Goal: Task Accomplishment & Management: Complete application form

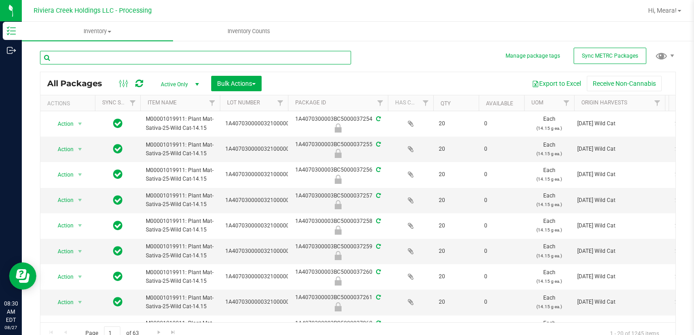
click at [266, 56] on input "text" at bounding box center [195, 58] width 311 height 14
type input "34673"
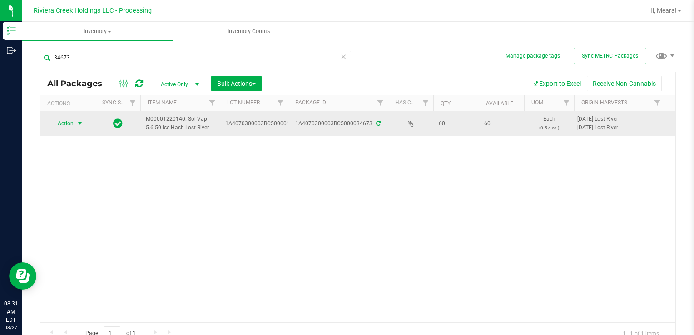
click at [74, 122] on span "select" at bounding box center [79, 123] width 11 height 13
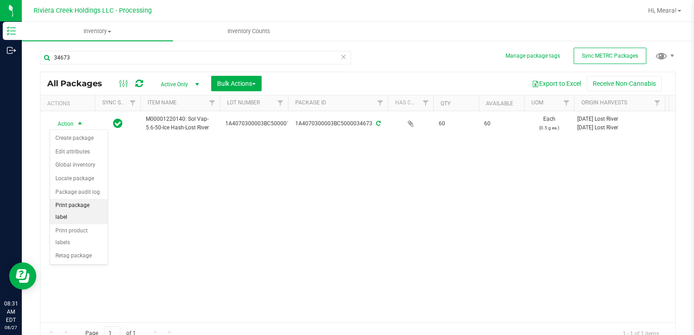
click at [82, 205] on li "Print package label" at bounding box center [79, 211] width 58 height 25
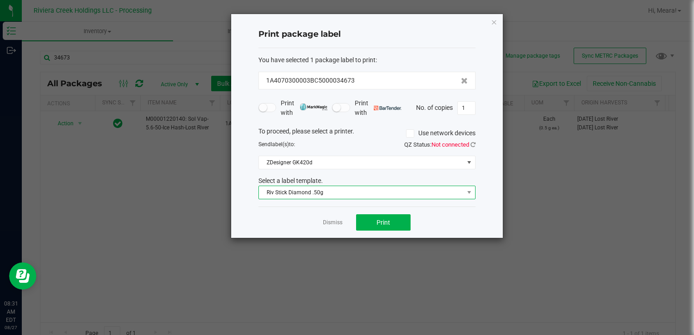
click at [309, 188] on span "Riv Stick Diamond .50g" at bounding box center [361, 192] width 205 height 13
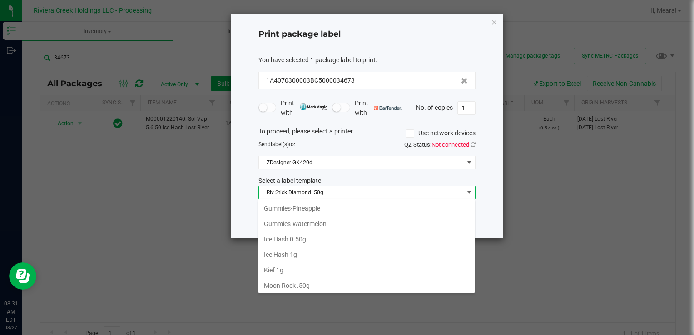
scroll to position [291, 0]
click at [326, 239] on li "Ice Hash 1g" at bounding box center [366, 240] width 216 height 15
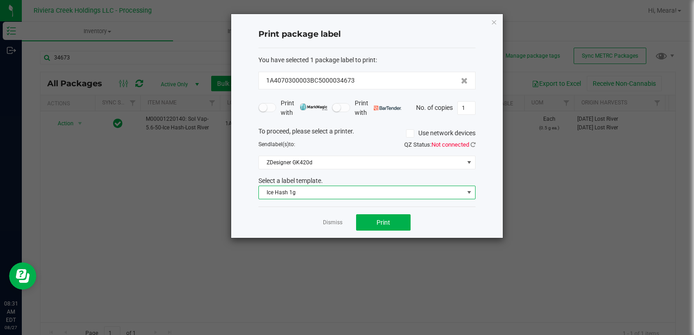
click at [317, 195] on span "Ice Hash 1g" at bounding box center [361, 192] width 205 height 13
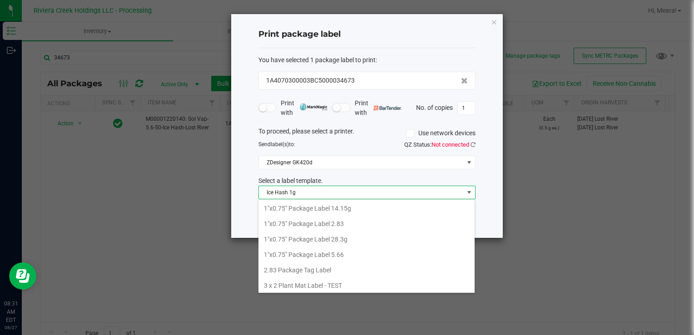
scroll to position [13, 217]
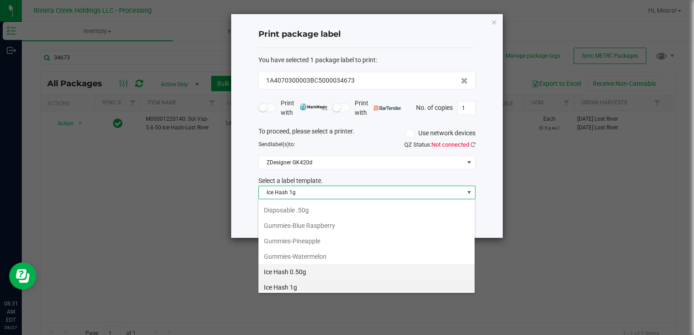
click at [318, 267] on li "Ice Hash 0.50g" at bounding box center [366, 271] width 216 height 15
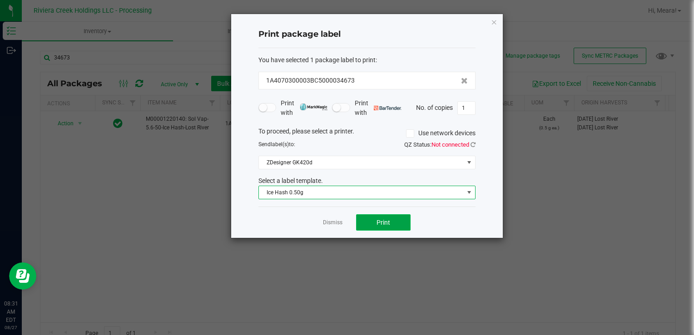
click at [376, 222] on span "Print" at bounding box center [383, 222] width 14 height 7
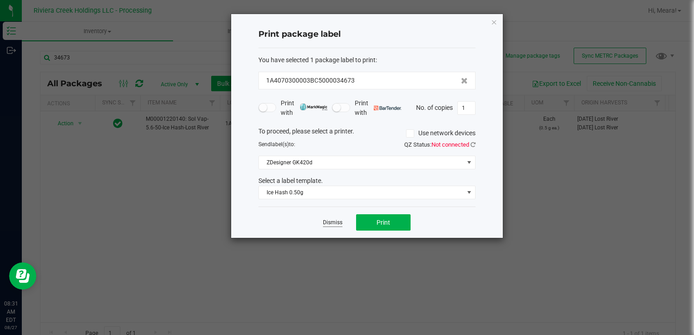
click at [336, 220] on link "Dismiss" at bounding box center [333, 223] width 20 height 8
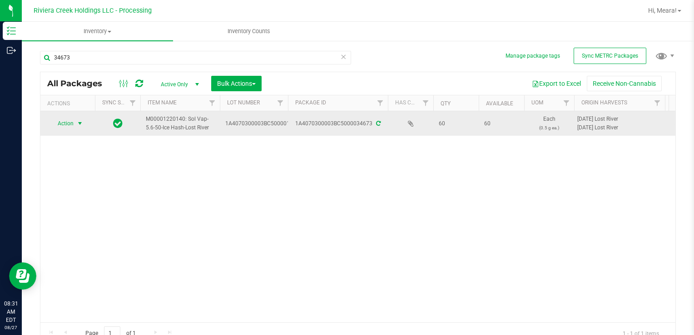
click at [60, 128] on span "Action" at bounding box center [61, 123] width 25 height 13
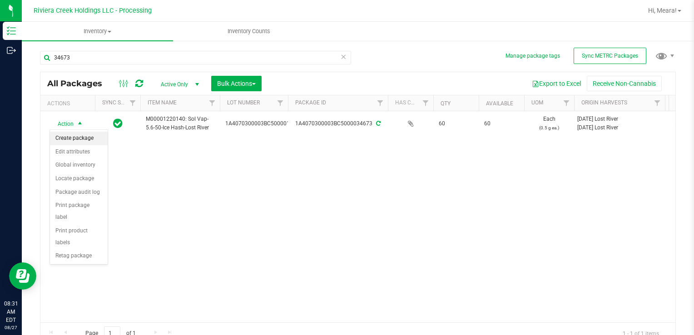
click at [68, 138] on li "Create package" at bounding box center [79, 139] width 58 height 14
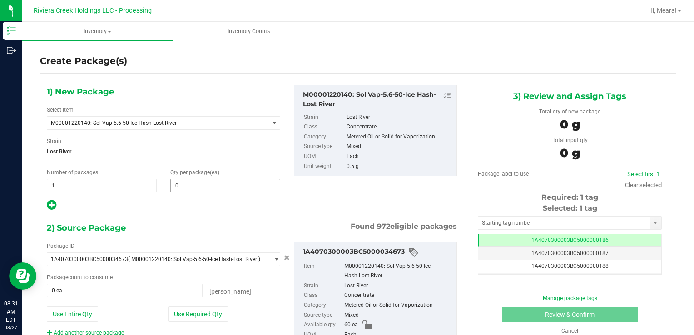
click at [194, 192] on span "0 0" at bounding box center [225, 186] width 110 height 14
click at [194, 188] on span at bounding box center [225, 186] width 110 height 14
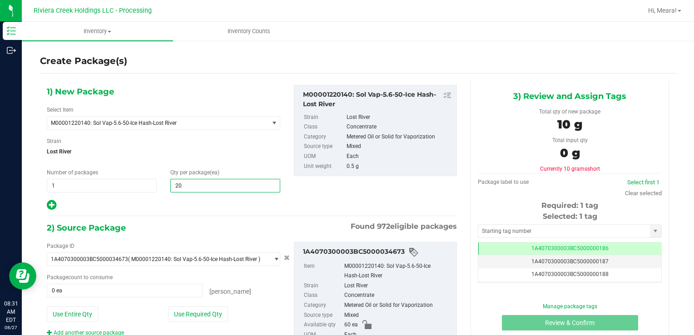
type input "20"
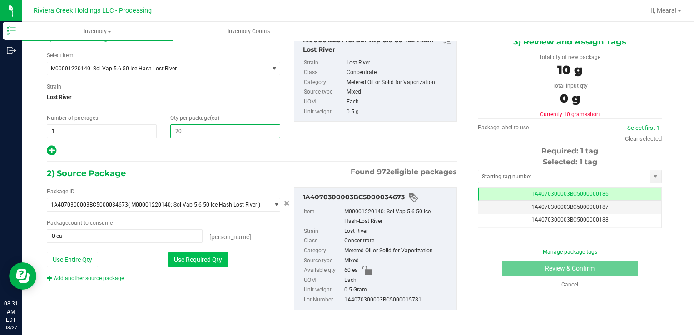
click at [195, 255] on button "Use Required Qty" at bounding box center [198, 259] width 60 height 15
type input "20 ea"
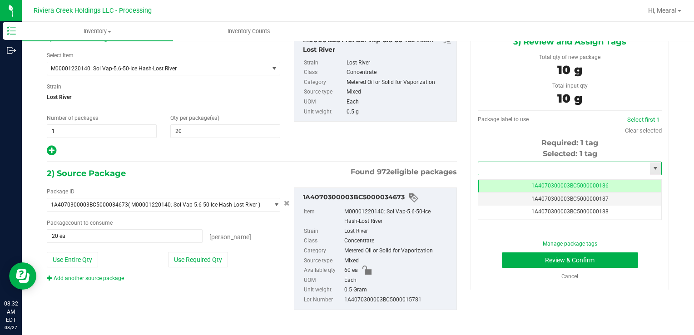
click at [553, 170] on input "text" at bounding box center [564, 168] width 172 height 13
type input "1A4070300003BC5000037000"
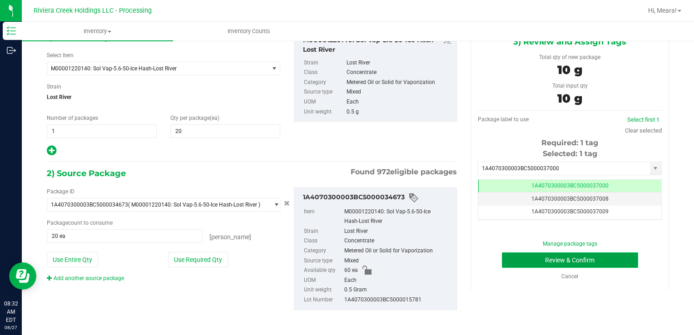
click at [621, 257] on button "Review & Confirm" at bounding box center [570, 259] width 136 height 15
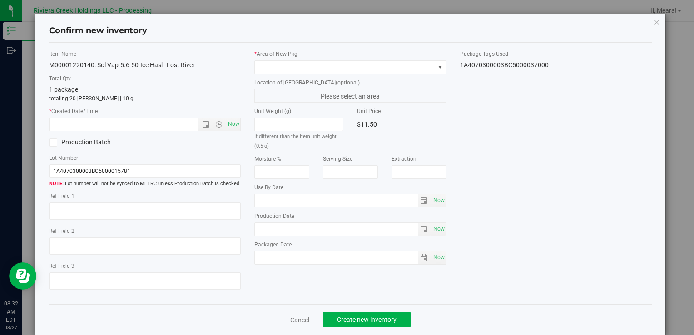
type input "[DATE]"
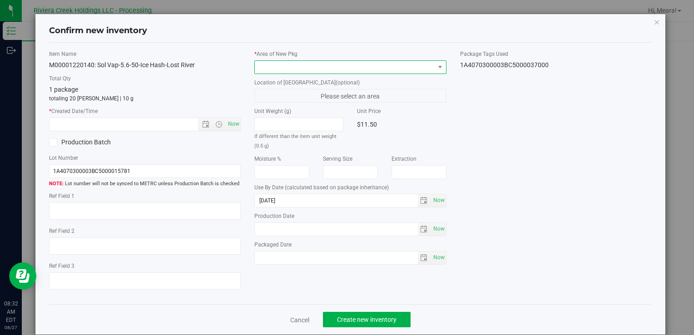
click at [404, 68] on span at bounding box center [344, 67] width 179 height 13
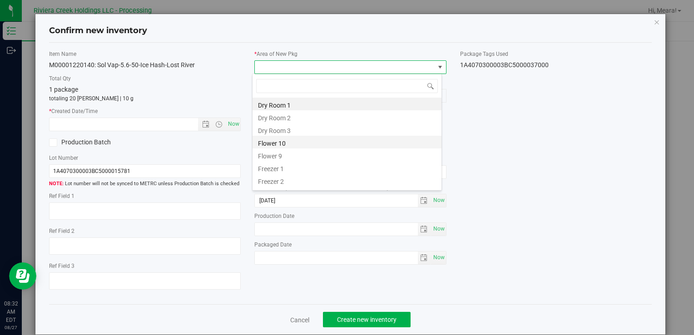
click at [317, 141] on li "Flower 10" at bounding box center [346, 142] width 189 height 13
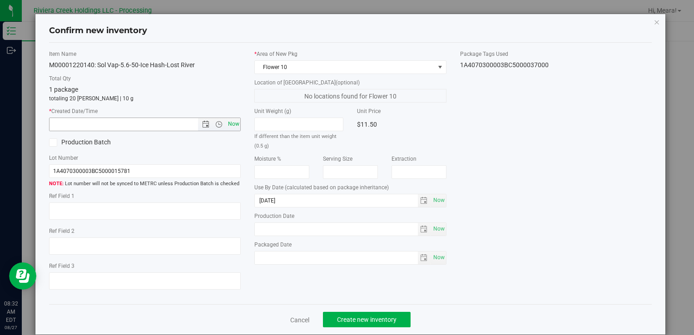
click at [231, 124] on span "Now" at bounding box center [233, 124] width 15 height 13
type input "[DATE] 8:32 AM"
click at [368, 321] on span "Create new inventory" at bounding box center [366, 319] width 59 height 7
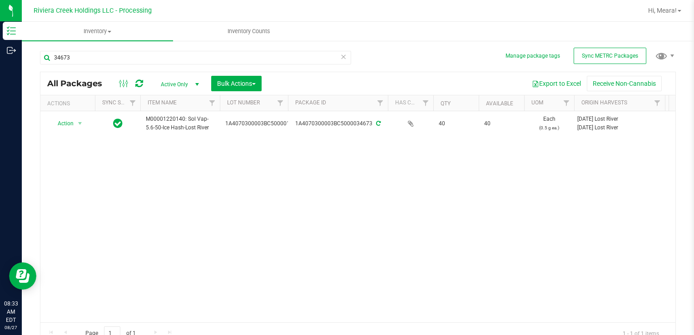
click at [341, 58] on icon at bounding box center [343, 56] width 6 height 11
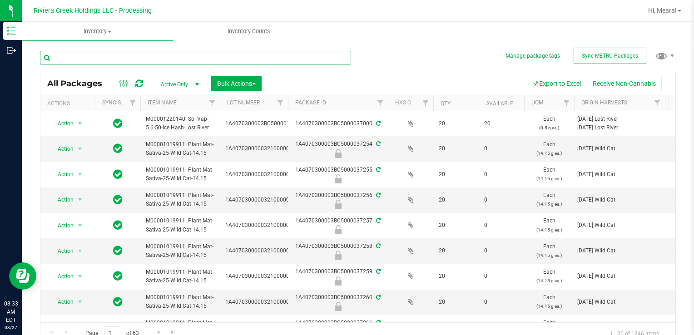
click at [325, 60] on input "text" at bounding box center [195, 58] width 311 height 14
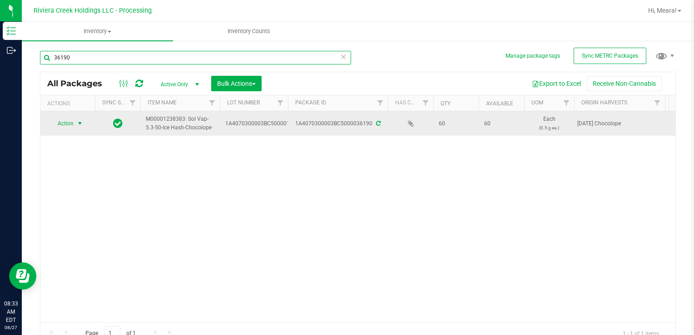
type input "36190"
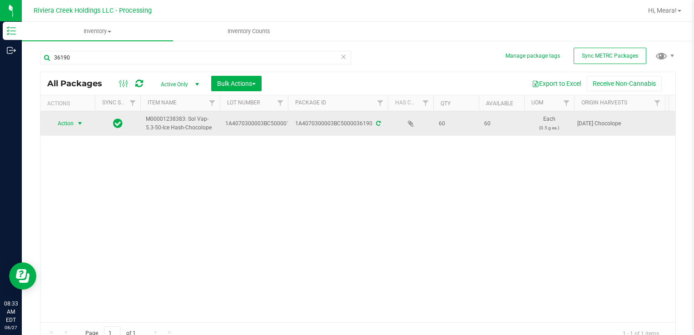
click at [60, 123] on span "Action" at bounding box center [61, 123] width 25 height 13
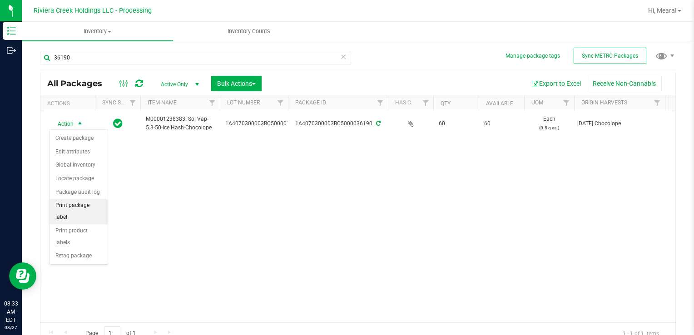
click at [84, 208] on li "Print package label" at bounding box center [79, 211] width 58 height 25
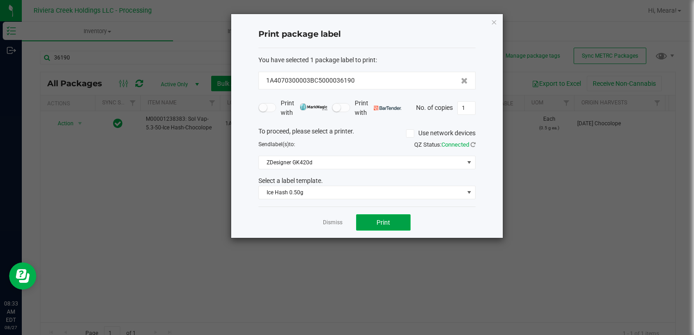
click at [398, 221] on button "Print" at bounding box center [383, 222] width 54 height 16
click at [337, 222] on link "Dismiss" at bounding box center [333, 223] width 20 height 8
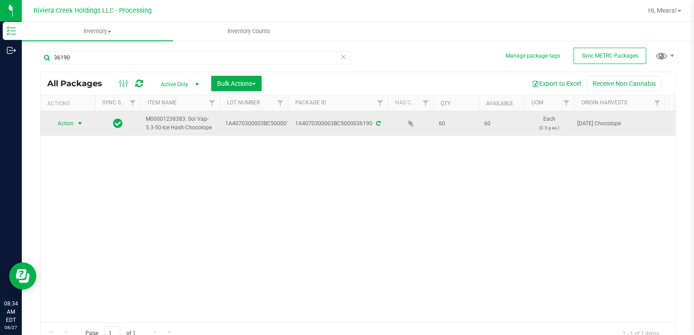
click at [79, 124] on span "select" at bounding box center [79, 123] width 7 height 7
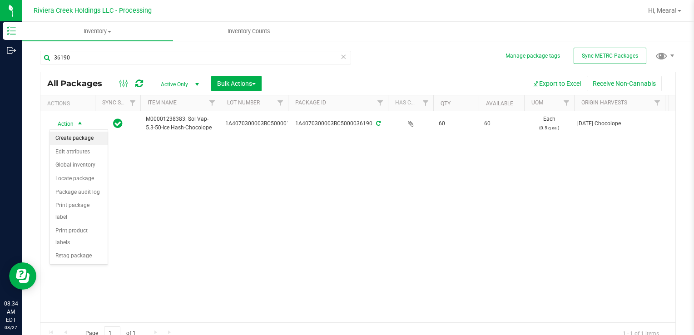
click at [78, 137] on li "Create package" at bounding box center [79, 139] width 58 height 14
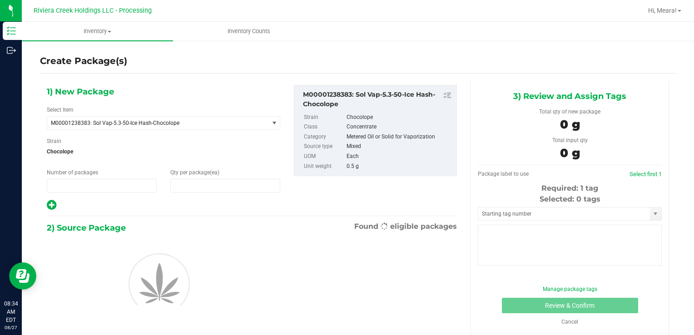
type input "1"
type input "0"
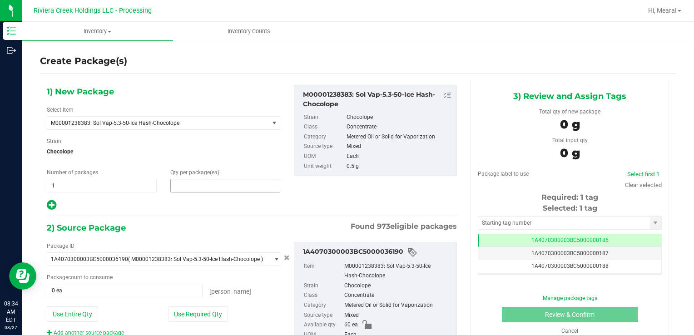
click at [199, 182] on span at bounding box center [225, 186] width 110 height 14
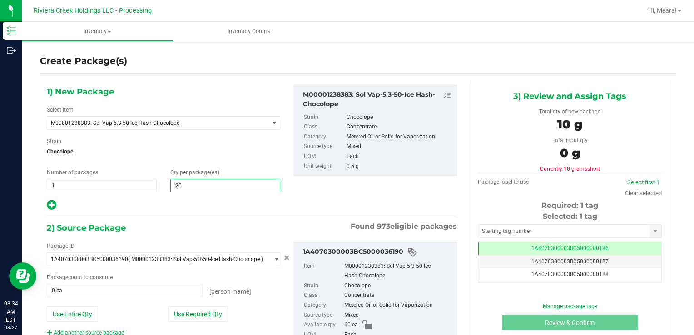
type input "20"
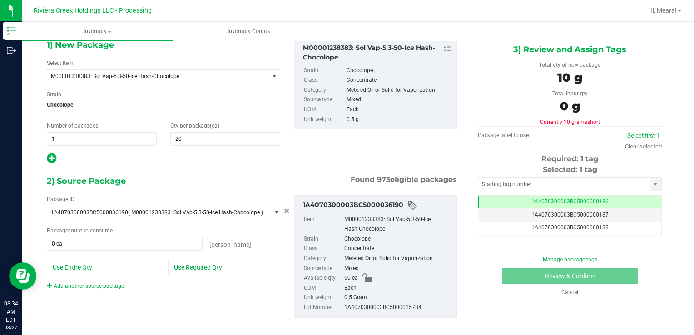
scroll to position [54, 0]
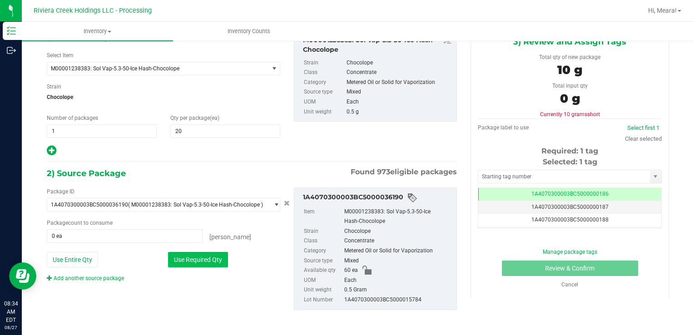
click at [207, 259] on button "Use Required Qty" at bounding box center [198, 259] width 60 height 15
type input "20 ea"
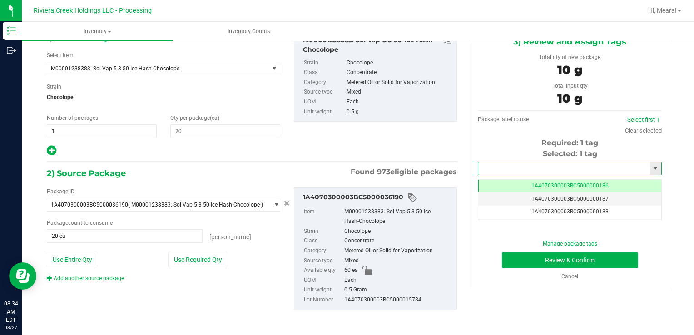
click at [547, 167] on input "text" at bounding box center [564, 168] width 172 height 13
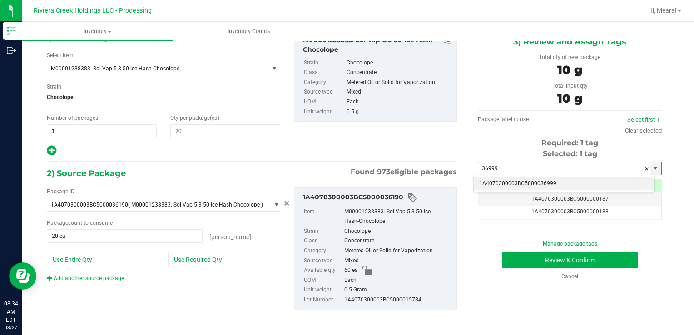
click at [546, 182] on li "1A4070300003BC5000036999" at bounding box center [563, 184] width 181 height 14
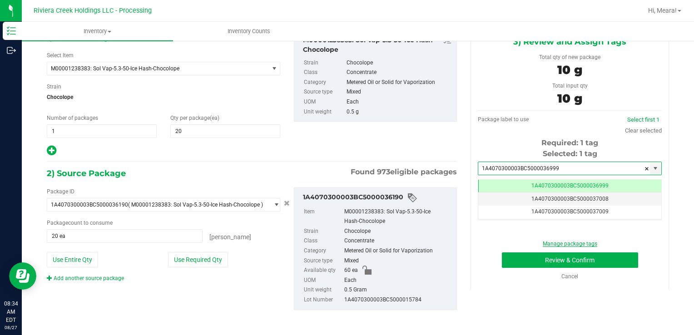
scroll to position [0, 0]
type input "1A4070300003BC5000036999"
click at [560, 257] on button "Review & Confirm" at bounding box center [570, 259] width 136 height 15
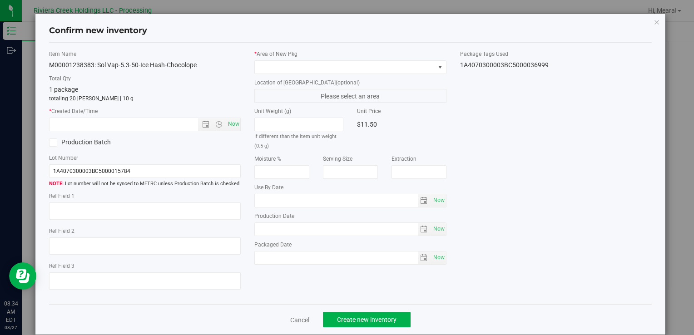
type input "[DATE]"
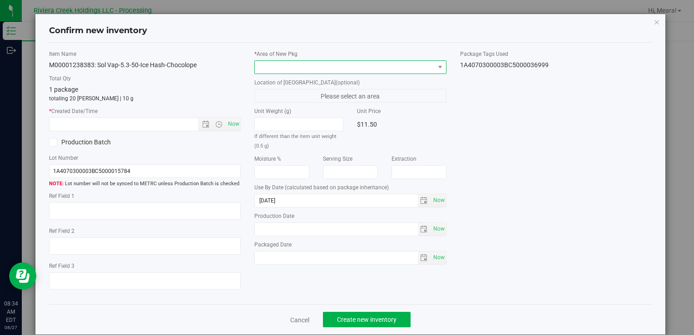
click at [422, 67] on span at bounding box center [344, 67] width 179 height 13
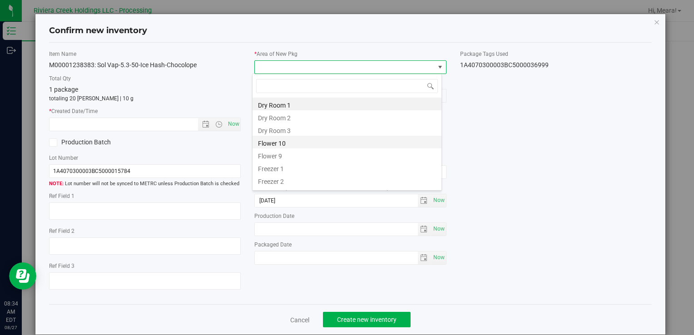
click at [296, 140] on li "Flower 10" at bounding box center [346, 142] width 189 height 13
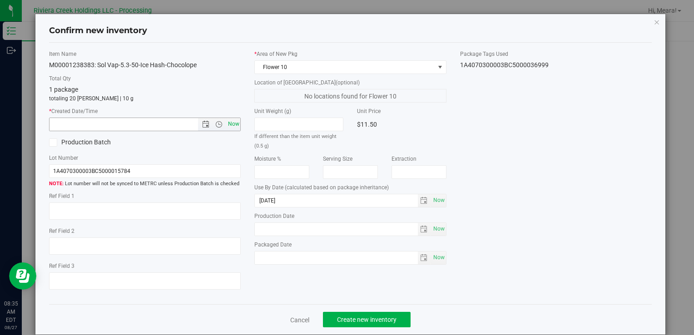
click at [232, 123] on span "Now" at bounding box center [233, 124] width 15 height 13
type input "[DATE] 8:35 AM"
click at [379, 317] on span "Create new inventory" at bounding box center [366, 319] width 59 height 7
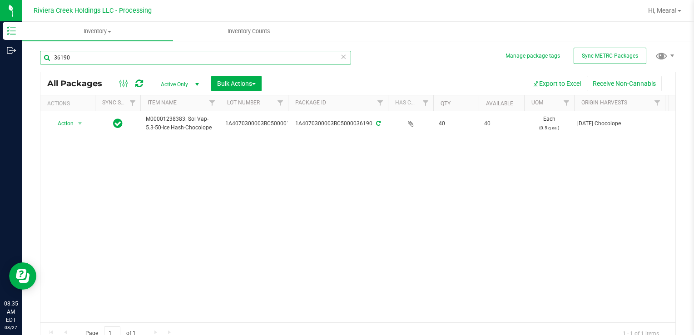
click at [103, 58] on input "36190" at bounding box center [195, 58] width 311 height 14
type input "3"
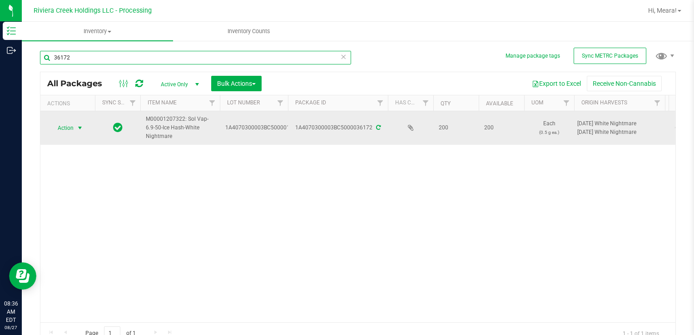
type input "36172"
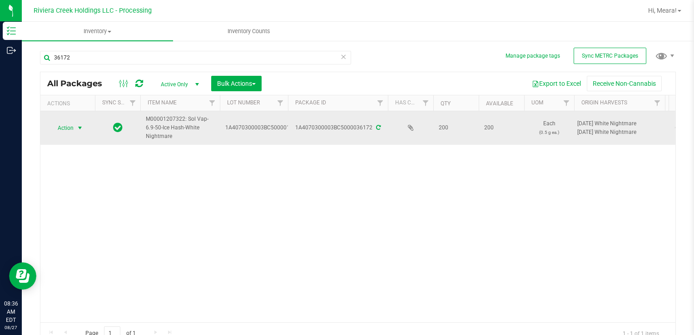
click at [77, 126] on span "select" at bounding box center [79, 127] width 7 height 7
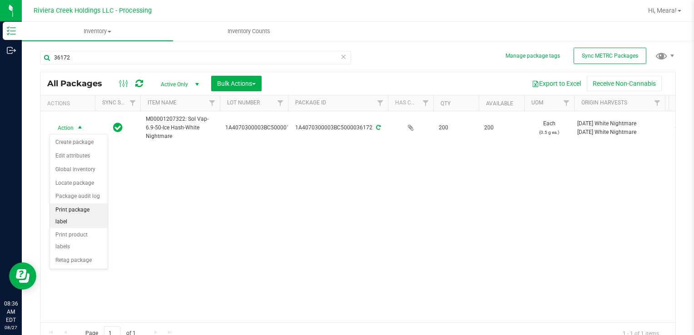
click at [82, 207] on li "Print package label" at bounding box center [79, 215] width 58 height 25
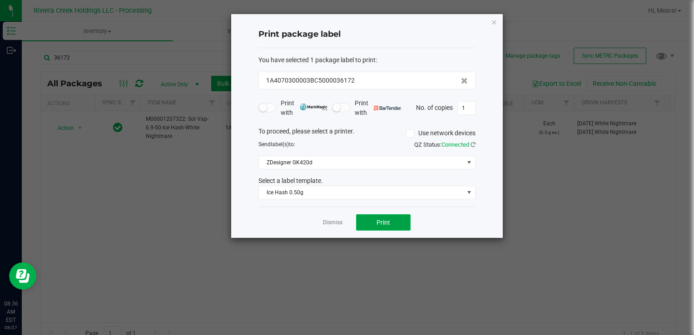
click at [371, 222] on button "Print" at bounding box center [383, 222] width 54 height 16
click at [338, 219] on link "Dismiss" at bounding box center [333, 223] width 20 height 8
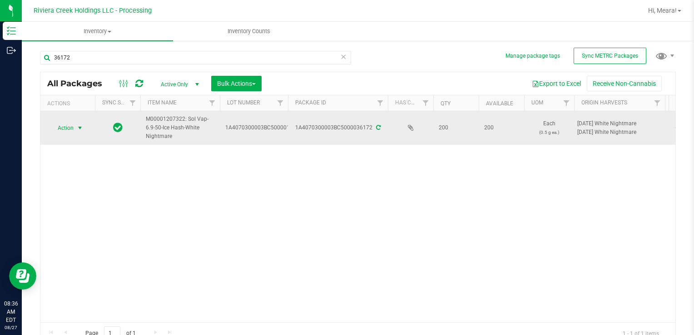
click at [78, 132] on span "select" at bounding box center [79, 128] width 11 height 13
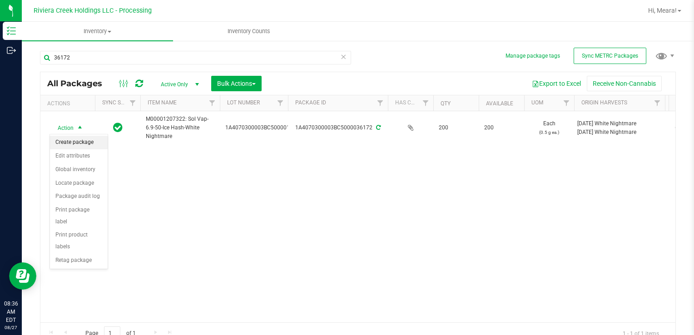
click at [79, 140] on li "Create package" at bounding box center [79, 143] width 58 height 14
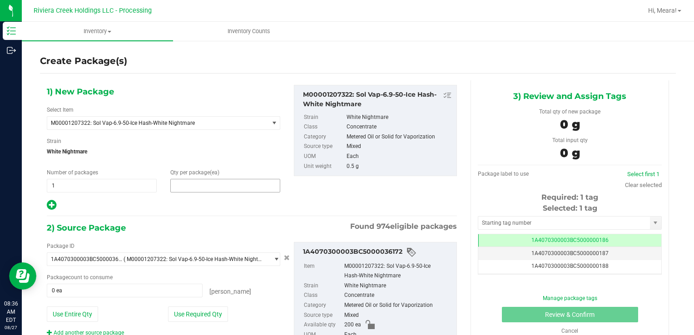
click at [197, 186] on span at bounding box center [225, 186] width 110 height 14
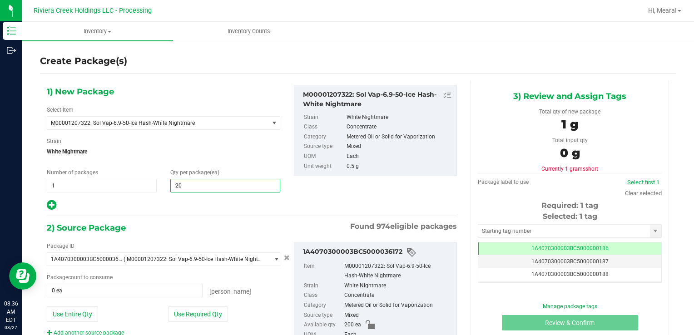
type input "20"
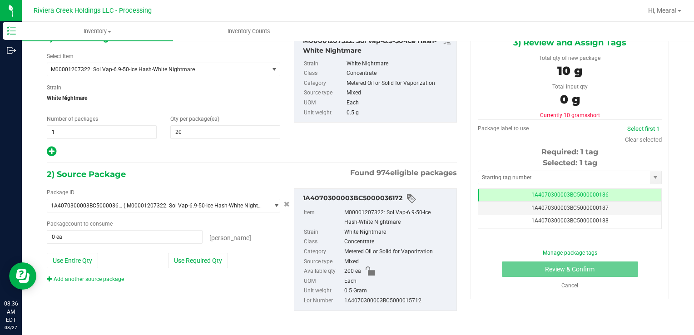
scroll to position [54, 0]
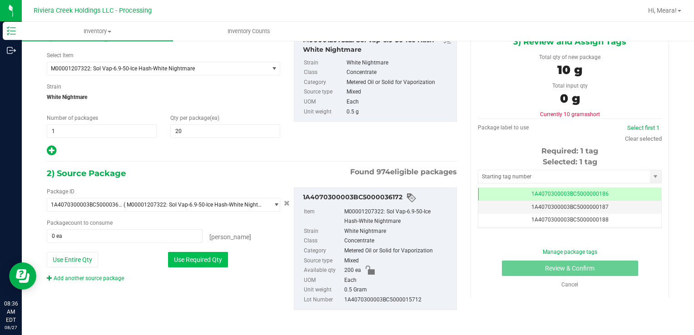
click at [220, 255] on button "Use Required Qty" at bounding box center [198, 259] width 60 height 15
type input "20 ea"
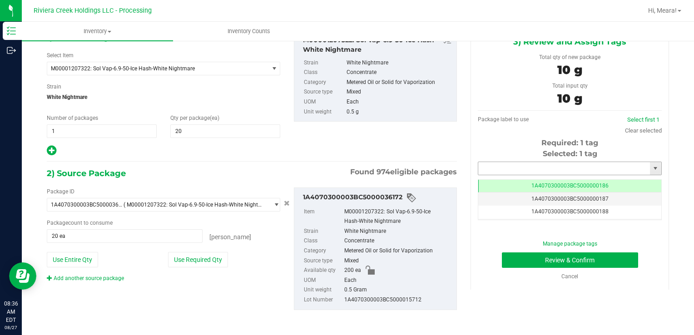
click at [521, 172] on input "text" at bounding box center [564, 168] width 172 height 13
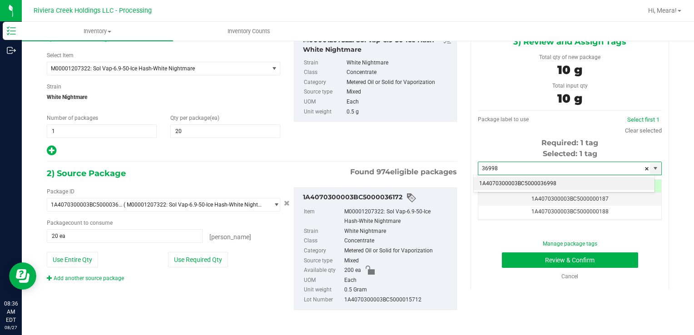
click at [522, 184] on li "1A4070300003BC5000036998" at bounding box center [563, 184] width 181 height 14
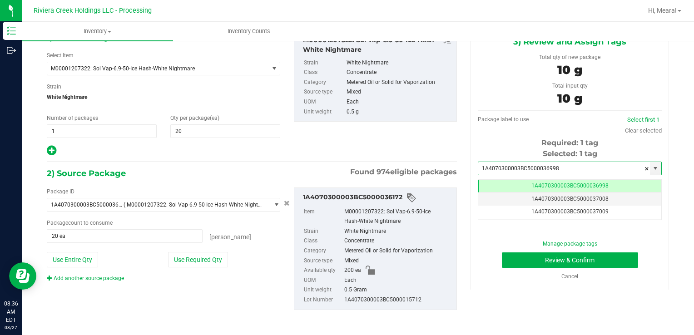
scroll to position [0, 0]
type input "1A4070300003BC5000036998"
click at [529, 258] on button "Review & Confirm" at bounding box center [570, 259] width 136 height 15
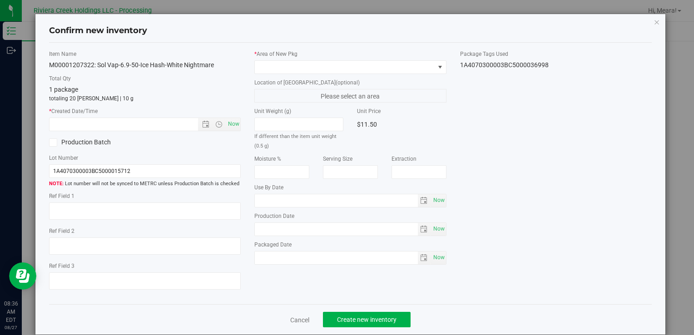
type input "[DATE]"
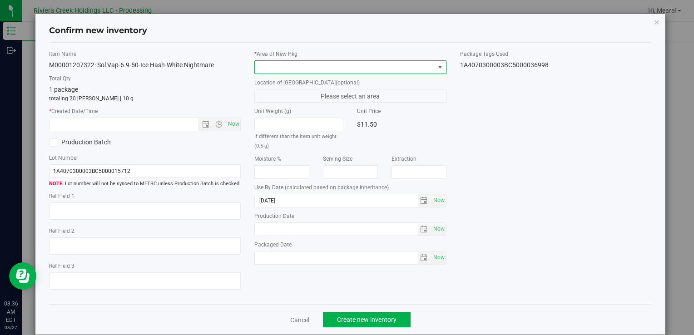
click at [436, 69] on span at bounding box center [439, 67] width 7 height 7
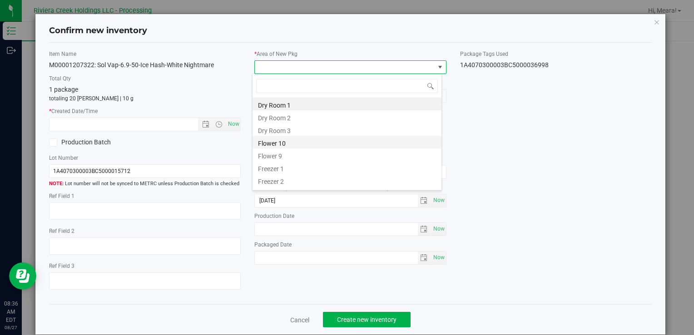
click at [323, 143] on li "Flower 10" at bounding box center [346, 142] width 189 height 13
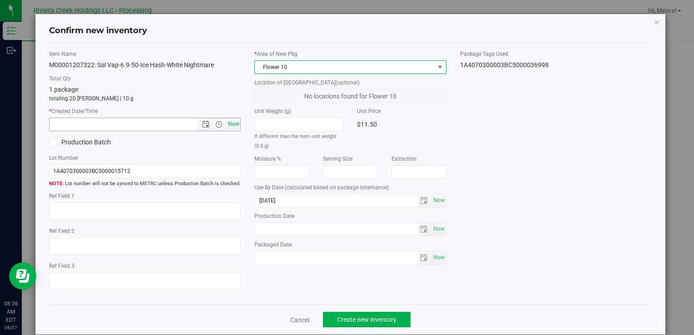
click at [236, 125] on span "Now" at bounding box center [233, 124] width 15 height 13
type input "[DATE] 8:36 AM"
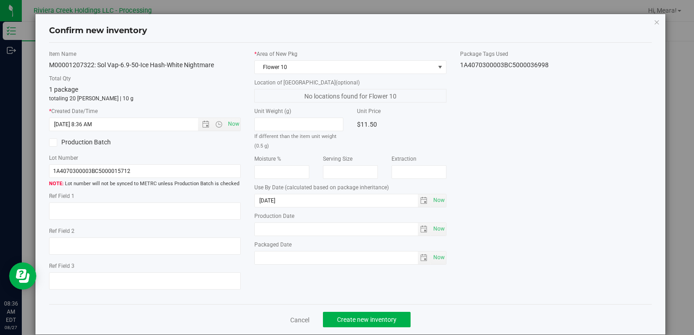
click at [473, 135] on div "Item Name M00001207322: Sol Vap-6.9-50-Ice Hash-White Nightmare Total Qty 1 pac…" at bounding box center [350, 173] width 616 height 247
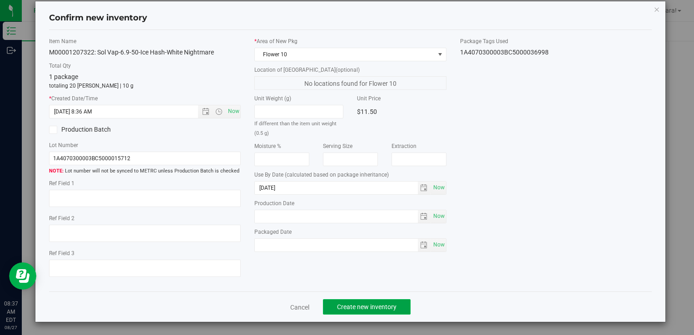
click at [395, 309] on button "Create new inventory" at bounding box center [367, 306] width 88 height 15
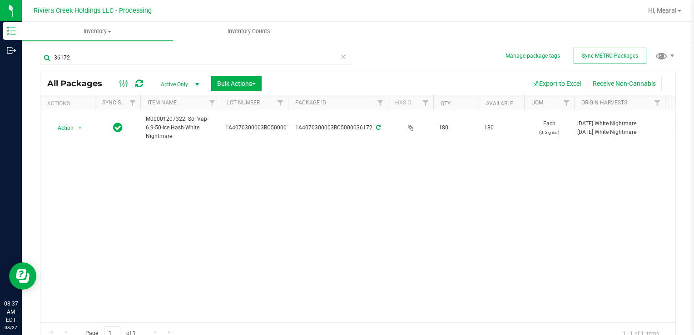
click at [340, 59] on icon at bounding box center [343, 56] width 6 height 11
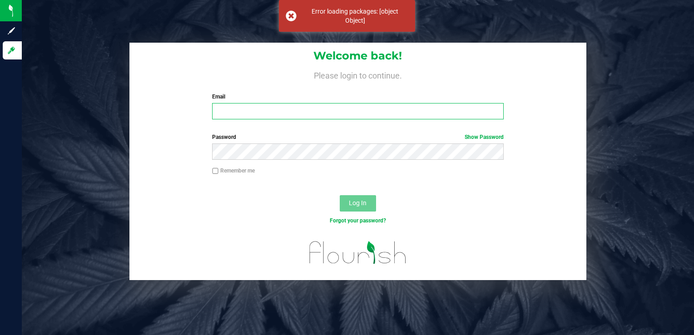
type input "[EMAIL_ADDRESS][DOMAIN_NAME]"
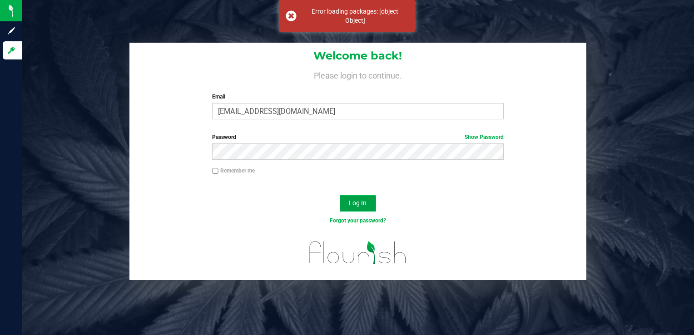
click at [345, 204] on button "Log In" at bounding box center [358, 203] width 36 height 16
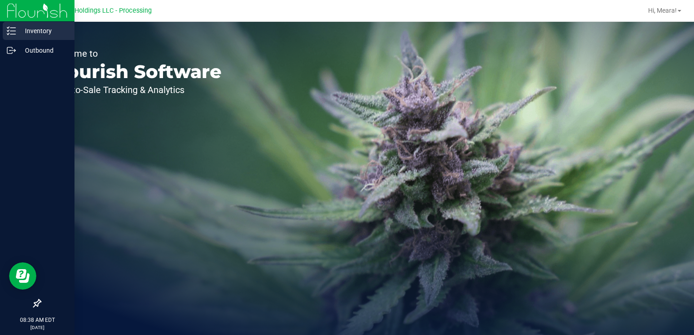
click at [16, 32] on p "Inventory" at bounding box center [43, 30] width 54 height 11
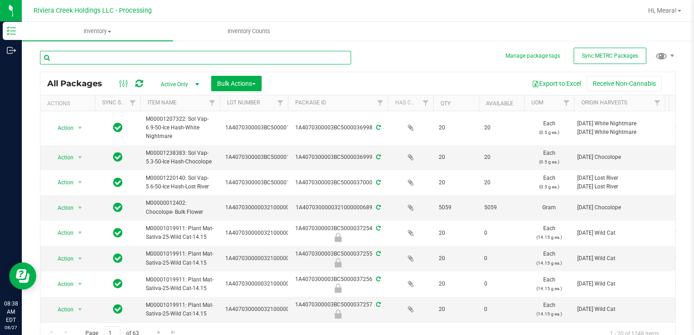
click at [146, 54] on input "text" at bounding box center [195, 58] width 311 height 14
type input "36024"
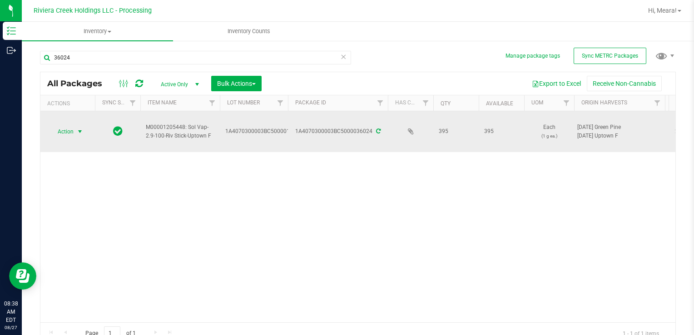
click at [79, 126] on span "select" at bounding box center [79, 131] width 11 height 13
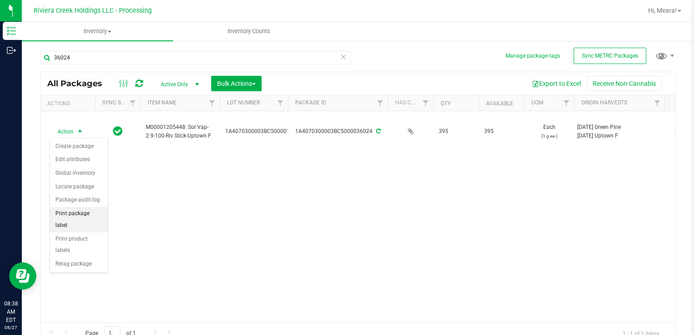
click at [79, 217] on li "Print package label" at bounding box center [79, 219] width 58 height 25
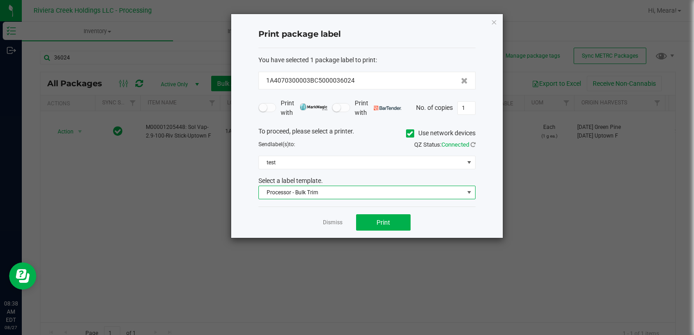
click at [329, 197] on span "Processor - Bulk Trim" at bounding box center [361, 192] width 205 height 13
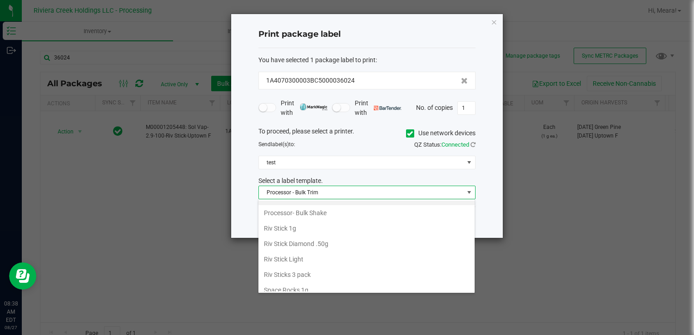
scroll to position [428, 0]
click at [319, 213] on li "Riv Stick 1g" at bounding box center [366, 212] width 216 height 15
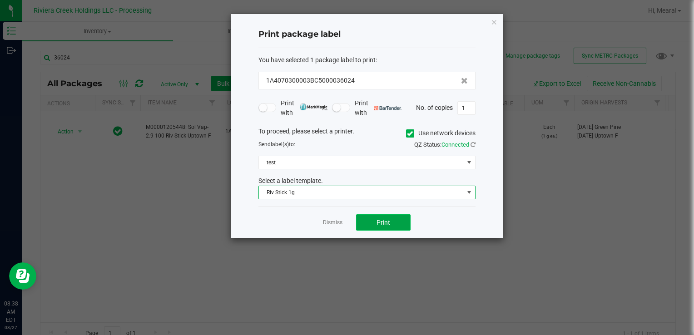
click at [376, 224] on span "Print" at bounding box center [383, 222] width 14 height 7
click at [376, 223] on span "Print" at bounding box center [383, 222] width 14 height 7
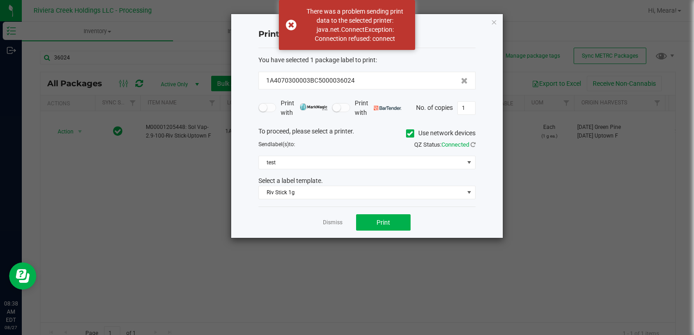
click at [409, 133] on icon at bounding box center [410, 133] width 6 height 0
click at [0, 0] on input "Use network devices" at bounding box center [0, 0] width 0 height 0
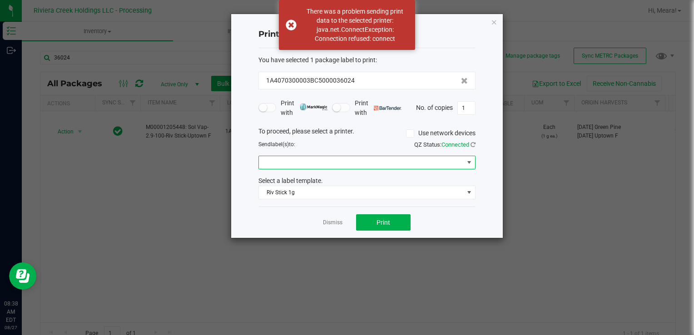
click at [403, 168] on span at bounding box center [361, 162] width 205 height 13
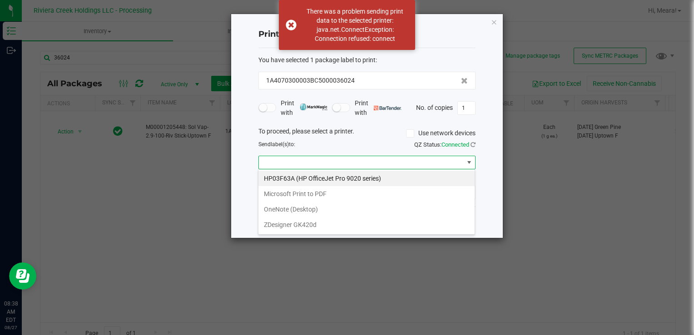
scroll to position [13, 217]
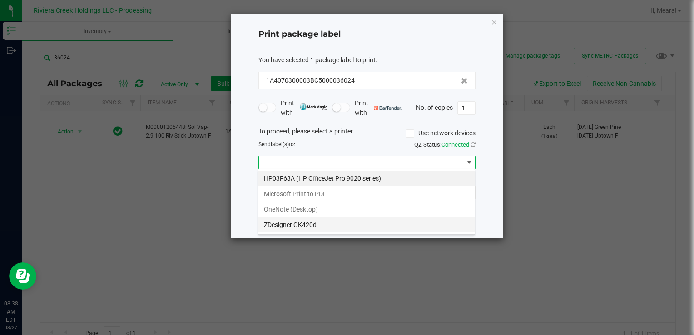
click at [313, 227] on GK420d "ZDesigner GK420d" at bounding box center [366, 224] width 216 height 15
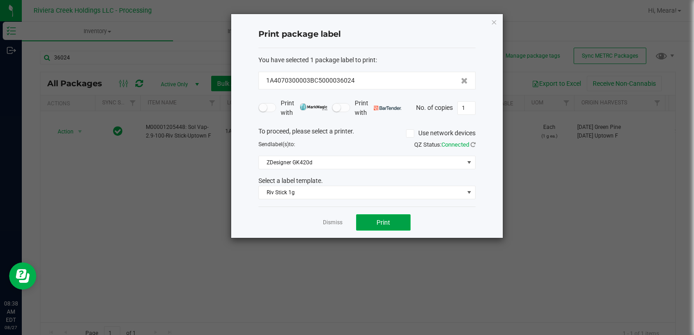
click at [398, 225] on button "Print" at bounding box center [383, 222] width 54 height 16
click at [330, 219] on link "Dismiss" at bounding box center [333, 223] width 20 height 8
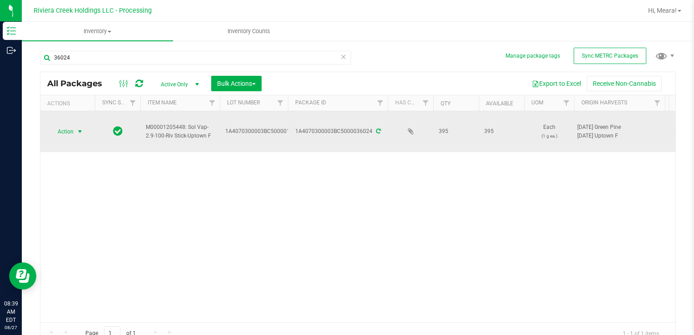
click at [73, 135] on span "Action" at bounding box center [61, 131] width 25 height 13
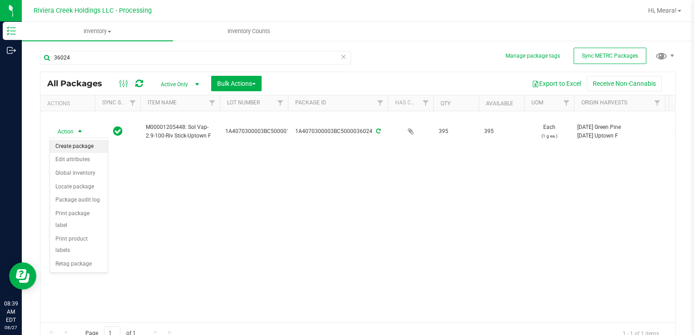
click at [74, 146] on li "Create package" at bounding box center [79, 147] width 58 height 14
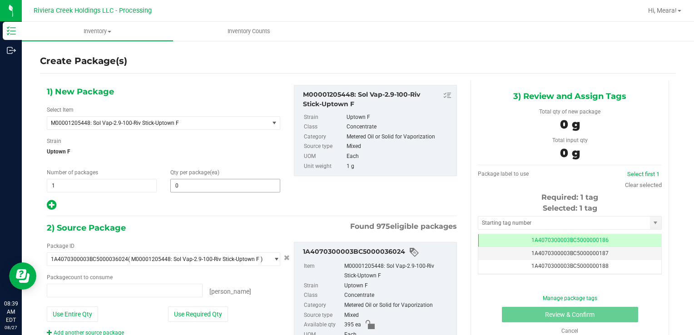
type input "0 ea"
click at [182, 188] on span at bounding box center [225, 186] width 110 height 14
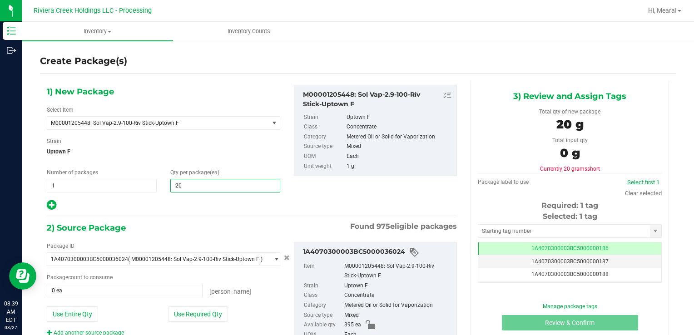
type input "20"
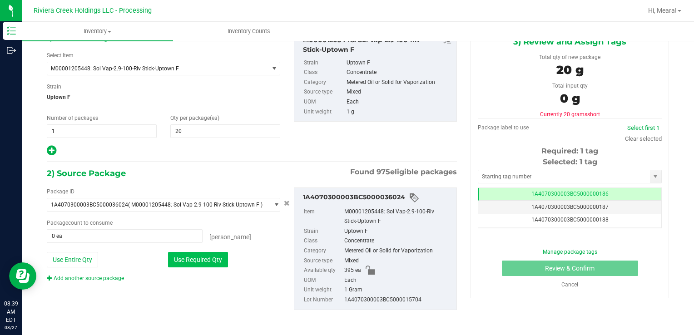
click at [209, 261] on button "Use Required Qty" at bounding box center [198, 259] width 60 height 15
type input "20 ea"
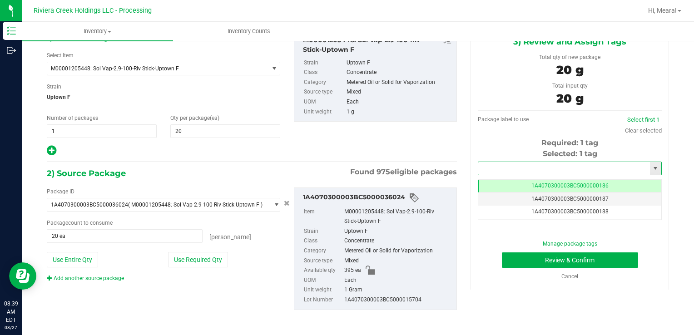
click at [481, 166] on input "text" at bounding box center [564, 168] width 172 height 13
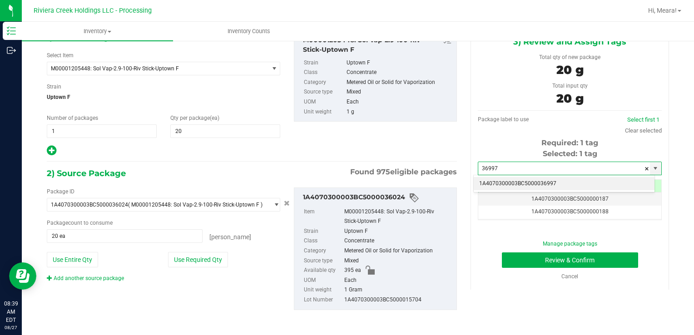
click at [500, 184] on li "1A4070300003BC5000036997" at bounding box center [563, 184] width 181 height 14
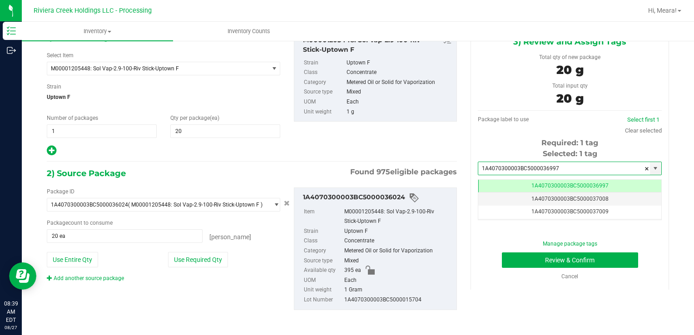
scroll to position [0, 0]
type input "1A4070300003BC5000036997"
click at [541, 261] on button "Review & Confirm" at bounding box center [570, 259] width 136 height 15
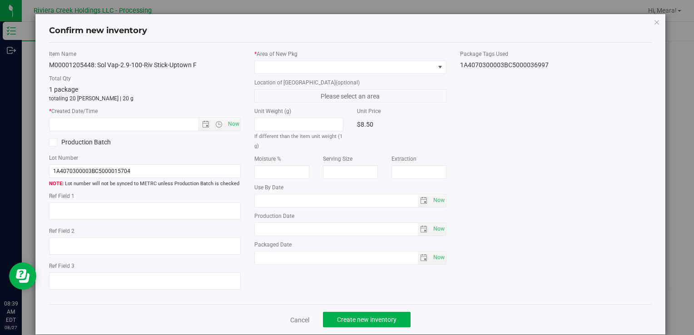
type input "[DATE]"
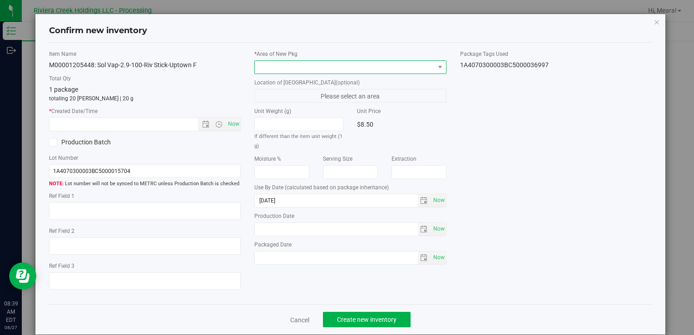
click at [383, 61] on span at bounding box center [344, 67] width 179 height 13
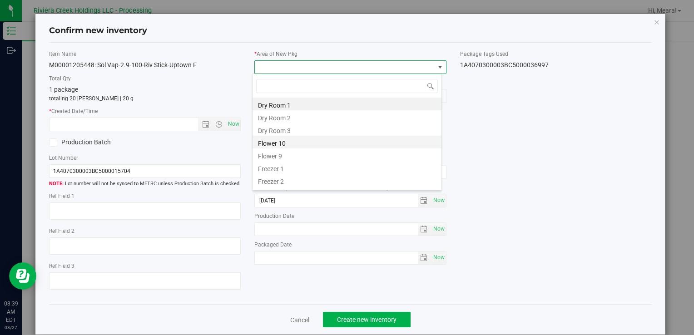
click at [321, 141] on li "Flower 10" at bounding box center [346, 142] width 189 height 13
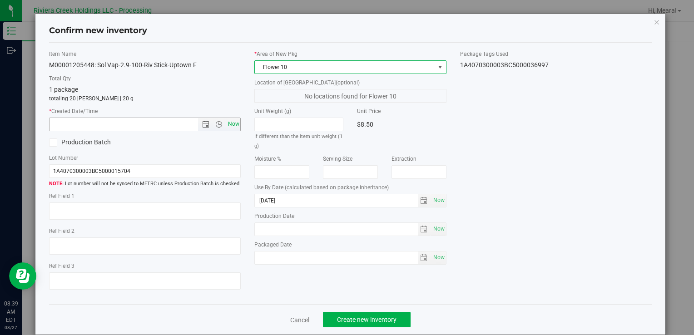
click at [235, 124] on span "Now" at bounding box center [233, 124] width 15 height 13
type input "[DATE] 8:39 AM"
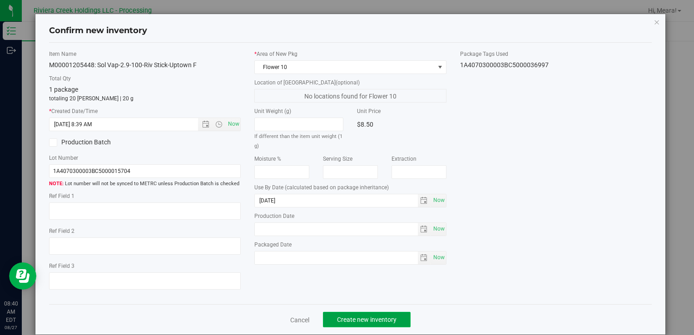
click at [332, 319] on button "Create new inventory" at bounding box center [367, 319] width 88 height 15
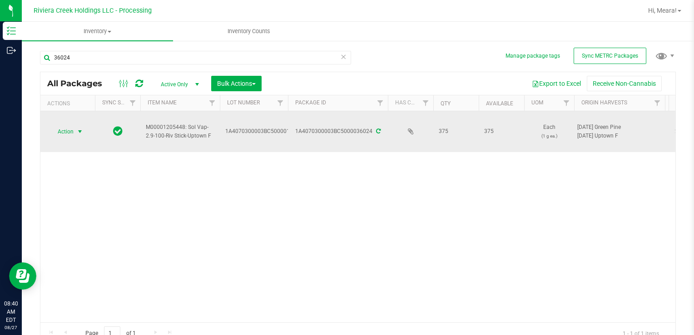
click at [80, 128] on span "select" at bounding box center [79, 131] width 7 height 7
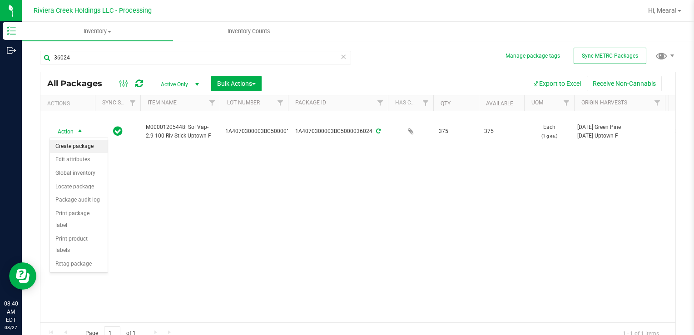
click at [77, 143] on li "Create package" at bounding box center [79, 147] width 58 height 14
click at [341, 59] on icon at bounding box center [343, 56] width 6 height 11
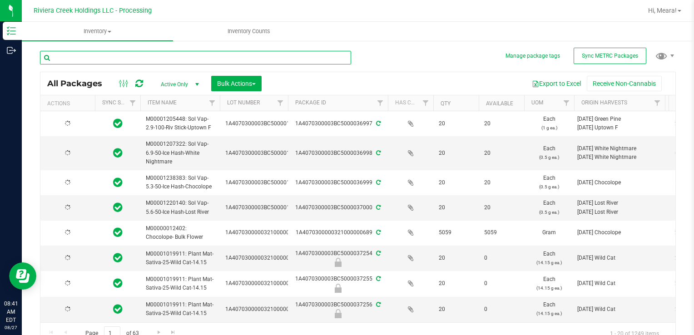
click at [305, 58] on input "text" at bounding box center [195, 58] width 311 height 14
type input "36205"
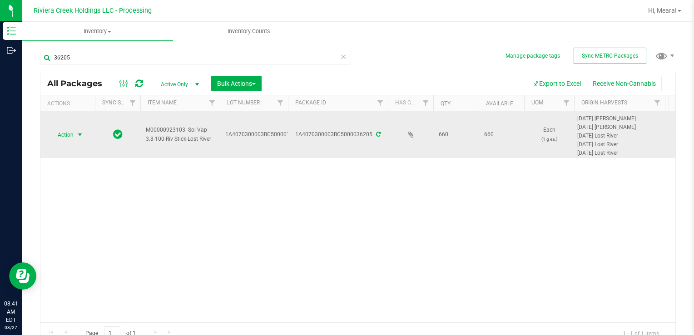
click at [80, 135] on span "select" at bounding box center [79, 134] width 7 height 7
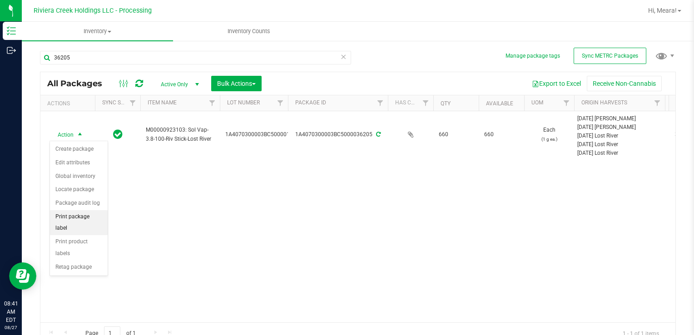
click at [82, 218] on li "Print package label" at bounding box center [79, 222] width 58 height 25
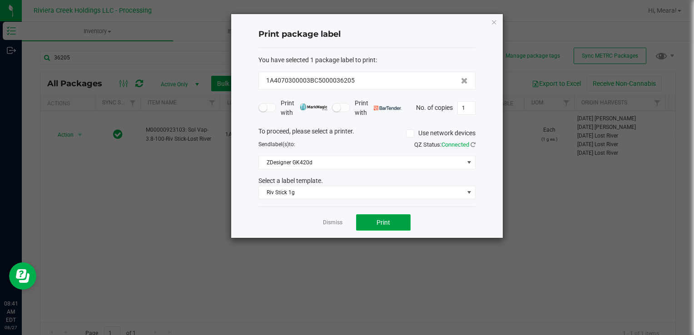
click at [379, 219] on span "Print" at bounding box center [383, 222] width 14 height 7
click at [327, 225] on link "Dismiss" at bounding box center [333, 223] width 20 height 8
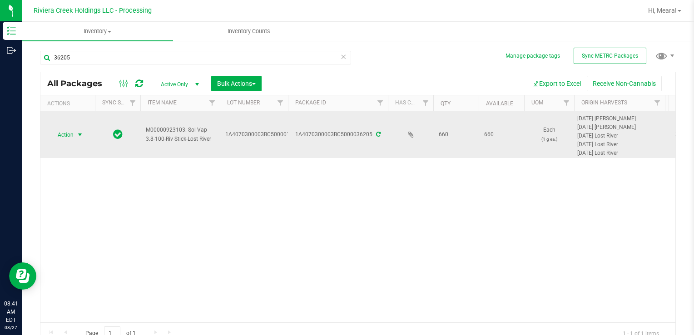
click at [69, 136] on span "Action" at bounding box center [61, 134] width 25 height 13
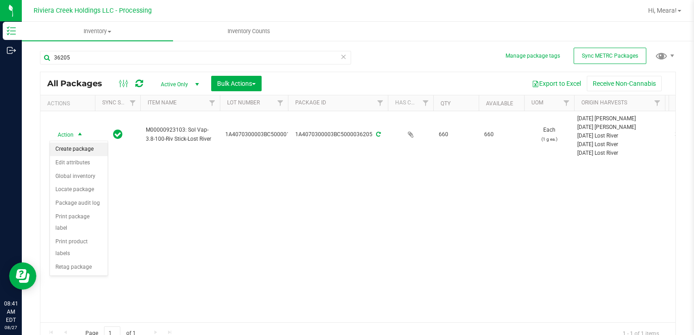
click at [73, 148] on li "Create package" at bounding box center [79, 150] width 58 height 14
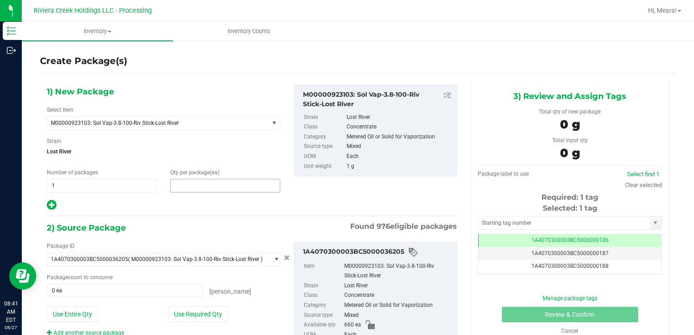
click at [209, 188] on span at bounding box center [225, 186] width 110 height 14
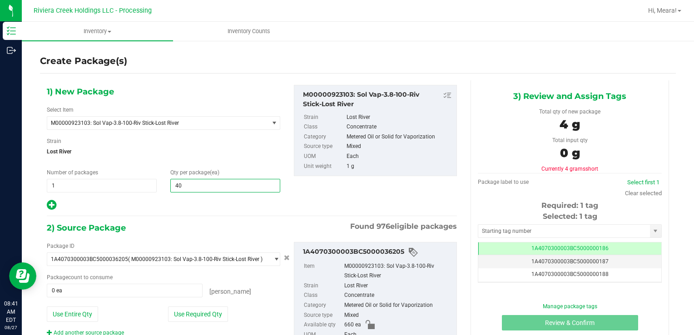
type input "40"
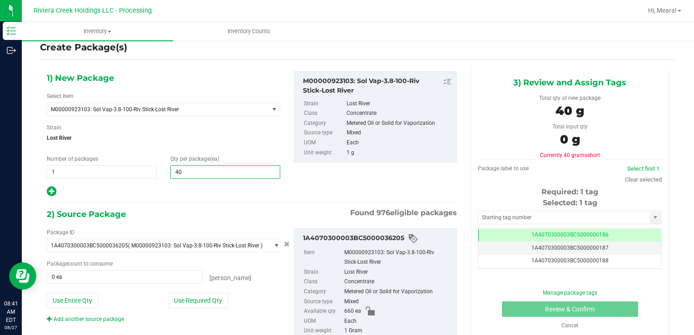
scroll to position [54, 0]
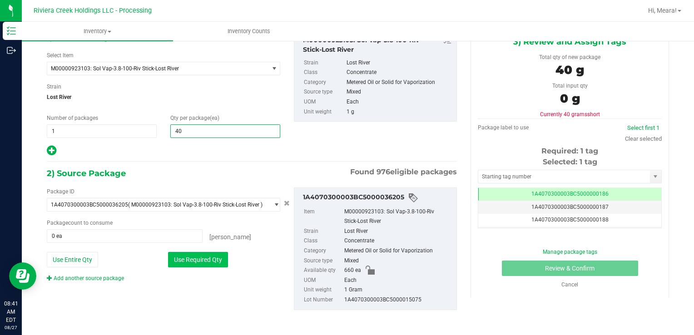
click at [211, 255] on button "Use Required Qty" at bounding box center [198, 259] width 60 height 15
type input "40 ea"
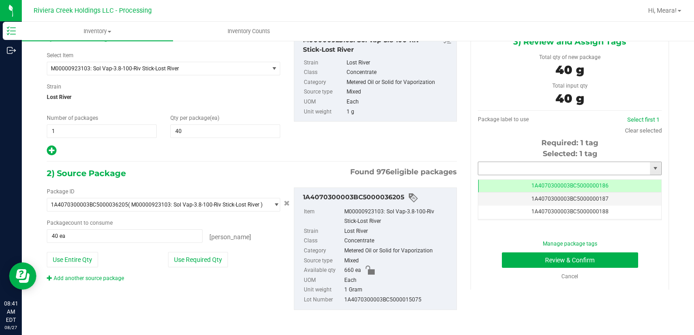
click at [574, 167] on input "text" at bounding box center [564, 168] width 172 height 13
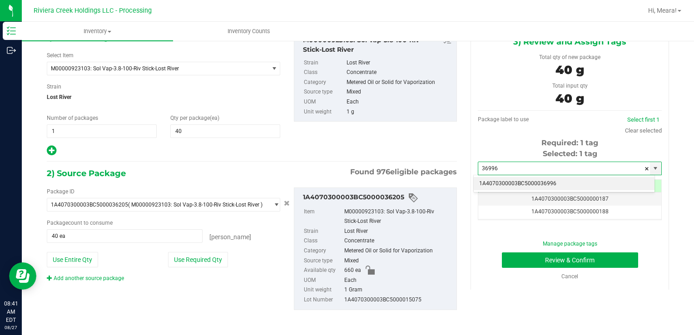
click at [575, 179] on li "1A4070300003BC5000036996" at bounding box center [563, 184] width 181 height 14
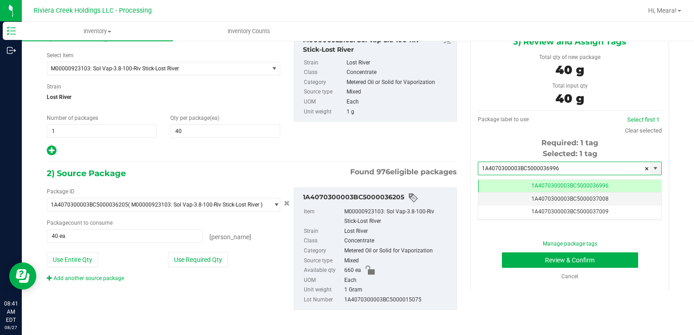
scroll to position [0, 0]
type input "1A4070300003BC5000036996"
click at [582, 259] on button "Review & Confirm" at bounding box center [570, 259] width 136 height 15
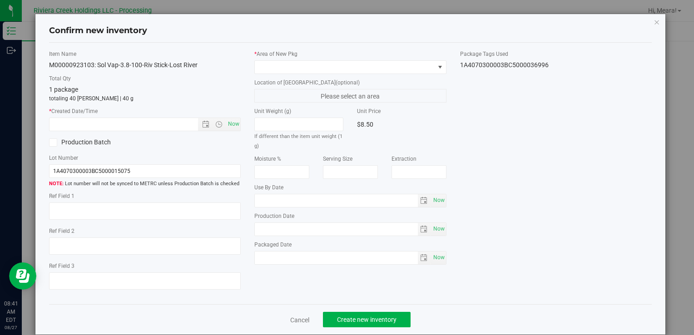
type input "[DATE]"
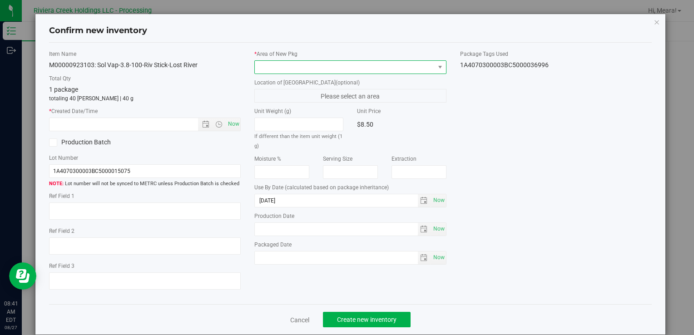
click at [425, 68] on span at bounding box center [344, 67] width 179 height 13
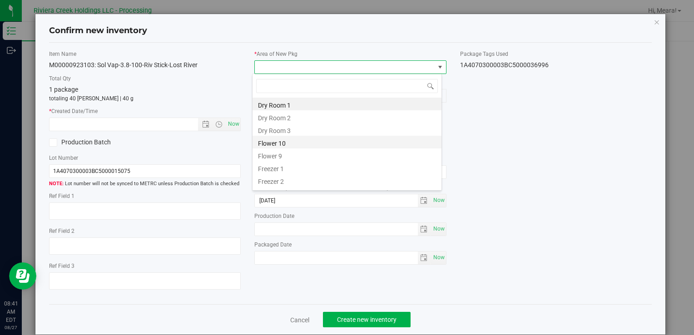
click at [311, 139] on li "Flower 10" at bounding box center [346, 142] width 189 height 13
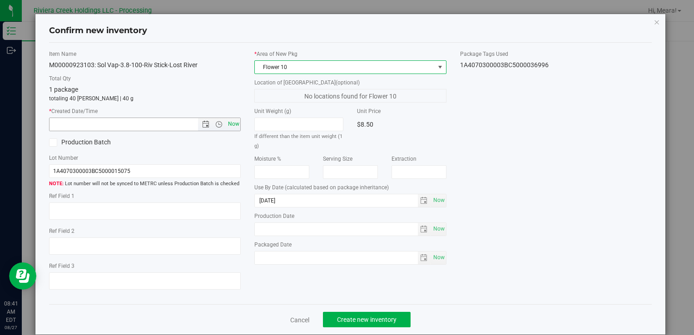
click at [236, 128] on span "Now" at bounding box center [233, 124] width 15 height 13
type input "[DATE] 8:41 AM"
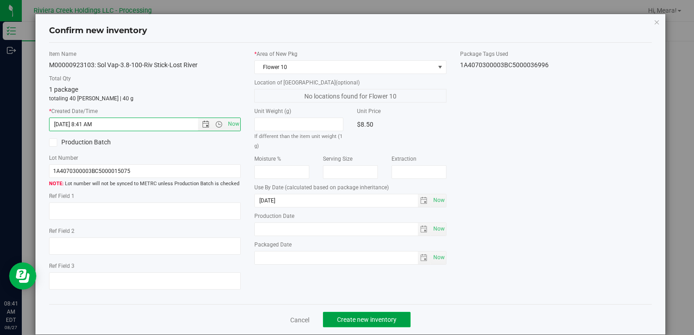
click at [340, 313] on button "Create new inventory" at bounding box center [367, 319] width 88 height 15
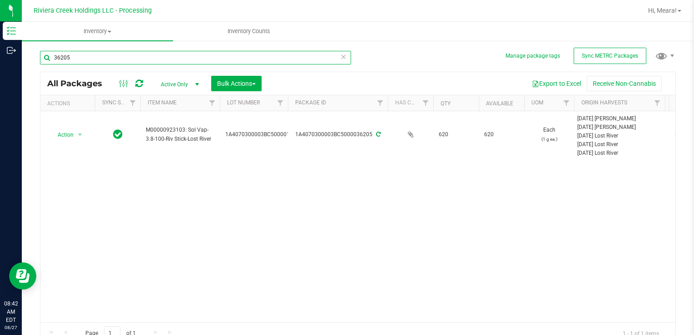
click at [343, 54] on input "36205" at bounding box center [195, 58] width 311 height 14
click at [307, 59] on input "36205" at bounding box center [195, 58] width 311 height 14
type input "33217"
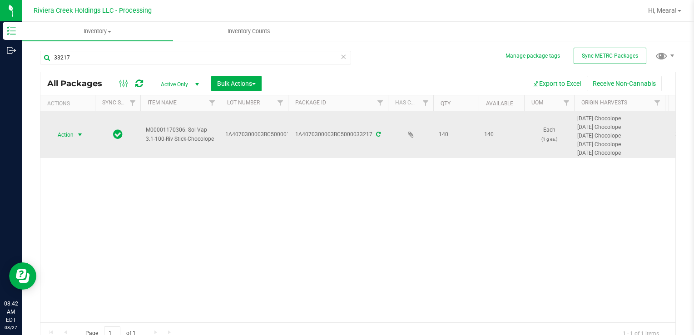
click at [77, 133] on span "select" at bounding box center [79, 134] width 7 height 7
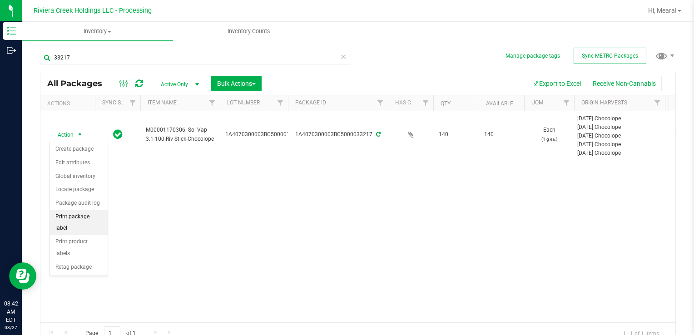
click at [80, 215] on li "Print package label" at bounding box center [79, 222] width 58 height 25
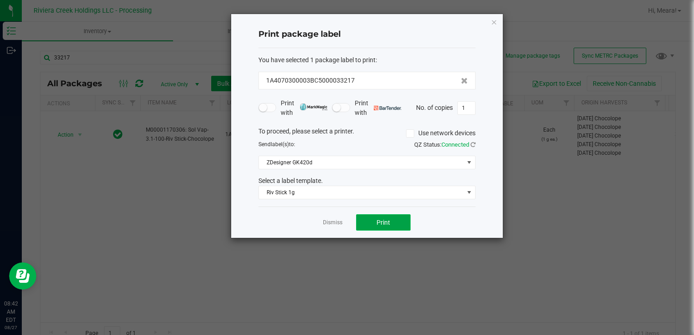
click at [360, 224] on button "Print" at bounding box center [383, 222] width 54 height 16
click at [334, 224] on div "Dismiss Print" at bounding box center [366, 222] width 217 height 31
click at [334, 224] on link "Dismiss" at bounding box center [333, 223] width 20 height 8
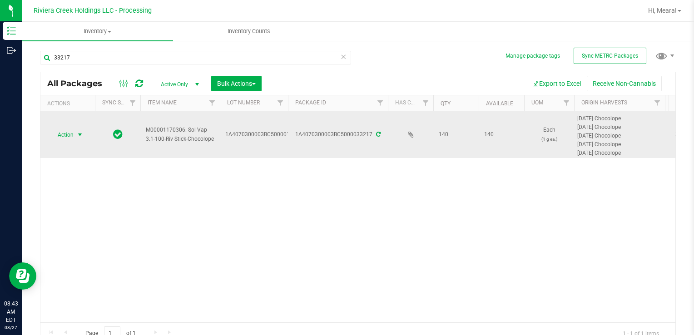
click at [79, 134] on span "select" at bounding box center [79, 134] width 7 height 7
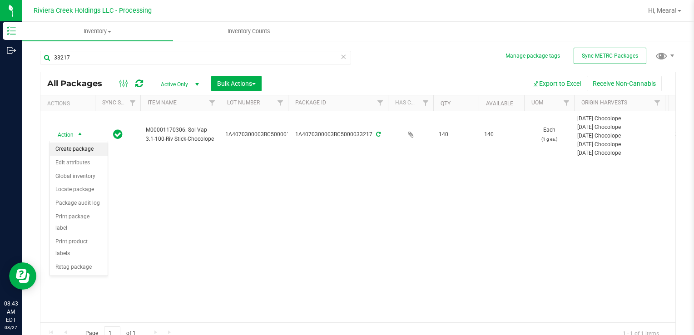
click at [80, 152] on li "Create package" at bounding box center [79, 150] width 58 height 14
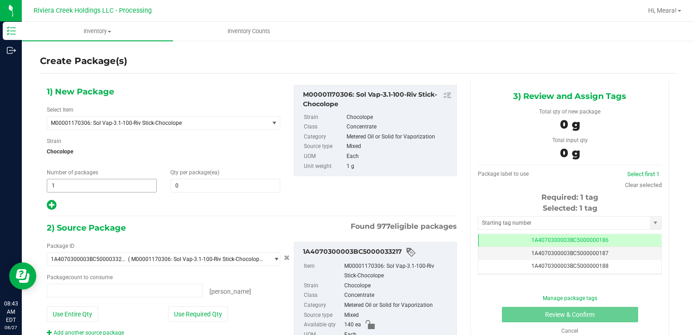
type input "0 ea"
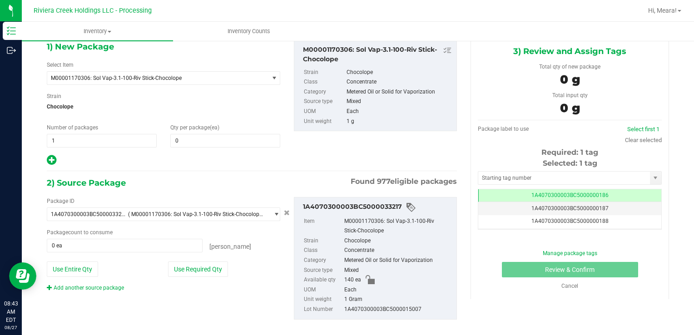
scroll to position [45, 0]
click at [220, 143] on span at bounding box center [225, 140] width 110 height 14
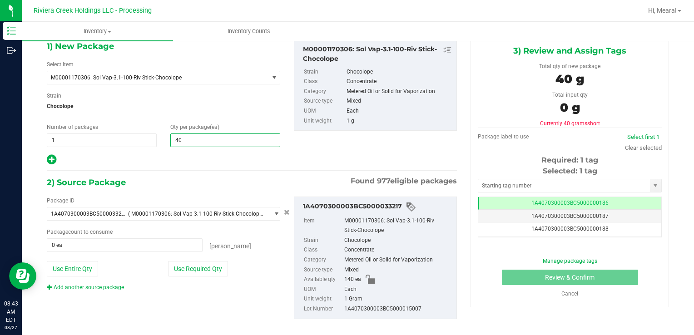
type input "40"
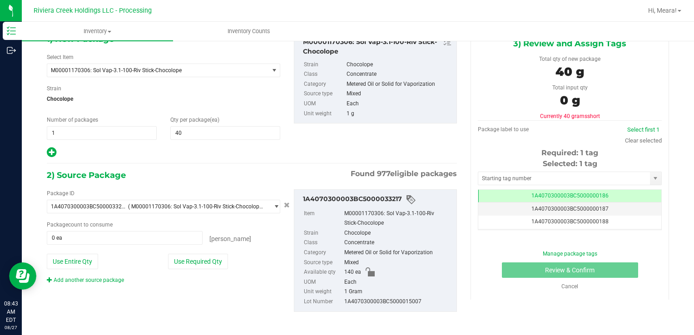
scroll to position [54, 0]
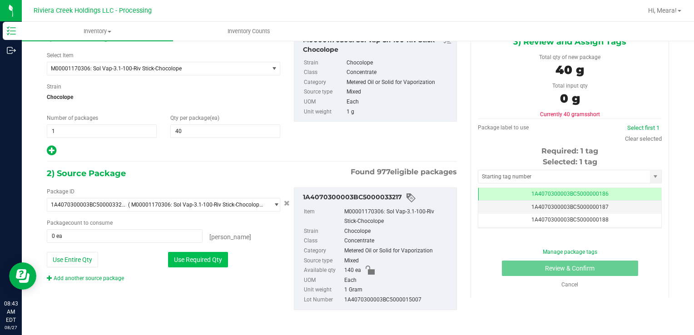
click at [219, 259] on button "Use Required Qty" at bounding box center [198, 259] width 60 height 15
type input "40 ea"
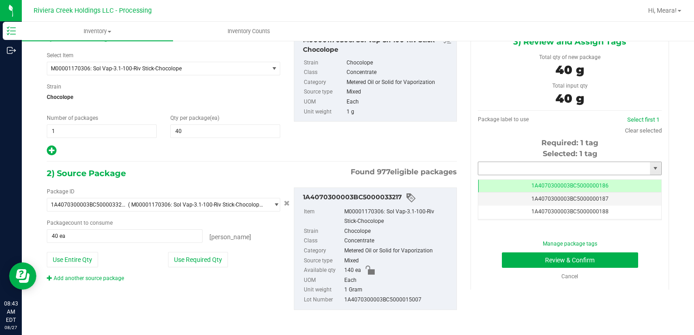
click at [548, 167] on input "text" at bounding box center [564, 168] width 172 height 13
click at [502, 252] on button "Review & Confirm" at bounding box center [570, 259] width 136 height 15
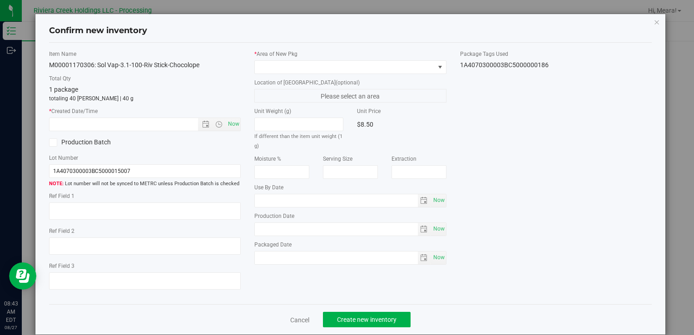
type input "36995"
type input "[DATE]"
drag, startPoint x: 301, startPoint y: 319, endPoint x: 309, endPoint y: 314, distance: 9.0
click at [301, 318] on link "Cancel" at bounding box center [299, 320] width 19 height 9
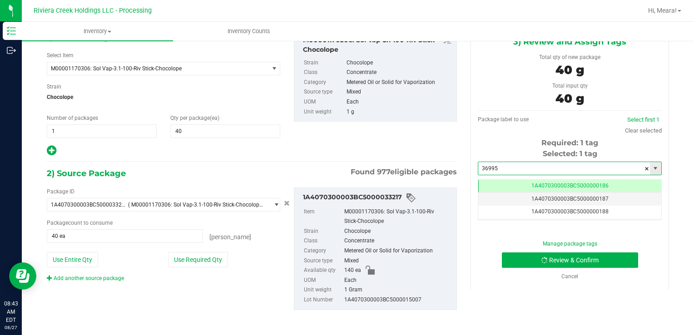
click at [527, 172] on input "36995" at bounding box center [564, 168] width 172 height 13
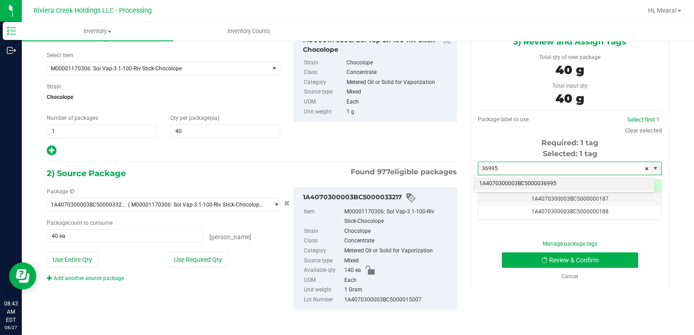
click at [535, 182] on li "1A4070300003BC5000036995" at bounding box center [563, 184] width 181 height 14
type input "1A4070300003BC5000036995"
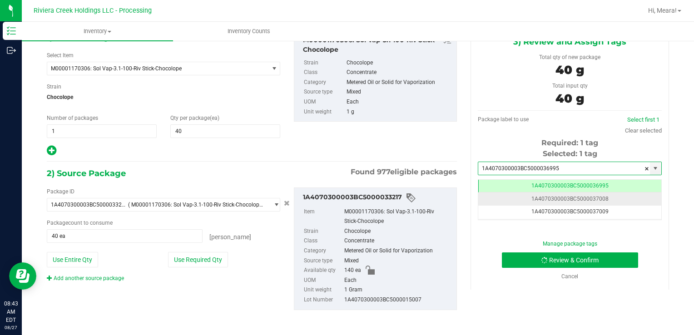
scroll to position [0, 0]
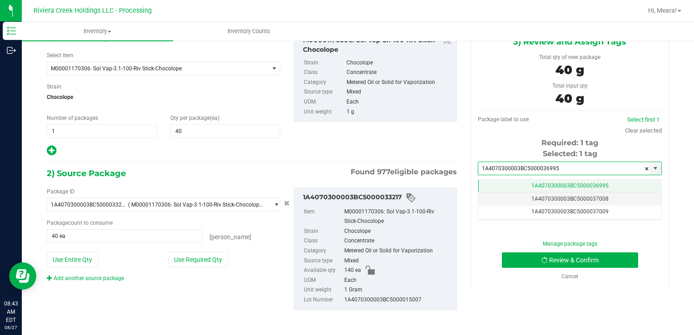
click at [534, 182] on span "1A4070300003BC5000036995" at bounding box center [569, 185] width 77 height 6
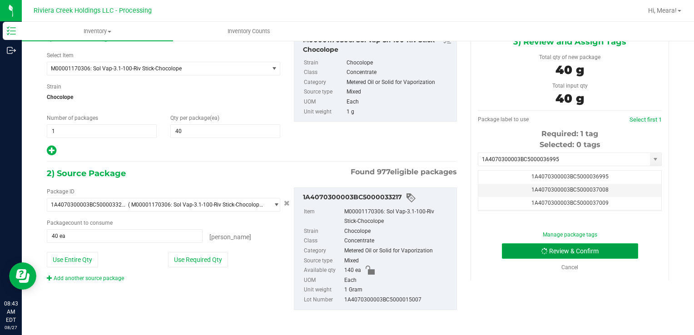
click at [546, 250] on button "Review & Confirm" at bounding box center [570, 250] width 136 height 15
click at [253, 251] on div "Package ID 1A4070300003BC5000033217 ( M00001170306: Sol Vap-3.1-100-Riv Stick-C…" at bounding box center [163, 234] width 247 height 95
click at [565, 178] on span "1A4070300003BC5000036995" at bounding box center [569, 176] width 77 height 6
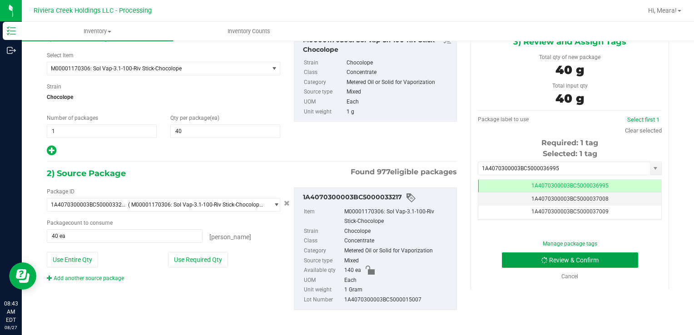
click at [568, 256] on button "Review & Confirm" at bounding box center [570, 259] width 136 height 15
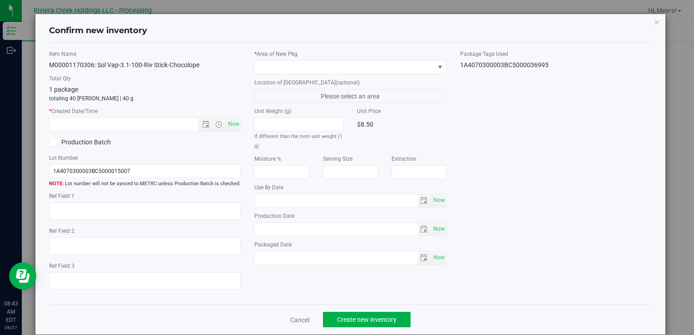
type input "[DATE]"
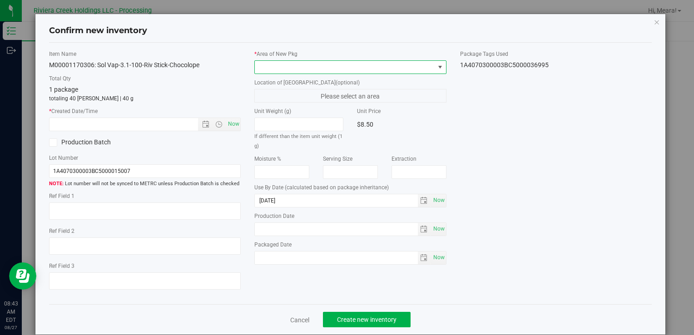
click at [373, 63] on span at bounding box center [344, 67] width 179 height 13
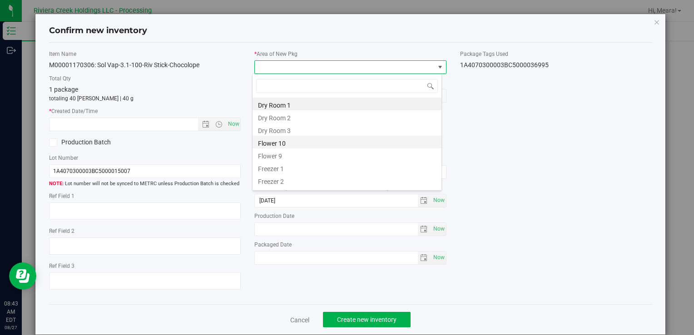
click at [291, 145] on li "Flower 10" at bounding box center [346, 142] width 189 height 13
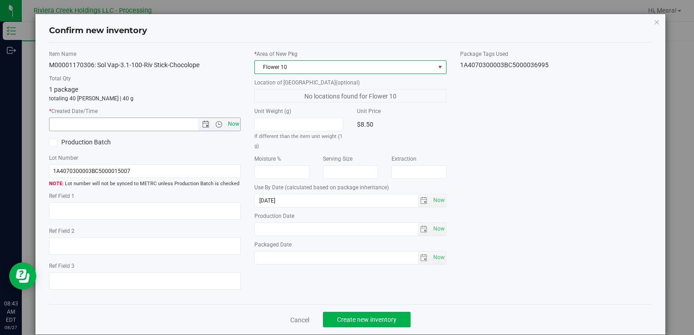
click at [231, 124] on span "Now" at bounding box center [233, 124] width 15 height 13
type input "[DATE] 8:43 AM"
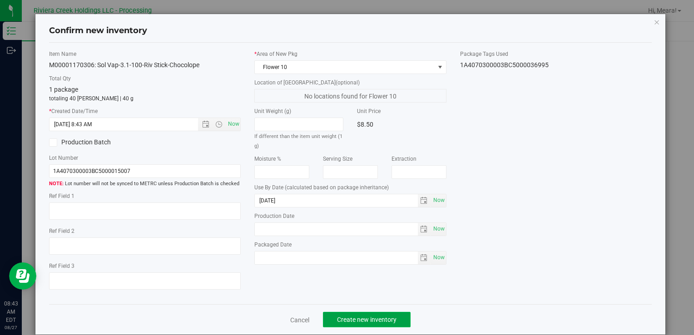
click at [390, 322] on span "Create new inventory" at bounding box center [366, 319] width 59 height 7
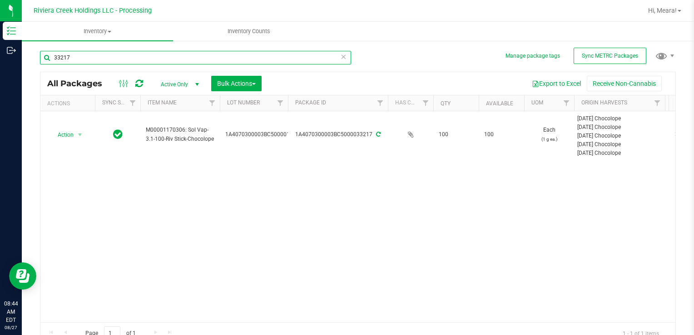
click at [229, 57] on input "33217" at bounding box center [195, 58] width 311 height 14
type input "34450"
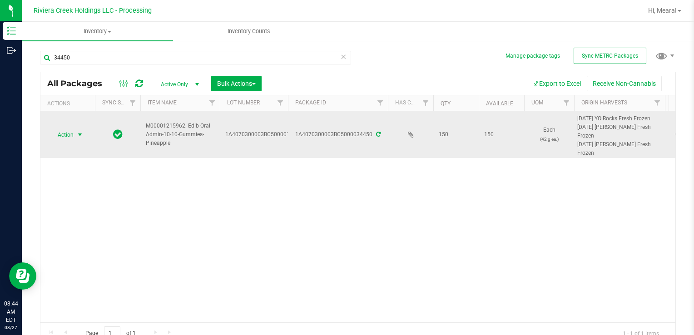
click at [59, 133] on span "Action" at bounding box center [61, 134] width 25 height 13
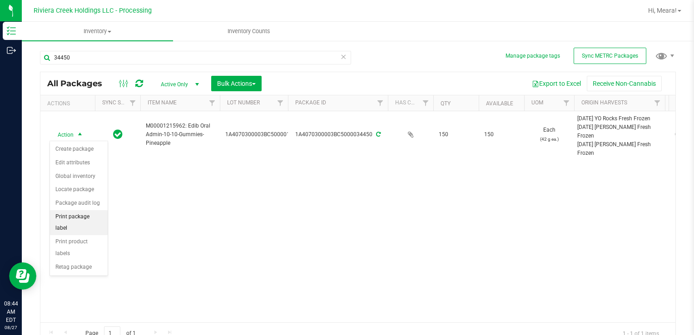
click at [88, 218] on li "Print package label" at bounding box center [79, 222] width 58 height 25
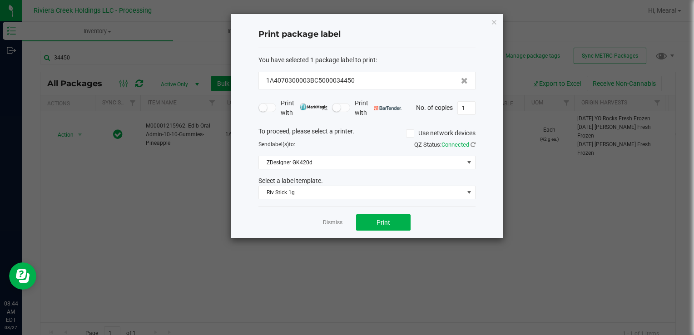
click at [282, 201] on div "You have selected 1 package label to print : 1A4070300003BC5000034450 Print wit…" at bounding box center [366, 127] width 217 height 159
click at [285, 193] on span "Riv Stick 1g" at bounding box center [361, 192] width 205 height 13
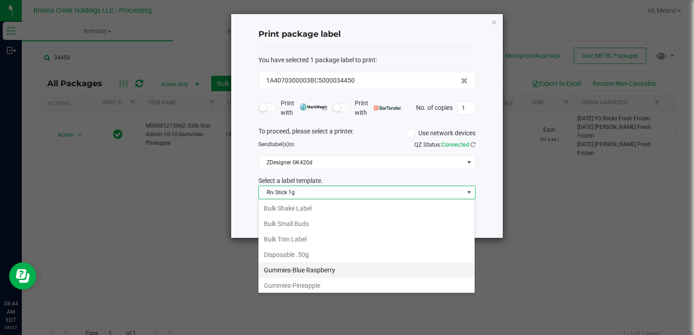
scroll to position [246, 0]
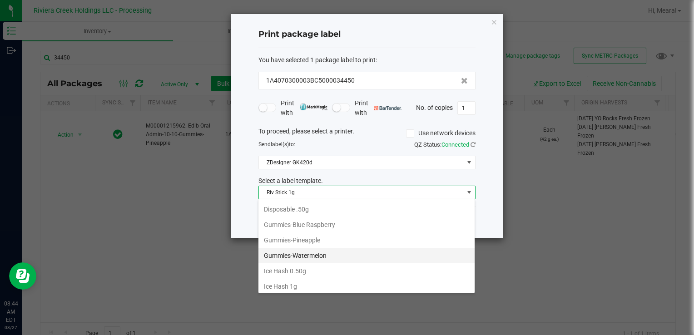
click at [296, 255] on li "Gummies-Watermelon" at bounding box center [366, 255] width 216 height 15
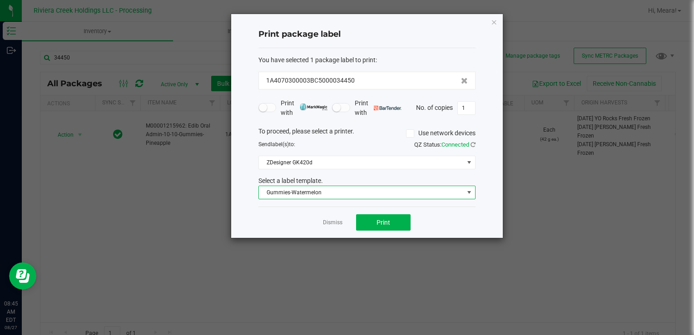
click at [309, 188] on span "Gummies-Watermelon" at bounding box center [361, 192] width 205 height 13
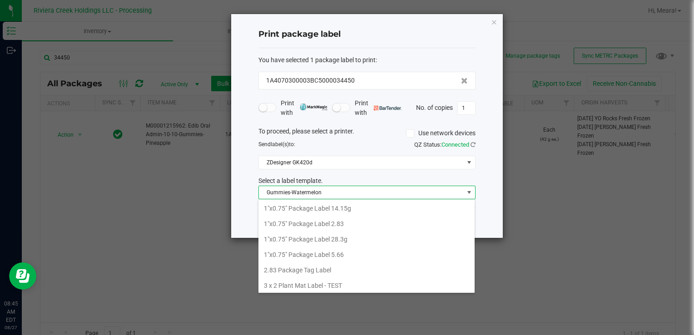
scroll to position [13, 217]
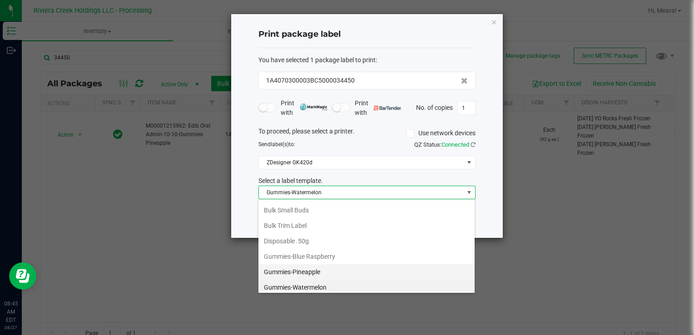
click at [315, 266] on li "Gummies-Pineapple" at bounding box center [366, 271] width 216 height 15
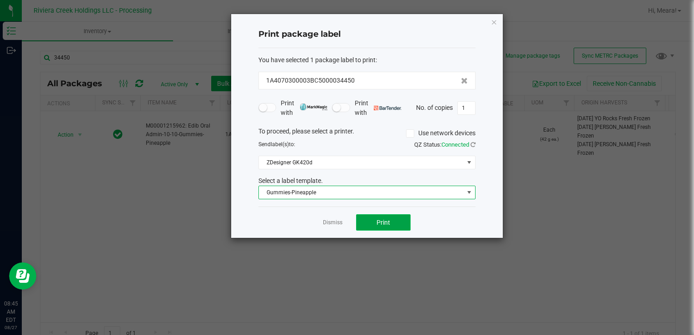
click at [373, 222] on button "Print" at bounding box center [383, 222] width 54 height 16
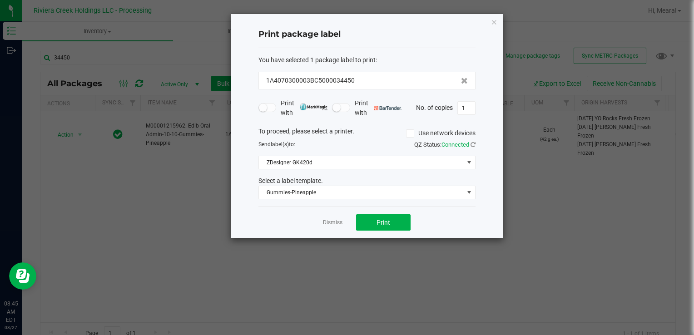
click at [240, 224] on div "Print package label You have selected 1 package label to print : 1A4070300003BC…" at bounding box center [366, 126] width 271 height 224
drag, startPoint x: 172, startPoint y: 197, endPoint x: 165, endPoint y: 191, distance: 9.0
click at [169, 195] on ngb-modal-window "Print package label You have selected 1 package label to print : 1A4070300003BC…" at bounding box center [350, 167] width 700 height 335
click at [323, 225] on link "Dismiss" at bounding box center [333, 223] width 20 height 8
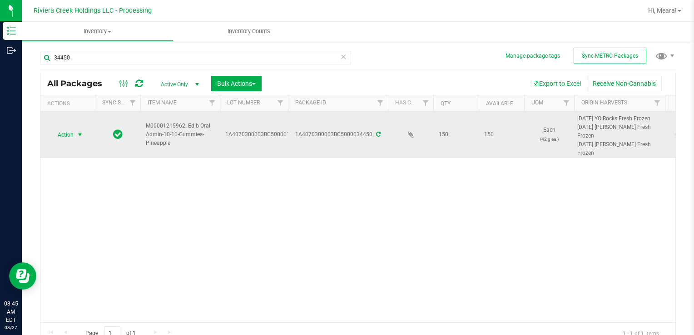
click at [80, 137] on span "select" at bounding box center [79, 134] width 7 height 7
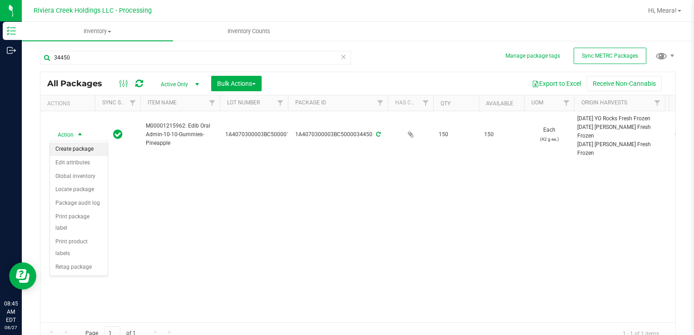
click at [85, 152] on li "Create package" at bounding box center [79, 150] width 58 height 14
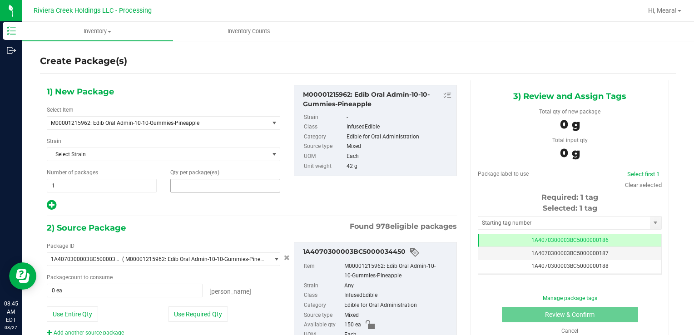
click at [234, 188] on span at bounding box center [225, 186] width 110 height 14
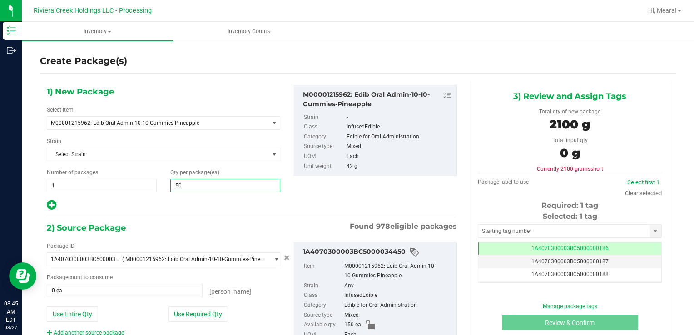
type input "50"
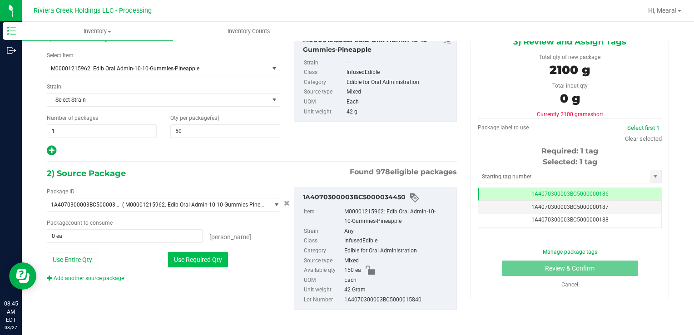
click at [222, 256] on button "Use Required Qty" at bounding box center [198, 259] width 60 height 15
type input "50 ea"
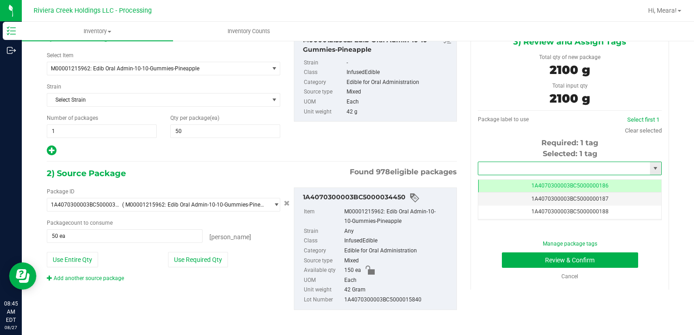
click at [509, 168] on input "text" at bounding box center [564, 168] width 172 height 13
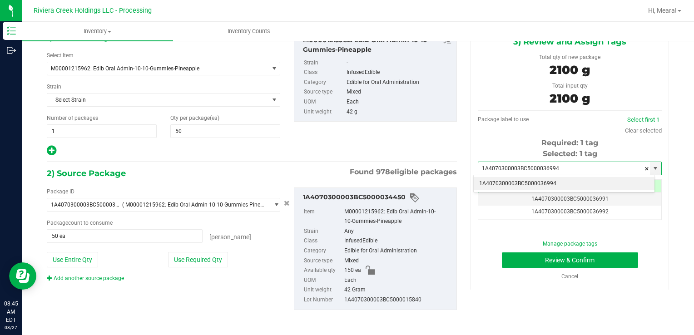
click at [567, 181] on li "1A4070300003BC5000036994" at bounding box center [563, 184] width 181 height 14
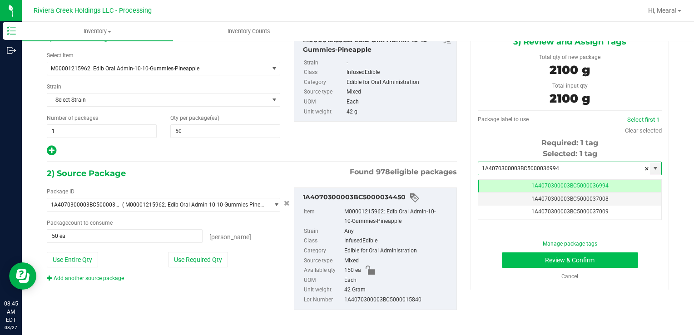
type input "1A4070300003BC5000036994"
click at [568, 259] on button "Review & Confirm" at bounding box center [570, 259] width 136 height 15
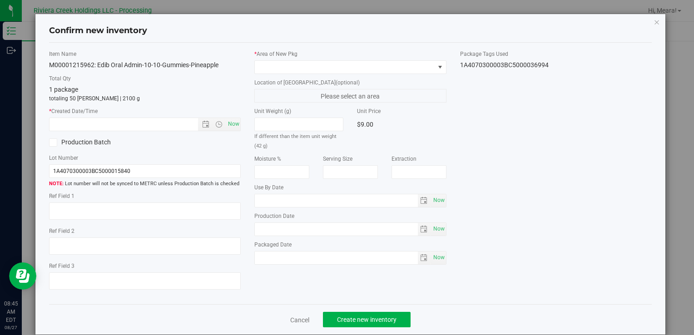
type input "[DATE]"
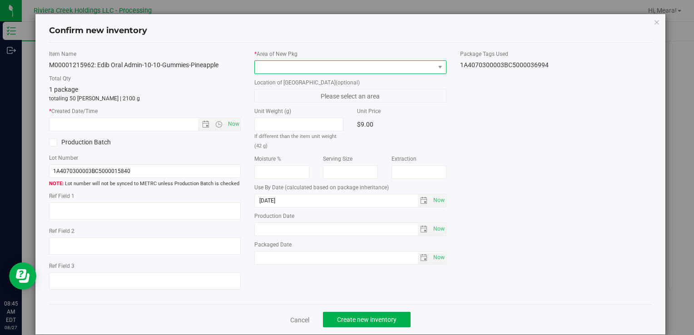
click at [371, 67] on span at bounding box center [344, 67] width 179 height 13
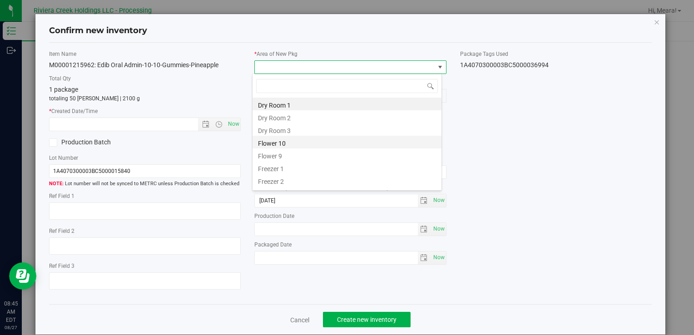
click at [349, 143] on li "Flower 10" at bounding box center [346, 142] width 189 height 13
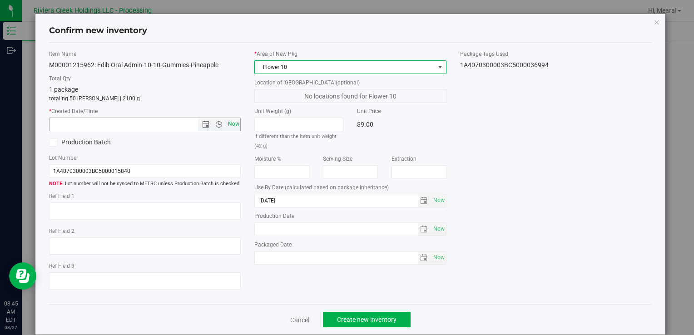
click at [233, 124] on span "Now" at bounding box center [233, 124] width 15 height 13
type input "[DATE] 8:45 AM"
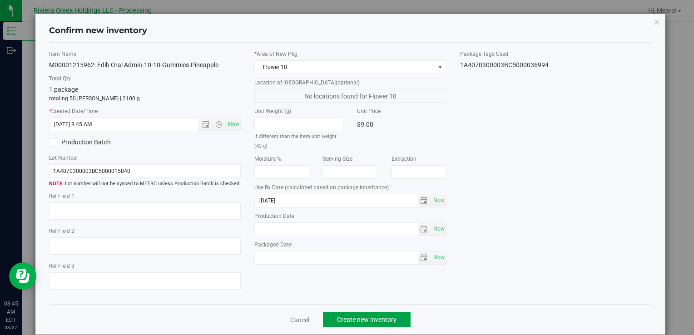
click at [367, 319] on span "Create new inventory" at bounding box center [366, 319] width 59 height 7
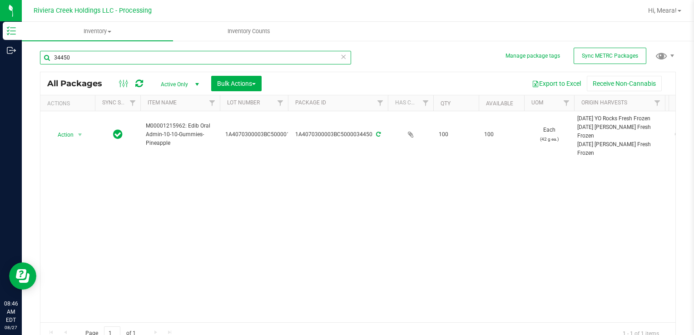
click at [219, 59] on input "34450" at bounding box center [195, 58] width 311 height 14
type input "34447"
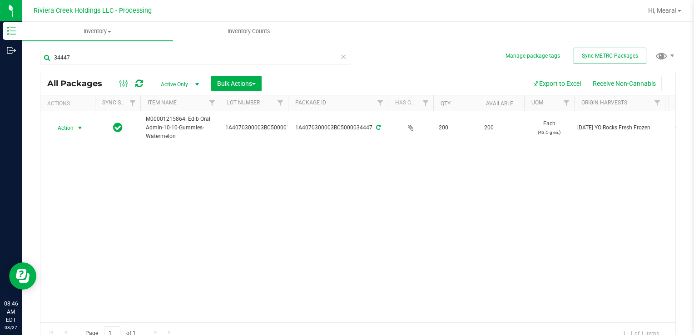
click at [77, 127] on span "select" at bounding box center [79, 127] width 7 height 7
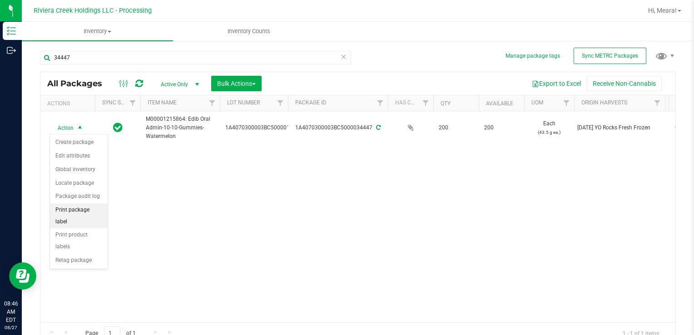
click at [79, 207] on li "Print package label" at bounding box center [79, 215] width 58 height 25
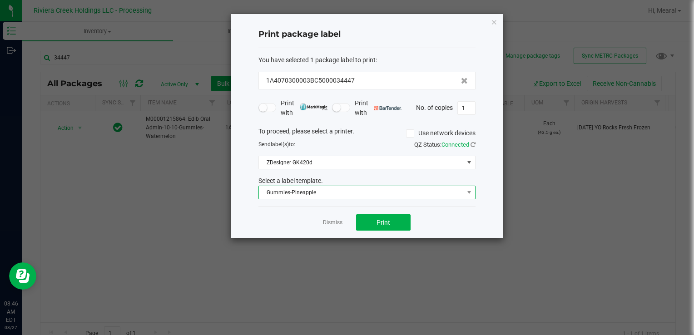
click at [330, 193] on span "Gummies-Pineapple" at bounding box center [361, 192] width 205 height 13
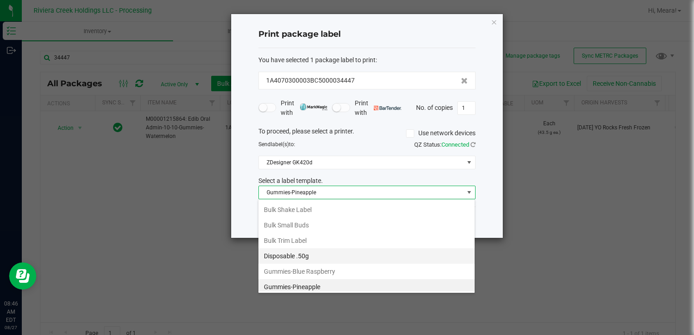
scroll to position [245, 0]
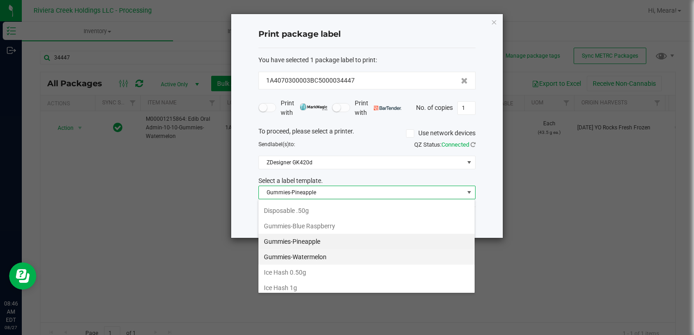
click at [326, 253] on li "Gummies-Watermelon" at bounding box center [366, 256] width 216 height 15
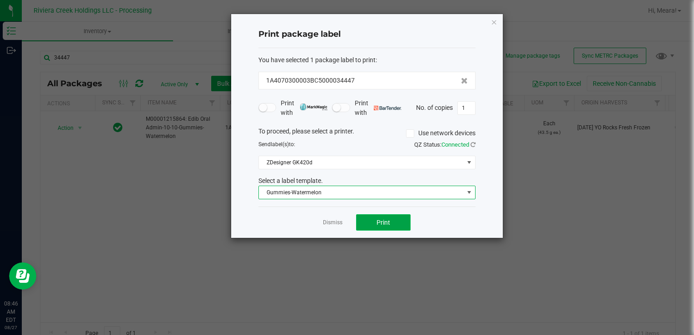
click at [376, 227] on button "Print" at bounding box center [383, 222] width 54 height 16
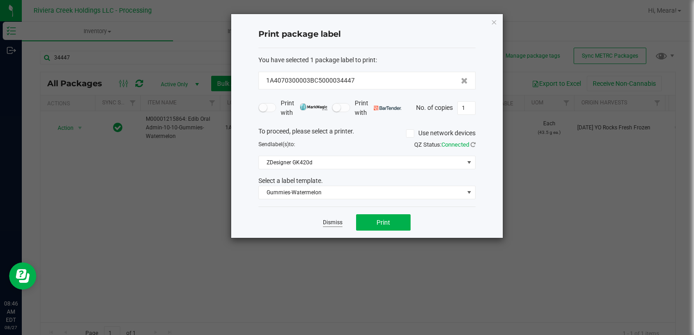
click at [340, 223] on link "Dismiss" at bounding box center [333, 223] width 20 height 8
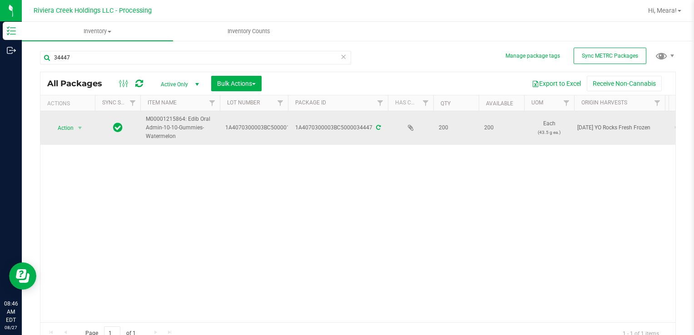
click at [74, 115] on td "Action Action Create package Edit attributes Global inventory Locate package Pa…" at bounding box center [67, 128] width 54 height 34
click at [73, 124] on span "Action" at bounding box center [61, 128] width 25 height 13
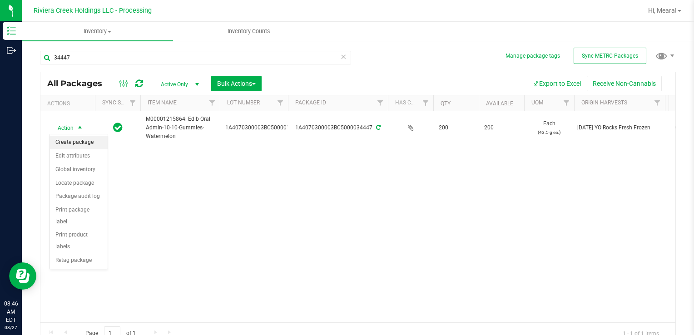
click at [78, 140] on li "Create package" at bounding box center [79, 143] width 58 height 14
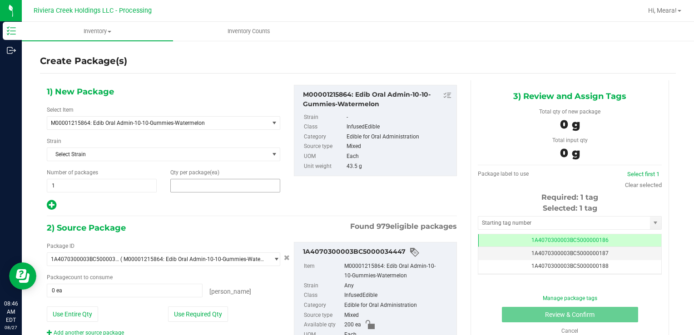
click at [247, 186] on span at bounding box center [225, 186] width 110 height 14
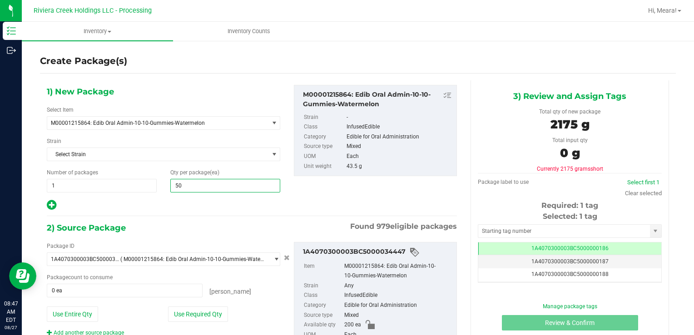
type input "50"
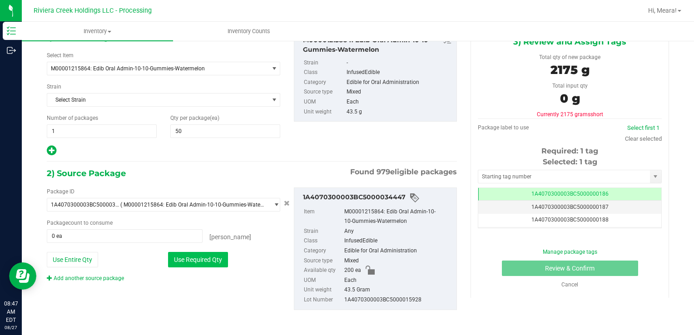
click at [221, 264] on button "Use Required Qty" at bounding box center [198, 259] width 60 height 15
type input "50 ea"
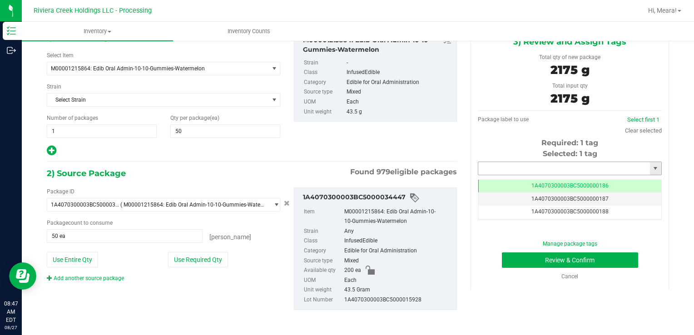
click at [593, 164] on input "text" at bounding box center [564, 168] width 172 height 13
click at [502, 252] on button "Review & Confirm" at bounding box center [570, 259] width 136 height 15
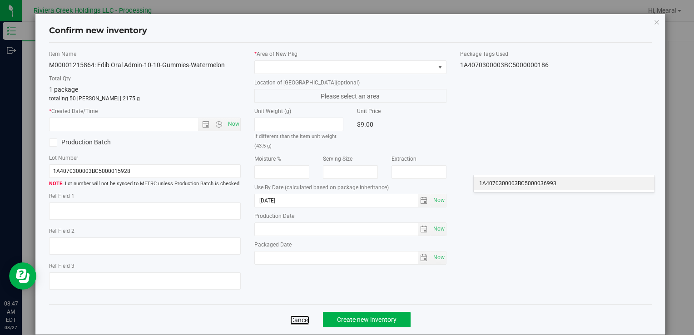
click at [291, 321] on link "Cancel" at bounding box center [299, 320] width 19 height 9
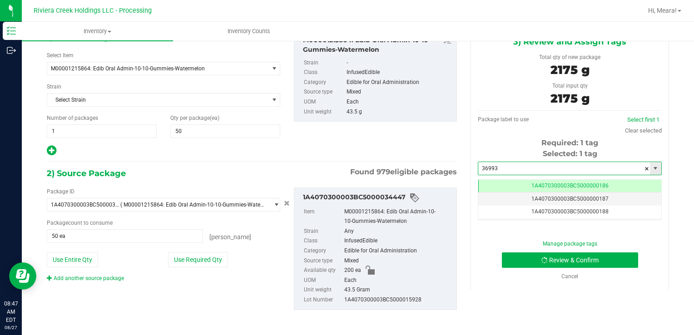
click at [533, 172] on input "36993" at bounding box center [564, 168] width 172 height 13
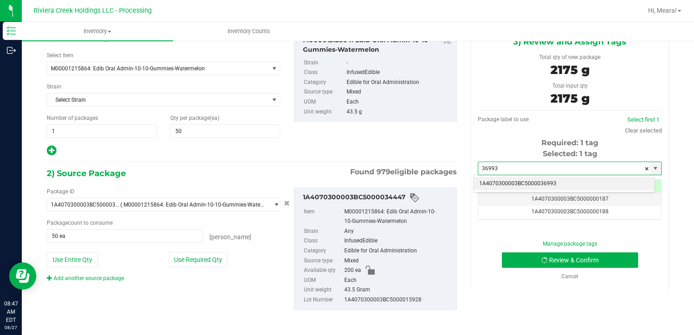
click at [523, 182] on li "1A4070300003BC5000036993" at bounding box center [563, 184] width 181 height 14
type input "1A4070300003BC5000036993"
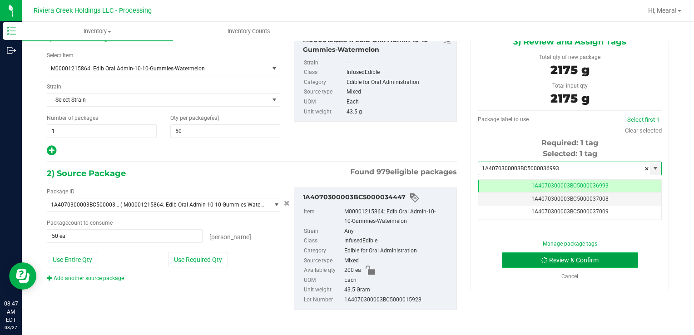
click at [547, 257] on button "Review & Confirm" at bounding box center [570, 259] width 136 height 15
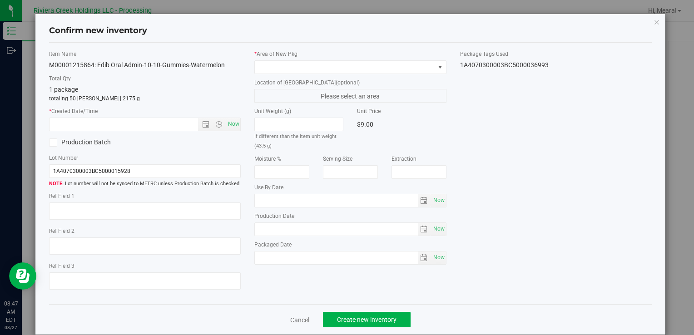
type input "[DATE]"
drag, startPoint x: 358, startPoint y: 51, endPoint x: 361, endPoint y: 64, distance: 13.5
click at [358, 52] on label "* Area of [GEOGRAPHIC_DATA]" at bounding box center [350, 54] width 192 height 8
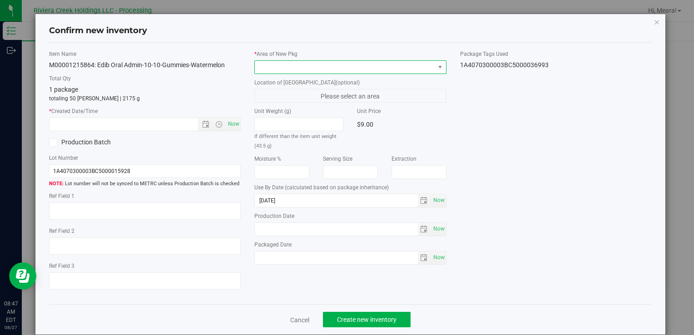
click at [361, 66] on span at bounding box center [344, 67] width 179 height 13
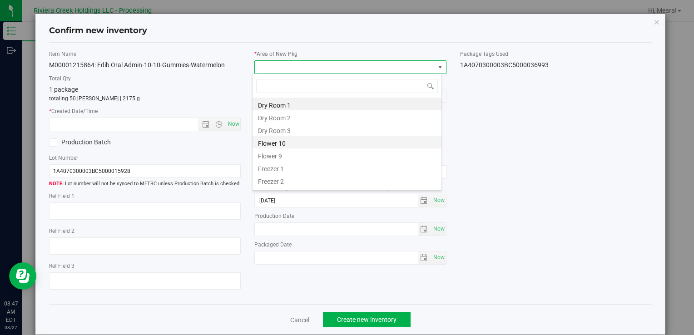
click at [330, 145] on li "Flower 10" at bounding box center [346, 142] width 189 height 13
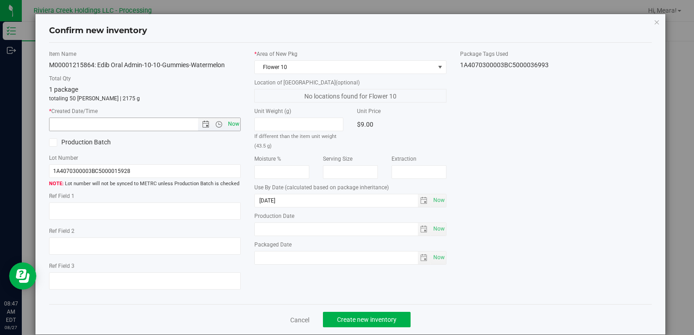
click at [230, 126] on span "Now" at bounding box center [233, 124] width 15 height 13
type input "[DATE] 8:47 AM"
click at [370, 313] on button "Create new inventory" at bounding box center [367, 319] width 88 height 15
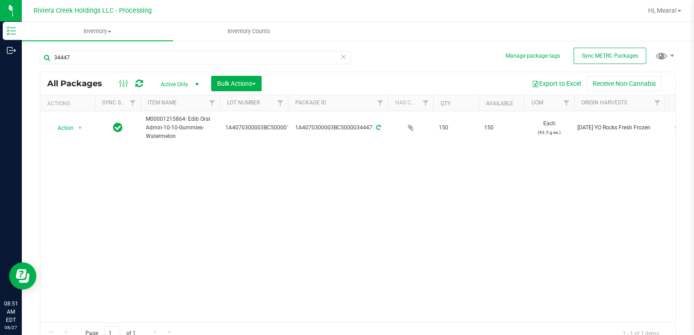
click at [76, 48] on div "34447" at bounding box center [199, 57] width 318 height 29
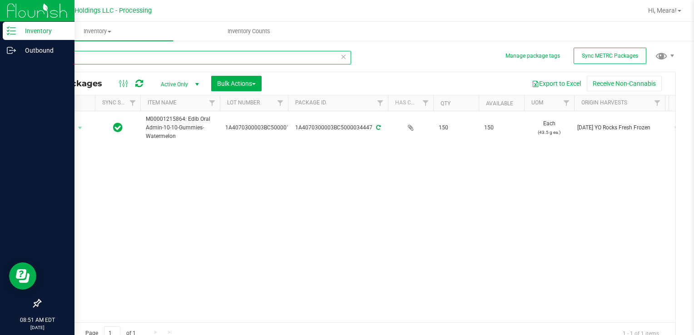
drag, startPoint x: 85, startPoint y: 52, endPoint x: 11, endPoint y: 62, distance: 74.7
click at [0, 57] on html "Inventory Outbound 08:51 AM EDT [DATE] 08/27 Riviera Creek Holdings LLC - Proce…" at bounding box center [347, 167] width 694 height 335
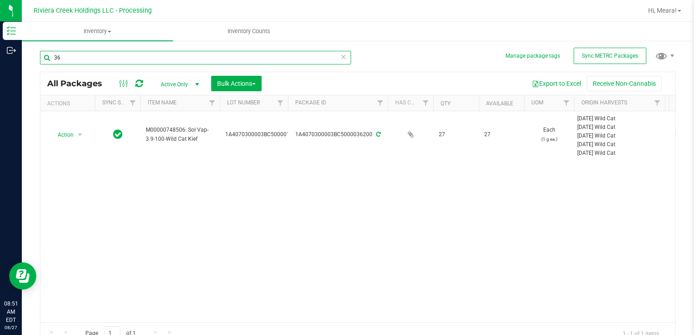
type input "3"
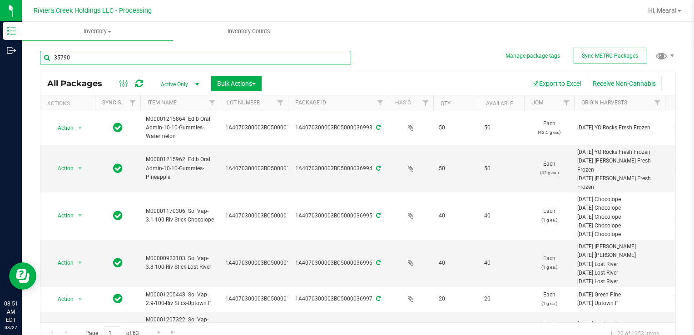
type input "35790"
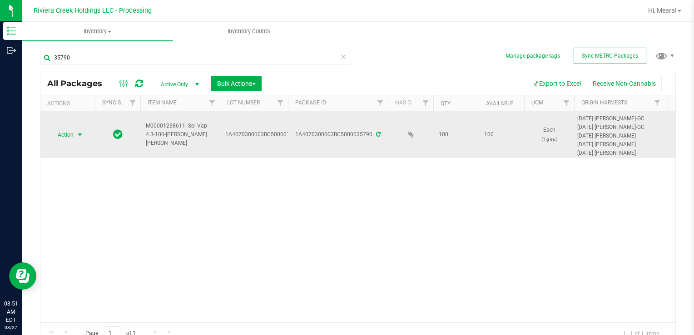
click at [60, 132] on span "Action" at bounding box center [61, 134] width 25 height 13
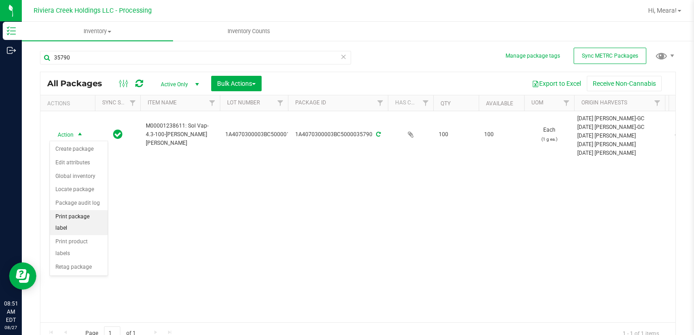
click at [91, 214] on li "Print package label" at bounding box center [79, 222] width 58 height 25
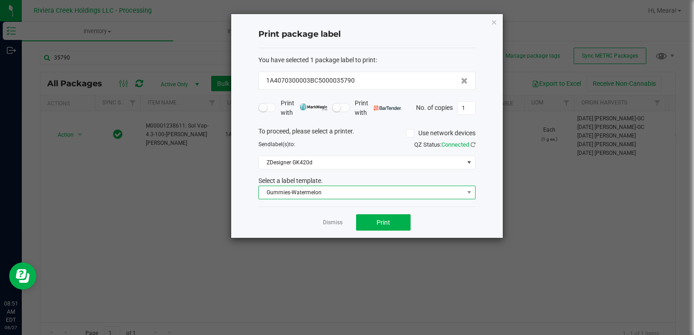
click at [327, 197] on span "Gummies-Watermelon" at bounding box center [361, 192] width 205 height 13
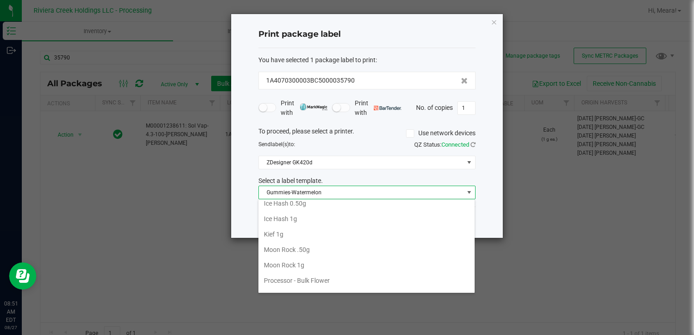
scroll to position [318, 0]
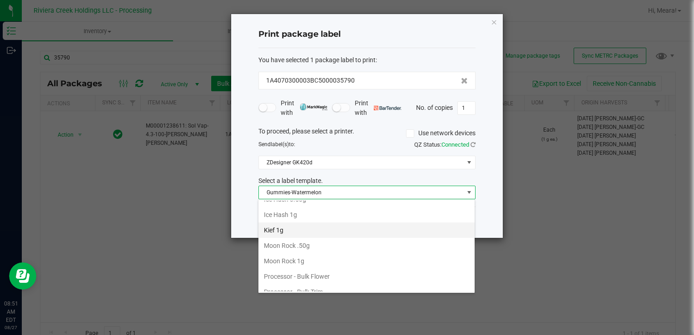
click at [293, 228] on li "Kief 1g" at bounding box center [366, 229] width 216 height 15
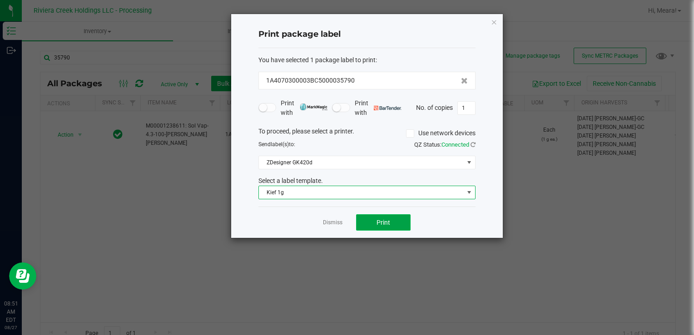
click at [383, 230] on button "Print" at bounding box center [383, 222] width 54 height 16
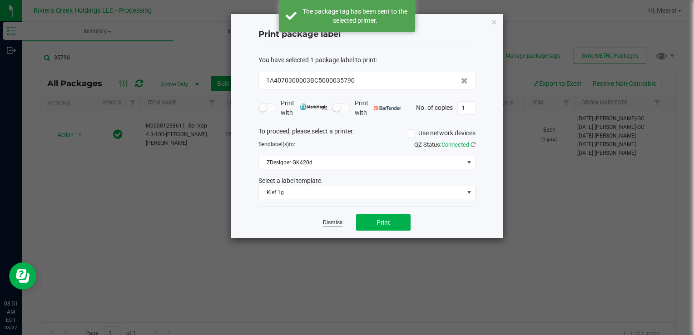
drag, startPoint x: 345, startPoint y: 225, endPoint x: 327, endPoint y: 222, distance: 18.8
click at [344, 225] on div "Dismiss Print" at bounding box center [366, 222] width 217 height 31
click at [327, 222] on link "Dismiss" at bounding box center [333, 223] width 20 height 8
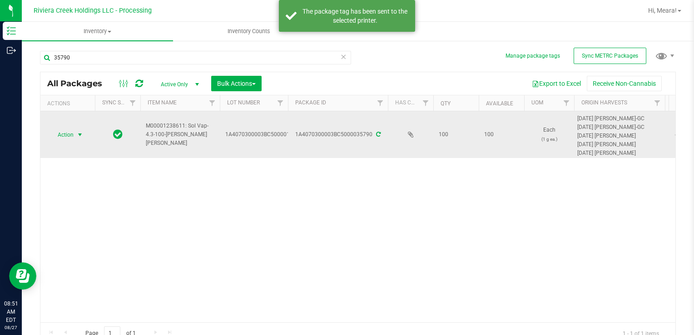
click at [78, 132] on span "select" at bounding box center [79, 134] width 7 height 7
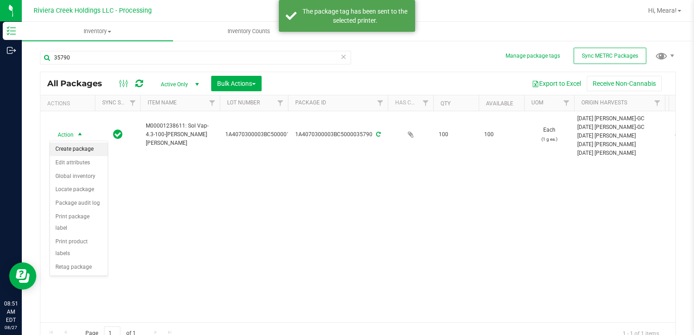
click at [78, 147] on li "Create package" at bounding box center [79, 150] width 58 height 14
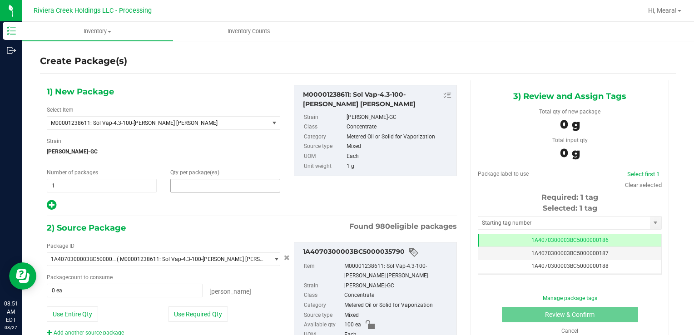
click at [214, 182] on span at bounding box center [225, 186] width 110 height 14
type input "40"
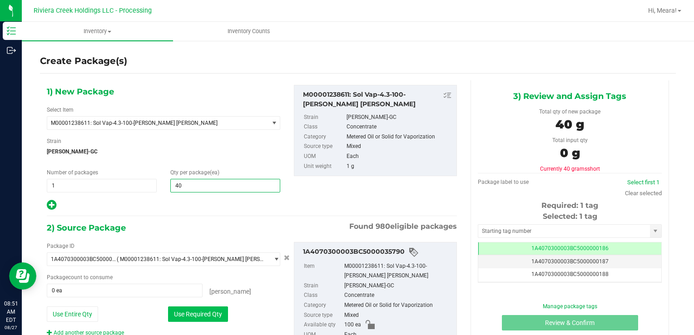
type input "40"
drag, startPoint x: 198, startPoint y: 311, endPoint x: 203, endPoint y: 302, distance: 10.6
click at [198, 311] on button "Use Required Qty" at bounding box center [198, 313] width 60 height 15
type input "40 ea"
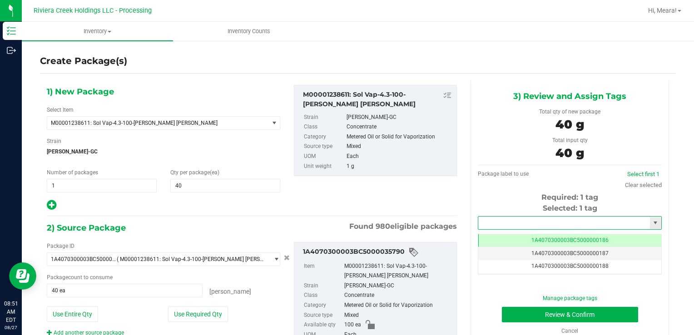
click at [518, 217] on input "text" at bounding box center [564, 223] width 172 height 13
click at [516, 245] on div "1A4070300003BC5000036603 No matching tags" at bounding box center [564, 238] width 182 height 18
click at [512, 243] on li "1A4070300003BC5000036603" at bounding box center [563, 239] width 181 height 14
type input "1A4070300003BC5000036603"
click at [513, 315] on button "Review & Confirm" at bounding box center [570, 314] width 136 height 15
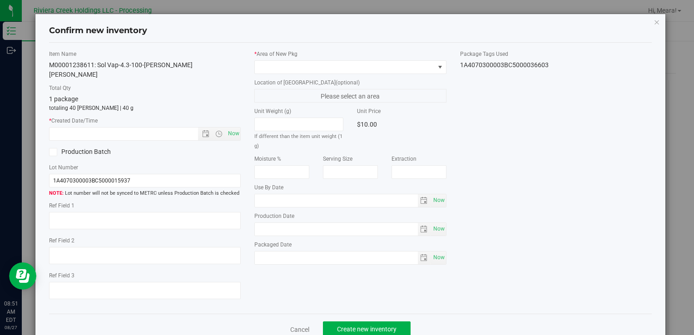
type input "[DATE]"
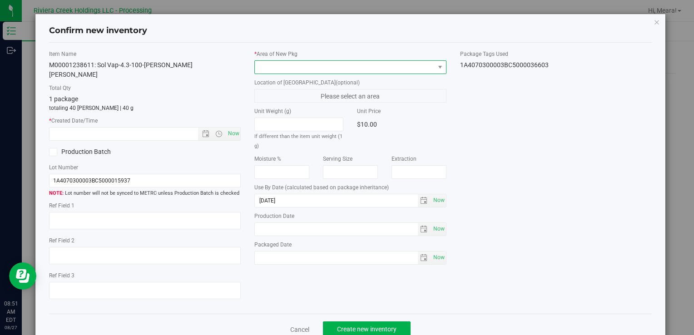
click at [349, 65] on span at bounding box center [344, 67] width 179 height 13
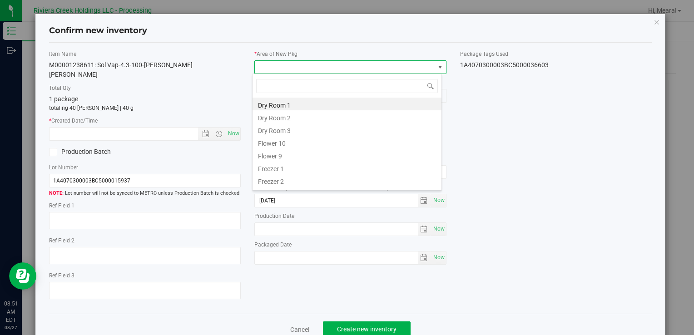
click at [282, 128] on li "Dry Room 3" at bounding box center [346, 129] width 189 height 13
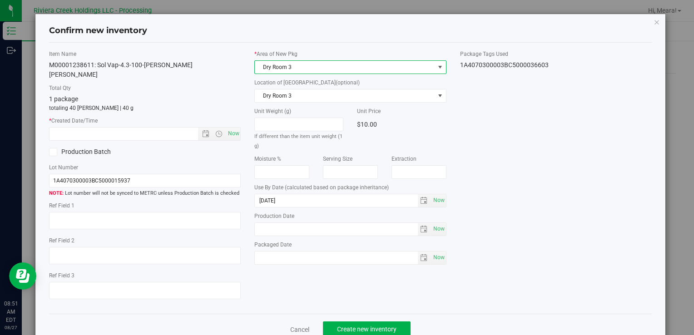
click at [308, 63] on span "Dry Room 3" at bounding box center [344, 67] width 179 height 13
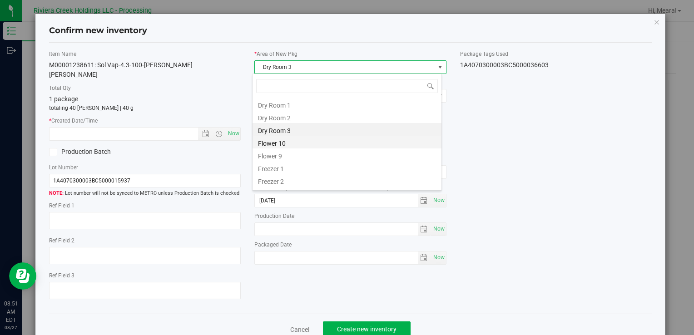
click at [292, 140] on li "Flower 10" at bounding box center [346, 142] width 189 height 13
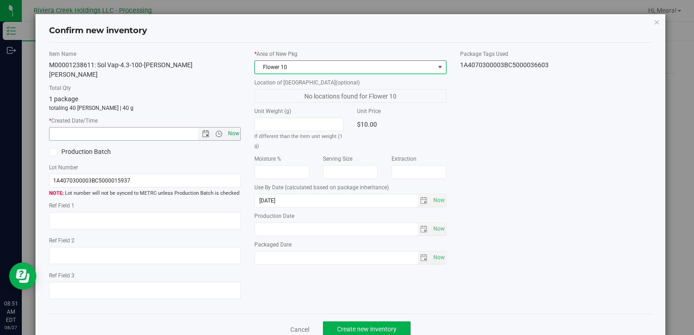
click at [231, 127] on span "Now" at bounding box center [233, 133] width 15 height 13
type input "[DATE] 8:51 AM"
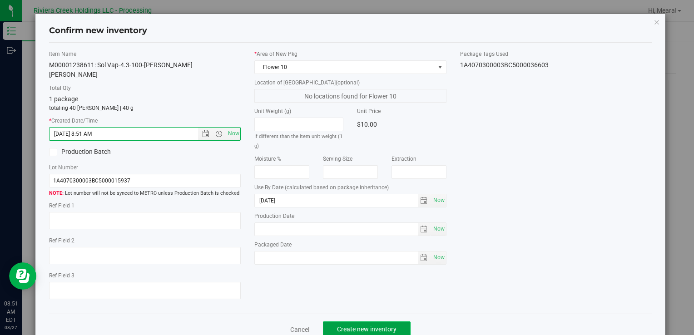
click at [363, 326] on span "Create new inventory" at bounding box center [366, 329] width 59 height 7
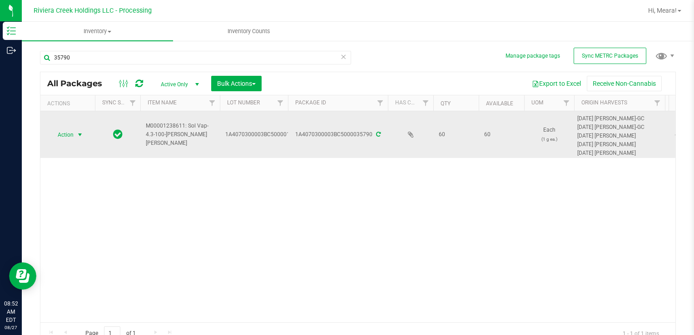
click at [65, 134] on span "Action" at bounding box center [61, 134] width 25 height 13
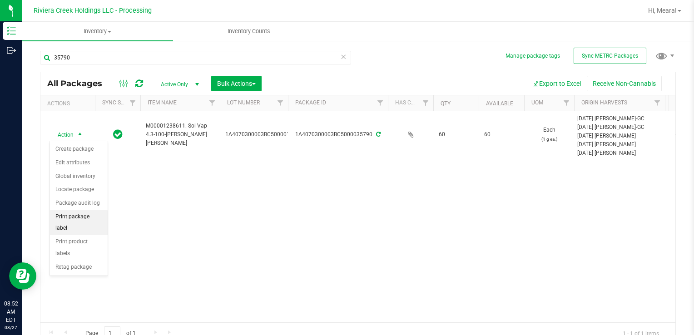
click at [98, 215] on li "Print package label" at bounding box center [79, 222] width 58 height 25
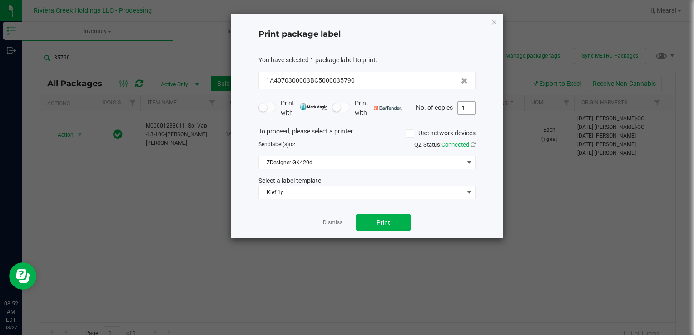
click at [463, 108] on input "1" at bounding box center [466, 108] width 17 height 13
type input "2"
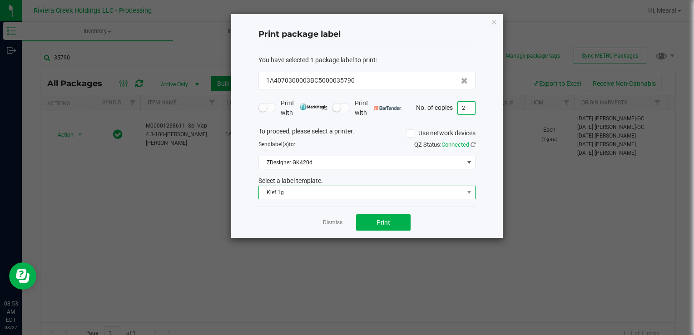
click at [371, 195] on span "Kief 1g" at bounding box center [361, 192] width 205 height 13
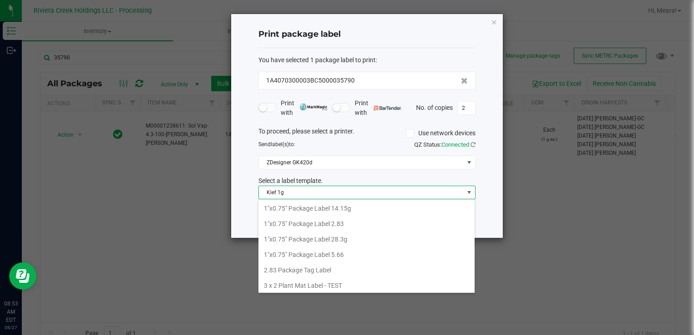
scroll to position [13, 217]
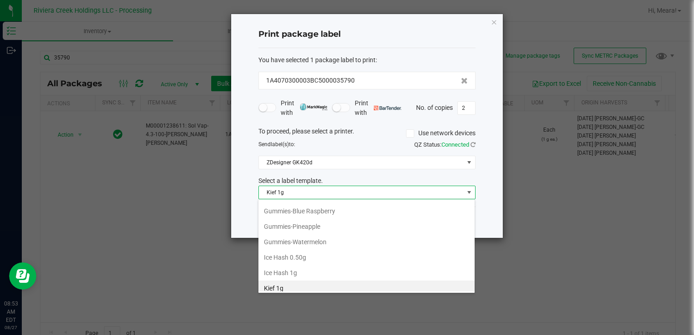
click at [376, 222] on li "Gummies-Pineapple" at bounding box center [366, 226] width 216 height 15
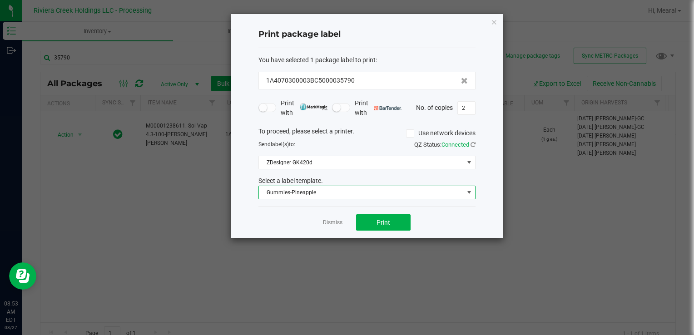
click at [354, 189] on span "Gummies-Pineapple" at bounding box center [361, 192] width 205 height 13
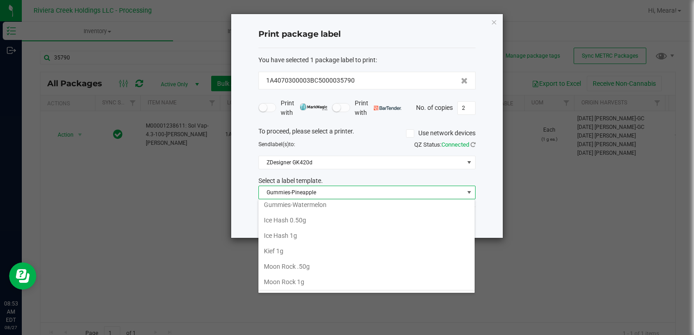
scroll to position [335, 0]
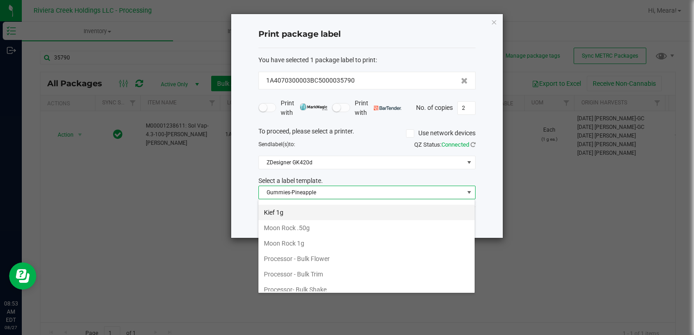
click at [285, 207] on li "Kief 1g" at bounding box center [366, 212] width 216 height 15
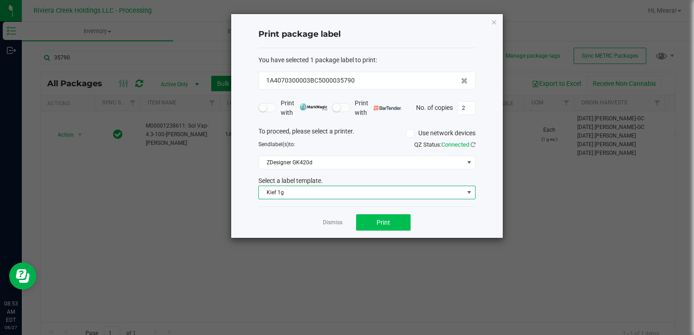
click at [409, 216] on div "Dismiss Print" at bounding box center [366, 222] width 217 height 31
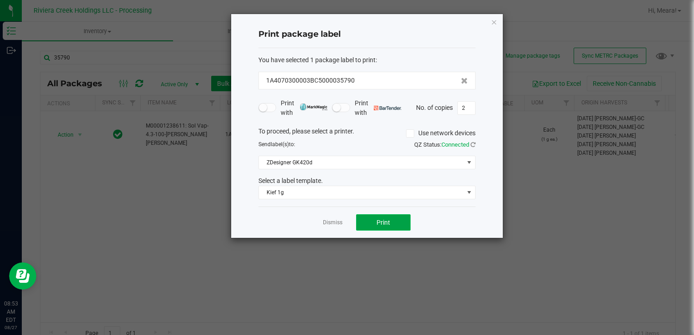
click at [369, 222] on button "Print" at bounding box center [383, 222] width 54 height 16
click at [332, 217] on div at bounding box center [366, 126] width 271 height 224
click at [330, 226] on div at bounding box center [366, 126] width 271 height 224
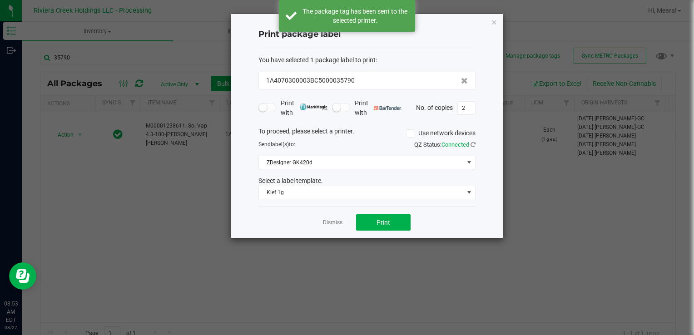
click at [331, 223] on link "Dismiss" at bounding box center [333, 223] width 20 height 8
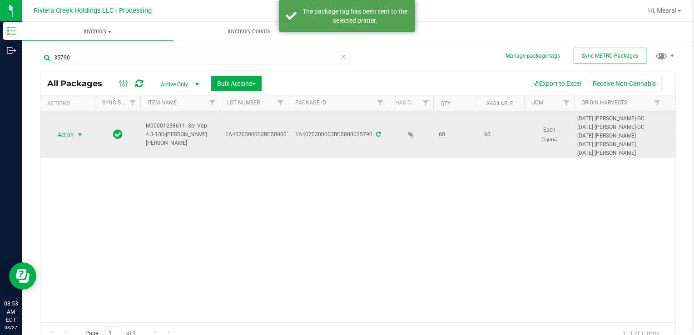
click at [67, 129] on span "Action" at bounding box center [61, 134] width 25 height 13
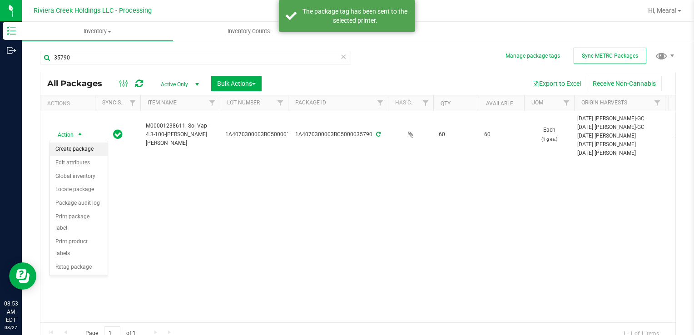
click at [85, 148] on li "Create package" at bounding box center [79, 150] width 58 height 14
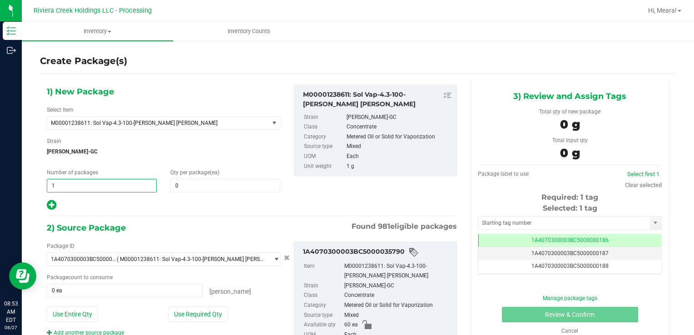
drag, startPoint x: 91, startPoint y: 189, endPoint x: -2, endPoint y: 179, distance: 93.1
click at [0, 179] on html "Inventory Outbound 08:53 AM EDT [DATE] 08/27 Riviera Creek Holdings LLC - Proce…" at bounding box center [347, 167] width 694 height 335
type input "2"
click at [178, 179] on span at bounding box center [225, 186] width 110 height 14
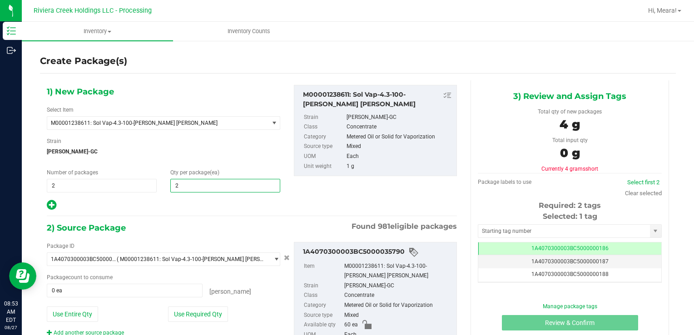
type input "20"
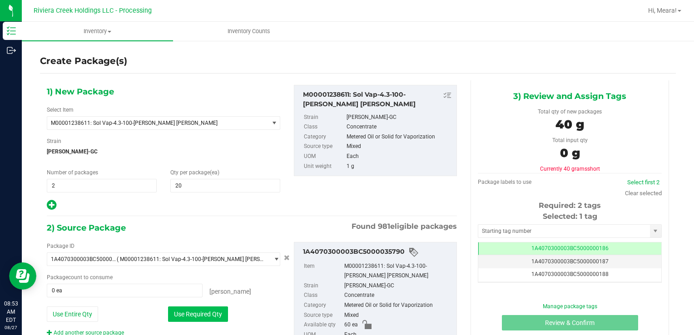
click at [175, 311] on button "Use Required Qty" at bounding box center [198, 313] width 60 height 15
type input "40 ea"
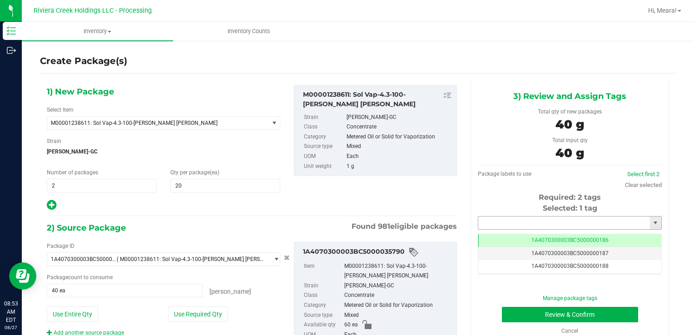
click at [556, 222] on input "text" at bounding box center [564, 223] width 172 height 13
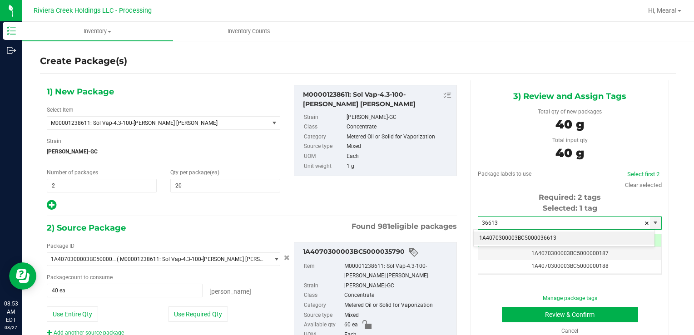
click at [555, 236] on li "1A4070300003BC5000036613" at bounding box center [563, 239] width 181 height 14
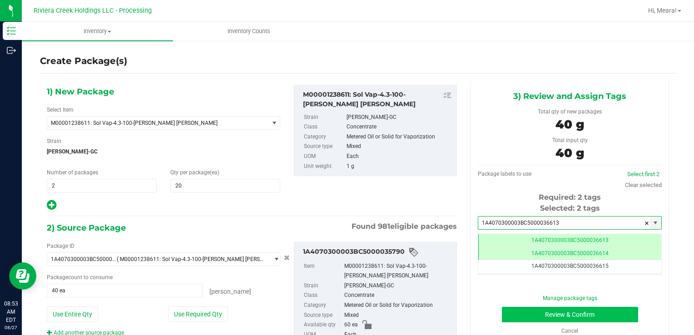
type input "1A4070300003BC5000036613"
click at [518, 312] on button "Review & Confirm" at bounding box center [570, 314] width 136 height 15
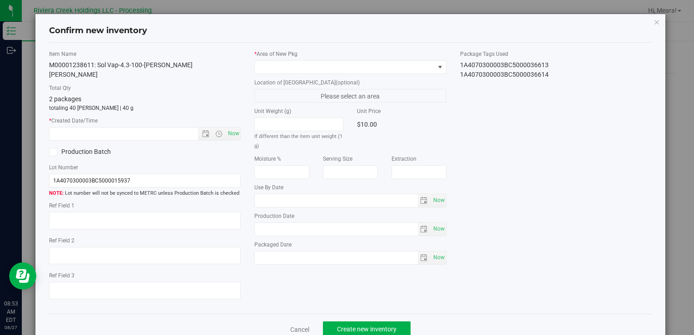
type input "[DATE]"
click at [360, 80] on label "Location of [GEOGRAPHIC_DATA] (optional)" at bounding box center [350, 83] width 192 height 8
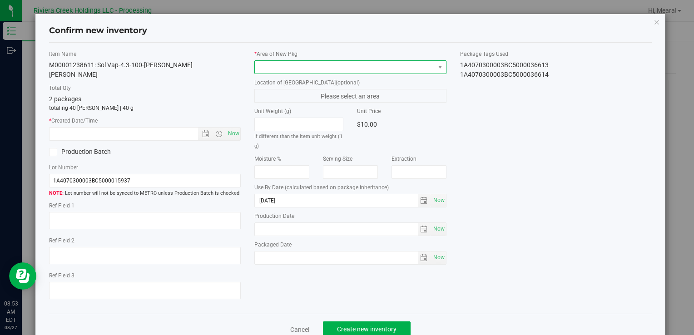
click at [356, 69] on span at bounding box center [344, 67] width 179 height 13
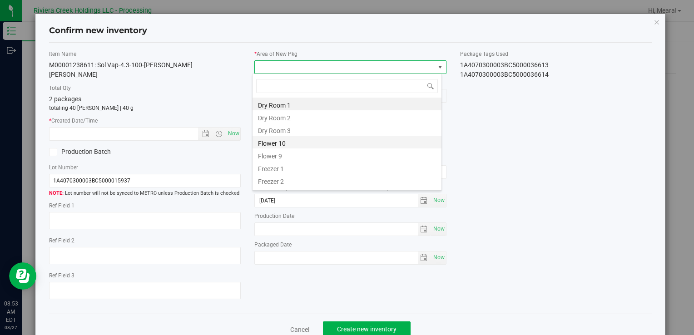
click at [268, 138] on li "Flower 10" at bounding box center [346, 142] width 189 height 13
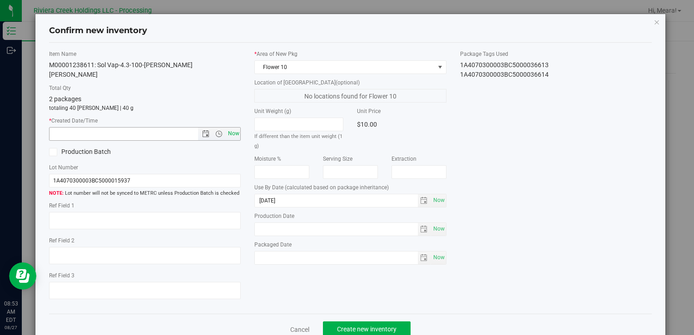
click at [228, 127] on span "Now" at bounding box center [233, 133] width 15 height 13
type input "[DATE] 8:53 AM"
drag, startPoint x: 354, startPoint y: 317, endPoint x: 350, endPoint y: 321, distance: 5.8
click at [352, 326] on span "Create new inventory" at bounding box center [366, 329] width 59 height 7
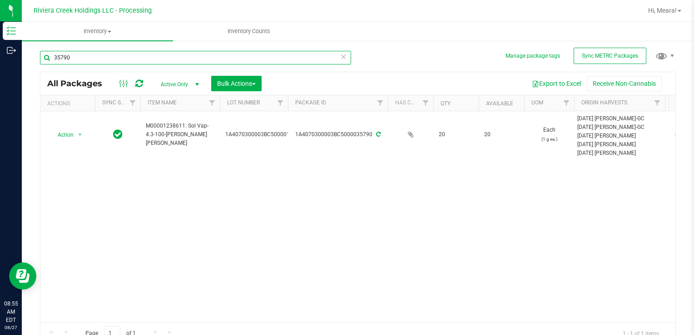
drag, startPoint x: 118, startPoint y: 53, endPoint x: 498, endPoint y: 197, distance: 405.6
click at [0, 52] on html "Inventory Outbound 08:55 AM EDT [DATE] 08/27 Riviera Creek Holdings LLC - Proce…" at bounding box center [347, 167] width 694 height 335
type input "36200"
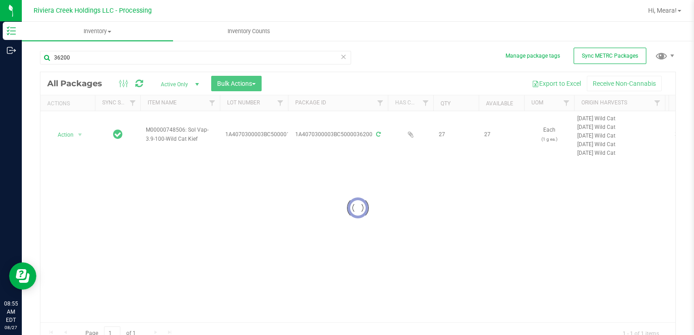
click at [74, 135] on div at bounding box center [357, 208] width 635 height 272
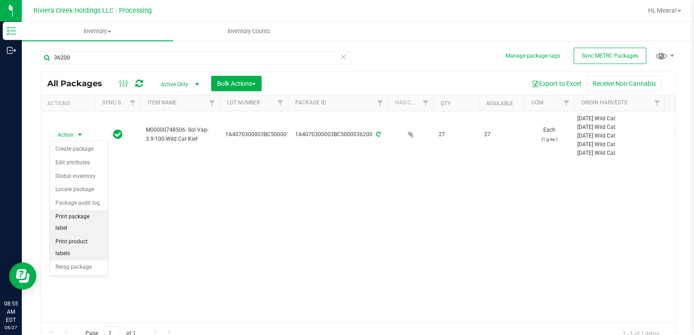
click at [102, 214] on li "Print package label" at bounding box center [79, 222] width 58 height 25
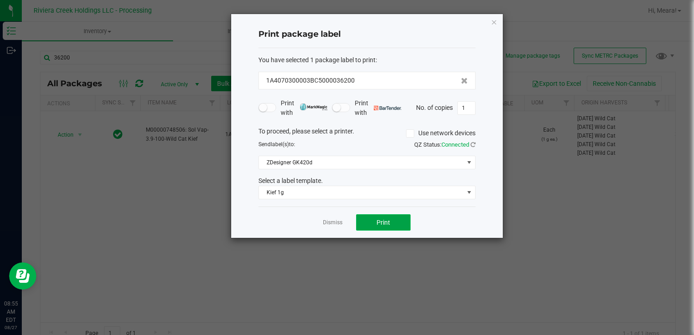
click at [397, 226] on button "Print" at bounding box center [383, 222] width 54 height 16
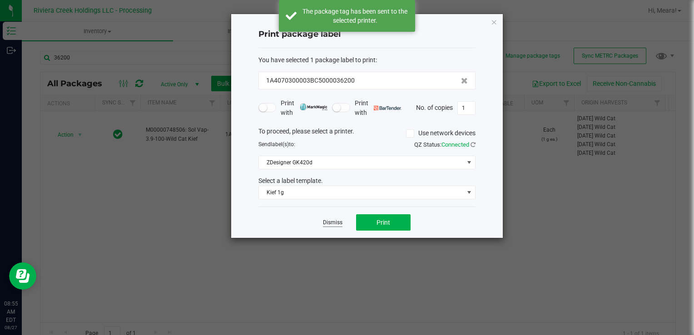
click at [323, 219] on link "Dismiss" at bounding box center [333, 223] width 20 height 8
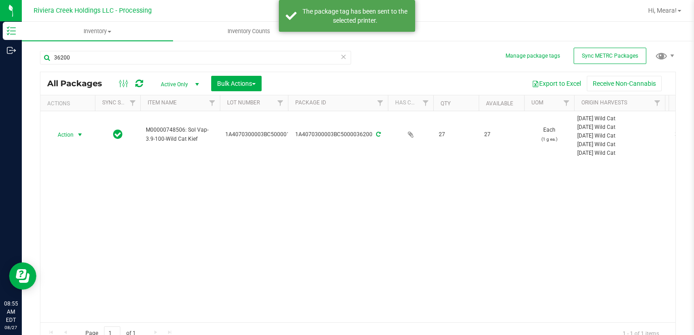
click at [325, 224] on div "Action Action Create package Edit attributes Global inventory Locate package Pa…" at bounding box center [357, 216] width 635 height 211
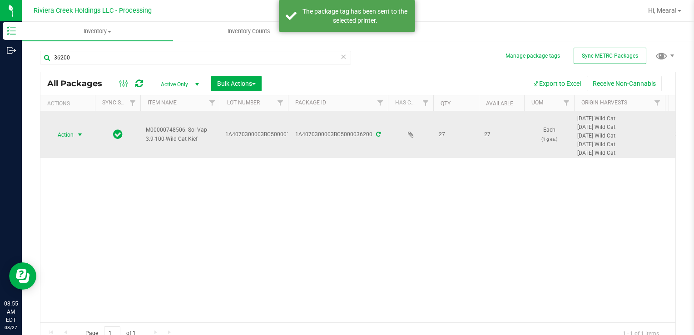
click at [75, 137] on span "select" at bounding box center [79, 134] width 11 height 13
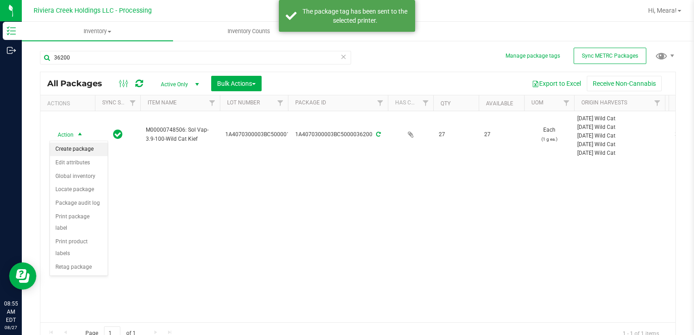
click at [78, 151] on li "Create package" at bounding box center [79, 150] width 58 height 14
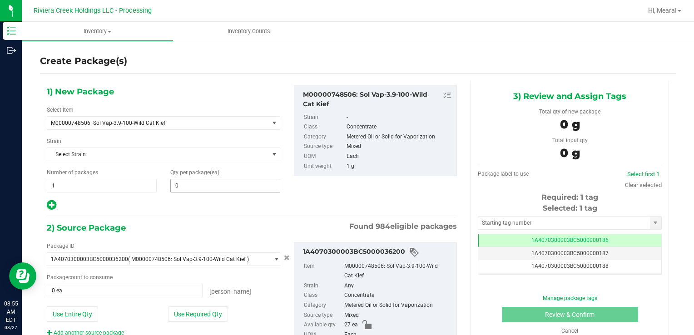
click at [265, 194] on div "1) New Package Select Item M00000748506: Sol Vap-3.9-100-Wild Cat Kief M0000001…" at bounding box center [163, 148] width 247 height 126
click at [258, 187] on span at bounding box center [225, 186] width 110 height 14
type input "20"
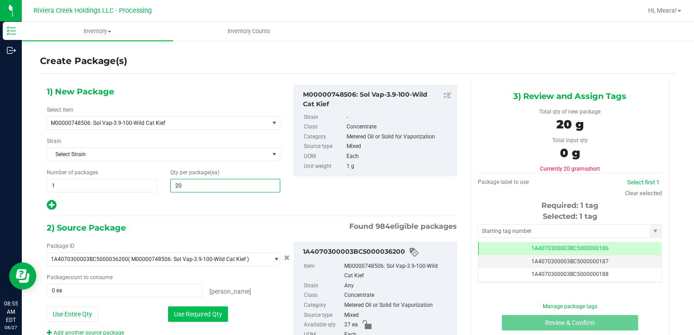
type input "20"
click at [212, 317] on button "Use Required Qty" at bounding box center [198, 313] width 60 height 15
type input "20 ea"
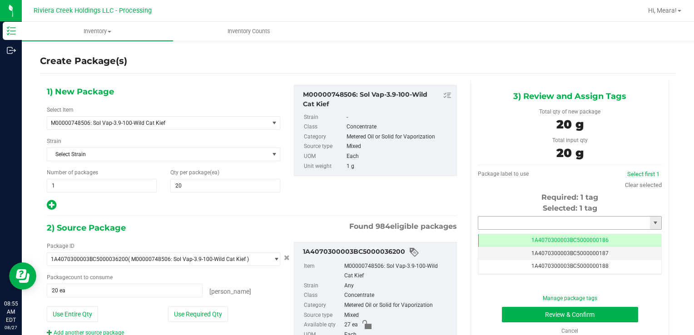
click at [568, 224] on input "text" at bounding box center [564, 223] width 172 height 13
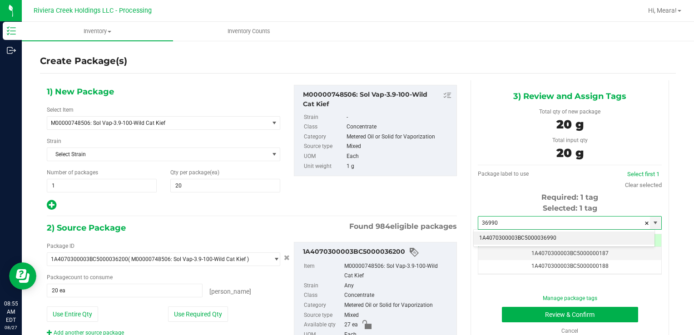
click at [562, 236] on li "1A4070300003BC5000036990" at bounding box center [563, 239] width 181 height 14
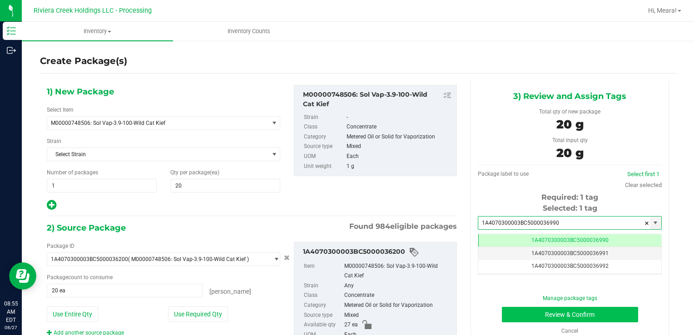
type input "1A4070300003BC5000036990"
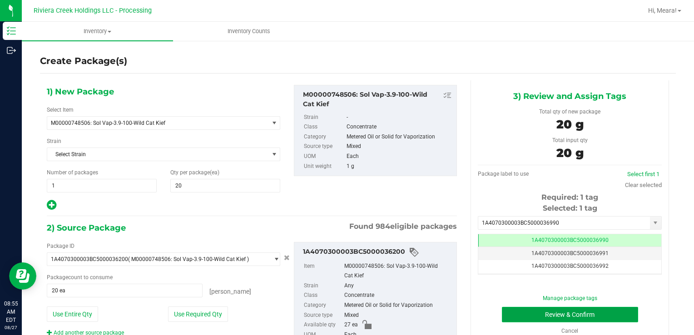
click at [533, 311] on button "Review & Confirm" at bounding box center [570, 314] width 136 height 15
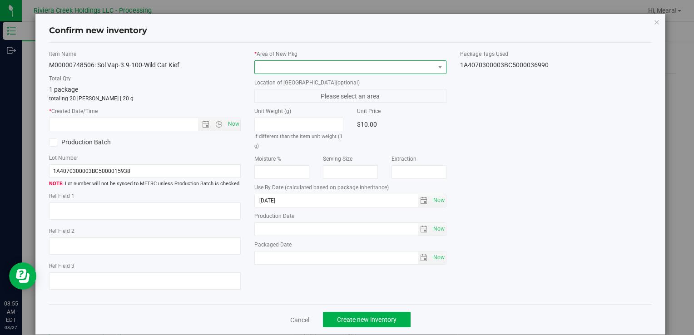
drag, startPoint x: 369, startPoint y: 67, endPoint x: 364, endPoint y: 72, distance: 7.7
click at [369, 68] on span at bounding box center [344, 67] width 179 height 13
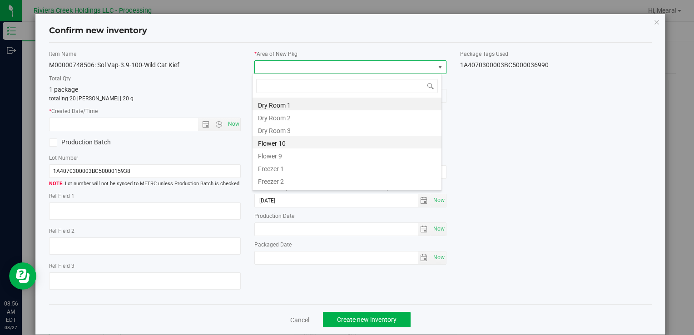
click at [273, 144] on li "Flower 10" at bounding box center [346, 142] width 189 height 13
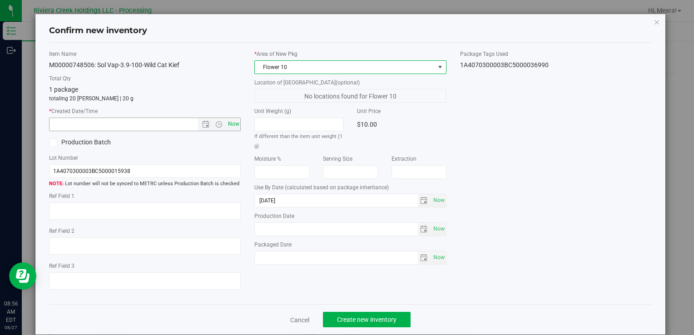
drag, startPoint x: 240, startPoint y: 128, endPoint x: 233, endPoint y: 126, distance: 7.2
click at [237, 128] on div "Item Name M00000748506: Sol Vap-3.9-100-Wild Cat Kief Total Qty 1 package total…" at bounding box center [144, 173] width 205 height 247
click at [233, 126] on span "Now" at bounding box center [233, 124] width 15 height 13
type input "[DATE] 8:56 AM"
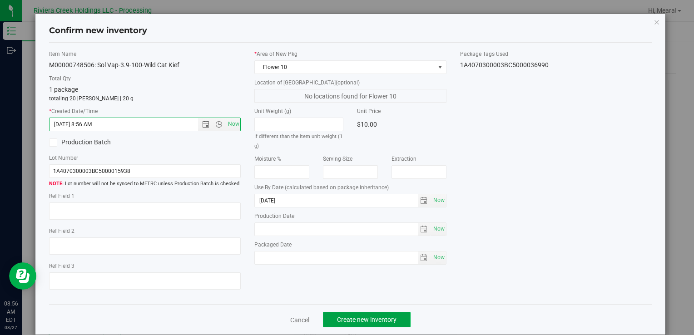
click at [374, 320] on span "Create new inventory" at bounding box center [366, 319] width 59 height 7
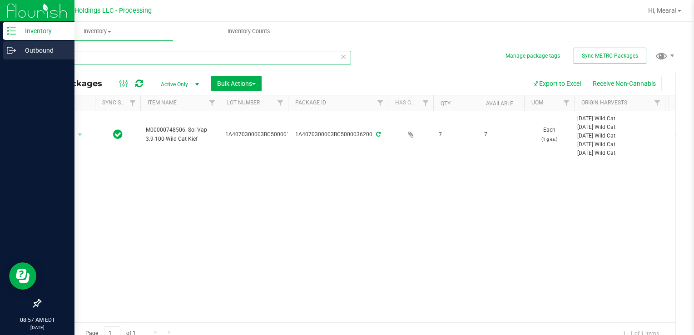
drag, startPoint x: 133, startPoint y: 58, endPoint x: 0, endPoint y: 60, distance: 133.0
click at [0, 60] on html "Inventory Outbound 08:57 AM EDT [DATE] 08/27 Riviera Creek Holdings LLC - Proce…" at bounding box center [347, 167] width 694 height 335
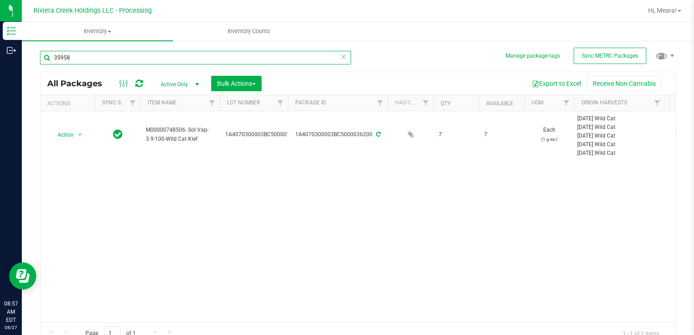
type input "35958"
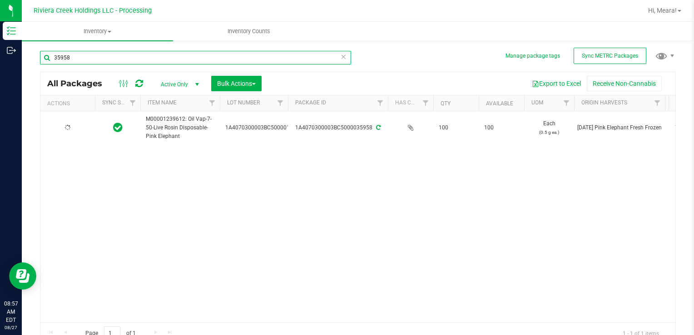
type input "[DATE]"
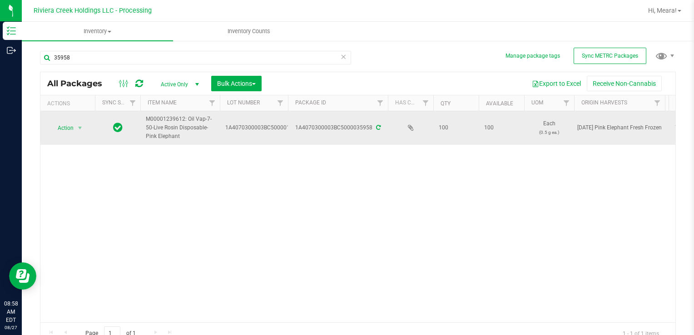
click at [68, 121] on td "Action Action Create package Edit attributes Global inventory Locate package Pa…" at bounding box center [67, 128] width 54 height 34
click at [69, 125] on span "Action" at bounding box center [61, 128] width 25 height 13
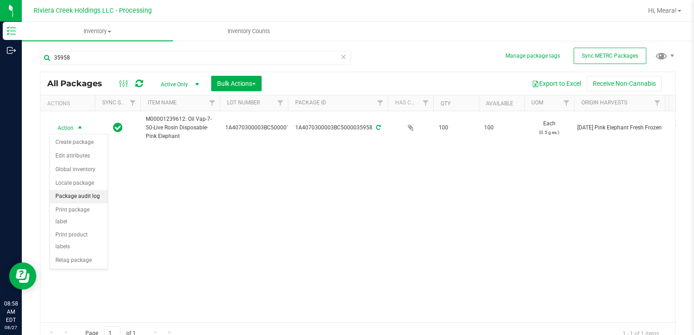
click at [82, 200] on li "Package audit log" at bounding box center [79, 197] width 58 height 14
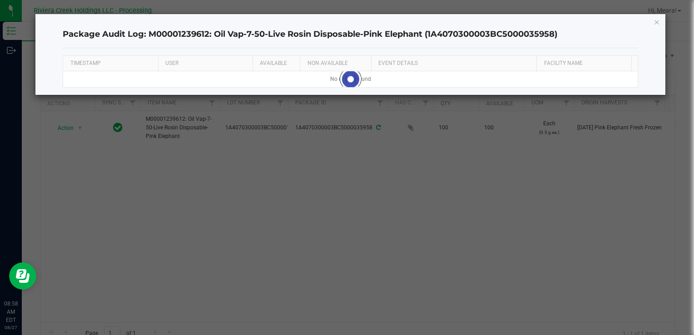
click at [659, 21] on icon "button" at bounding box center [656, 21] width 6 height 11
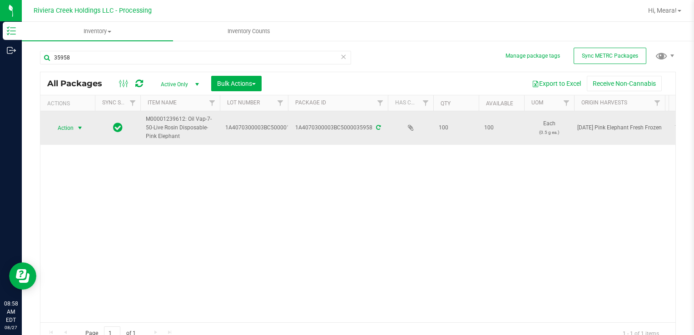
click at [77, 126] on span "select" at bounding box center [79, 127] width 7 height 7
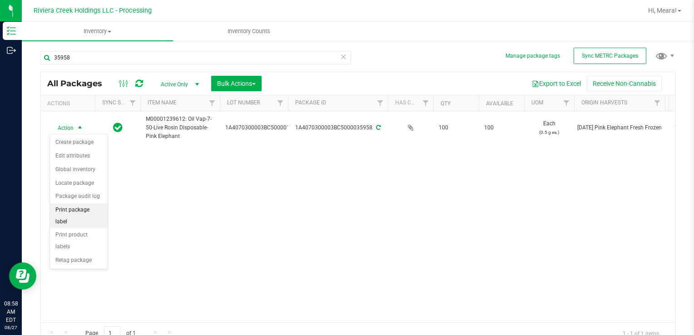
drag, startPoint x: 87, startPoint y: 208, endPoint x: 105, endPoint y: 207, distance: 18.7
click at [87, 208] on li "Print package label" at bounding box center [79, 215] width 58 height 25
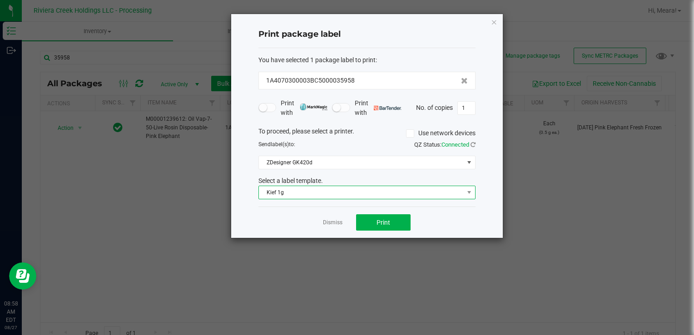
click at [301, 197] on span "Kief 1g" at bounding box center [361, 192] width 205 height 13
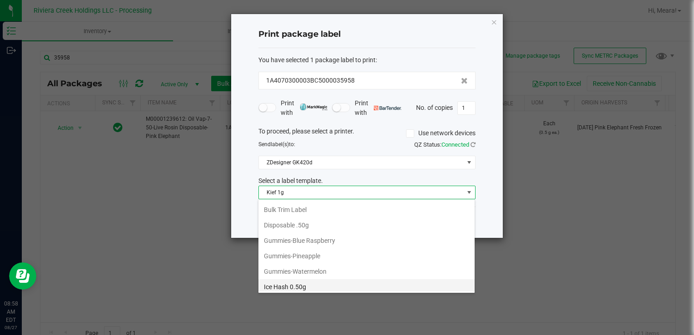
scroll to position [214, 0]
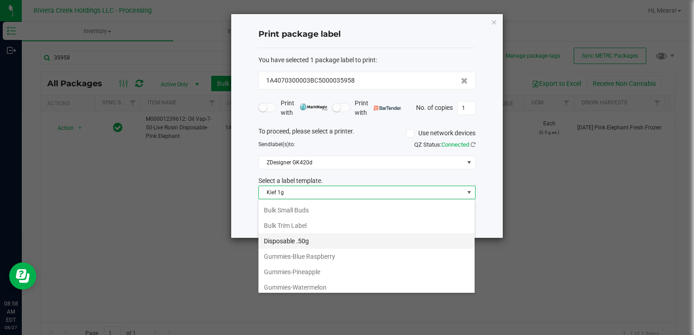
click at [308, 239] on li "Disposable .50g" at bounding box center [366, 240] width 216 height 15
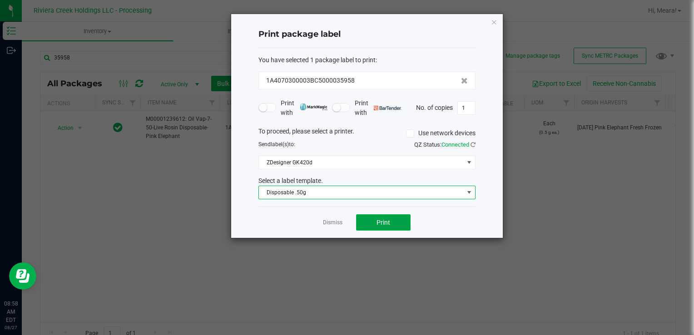
click at [372, 217] on button "Print" at bounding box center [383, 222] width 54 height 16
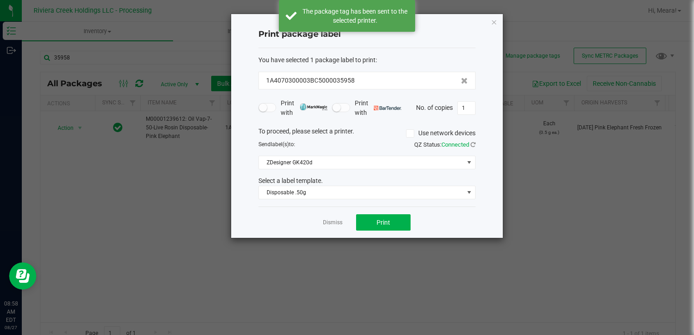
click at [320, 219] on div "Dismiss Print" at bounding box center [366, 222] width 217 height 31
drag, startPoint x: 327, startPoint y: 224, endPoint x: 322, endPoint y: 224, distance: 5.0
click at [326, 224] on link "Dismiss" at bounding box center [333, 223] width 20 height 8
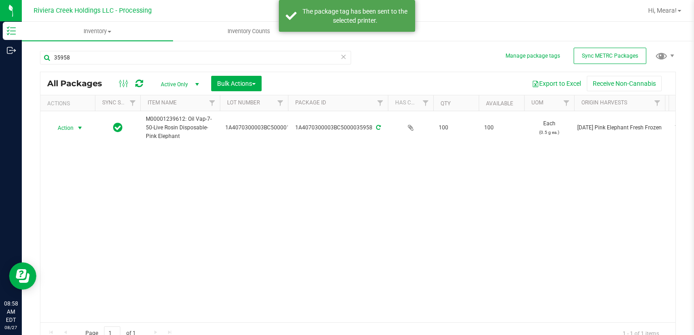
drag, startPoint x: 64, startPoint y: 130, endPoint x: 68, endPoint y: 137, distance: 7.9
click at [64, 130] on span "Action" at bounding box center [61, 128] width 25 height 13
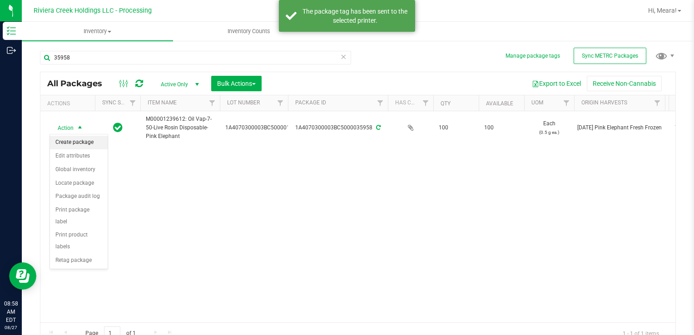
click at [69, 138] on li "Create package" at bounding box center [79, 143] width 58 height 14
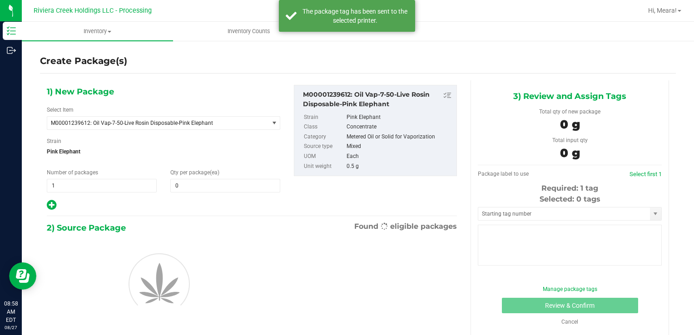
type input "0"
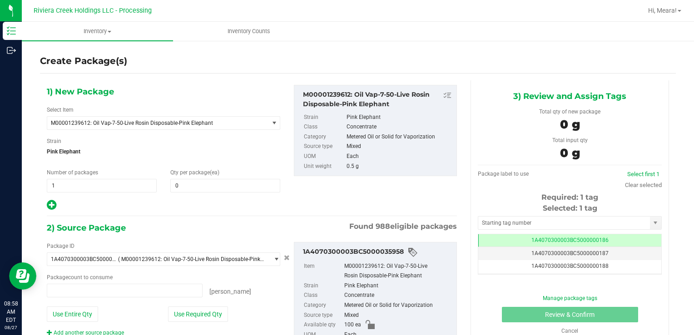
type input "0 ea"
click at [273, 183] on span at bounding box center [225, 186] width 110 height 14
type input "20"
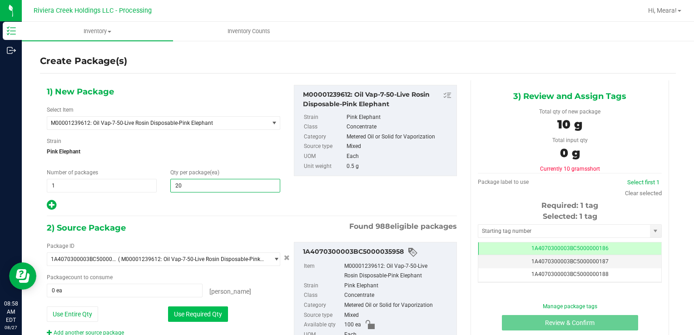
type input "20"
click at [178, 307] on button "Use Required Qty" at bounding box center [198, 313] width 60 height 15
type input "20 ea"
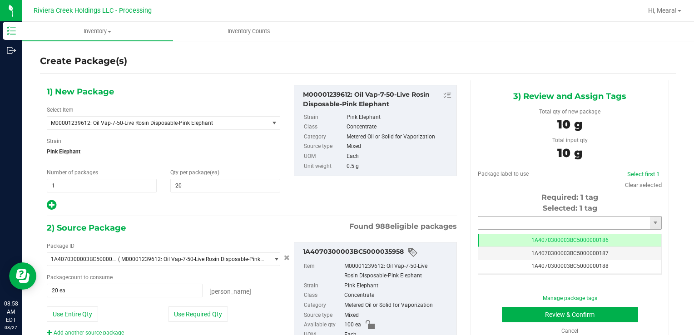
click at [492, 217] on input "text" at bounding box center [564, 223] width 172 height 13
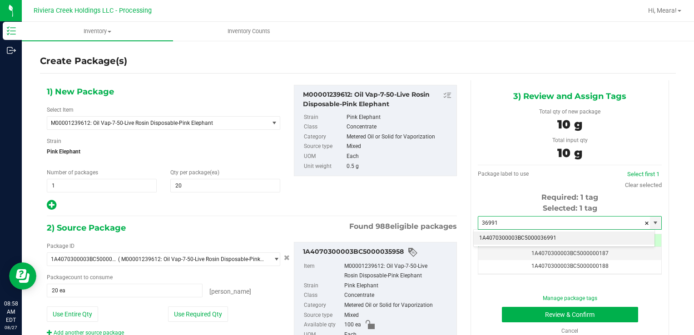
click at [499, 235] on li "1A4070300003BC5000036991" at bounding box center [563, 239] width 181 height 14
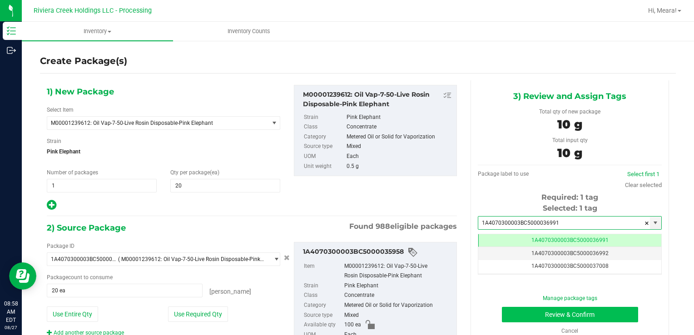
type input "1A4070300003BC5000036991"
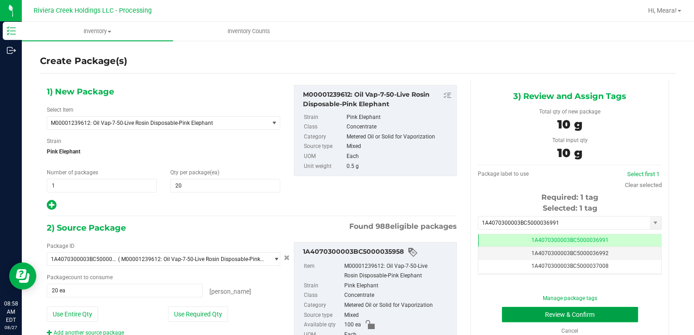
click at [533, 313] on button "Review & Confirm" at bounding box center [570, 314] width 136 height 15
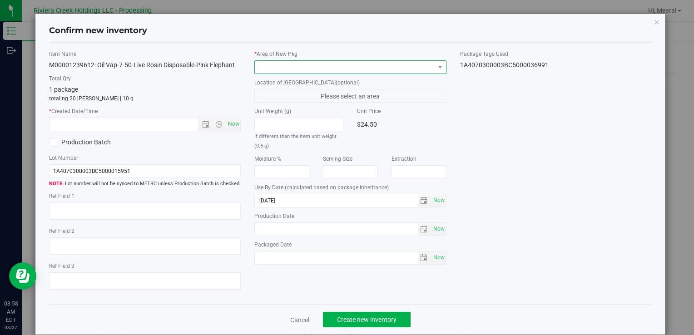
click at [360, 64] on span at bounding box center [344, 67] width 179 height 13
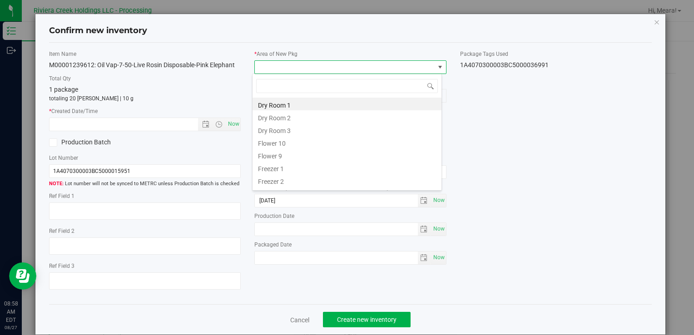
click at [267, 142] on li "Flower 10" at bounding box center [346, 142] width 189 height 13
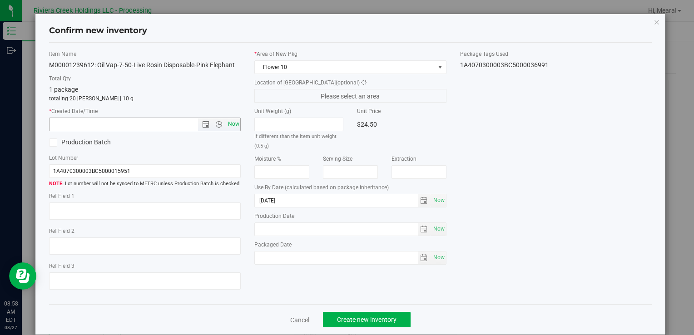
click at [233, 121] on span "Now" at bounding box center [233, 124] width 15 height 13
type input "[DATE] 8:58 AM"
click at [376, 321] on span "Create new inventory" at bounding box center [366, 319] width 59 height 7
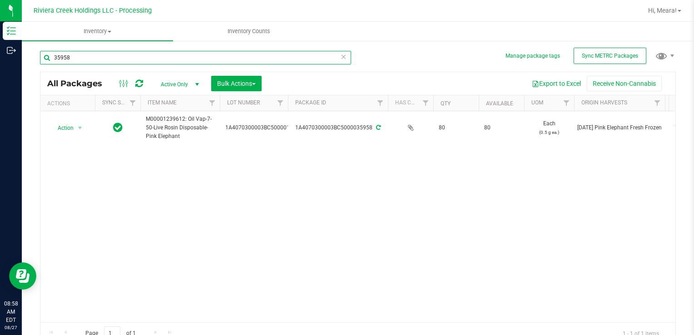
drag, startPoint x: 102, startPoint y: 57, endPoint x: 57, endPoint y: 65, distance: 45.2
click at [0, 58] on html "Inventory Outbound 08:58 AM EDT [DATE] 08/27 Riviera Creek Holdings LLC - Proce…" at bounding box center [347, 167] width 694 height 335
type input "30300"
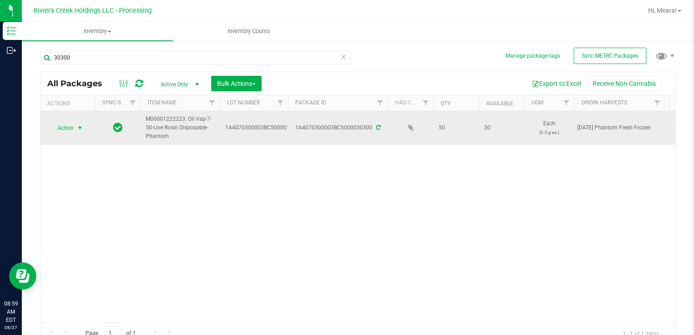
click at [69, 123] on span "Action" at bounding box center [61, 128] width 25 height 13
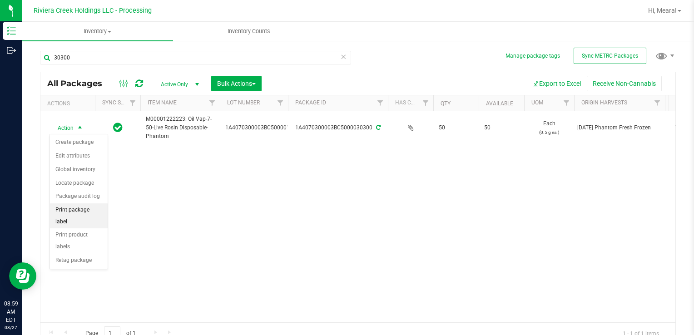
click at [96, 206] on li "Print package label" at bounding box center [79, 215] width 58 height 25
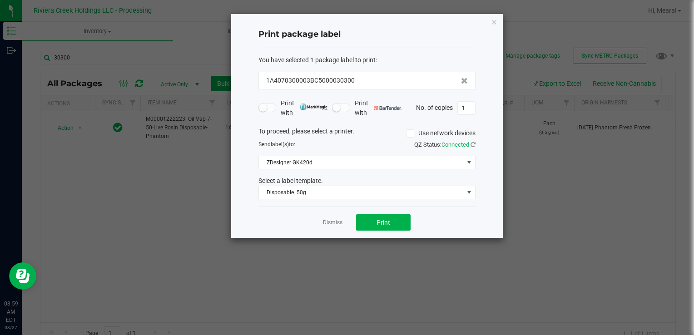
click at [385, 231] on div "Dismiss Print" at bounding box center [366, 222] width 217 height 31
click at [371, 217] on button "Print" at bounding box center [383, 222] width 54 height 16
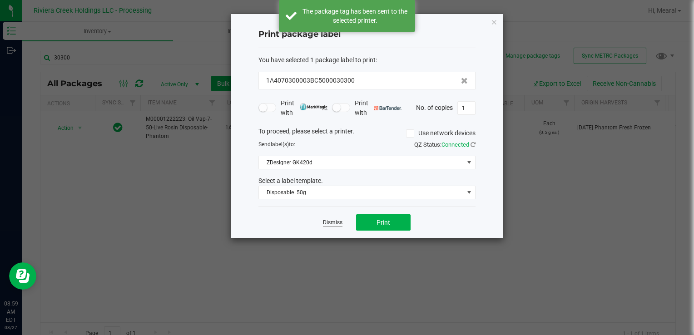
click at [331, 222] on link "Dismiss" at bounding box center [333, 223] width 20 height 8
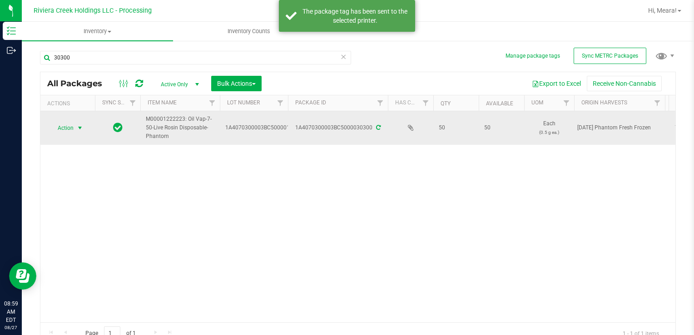
click at [72, 127] on span "Action" at bounding box center [61, 128] width 25 height 13
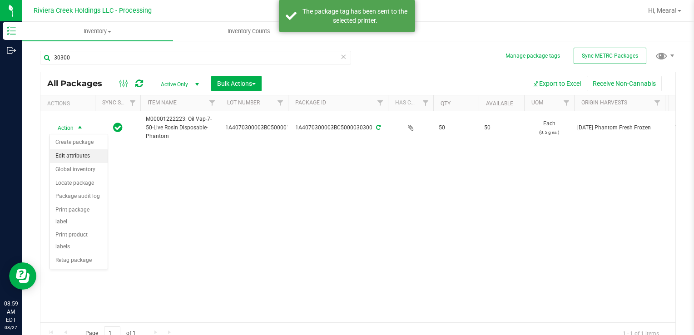
click at [82, 140] on li "Create package" at bounding box center [79, 143] width 58 height 14
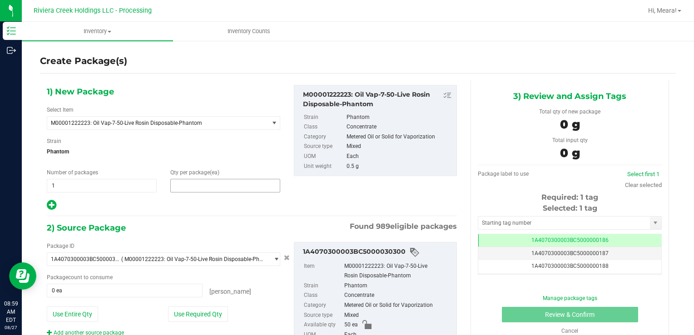
click at [202, 185] on span at bounding box center [225, 186] width 110 height 14
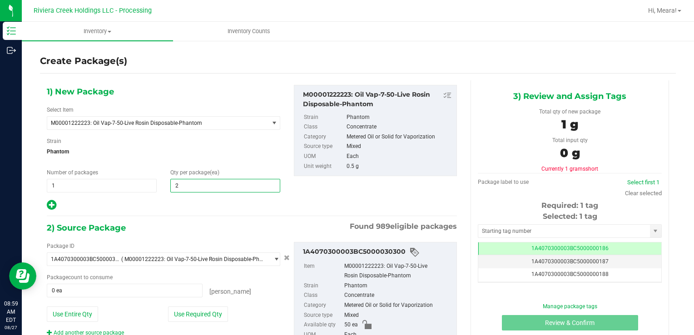
type input "20"
drag, startPoint x: 173, startPoint y: 311, endPoint x: 175, endPoint y: 304, distance: 7.3
click at [173, 310] on button "Use Required Qty" at bounding box center [198, 313] width 60 height 15
type input "20 ea"
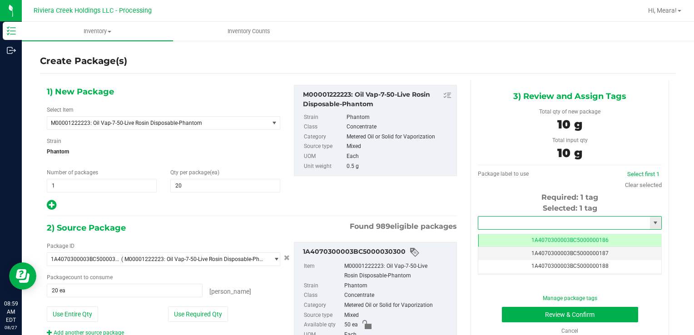
click at [516, 218] on input "text" at bounding box center [564, 223] width 172 height 13
click at [528, 238] on li "1A4070300003BC5000036992" at bounding box center [563, 239] width 181 height 14
type input "1A4070300003BC5000036992"
click at [515, 308] on button "Review & Confirm" at bounding box center [570, 314] width 136 height 15
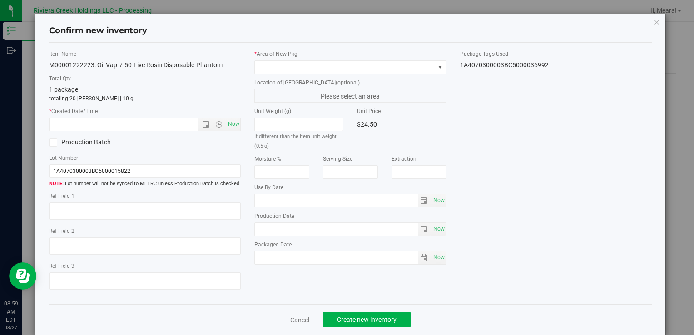
type input "[DATE]"
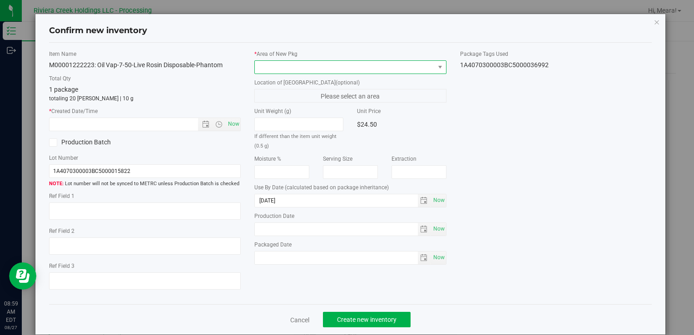
click at [350, 70] on span at bounding box center [344, 67] width 179 height 13
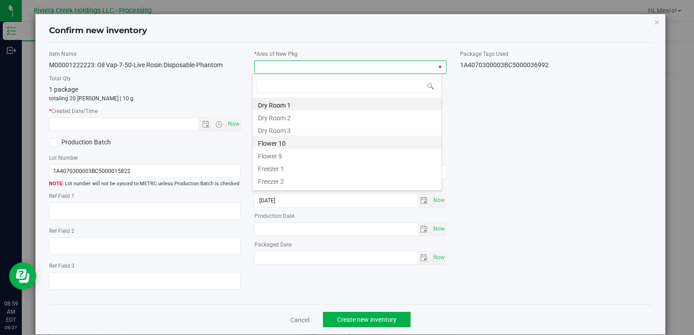
click at [287, 142] on li "Flower 10" at bounding box center [346, 142] width 189 height 13
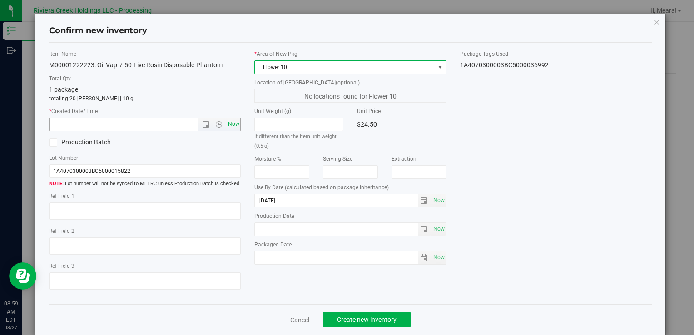
click at [238, 124] on div "Item Name M00001222223: Oil Vap-7-50-Live Rosin Disposable-Phantom Total Qty 1 …" at bounding box center [144, 173] width 205 height 247
drag, startPoint x: 237, startPoint y: 123, endPoint x: 227, endPoint y: 117, distance: 12.2
click at [227, 118] on span "Now" at bounding box center [145, 125] width 192 height 14
click at [234, 127] on span "Now" at bounding box center [233, 124] width 15 height 13
type input "[DATE] 8:59 AM"
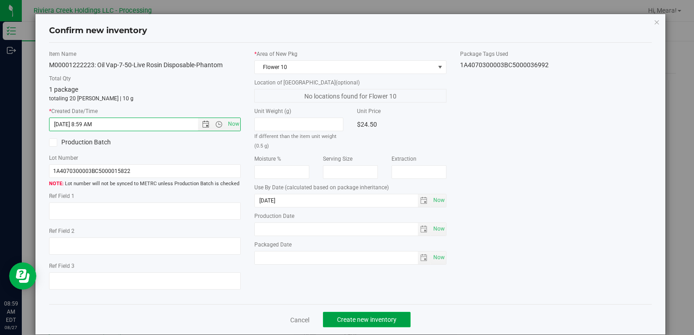
click at [351, 312] on button "Create new inventory" at bounding box center [367, 319] width 88 height 15
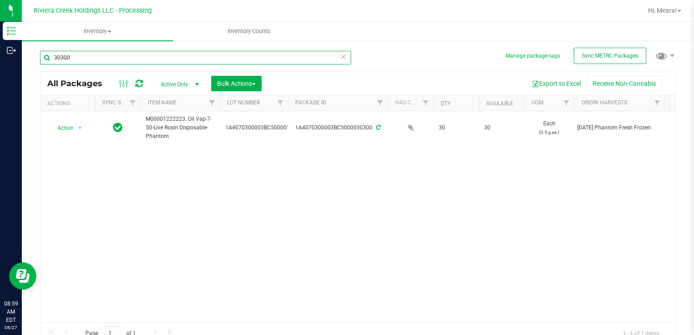
drag, startPoint x: 125, startPoint y: 57, endPoint x: 104, endPoint y: 72, distance: 26.1
click at [8, 60] on div "Inventory Outbound 08:59 AM EDT [DATE] 08/27 Riviera Creek Holdings LLC - Proce…" at bounding box center [347, 167] width 694 height 335
type input "35865"
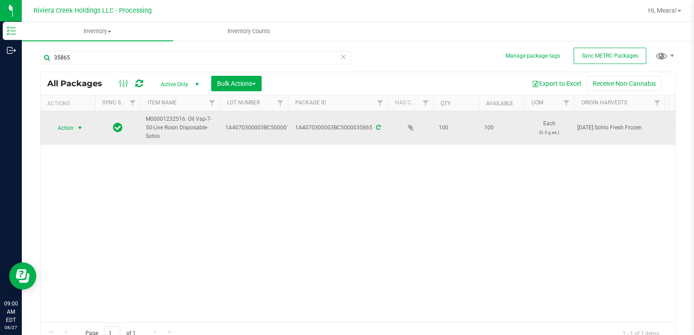
click at [67, 127] on span "Action" at bounding box center [61, 128] width 25 height 13
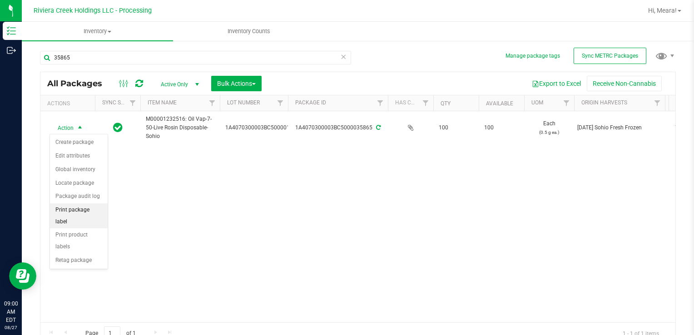
click at [103, 205] on li "Print package label" at bounding box center [79, 215] width 58 height 25
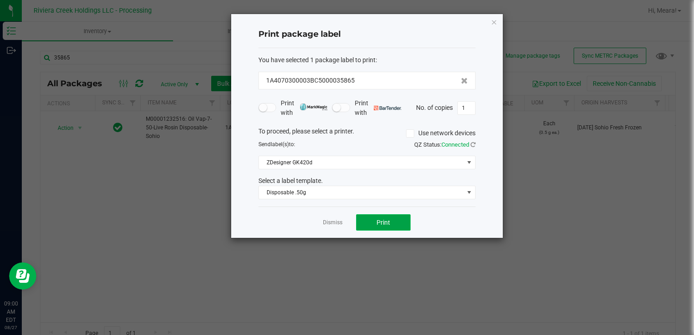
click at [393, 217] on button "Print" at bounding box center [383, 222] width 54 height 16
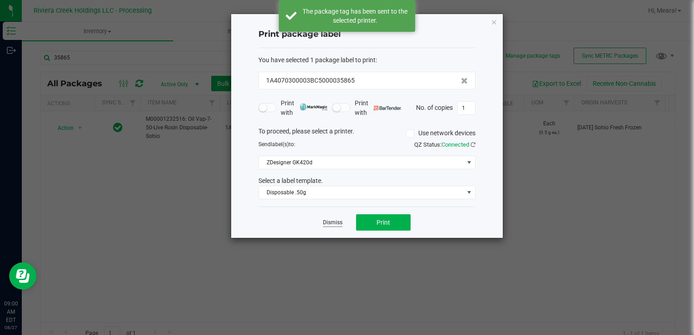
click at [335, 219] on link "Dismiss" at bounding box center [333, 223] width 20 height 8
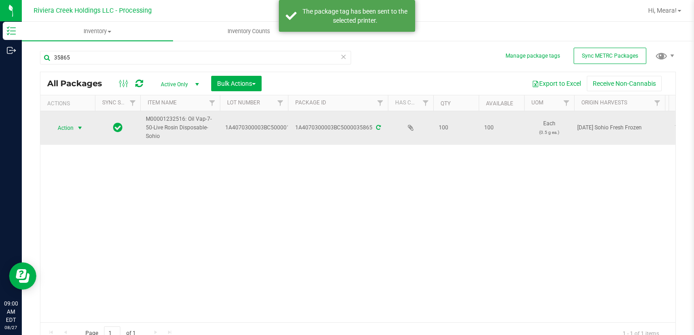
click at [55, 126] on span "Action" at bounding box center [61, 128] width 25 height 13
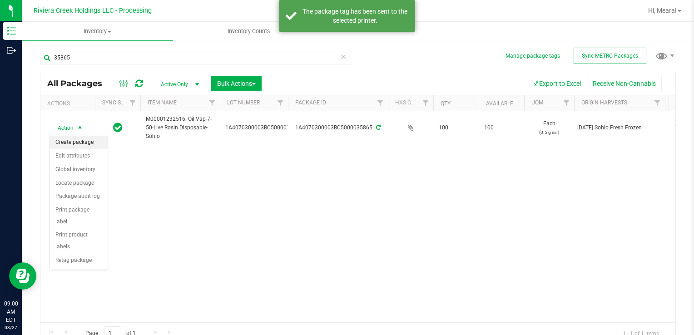
click at [73, 138] on li "Create package" at bounding box center [79, 143] width 58 height 14
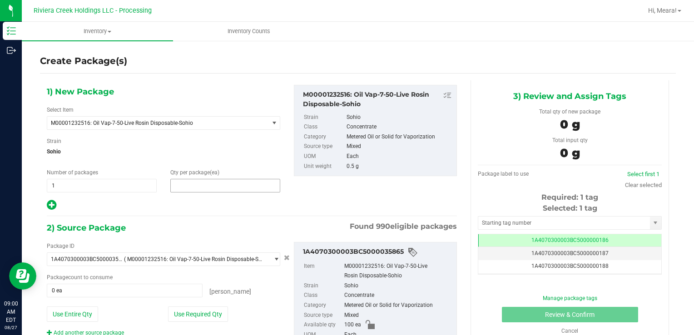
click at [266, 182] on span at bounding box center [225, 186] width 110 height 14
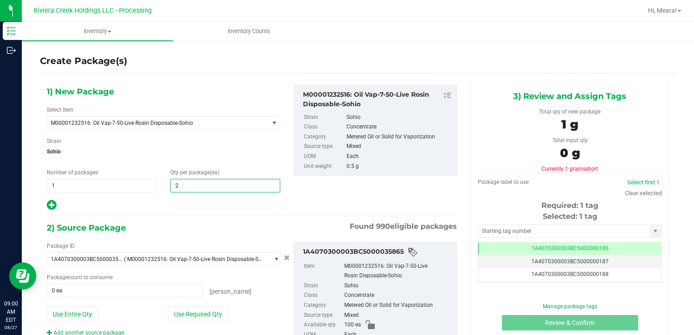
type input "20"
click at [180, 319] on button "Use Required Qty" at bounding box center [198, 313] width 60 height 15
type input "20 ea"
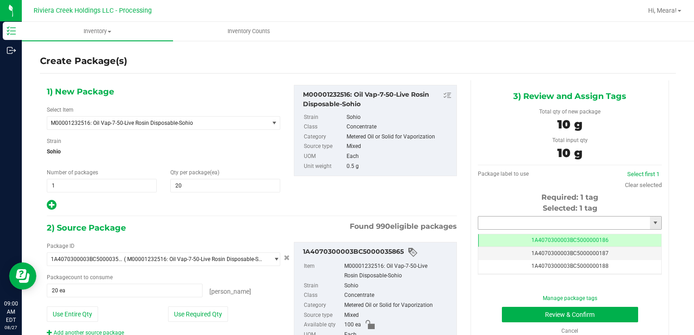
click at [488, 218] on input "text" at bounding box center [564, 223] width 172 height 13
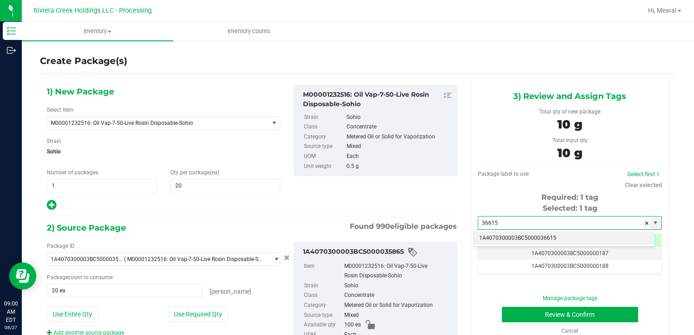
click at [516, 233] on li "1A4070300003BC5000036615" at bounding box center [563, 239] width 181 height 14
type input "1A4070300003BC5000036615"
click at [522, 306] on div "Manage package tags Review & Confirm Cancel" at bounding box center [569, 314] width 170 height 41
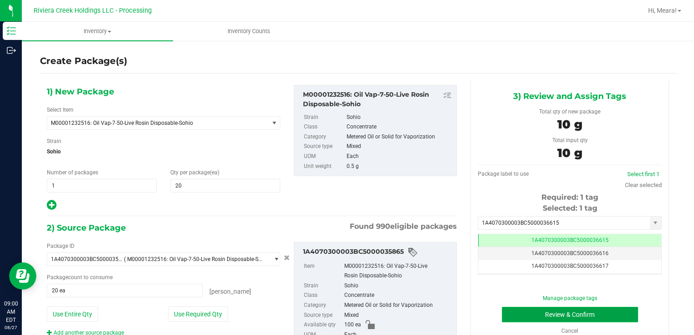
click at [516, 309] on button "Review & Confirm" at bounding box center [570, 314] width 136 height 15
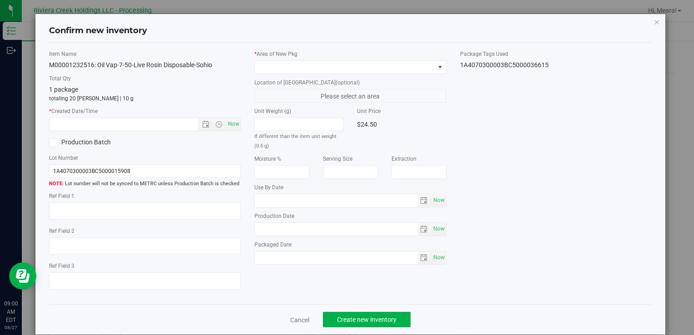
type input "[DATE]"
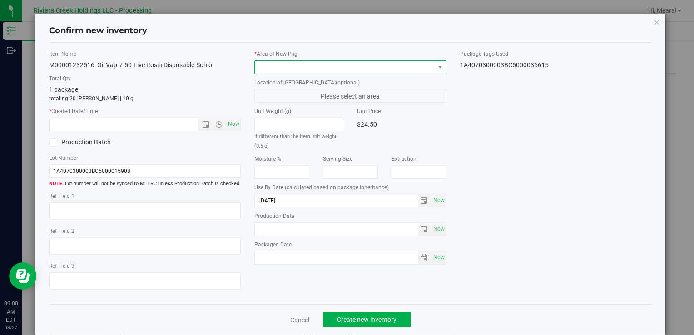
click at [393, 64] on span at bounding box center [344, 67] width 179 height 13
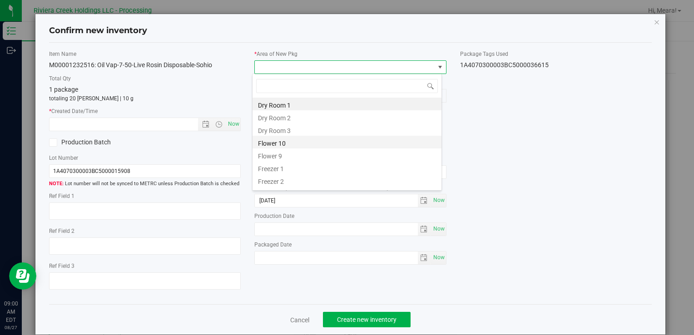
click at [272, 143] on li "Flower 10" at bounding box center [346, 142] width 189 height 13
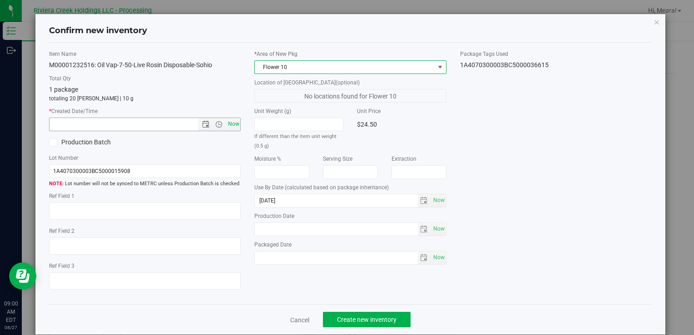
click at [227, 122] on span "Now" at bounding box center [233, 124] width 15 height 13
type input "[DATE] 9:00 AM"
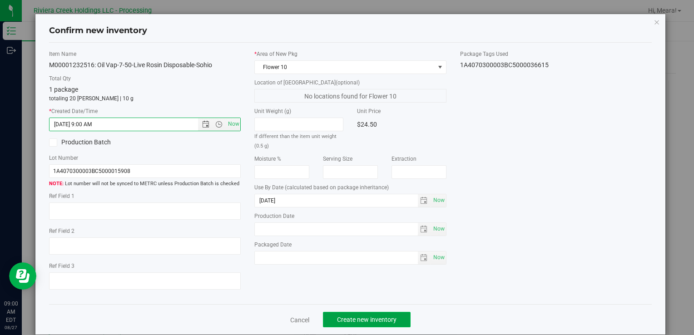
click at [374, 318] on span "Create new inventory" at bounding box center [366, 319] width 59 height 7
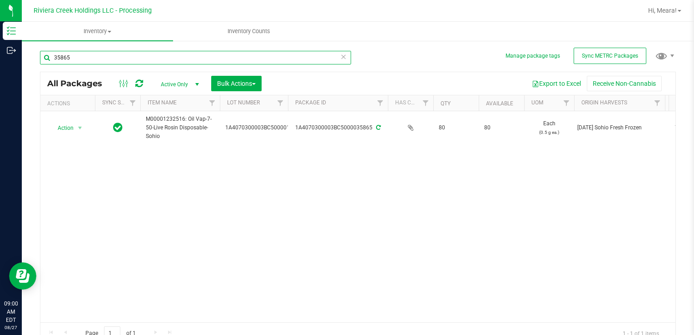
drag, startPoint x: 101, startPoint y: 53, endPoint x: 35, endPoint y: 54, distance: 66.3
click at [31, 54] on div "Manage package tags Sync METRC Packages 35865 All Packages Active Only Active O…" at bounding box center [358, 178] width 672 height 277
type input "35842"
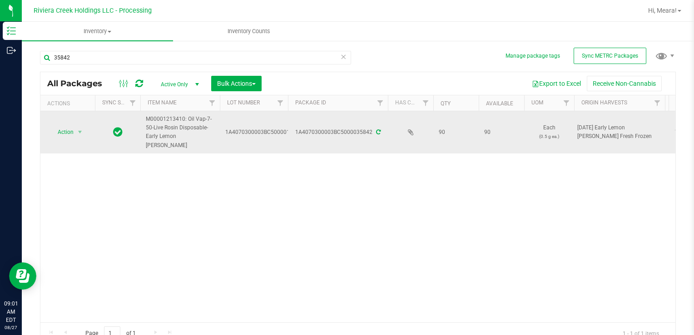
click at [74, 127] on span "select" at bounding box center [79, 132] width 11 height 13
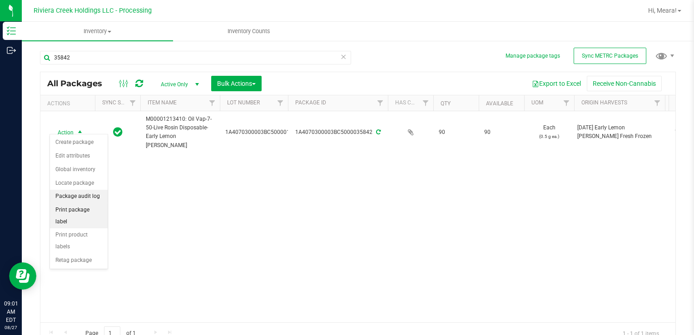
click at [94, 210] on li "Print package label" at bounding box center [79, 215] width 58 height 25
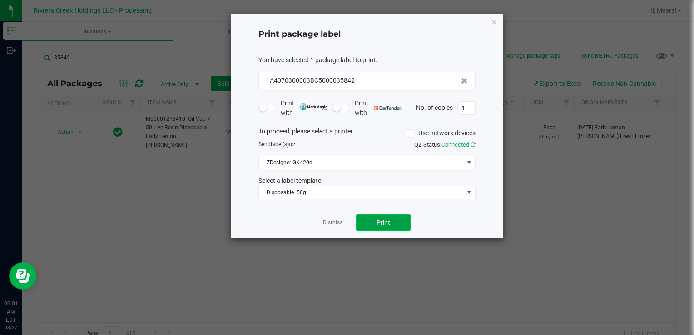
click at [378, 224] on span "Print" at bounding box center [383, 222] width 14 height 7
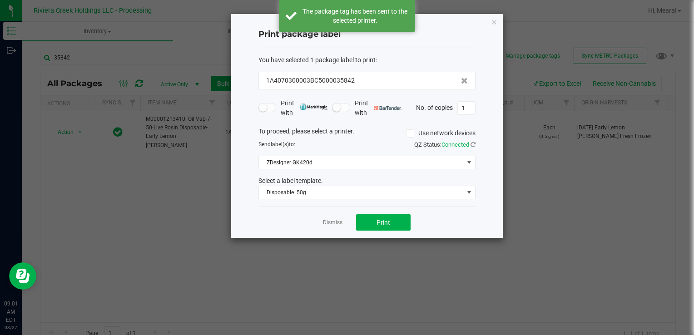
click at [329, 220] on link "Dismiss" at bounding box center [333, 223] width 20 height 8
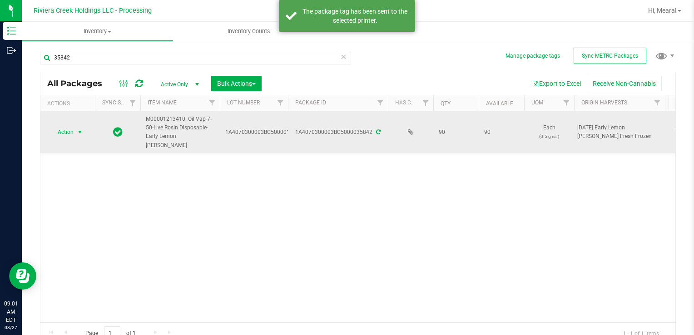
click at [68, 126] on span "Action" at bounding box center [61, 132] width 25 height 13
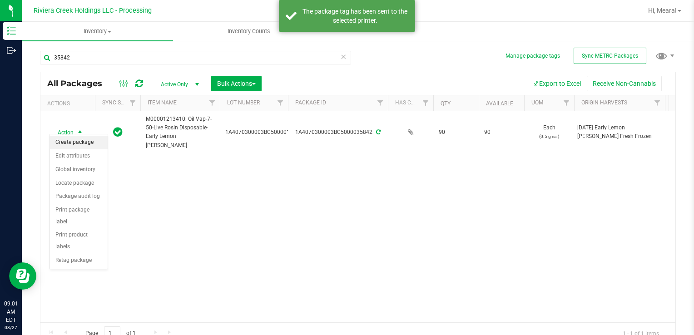
click at [70, 138] on li "Create package" at bounding box center [79, 143] width 58 height 14
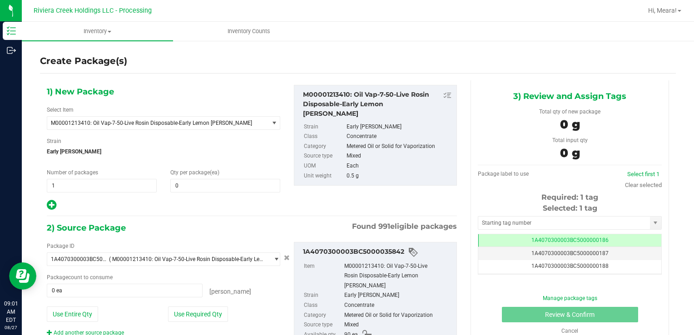
click at [213, 177] on div "Qty per package (ea) 0 0" at bounding box center [224, 180] width 123 height 24
click at [205, 189] on span at bounding box center [225, 186] width 110 height 14
type input "10"
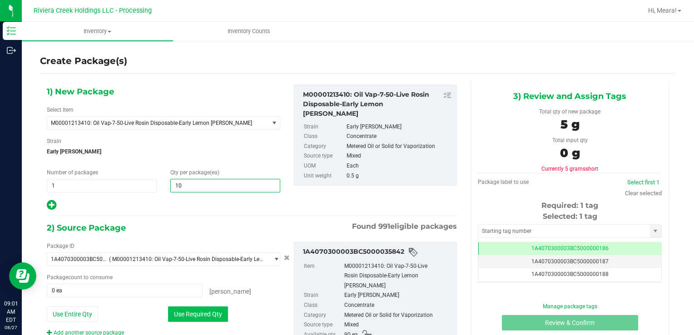
type input "10"
click at [180, 307] on button "Use Required Qty" at bounding box center [198, 313] width 60 height 15
type input "10 ea"
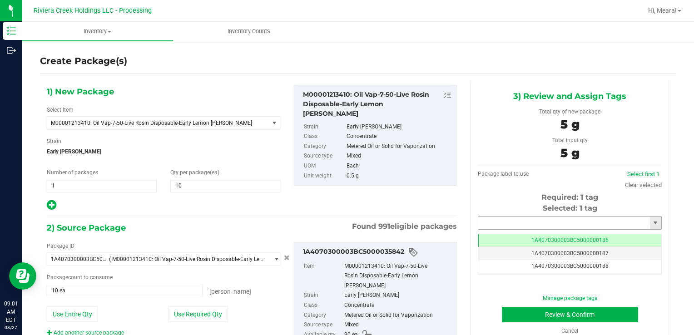
click at [553, 222] on input "text" at bounding box center [564, 223] width 172 height 13
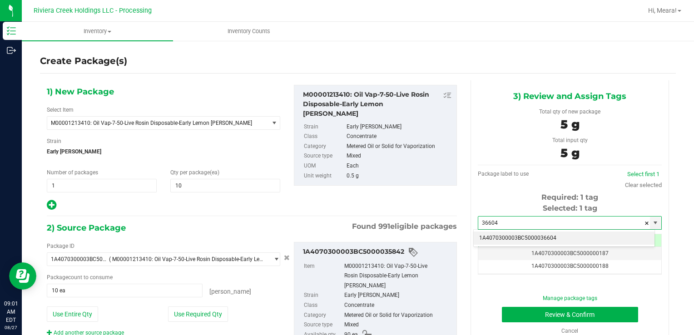
drag, startPoint x: 552, startPoint y: 235, endPoint x: 544, endPoint y: 242, distance: 11.0
click at [552, 235] on li "1A4070300003BC5000036604" at bounding box center [563, 239] width 181 height 14
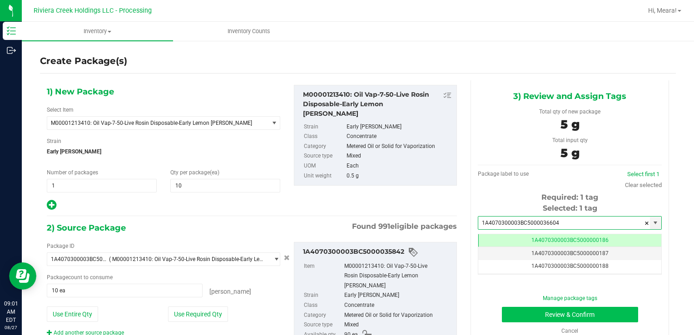
type input "1A4070300003BC5000036604"
click at [536, 315] on button "Review & Confirm" at bounding box center [570, 314] width 136 height 15
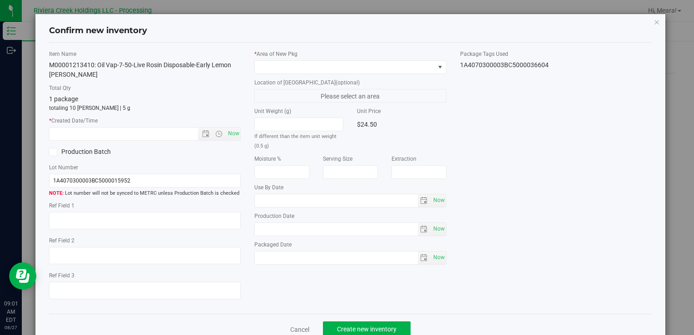
type input "[DATE]"
click at [369, 57] on label "* Area of [GEOGRAPHIC_DATA]" at bounding box center [350, 54] width 192 height 8
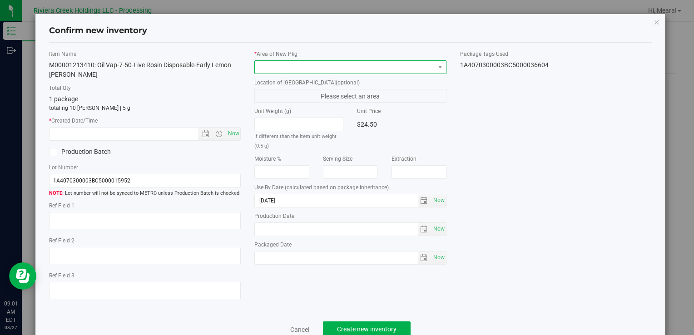
click at [369, 61] on span at bounding box center [344, 67] width 179 height 13
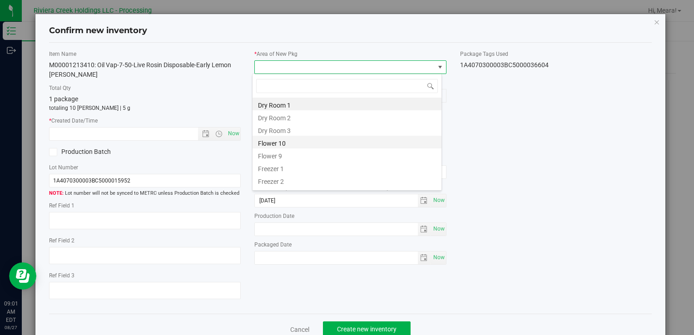
click at [279, 137] on li "Flower 10" at bounding box center [346, 142] width 189 height 13
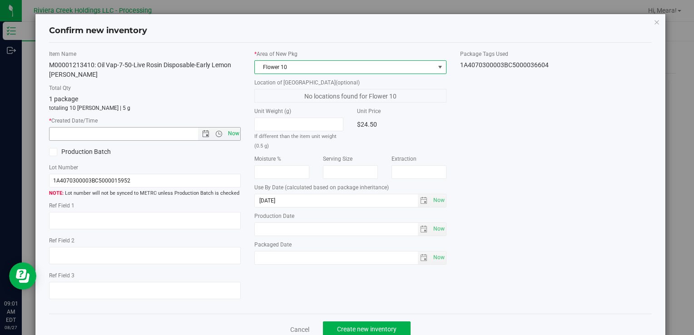
click at [228, 131] on span "Now" at bounding box center [233, 133] width 15 height 13
type input "[DATE] 9:01 AM"
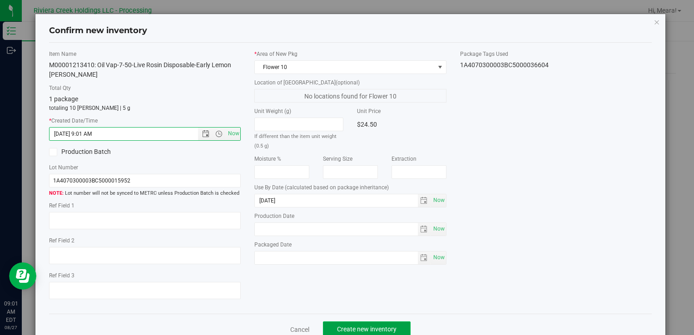
click at [369, 326] on span "Create new inventory" at bounding box center [366, 329] width 59 height 7
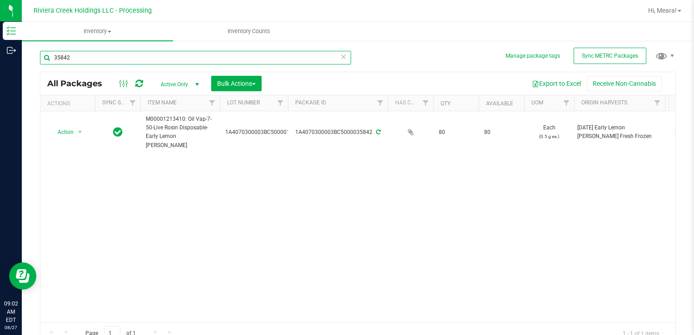
drag, startPoint x: 123, startPoint y: 54, endPoint x: 53, endPoint y: 58, distance: 70.5
click at [0, 57] on html "Inventory Outbound 09:02 AM EDT [DATE] 08/27 Riviera Creek Holdings LLC - Proce…" at bounding box center [347, 167] width 694 height 335
type input "36023"
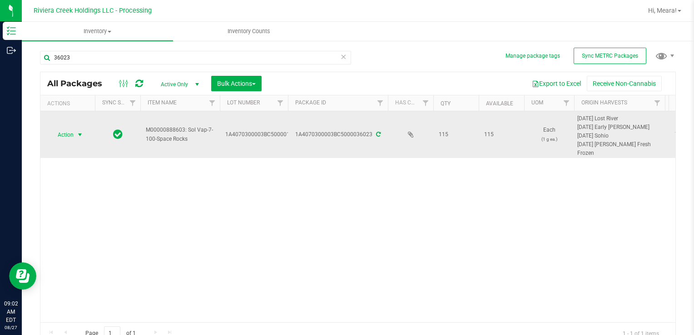
click at [77, 133] on span "select" at bounding box center [79, 134] width 7 height 7
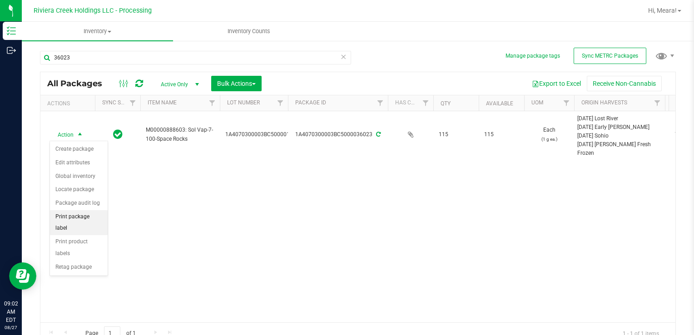
click at [99, 219] on li "Print package label" at bounding box center [79, 222] width 58 height 25
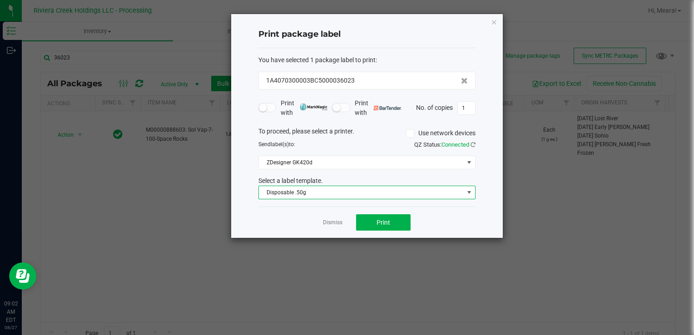
click at [284, 193] on span "Disposable .50g" at bounding box center [361, 192] width 205 height 13
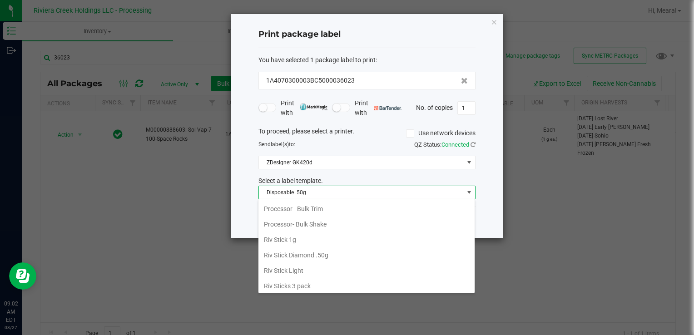
scroll to position [428, 0]
drag, startPoint x: 303, startPoint y: 264, endPoint x: 396, endPoint y: 221, distance: 102.6
click at [303, 267] on li "Space Rocks 1g" at bounding box center [366, 274] width 216 height 15
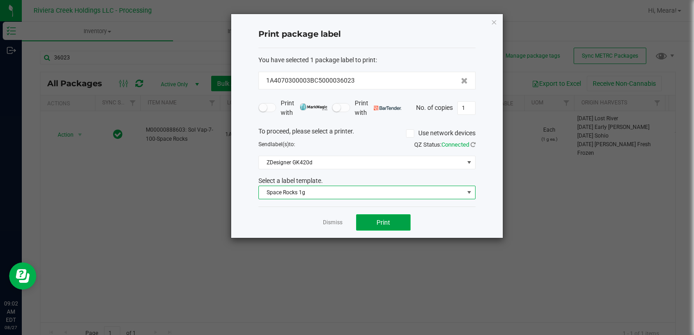
click at [393, 217] on button "Print" at bounding box center [383, 222] width 54 height 16
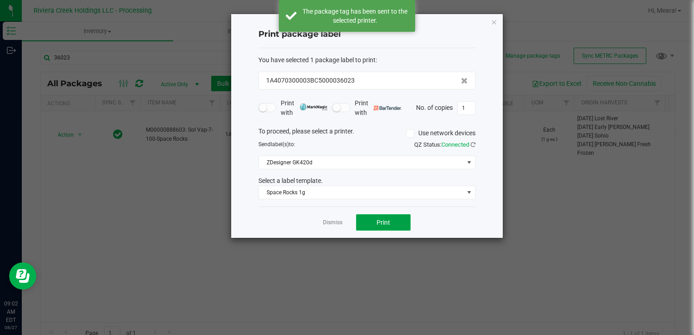
click at [391, 220] on button "Print" at bounding box center [383, 222] width 54 height 16
click at [330, 221] on link "Dismiss" at bounding box center [333, 223] width 20 height 8
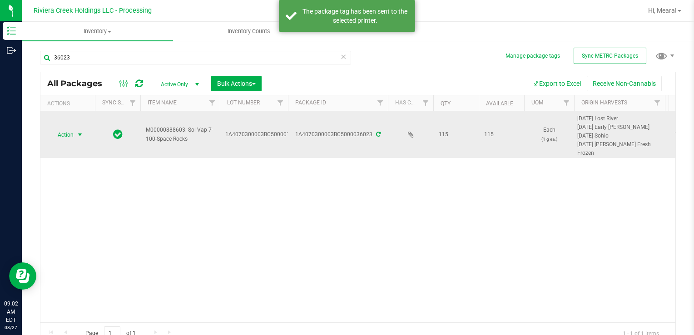
click at [79, 138] on span "select" at bounding box center [79, 134] width 11 height 13
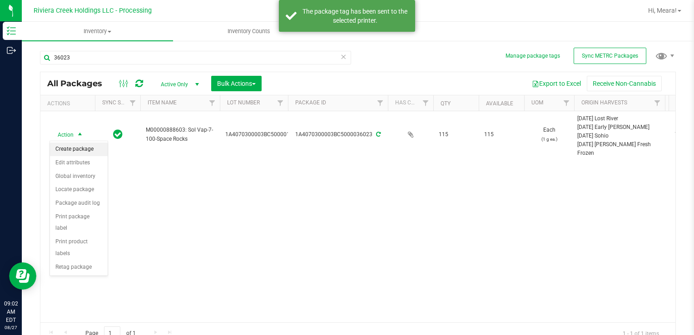
click at [81, 145] on li "Create package" at bounding box center [79, 150] width 58 height 14
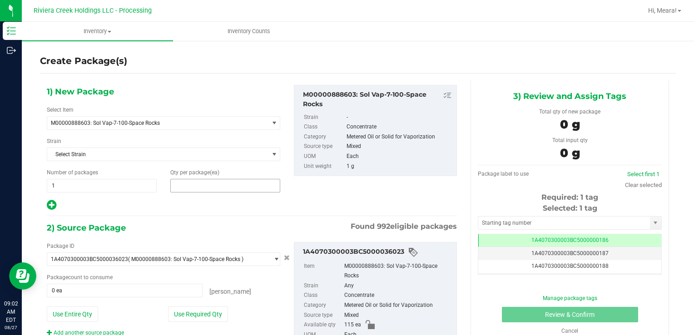
click at [182, 183] on span at bounding box center [225, 186] width 110 height 14
type input "25"
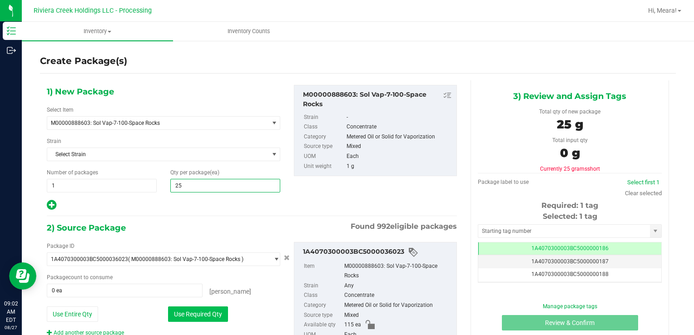
type input "25"
click at [172, 310] on button "Use Required Qty" at bounding box center [198, 313] width 60 height 15
type input "25 ea"
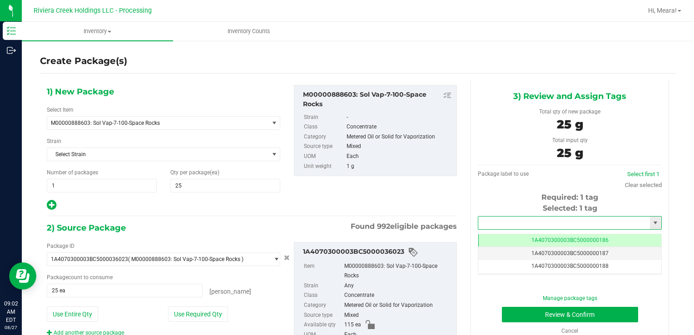
click at [508, 220] on input "text" at bounding box center [564, 223] width 172 height 13
click at [530, 237] on li "1A4070300003BC5000036602" at bounding box center [563, 239] width 181 height 14
type input "1A4070300003BC5000036602"
click at [506, 311] on button "Review & Confirm" at bounding box center [570, 314] width 136 height 15
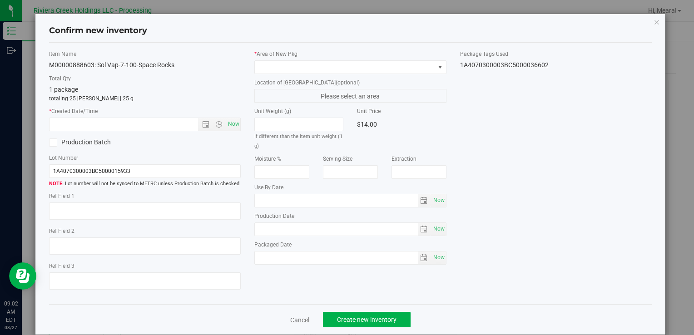
type input "[DATE]"
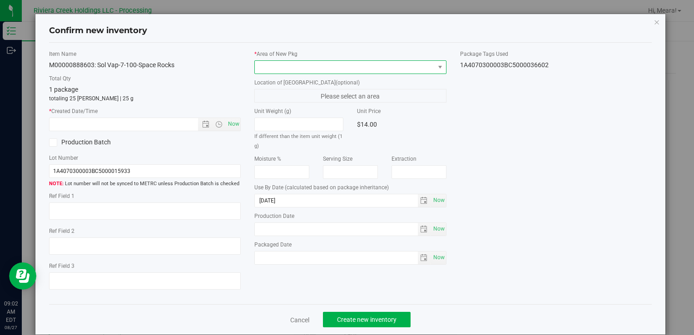
click at [381, 64] on span at bounding box center [344, 67] width 179 height 13
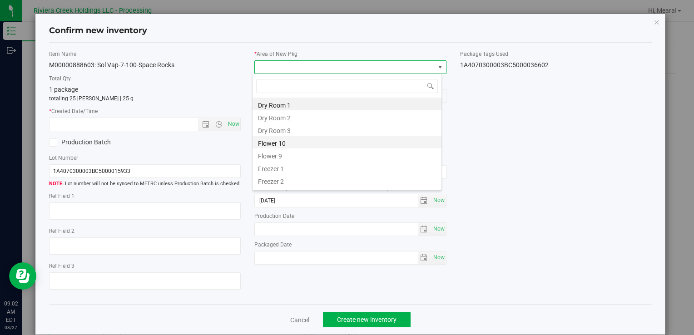
drag, startPoint x: 279, startPoint y: 142, endPoint x: 232, endPoint y: 119, distance: 52.2
click at [278, 141] on li "Flower 10" at bounding box center [346, 142] width 189 height 13
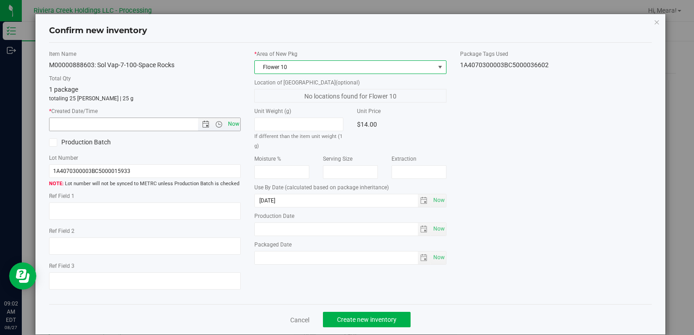
click at [226, 118] on span "Now" at bounding box center [233, 124] width 15 height 13
type input "[DATE] 9:02 AM"
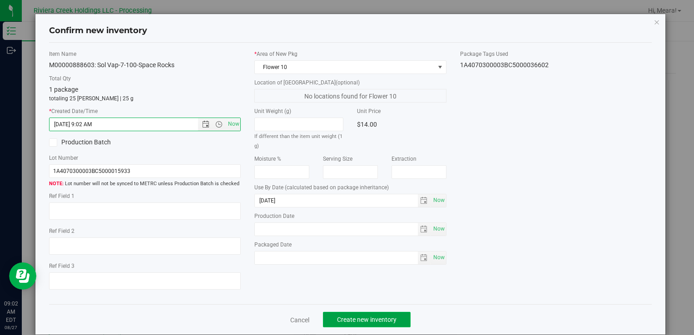
click at [378, 321] on span "Create new inventory" at bounding box center [366, 319] width 59 height 7
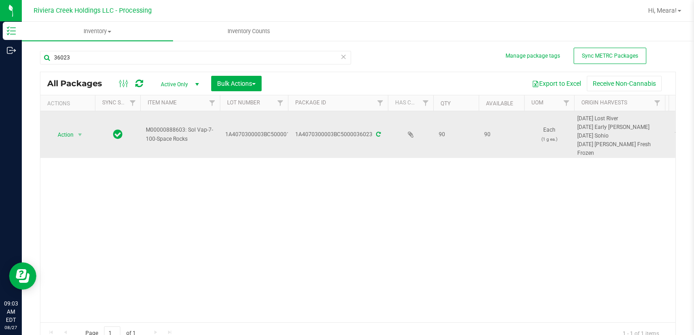
click at [63, 135] on span "Action" at bounding box center [61, 134] width 25 height 13
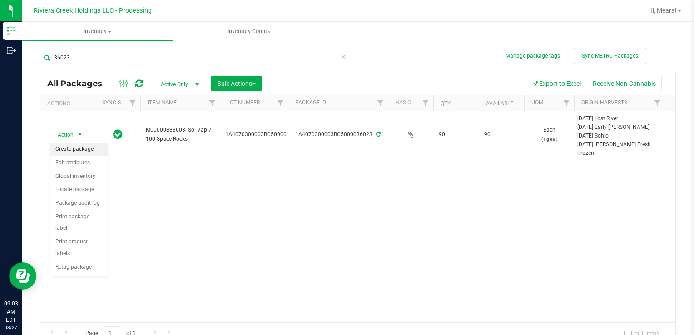
click at [77, 150] on li "Create package" at bounding box center [79, 150] width 58 height 14
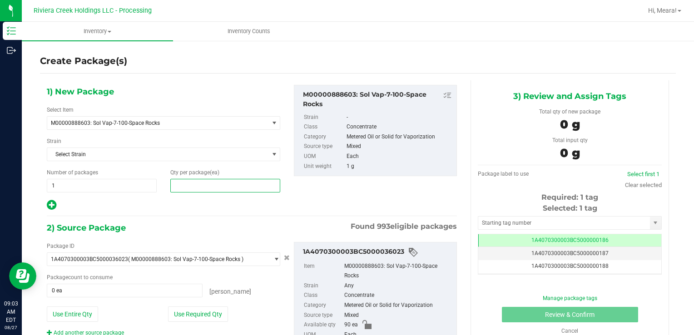
click at [182, 182] on span at bounding box center [225, 186] width 110 height 14
type input "25"
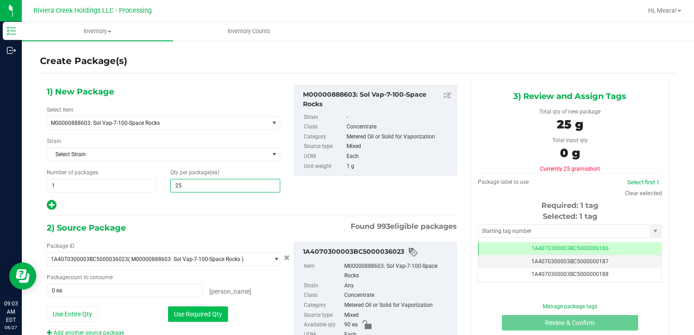
type input "25"
drag, startPoint x: 173, startPoint y: 313, endPoint x: 365, endPoint y: 267, distance: 198.3
click at [173, 313] on button "Use Required Qty" at bounding box center [198, 313] width 60 height 15
type input "25 ea"
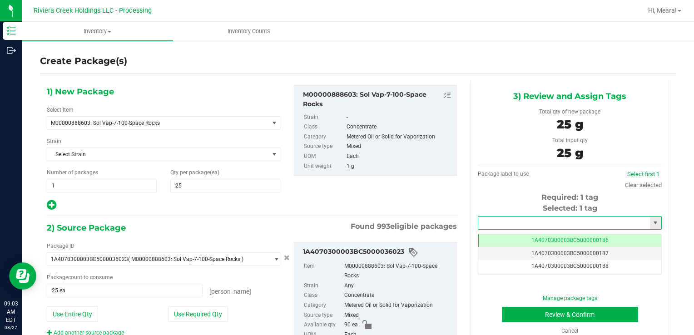
click at [478, 220] on input "text" at bounding box center [564, 223] width 172 height 13
click at [494, 239] on li "1A4070300003BC5000036605" at bounding box center [563, 239] width 181 height 14
type input "1A4070300003BC5000036605"
click at [516, 318] on button "Review & Confirm" at bounding box center [570, 314] width 136 height 15
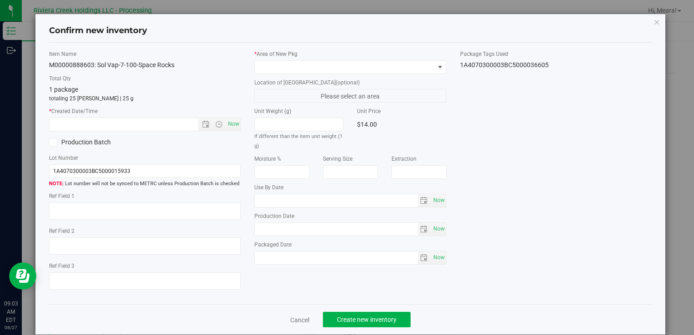
type input "[DATE]"
click at [332, 60] on div "* Area of [GEOGRAPHIC_DATA]" at bounding box center [350, 62] width 192 height 24
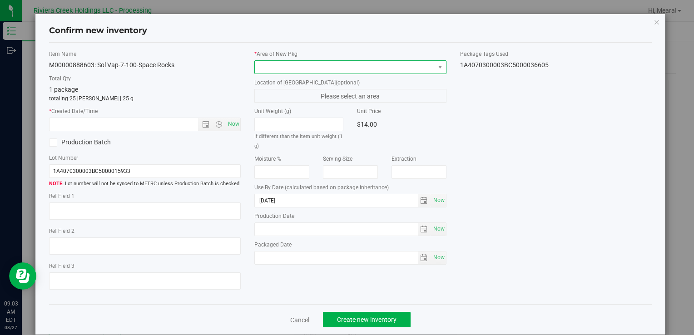
click at [332, 64] on span at bounding box center [344, 67] width 179 height 13
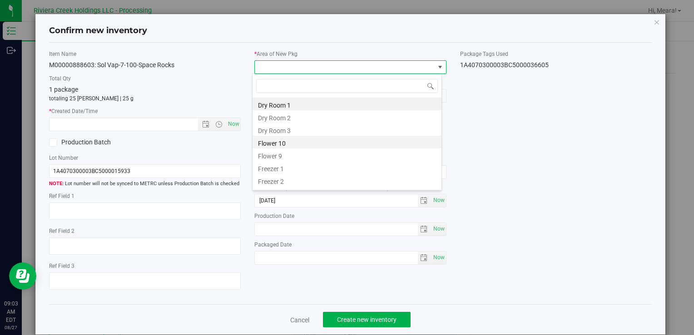
click at [288, 139] on li "Flower 10" at bounding box center [346, 142] width 189 height 13
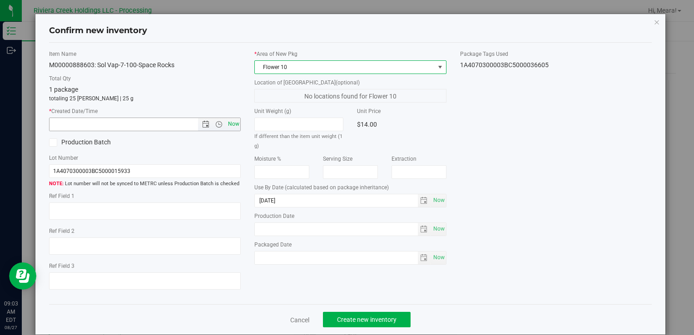
click at [227, 128] on span "Now" at bounding box center [233, 124] width 15 height 13
type input "[DATE] 9:03 AM"
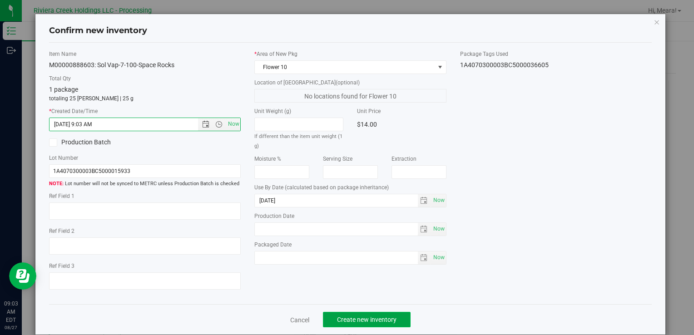
click at [379, 317] on span "Create new inventory" at bounding box center [366, 319] width 59 height 7
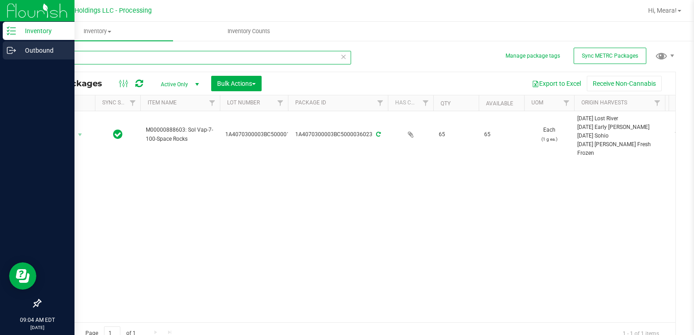
drag, startPoint x: 100, startPoint y: 52, endPoint x: 14, endPoint y: 53, distance: 86.3
click at [14, 53] on div "Inventory Outbound 09:04 AM EDT [DATE] 08/27 Riviera Creek Holdings LLC - Proce…" at bounding box center [347, 167] width 694 height 335
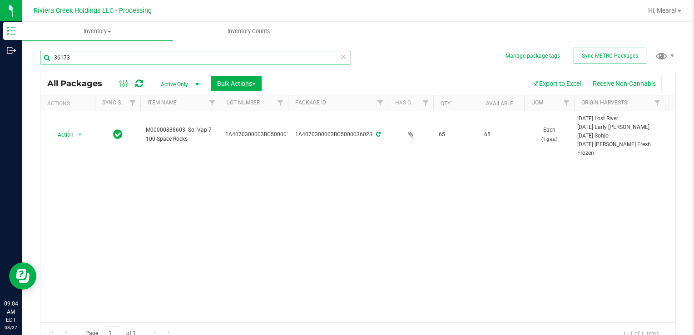
type input "36173"
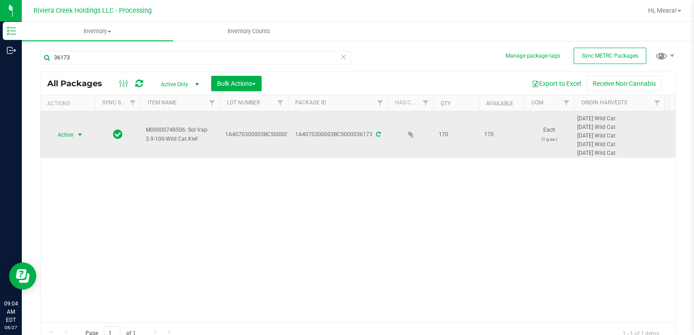
click at [67, 137] on span "Action" at bounding box center [61, 134] width 25 height 13
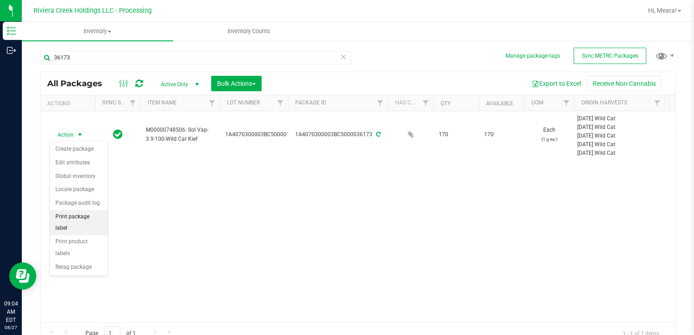
click at [94, 214] on li "Print package label" at bounding box center [79, 222] width 58 height 25
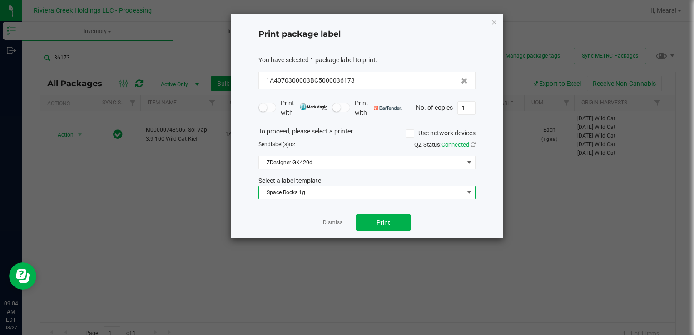
click at [358, 190] on span "Space Rocks 1g" at bounding box center [361, 192] width 205 height 13
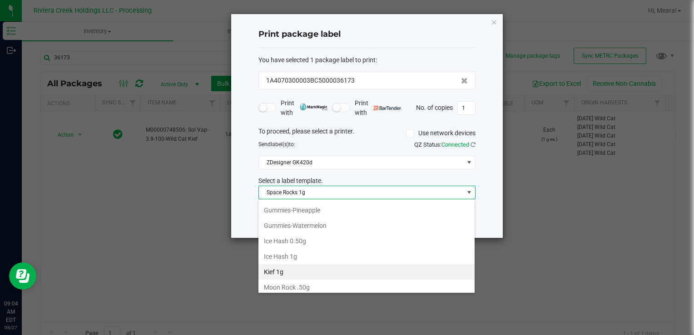
click at [291, 264] on li "Kief 1g" at bounding box center [366, 271] width 216 height 15
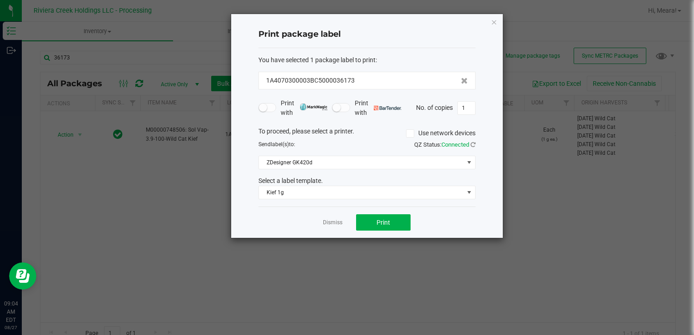
click at [393, 212] on div "Dismiss Print" at bounding box center [366, 222] width 217 height 31
click at [385, 229] on div "Dismiss Print" at bounding box center [366, 222] width 217 height 31
drag, startPoint x: 385, startPoint y: 229, endPoint x: 379, endPoint y: 226, distance: 6.7
click at [379, 226] on button "Print" at bounding box center [383, 222] width 54 height 16
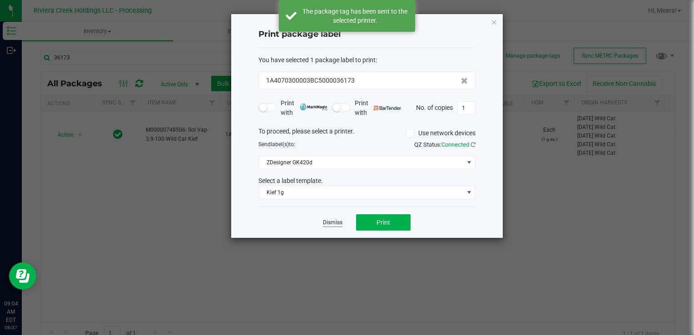
click at [329, 220] on link "Dismiss" at bounding box center [333, 223] width 20 height 8
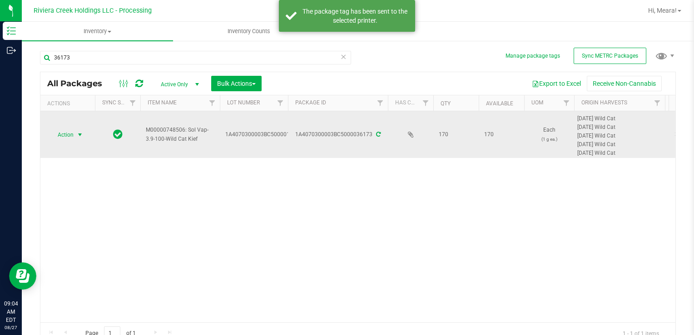
click at [78, 133] on span "select" at bounding box center [79, 134] width 7 height 7
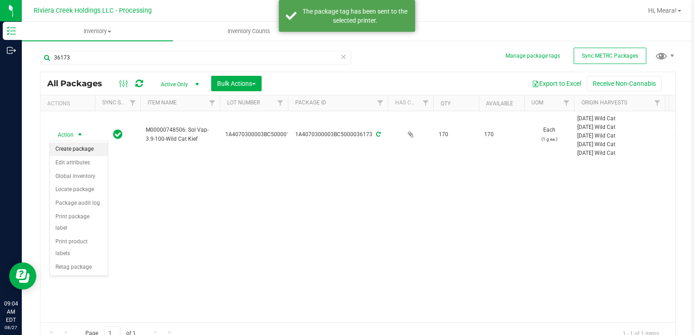
click at [79, 144] on li "Create package" at bounding box center [79, 150] width 58 height 14
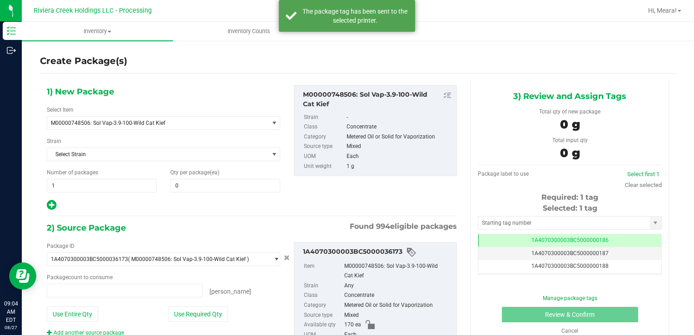
type input "0 ea"
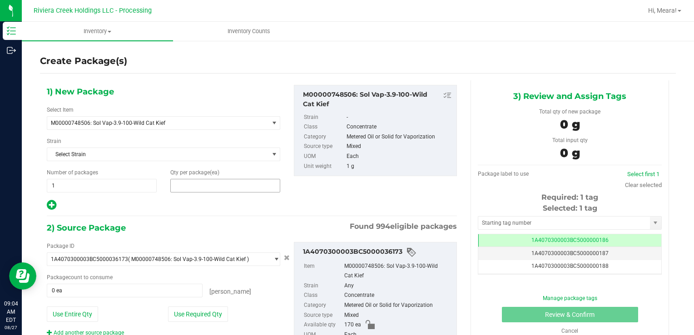
click at [192, 188] on span at bounding box center [225, 186] width 110 height 14
type input "40"
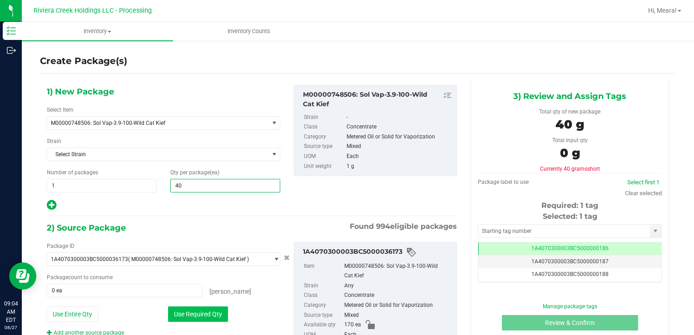
type input "40"
click at [192, 306] on button "Use Required Qty" at bounding box center [198, 313] width 60 height 15
type input "40 ea"
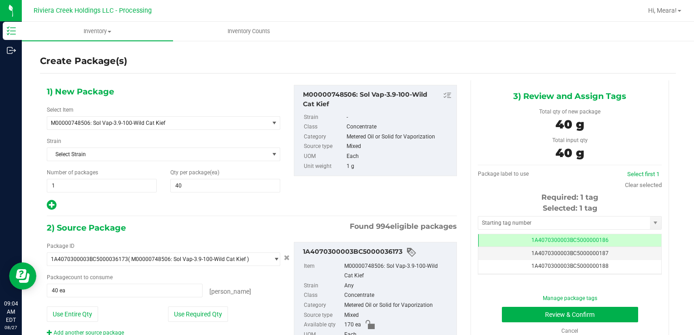
click at [520, 213] on div "Selected: 1 tag Tag 1A4070300003BC5000000186 1A4070300003BC5000000187 1A4070300…" at bounding box center [570, 239] width 184 height 72
click at [518, 217] on input "text" at bounding box center [564, 223] width 172 height 13
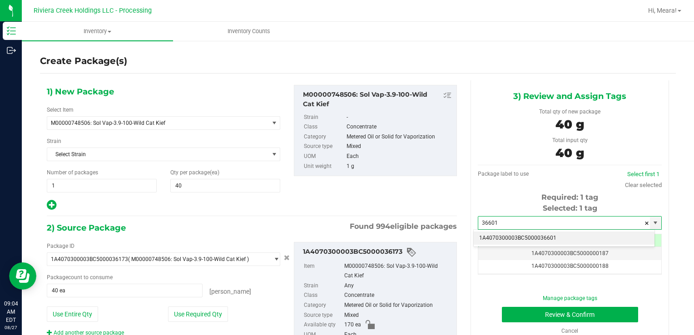
click at [518, 240] on li "1A4070300003BC5000036601" at bounding box center [563, 239] width 181 height 14
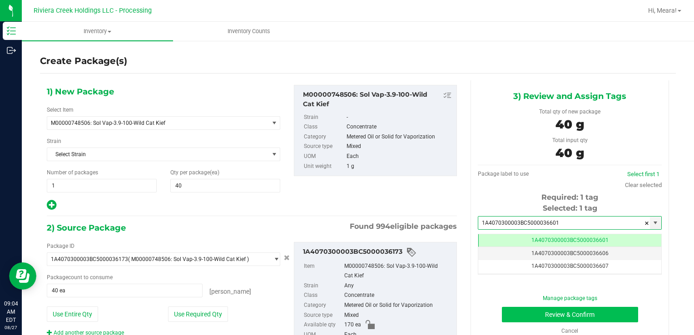
type input "1A4070300003BC5000036601"
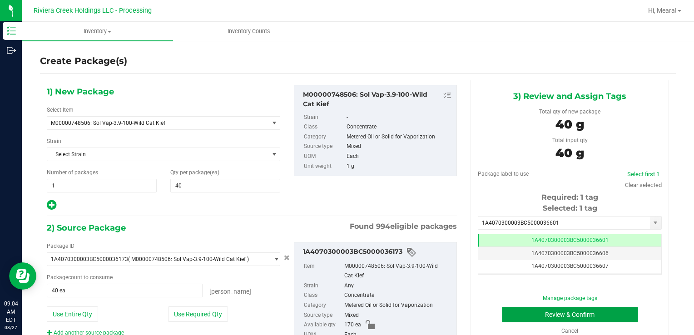
click at [520, 314] on button "Review & Confirm" at bounding box center [570, 314] width 136 height 15
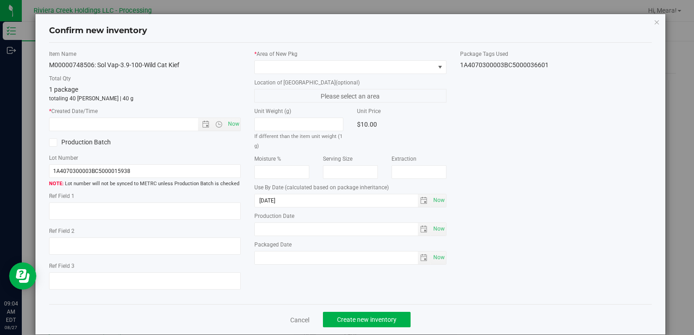
click at [355, 75] on div "* Area of [GEOGRAPHIC_DATA] Location of [GEOGRAPHIC_DATA] (optional) Please sel…" at bounding box center [349, 159] width 205 height 219
click at [352, 72] on span at bounding box center [344, 67] width 179 height 13
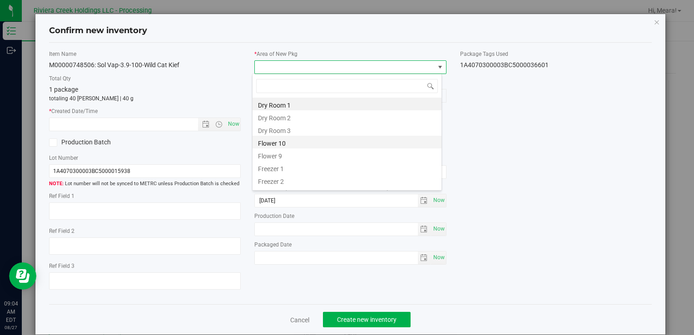
click at [280, 142] on li "Flower 10" at bounding box center [346, 142] width 189 height 13
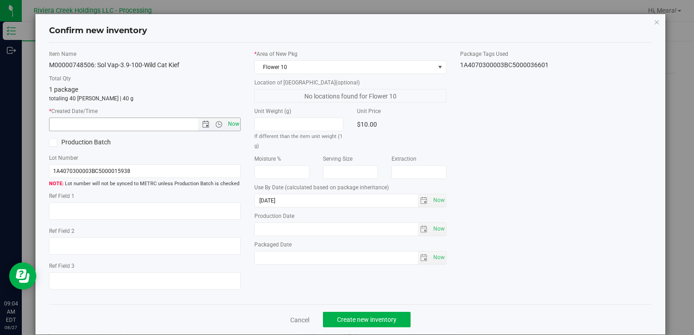
click at [233, 127] on span "Now" at bounding box center [233, 124] width 15 height 13
type input "[DATE] 9:04 AM"
click at [369, 320] on span "Create new inventory" at bounding box center [366, 319] width 59 height 7
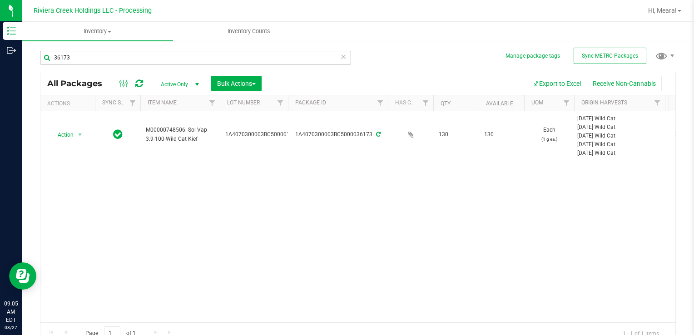
drag, startPoint x: 113, startPoint y: 43, endPoint x: 110, endPoint y: 55, distance: 12.7
click at [111, 49] on div "36173" at bounding box center [199, 57] width 318 height 29
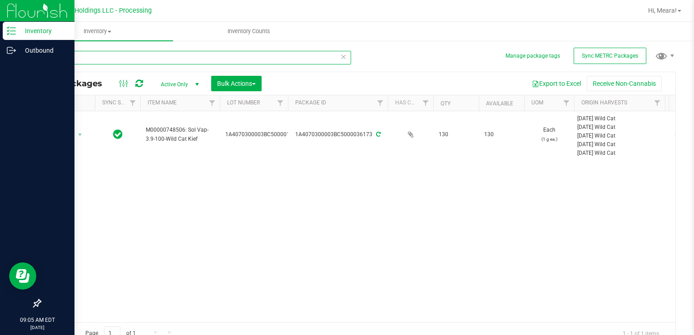
drag, startPoint x: 110, startPoint y: 55, endPoint x: 0, endPoint y: 64, distance: 110.7
click at [0, 64] on html "Inventory Outbound 09:05 AM EDT [DATE] 08/27 Riviera Creek Holdings LLC - Proce…" at bounding box center [347, 167] width 694 height 335
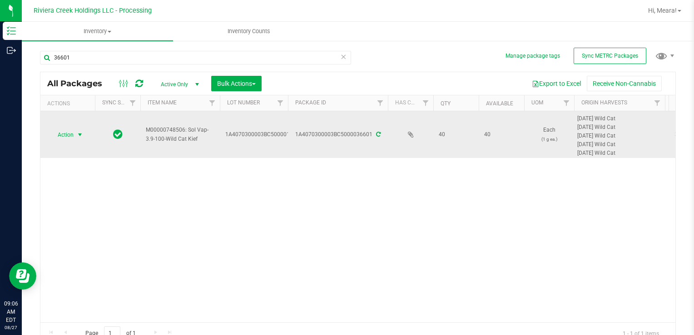
click at [75, 134] on span "select" at bounding box center [79, 134] width 11 height 13
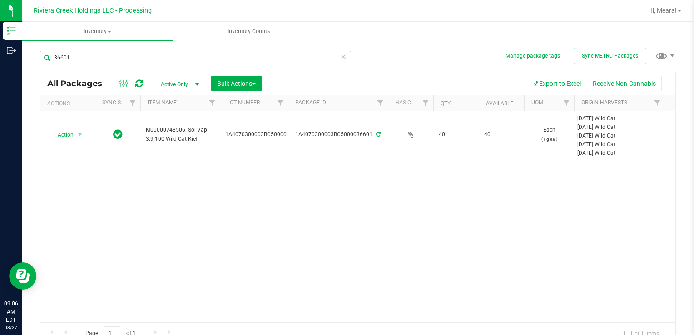
drag, startPoint x: 94, startPoint y: 58, endPoint x: 22, endPoint y: 63, distance: 72.8
click at [22, 63] on div "Manage package tags Sync METRC Packages 36601 All Packages Active Only Active O…" at bounding box center [358, 178] width 672 height 277
type input "36173"
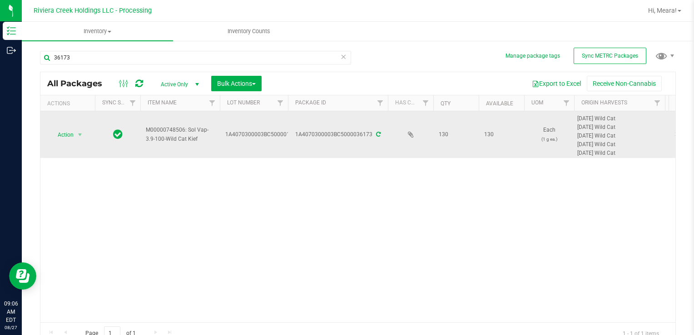
click at [74, 123] on td "Action Action Create package Edit attributes Global inventory Locate package Pa…" at bounding box center [67, 134] width 54 height 47
click at [78, 133] on span "select" at bounding box center [79, 134] width 7 height 7
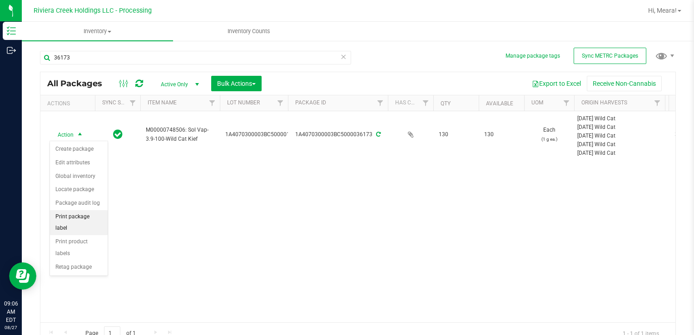
click at [99, 213] on li "Print package label" at bounding box center [79, 222] width 58 height 25
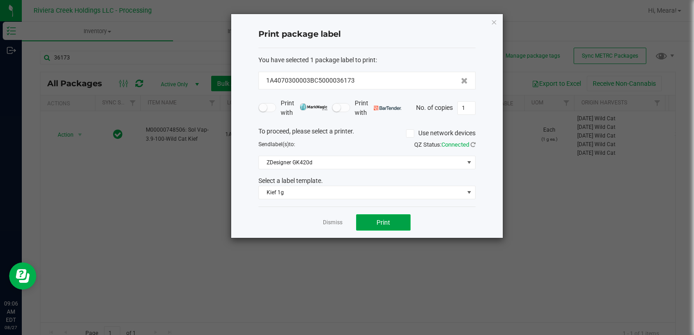
click at [375, 217] on button "Print" at bounding box center [383, 222] width 54 height 16
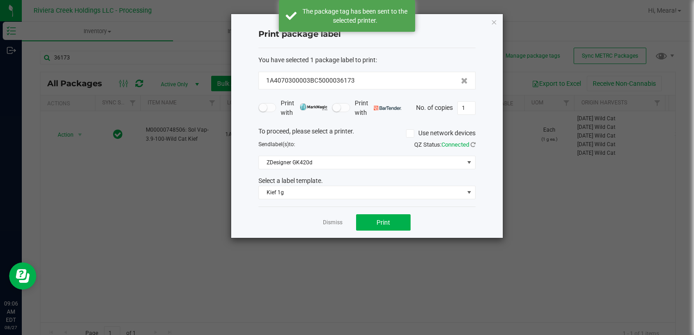
click at [322, 216] on div "Dismiss Print" at bounding box center [366, 222] width 217 height 31
click at [330, 221] on link "Dismiss" at bounding box center [333, 223] width 20 height 8
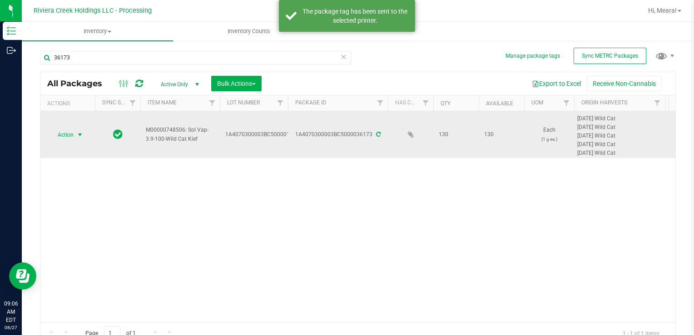
click at [64, 139] on span "Action" at bounding box center [61, 134] width 25 height 13
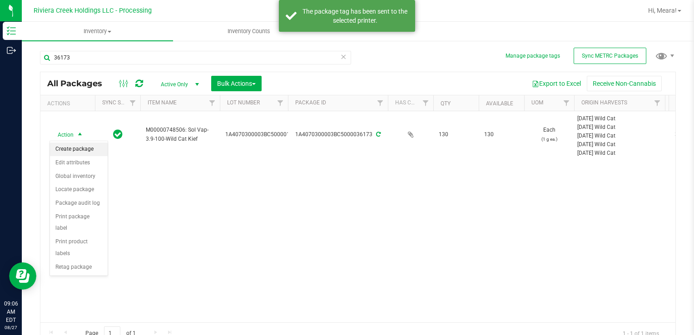
click at [67, 144] on li "Create package" at bounding box center [79, 150] width 58 height 14
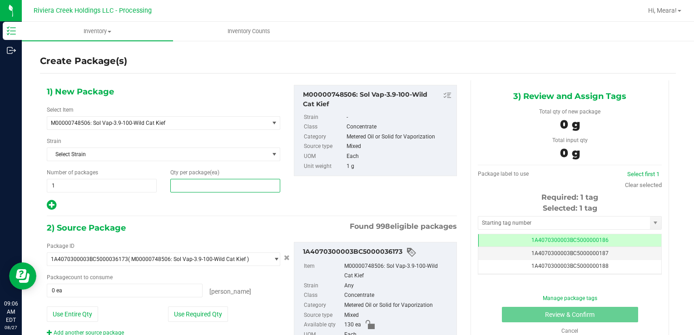
click at [195, 186] on span at bounding box center [225, 186] width 110 height 14
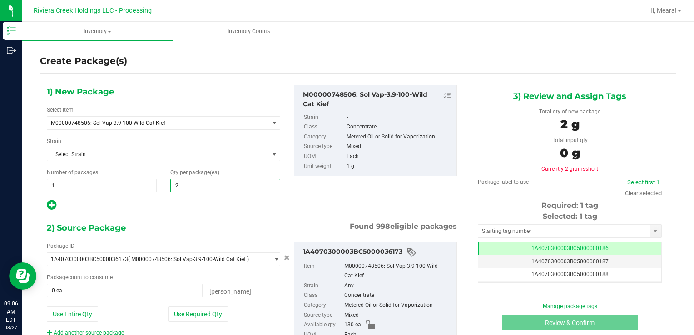
type input "20"
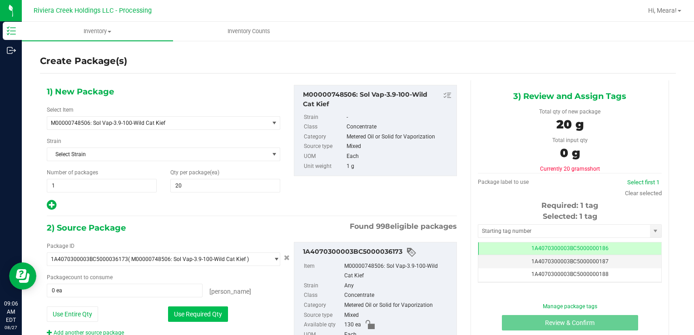
click at [174, 306] on button "Use Required Qty" at bounding box center [198, 313] width 60 height 15
type input "20 ea"
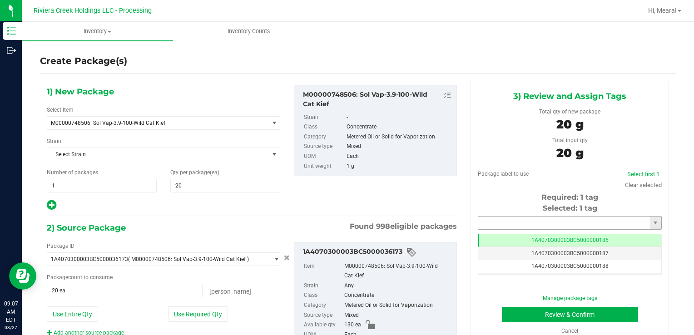
click at [518, 221] on input "text" at bounding box center [564, 223] width 172 height 13
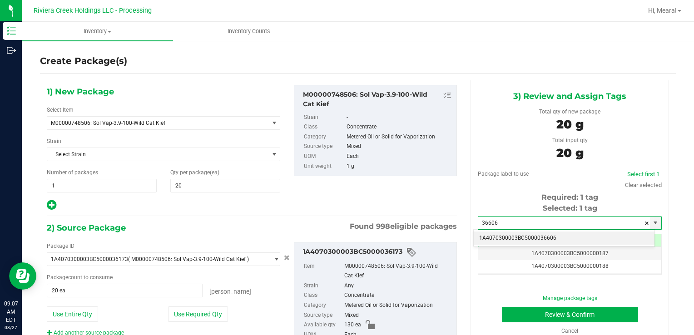
click at [541, 242] on li "1A4070300003BC5000036606" at bounding box center [563, 239] width 181 height 14
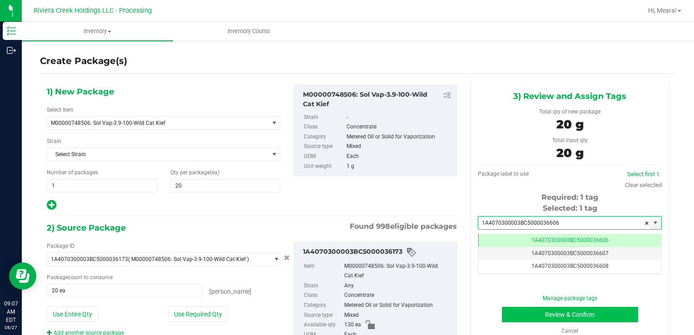
type input "1A4070300003BC5000036606"
click at [522, 313] on button "Review & Confirm" at bounding box center [570, 314] width 136 height 15
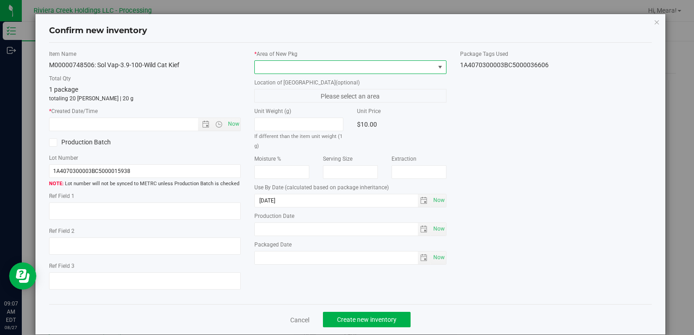
click at [375, 72] on span at bounding box center [344, 67] width 179 height 13
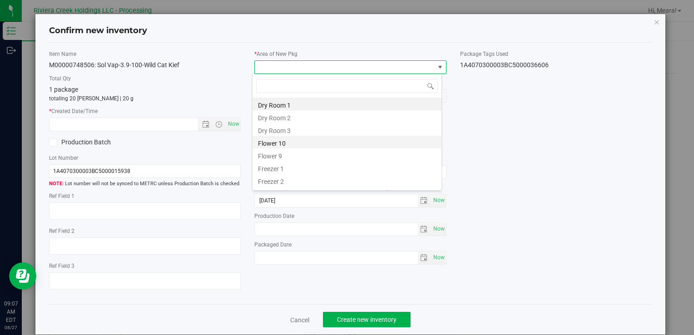
click at [288, 145] on li "Flower 10" at bounding box center [346, 142] width 189 height 13
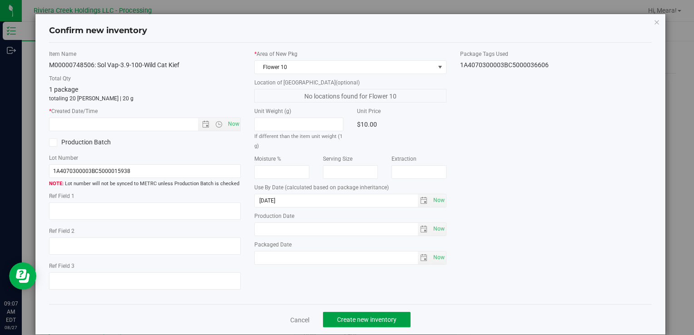
click at [385, 316] on span "Create new inventory" at bounding box center [366, 319] width 59 height 7
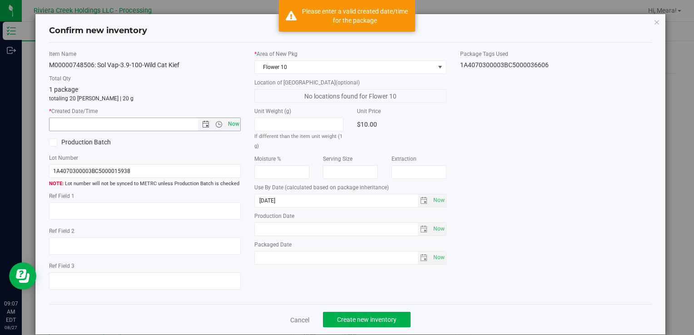
drag, startPoint x: 227, startPoint y: 123, endPoint x: 232, endPoint y: 126, distance: 6.3
click at [228, 123] on span "Now" at bounding box center [233, 124] width 15 height 13
type input "[DATE] 9:07 AM"
click at [372, 322] on span "Create new inventory" at bounding box center [366, 319] width 59 height 7
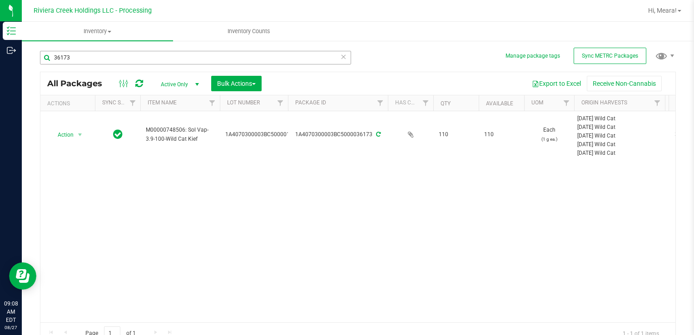
drag, startPoint x: 103, startPoint y: 67, endPoint x: 90, endPoint y: 59, distance: 15.7
click at [91, 59] on div "36173" at bounding box center [195, 61] width 311 height 21
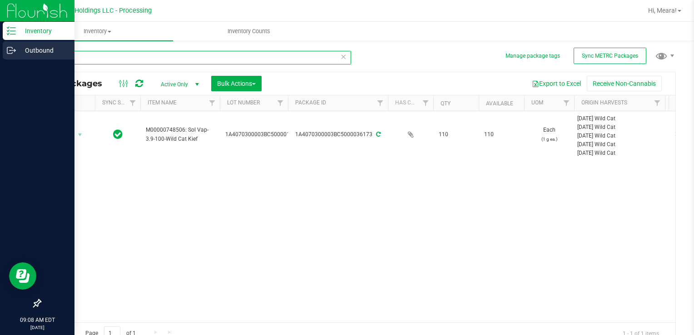
drag, startPoint x: 90, startPoint y: 58, endPoint x: 8, endPoint y: 58, distance: 82.2
click at [1, 59] on div "Inventory Outbound 09:08 AM EDT [DATE] 08/27 Riviera Creek Holdings LLC - Proce…" at bounding box center [347, 167] width 694 height 335
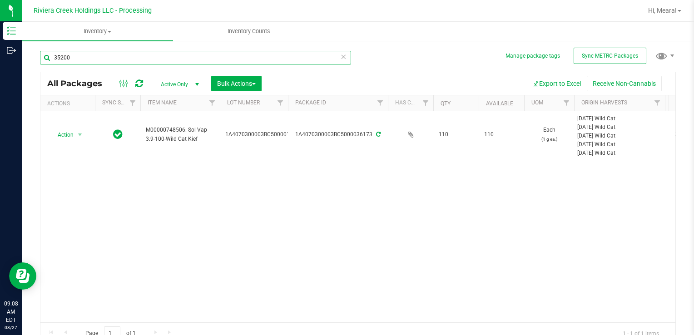
type input "35200"
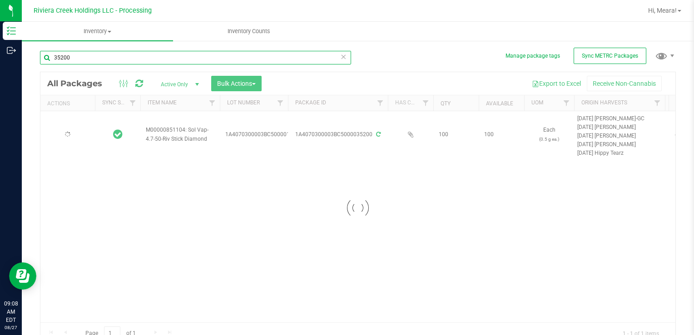
type input "[DATE]"
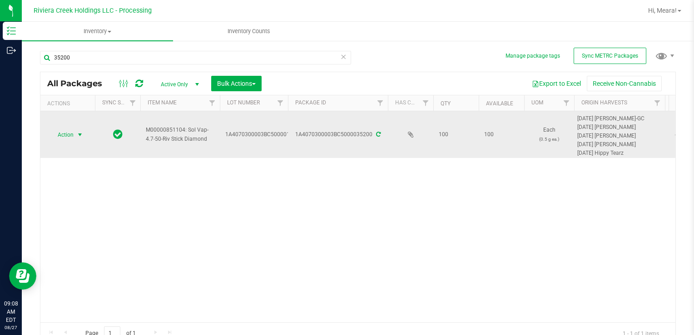
click at [84, 133] on span "select" at bounding box center [79, 134] width 7 height 7
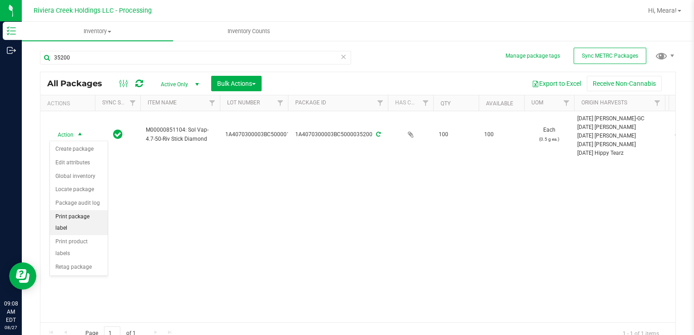
click at [94, 216] on li "Print package label" at bounding box center [79, 222] width 58 height 25
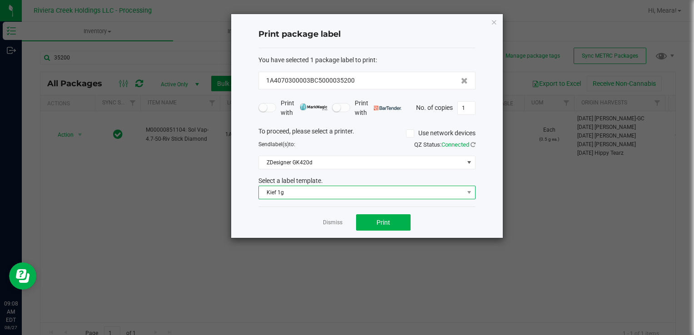
drag, startPoint x: 280, startPoint y: 188, endPoint x: 287, endPoint y: 190, distance: 7.6
click at [280, 188] on span "Kief 1g" at bounding box center [361, 192] width 205 height 13
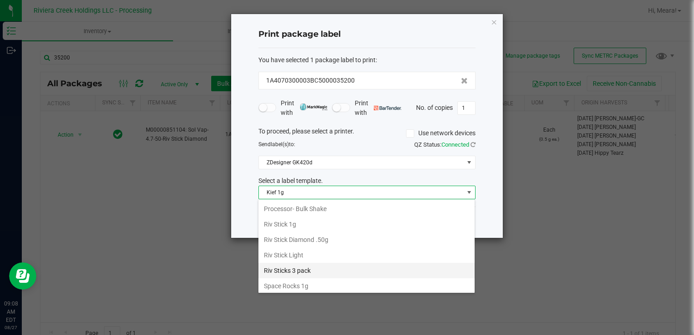
scroll to position [428, 0]
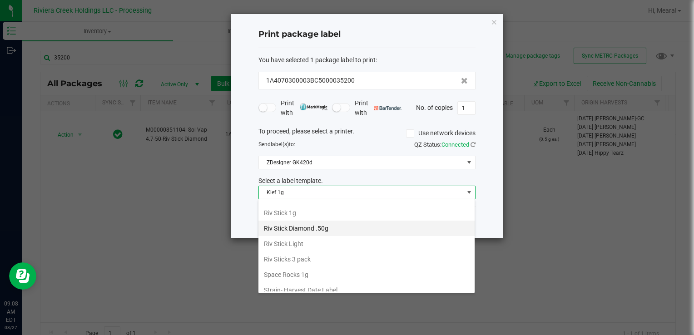
click at [318, 221] on li "Riv Stick Diamond .50g" at bounding box center [366, 228] width 216 height 15
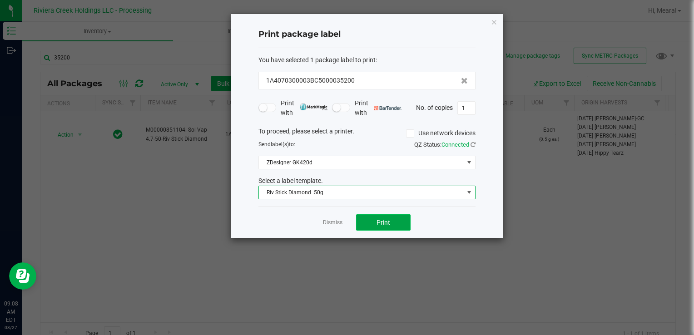
click at [374, 219] on button "Print" at bounding box center [383, 222] width 54 height 16
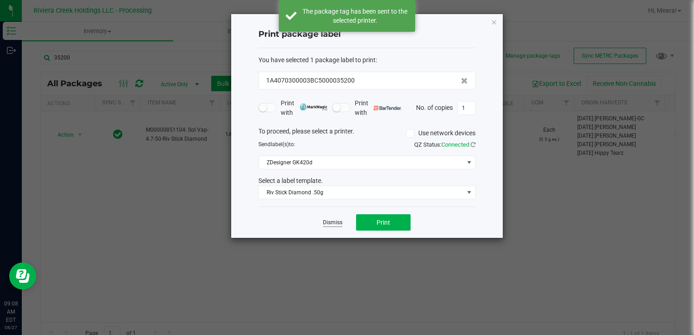
click at [334, 225] on link "Dismiss" at bounding box center [333, 223] width 20 height 8
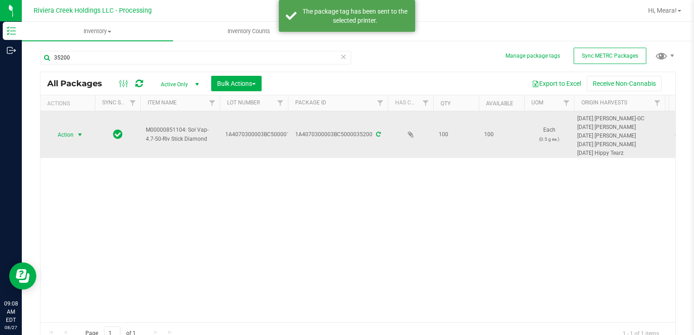
click at [69, 133] on span "Action" at bounding box center [61, 134] width 25 height 13
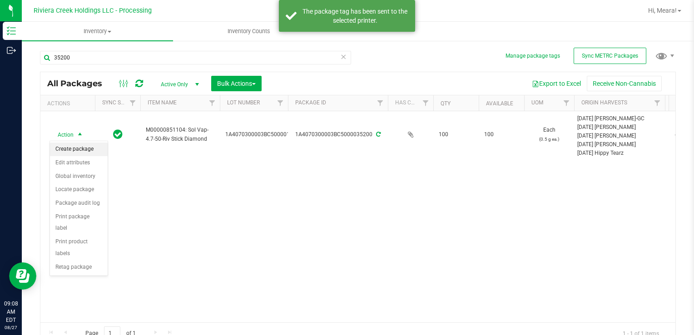
click at [78, 148] on li "Create package" at bounding box center [79, 150] width 58 height 14
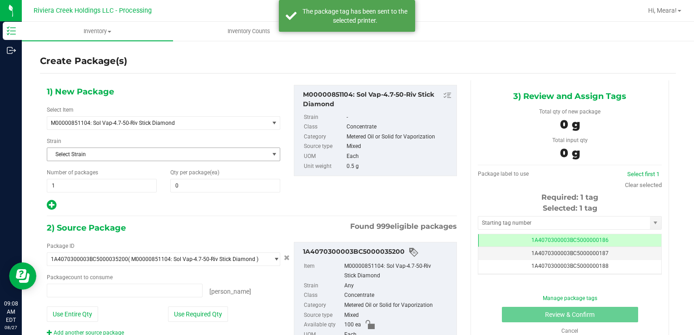
type input "0 ea"
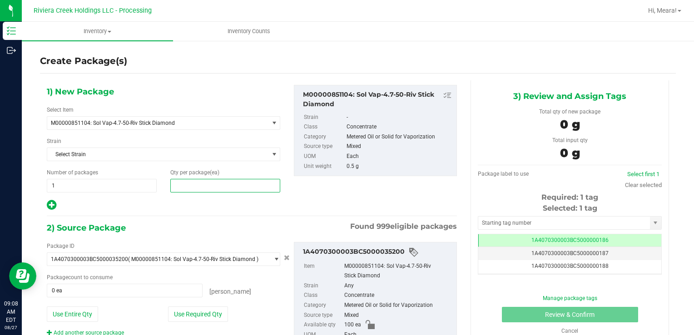
click at [254, 190] on span at bounding box center [225, 186] width 110 height 14
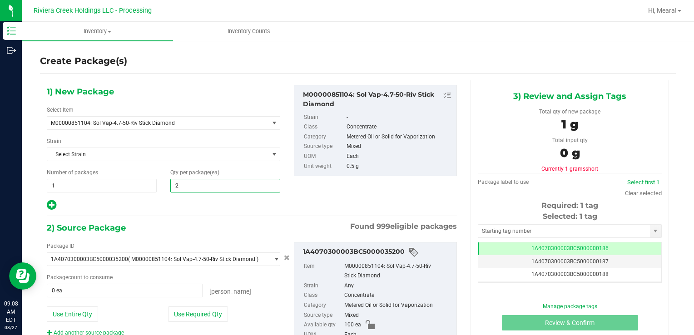
type input "20"
click at [190, 314] on button "Use Required Qty" at bounding box center [198, 313] width 60 height 15
type input "20 ea"
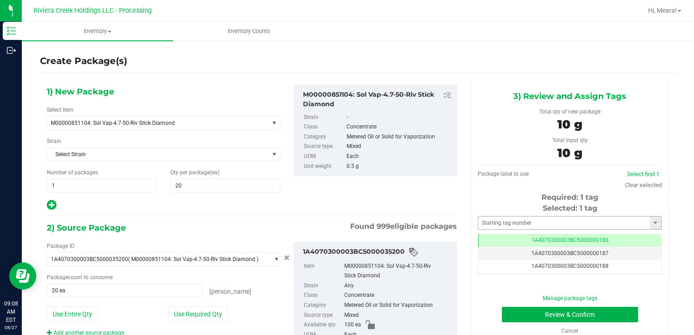
click at [486, 215] on div "Selected: 1 tag Tag 1A4070300003BC5000000186 1A4070300003BC5000000187 1A4070300…" at bounding box center [570, 239] width 184 height 72
click at [487, 217] on input "text" at bounding box center [564, 223] width 172 height 13
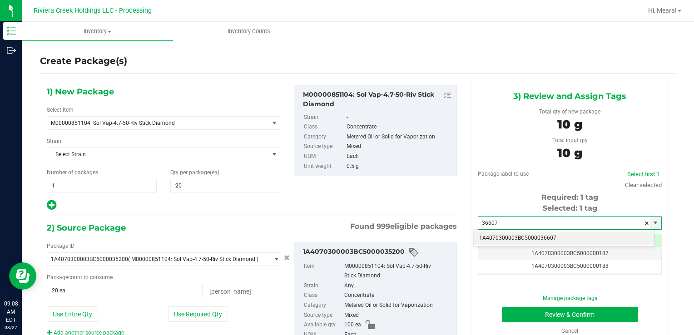
click at [499, 235] on li "1A4070300003BC5000036607" at bounding box center [563, 239] width 181 height 14
type input "1A4070300003BC5000036607"
click at [514, 327] on div "Cancel" at bounding box center [569, 331] width 170 height 8
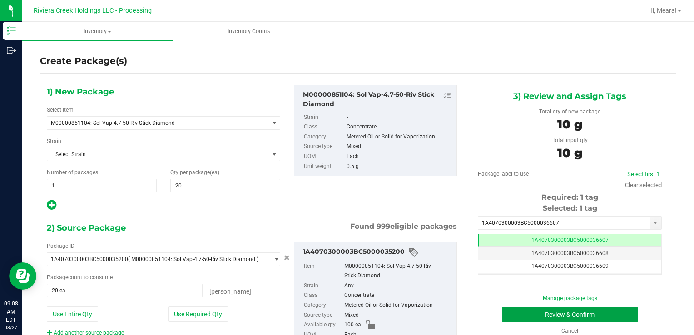
click at [512, 320] on button "Review & Confirm" at bounding box center [570, 314] width 136 height 15
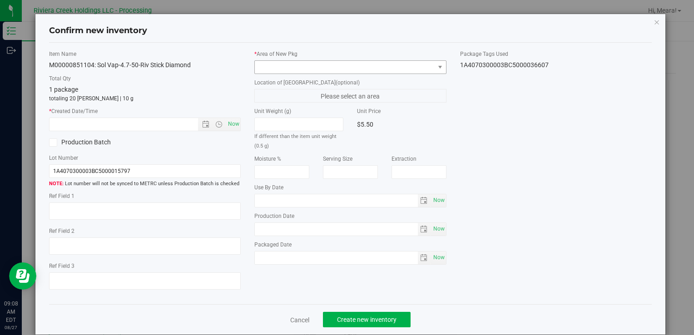
type input "[DATE]"
click at [380, 66] on span at bounding box center [344, 67] width 179 height 13
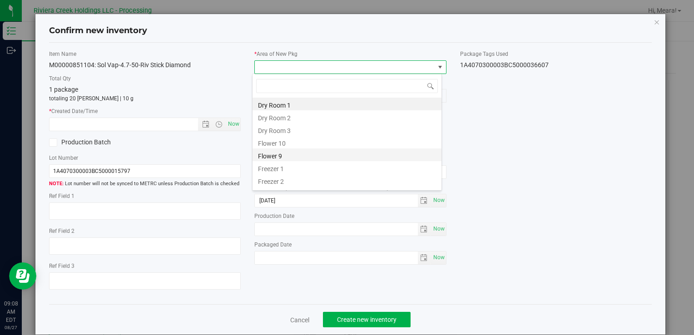
click at [272, 149] on li "Flower 9" at bounding box center [346, 154] width 189 height 13
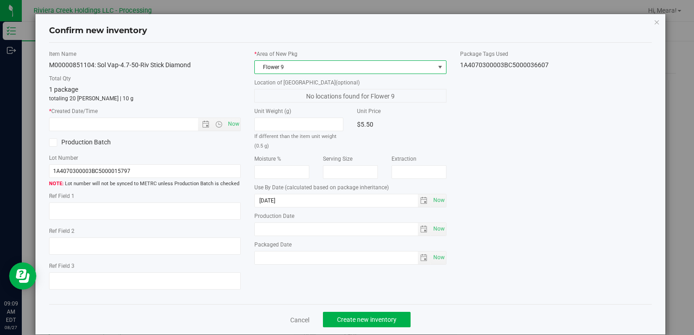
click at [274, 61] on span "Flower 9" at bounding box center [344, 67] width 179 height 13
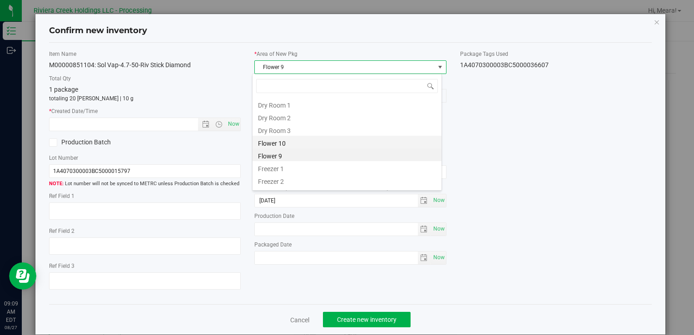
click at [281, 143] on li "Flower 10" at bounding box center [346, 142] width 189 height 13
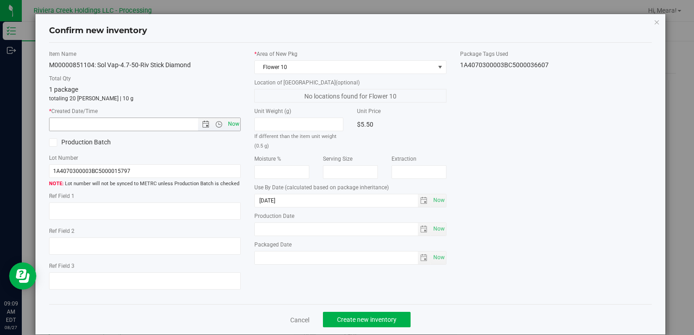
click at [232, 121] on span "Now" at bounding box center [233, 124] width 15 height 13
type input "[DATE] 9:09 AM"
click at [385, 315] on button "Create new inventory" at bounding box center [367, 319] width 88 height 15
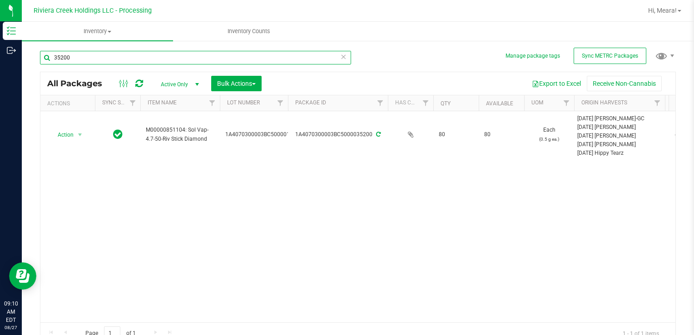
drag, startPoint x: 82, startPoint y: 61, endPoint x: 607, endPoint y: 271, distance: 565.5
click at [8, 59] on div "Inventory Outbound 09:10 AM EDT [DATE] 08/27 Riviera Creek Holdings LLC - Proce…" at bounding box center [347, 167] width 694 height 335
type input "36172"
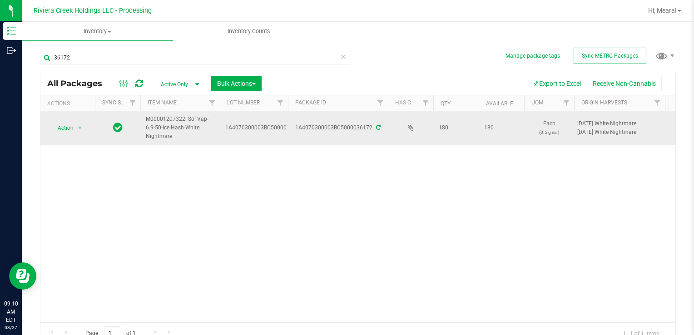
click at [80, 133] on span "select" at bounding box center [79, 128] width 11 height 13
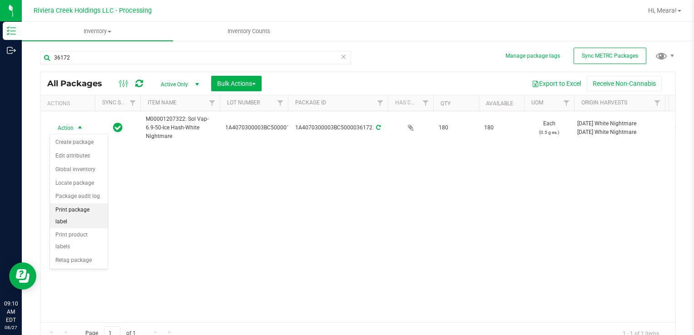
click at [99, 208] on li "Print package label" at bounding box center [79, 215] width 58 height 25
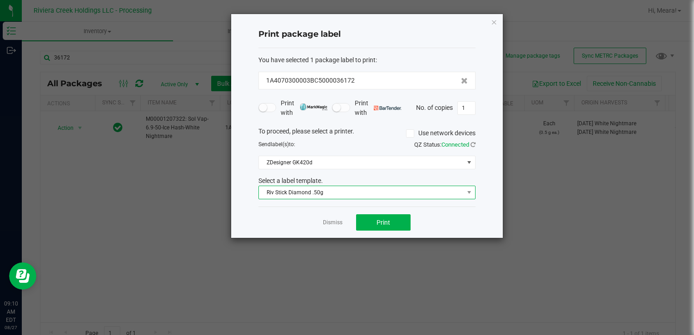
drag, startPoint x: 273, startPoint y: 193, endPoint x: 283, endPoint y: 196, distance: 10.5
click at [274, 195] on span "Riv Stick Diamond .50g" at bounding box center [361, 192] width 205 height 13
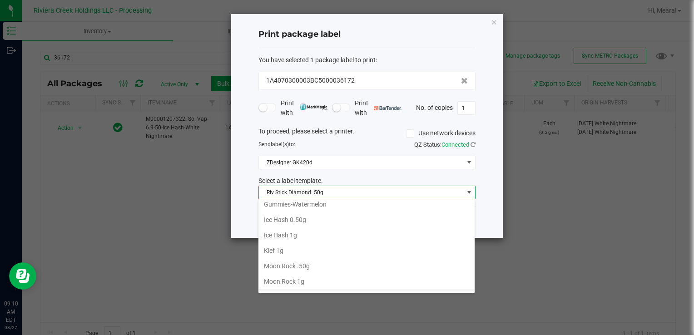
scroll to position [276, 0]
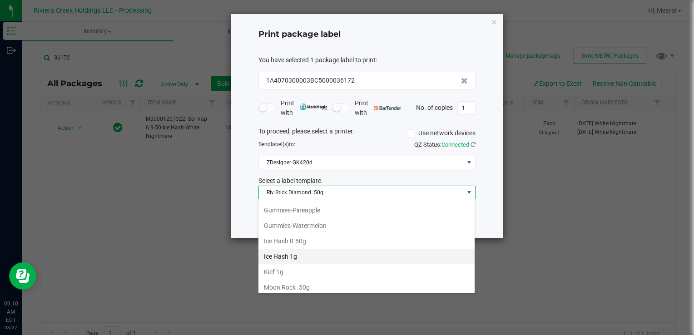
click at [308, 250] on li "Ice Hash 1g" at bounding box center [366, 256] width 216 height 15
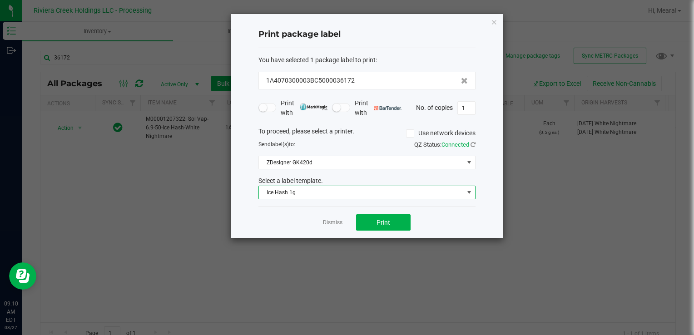
click at [354, 196] on span "Ice Hash 1g" at bounding box center [361, 192] width 205 height 13
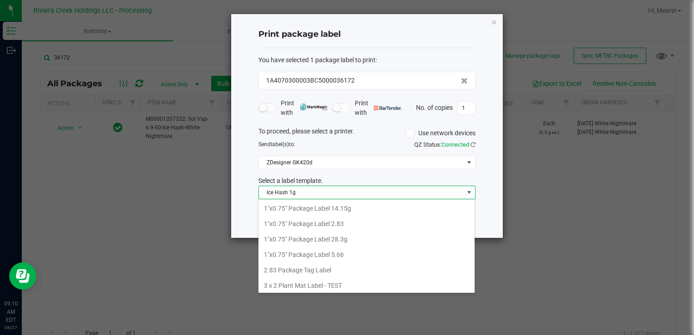
scroll to position [13, 217]
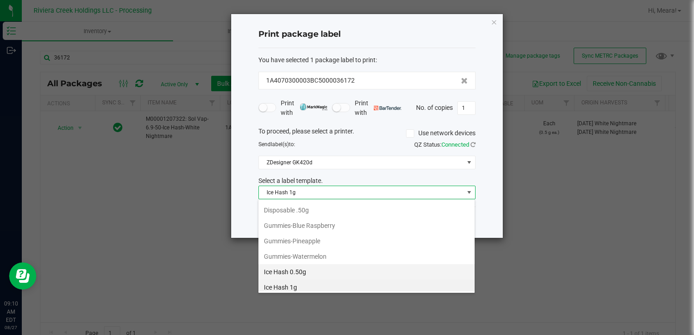
click at [321, 270] on li "Ice Hash 0.50g" at bounding box center [366, 271] width 216 height 15
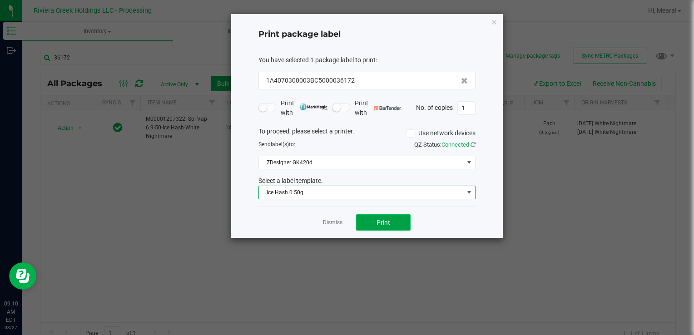
click at [371, 219] on button "Print" at bounding box center [383, 222] width 54 height 16
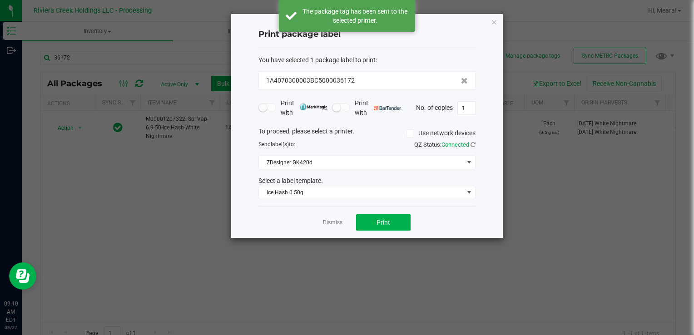
click at [330, 218] on app-cancel-button "Dismiss" at bounding box center [333, 223] width 20 height 10
click at [331, 220] on link "Dismiss" at bounding box center [333, 223] width 20 height 8
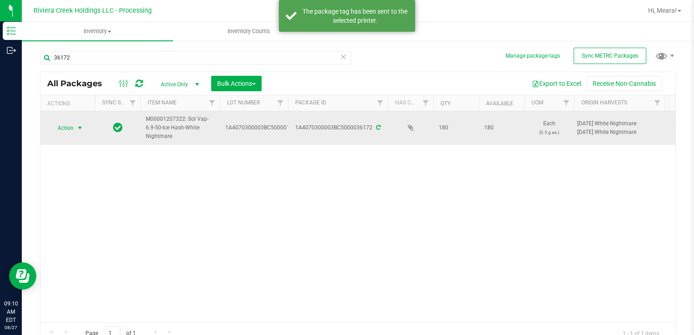
click at [79, 129] on span "select" at bounding box center [79, 127] width 7 height 7
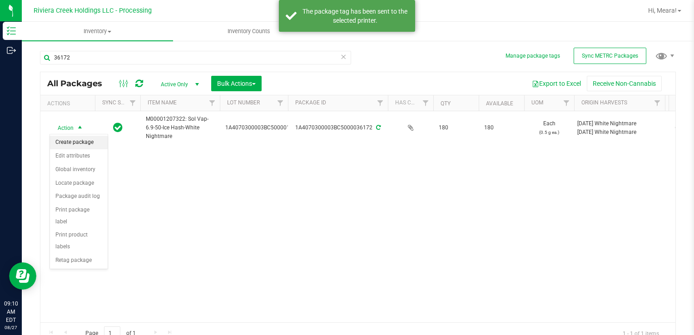
click at [82, 139] on li "Create package" at bounding box center [79, 143] width 58 height 14
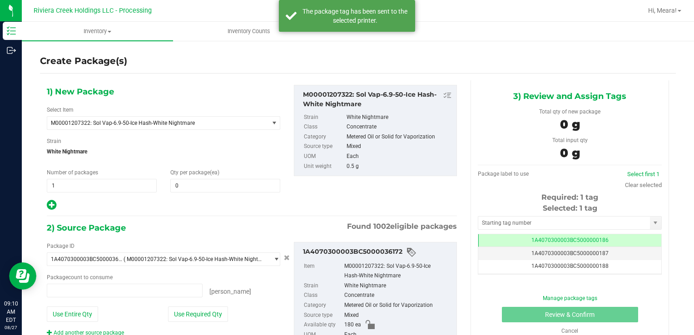
type input "0 ea"
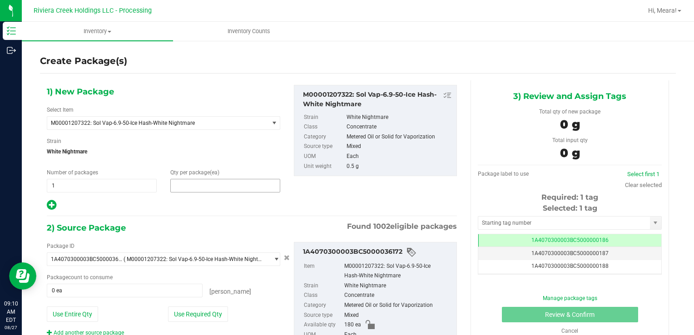
click at [210, 188] on span at bounding box center [225, 186] width 110 height 14
type input "20"
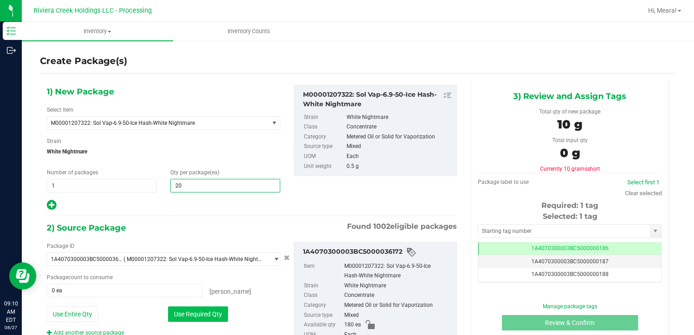
type input "20"
click at [184, 311] on button "Use Required Qty" at bounding box center [198, 313] width 60 height 15
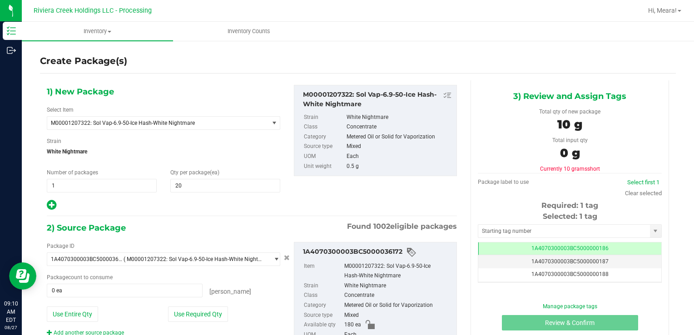
type input "20 ea"
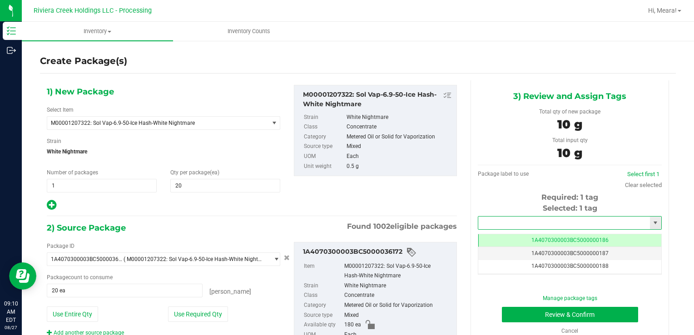
click at [533, 221] on input "text" at bounding box center [564, 223] width 172 height 13
click at [523, 237] on li "1A4070300003BC5000036608" at bounding box center [563, 239] width 181 height 14
type input "1A4070300003BC5000036608"
click at [507, 311] on button "Review & Confirm" at bounding box center [570, 314] width 136 height 15
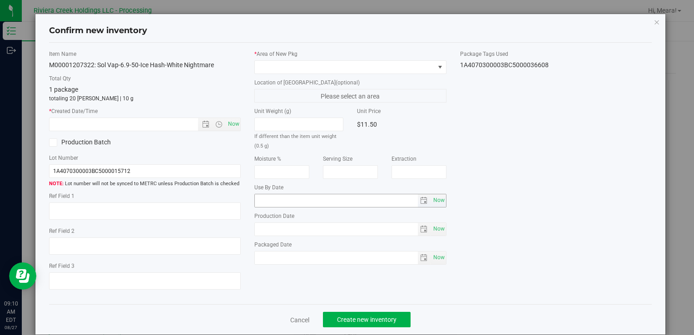
type input "[DATE]"
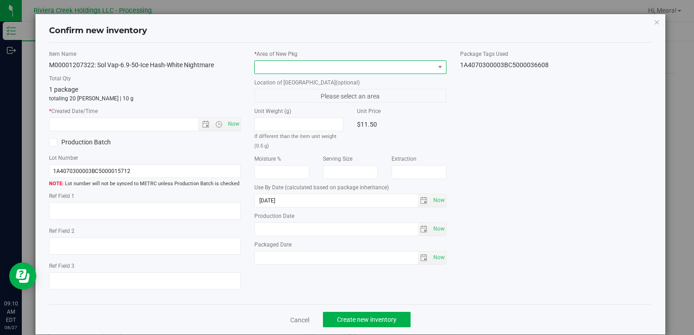
click at [367, 70] on span at bounding box center [344, 67] width 179 height 13
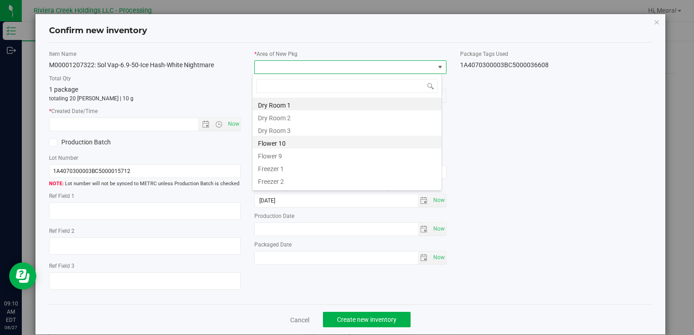
click at [288, 142] on li "Flower 10" at bounding box center [346, 142] width 189 height 13
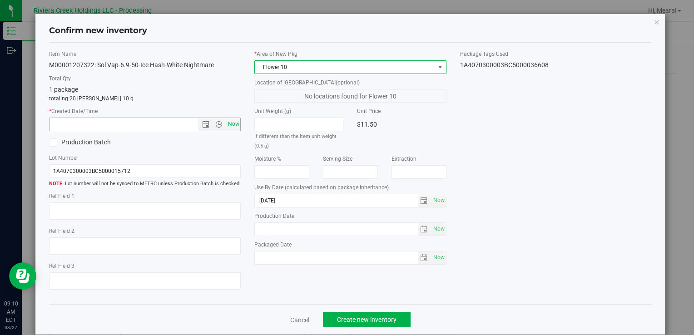
click at [237, 121] on span "Now" at bounding box center [233, 124] width 15 height 13
type input "[DATE] 9:10 AM"
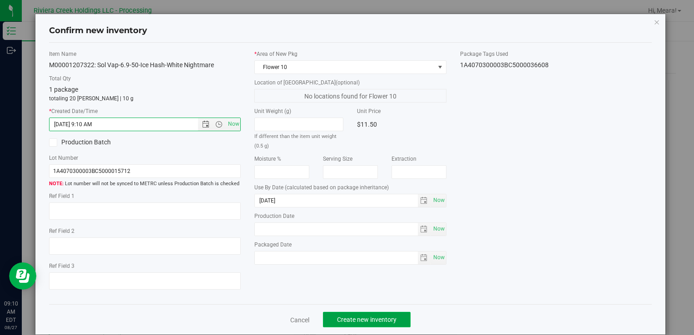
click at [385, 317] on span "Create new inventory" at bounding box center [366, 319] width 59 height 7
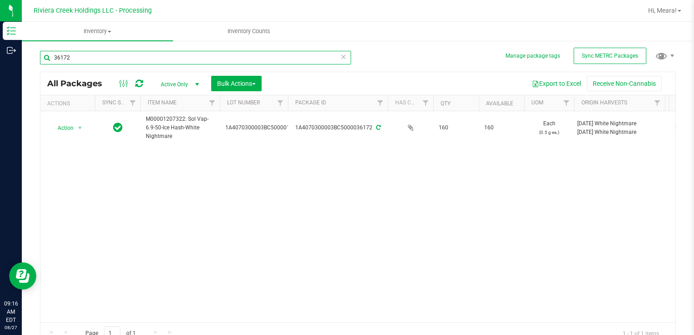
drag, startPoint x: 86, startPoint y: 60, endPoint x: 58, endPoint y: 64, distance: 28.4
click at [25, 64] on div "Manage package tags Sync METRC Packages 36172 All Packages Active Only Active O…" at bounding box center [358, 178] width 672 height 277
type input "36173"
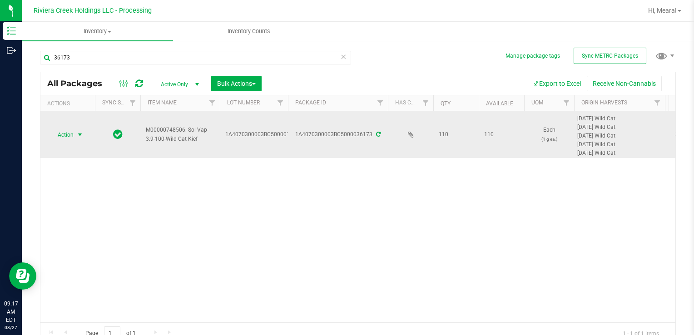
click at [65, 130] on span "Action" at bounding box center [61, 134] width 25 height 13
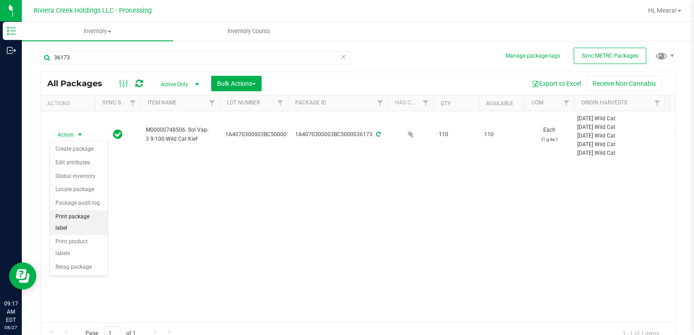
click at [99, 219] on li "Print package label" at bounding box center [79, 222] width 58 height 25
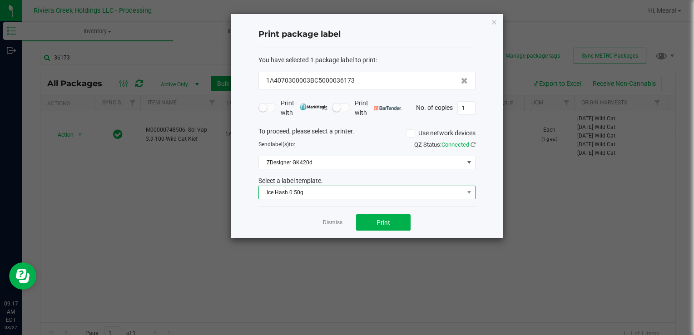
click at [330, 190] on span "Ice Hash 0.50g" at bounding box center [361, 192] width 205 height 13
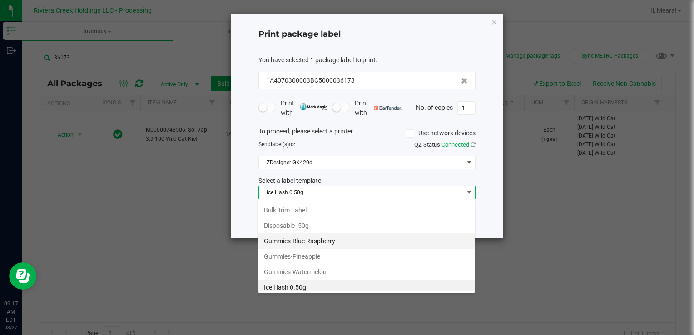
scroll to position [275, 0]
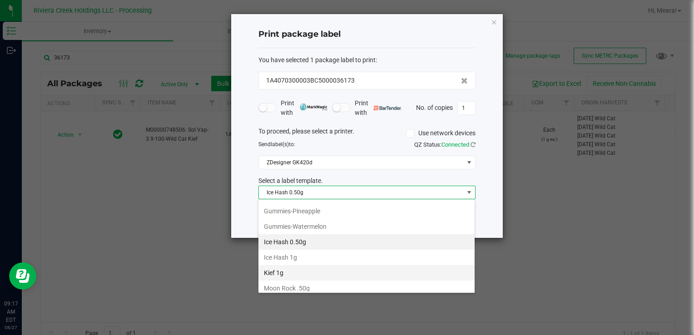
click at [304, 268] on li "Kief 1g" at bounding box center [366, 272] width 216 height 15
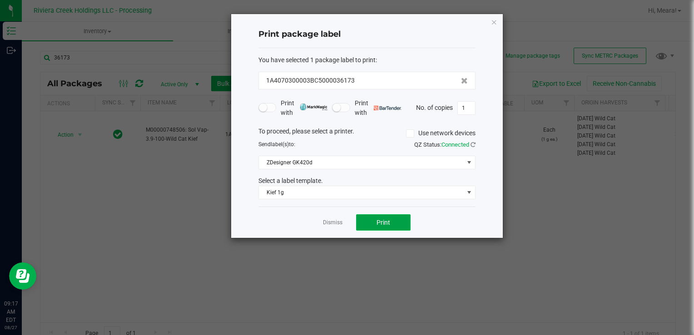
click at [387, 219] on span "Print" at bounding box center [383, 222] width 14 height 7
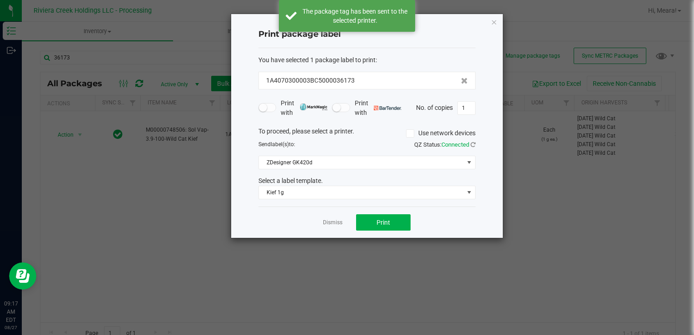
drag, startPoint x: 333, startPoint y: 222, endPoint x: 237, endPoint y: 191, distance: 100.6
click at [333, 222] on link "Dismiss" at bounding box center [333, 223] width 20 height 8
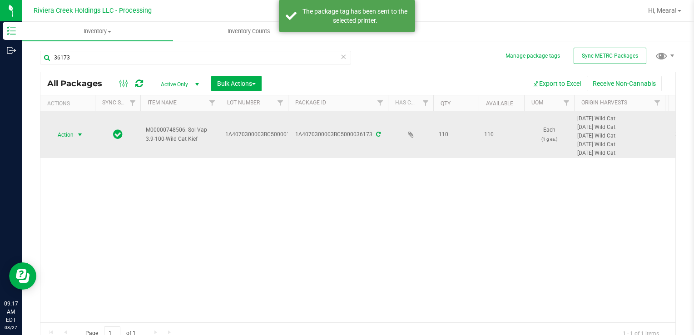
click at [58, 130] on span "Action" at bounding box center [61, 134] width 25 height 13
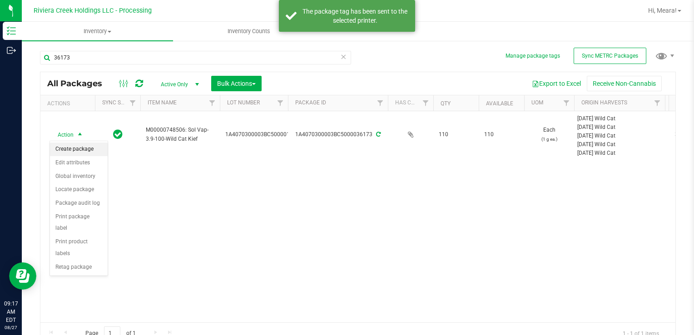
click at [69, 146] on li "Create package" at bounding box center [79, 150] width 58 height 14
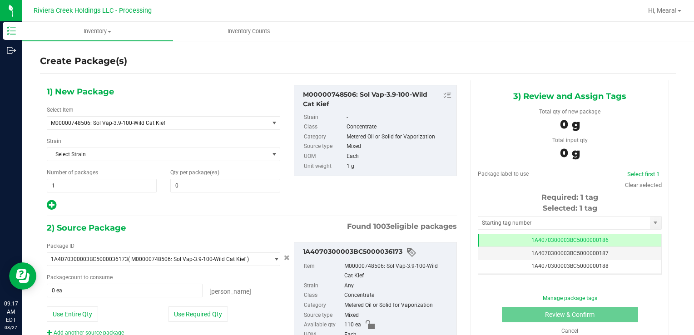
click at [227, 175] on div "Qty per package (ea) 0 0" at bounding box center [224, 180] width 123 height 24
click at [217, 179] on span at bounding box center [225, 186] width 110 height 14
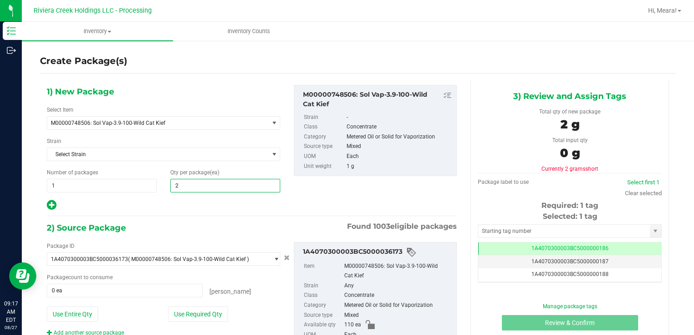
type input "20"
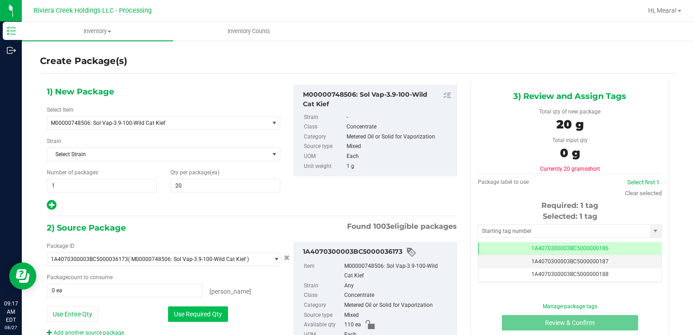
click at [173, 314] on button "Use Required Qty" at bounding box center [198, 313] width 60 height 15
type input "20 ea"
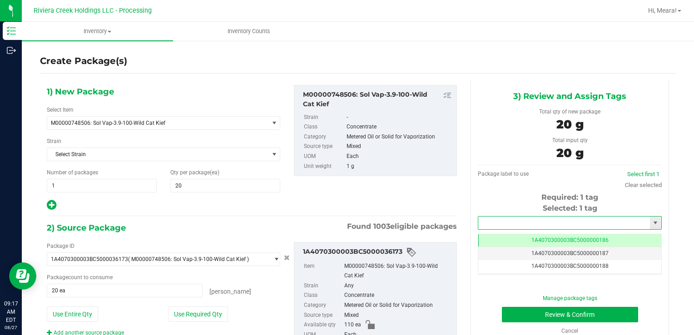
click at [496, 225] on input "text" at bounding box center [564, 223] width 172 height 13
click at [501, 239] on li "1A4070300003BC5000036609" at bounding box center [563, 239] width 181 height 14
type input "1A4070300003BC5000036609"
click at [508, 321] on div "Manage package tags Review & Confirm Cancel" at bounding box center [569, 314] width 170 height 41
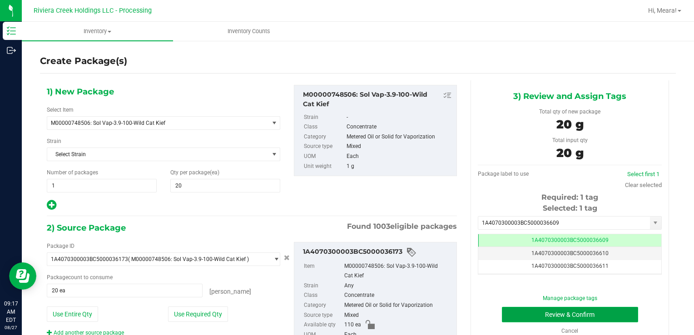
click at [507, 313] on button "Review & Confirm" at bounding box center [570, 314] width 136 height 15
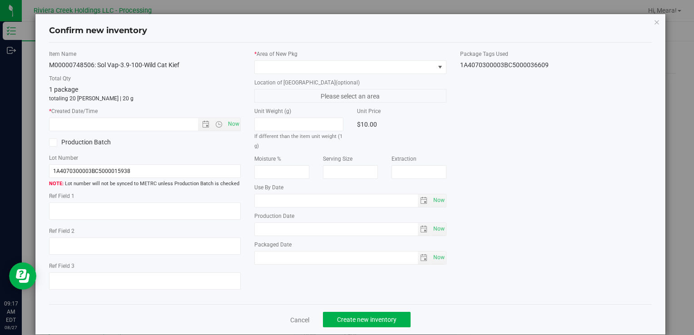
type input "[DATE]"
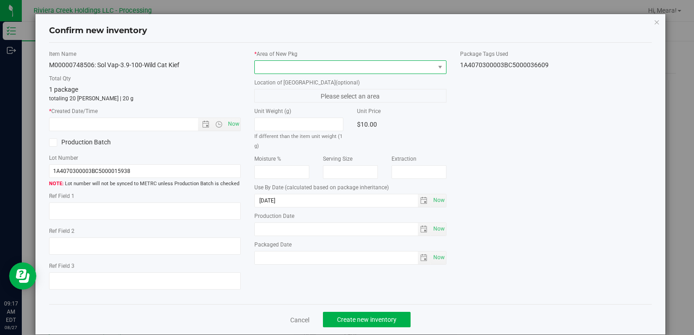
click at [328, 65] on span at bounding box center [344, 67] width 179 height 13
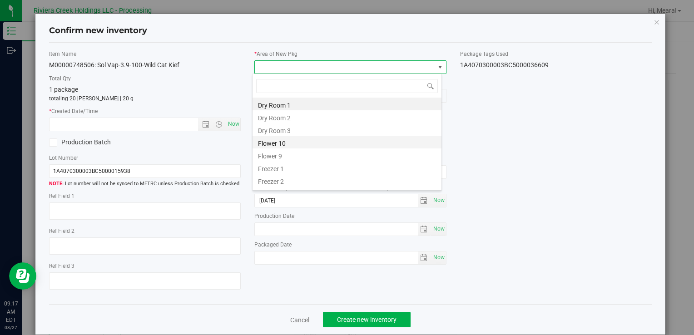
drag, startPoint x: 291, startPoint y: 147, endPoint x: 280, endPoint y: 140, distance: 12.5
click at [291, 147] on li "Flower 10" at bounding box center [346, 142] width 189 height 13
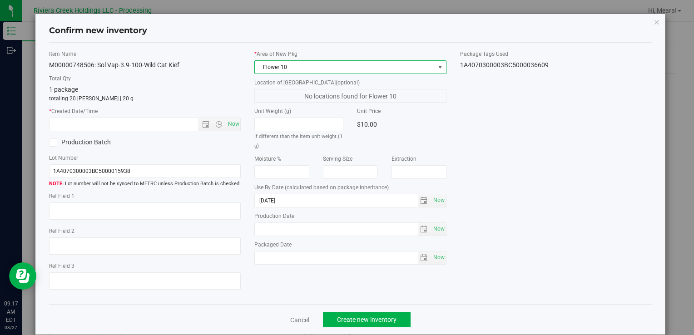
click at [221, 116] on div "* Created Date/Time Now" at bounding box center [145, 119] width 192 height 24
click at [232, 124] on span "Now" at bounding box center [233, 124] width 15 height 13
type input "[DATE] 9:17 AM"
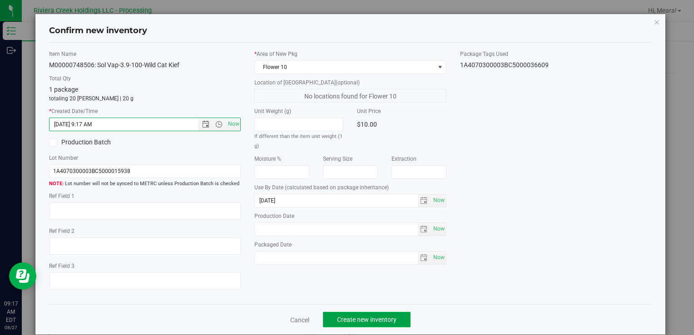
click at [378, 312] on button "Create new inventory" at bounding box center [367, 319] width 88 height 15
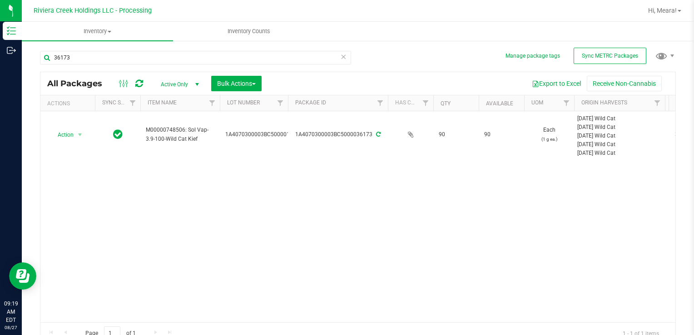
click at [88, 69] on div "36173 All Packages Active Only Active Only Lab Samples Locked All External Inte…" at bounding box center [358, 193] width 636 height 302
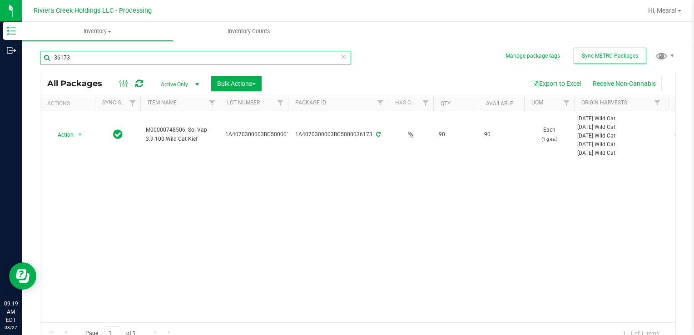
drag, startPoint x: 88, startPoint y: 69, endPoint x: 82, endPoint y: 58, distance: 12.4
click at [83, 59] on input "36173" at bounding box center [195, 58] width 311 height 14
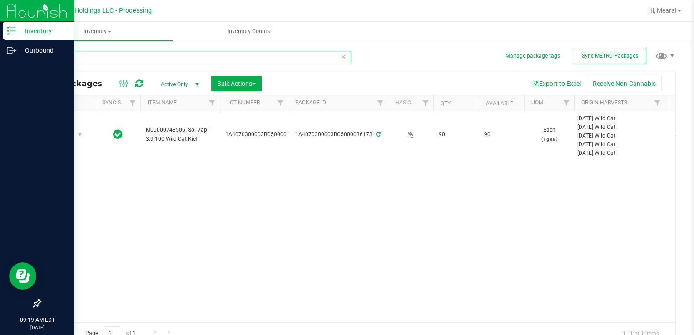
drag, startPoint x: 82, startPoint y: 57, endPoint x: 0, endPoint y: 37, distance: 84.1
click at [0, 39] on html "Inventory Outbound 09:19 AM EDT [DATE] 08/27 Riviera Creek Holdings LLC - Proce…" at bounding box center [347, 167] width 694 height 335
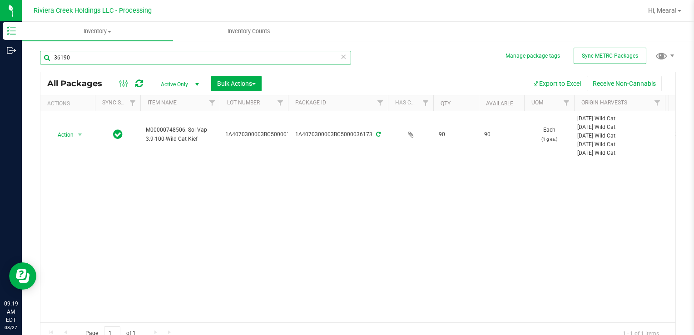
type input "36190"
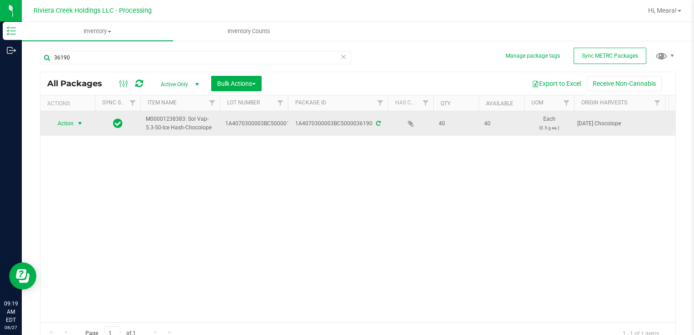
click at [78, 129] on span "select" at bounding box center [79, 123] width 11 height 13
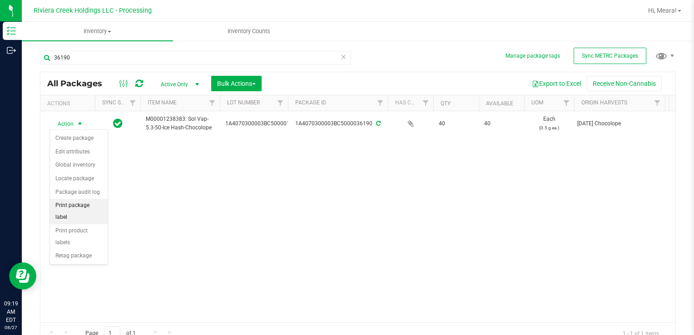
click at [98, 204] on li "Print package label" at bounding box center [79, 211] width 58 height 25
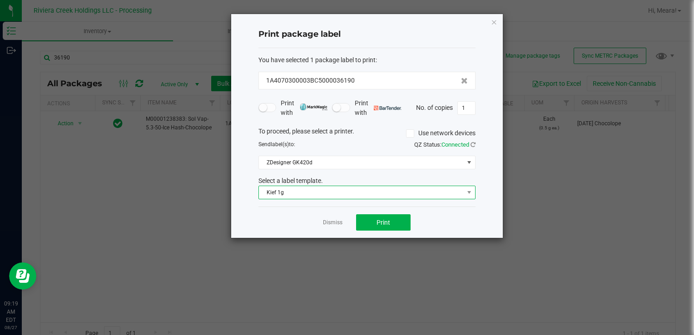
click at [289, 190] on span "Kief 1g" at bounding box center [361, 192] width 205 height 13
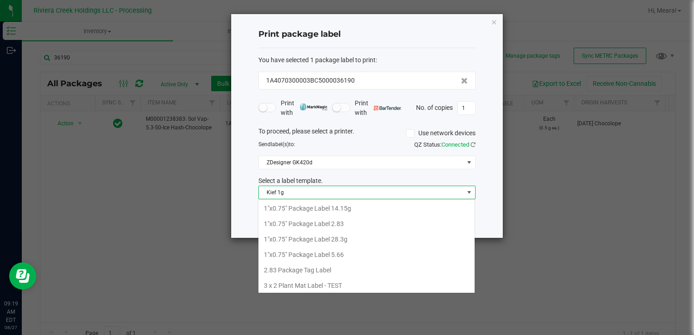
scroll to position [13, 217]
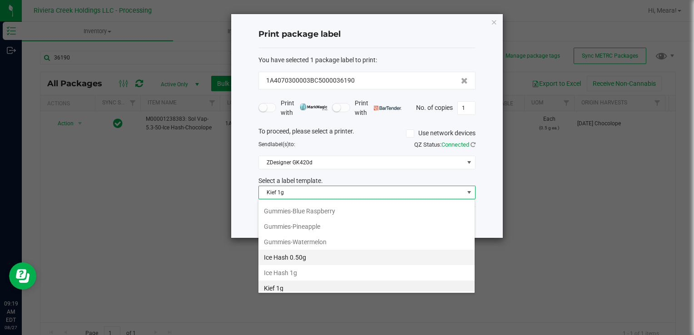
click at [323, 256] on li "Ice Hash 0.50g" at bounding box center [366, 257] width 216 height 15
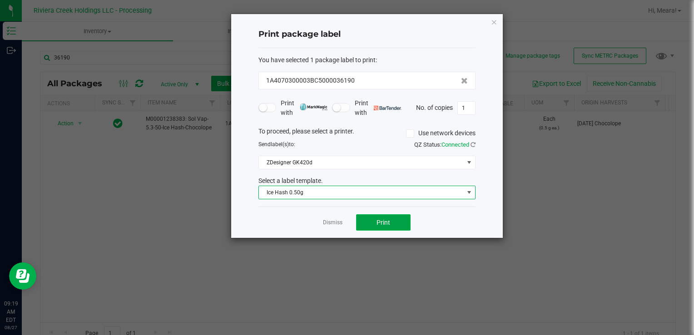
click at [377, 224] on span "Print" at bounding box center [383, 222] width 14 height 7
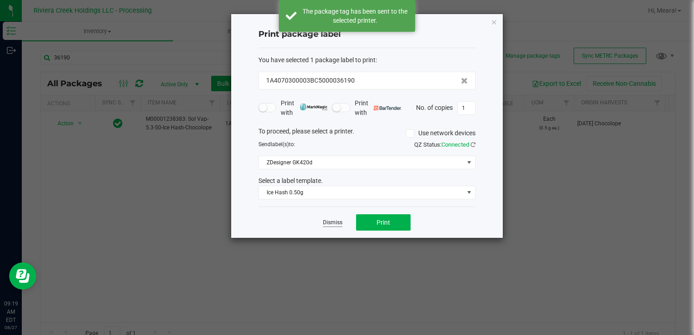
click at [341, 224] on link "Dismiss" at bounding box center [333, 223] width 20 height 8
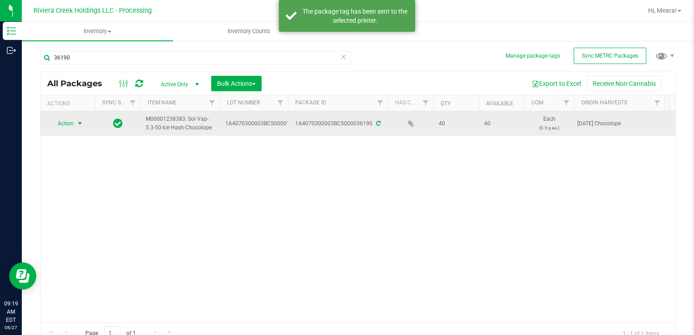
click at [75, 130] on td "Action Action Create package Edit attributes Global inventory Locate package Pa…" at bounding box center [67, 123] width 54 height 25
click at [65, 123] on span "Action" at bounding box center [61, 123] width 25 height 13
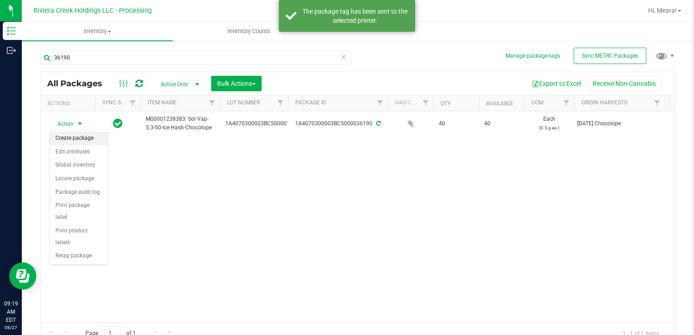
click at [71, 137] on li "Create package" at bounding box center [79, 139] width 58 height 14
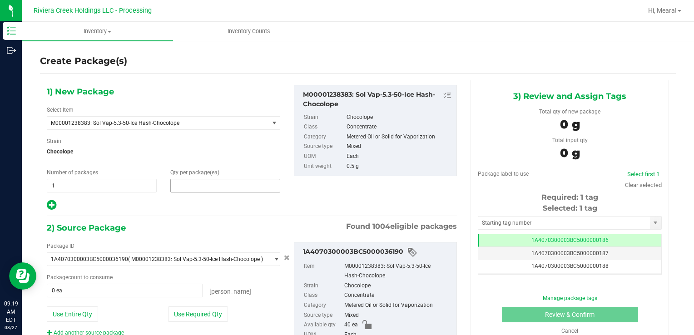
click at [216, 187] on span at bounding box center [225, 186] width 110 height 14
type input "20"
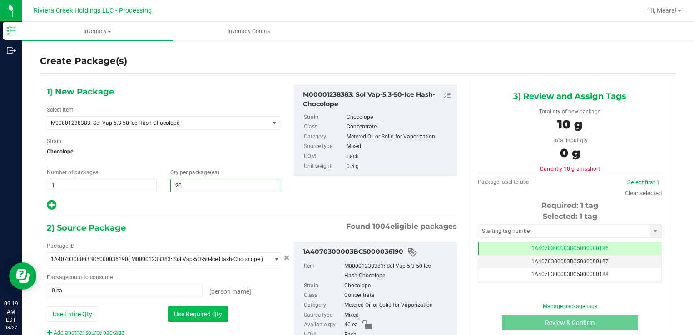
type input "20"
click at [191, 319] on button "Use Required Qty" at bounding box center [198, 313] width 60 height 15
type input "20 ea"
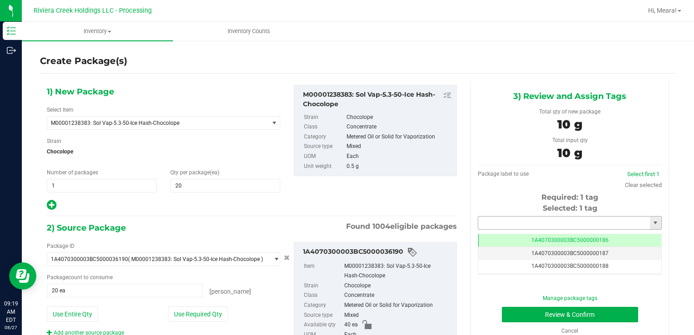
click at [493, 222] on input "text" at bounding box center [564, 223] width 172 height 13
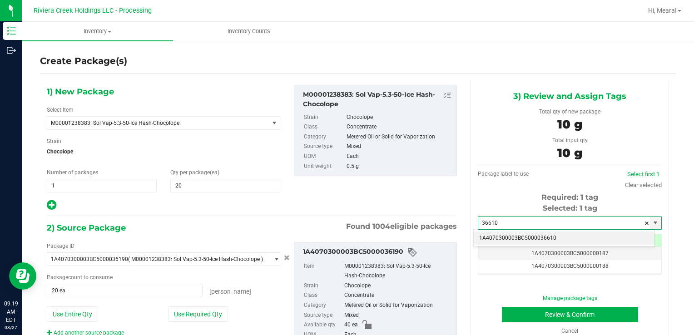
click at [520, 234] on li "1A4070300003BC5000036610" at bounding box center [563, 239] width 181 height 14
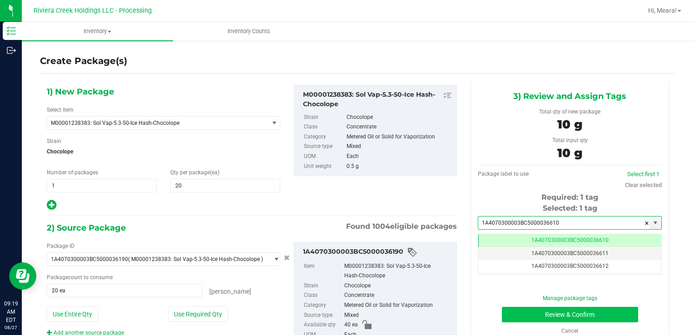
type input "1A4070300003BC5000036610"
click at [519, 311] on button "Review & Confirm" at bounding box center [570, 314] width 136 height 15
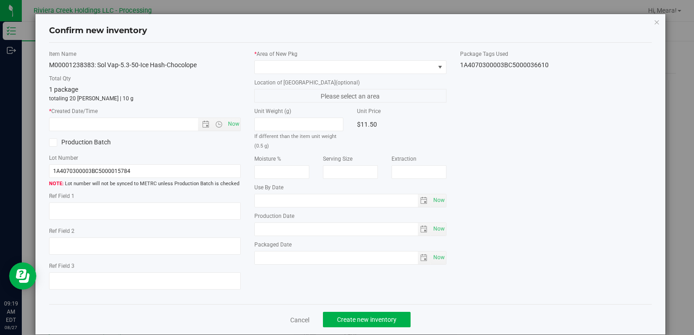
type input "[DATE]"
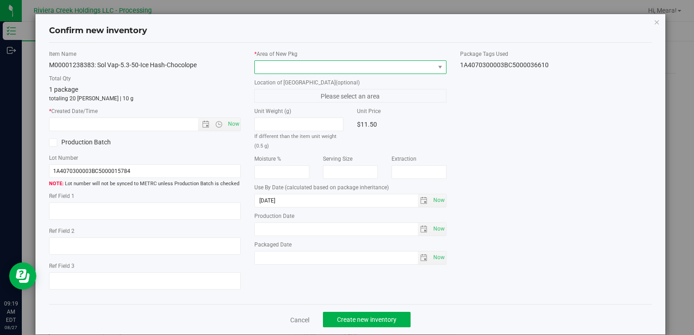
click at [415, 65] on span at bounding box center [344, 67] width 179 height 13
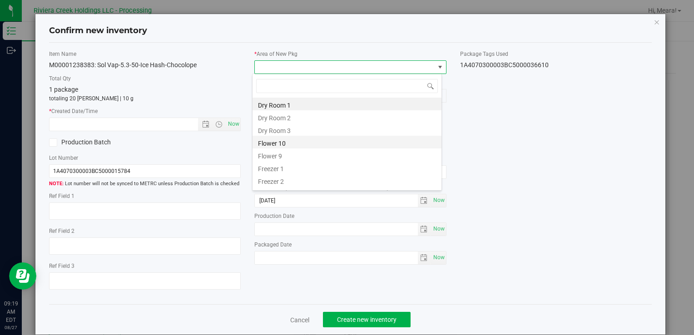
click at [293, 145] on li "Flower 10" at bounding box center [346, 142] width 189 height 13
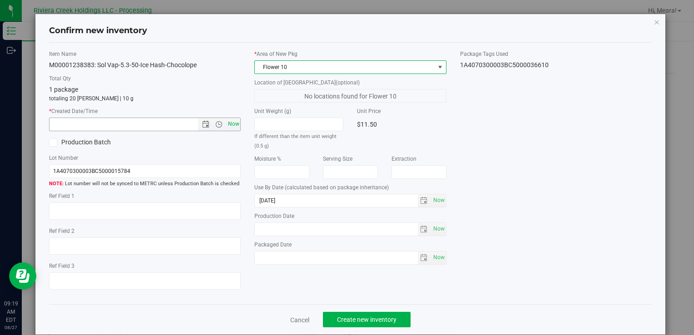
click at [229, 126] on span "Now" at bounding box center [233, 124] width 15 height 13
type input "[DATE] 9:19 AM"
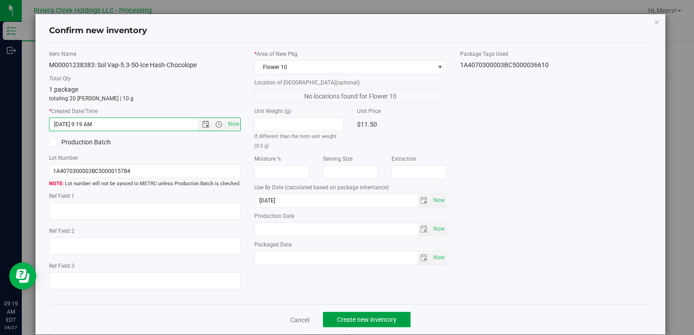
click at [382, 319] on span "Create new inventory" at bounding box center [366, 319] width 59 height 7
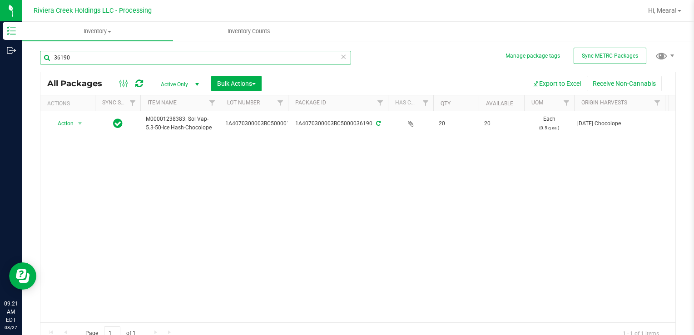
drag, startPoint x: 79, startPoint y: 57, endPoint x: -2, endPoint y: 53, distance: 80.5
click at [0, 53] on html "Inventory Outbound 09:21 AM EDT [DATE] 08/27 Riviera Creek Holdings LLC - Proce…" at bounding box center [347, 167] width 694 height 335
type input "34673"
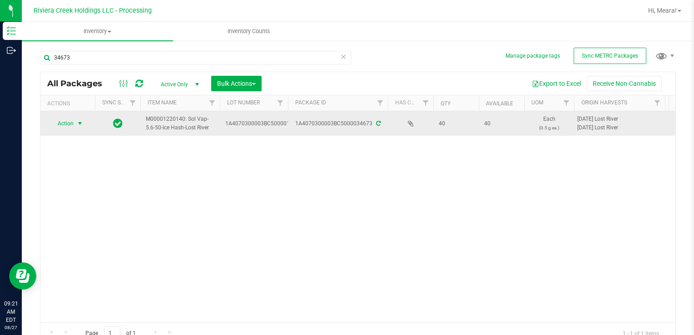
click at [61, 121] on span "Action" at bounding box center [61, 123] width 25 height 13
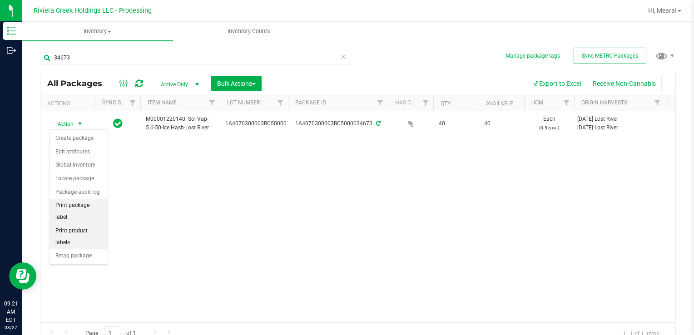
drag, startPoint x: 102, startPoint y: 203, endPoint x: 103, endPoint y: 199, distance: 4.6
click at [102, 203] on li "Print package label" at bounding box center [79, 211] width 58 height 25
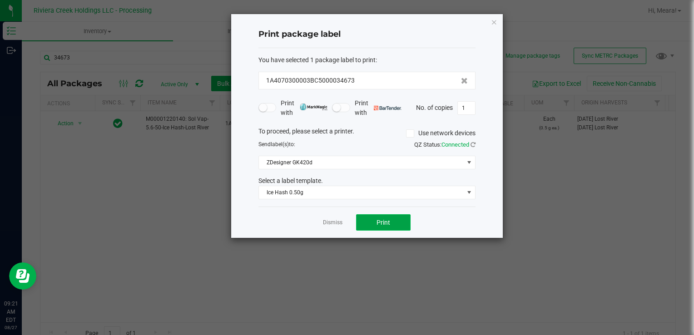
click at [375, 221] on button "Print" at bounding box center [383, 222] width 54 height 16
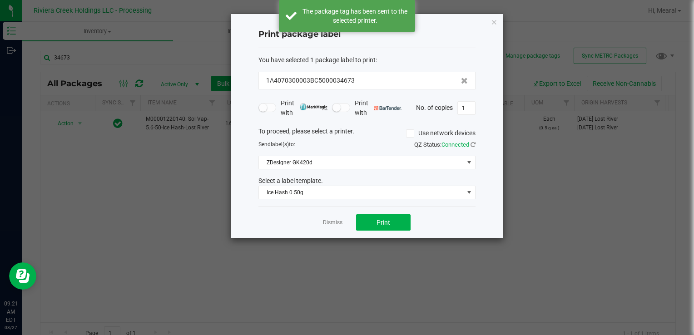
click at [345, 222] on div "Dismiss Print" at bounding box center [366, 222] width 217 height 31
drag, startPoint x: 340, startPoint y: 221, endPoint x: 200, endPoint y: 172, distance: 147.7
click at [340, 221] on link "Dismiss" at bounding box center [333, 223] width 20 height 8
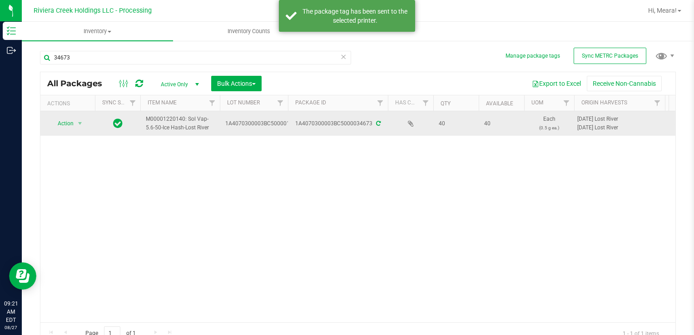
drag, startPoint x: 82, startPoint y: 133, endPoint x: 71, endPoint y: 126, distance: 13.1
click at [71, 126] on td "Action Action Create package Edit attributes Global inventory Locate package Pa…" at bounding box center [67, 123] width 54 height 25
click at [71, 126] on span "Action" at bounding box center [61, 123] width 25 height 13
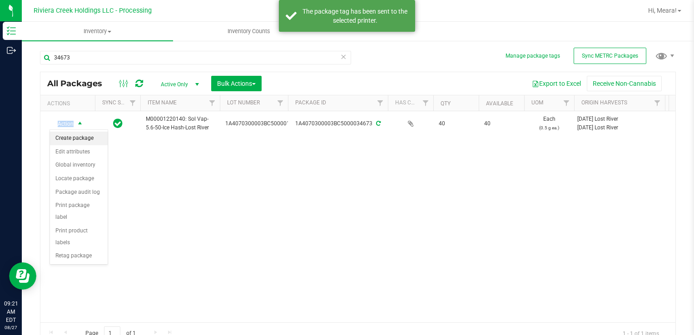
click at [74, 140] on li "Create package" at bounding box center [79, 139] width 58 height 14
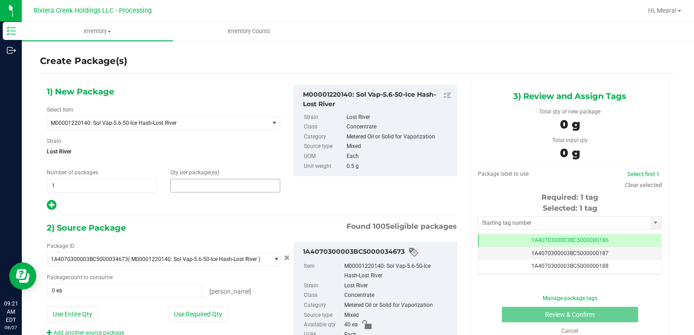
click at [192, 182] on span at bounding box center [225, 186] width 110 height 14
type input "20"
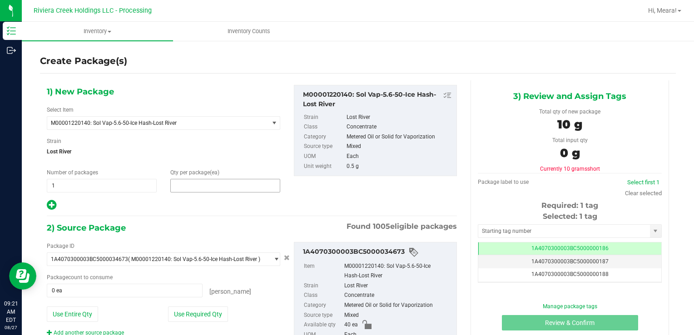
type input "20"
click at [199, 320] on div "Package ID 1A4070300003BC5000034673 ( M00001220140: Sol Vap-5.6-50-Ice Hash-Los…" at bounding box center [163, 289] width 247 height 95
drag, startPoint x: 199, startPoint y: 320, endPoint x: 200, endPoint y: 311, distance: 9.1
click at [200, 311] on button "Use Required Qty" at bounding box center [198, 313] width 60 height 15
type input "20 ea"
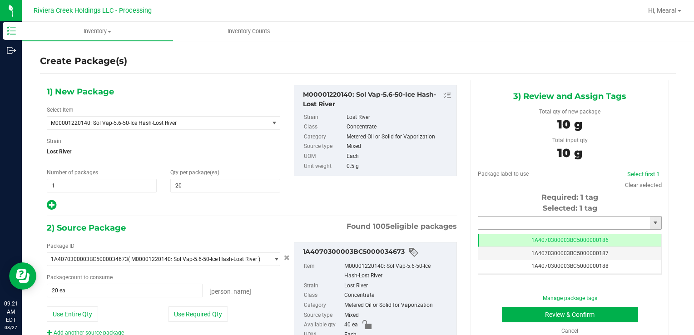
click at [525, 222] on input "text" at bounding box center [564, 223] width 172 height 13
click at [502, 307] on button "Review & Confirm" at bounding box center [570, 314] width 136 height 15
type input "36611"
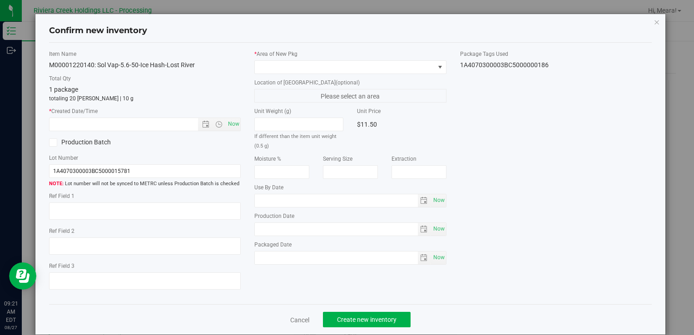
type input "[DATE]"
click at [653, 20] on icon "button" at bounding box center [656, 21] width 6 height 11
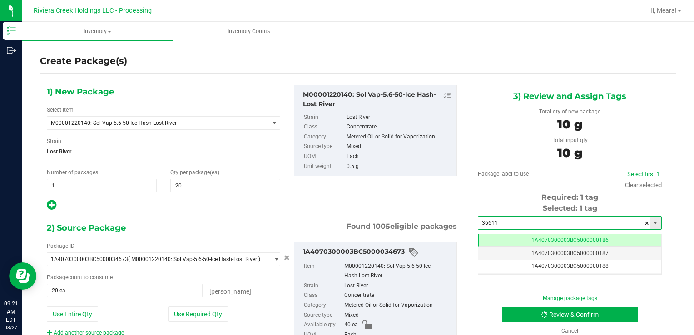
click at [504, 221] on input "36611" at bounding box center [564, 223] width 172 height 13
click at [503, 239] on li "1A4070300003BC5000036611" at bounding box center [563, 239] width 181 height 14
click at [521, 311] on button "Review & Confirm" at bounding box center [570, 314] width 136 height 15
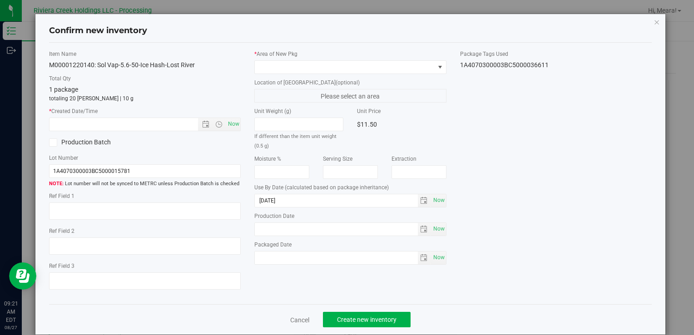
drag, startPoint x: 352, startPoint y: 77, endPoint x: 344, endPoint y: 63, distance: 16.7
click at [352, 77] on div "* Area of [GEOGRAPHIC_DATA] Location of [GEOGRAPHIC_DATA] (optional) Please sel…" at bounding box center [349, 159] width 205 height 219
drag, startPoint x: 344, startPoint y: 63, endPoint x: 341, endPoint y: 69, distance: 7.3
click at [344, 63] on span at bounding box center [344, 67] width 179 height 13
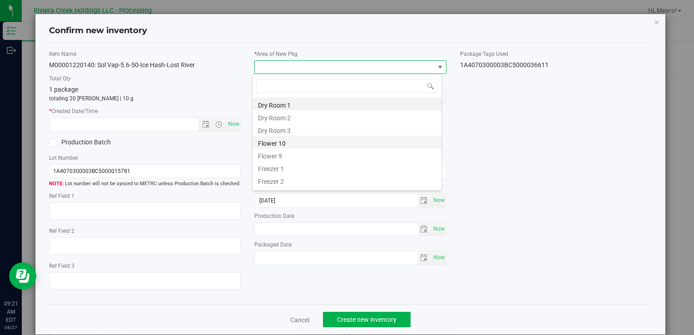
drag, startPoint x: 271, startPoint y: 144, endPoint x: 221, endPoint y: 128, distance: 52.1
click at [270, 144] on li "Flower 10" at bounding box center [346, 142] width 189 height 13
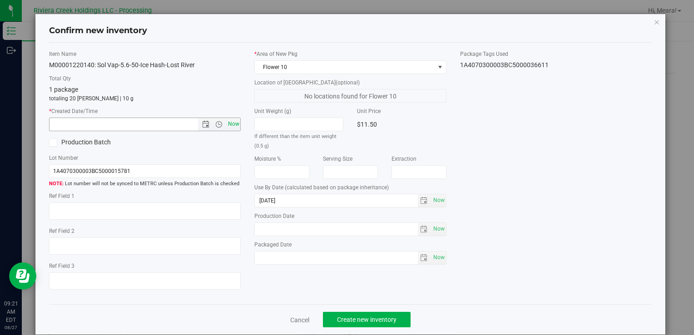
click at [235, 126] on span "Now" at bounding box center [233, 124] width 15 height 13
click at [386, 318] on span "Create new inventory" at bounding box center [366, 319] width 59 height 7
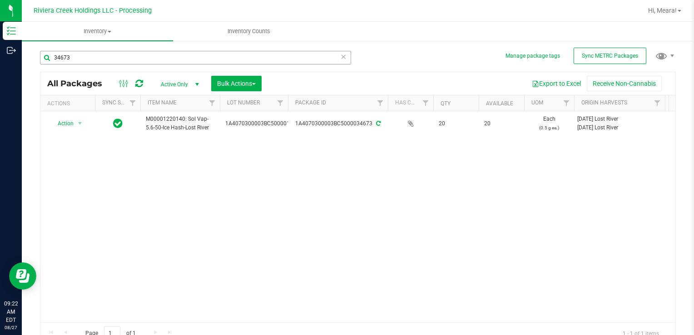
drag, startPoint x: 139, startPoint y: 64, endPoint x: 72, endPoint y: 57, distance: 67.6
click at [72, 57] on div "34673" at bounding box center [195, 61] width 311 height 21
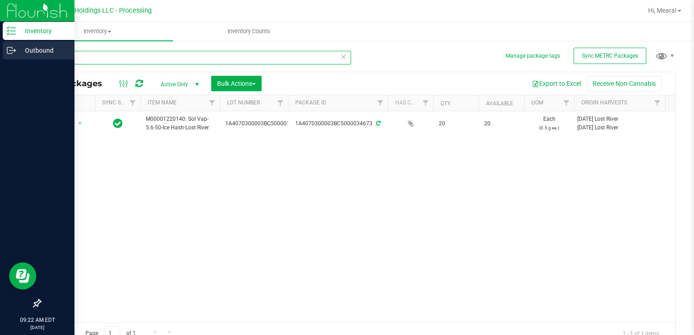
drag, startPoint x: 72, startPoint y: 57, endPoint x: 10, endPoint y: 58, distance: 61.3
click at [10, 58] on div "Inventory Outbound 09:22 AM EDT [DATE] 08/27 Riviera Creek Holdings LLC - Proce…" at bounding box center [347, 167] width 694 height 335
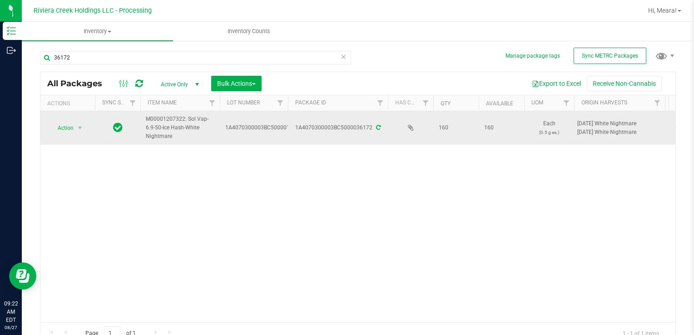
click at [70, 122] on span "Action" at bounding box center [61, 128] width 25 height 13
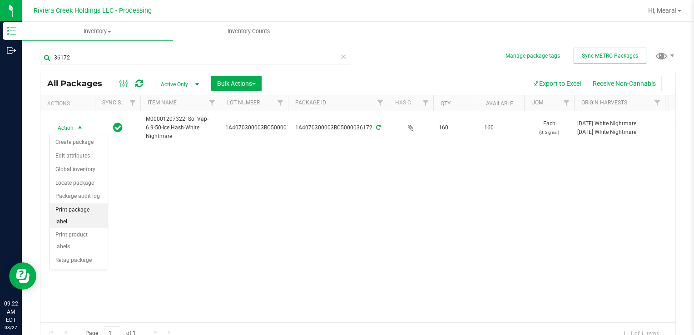
click at [89, 214] on li "Print package label" at bounding box center [79, 215] width 58 height 25
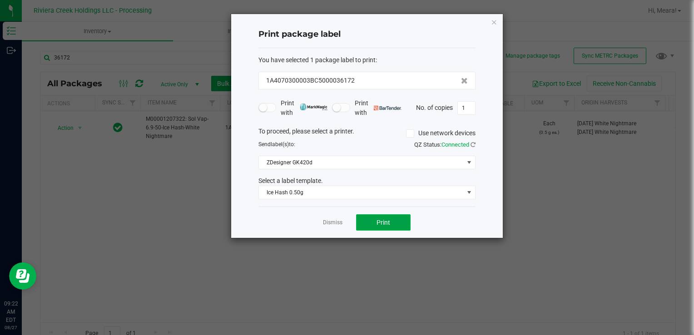
click at [372, 223] on button "Print" at bounding box center [383, 222] width 54 height 16
drag, startPoint x: 372, startPoint y: 223, endPoint x: 336, endPoint y: 222, distance: 36.3
click at [341, 223] on link "Dismiss" at bounding box center [333, 223] width 20 height 8
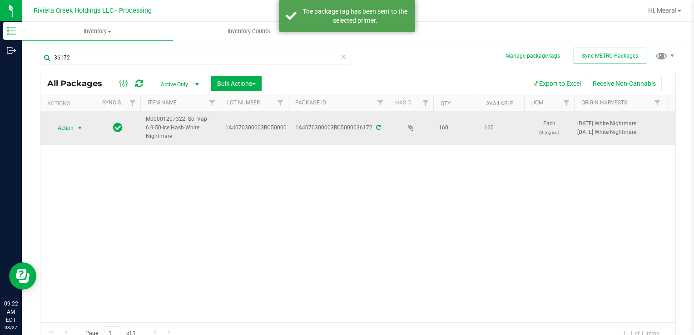
click at [63, 126] on span "Action" at bounding box center [61, 128] width 25 height 13
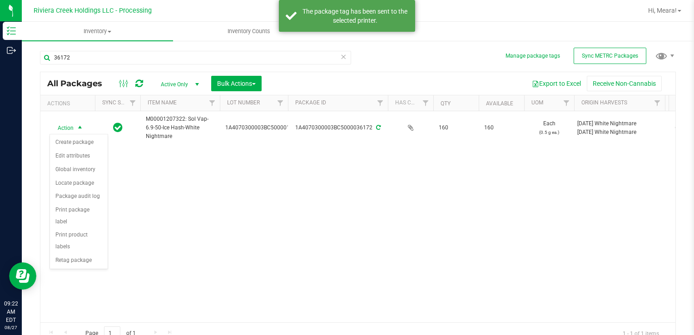
click at [74, 134] on div "Action Create package Edit attributes Global inventory Locate package Package a…" at bounding box center [78, 201] width 59 height 135
click at [80, 143] on li "Create package" at bounding box center [79, 143] width 58 height 14
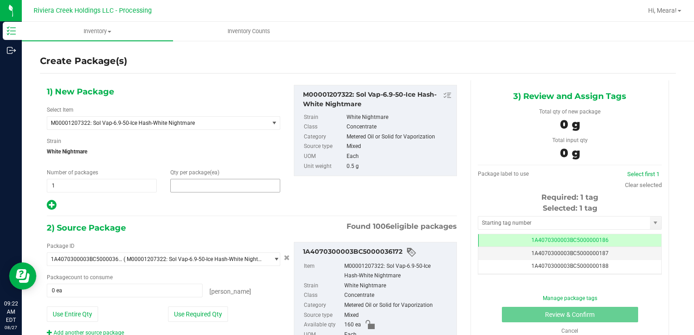
drag, startPoint x: 218, startPoint y: 191, endPoint x: 214, endPoint y: 187, distance: 4.8
click at [216, 189] on span at bounding box center [225, 186] width 110 height 14
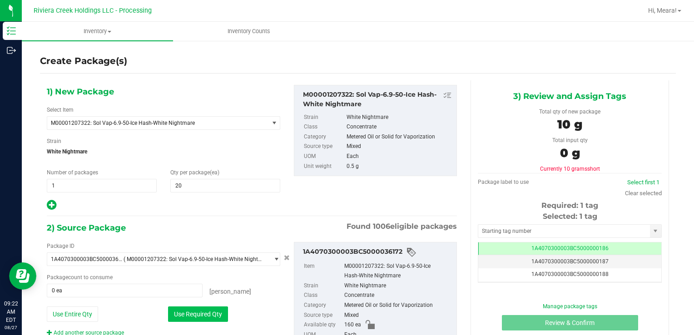
click at [169, 311] on button "Use Required Qty" at bounding box center [198, 313] width 60 height 15
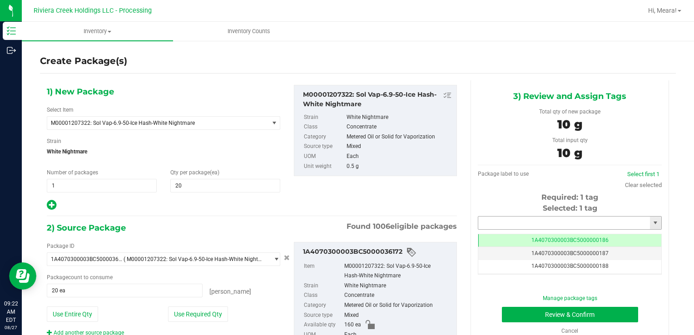
click at [493, 220] on input "text" at bounding box center [564, 223] width 172 height 13
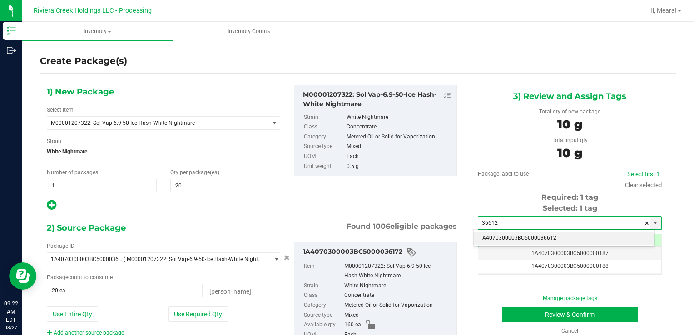
click at [498, 240] on li "1A4070300003BC5000036612" at bounding box center [563, 239] width 181 height 14
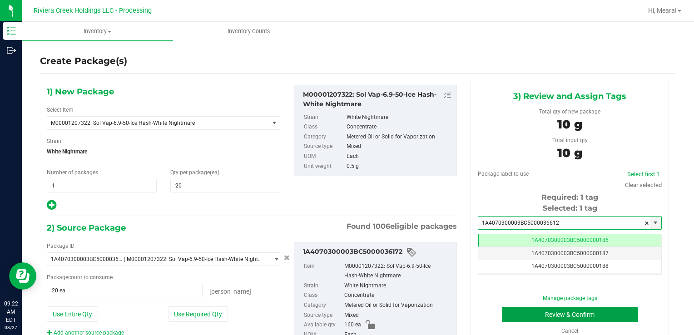
click at [503, 317] on button "Review & Confirm" at bounding box center [570, 314] width 136 height 15
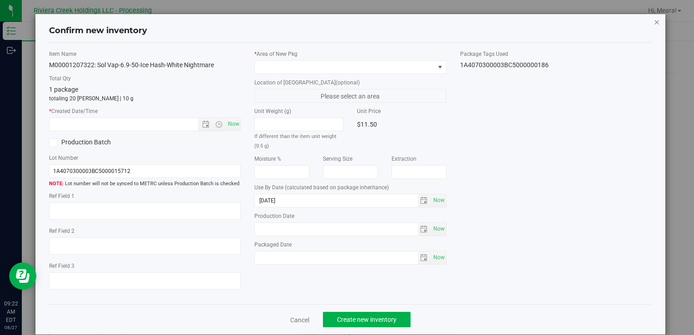
click at [653, 23] on icon "button" at bounding box center [656, 21] width 6 height 11
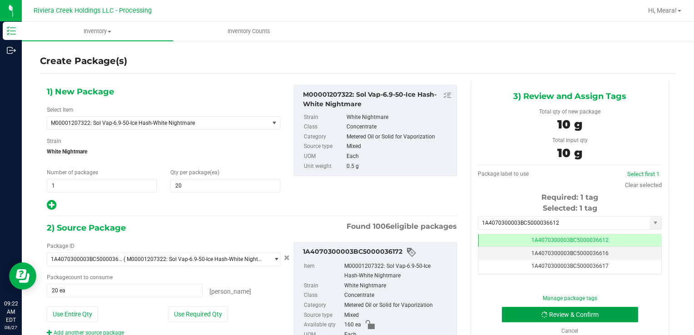
click at [512, 315] on button "Review & Confirm" at bounding box center [570, 314] width 136 height 15
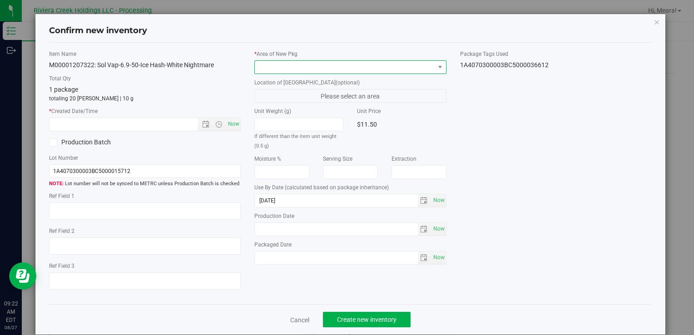
click at [406, 63] on span at bounding box center [344, 67] width 179 height 13
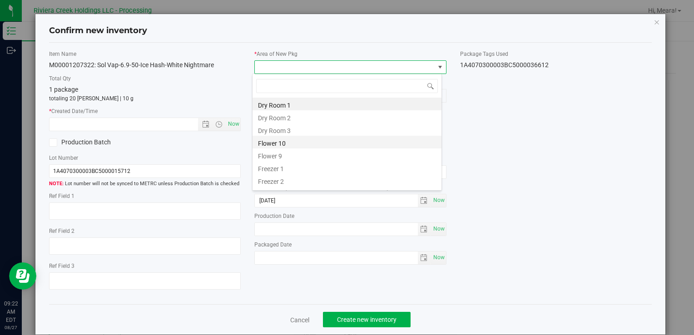
click at [288, 142] on li "Flower 10" at bounding box center [346, 142] width 189 height 13
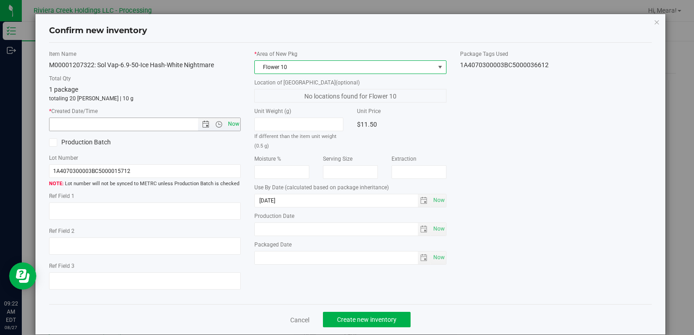
click at [230, 126] on span "Now" at bounding box center [233, 124] width 15 height 13
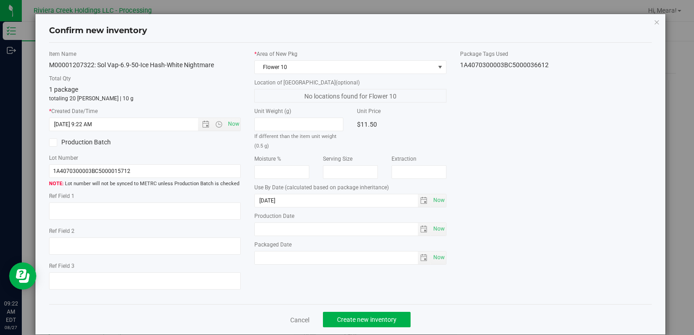
click at [387, 310] on div "Cancel Create new inventory" at bounding box center [350, 319] width 602 height 30
click at [399, 319] on button "Create new inventory" at bounding box center [367, 319] width 88 height 15
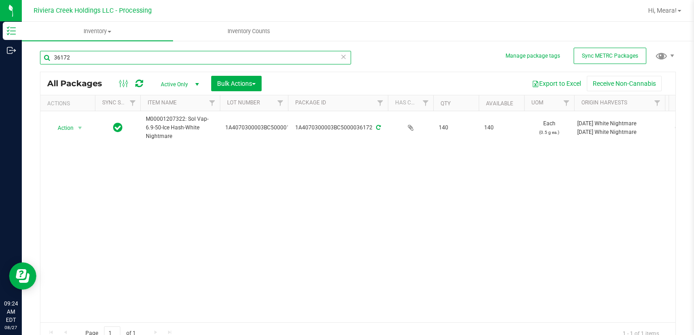
drag, startPoint x: 91, startPoint y: 57, endPoint x: 674, endPoint y: 210, distance: 602.5
click at [9, 57] on div "Inventory Outbound 09:24 AM EDT [DATE] 08/27 Riviera Creek Holdings LLC - Proce…" at bounding box center [347, 167] width 694 height 335
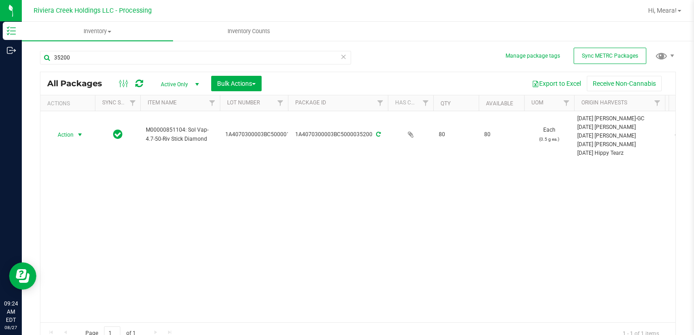
click at [70, 136] on span "Action" at bounding box center [61, 134] width 25 height 13
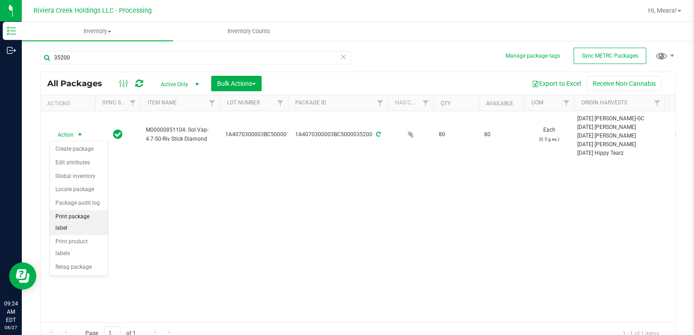
click at [100, 215] on li "Print package label" at bounding box center [79, 222] width 58 height 25
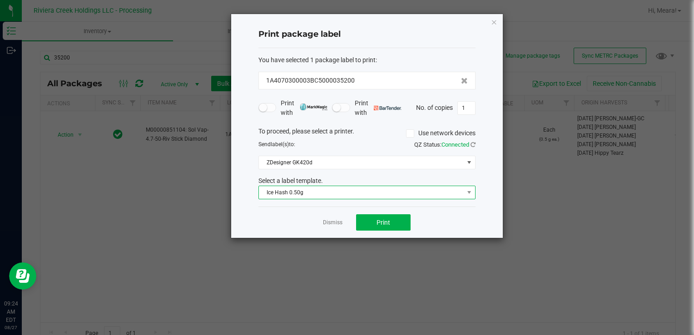
click at [306, 194] on span "Ice Hash 0.50g" at bounding box center [361, 192] width 205 height 13
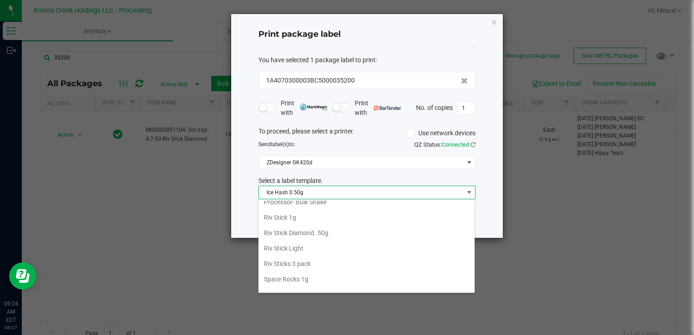
scroll to position [428, 0]
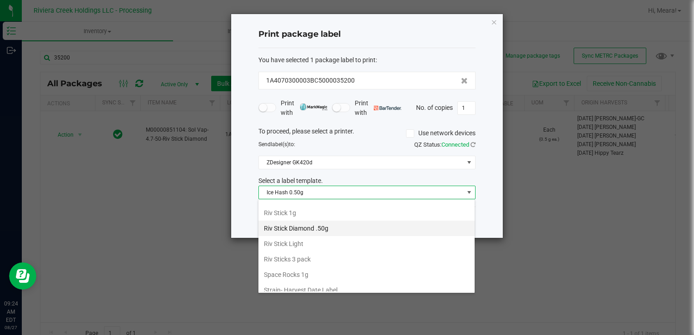
click at [307, 221] on li "Riv Stick Diamond .50g" at bounding box center [366, 228] width 216 height 15
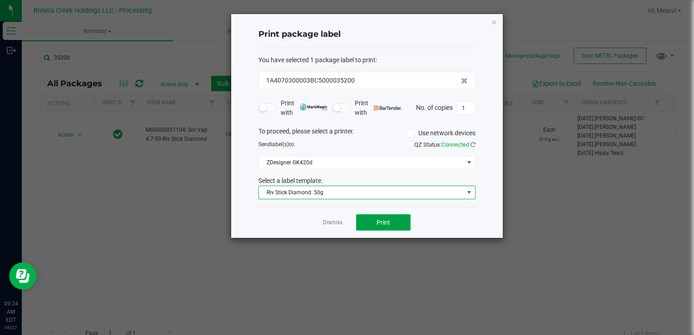
click at [380, 219] on span "Print" at bounding box center [383, 222] width 14 height 7
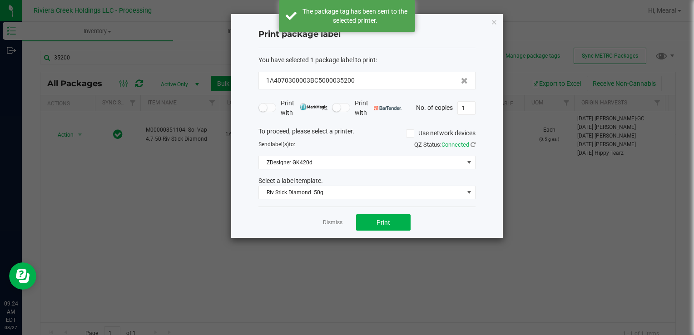
click at [333, 219] on link "Dismiss" at bounding box center [333, 223] width 20 height 8
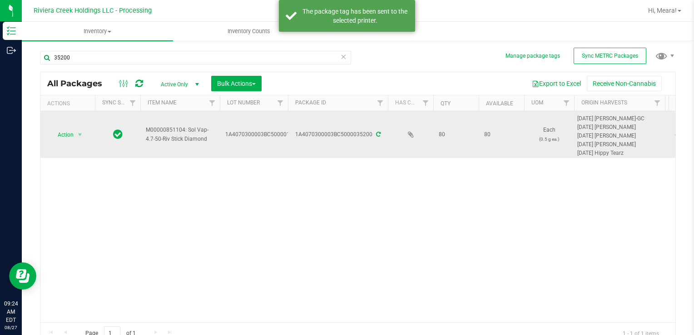
click at [88, 137] on div "Action Action Create package Edit attributes Global inventory Locate package Pa…" at bounding box center [68, 134] width 44 height 13
click at [67, 137] on span "Action" at bounding box center [61, 134] width 25 height 13
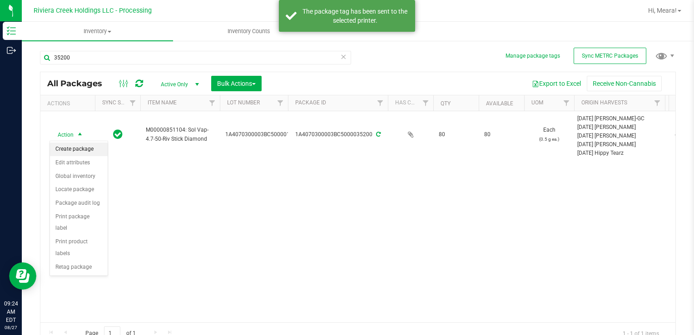
click at [73, 148] on li "Create package" at bounding box center [79, 150] width 58 height 14
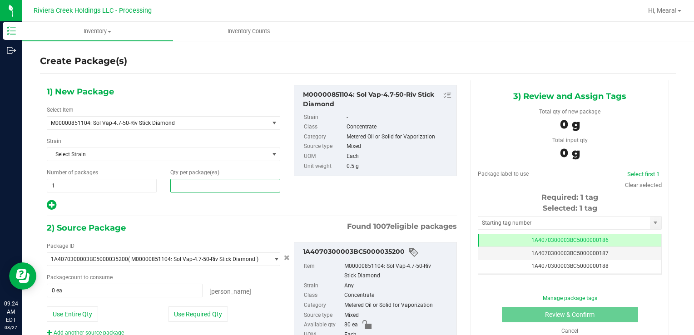
click at [171, 183] on span at bounding box center [225, 186] width 110 height 14
drag, startPoint x: 174, startPoint y: 186, endPoint x: 166, endPoint y: 187, distance: 8.2
click at [174, 186] on input "text" at bounding box center [225, 185] width 109 height 13
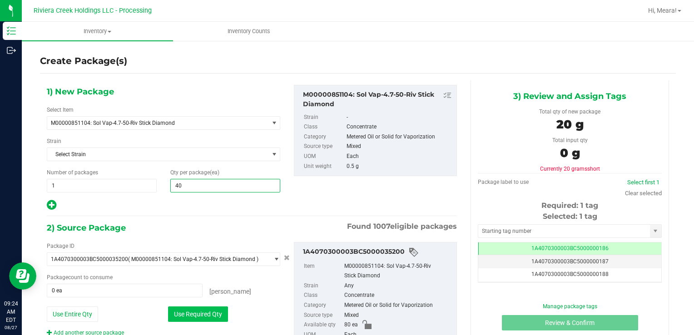
click at [176, 306] on button "Use Required Qty" at bounding box center [198, 313] width 60 height 15
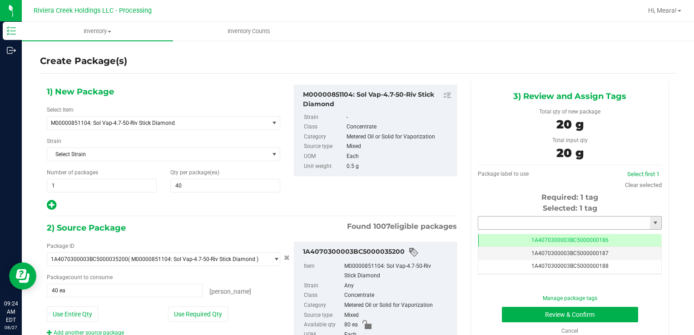
click at [490, 222] on input "text" at bounding box center [564, 223] width 172 height 13
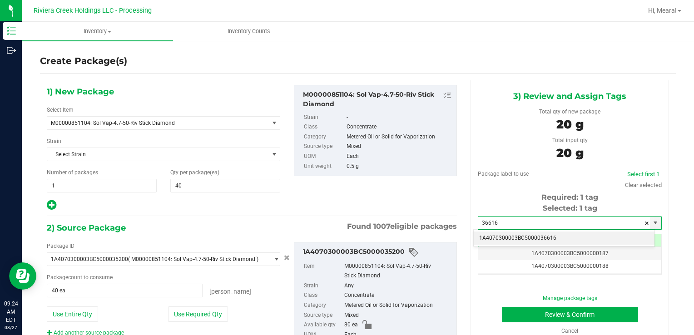
drag, startPoint x: 503, startPoint y: 239, endPoint x: 509, endPoint y: 311, distance: 71.6
click at [502, 239] on li "1A4070300003BC5000036616" at bounding box center [563, 239] width 181 height 14
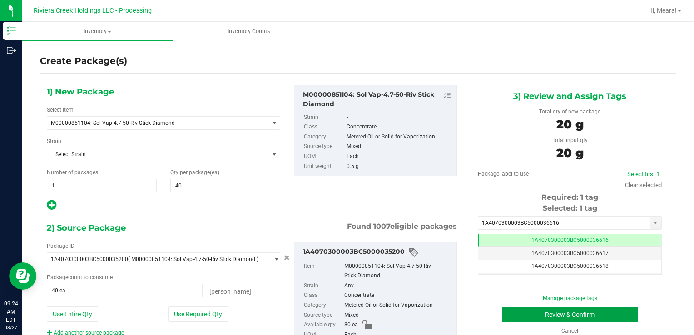
click at [510, 315] on button "Review & Confirm" at bounding box center [570, 314] width 136 height 15
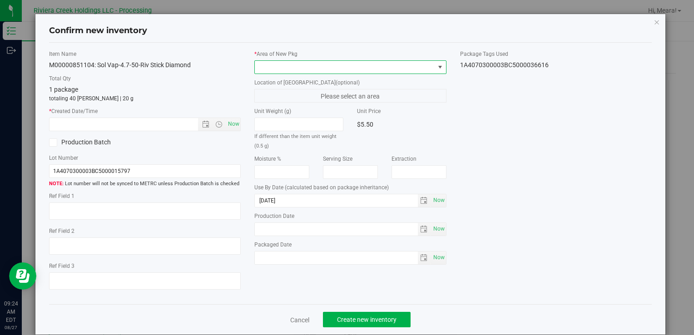
click at [374, 66] on span at bounding box center [344, 67] width 179 height 13
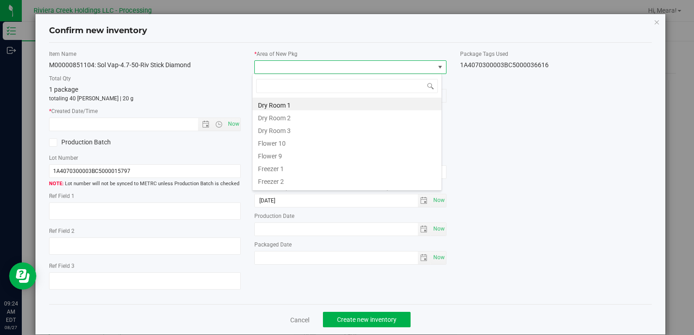
drag, startPoint x: 298, startPoint y: 144, endPoint x: 243, endPoint y: 121, distance: 59.4
click at [297, 144] on li "Flower 10" at bounding box center [346, 142] width 189 height 13
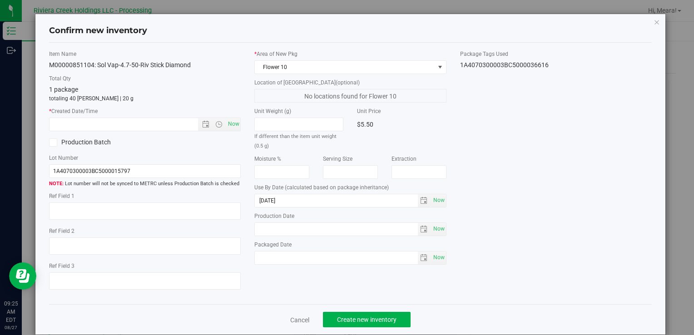
click at [228, 117] on div "* Created Date/Time Now" at bounding box center [145, 119] width 192 height 24
click at [234, 123] on span "Now" at bounding box center [233, 124] width 15 height 13
click at [378, 319] on button "Create new inventory" at bounding box center [367, 319] width 88 height 15
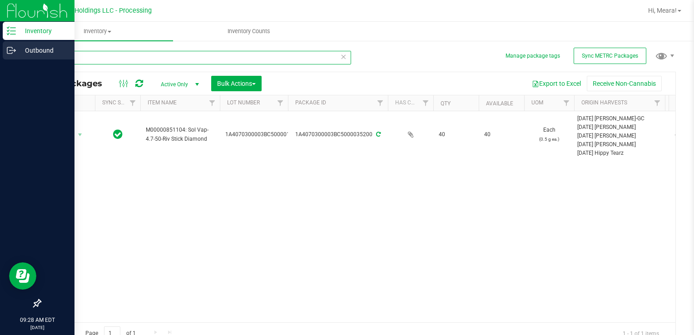
drag, startPoint x: 84, startPoint y: 57, endPoint x: 5, endPoint y: 55, distance: 78.1
click at [5, 55] on div "Inventory Outbound 09:28 AM EDT 08/27/2025 08/27 Riviera Creek Holdings LLC - P…" at bounding box center [347, 167] width 694 height 335
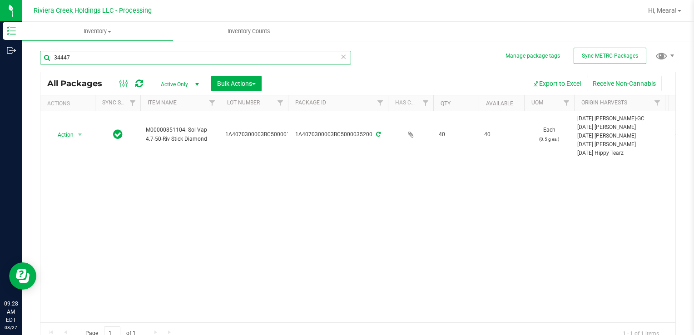
type input "34447"
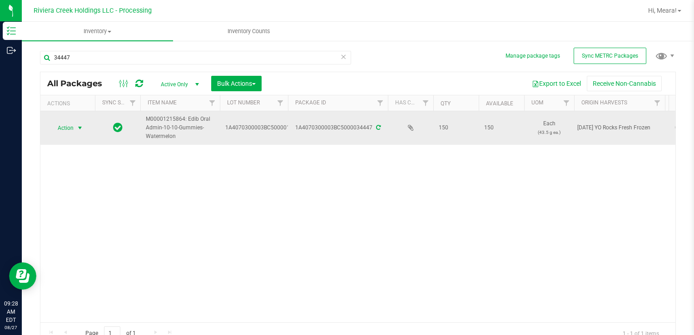
click at [76, 124] on span "select" at bounding box center [79, 127] width 7 height 7
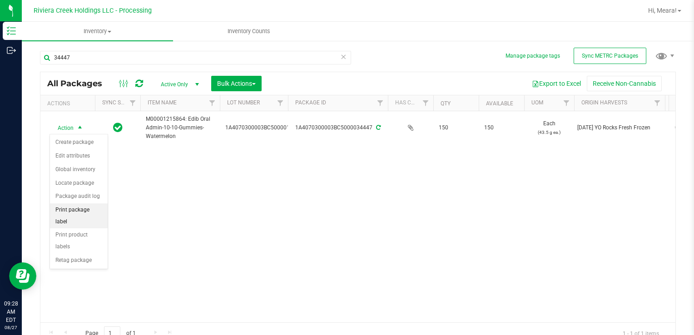
click at [94, 205] on li "Print package label" at bounding box center [79, 215] width 58 height 25
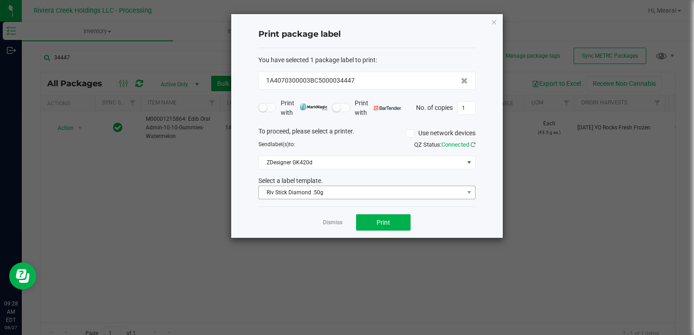
drag, startPoint x: 298, startPoint y: 178, endPoint x: 301, endPoint y: 194, distance: 17.0
click at [298, 179] on div "Select a label template." at bounding box center [367, 181] width 231 height 10
click at [301, 194] on span "Riv Stick Diamond .50g" at bounding box center [361, 192] width 205 height 13
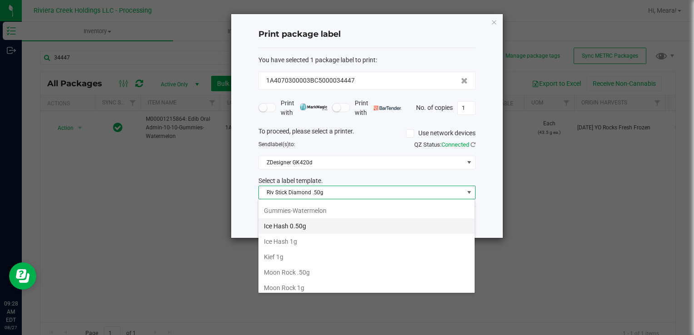
scroll to position [276, 0]
click at [316, 228] on li "Gummies-Watermelon" at bounding box center [366, 225] width 216 height 15
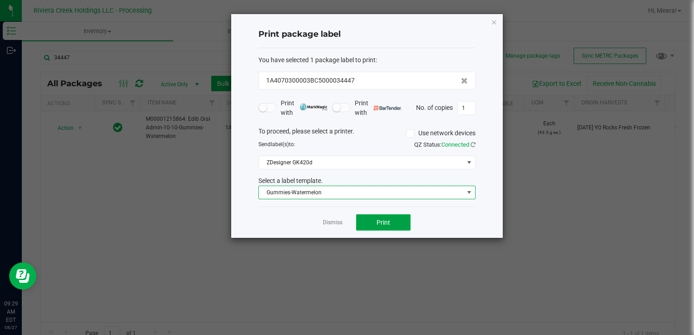
click at [390, 217] on button "Print" at bounding box center [383, 222] width 54 height 16
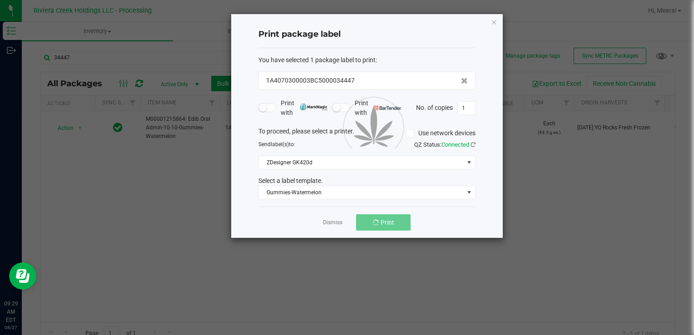
click at [331, 224] on div at bounding box center [366, 126] width 271 height 224
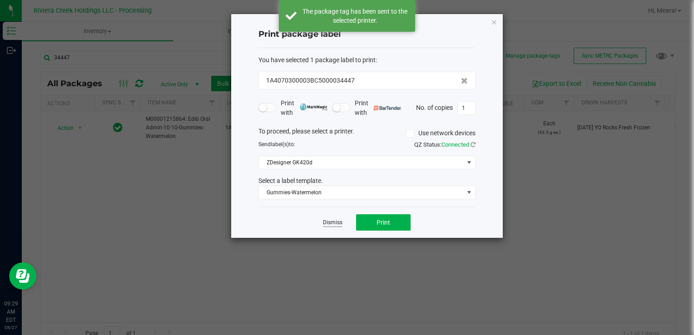
click at [330, 224] on link "Dismiss" at bounding box center [333, 223] width 20 height 8
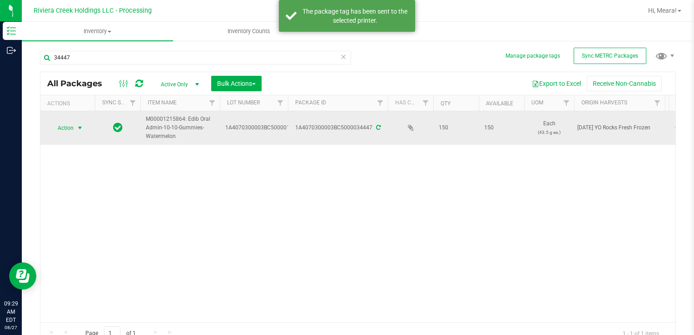
click at [69, 130] on span "Action" at bounding box center [61, 128] width 25 height 13
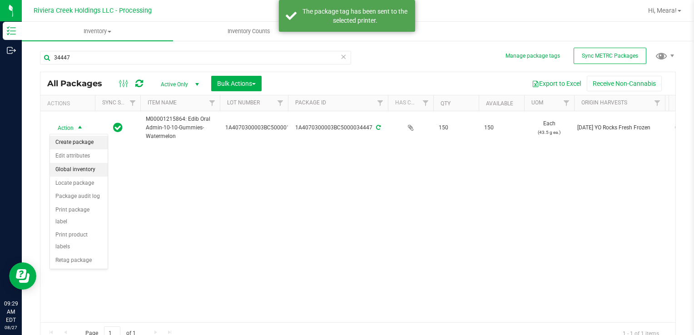
click at [76, 139] on li "Create package" at bounding box center [79, 143] width 58 height 14
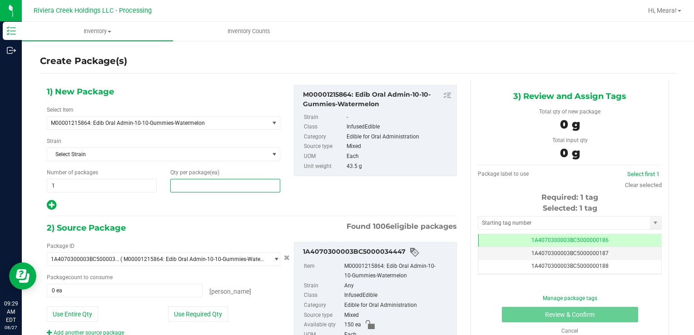
click at [192, 181] on span at bounding box center [225, 186] width 110 height 14
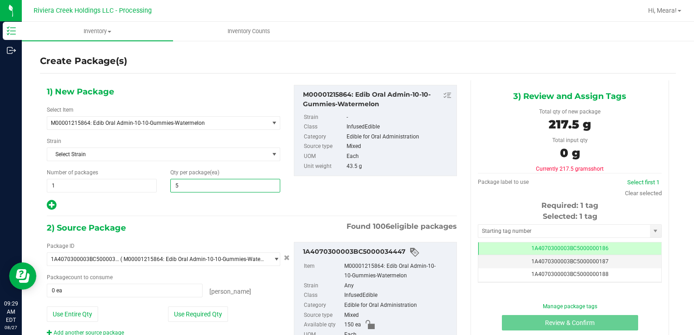
type input "50"
drag, startPoint x: 189, startPoint y: 311, endPoint x: 192, endPoint y: 304, distance: 7.8
click at [189, 311] on button "Use Required Qty" at bounding box center [198, 313] width 60 height 15
type input "50 ea"
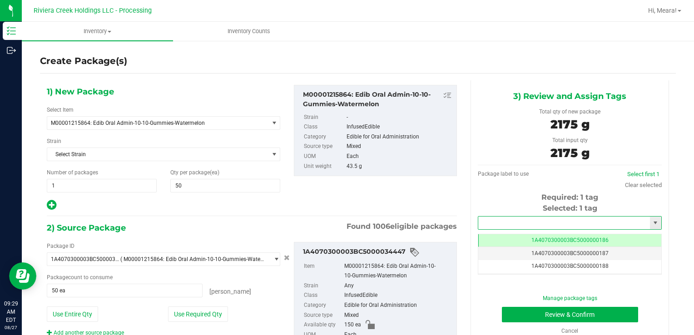
click at [494, 222] on input "text" at bounding box center [564, 223] width 172 height 13
click at [499, 236] on li "1A4070300003BC5000036617" at bounding box center [563, 239] width 181 height 14
type input "1A4070300003BC5000036617"
click at [527, 317] on button "Review & Confirm" at bounding box center [570, 314] width 136 height 15
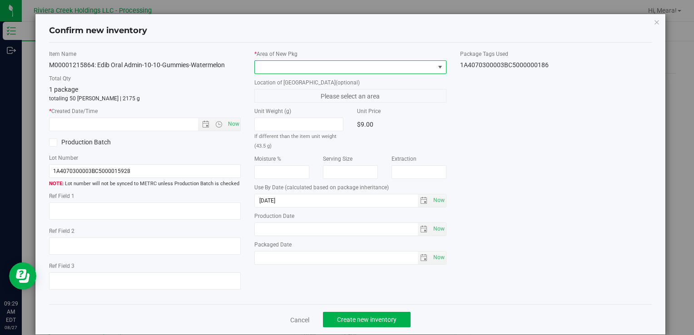
click at [291, 65] on span at bounding box center [344, 67] width 179 height 13
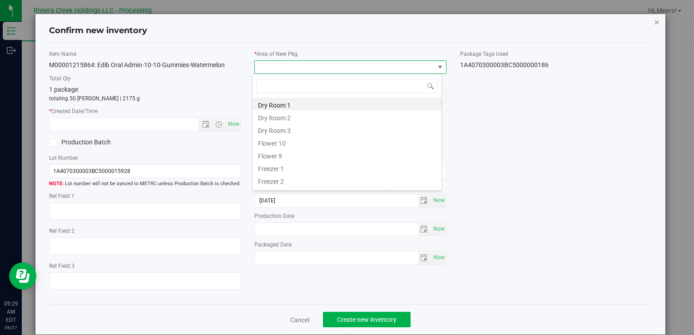
click at [653, 21] on icon "button" at bounding box center [656, 21] width 6 height 11
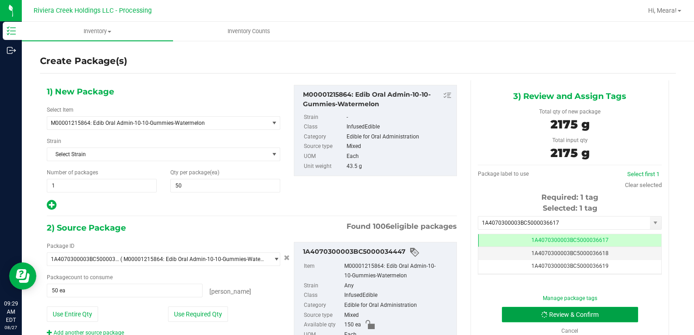
click at [533, 311] on button "Review & Confirm" at bounding box center [570, 314] width 136 height 15
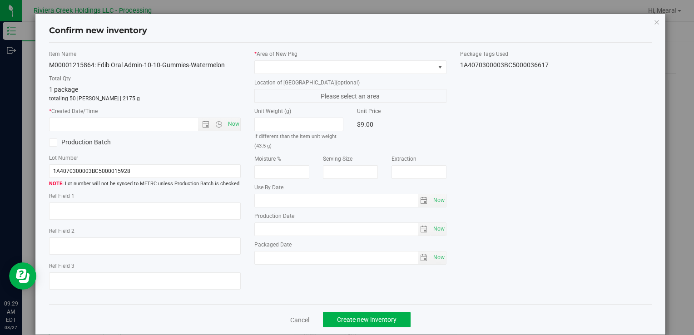
type input "[DATE]"
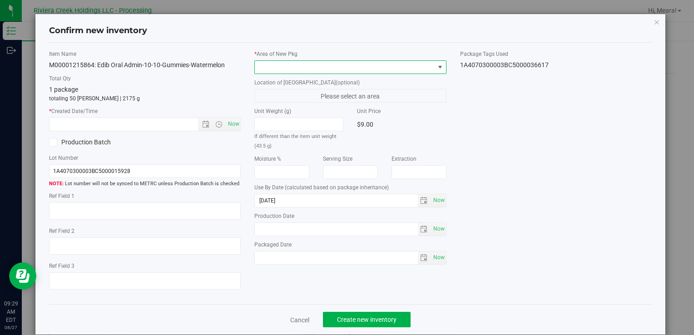
click at [390, 72] on span at bounding box center [344, 67] width 179 height 13
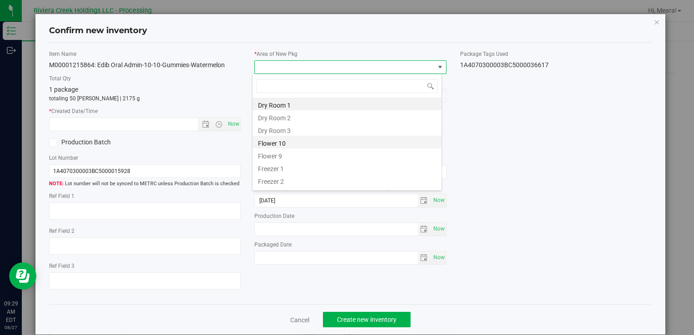
click at [278, 143] on li "Flower 10" at bounding box center [346, 142] width 189 height 13
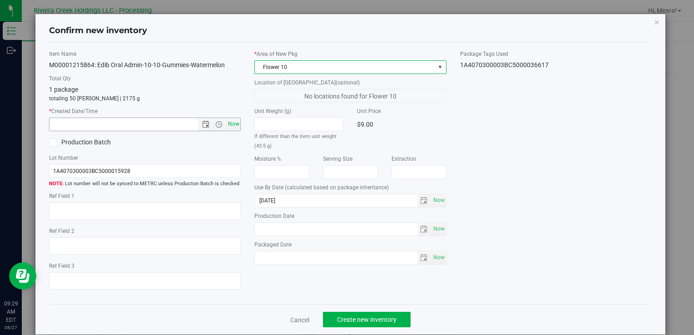
click at [234, 121] on span "Now" at bounding box center [233, 124] width 15 height 13
type input "8/27/2025 9:29 AM"
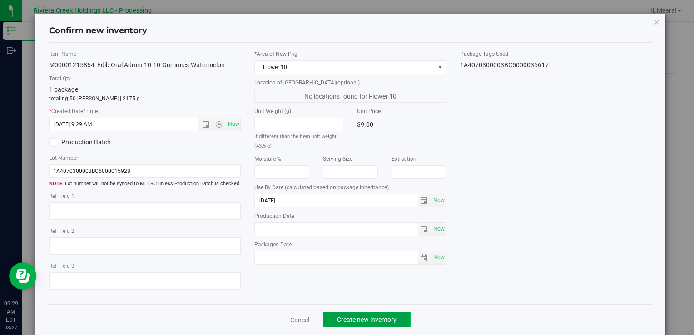
click at [387, 316] on span "Create new inventory" at bounding box center [366, 319] width 59 height 7
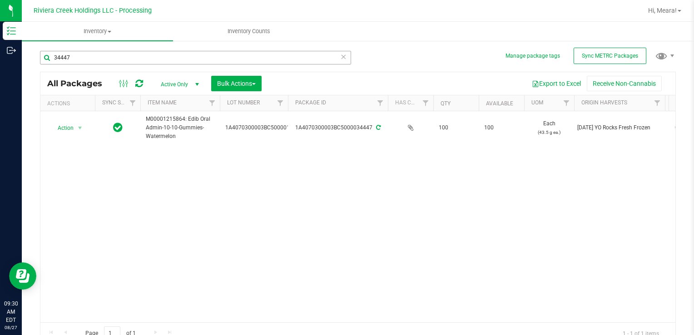
click at [99, 54] on div "34447" at bounding box center [195, 61] width 311 height 21
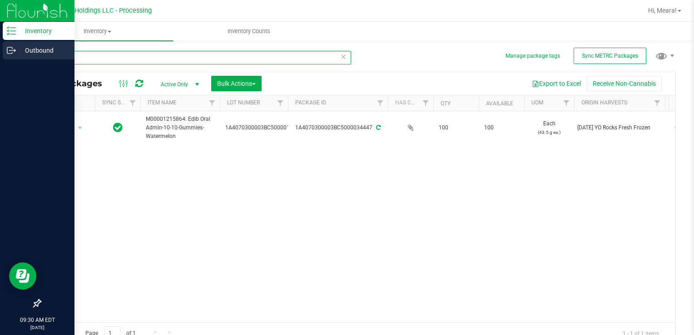
drag, startPoint x: 99, startPoint y: 54, endPoint x: 16, endPoint y: 50, distance: 82.7
click at [16, 50] on div "Inventory Outbound 09:30 AM EDT 08/27/2025 08/27 Riviera Creek Holdings LLC - P…" at bounding box center [347, 167] width 694 height 335
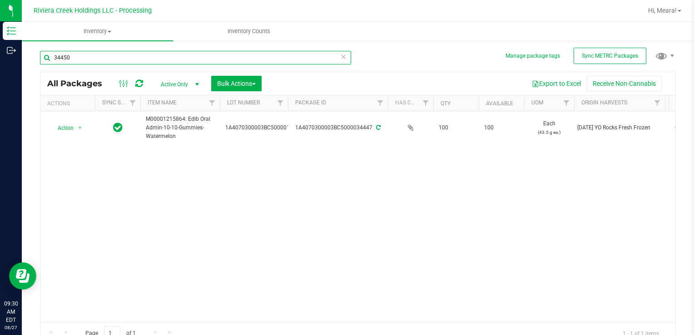
type input "34450"
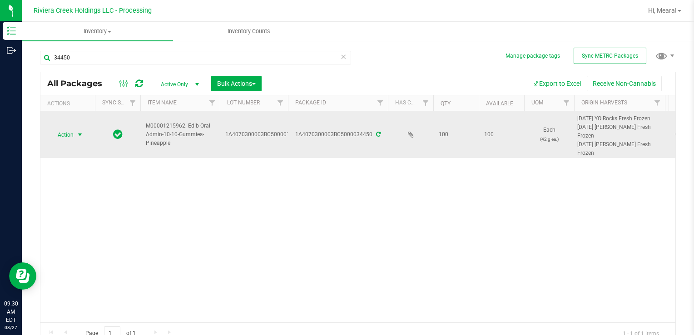
click at [72, 134] on span "Action" at bounding box center [61, 134] width 25 height 13
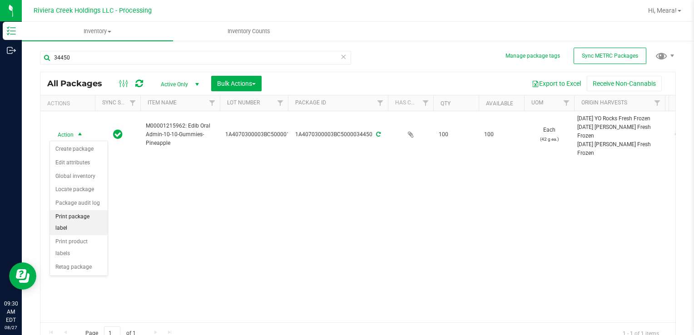
click at [104, 212] on li "Print package label" at bounding box center [79, 222] width 58 height 25
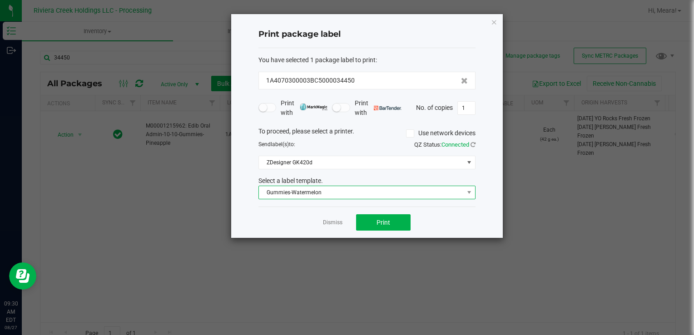
click at [307, 193] on span "Gummies-Watermelon" at bounding box center [361, 192] width 205 height 13
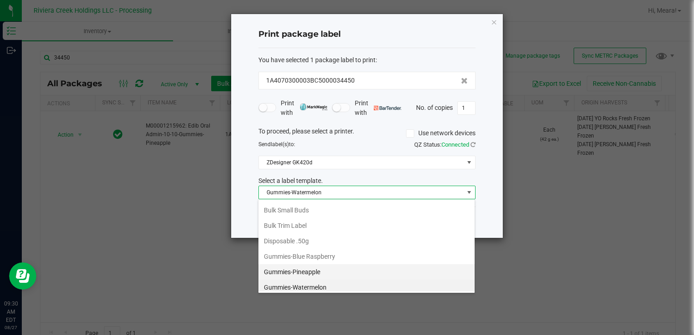
click at [318, 264] on li "Gummies-Pineapple" at bounding box center [366, 271] width 216 height 15
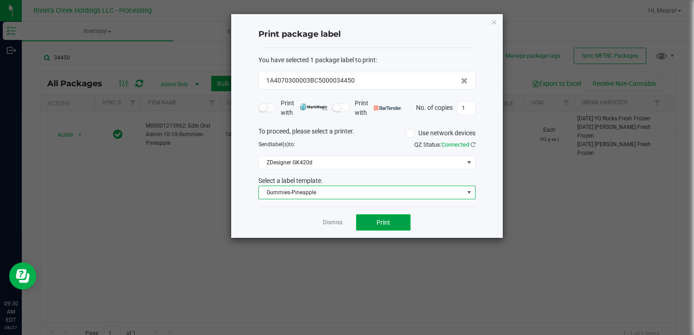
click at [381, 219] on span "Print" at bounding box center [383, 222] width 14 height 7
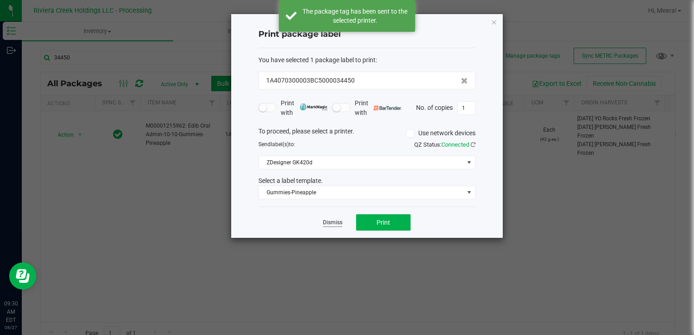
click at [338, 221] on link "Dismiss" at bounding box center [333, 223] width 20 height 8
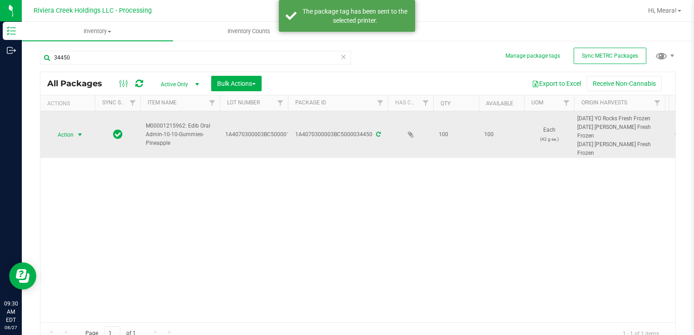
click at [82, 128] on span "select" at bounding box center [79, 134] width 11 height 13
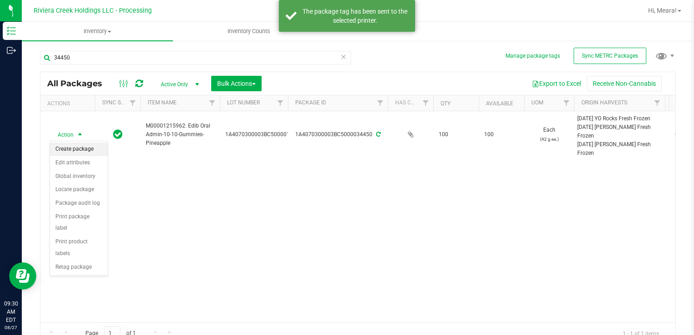
click at [79, 153] on li "Create package" at bounding box center [79, 150] width 58 height 14
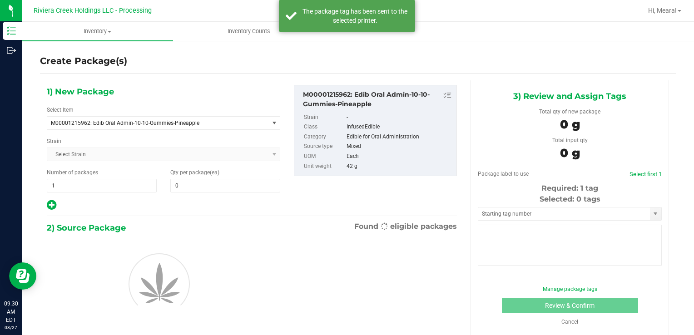
type input "0"
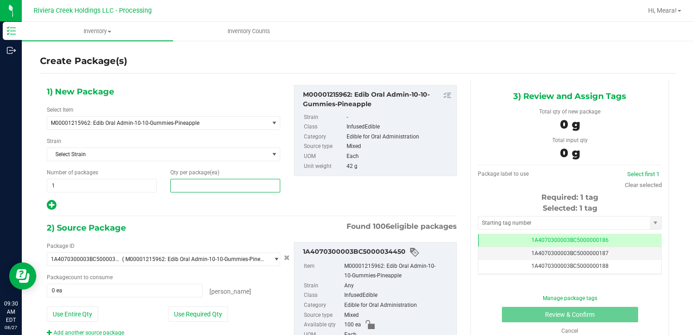
click at [209, 179] on span at bounding box center [225, 186] width 110 height 14
type input "50"
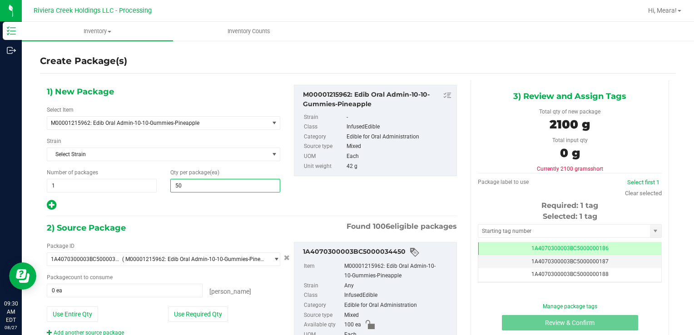
type input "50"
click at [182, 306] on button "Use Required Qty" at bounding box center [198, 313] width 60 height 15
type input "50 ea"
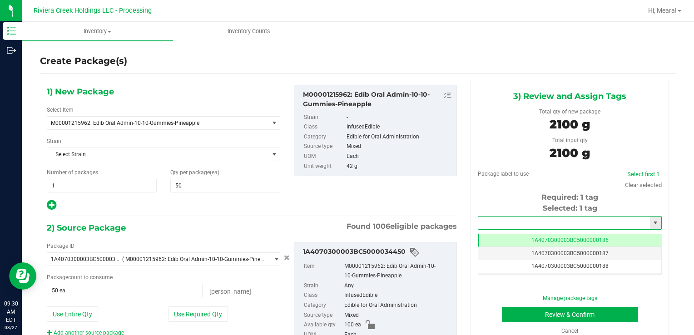
click at [501, 220] on input "text" at bounding box center [564, 223] width 172 height 13
click at [523, 237] on li "1A4070300003BC5000036618" at bounding box center [563, 239] width 181 height 14
type input "1A4070300003BC5000036618"
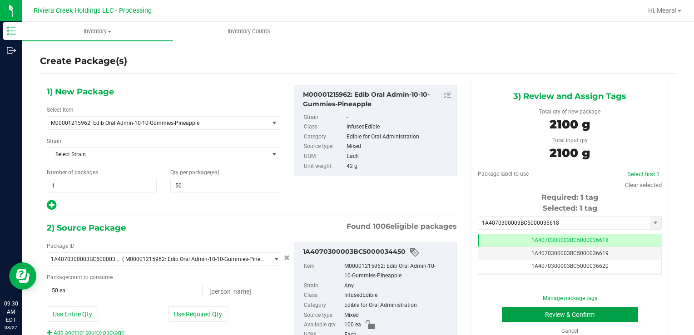
click at [514, 311] on button "Review & Confirm" at bounding box center [570, 314] width 136 height 15
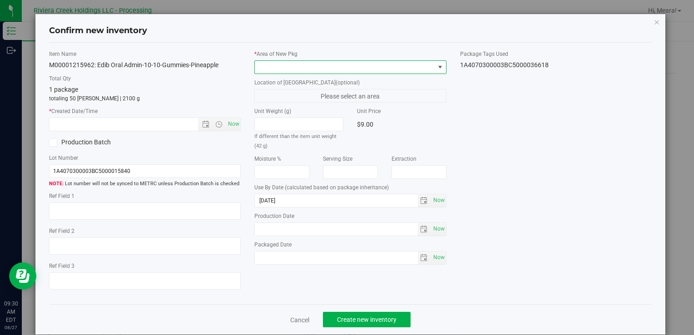
click at [376, 67] on span at bounding box center [344, 67] width 179 height 13
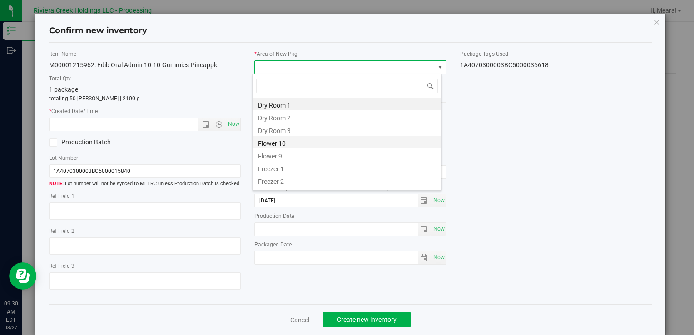
drag, startPoint x: 281, startPoint y: 145, endPoint x: 257, endPoint y: 129, distance: 29.0
click at [281, 144] on li "Flower 10" at bounding box center [346, 142] width 189 height 13
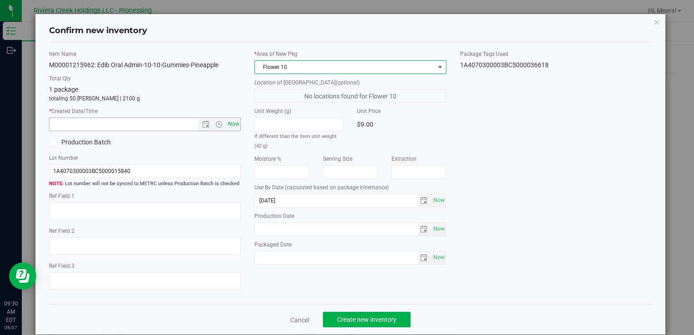
click at [231, 121] on span "Now" at bounding box center [233, 124] width 15 height 13
type input "8/27/2025 9:30 AM"
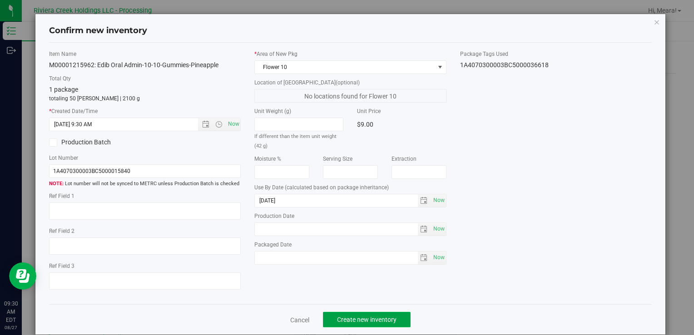
click at [365, 318] on span "Create new inventory" at bounding box center [366, 319] width 59 height 7
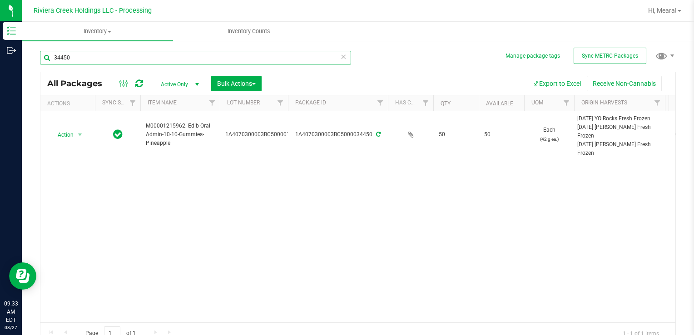
click at [69, 58] on input "34450" at bounding box center [195, 58] width 311 height 14
type input "34827"
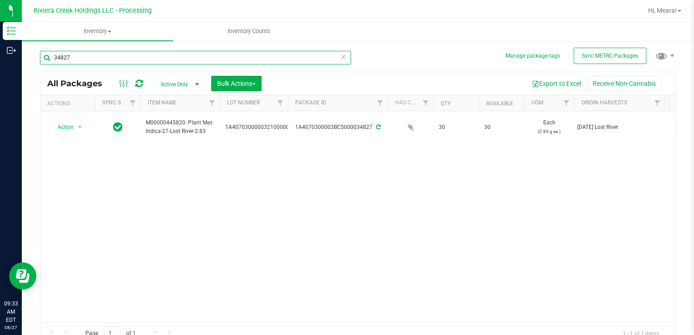
drag, startPoint x: 70, startPoint y: 58, endPoint x: 52, endPoint y: 60, distance: 18.3
click at [52, 60] on input "34827" at bounding box center [195, 58] width 311 height 14
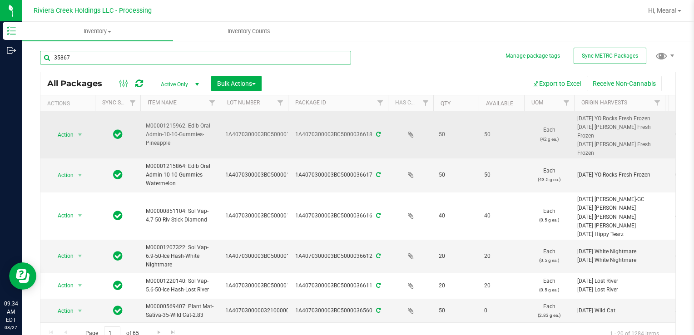
type input "35867"
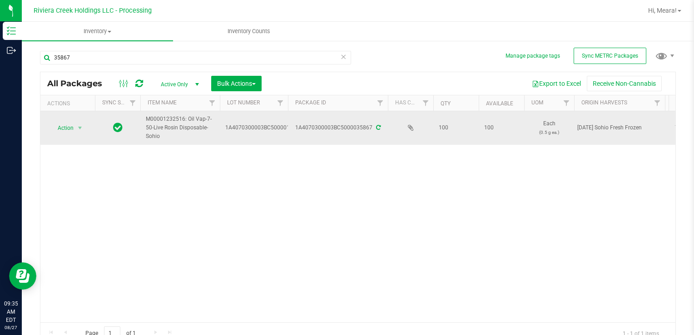
click at [84, 122] on span "select" at bounding box center [79, 128] width 11 height 13
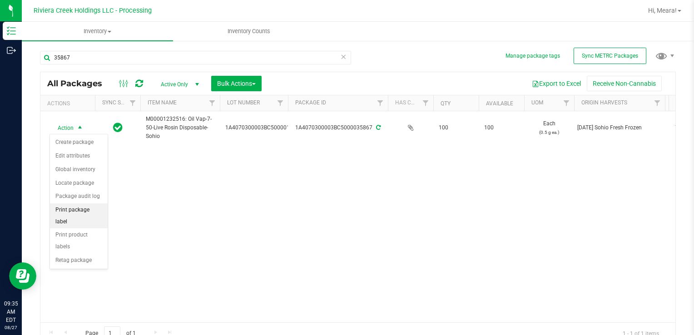
click at [91, 213] on li "Print package label" at bounding box center [79, 215] width 58 height 25
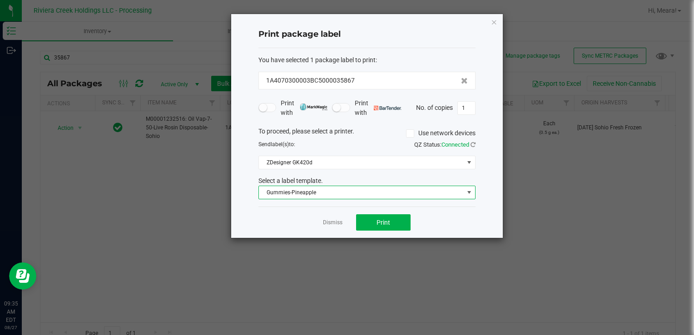
click at [281, 190] on span "Gummies-Pineapple" at bounding box center [361, 192] width 205 height 13
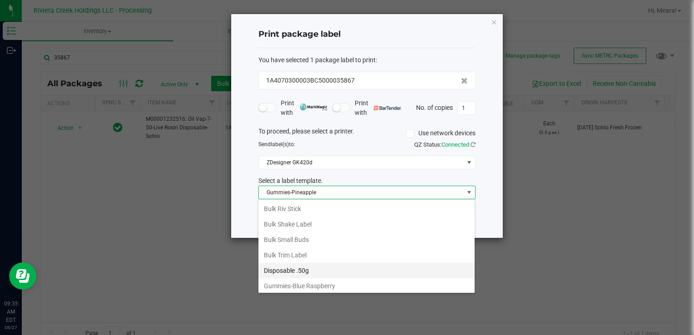
scroll to position [199, 0]
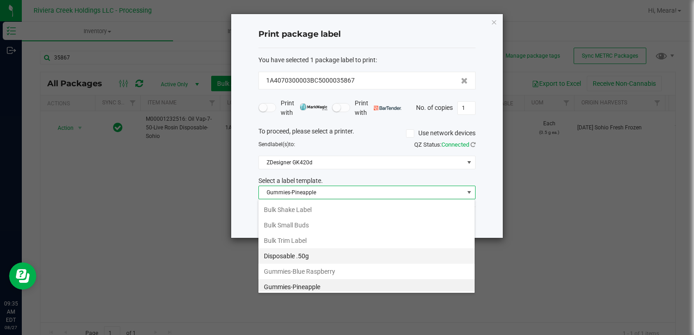
click at [309, 251] on li "Disposable .50g" at bounding box center [366, 255] width 216 height 15
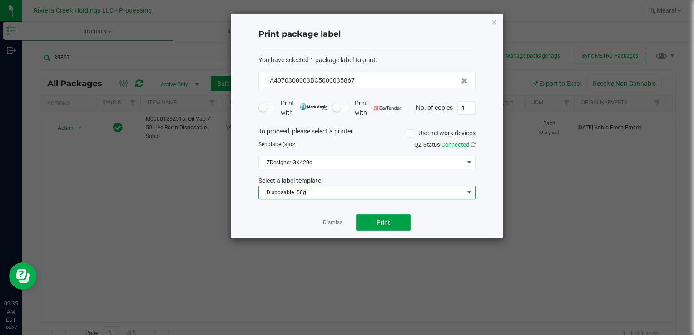
click at [376, 221] on span "Print" at bounding box center [383, 222] width 14 height 7
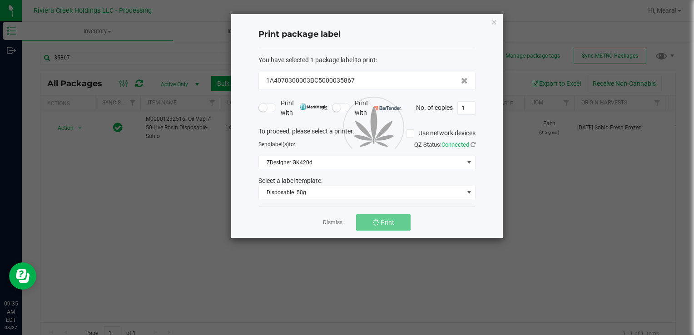
click at [324, 221] on link "Dismiss" at bounding box center [333, 223] width 20 height 8
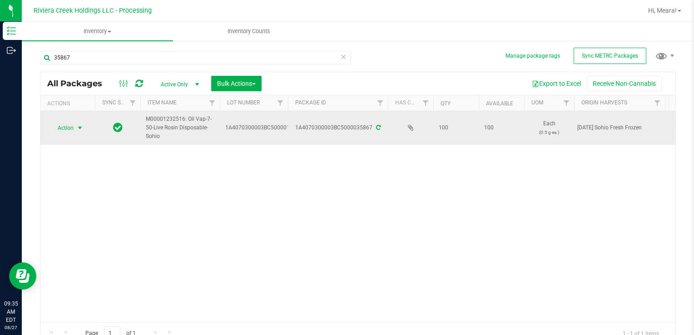
click at [77, 128] on span "select" at bounding box center [79, 127] width 7 height 7
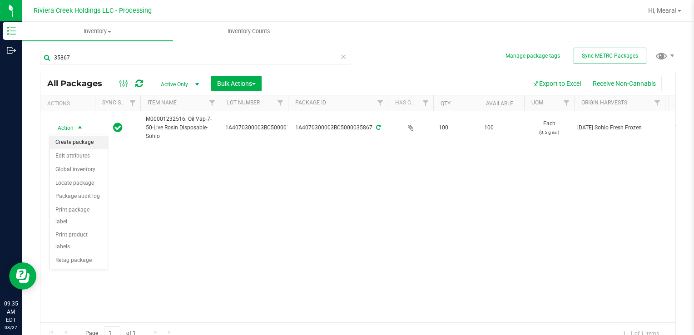
click at [80, 141] on li "Create package" at bounding box center [79, 143] width 58 height 14
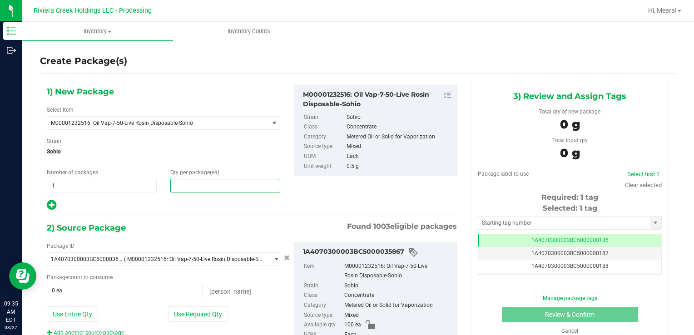
click at [183, 189] on span at bounding box center [225, 186] width 110 height 14
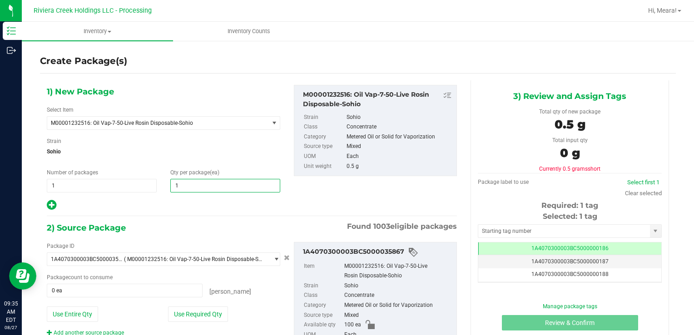
type input "10"
drag, startPoint x: 183, startPoint y: 316, endPoint x: 181, endPoint y: 302, distance: 13.7
click at [182, 313] on button "Use Required Qty" at bounding box center [198, 313] width 60 height 15
type input "10 ea"
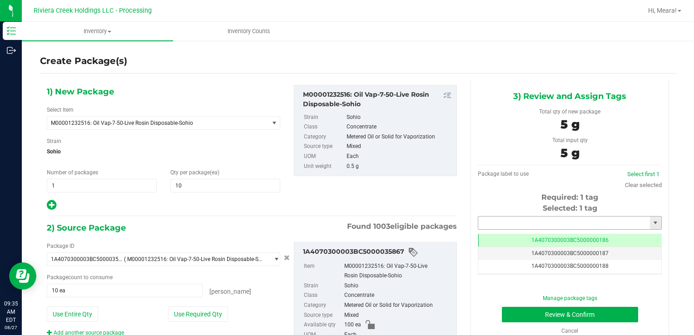
click at [488, 220] on input "text" at bounding box center [564, 223] width 172 height 13
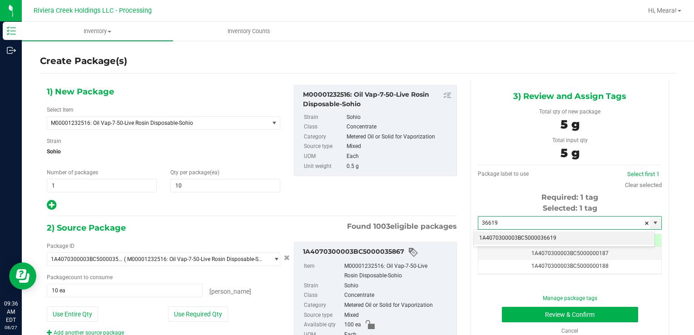
click at [521, 240] on li "1A4070300003BC5000036619" at bounding box center [563, 239] width 181 height 14
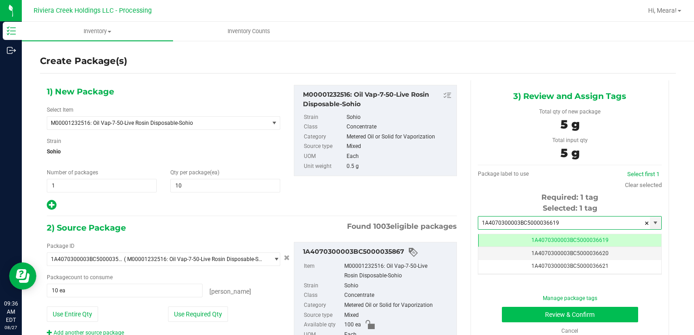
type input "1A4070300003BC5000036619"
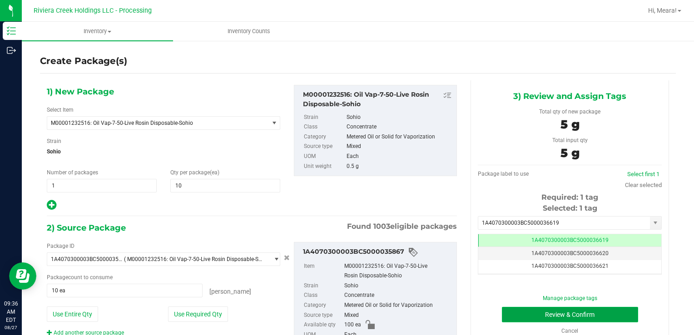
click at [513, 310] on button "Review & Confirm" at bounding box center [570, 314] width 136 height 15
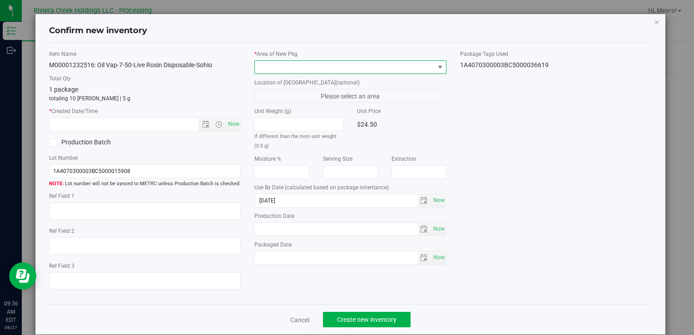
click at [322, 63] on span at bounding box center [344, 67] width 179 height 13
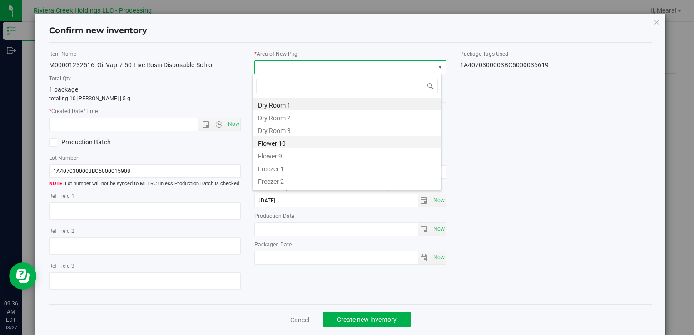
click at [276, 145] on li "Flower 10" at bounding box center [346, 142] width 189 height 13
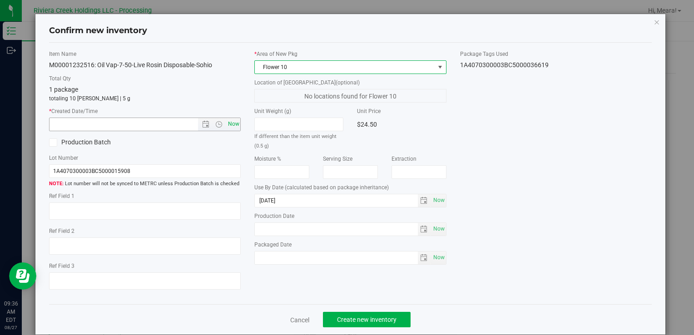
click at [235, 124] on span "Now" at bounding box center [233, 124] width 15 height 13
type input "8/27/2025 9:36 AM"
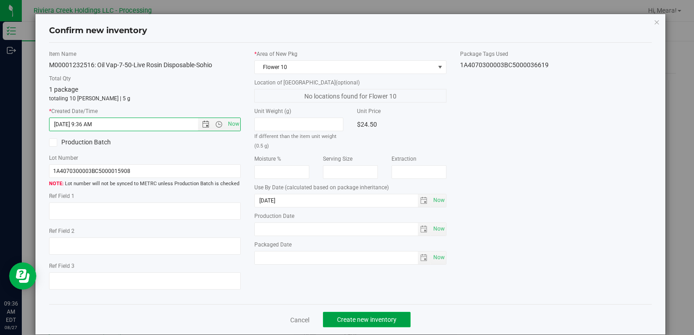
click at [375, 324] on button "Create new inventory" at bounding box center [367, 319] width 88 height 15
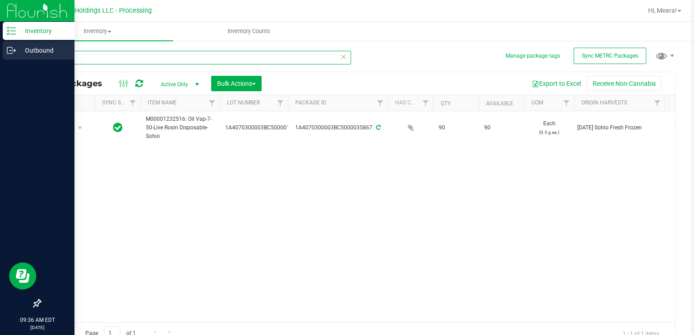
drag, startPoint x: 82, startPoint y: 59, endPoint x: 14, endPoint y: 53, distance: 67.9
click at [15, 53] on div "Inventory Outbound 09:36 AM EDT 08/27/2025 08/27 Riviera Creek Holdings LLC - P…" at bounding box center [347, 167] width 694 height 335
type input "35846"
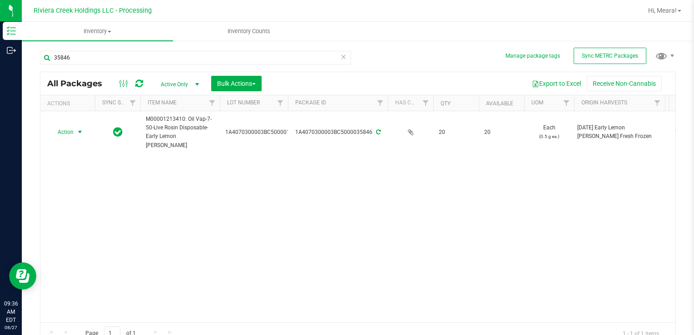
drag, startPoint x: 75, startPoint y: 127, endPoint x: 103, endPoint y: 152, distance: 37.3
click at [75, 129] on span "select" at bounding box center [79, 132] width 11 height 13
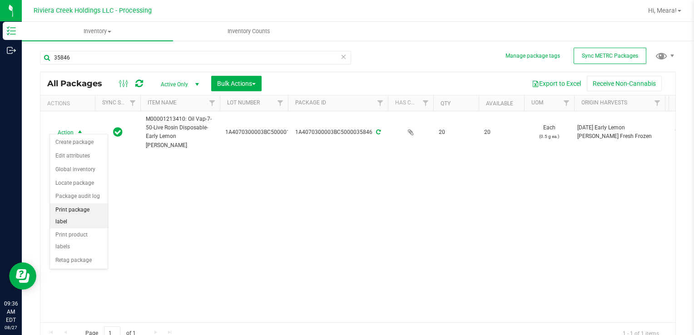
click at [104, 210] on li "Print package label" at bounding box center [79, 215] width 58 height 25
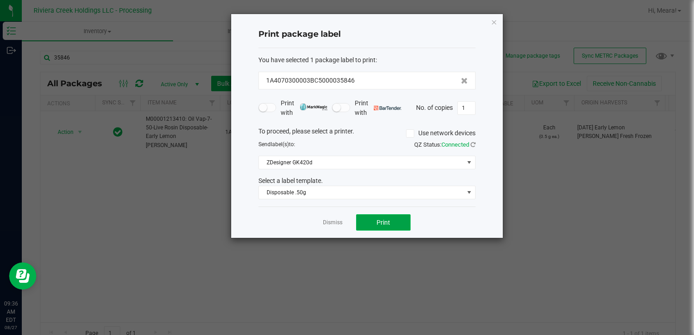
click at [392, 221] on button "Print" at bounding box center [383, 222] width 54 height 16
click at [316, 221] on div "Dismiss Print" at bounding box center [366, 222] width 217 height 31
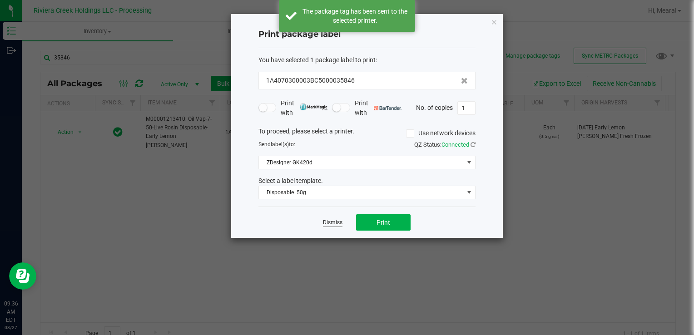
click at [327, 224] on link "Dismiss" at bounding box center [333, 223] width 20 height 8
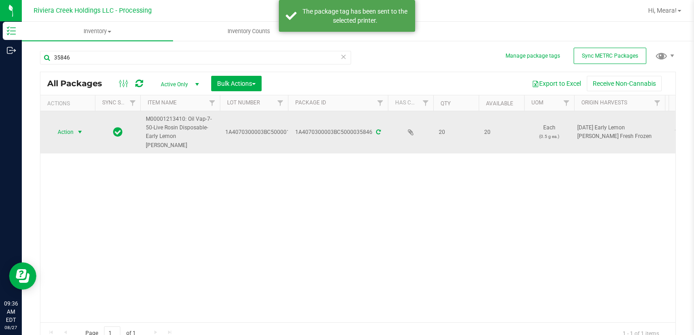
click at [70, 131] on span "Action" at bounding box center [61, 132] width 25 height 13
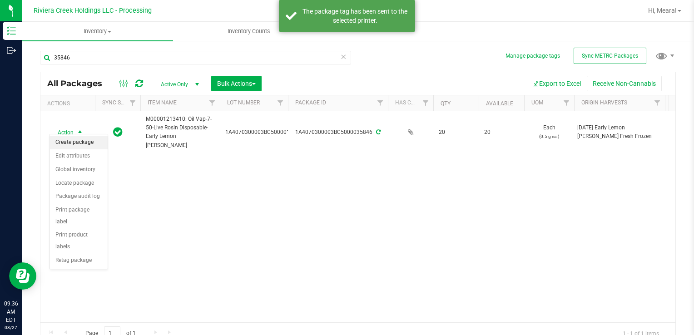
click at [73, 140] on li "Create package" at bounding box center [79, 143] width 58 height 14
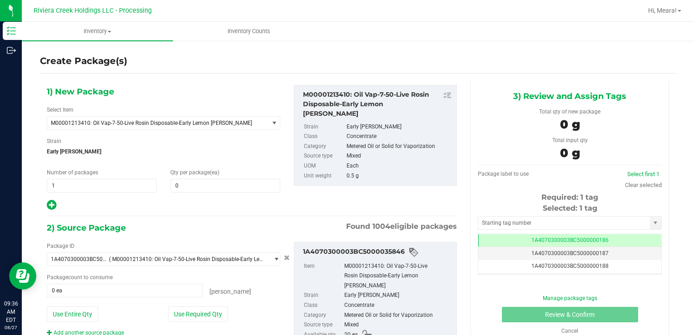
click at [226, 177] on div "Qty per package (ea) 0 0" at bounding box center [224, 180] width 123 height 24
click at [223, 182] on span at bounding box center [225, 186] width 110 height 14
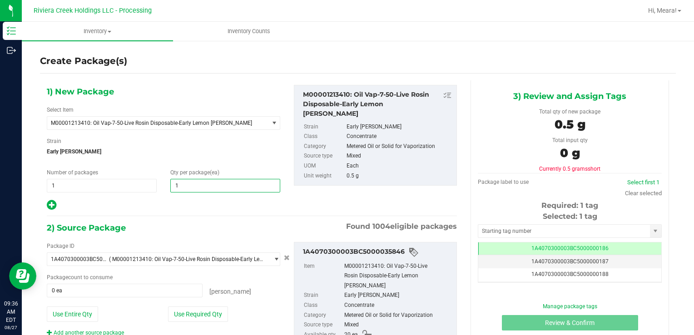
type input "10"
click at [187, 305] on div "Package ID 1A4070300003BC5000035846 ( M00001213410: Oil Vap-7-50-Live Rosin Dis…" at bounding box center [163, 289] width 247 height 95
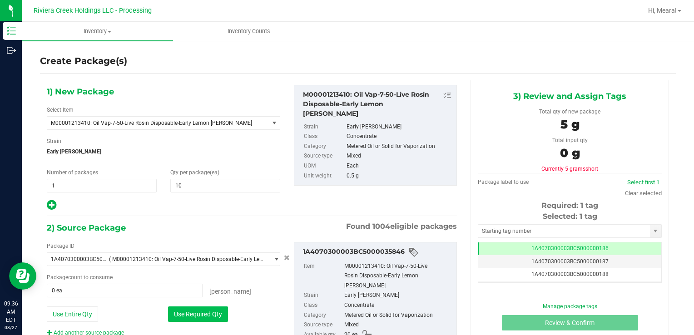
click at [182, 308] on button "Use Required Qty" at bounding box center [198, 313] width 60 height 15
type input "10 ea"
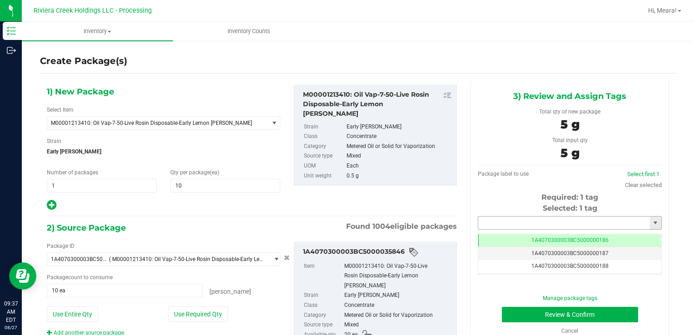
click at [557, 219] on input "text" at bounding box center [564, 223] width 172 height 13
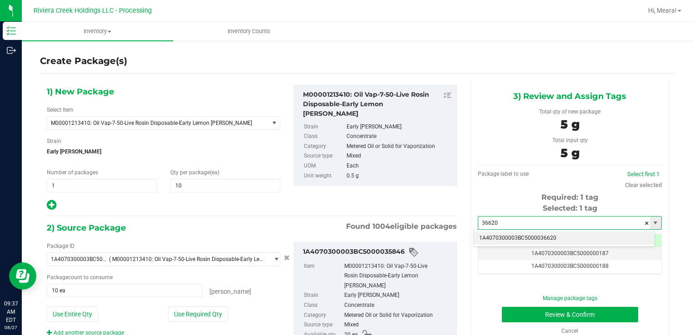
click at [550, 229] on body "Inventory Outbound 09:37 AM EDT 08/27/2025 08/27 Riviera Creek Holdings LLC - P…" at bounding box center [347, 167] width 694 height 335
click at [546, 243] on li "1A4070300003BC5000036620" at bounding box center [563, 239] width 181 height 14
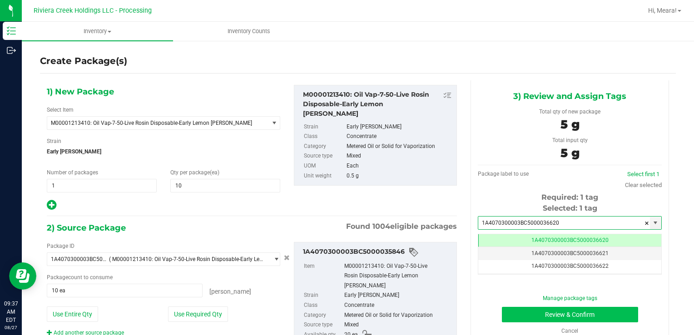
type input "1A4070300003BC5000036620"
click at [530, 317] on button "Review & Confirm" at bounding box center [570, 314] width 136 height 15
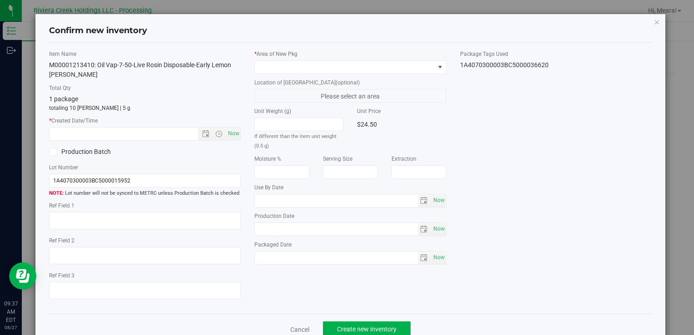
type input "[DATE]"
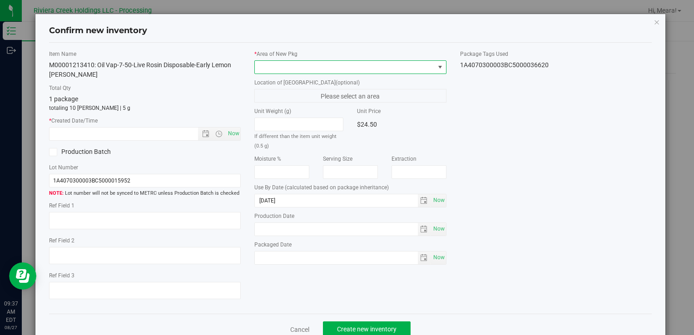
click at [385, 69] on span at bounding box center [344, 67] width 179 height 13
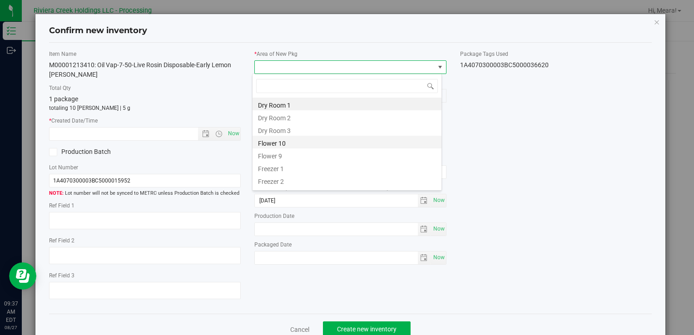
click at [283, 141] on li "Flower 10" at bounding box center [346, 142] width 189 height 13
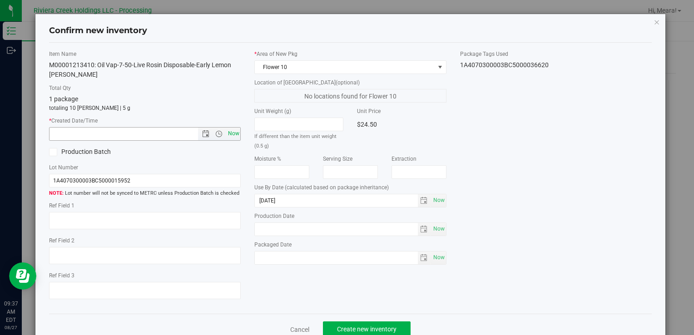
click at [235, 127] on span "Now" at bounding box center [233, 133] width 15 height 13
type input "8/27/2025 9:37 AM"
click at [383, 324] on button "Create new inventory" at bounding box center [367, 328] width 88 height 15
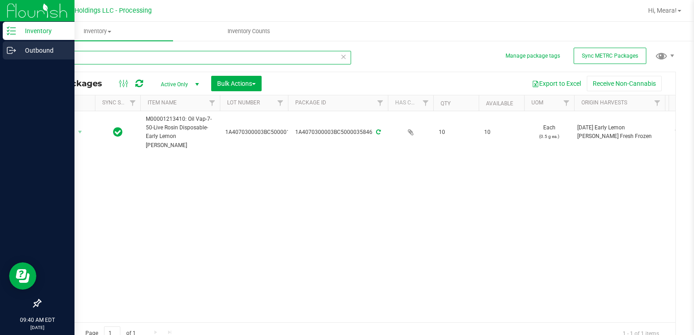
drag, startPoint x: 85, startPoint y: 61, endPoint x: 10, endPoint y: 59, distance: 75.4
click at [6, 59] on div "Inventory Outbound 09:40 AM EDT 08/27/2025 08/27 Riviera Creek Holdings LLC - P…" at bounding box center [347, 167] width 694 height 335
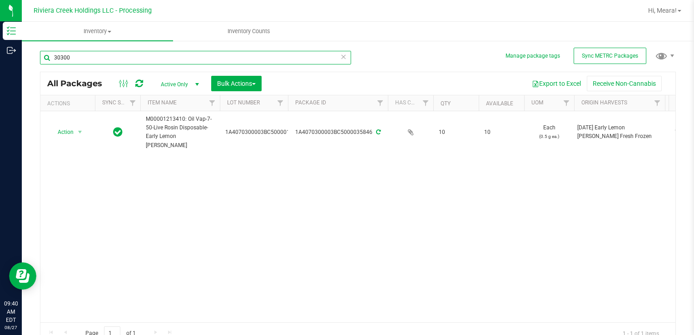
type input "30300"
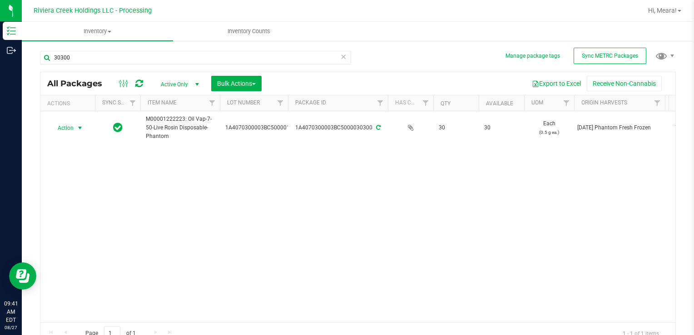
click at [78, 123] on span "select" at bounding box center [79, 128] width 11 height 13
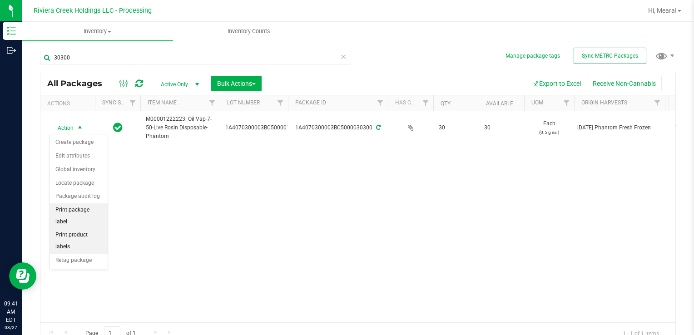
drag, startPoint x: 94, startPoint y: 212, endPoint x: 103, endPoint y: 202, distance: 14.2
click at [94, 212] on li "Print package label" at bounding box center [79, 215] width 58 height 25
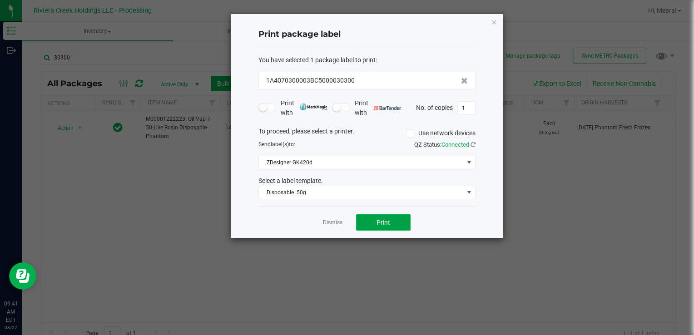
click at [378, 219] on span "Print" at bounding box center [383, 222] width 14 height 7
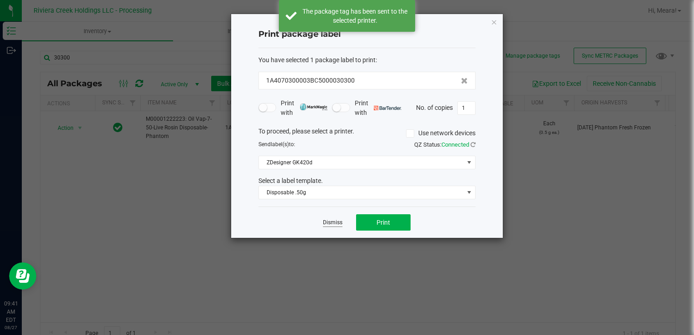
click at [333, 222] on link "Dismiss" at bounding box center [333, 223] width 20 height 8
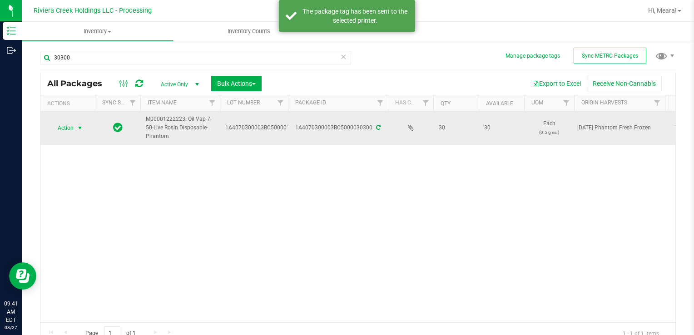
click at [56, 132] on span "Action" at bounding box center [61, 128] width 25 height 13
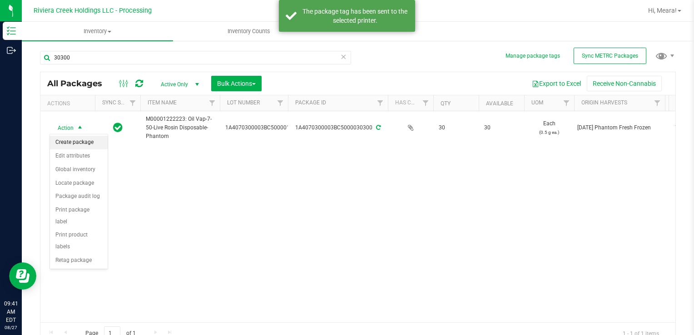
click at [77, 139] on li "Create package" at bounding box center [79, 143] width 58 height 14
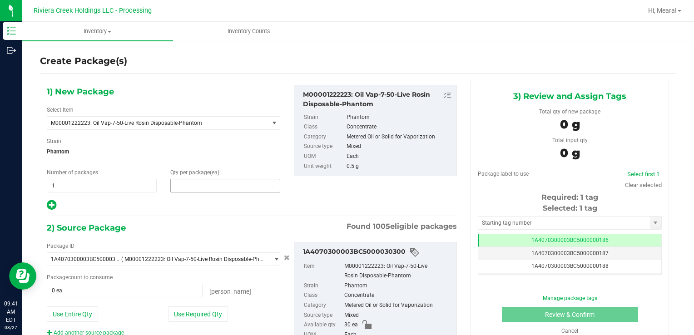
click at [243, 186] on span at bounding box center [225, 186] width 110 height 14
type input "10"
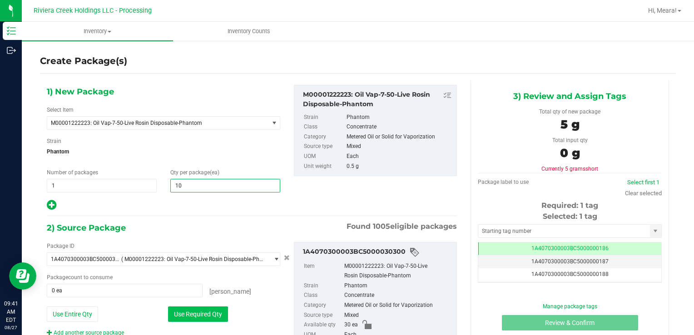
type input "10"
click at [181, 309] on button "Use Required Qty" at bounding box center [198, 313] width 60 height 15
type input "10 ea"
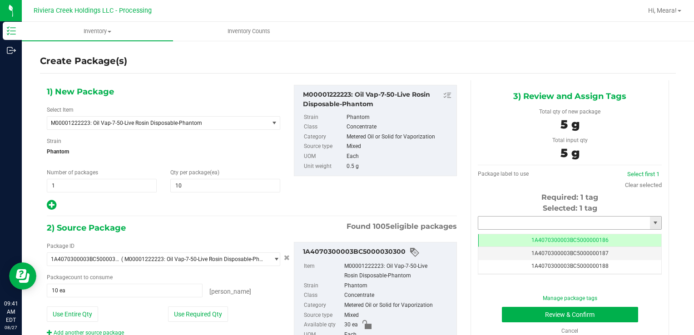
click at [516, 224] on input "text" at bounding box center [564, 223] width 172 height 13
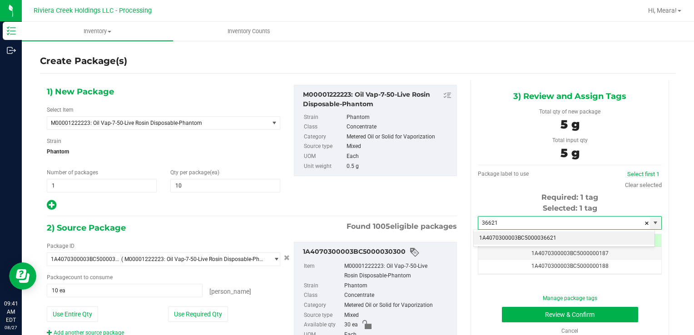
click at [523, 237] on li "1A4070300003BC5000036621" at bounding box center [563, 239] width 181 height 14
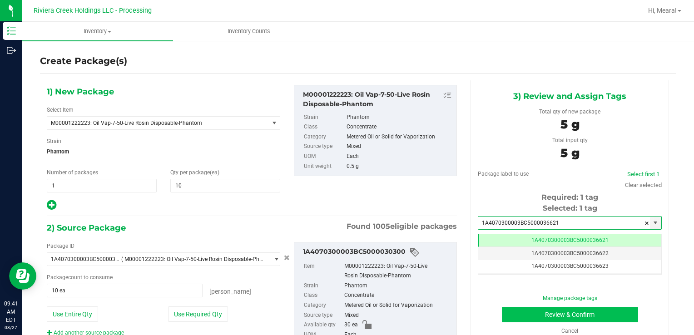
type input "1A4070300003BC5000036621"
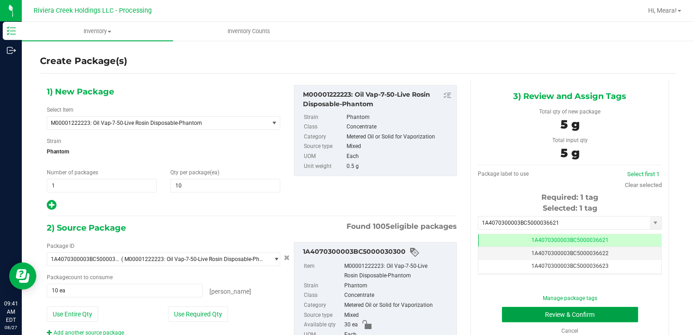
click at [520, 309] on button "Review & Confirm" at bounding box center [570, 314] width 136 height 15
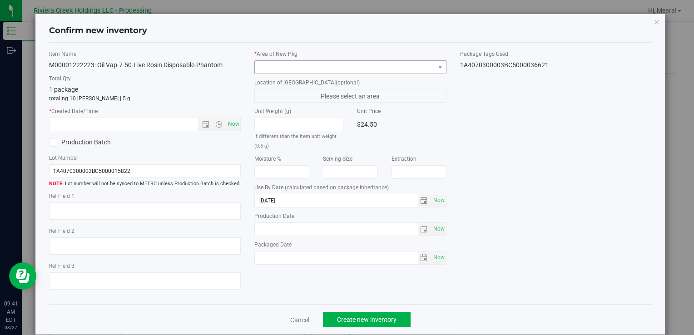
drag, startPoint x: 376, startPoint y: 77, endPoint x: 370, endPoint y: 73, distance: 7.1
click at [372, 74] on div "* Area of New Pkg Location of New Pkg (optional) Please select an area Unit Wei…" at bounding box center [349, 159] width 205 height 219
click at [370, 71] on span at bounding box center [344, 67] width 179 height 13
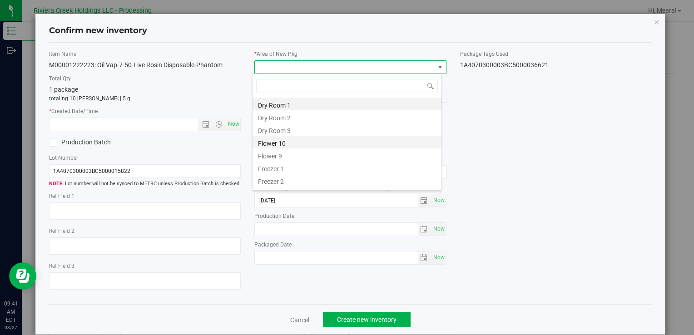
click at [277, 138] on li "Flower 10" at bounding box center [346, 142] width 189 height 13
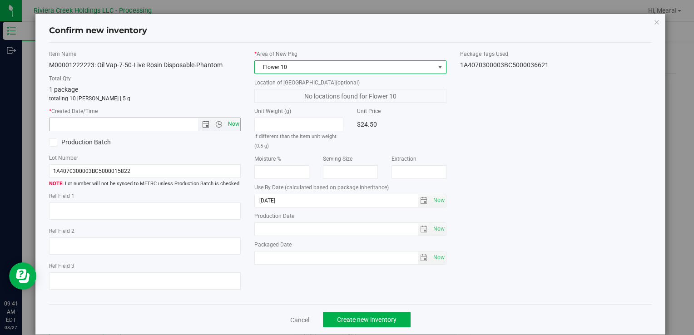
drag, startPoint x: 233, startPoint y: 121, endPoint x: 274, endPoint y: 163, distance: 58.4
click at [233, 122] on span "Now" at bounding box center [233, 124] width 15 height 13
type input "8/27/2025 9:41 AM"
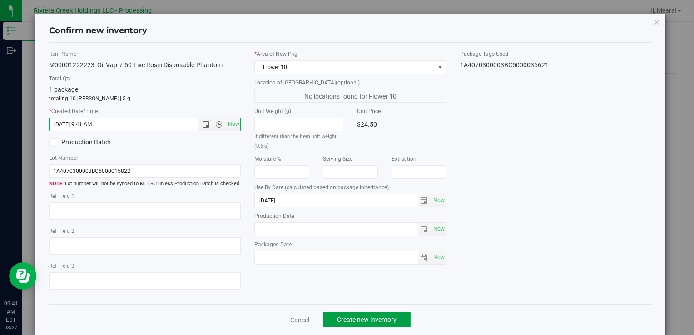
click at [357, 314] on button "Create new inventory" at bounding box center [367, 319] width 88 height 15
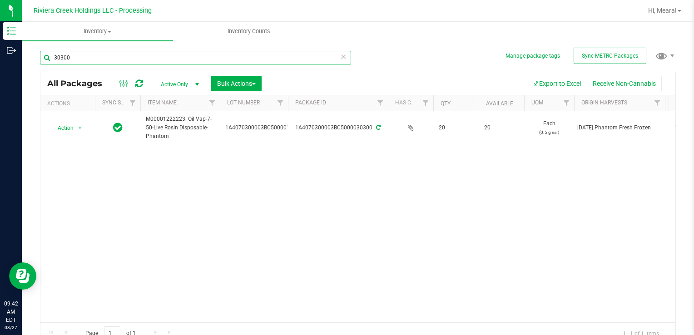
drag, startPoint x: 98, startPoint y: 58, endPoint x: 141, endPoint y: 57, distance: 42.7
click at [0, 64] on html "Inventory Outbound 09:42 AM EDT 08/27/2025 08/27 Riviera Creek Holdings LLC - P…" at bounding box center [347, 167] width 694 height 335
type input "35953"
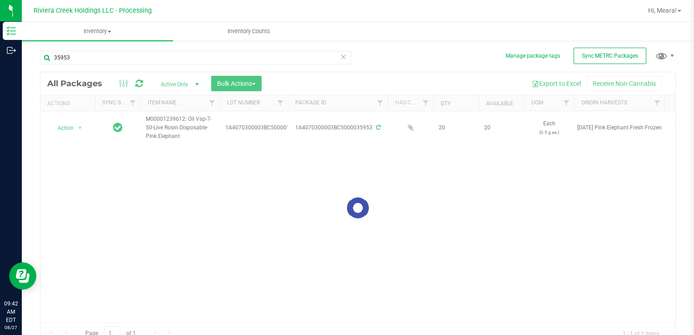
click at [65, 126] on div at bounding box center [357, 208] width 635 height 272
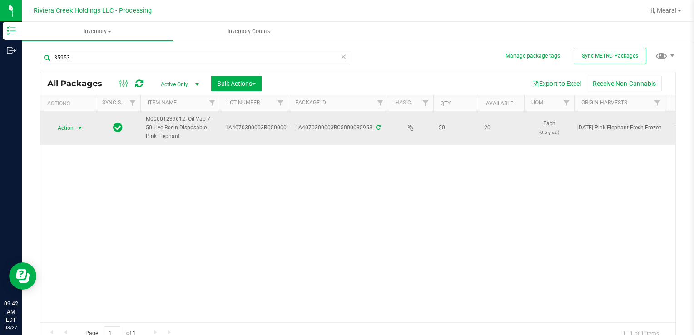
click at [67, 131] on span "Action" at bounding box center [61, 128] width 25 height 13
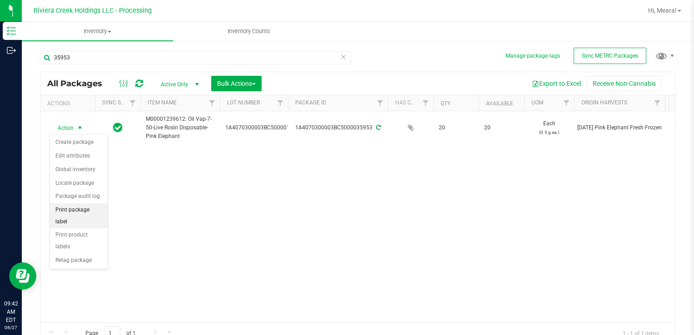
click at [93, 207] on li "Print package label" at bounding box center [79, 215] width 58 height 25
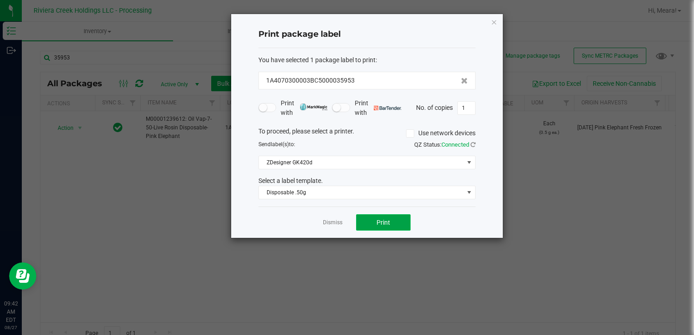
click at [383, 225] on span "Print" at bounding box center [383, 222] width 14 height 7
click at [340, 222] on link "Dismiss" at bounding box center [333, 223] width 20 height 8
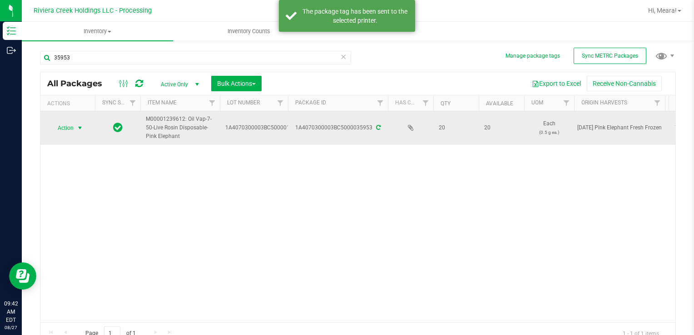
click at [72, 123] on span "Action" at bounding box center [61, 128] width 25 height 13
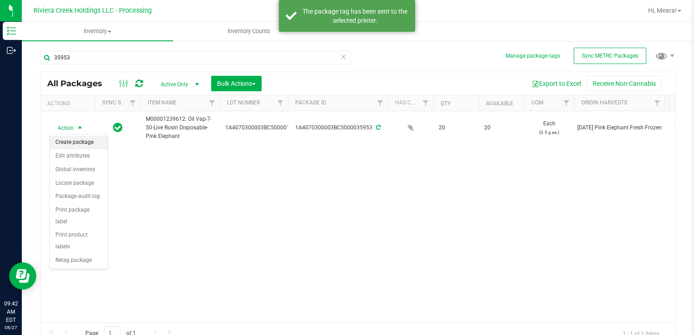
click at [78, 142] on li "Create package" at bounding box center [79, 143] width 58 height 14
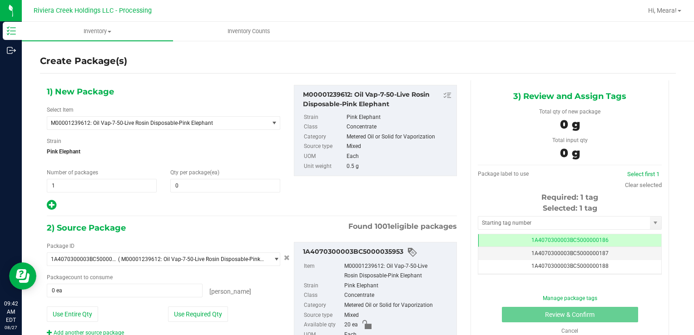
click at [205, 194] on div "1) New Package Select Item M00001239612: Oil Vap-7-50-Live Rosin Disposable-Pin…" at bounding box center [163, 148] width 247 height 126
click at [200, 188] on span at bounding box center [225, 186] width 110 height 14
type input "10"
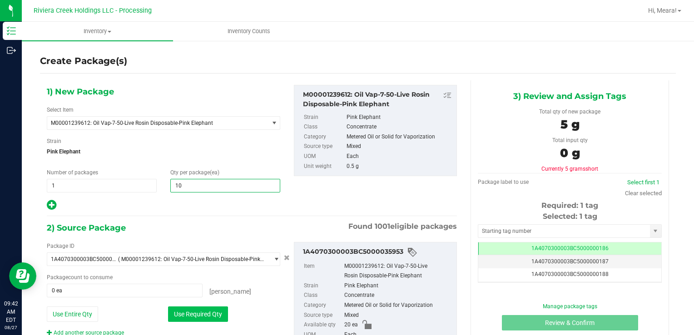
type input "10"
drag, startPoint x: 186, startPoint y: 316, endPoint x: 187, endPoint y: 310, distance: 5.6
click at [185, 316] on button "Use Required Qty" at bounding box center [198, 313] width 60 height 15
type input "10 ea"
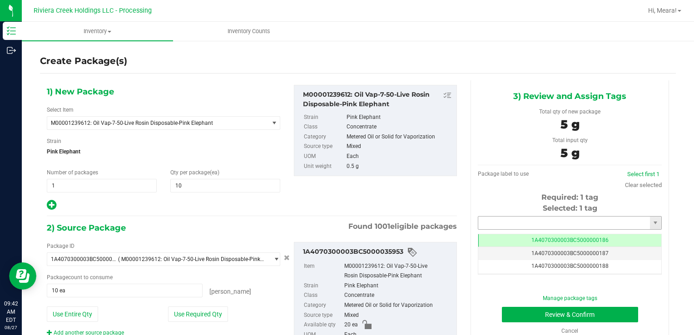
click at [497, 217] on input "text" at bounding box center [564, 223] width 172 height 13
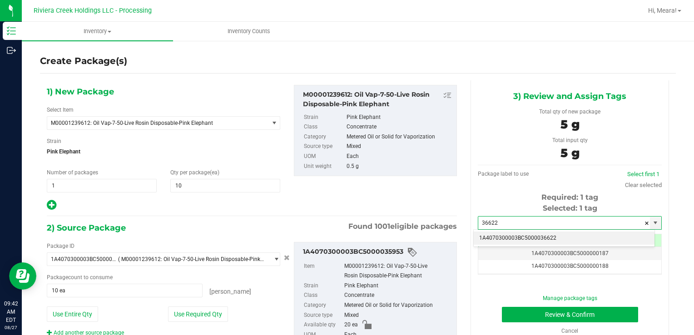
click at [503, 237] on li "1A4070300003BC5000036622" at bounding box center [563, 239] width 181 height 14
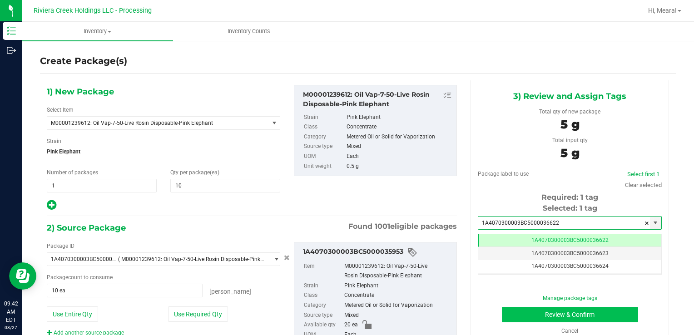
type input "1A4070300003BC5000036622"
click at [516, 315] on button "Review & Confirm" at bounding box center [570, 314] width 136 height 15
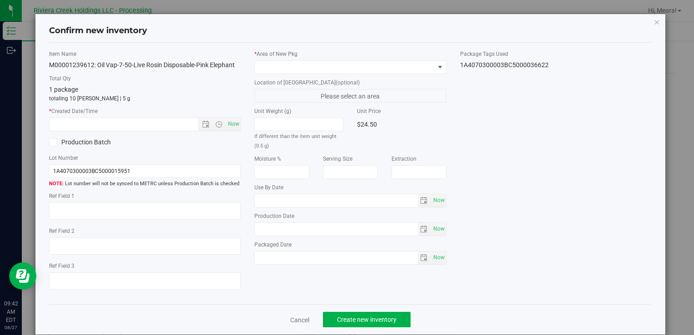
type input "[DATE]"
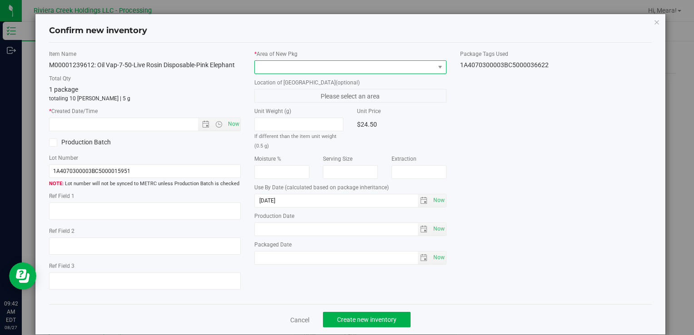
click at [381, 64] on span at bounding box center [344, 67] width 179 height 13
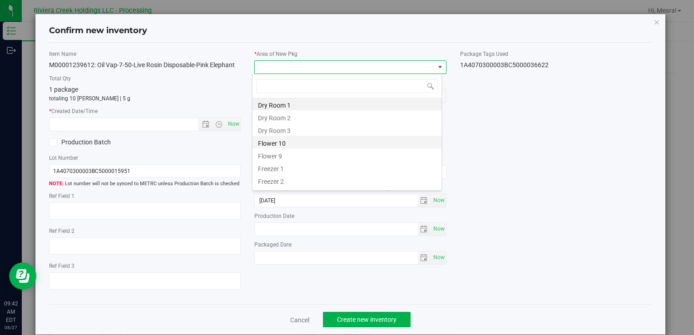
click at [275, 138] on li "Flower 10" at bounding box center [346, 142] width 189 height 13
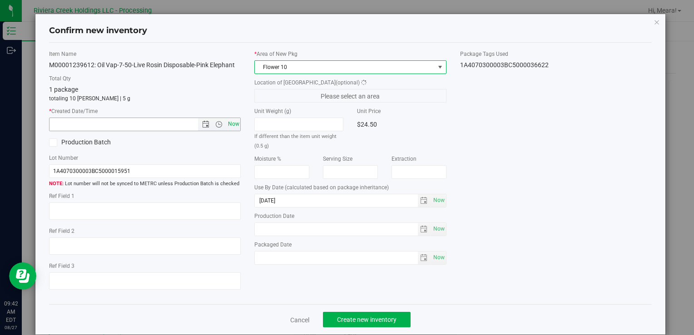
click at [236, 123] on span "Now" at bounding box center [233, 124] width 15 height 13
type input "8/27/2025 9:42 AM"
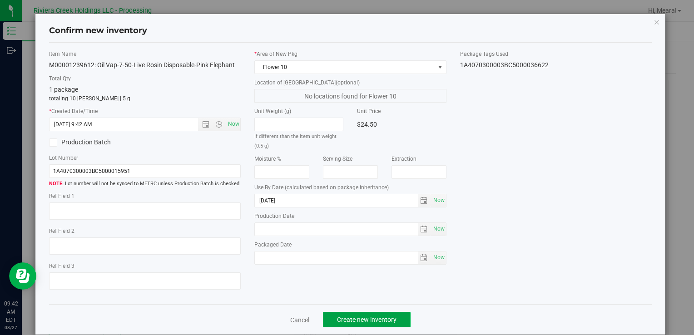
click at [382, 314] on button "Create new inventory" at bounding box center [367, 319] width 88 height 15
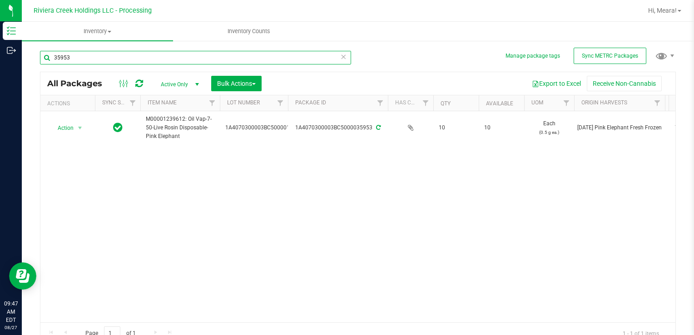
drag, startPoint x: 86, startPoint y: 61, endPoint x: 88, endPoint y: 67, distance: 6.6
click at [0, 54] on html "Inventory Outbound 09:47 AM EDT 08/27/2025 08/27 Riviera Creek Holdings LLC - P…" at bounding box center [347, 167] width 694 height 335
type input "35562"
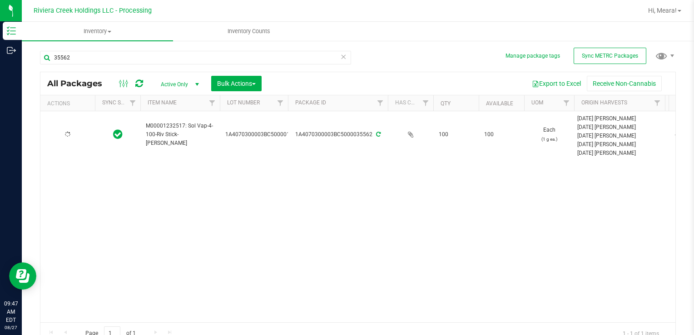
click at [74, 130] on div at bounding box center [68, 134] width 44 height 9
click at [74, 131] on span "select" at bounding box center [79, 134] width 11 height 13
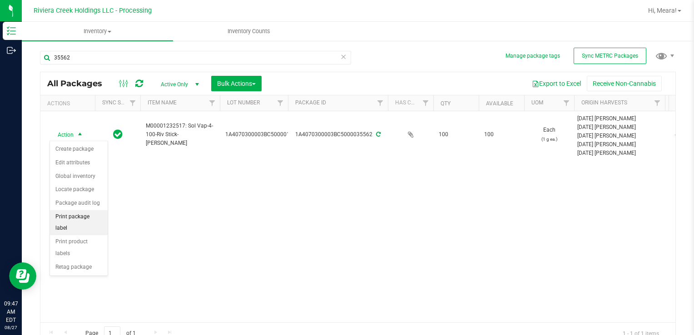
click at [96, 217] on li "Print package label" at bounding box center [79, 222] width 58 height 25
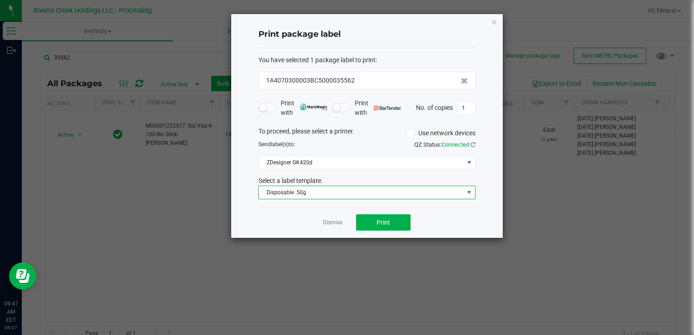
click at [307, 189] on span "Disposable .50g" at bounding box center [361, 192] width 205 height 13
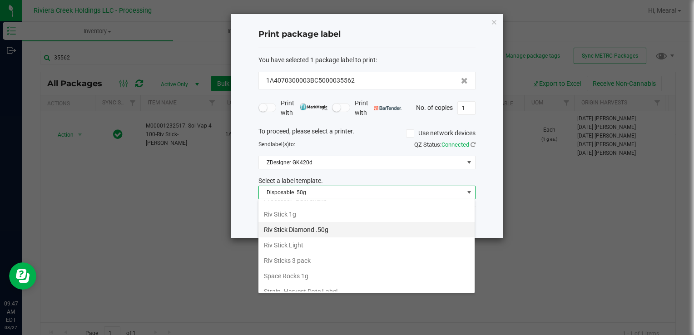
scroll to position [428, 0]
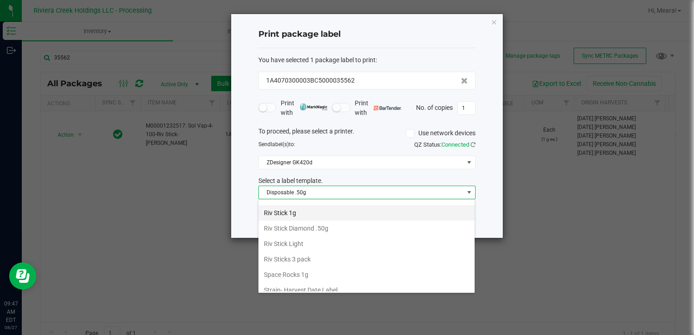
click at [305, 209] on li "Riv Stick 1g" at bounding box center [366, 212] width 216 height 15
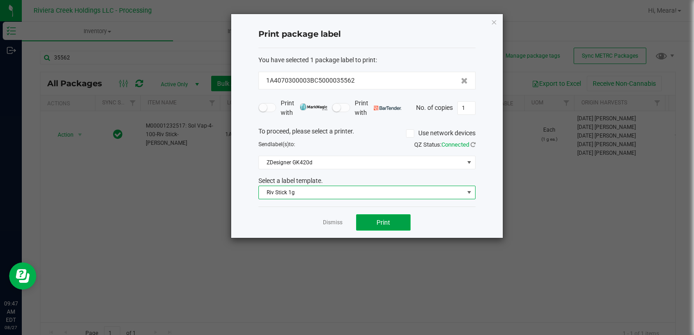
click at [362, 217] on button "Print" at bounding box center [383, 222] width 54 height 16
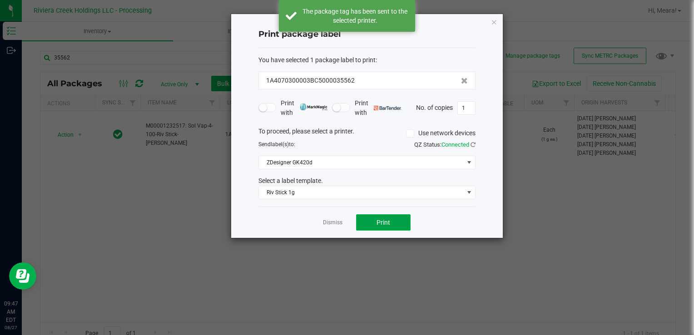
click at [362, 219] on button "Print" at bounding box center [383, 222] width 54 height 16
click at [335, 222] on link "Dismiss" at bounding box center [333, 223] width 20 height 8
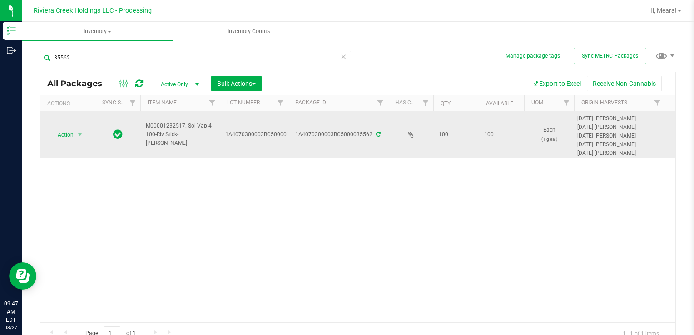
click at [66, 141] on td "Action Action Create package Edit attributes Global inventory Locate package Pa…" at bounding box center [67, 134] width 54 height 47
click at [76, 138] on span "select" at bounding box center [79, 134] width 11 height 13
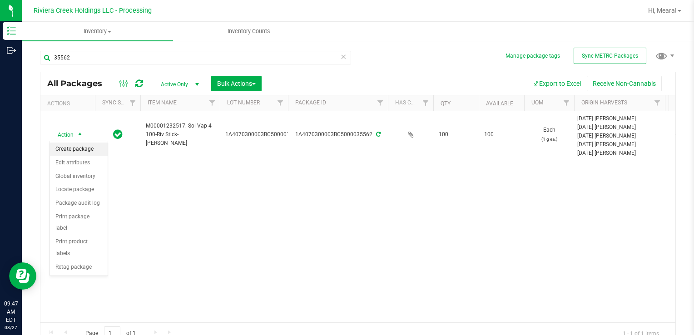
click at [81, 144] on li "Create package" at bounding box center [79, 150] width 58 height 14
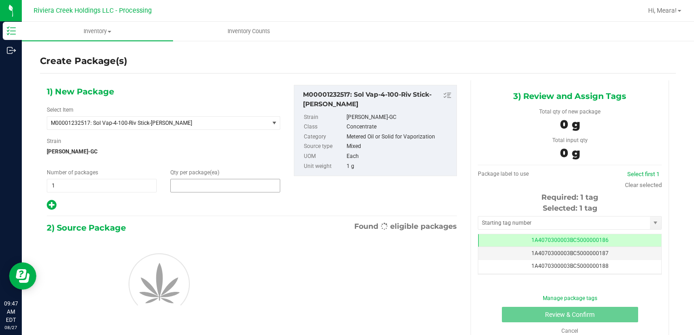
click at [236, 191] on span at bounding box center [225, 186] width 110 height 14
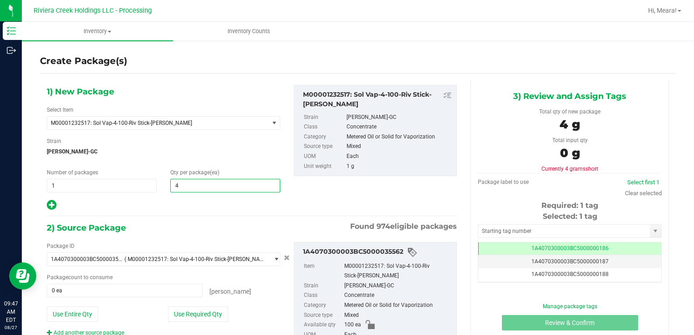
type input "40"
click at [202, 317] on button "Use Required Qty" at bounding box center [198, 313] width 60 height 15
type input "40 ea"
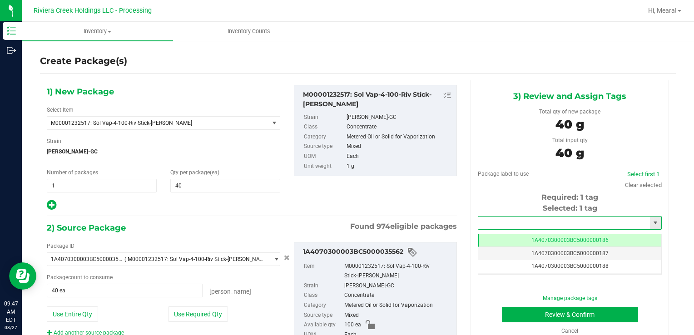
click at [555, 222] on input "text" at bounding box center [564, 223] width 172 height 13
click at [550, 239] on li "1A4070300003BC5000036623" at bounding box center [563, 239] width 181 height 14
type input "1A4070300003BC5000036623"
click at [524, 316] on button "Review & Confirm" at bounding box center [570, 314] width 136 height 15
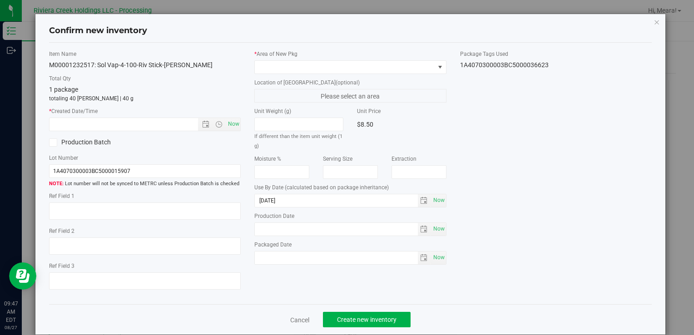
click at [376, 80] on label "Location of [GEOGRAPHIC_DATA] (optional)" at bounding box center [350, 83] width 192 height 8
click at [362, 68] on span at bounding box center [344, 67] width 179 height 13
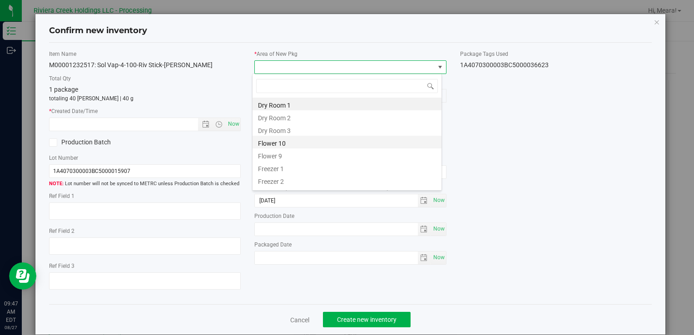
click at [279, 138] on li "Flower 10" at bounding box center [346, 142] width 189 height 13
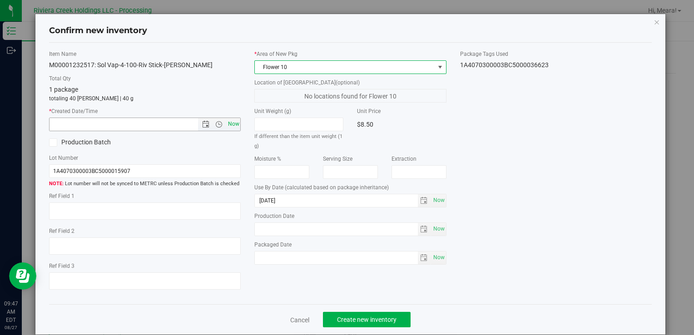
click at [226, 127] on span "Now" at bounding box center [233, 124] width 15 height 13
type input "8/27/2025 9:47 AM"
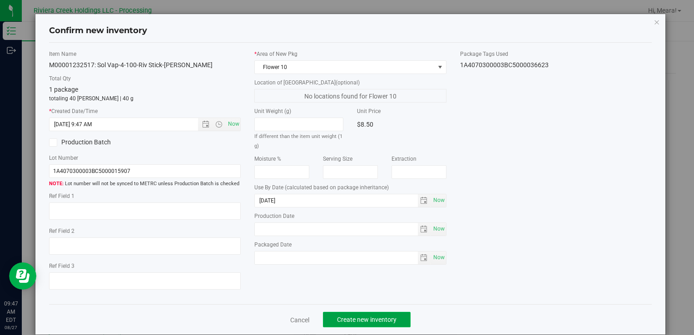
click at [363, 313] on button "Create new inventory" at bounding box center [367, 319] width 88 height 15
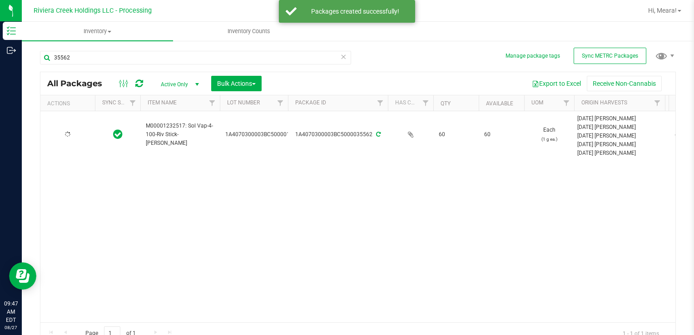
click at [77, 134] on div at bounding box center [68, 134] width 44 height 9
click at [77, 134] on span "select" at bounding box center [79, 134] width 7 height 7
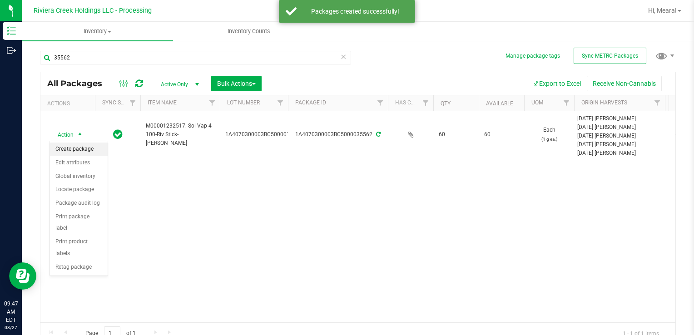
click at [86, 149] on li "Create package" at bounding box center [79, 150] width 58 height 14
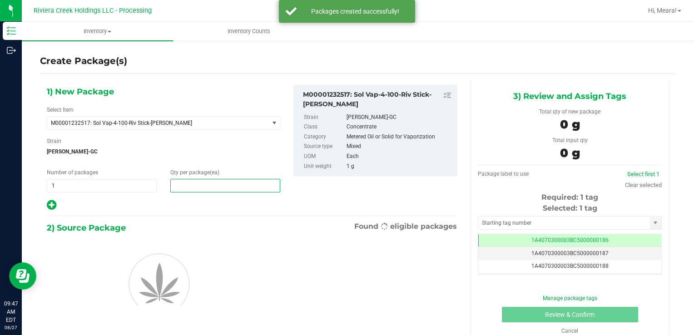
click at [194, 190] on span at bounding box center [225, 186] width 110 height 14
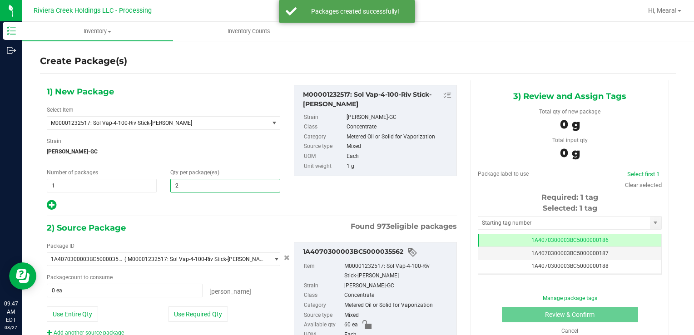
type input "20"
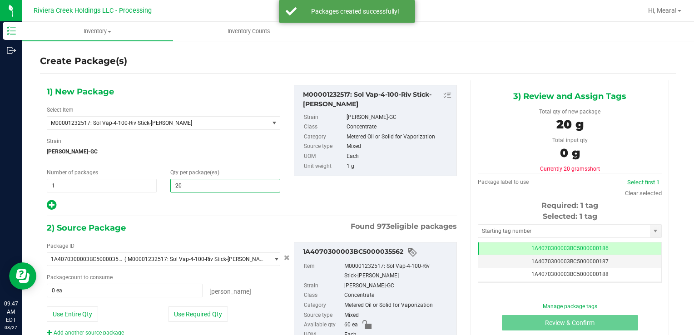
type input "20"
click at [178, 301] on div "Package ID 1A4070300003BC5000035562 ( M00001232517: Sol Vap-4-100-Riv Stick-Sta…" at bounding box center [163, 289] width 247 height 95
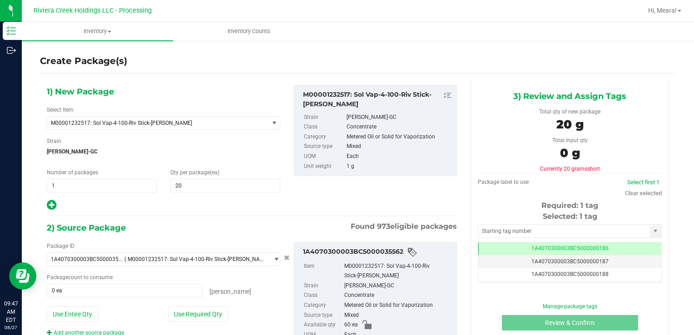
click at [177, 304] on div "Package ID 1A4070300003BC5000035562 ( M00001232517: Sol Vap-4-100-Riv Stick-Sta…" at bounding box center [163, 289] width 247 height 95
drag, startPoint x: 183, startPoint y: 307, endPoint x: 303, endPoint y: 267, distance: 126.8
click at [183, 307] on button "Use Required Qty" at bounding box center [198, 313] width 60 height 15
type input "20 ea"
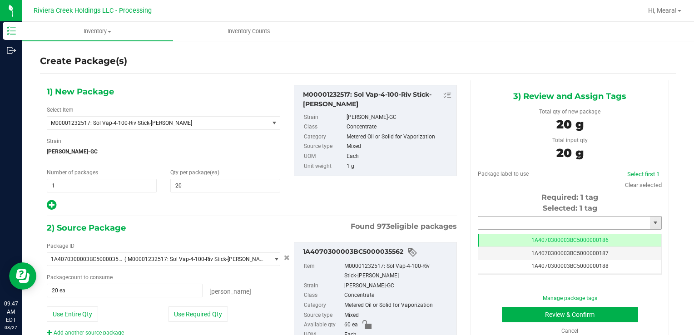
click at [581, 222] on input "text" at bounding box center [564, 223] width 172 height 13
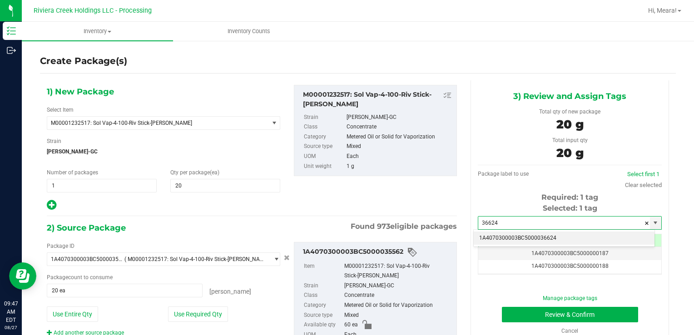
drag, startPoint x: 582, startPoint y: 237, endPoint x: 572, endPoint y: 241, distance: 10.9
click at [582, 237] on li "1A4070300003BC5000036624" at bounding box center [563, 239] width 181 height 14
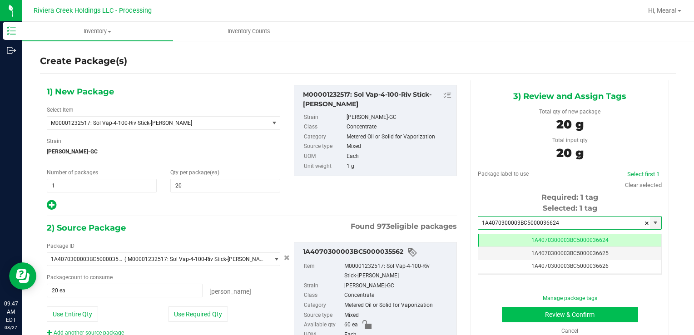
type input "1A4070300003BC5000036624"
click at [528, 313] on button "Review & Confirm" at bounding box center [570, 314] width 136 height 15
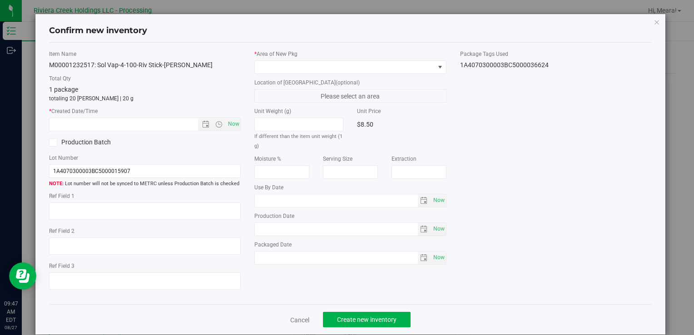
type input "[DATE]"
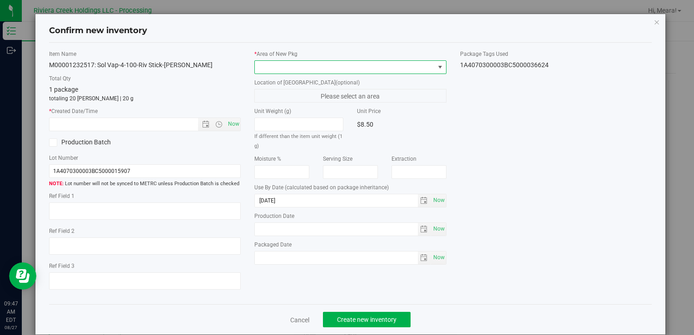
click at [365, 61] on span at bounding box center [344, 67] width 179 height 13
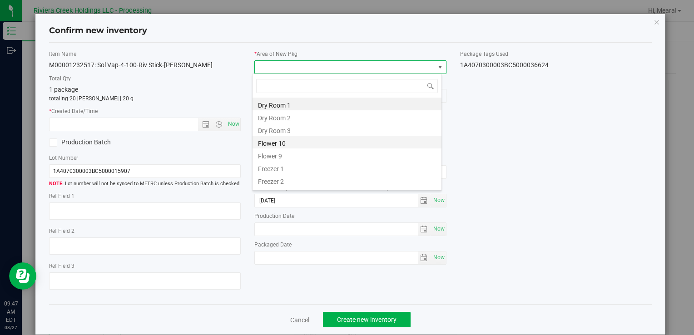
drag, startPoint x: 289, startPoint y: 141, endPoint x: 235, endPoint y: 121, distance: 57.2
click at [289, 141] on li "Flower 10" at bounding box center [346, 142] width 189 height 13
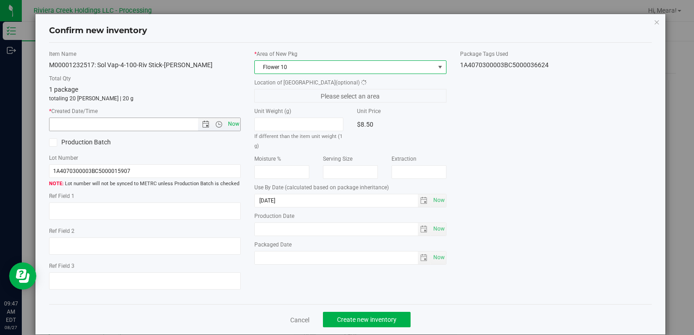
click at [235, 121] on span "Now" at bounding box center [233, 124] width 15 height 13
type input "8/27/2025 9:47 AM"
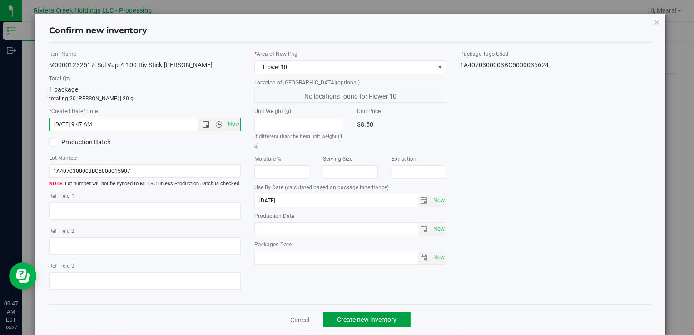
click at [379, 318] on span "Create new inventory" at bounding box center [366, 319] width 59 height 7
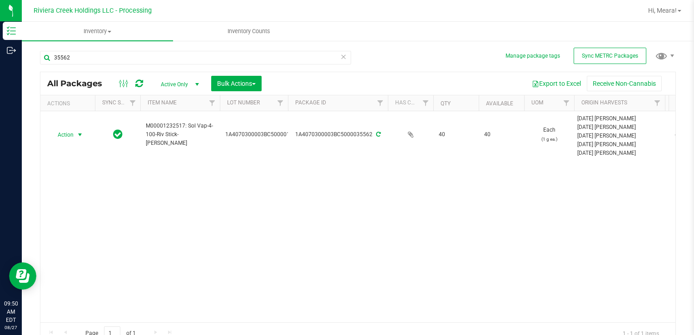
drag, startPoint x: 76, startPoint y: 135, endPoint x: 101, endPoint y: 159, distance: 34.7
click at [75, 135] on span "select" at bounding box center [79, 134] width 11 height 13
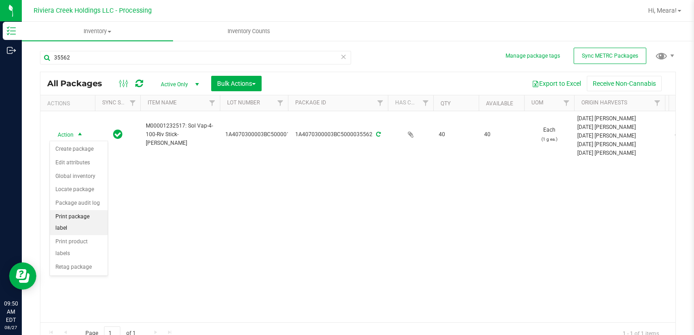
click at [103, 214] on li "Print package label" at bounding box center [79, 222] width 58 height 25
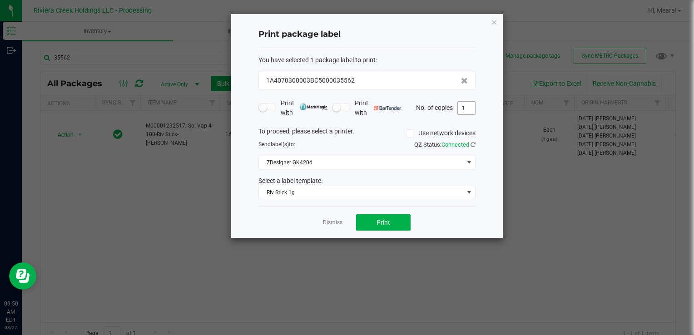
click at [469, 108] on input "1" at bounding box center [466, 108] width 17 height 13
type input "2"
click at [378, 217] on button "Print" at bounding box center [383, 222] width 54 height 16
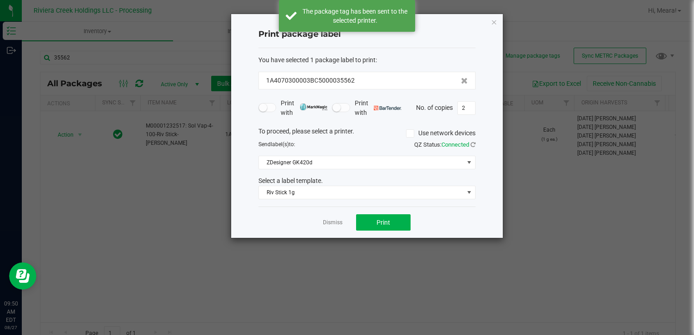
click at [328, 220] on link "Dismiss" at bounding box center [333, 223] width 20 height 8
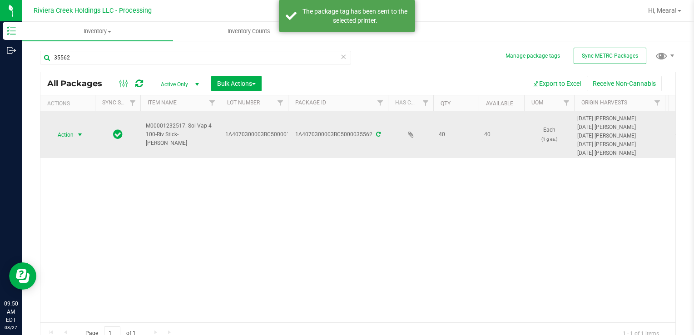
click at [70, 131] on span "Action" at bounding box center [61, 134] width 25 height 13
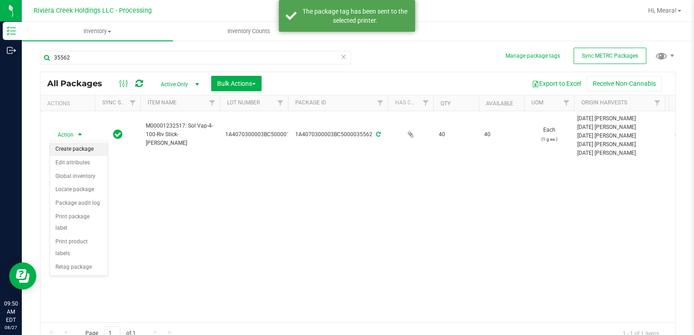
click at [77, 148] on li "Create package" at bounding box center [79, 150] width 58 height 14
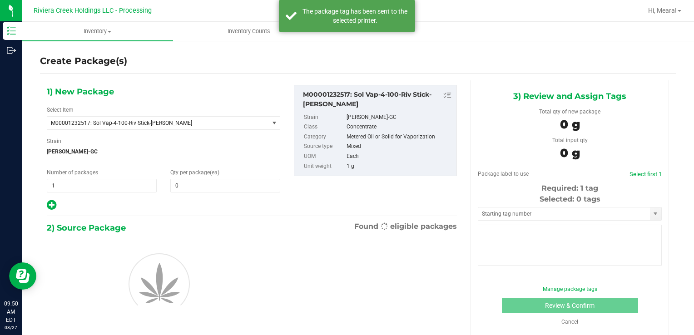
type input "0"
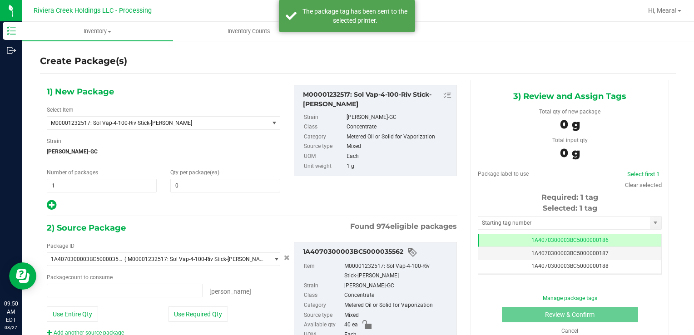
type input "0 ea"
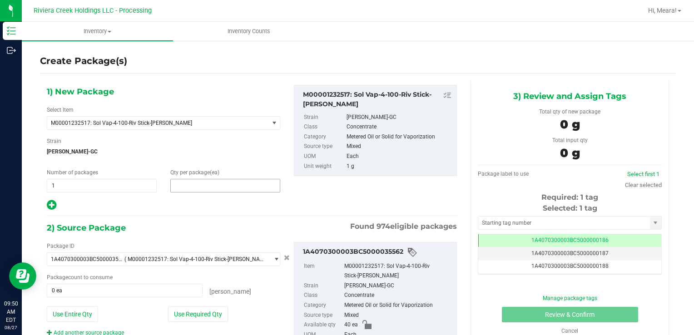
click at [195, 188] on span at bounding box center [225, 186] width 110 height 14
type input "20"
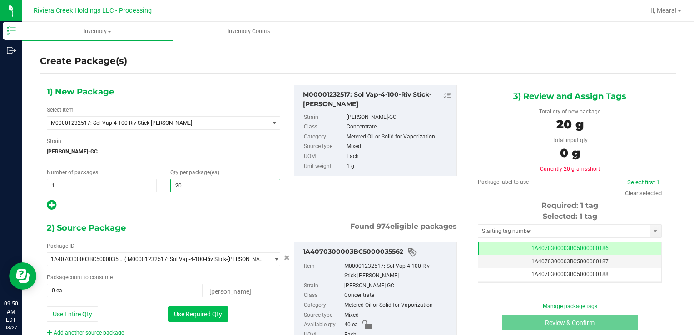
type input "20"
click at [181, 309] on button "Use Required Qty" at bounding box center [198, 313] width 60 height 15
type input "20 ea"
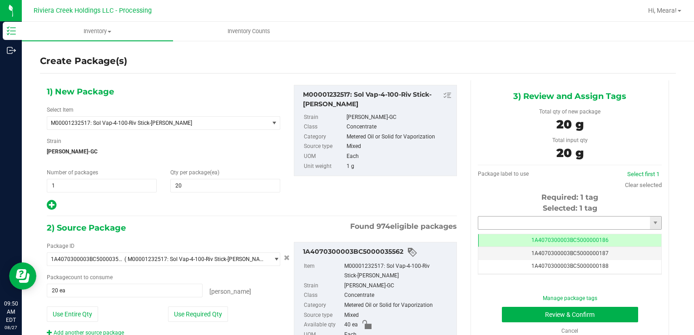
click at [508, 219] on input "text" at bounding box center [564, 223] width 172 height 13
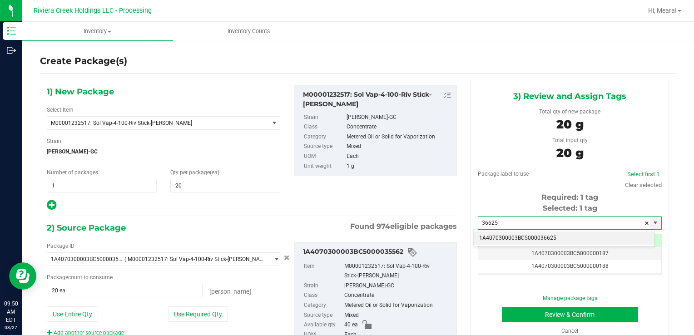
click at [508, 235] on li "1A4070300003BC5000036625" at bounding box center [563, 239] width 181 height 14
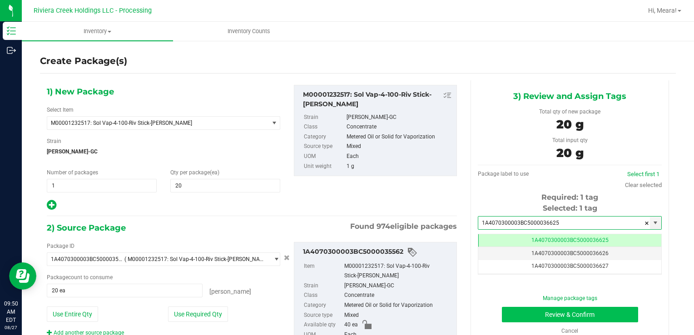
type input "1A4070300003BC5000036625"
click at [528, 314] on button "Review & Confirm" at bounding box center [570, 314] width 136 height 15
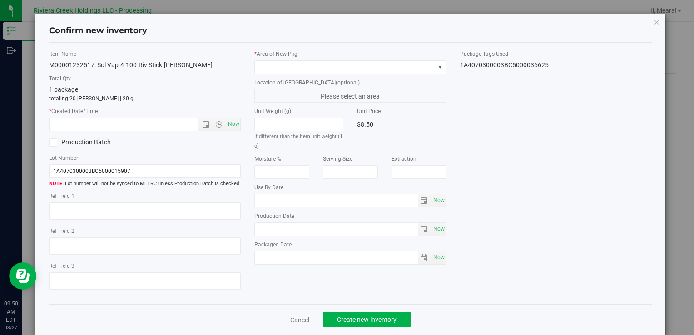
type input "[DATE]"
click at [410, 57] on label "* Area of [GEOGRAPHIC_DATA]" at bounding box center [350, 54] width 192 height 8
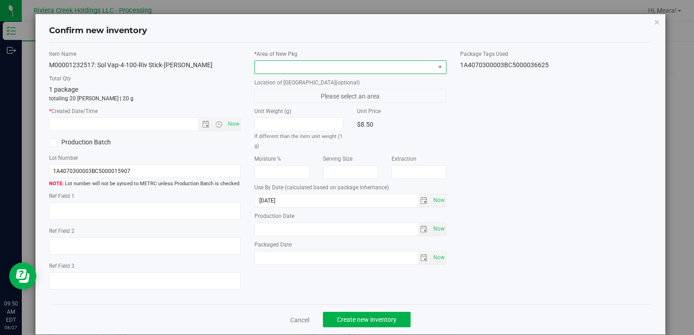
click at [410, 63] on span at bounding box center [344, 67] width 179 height 13
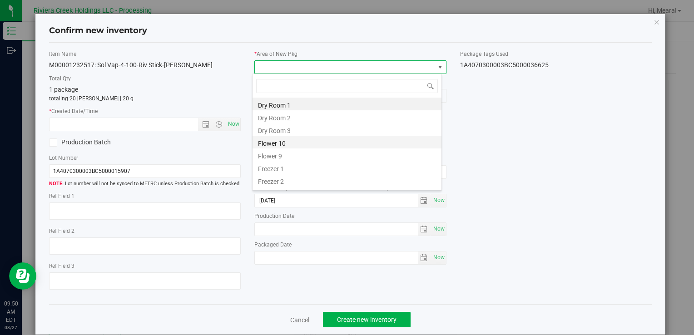
drag, startPoint x: 287, startPoint y: 148, endPoint x: 232, endPoint y: 126, distance: 59.4
click at [286, 147] on li "Flower 10" at bounding box center [346, 142] width 189 height 13
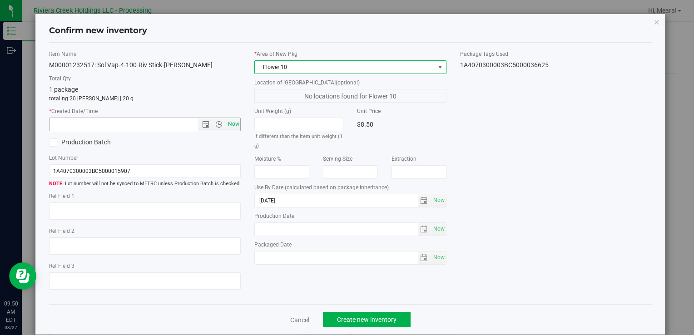
click at [231, 125] on span "Now" at bounding box center [233, 124] width 15 height 13
type input "8/27/2025 9:50 AM"
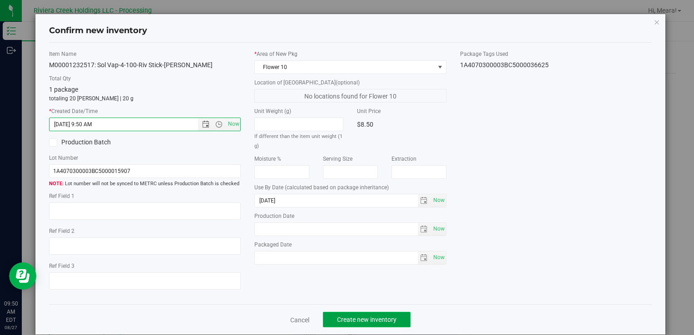
click at [390, 313] on button "Create new inventory" at bounding box center [367, 319] width 88 height 15
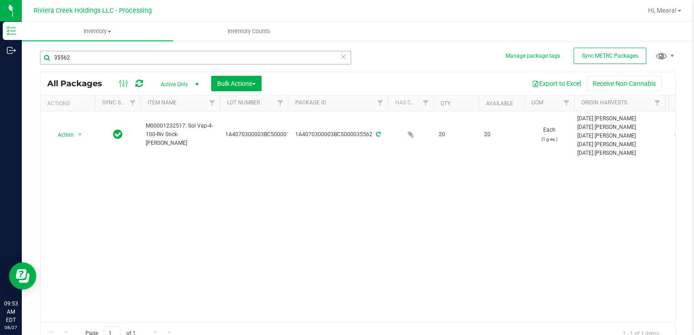
drag, startPoint x: 85, startPoint y: 48, endPoint x: 85, endPoint y: 55, distance: 7.7
click at [85, 54] on div "35562" at bounding box center [199, 57] width 318 height 29
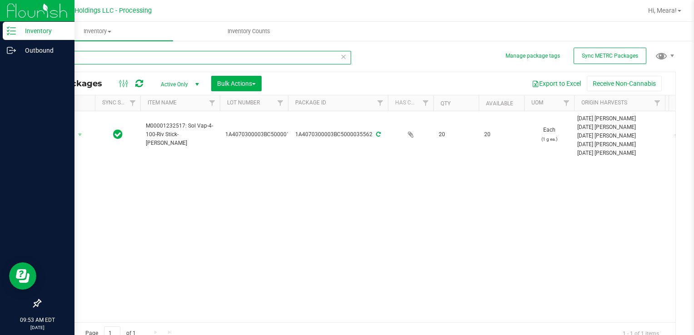
drag, startPoint x: 85, startPoint y: 56, endPoint x: 0, endPoint y: 72, distance: 86.8
click at [0, 72] on html "Inventory Outbound 09:53 AM EDT 08/27/2025 08/27 Riviera Creek Holdings LLC - P…" at bounding box center [347, 167] width 694 height 335
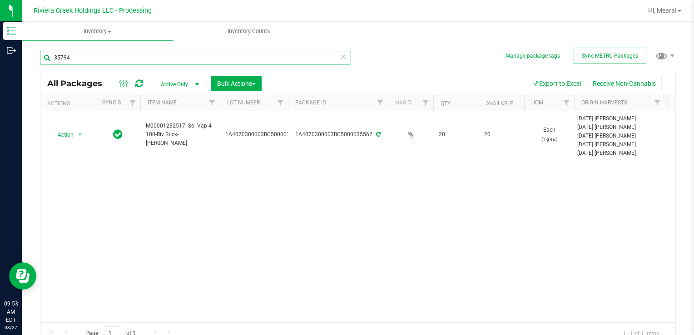
type input "35794"
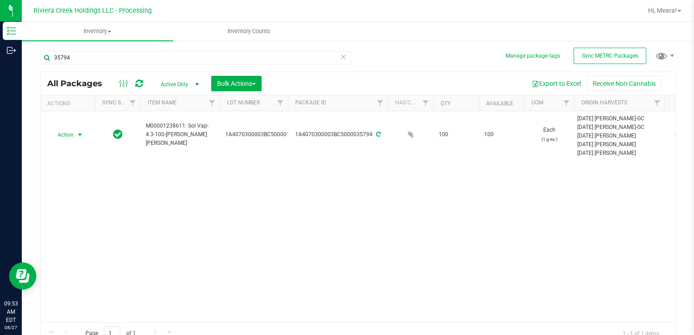
drag, startPoint x: 76, startPoint y: 132, endPoint x: 91, endPoint y: 148, distance: 21.8
click at [76, 132] on span "select" at bounding box center [79, 134] width 11 height 13
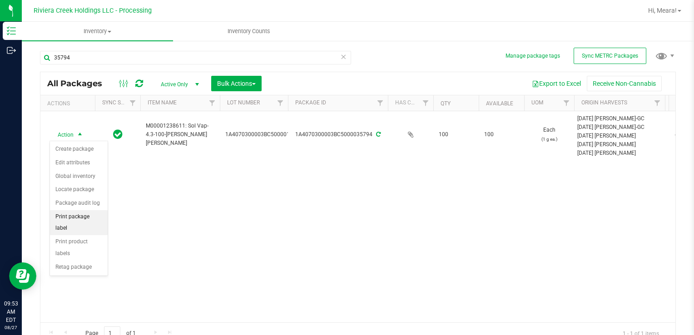
click at [98, 215] on li "Print package label" at bounding box center [79, 222] width 58 height 25
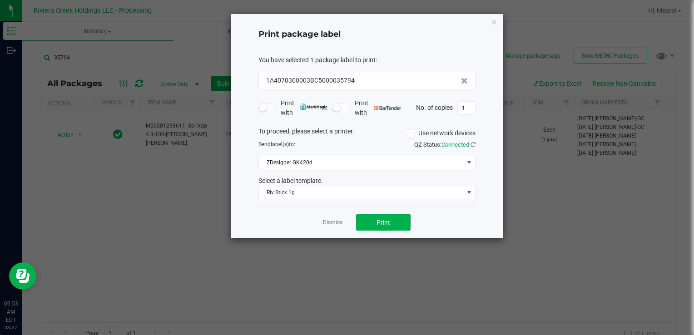
click at [303, 178] on div "Select a label template." at bounding box center [367, 181] width 231 height 10
click at [303, 193] on span "Riv Stick 1g" at bounding box center [361, 192] width 205 height 13
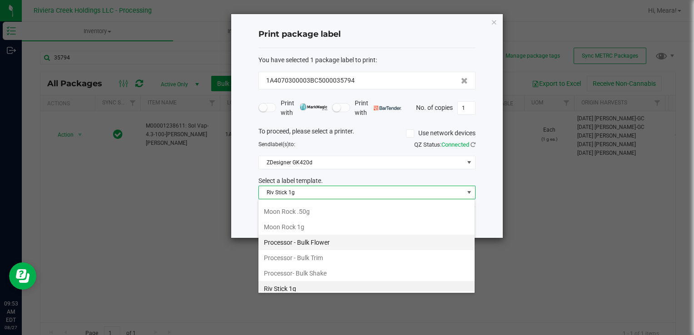
scroll to position [306, 0]
click at [295, 236] on li "Kief 1g" at bounding box center [366, 241] width 216 height 15
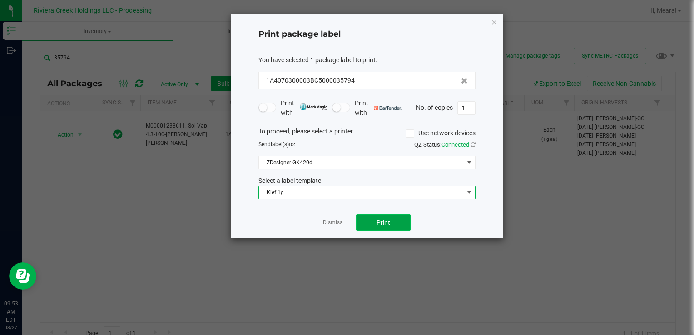
click at [382, 221] on span "Print" at bounding box center [383, 222] width 14 height 7
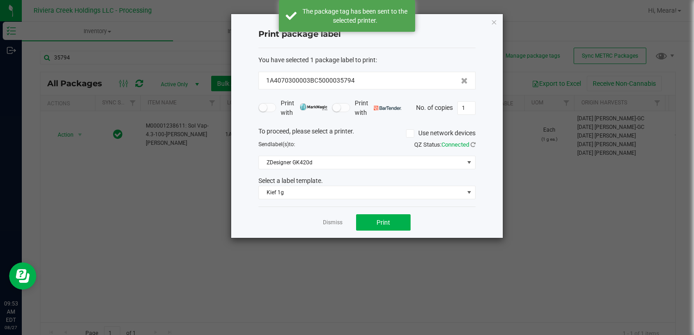
click at [329, 219] on link "Dismiss" at bounding box center [333, 223] width 20 height 8
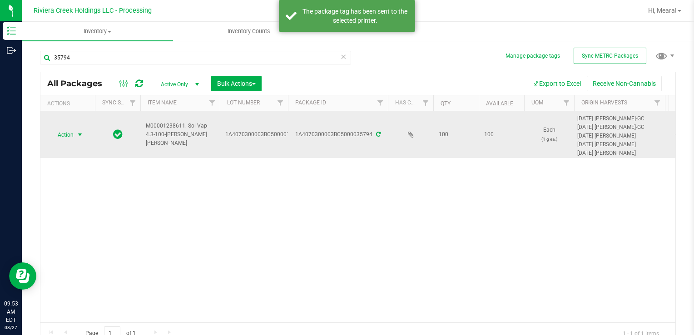
click at [64, 130] on span "Action" at bounding box center [61, 134] width 25 height 13
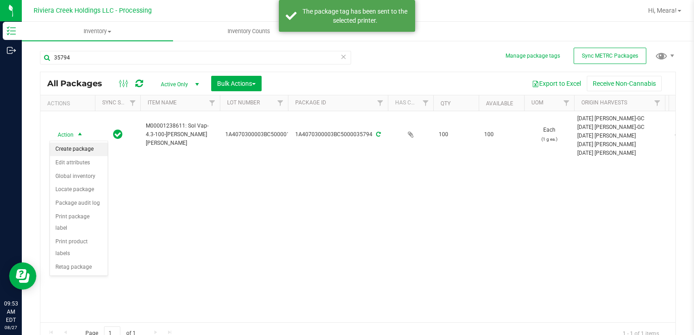
click at [76, 148] on li "Create package" at bounding box center [79, 150] width 58 height 14
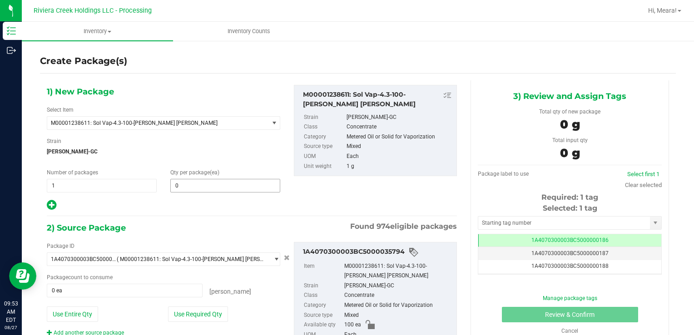
click at [212, 179] on span "0 0" at bounding box center [225, 186] width 110 height 14
drag, startPoint x: 214, startPoint y: 188, endPoint x: 211, endPoint y: 184, distance: 5.5
click at [212, 186] on span at bounding box center [225, 186] width 110 height 14
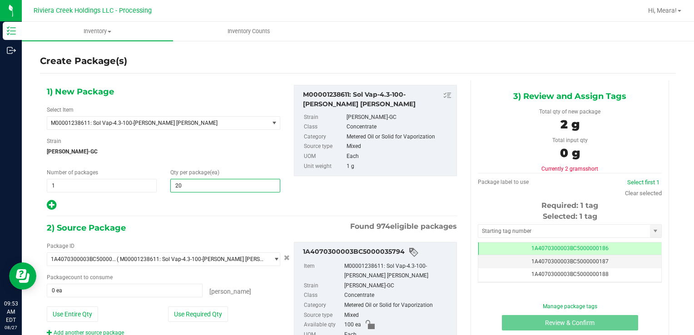
type input "200"
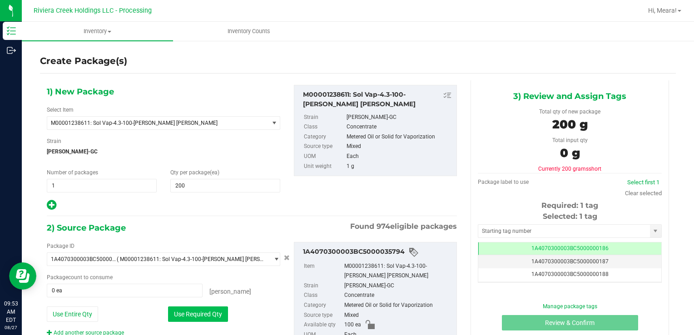
drag, startPoint x: 198, startPoint y: 319, endPoint x: 183, endPoint y: 315, distance: 15.0
click at [197, 319] on button "Use Required Qty" at bounding box center [198, 313] width 60 height 15
type input "100 ea"
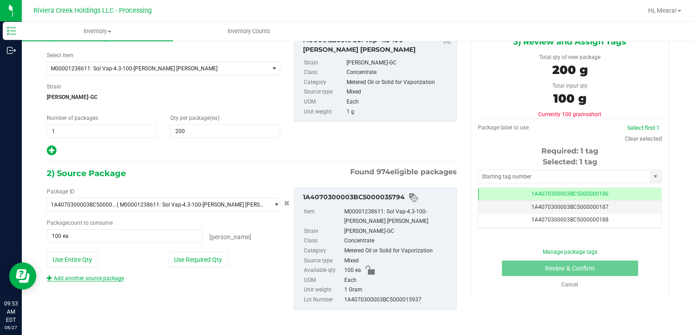
click at [120, 277] on link "Add another source package" at bounding box center [85, 278] width 77 height 6
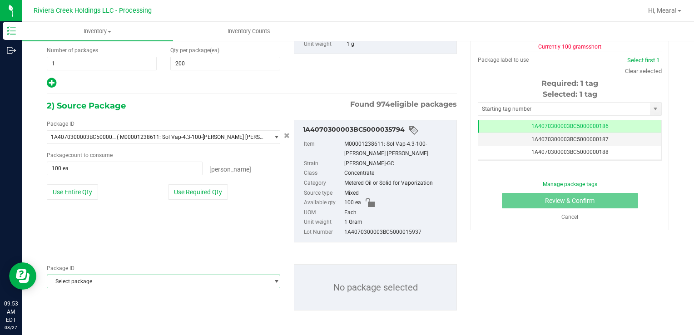
click at [124, 286] on span "Select package" at bounding box center [157, 281] width 221 height 13
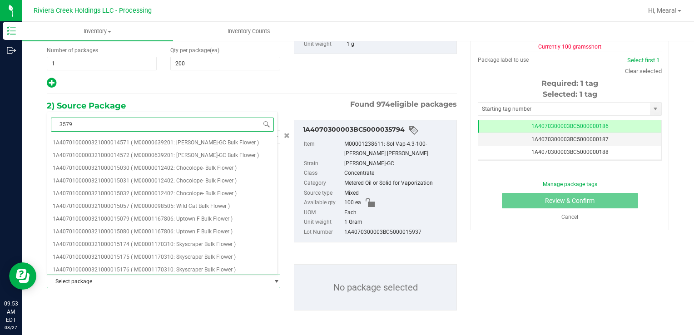
type input "35793"
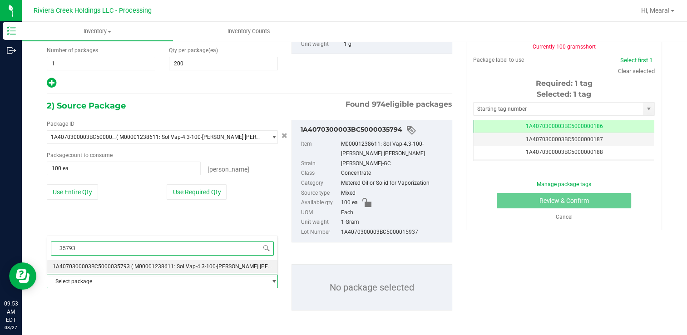
click at [136, 267] on span "( M00001238611: Sol Vap-4.3-100-[PERSON_NAME] [PERSON_NAME] )" at bounding box center [217, 266] width 173 height 6
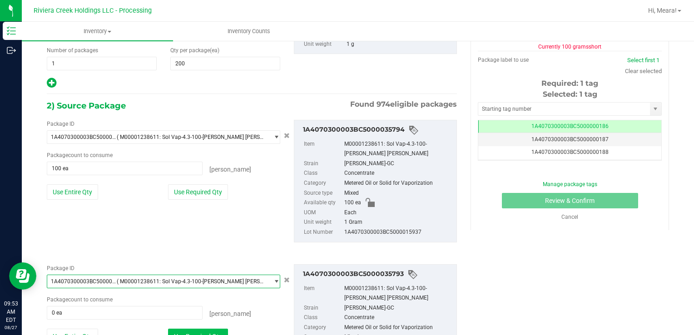
click at [216, 330] on button "Use Required Qty" at bounding box center [198, 336] width 60 height 15
type input "100 ea"
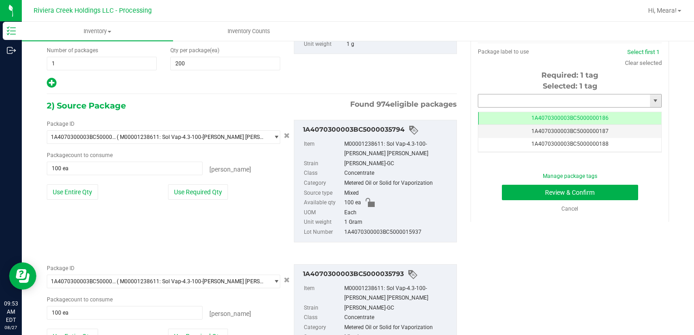
click at [499, 98] on input "text" at bounding box center [564, 100] width 172 height 13
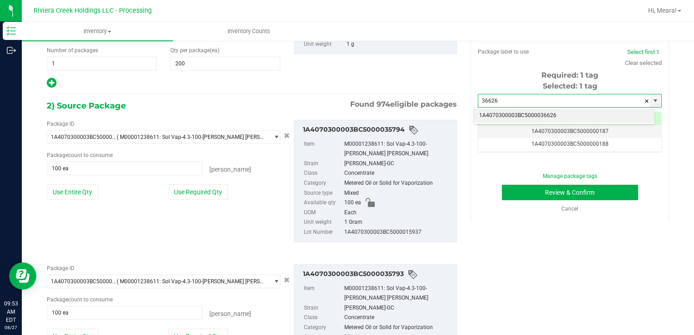
click at [516, 115] on li "1A4070300003BC5000036626" at bounding box center [563, 116] width 181 height 14
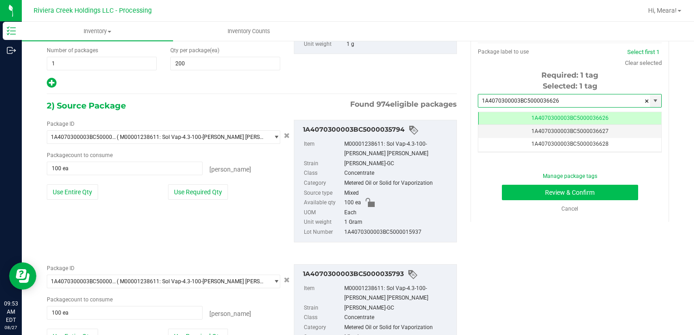
type input "1A4070300003BC5000036626"
click at [517, 192] on button "Review & Confirm" at bounding box center [570, 192] width 136 height 15
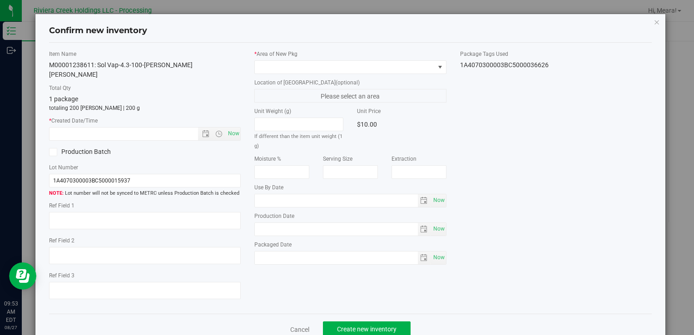
type input "[DATE]"
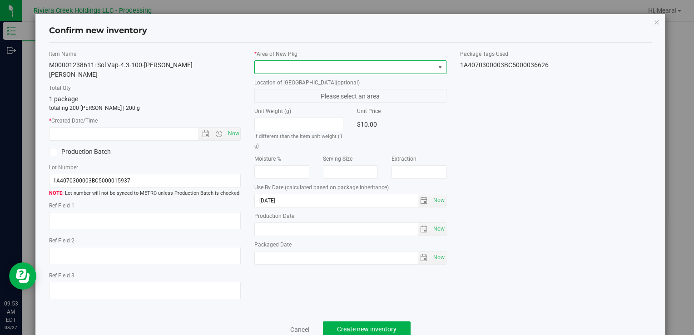
click at [391, 73] on span at bounding box center [350, 67] width 192 height 14
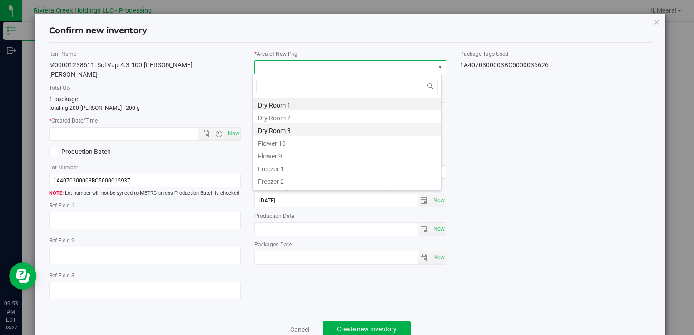
click at [279, 135] on li "Dry Room 3" at bounding box center [346, 129] width 189 height 13
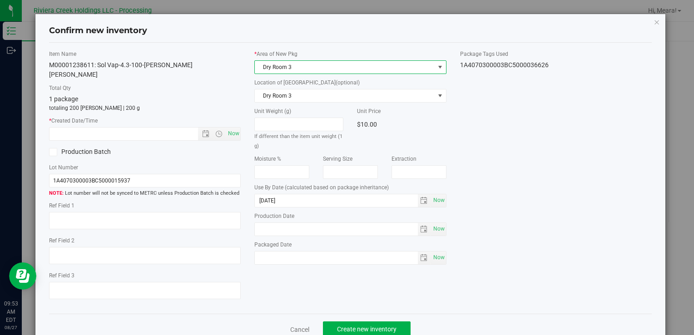
click at [285, 71] on span "Dry Room 3" at bounding box center [344, 67] width 179 height 13
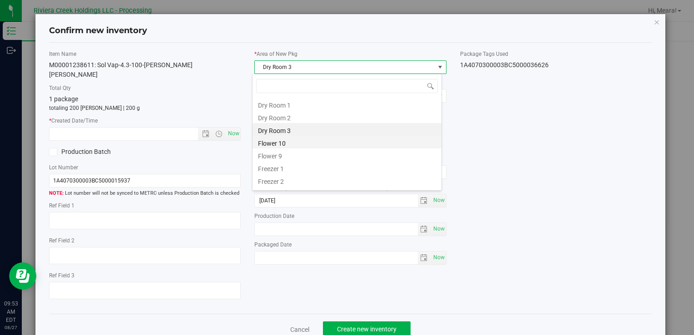
click at [293, 142] on li "Flower 10" at bounding box center [346, 142] width 189 height 13
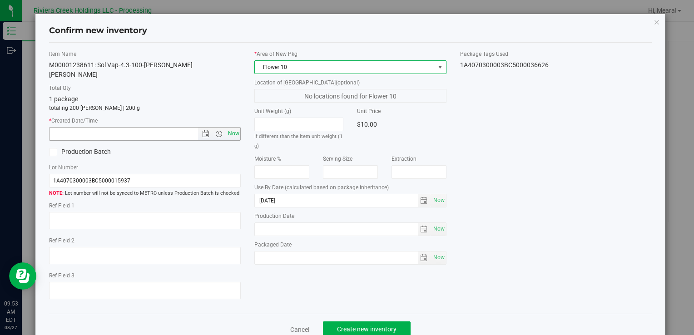
click at [232, 127] on span "Now" at bounding box center [233, 133] width 15 height 13
type input "8/27/2025 9:53 AM"
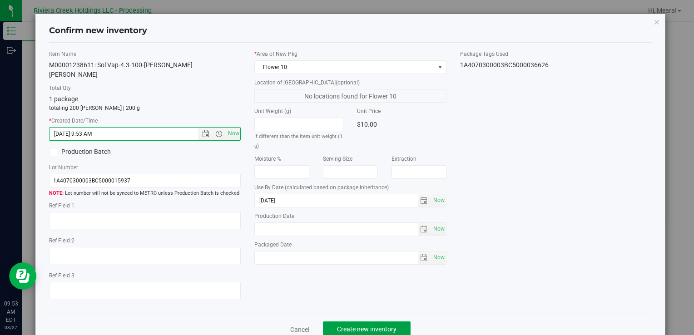
click at [395, 322] on button "Create new inventory" at bounding box center [367, 328] width 88 height 15
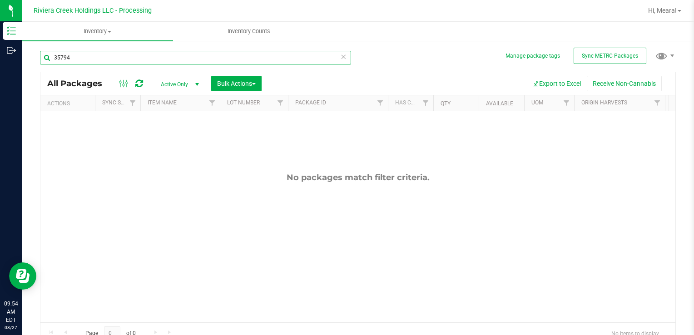
drag, startPoint x: 88, startPoint y: 53, endPoint x: 71, endPoint y: 63, distance: 19.5
click at [59, 60] on input "35794" at bounding box center [195, 58] width 311 height 14
click at [82, 61] on input "35794" at bounding box center [195, 58] width 311 height 14
type input "3"
type input "36626"
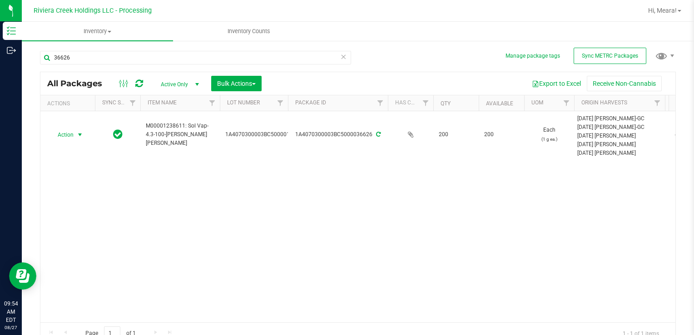
click at [74, 137] on span "select" at bounding box center [79, 134] width 11 height 13
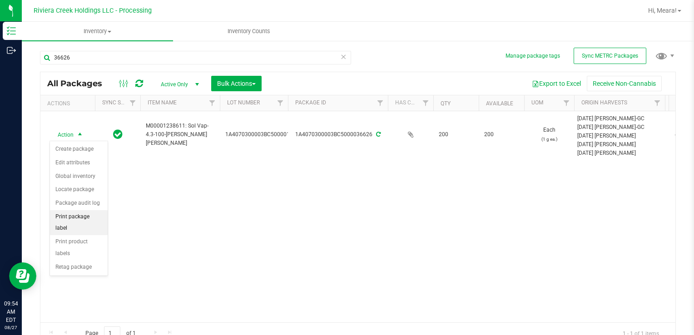
click at [97, 214] on li "Print package label" at bounding box center [79, 222] width 58 height 25
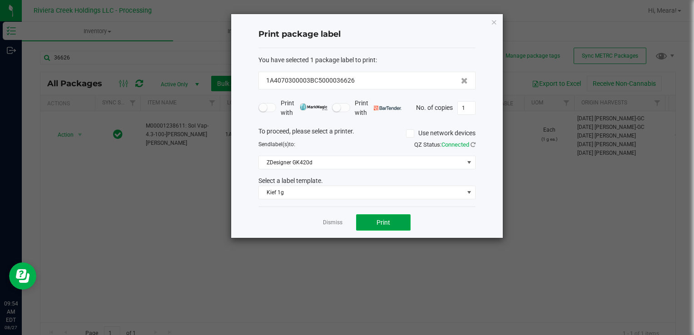
click at [380, 220] on span "Print" at bounding box center [383, 222] width 14 height 7
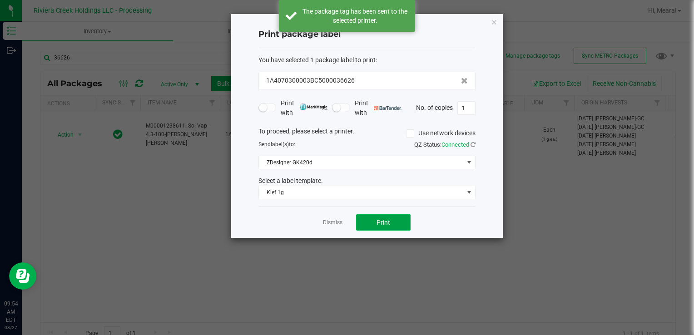
click at [380, 220] on span "Print" at bounding box center [383, 222] width 14 height 7
click at [369, 222] on button "Print" at bounding box center [383, 222] width 54 height 16
click at [339, 223] on link "Dismiss" at bounding box center [333, 223] width 20 height 8
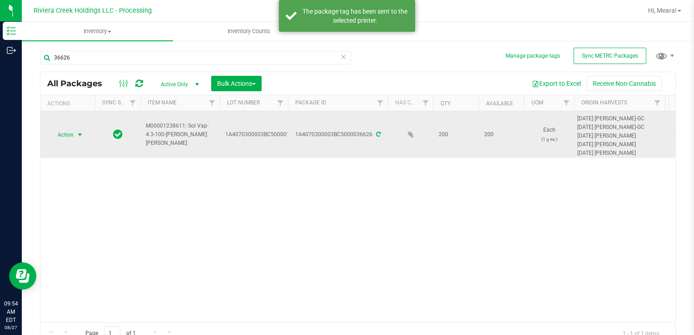
click at [72, 134] on span "Action" at bounding box center [61, 134] width 25 height 13
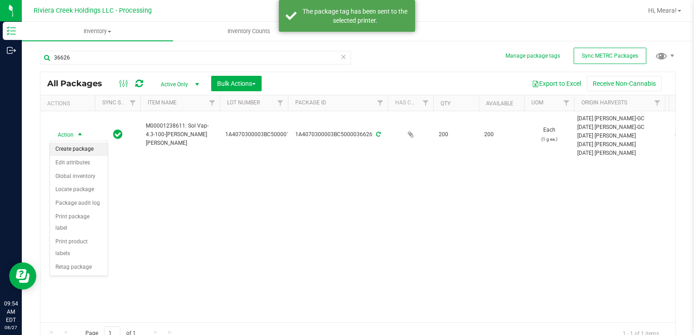
click at [80, 146] on li "Create package" at bounding box center [79, 150] width 58 height 14
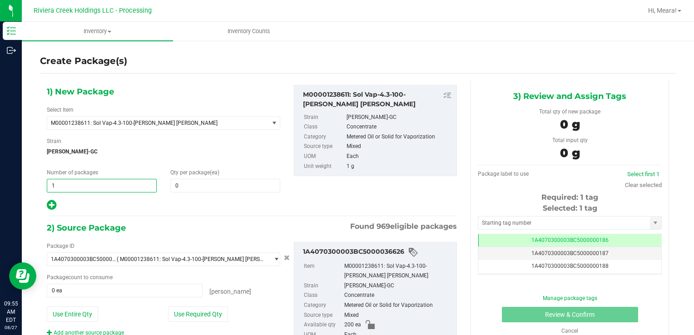
drag, startPoint x: 89, startPoint y: 190, endPoint x: 33, endPoint y: 164, distance: 60.9
click at [30, 179] on div "Create Package(s) 1) New Package Select Item M00001238611: Sol Vap-4.3-100-Stam…" at bounding box center [358, 182] width 672 height 284
type input "3"
click at [211, 177] on div "Qty per package (ea) 0 0" at bounding box center [224, 180] width 123 height 24
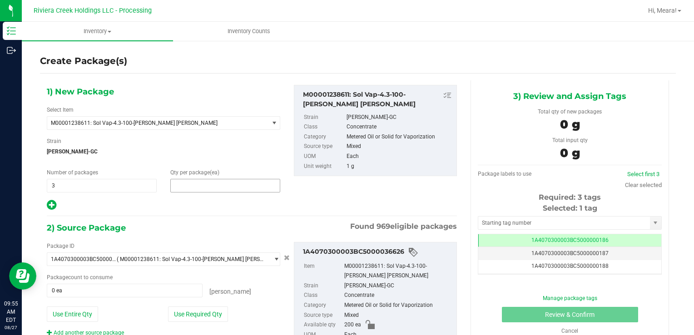
click at [209, 183] on span at bounding box center [225, 186] width 110 height 14
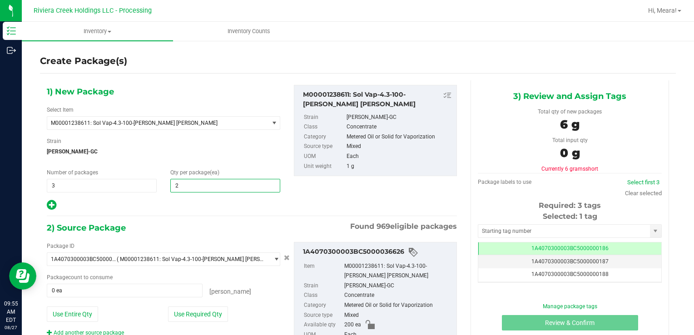
type input "20"
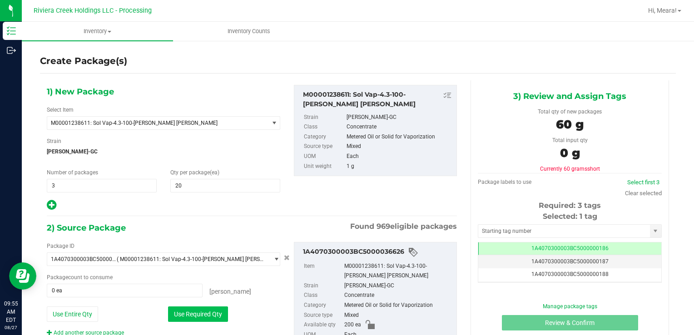
click at [182, 310] on button "Use Required Qty" at bounding box center [198, 313] width 60 height 15
type input "60 ea"
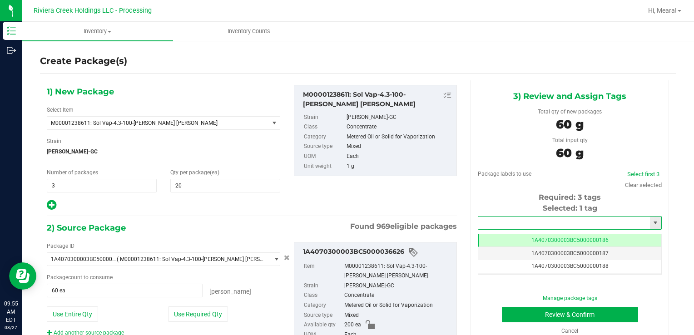
click at [525, 219] on input "text" at bounding box center [564, 223] width 172 height 13
click at [533, 235] on li "1A4070300003BC5000036627" at bounding box center [563, 239] width 181 height 14
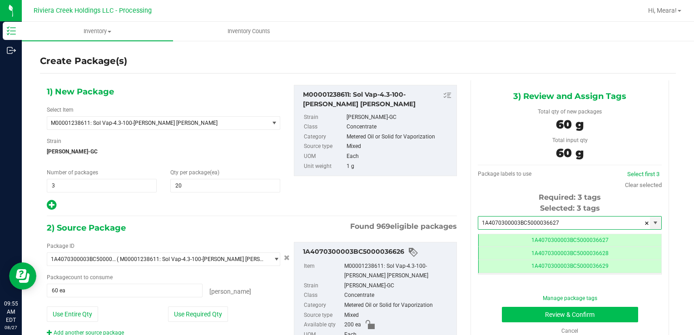
type input "1A4070300003BC5000036627"
click at [518, 315] on button "Review & Confirm" at bounding box center [570, 314] width 136 height 15
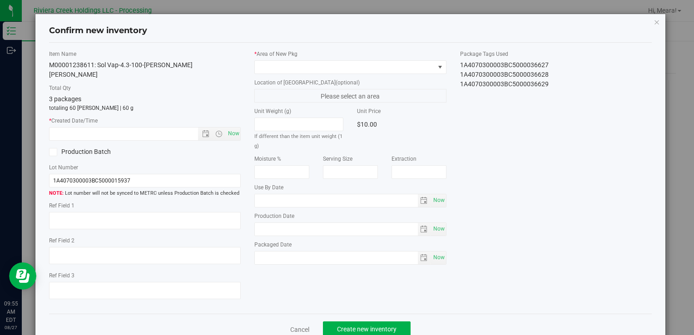
type input "[DATE]"
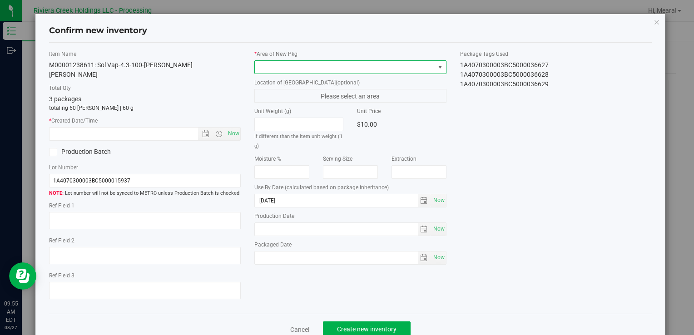
click at [401, 61] on span at bounding box center [344, 67] width 179 height 13
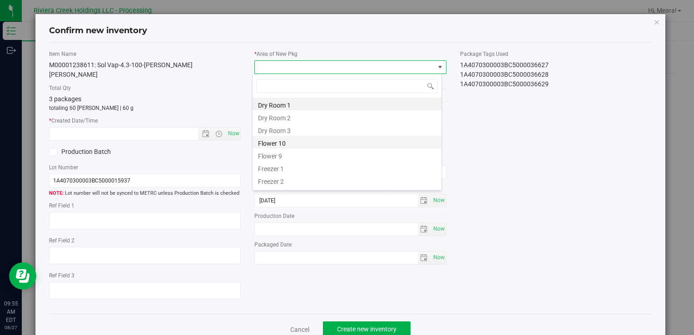
click at [291, 139] on li "Flower 10" at bounding box center [346, 142] width 189 height 13
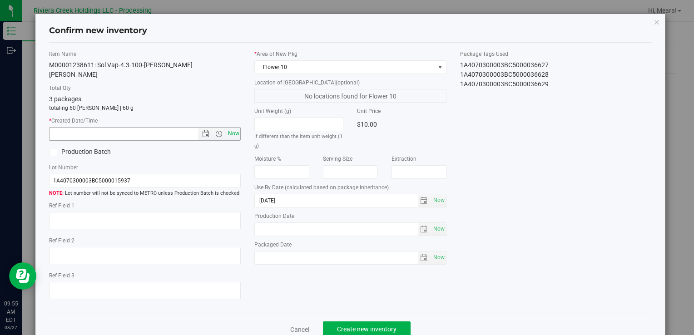
click at [229, 127] on span "Now" at bounding box center [233, 133] width 15 height 13
type input "8/27/2025 9:55 AM"
click at [343, 326] on span "Create new inventory" at bounding box center [366, 329] width 59 height 7
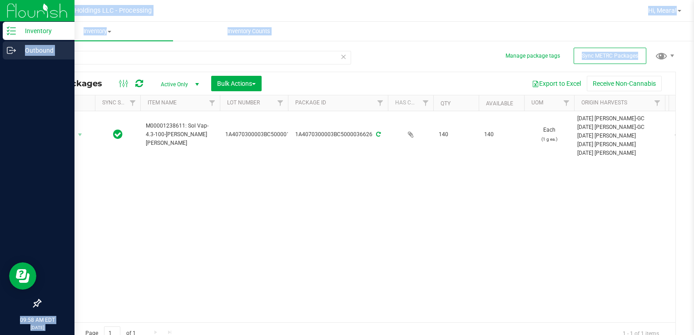
drag, startPoint x: 83, startPoint y: 65, endPoint x: 20, endPoint y: 51, distance: 64.1
click at [20, 51] on div "Inventory Outbound 09:58 AM EDT 08/27/2025 08/27 Riviera Creek Holdings LLC - P…" at bounding box center [347, 167] width 694 height 335
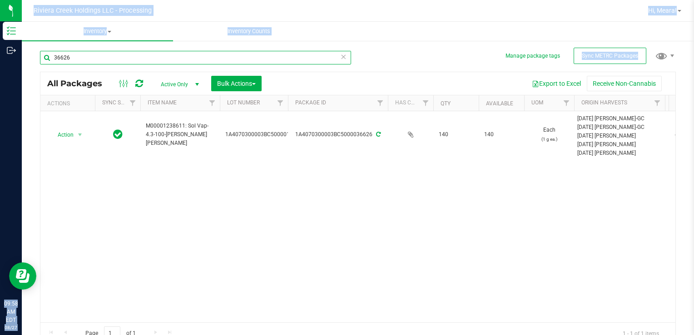
click at [193, 59] on input "36626" at bounding box center [195, 58] width 311 height 14
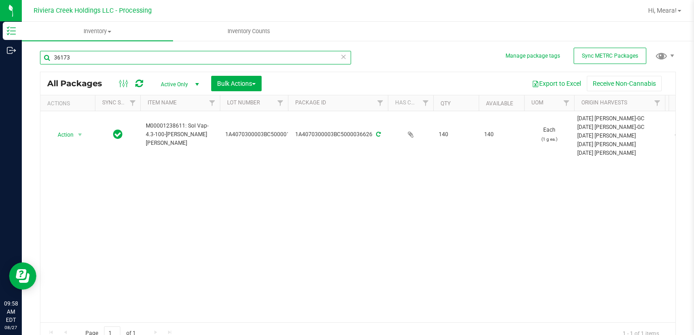
type input "36173"
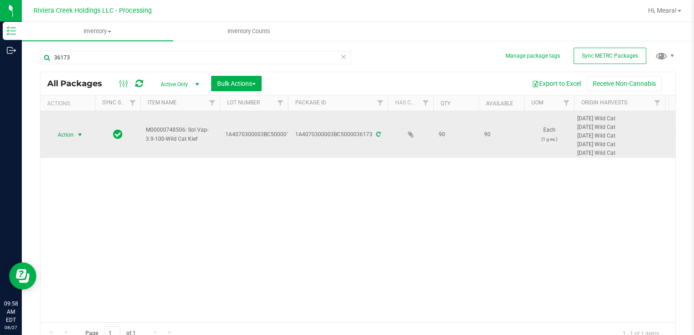
click at [60, 132] on span "Action" at bounding box center [61, 134] width 25 height 13
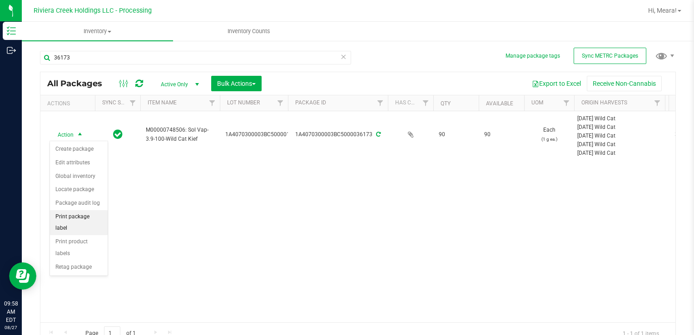
click at [98, 217] on li "Print package label" at bounding box center [79, 222] width 58 height 25
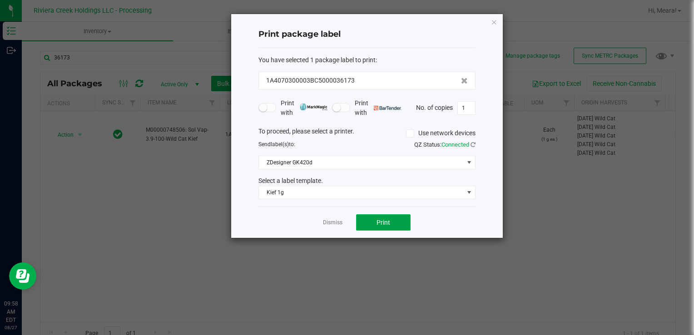
click at [383, 224] on span "Print" at bounding box center [383, 222] width 14 height 7
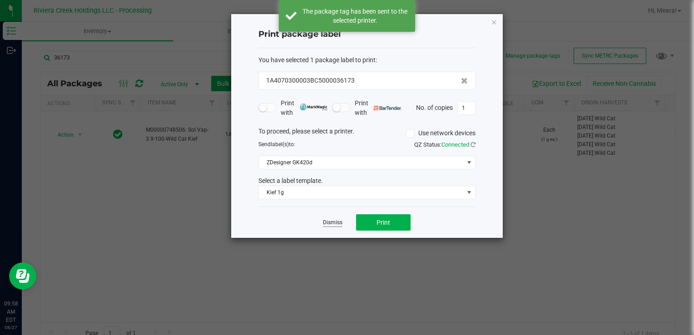
click at [336, 223] on link "Dismiss" at bounding box center [333, 223] width 20 height 8
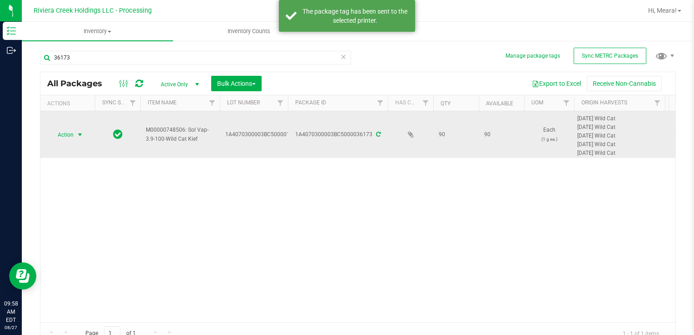
click at [65, 133] on span "Action" at bounding box center [61, 134] width 25 height 13
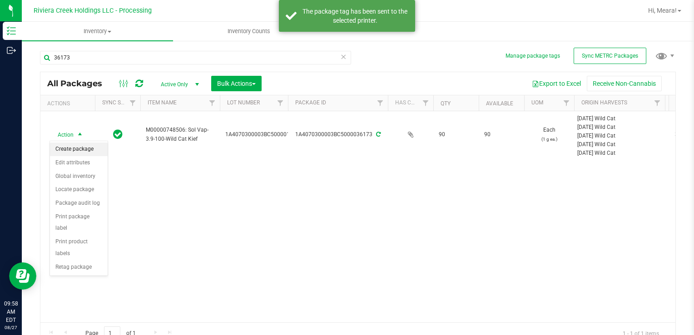
click at [71, 147] on li "Create package" at bounding box center [79, 150] width 58 height 14
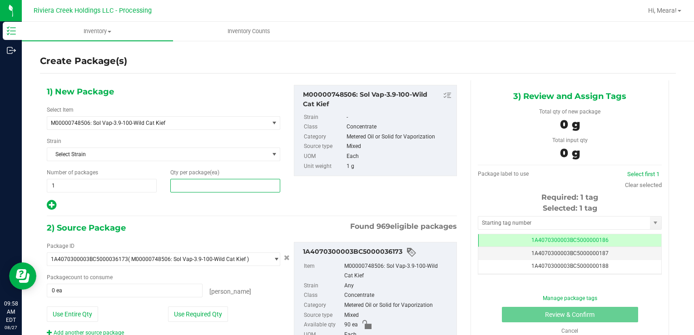
click at [244, 187] on span at bounding box center [225, 186] width 110 height 14
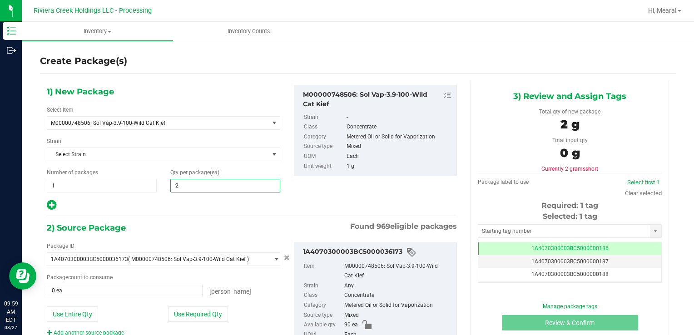
type input "20"
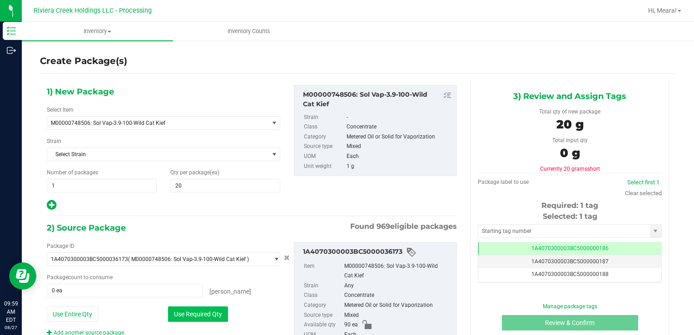
click at [181, 306] on button "Use Required Qty" at bounding box center [198, 313] width 60 height 15
type input "20 ea"
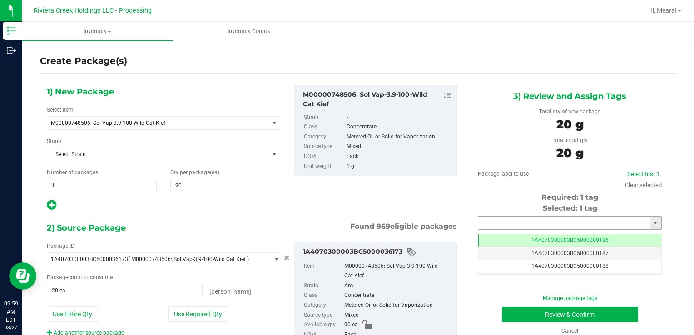
click at [538, 224] on input "text" at bounding box center [564, 223] width 172 height 13
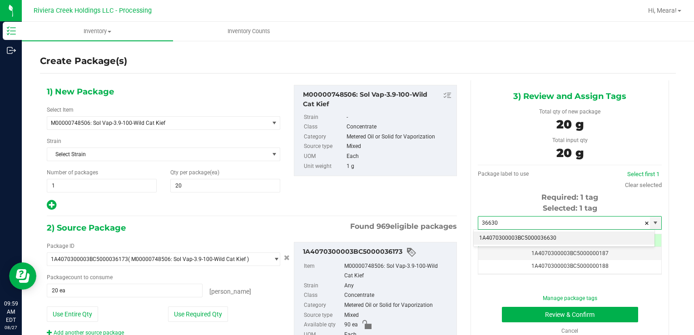
click at [513, 241] on li "1A4070300003BC5000036630" at bounding box center [563, 239] width 181 height 14
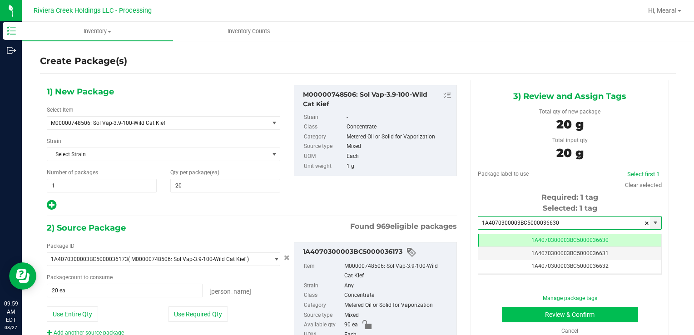
type input "1A4070300003BC5000036630"
click at [522, 312] on button "Review & Confirm" at bounding box center [570, 314] width 136 height 15
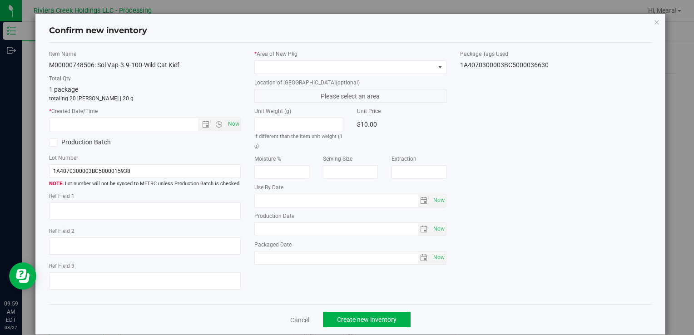
type input "[DATE]"
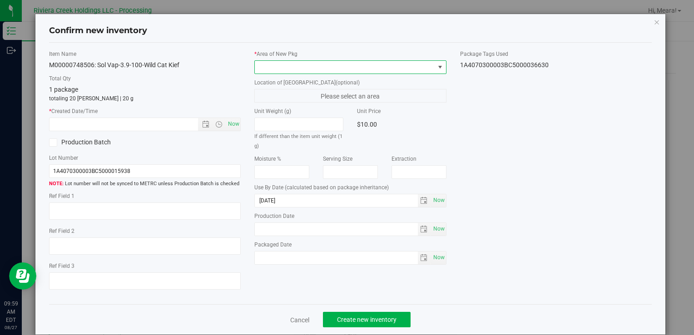
click at [407, 70] on span at bounding box center [344, 67] width 179 height 13
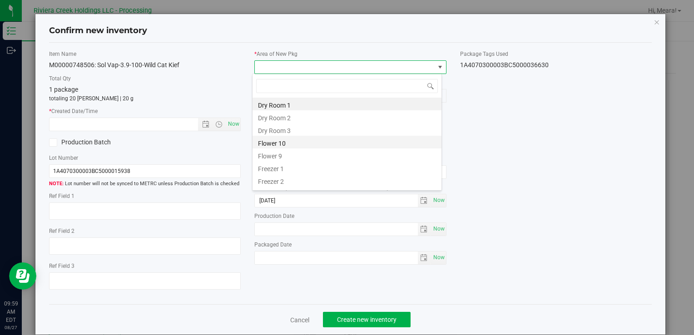
click at [285, 143] on li "Flower 10" at bounding box center [346, 142] width 189 height 13
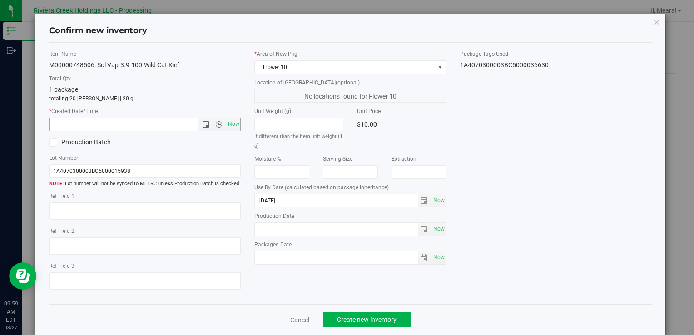
click at [238, 124] on span "Now" at bounding box center [145, 125] width 192 height 14
click at [231, 121] on span "Now" at bounding box center [233, 124] width 15 height 13
type input "8/27/2025 9:59 AM"
click at [367, 321] on span "Create new inventory" at bounding box center [366, 319] width 59 height 7
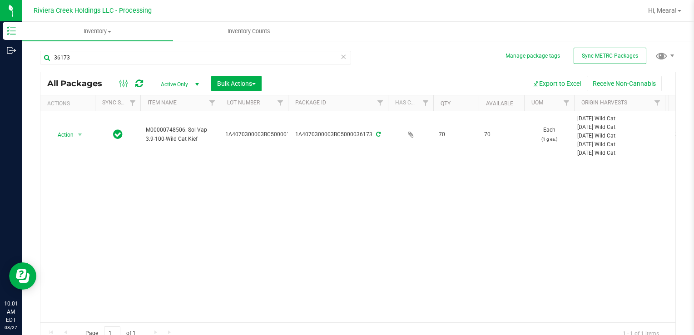
click at [581, 276] on div "Action Action Create package Edit attributes Global inventory Locate package Pa…" at bounding box center [357, 216] width 635 height 211
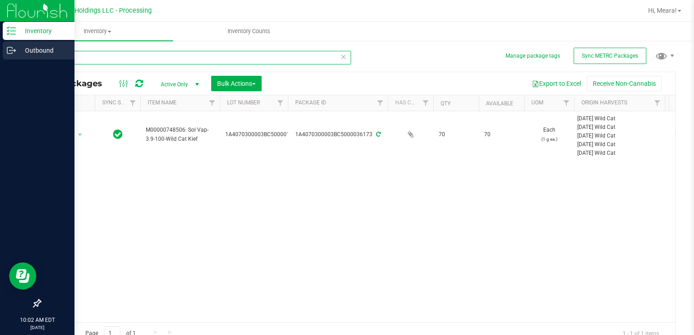
drag, startPoint x: 74, startPoint y: 54, endPoint x: 0, endPoint y: 55, distance: 73.6
click at [18, 55] on div "Inventory Outbound 10:02 AM EDT 08/27/2025 08/27 Riviera Creek Holdings LLC - P…" at bounding box center [347, 167] width 694 height 335
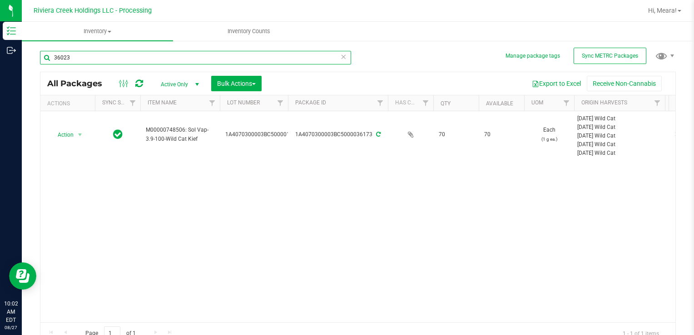
type input "36023"
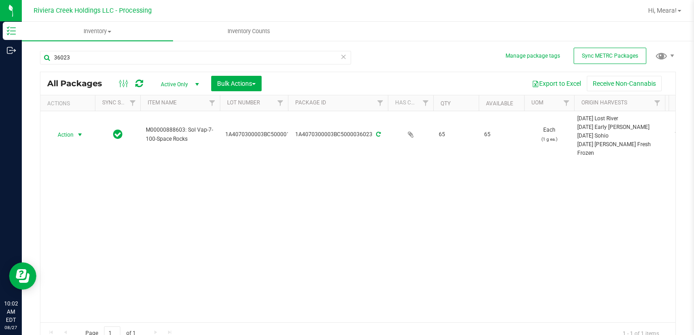
drag, startPoint x: 60, startPoint y: 135, endPoint x: 71, endPoint y: 153, distance: 20.6
click at [60, 136] on span "Action" at bounding box center [61, 134] width 25 height 13
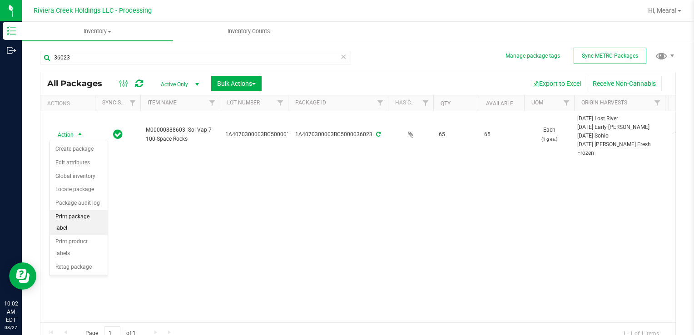
click at [102, 214] on li "Print package label" at bounding box center [79, 222] width 58 height 25
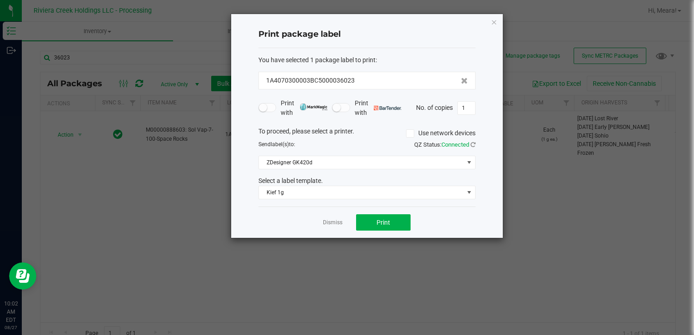
click at [355, 199] on div "You have selected 1 package label to print : 1A4070300003BC5000036023 Print wit…" at bounding box center [366, 127] width 217 height 159
click at [326, 193] on span "Kief 1g" at bounding box center [361, 192] width 205 height 13
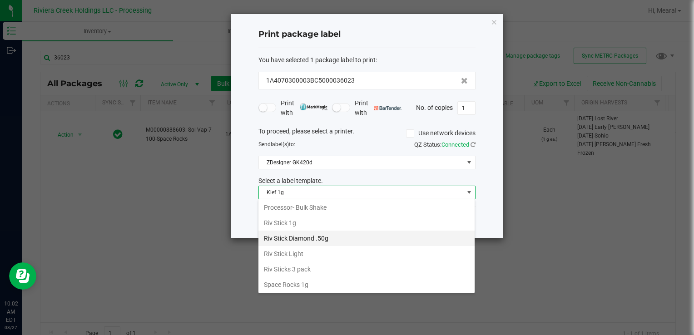
scroll to position [428, 0]
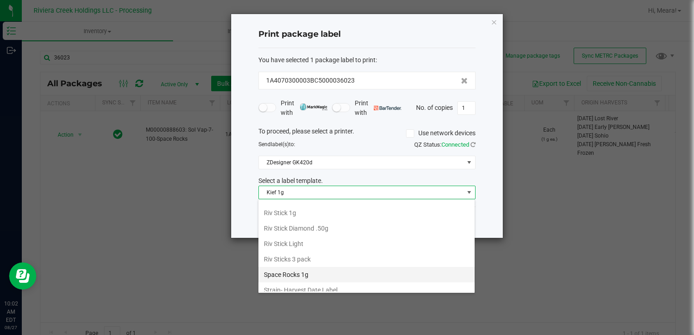
click at [324, 267] on li "Space Rocks 1g" at bounding box center [366, 274] width 216 height 15
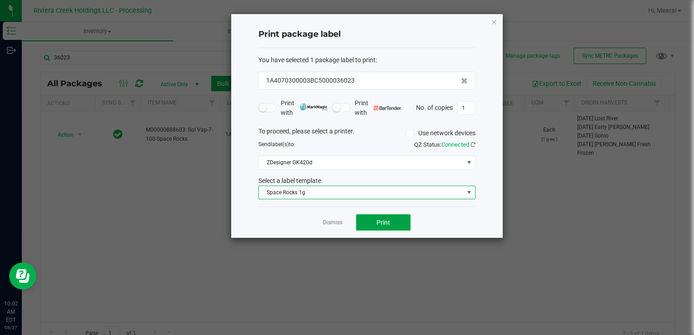
click at [363, 225] on button "Print" at bounding box center [383, 222] width 54 height 16
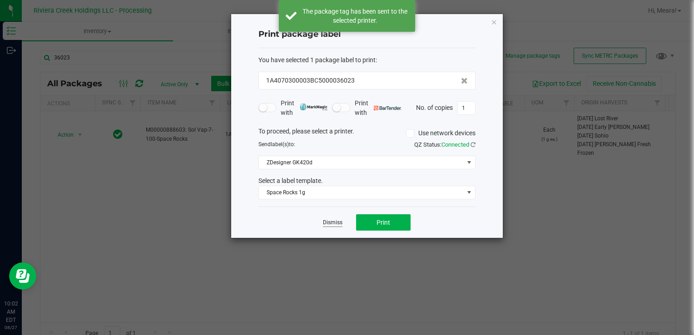
click at [334, 222] on link "Dismiss" at bounding box center [333, 223] width 20 height 8
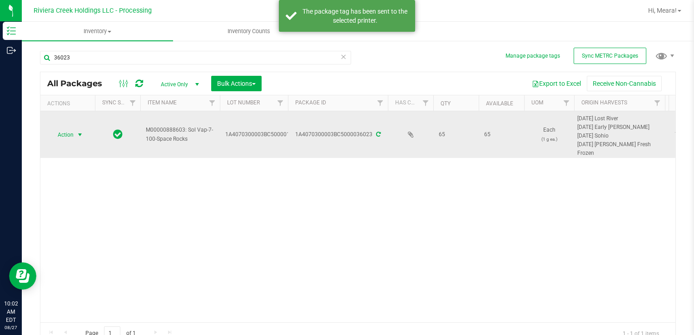
click at [75, 138] on span "select" at bounding box center [79, 134] width 11 height 13
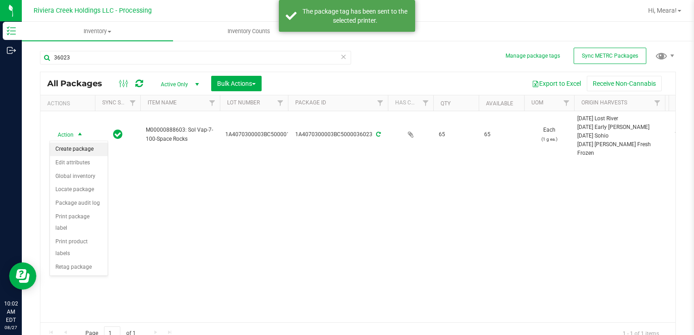
click at [79, 150] on li "Create package" at bounding box center [79, 150] width 58 height 14
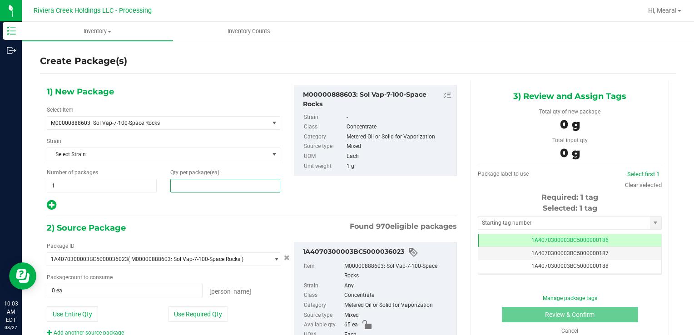
click at [227, 190] on span at bounding box center [225, 186] width 110 height 14
type input "25"
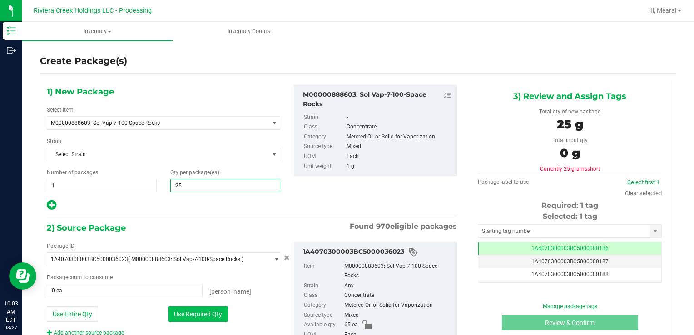
type input "25"
drag, startPoint x: 209, startPoint y: 311, endPoint x: 252, endPoint y: 277, distance: 54.9
click at [209, 311] on button "Use Required Qty" at bounding box center [198, 313] width 60 height 15
type input "25 ea"
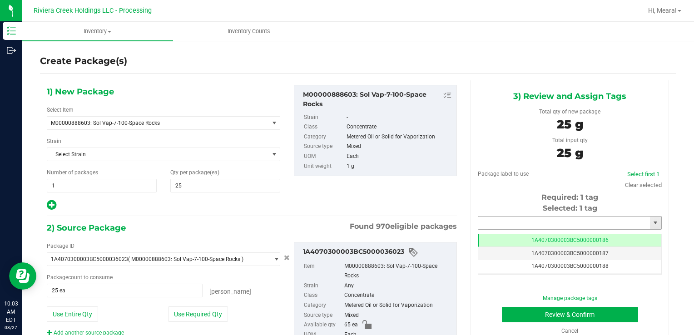
click at [541, 220] on input "text" at bounding box center [564, 223] width 172 height 13
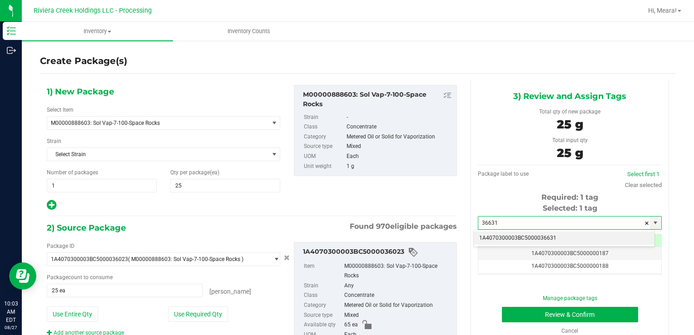
drag, startPoint x: 543, startPoint y: 239, endPoint x: 518, endPoint y: 293, distance: 59.7
click at [543, 239] on li "1A4070300003BC5000036631" at bounding box center [563, 239] width 181 height 14
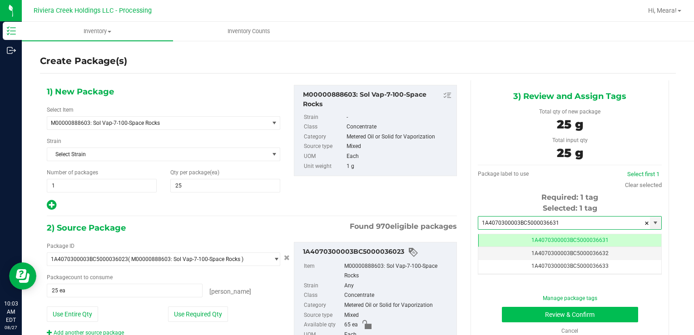
type input "1A4070300003BC5000036631"
click at [513, 316] on button "Review & Confirm" at bounding box center [570, 314] width 136 height 15
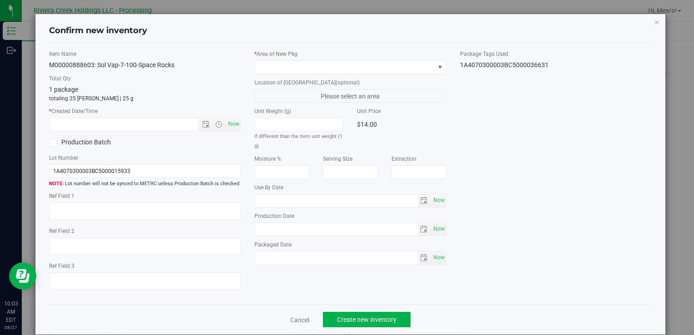
type input "[DATE]"
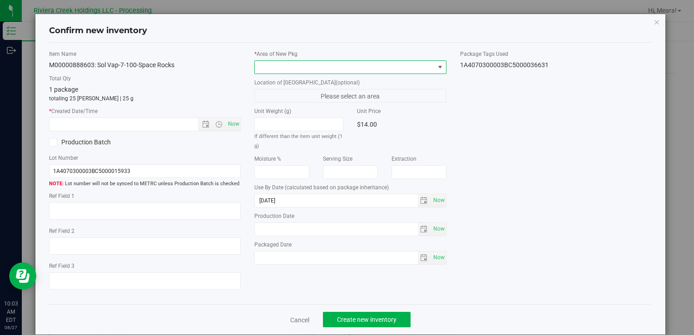
drag, startPoint x: 397, startPoint y: 68, endPoint x: 389, endPoint y: 70, distance: 8.4
click at [396, 68] on span at bounding box center [344, 67] width 179 height 13
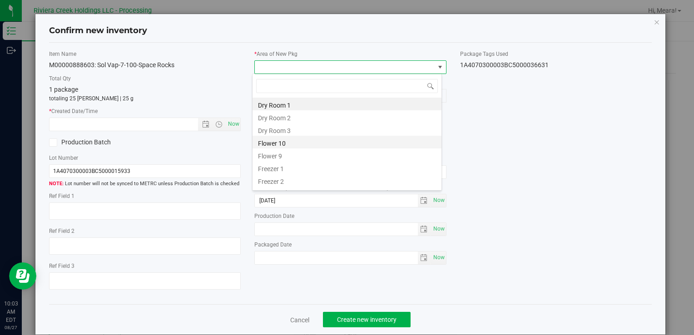
click at [272, 144] on li "Flower 10" at bounding box center [346, 142] width 189 height 13
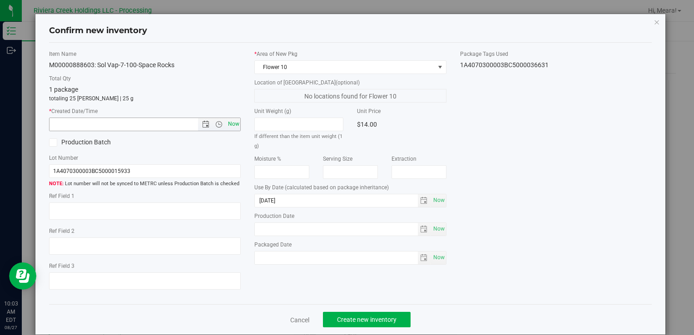
click at [228, 124] on span "Now" at bounding box center [233, 124] width 15 height 13
type input "8/27/2025 10:03 AM"
click at [364, 318] on span "Create new inventory" at bounding box center [366, 319] width 59 height 7
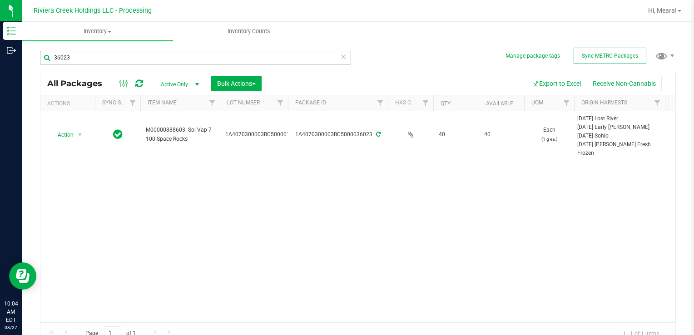
drag, startPoint x: 91, startPoint y: 66, endPoint x: 85, endPoint y: 61, distance: 8.0
click at [87, 64] on div "36023" at bounding box center [195, 61] width 311 height 21
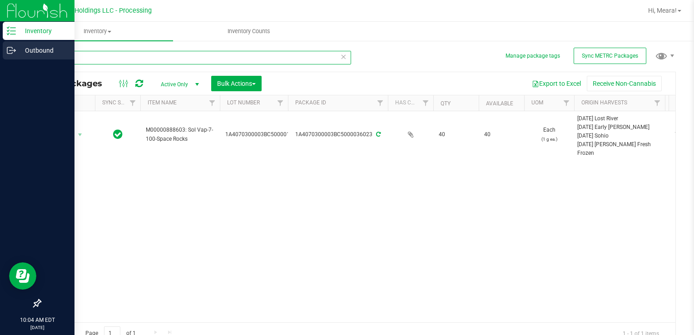
drag, startPoint x: 83, startPoint y: 59, endPoint x: 2, endPoint y: 57, distance: 81.3
click at [2, 57] on div "Inventory Outbound 10:04 AM EDT 08/27/2025 08/27 Riviera Creek Holdings LLC - P…" at bounding box center [347, 167] width 694 height 335
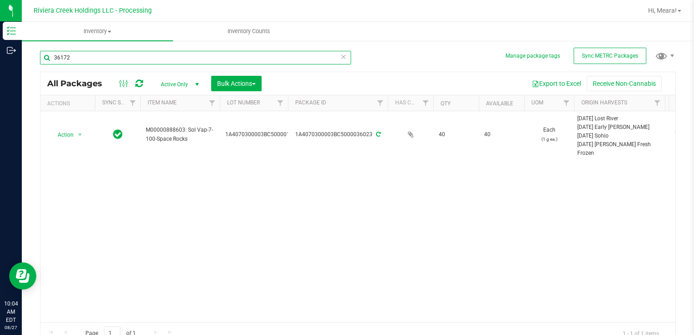
type input "36172"
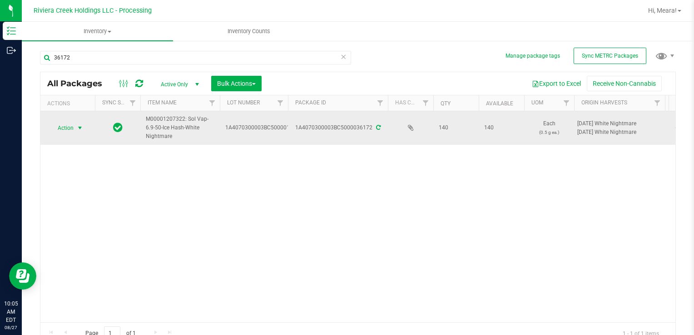
click at [76, 125] on span "select" at bounding box center [79, 127] width 7 height 7
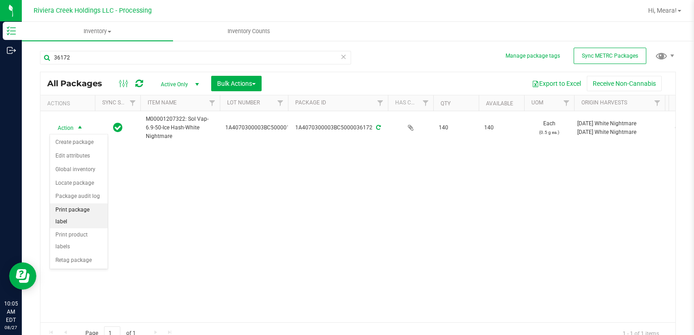
click at [94, 212] on li "Print package label" at bounding box center [79, 215] width 58 height 25
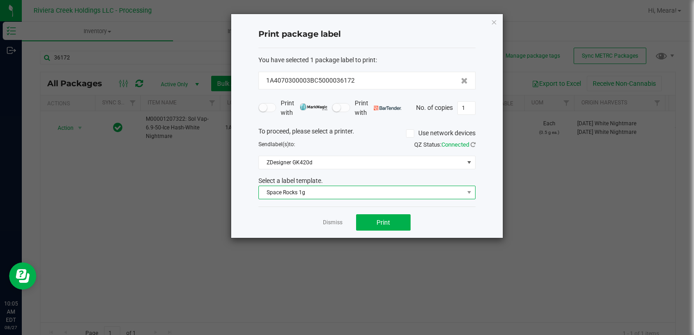
click at [286, 194] on span "Space Rocks 1g" at bounding box center [361, 192] width 205 height 13
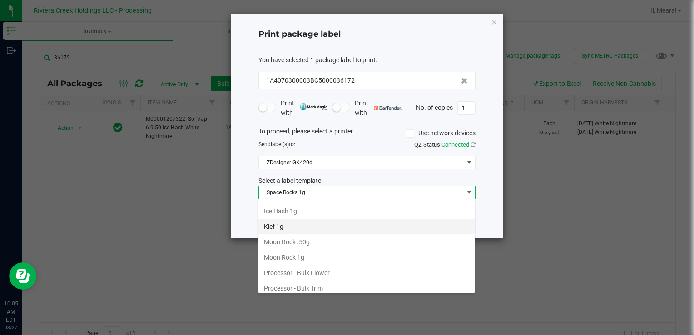
scroll to position [276, 0]
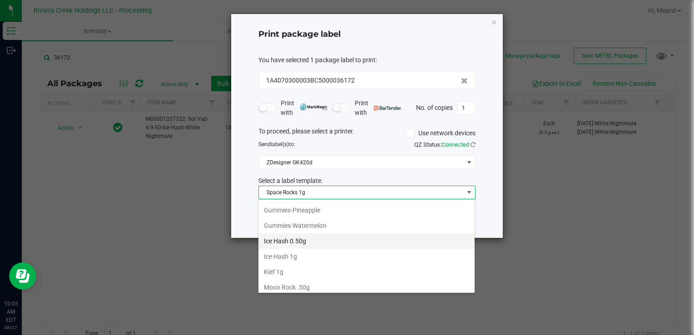
click at [312, 237] on li "Ice Hash 0.50g" at bounding box center [366, 240] width 216 height 15
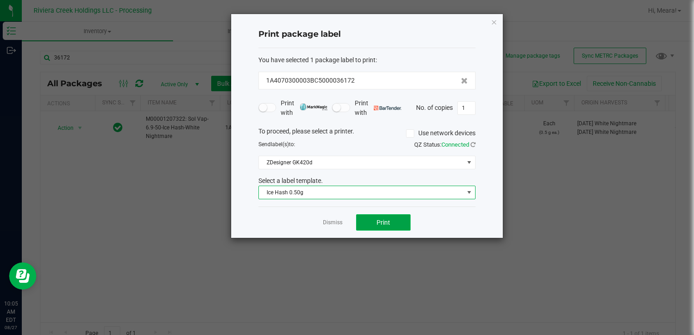
click at [376, 220] on span "Print" at bounding box center [383, 222] width 14 height 7
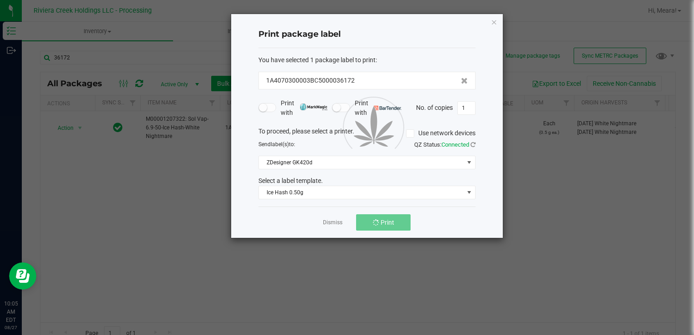
click at [336, 222] on link "Dismiss" at bounding box center [333, 223] width 20 height 8
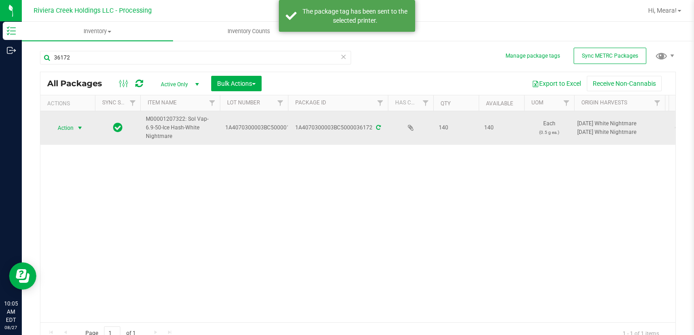
click at [76, 132] on span "select" at bounding box center [79, 128] width 11 height 13
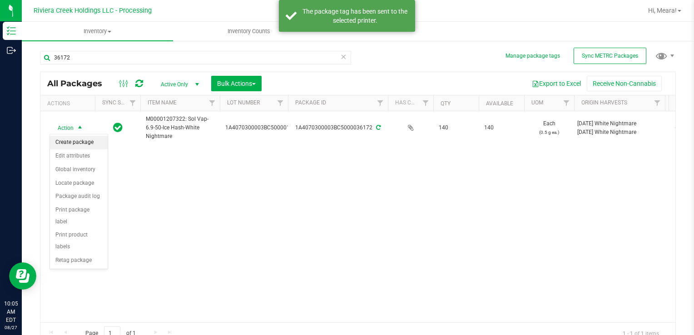
click at [80, 142] on li "Create package" at bounding box center [79, 143] width 58 height 14
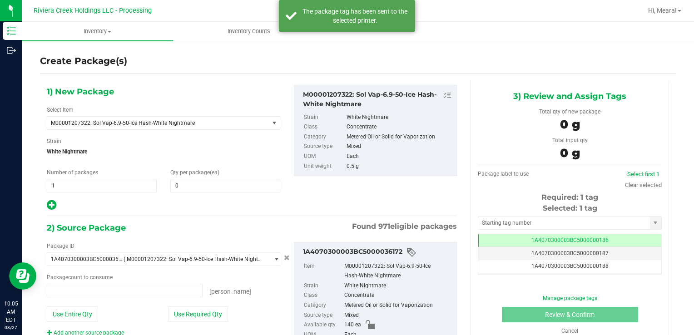
type input "0 ea"
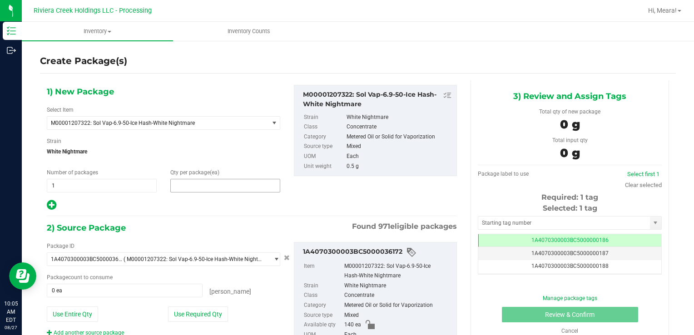
click at [207, 189] on span at bounding box center [225, 186] width 110 height 14
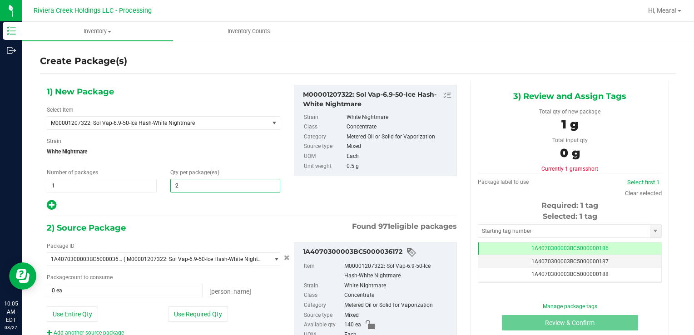
type input "20"
drag, startPoint x: 186, startPoint y: 308, endPoint x: 180, endPoint y: 304, distance: 7.2
click at [185, 308] on button "Use Required Qty" at bounding box center [198, 313] width 60 height 15
type input "20 ea"
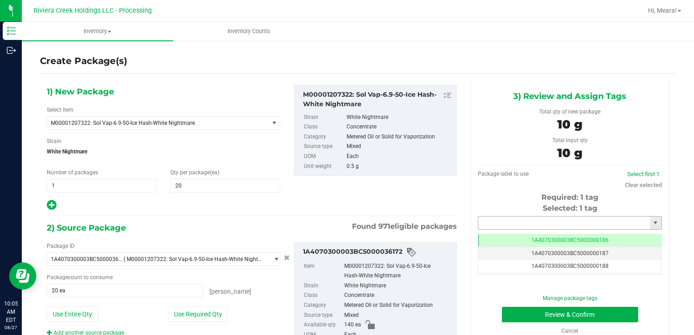
click at [492, 217] on input "text" at bounding box center [564, 223] width 172 height 13
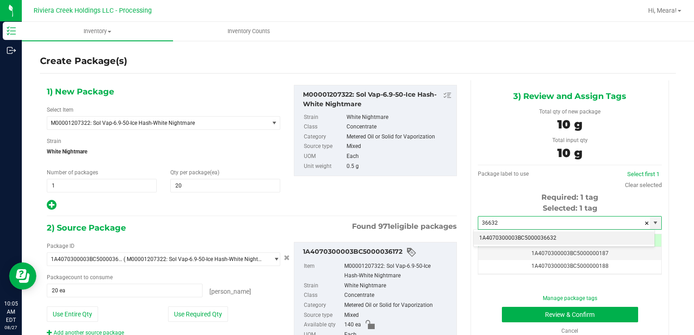
click at [492, 234] on li "1A4070300003BC5000036632" at bounding box center [563, 239] width 181 height 14
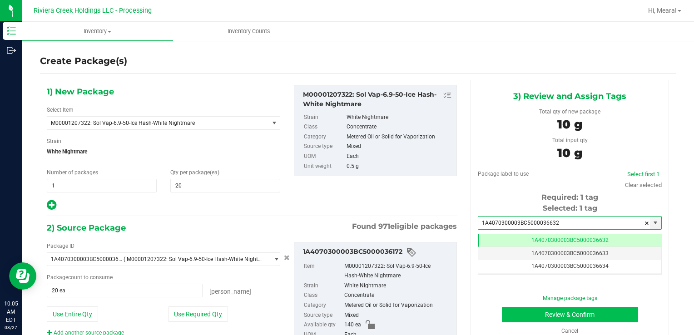
type input "1A4070300003BC5000036632"
click at [512, 316] on button "Review & Confirm" at bounding box center [570, 314] width 136 height 15
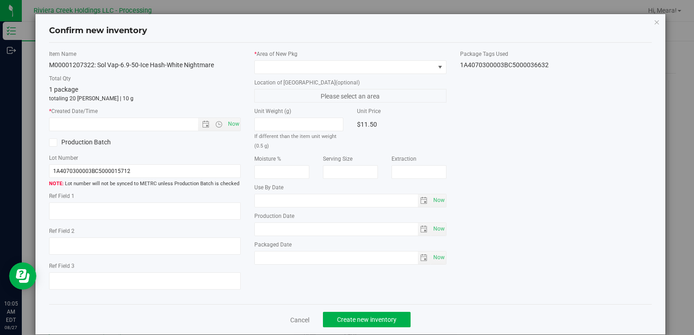
type input "[DATE]"
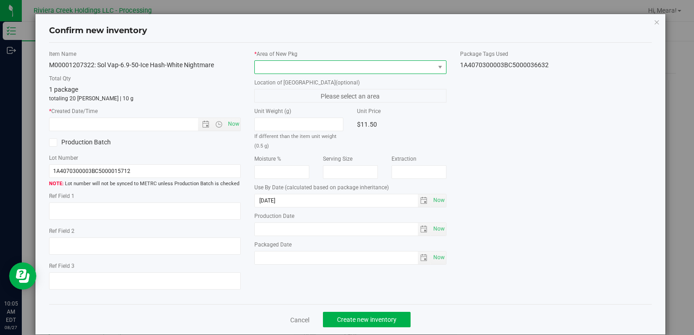
click at [375, 61] on span at bounding box center [344, 67] width 179 height 13
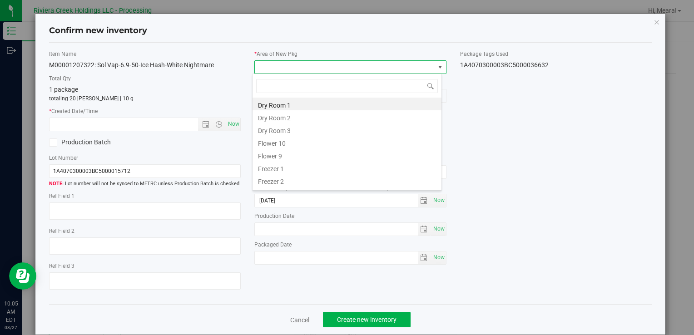
click at [287, 141] on li "Flower 10" at bounding box center [346, 142] width 189 height 13
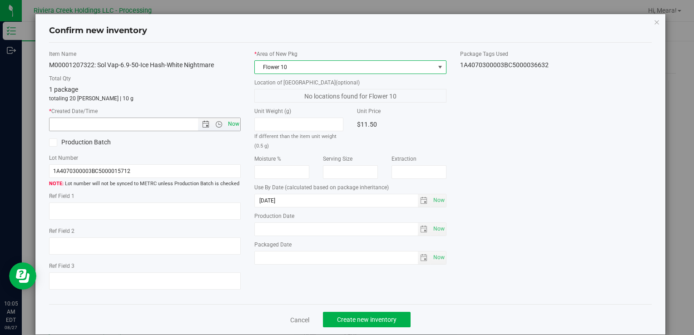
drag, startPoint x: 234, startPoint y: 124, endPoint x: 317, endPoint y: 233, distance: 137.3
click at [234, 124] on span "Now" at bounding box center [233, 124] width 15 height 13
type input "8/27/2025 10:05 AM"
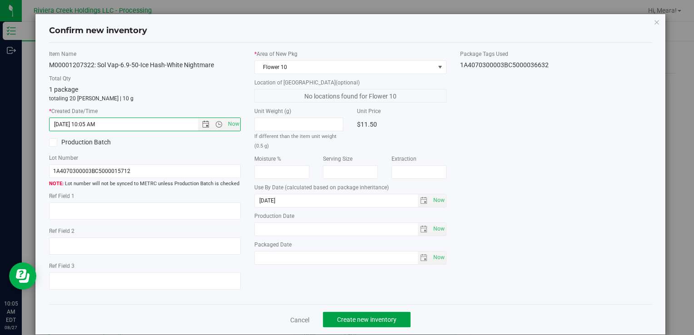
drag, startPoint x: 380, startPoint y: 325, endPoint x: 372, endPoint y: 319, distance: 9.7
click at [376, 323] on button "Create new inventory" at bounding box center [367, 319] width 88 height 15
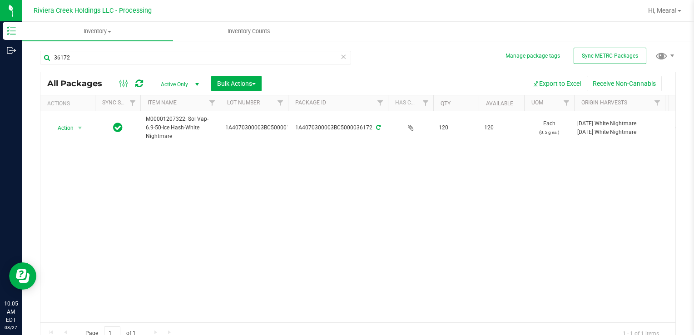
click at [338, 299] on div "Action Action Create package Edit attributes Global inventory Locate package Pa…" at bounding box center [357, 216] width 635 height 211
drag, startPoint x: 90, startPoint y: 50, endPoint x: 78, endPoint y: 67, distance: 20.4
click at [29, 64] on div "Manage package tags Sync METRC Packages 36172 All Packages Active Only Active O…" at bounding box center [358, 178] width 672 height 277
drag, startPoint x: 107, startPoint y: 49, endPoint x: 99, endPoint y: 54, distance: 9.5
click at [106, 50] on div "36172" at bounding box center [199, 57] width 318 height 29
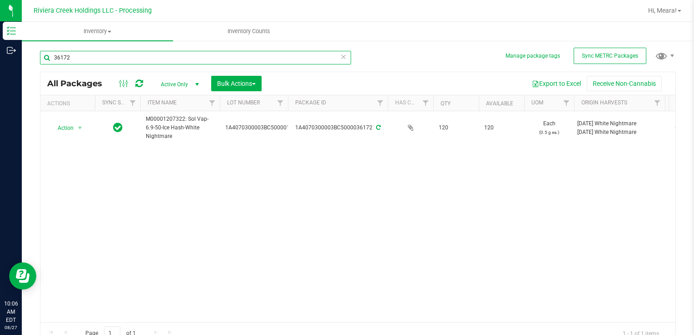
click at [98, 56] on input "36172" at bounding box center [195, 58] width 311 height 14
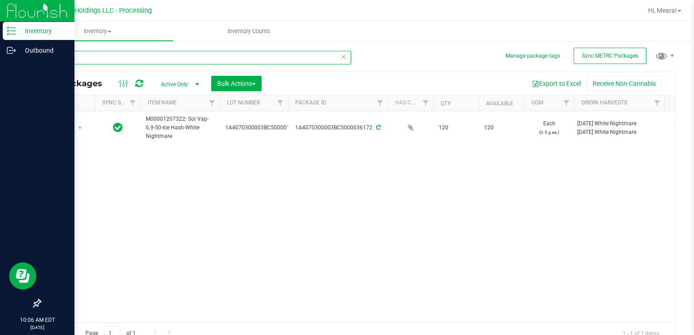
drag, startPoint x: 90, startPoint y: 57, endPoint x: 7, endPoint y: 63, distance: 82.8
click at [7, 63] on div "Inventory Outbound 10:06 AM EDT 08/27/2025 08/27 Riviera Creek Holdings LLC - P…" at bounding box center [347, 167] width 694 height 335
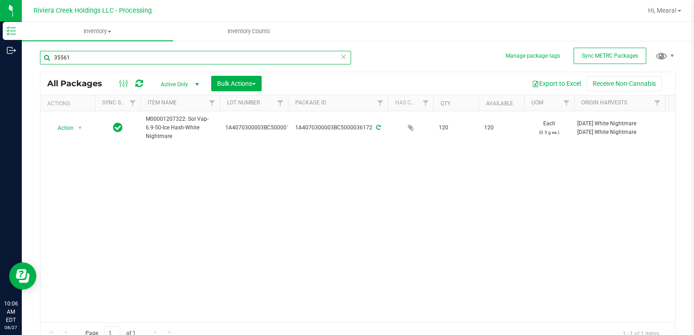
type input "35561"
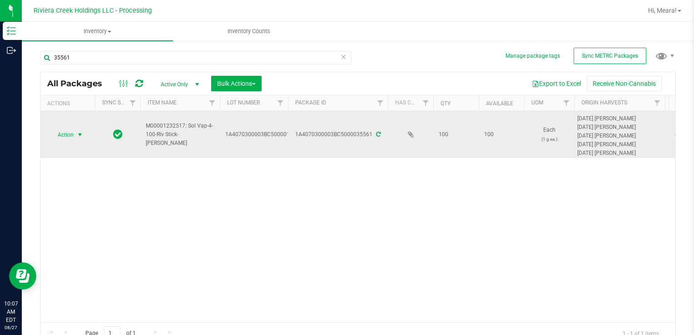
click at [78, 133] on span "select" at bounding box center [79, 134] width 7 height 7
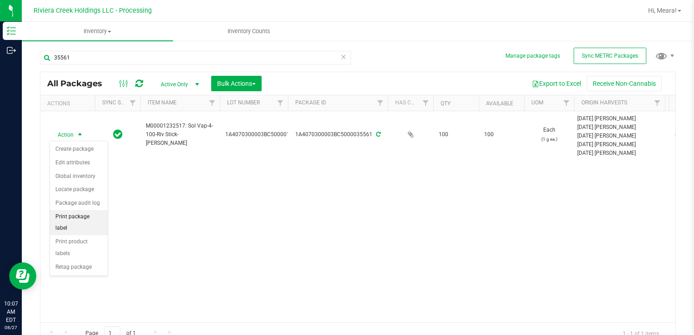
click at [98, 211] on li "Print package label" at bounding box center [79, 222] width 58 height 25
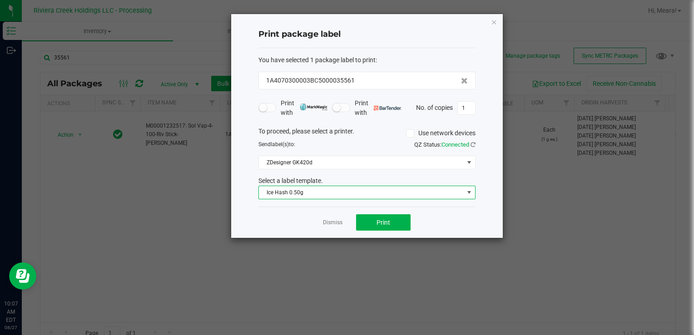
click at [369, 195] on span "Ice Hash 0.50g" at bounding box center [361, 192] width 205 height 13
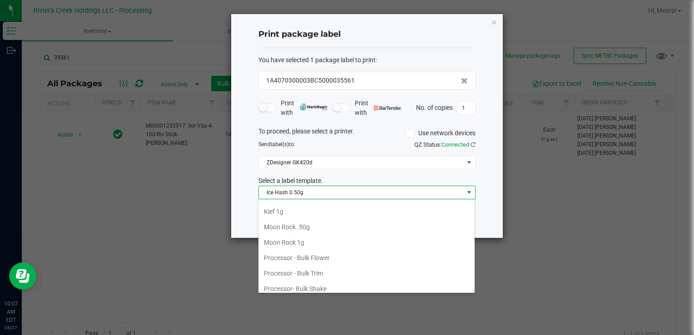
scroll to position [428, 0]
click at [285, 208] on li "Riv Stick 1g" at bounding box center [366, 212] width 216 height 15
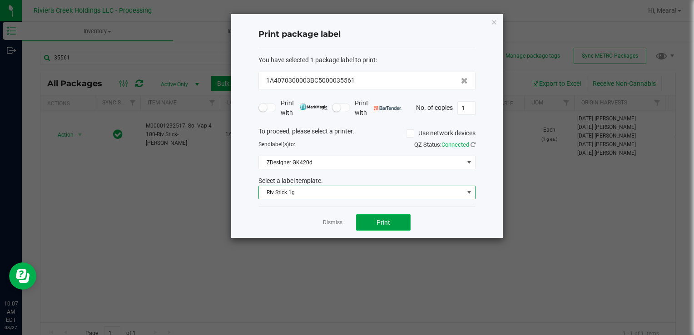
click at [372, 217] on button "Print" at bounding box center [383, 222] width 54 height 16
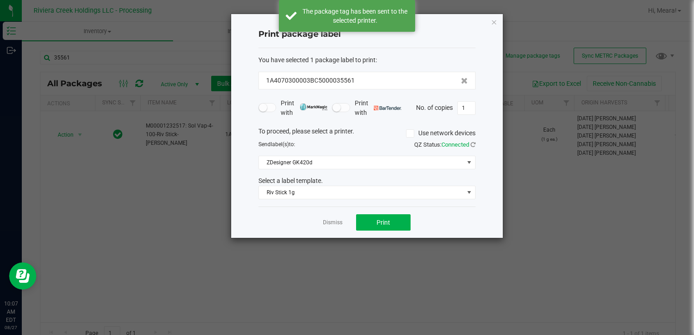
drag, startPoint x: 327, startPoint y: 224, endPoint x: 261, endPoint y: 196, distance: 71.4
click at [327, 224] on link "Dismiss" at bounding box center [333, 223] width 20 height 8
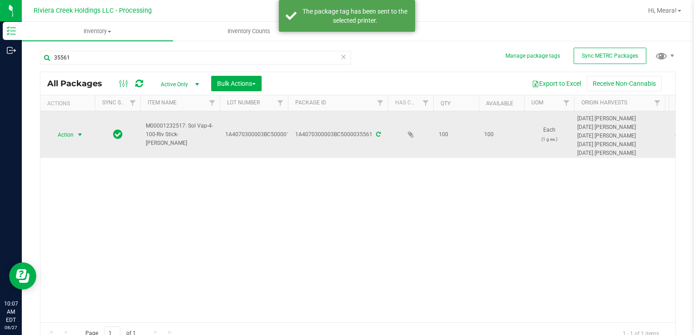
click at [66, 132] on span "Action" at bounding box center [61, 134] width 25 height 13
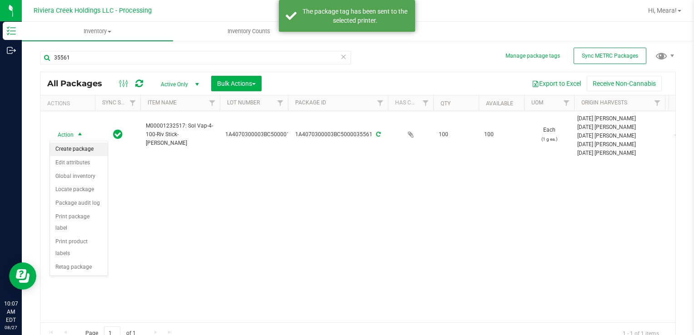
click at [74, 143] on li "Create package" at bounding box center [79, 150] width 58 height 14
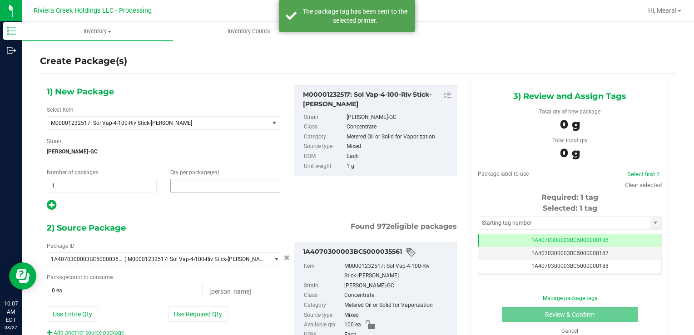
click at [258, 183] on span at bounding box center [225, 186] width 110 height 14
type input "20"
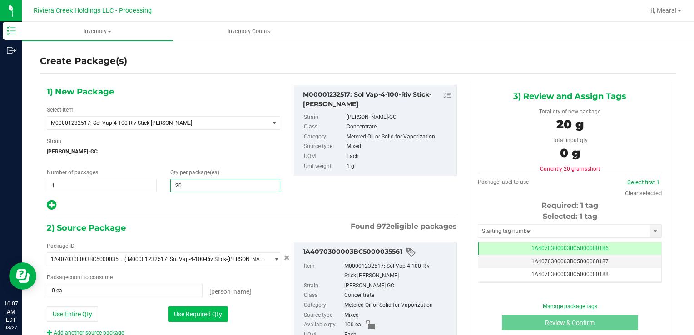
type input "20"
drag, startPoint x: 183, startPoint y: 309, endPoint x: 187, endPoint y: 297, distance: 12.3
click at [183, 309] on button "Use Required Qty" at bounding box center [198, 313] width 60 height 15
type input "20 ea"
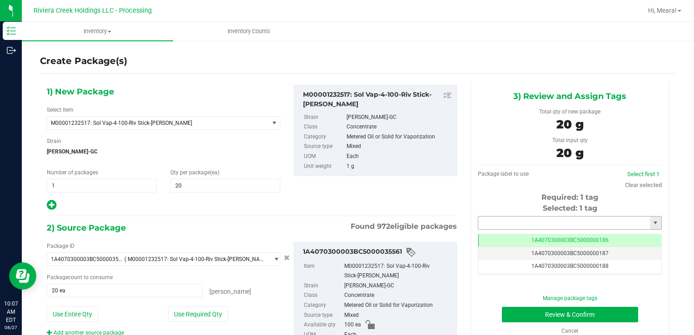
click at [519, 220] on input "text" at bounding box center [564, 223] width 172 height 13
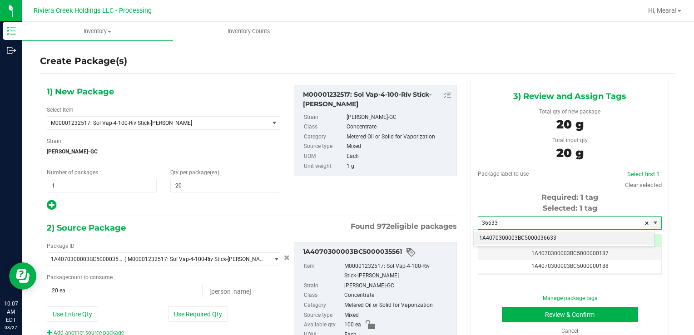
click at [538, 239] on li "1A4070300003BC5000036633" at bounding box center [563, 239] width 181 height 14
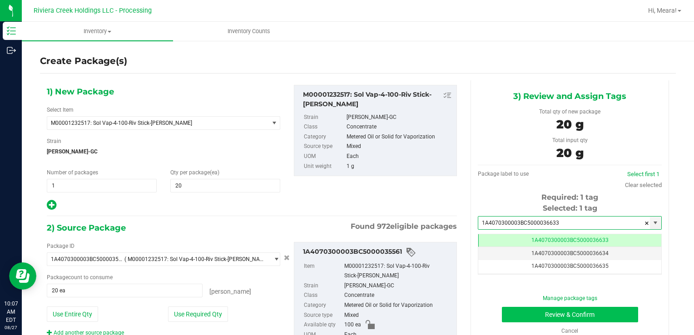
type input "1A4070300003BC5000036633"
click at [517, 312] on button "Review & Confirm" at bounding box center [570, 314] width 136 height 15
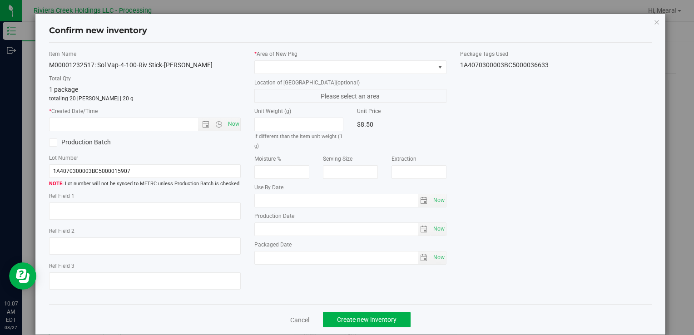
type input "[DATE]"
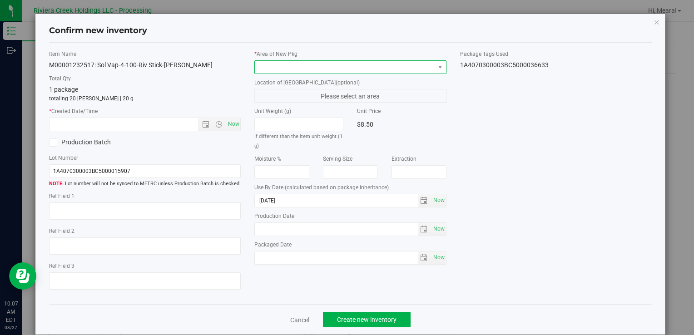
click at [400, 64] on span at bounding box center [344, 67] width 179 height 13
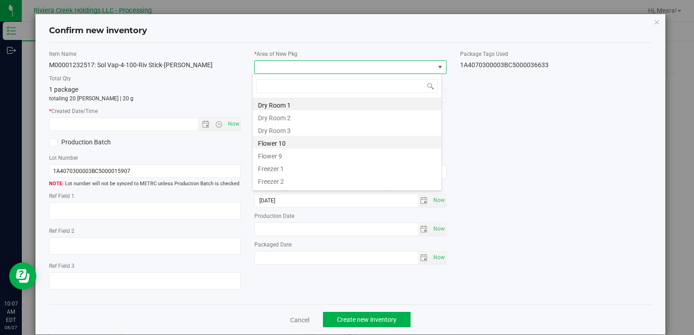
drag, startPoint x: 291, startPoint y: 141, endPoint x: 286, endPoint y: 138, distance: 5.7
click at [291, 141] on li "Flower 10" at bounding box center [346, 142] width 189 height 13
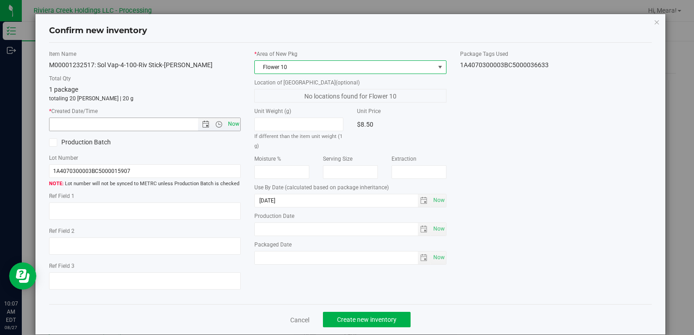
click at [234, 123] on span "Now" at bounding box center [233, 124] width 15 height 13
type input "8/27/2025 10:07 AM"
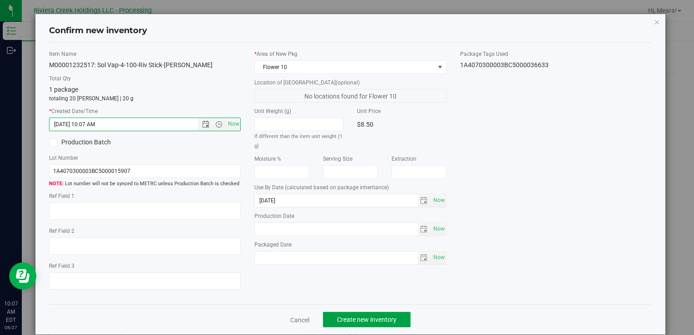
click at [391, 326] on button "Create new inventory" at bounding box center [367, 319] width 88 height 15
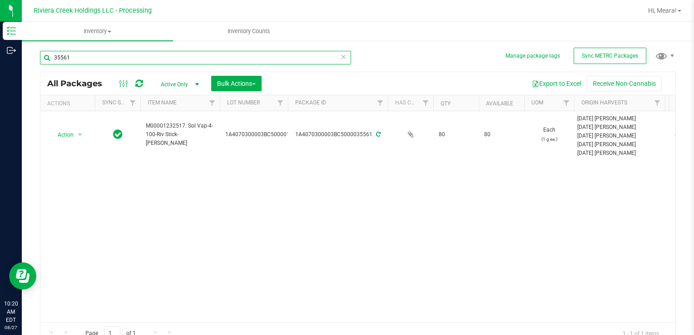
click at [286, 61] on input "35561" at bounding box center [195, 58] width 311 height 14
click at [276, 53] on input "35561" at bounding box center [195, 58] width 311 height 14
click at [277, 54] on input "35561" at bounding box center [195, 58] width 311 height 14
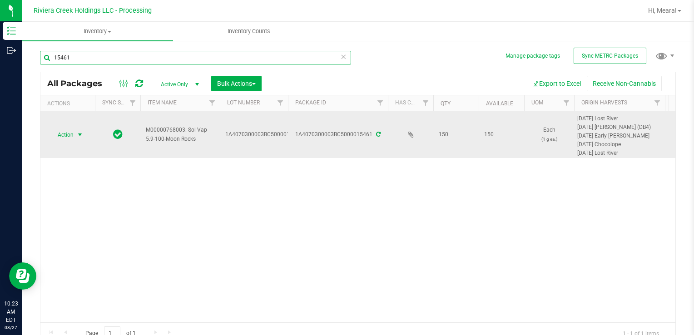
type input "15461"
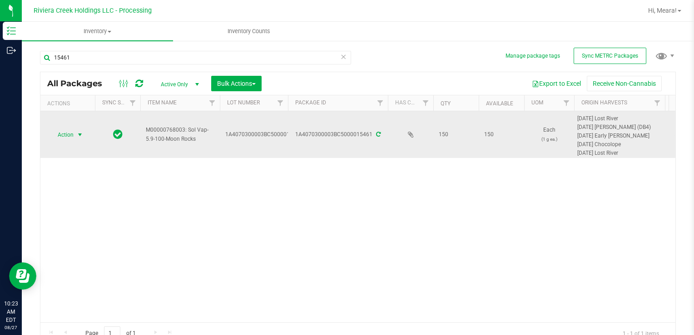
click at [75, 135] on span "select" at bounding box center [79, 134] width 11 height 13
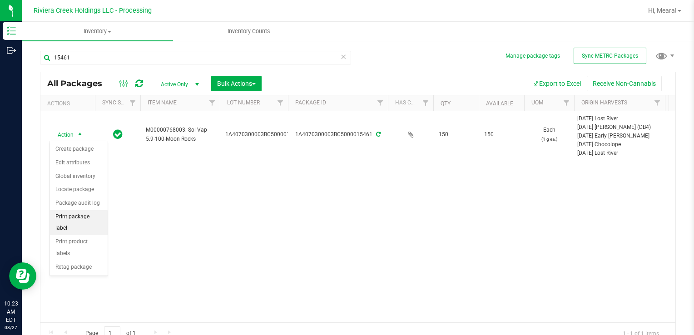
click at [89, 219] on li "Print package label" at bounding box center [79, 222] width 58 height 25
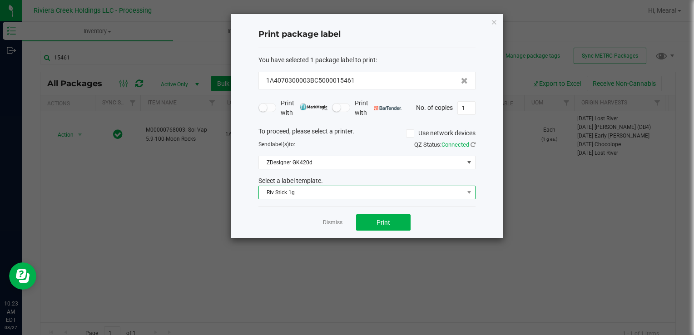
click at [312, 193] on span "Riv Stick 1g" at bounding box center [361, 192] width 205 height 13
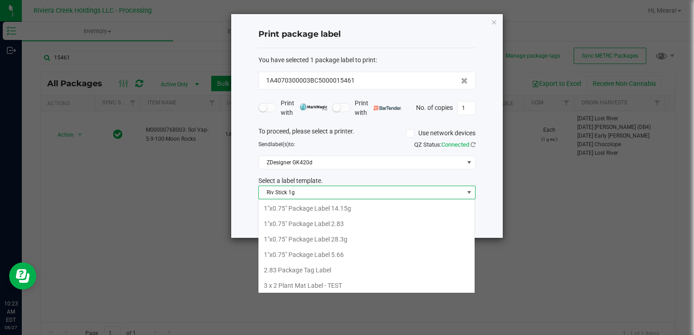
scroll to position [352, 0]
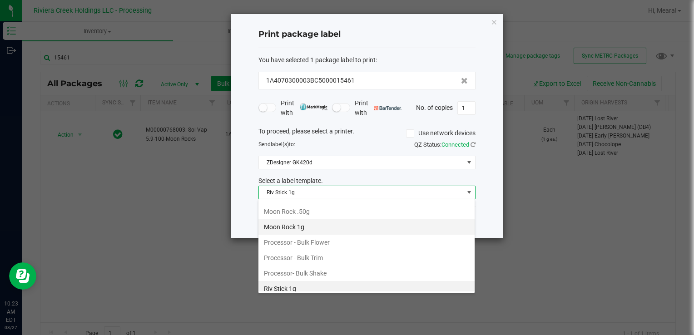
click at [312, 222] on li "Moon Rock 1g" at bounding box center [366, 226] width 216 height 15
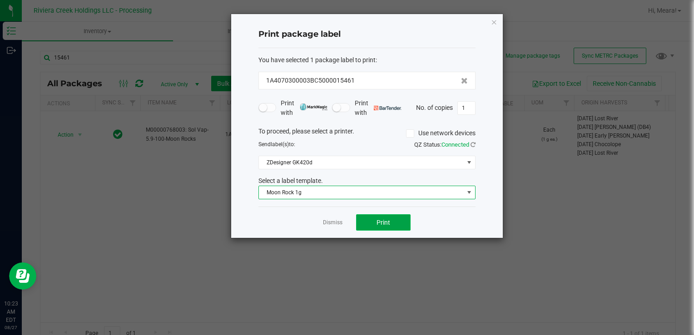
click at [370, 217] on button "Print" at bounding box center [383, 222] width 54 height 16
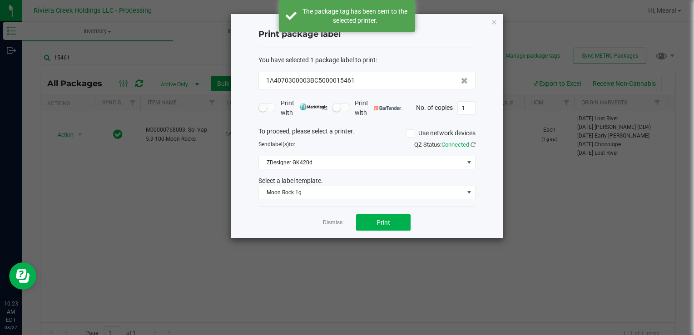
click at [338, 222] on link "Dismiss" at bounding box center [333, 223] width 20 height 8
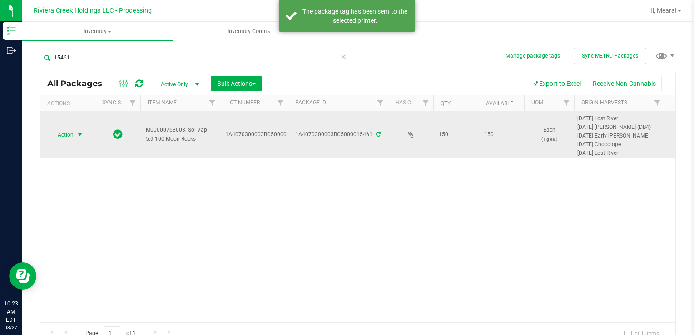
click at [79, 133] on span "select" at bounding box center [79, 134] width 7 height 7
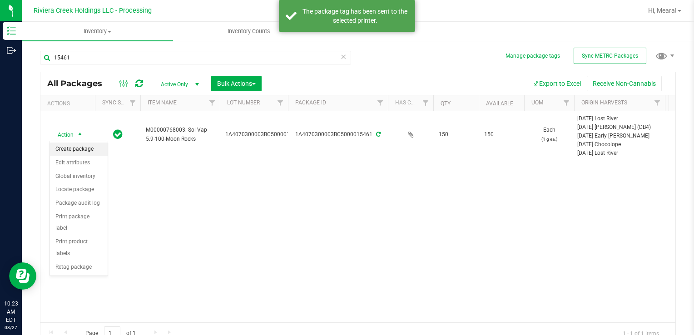
click at [74, 151] on li "Create package" at bounding box center [79, 150] width 58 height 14
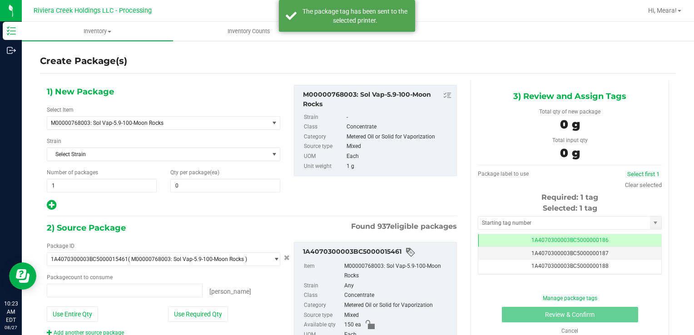
type input "0 ea"
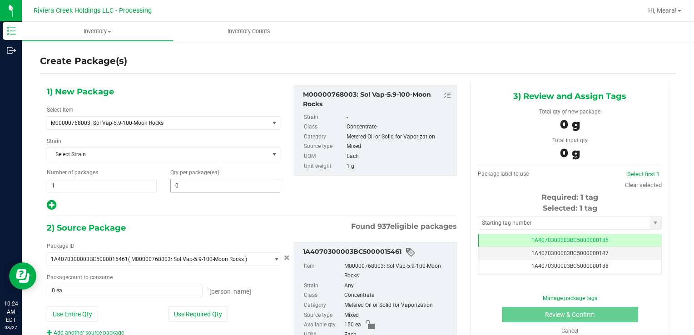
click at [232, 187] on span "0 0" at bounding box center [225, 186] width 110 height 14
click at [232, 187] on input "text" at bounding box center [225, 185] width 109 height 13
type input "0"
click at [232, 167] on div "1) New Package Select Item M00000768003: Sol Vap-5.9-100-Moon Rocks M0000001240…" at bounding box center [163, 148] width 247 height 126
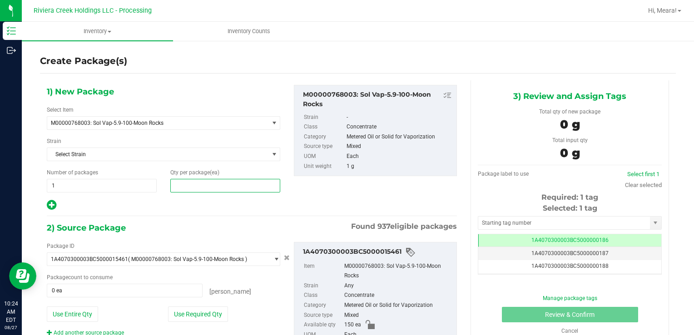
click at [240, 185] on span at bounding box center [225, 186] width 110 height 14
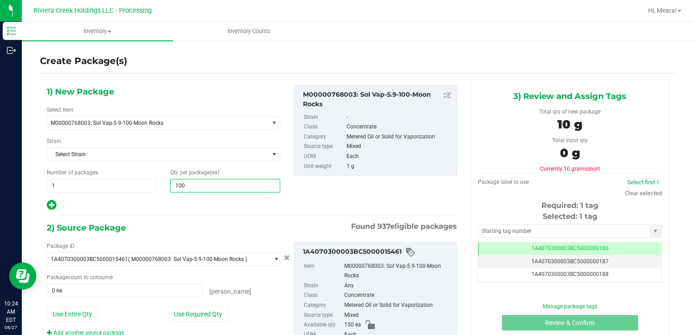
type input "100"
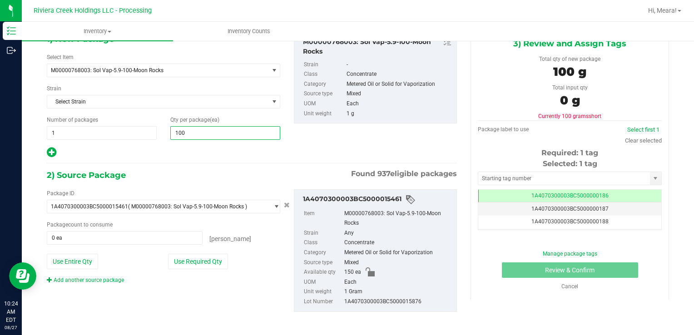
scroll to position [54, 0]
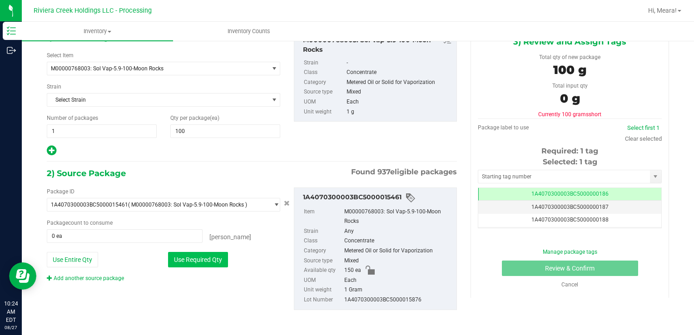
click at [218, 257] on button "Use Required Qty" at bounding box center [198, 259] width 60 height 15
type input "100 ea"
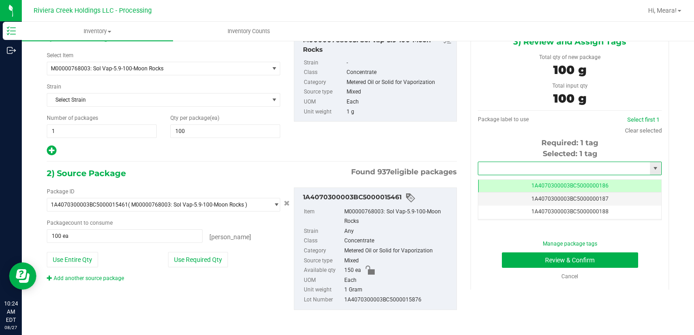
click at [578, 164] on input "text" at bounding box center [564, 168] width 172 height 13
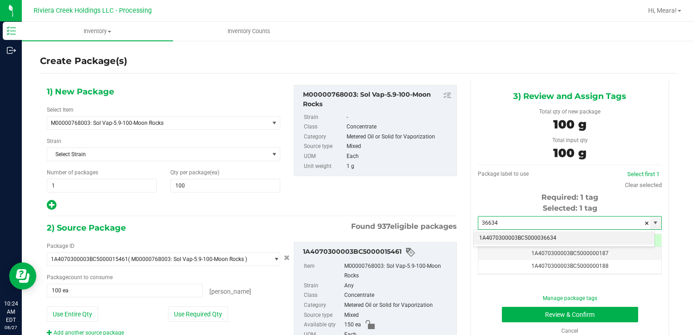
click at [552, 239] on li "1A4070300003BC5000036634" at bounding box center [563, 239] width 181 height 14
type input "1A4070300003BC5000036634"
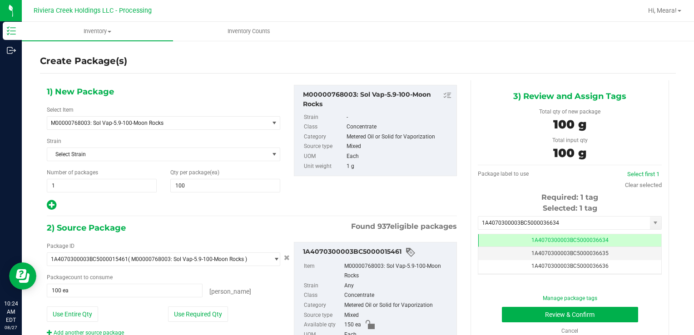
click at [464, 200] on div "3) Review and Assign Tags Total qty of new package 100 g Total input qty 100 g …" at bounding box center [570, 212] width 212 height 264
click at [533, 313] on button "Review & Confirm" at bounding box center [570, 314] width 136 height 15
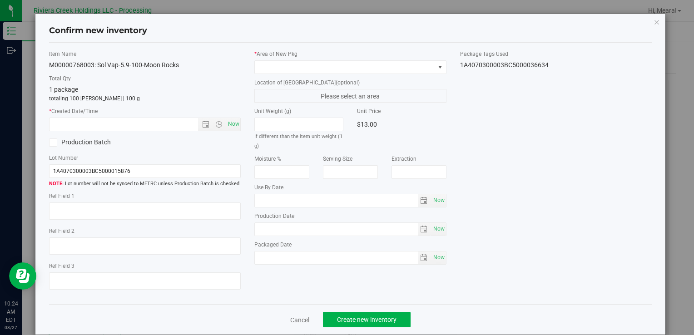
type input "2026-06-26"
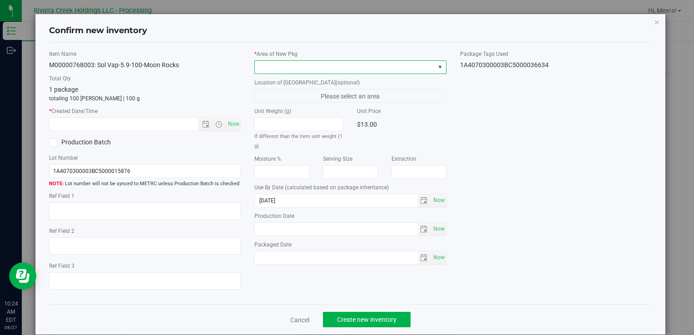
click at [436, 64] on span at bounding box center [439, 67] width 7 height 7
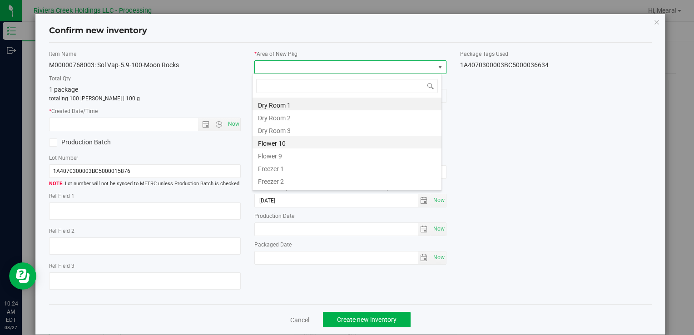
click at [291, 144] on li "Flower 10" at bounding box center [346, 142] width 189 height 13
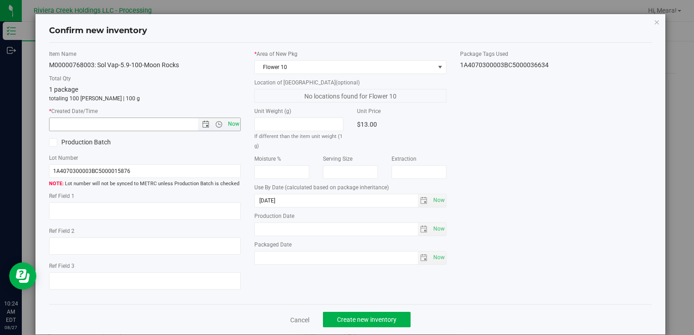
click at [228, 128] on span "Now" at bounding box center [233, 124] width 15 height 13
type input "8/27/2025 10:24 AM"
click at [365, 321] on span "Create new inventory" at bounding box center [366, 319] width 59 height 7
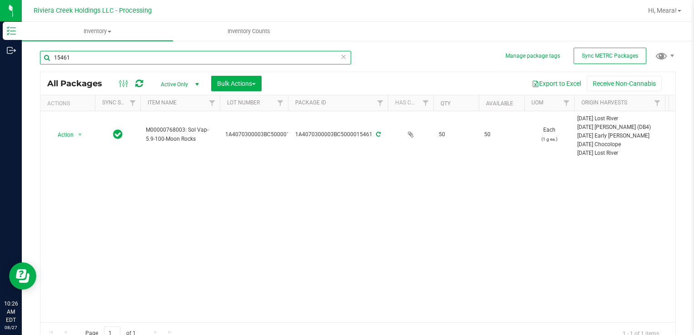
click at [237, 54] on input "15461" at bounding box center [195, 58] width 311 height 14
type input "32377"
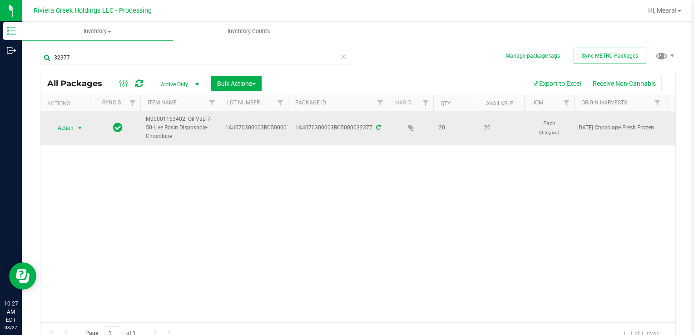
click at [79, 129] on span "select" at bounding box center [79, 127] width 7 height 7
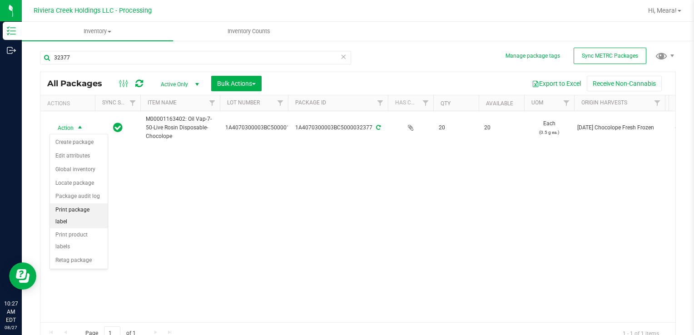
click at [73, 214] on li "Print package label" at bounding box center [79, 215] width 58 height 25
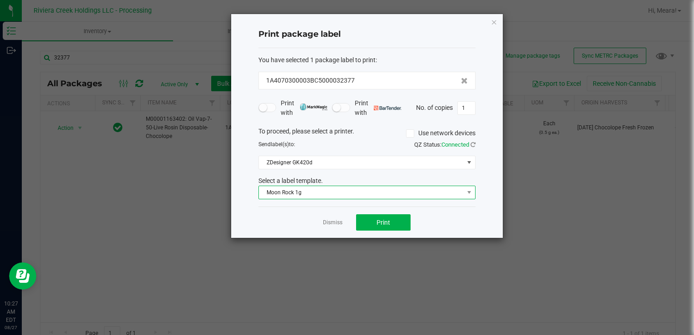
click at [339, 195] on span "Moon Rock 1g" at bounding box center [361, 192] width 205 height 13
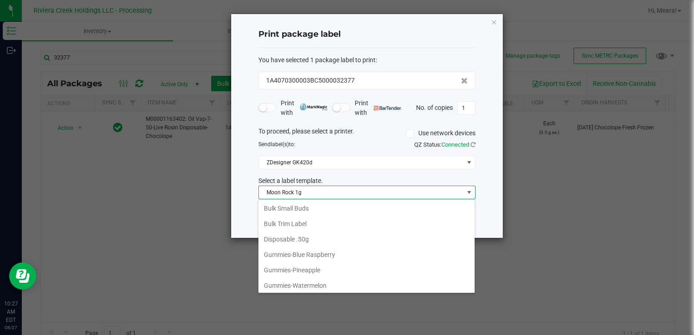
scroll to position [201, 0]
click at [334, 253] on li "Disposable .50g" at bounding box center [366, 254] width 216 height 15
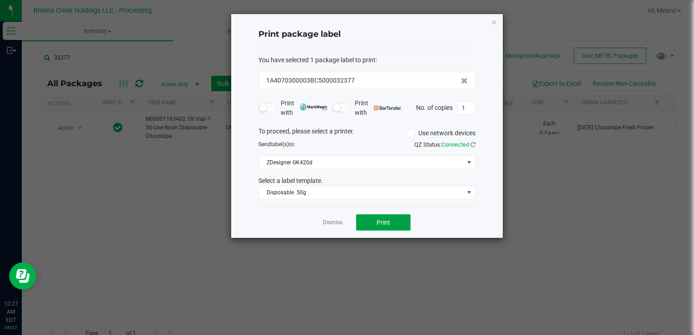
click at [369, 222] on button "Print" at bounding box center [383, 222] width 54 height 16
click at [335, 227] on div "Dismiss Print" at bounding box center [366, 222] width 217 height 31
click at [330, 219] on link "Dismiss" at bounding box center [333, 223] width 20 height 8
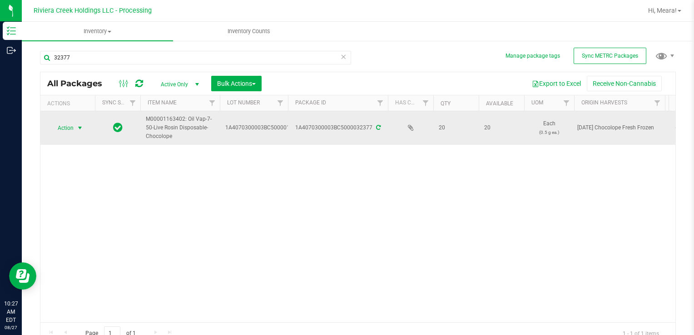
click at [75, 128] on span "select" at bounding box center [79, 128] width 11 height 13
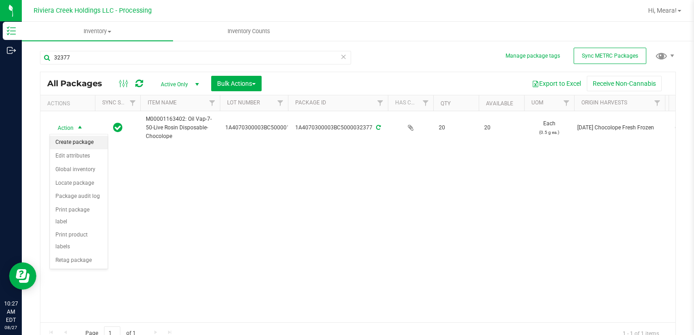
click at [76, 141] on li "Create package" at bounding box center [79, 143] width 58 height 14
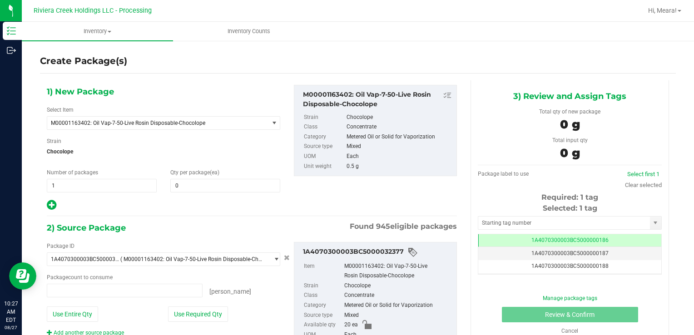
type input "0 ea"
click at [203, 186] on span at bounding box center [225, 186] width 110 height 14
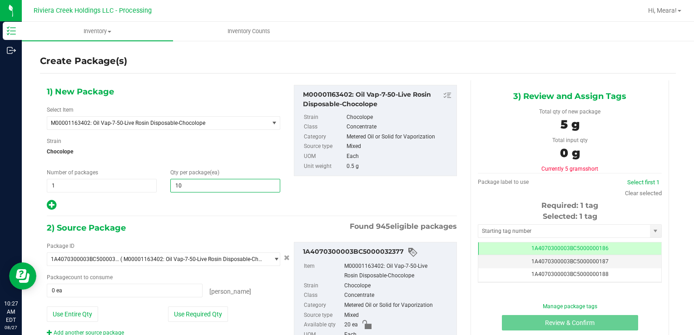
type input "10"
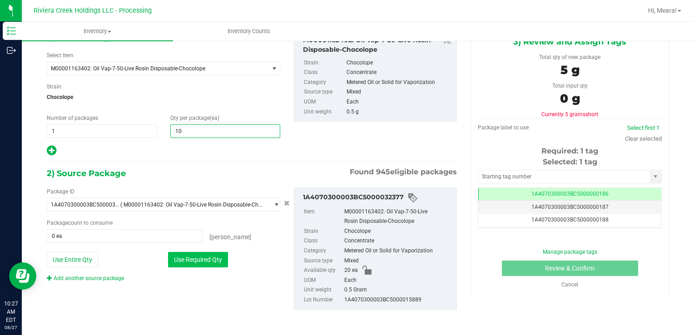
click at [215, 262] on button "Use Required Qty" at bounding box center [198, 259] width 60 height 15
type input "10 ea"
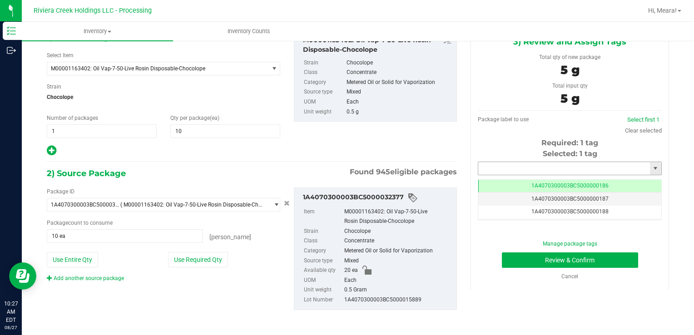
click at [526, 168] on input "text" at bounding box center [564, 168] width 172 height 13
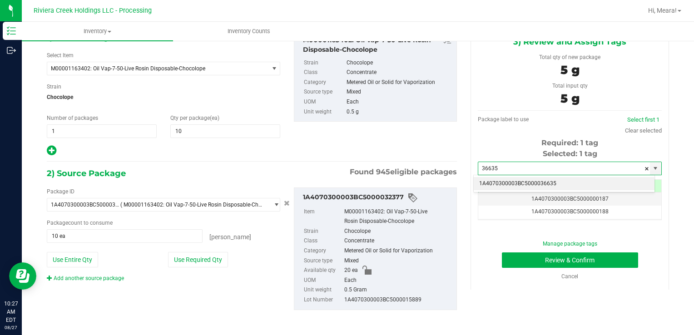
click at [528, 182] on li "1A4070300003BC5000036635" at bounding box center [563, 184] width 181 height 14
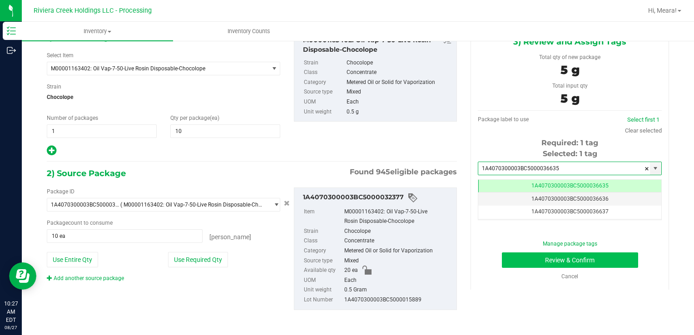
type input "1A4070300003BC5000036635"
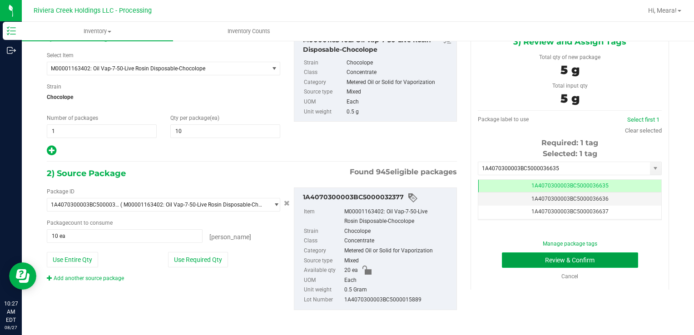
click at [535, 258] on button "Review & Confirm" at bounding box center [570, 259] width 136 height 15
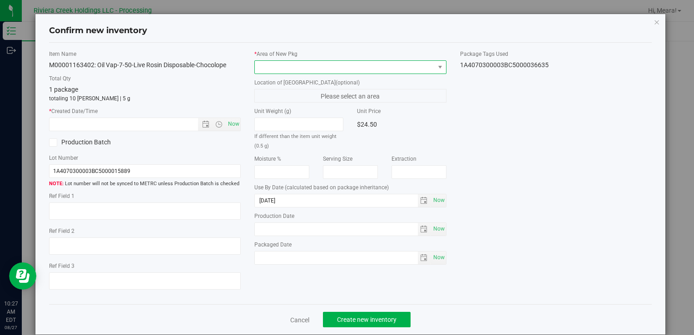
click at [360, 72] on span at bounding box center [344, 67] width 179 height 13
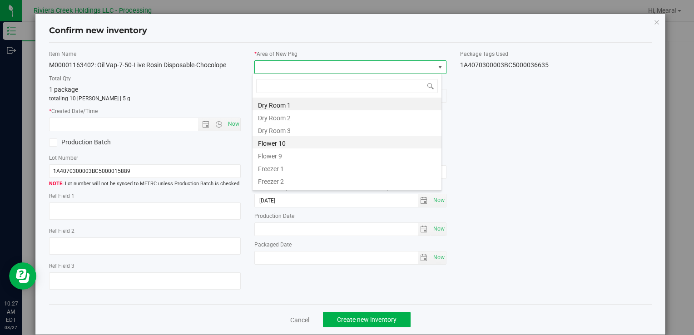
click at [352, 142] on li "Flower 10" at bounding box center [346, 142] width 189 height 13
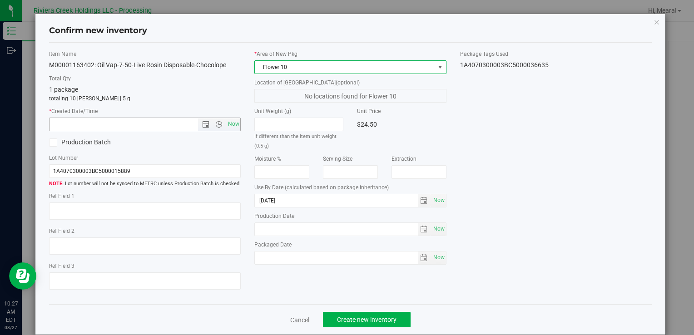
click at [232, 123] on span "Now" at bounding box center [233, 124] width 15 height 13
type input "8/27/2025 10:27 AM"
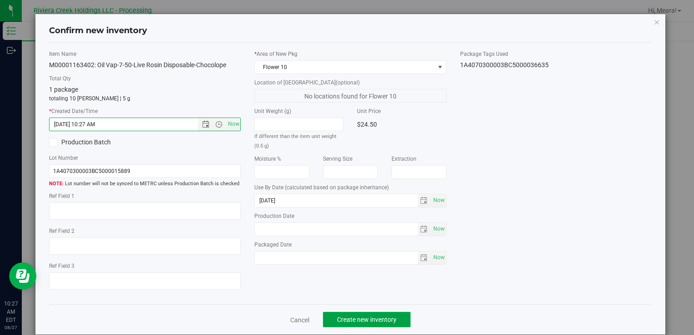
click at [367, 323] on span "Create new inventory" at bounding box center [366, 319] width 59 height 7
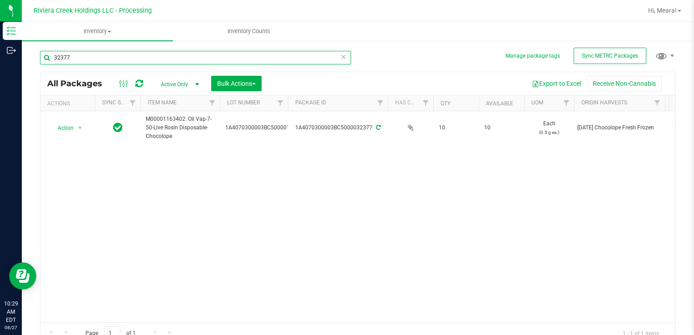
click at [107, 64] on input "32377" at bounding box center [195, 58] width 311 height 14
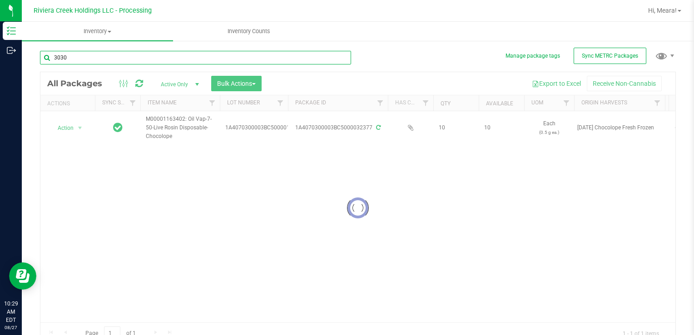
type input "30300"
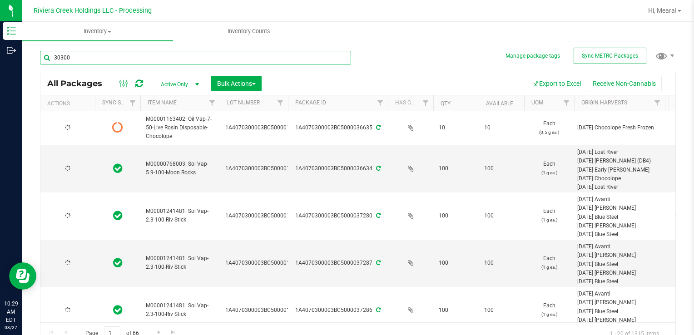
type input "2026-07-06"
type input "2026-06-26"
type input "2026-08-12"
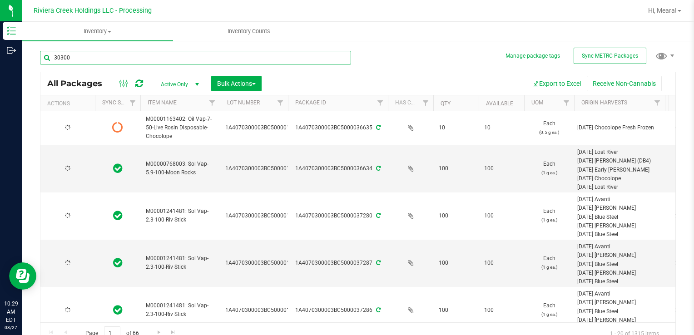
type input "2026-08-12"
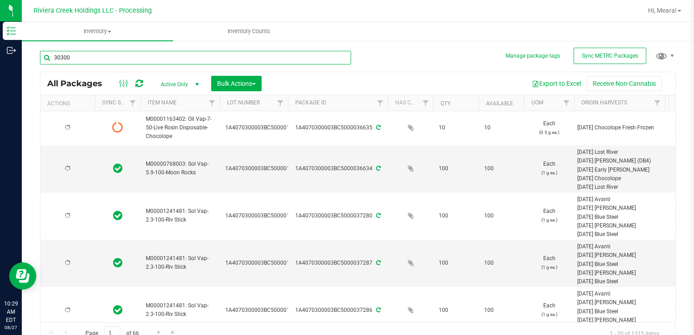
type input "2026-08-12"
type input "2026-08-17"
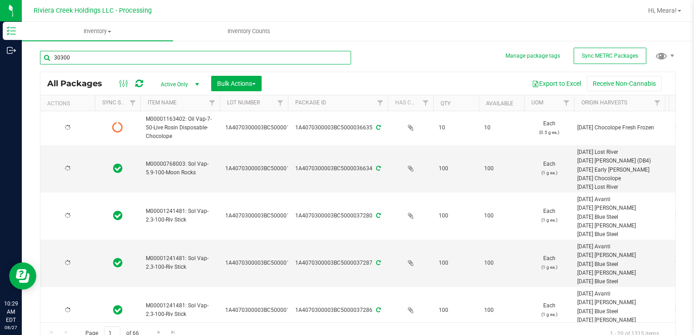
type input "2026-08-17"
type input "[DATE]"
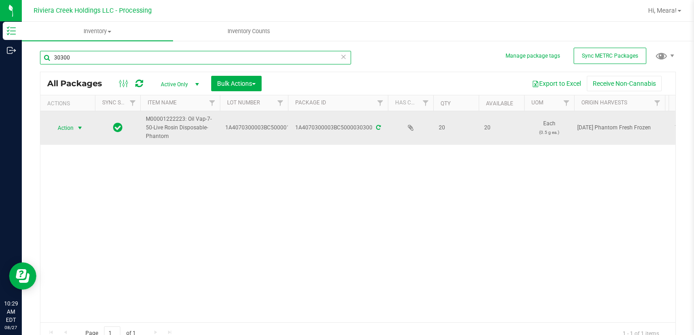
type input "30300"
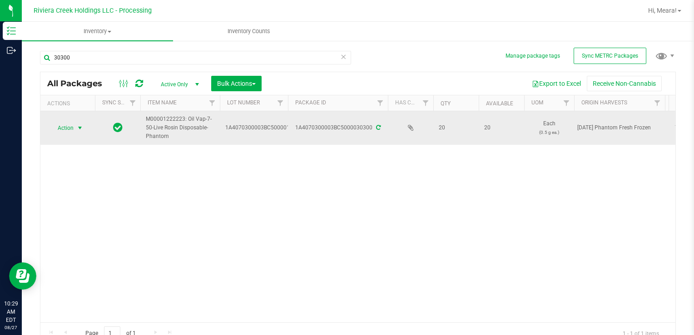
click at [73, 126] on span "Action" at bounding box center [61, 128] width 25 height 13
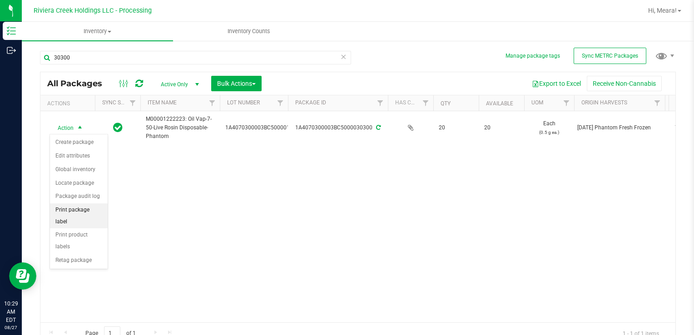
click at [74, 204] on li "Print package label" at bounding box center [79, 215] width 58 height 25
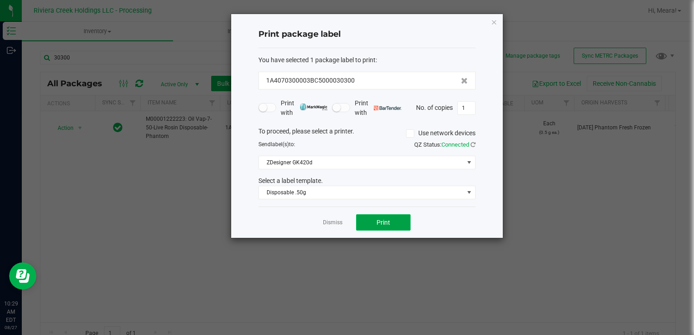
click at [369, 228] on button "Print" at bounding box center [383, 222] width 54 height 16
click at [330, 224] on link "Dismiss" at bounding box center [333, 223] width 20 height 8
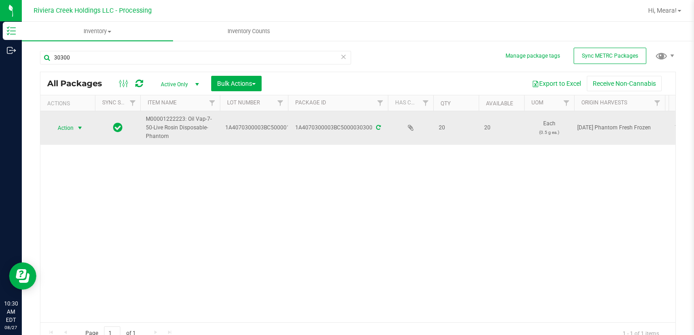
click at [73, 129] on span "Action" at bounding box center [61, 128] width 25 height 13
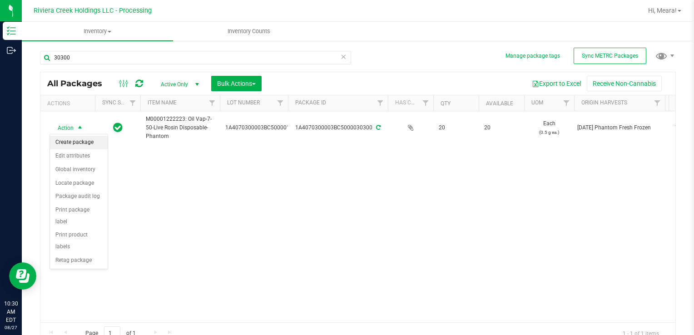
click at [74, 143] on li "Create package" at bounding box center [79, 143] width 58 height 14
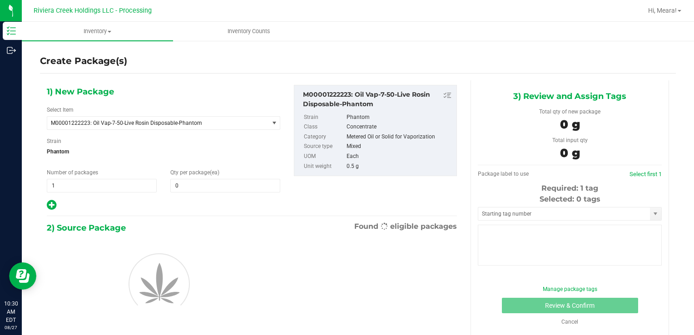
type input "0"
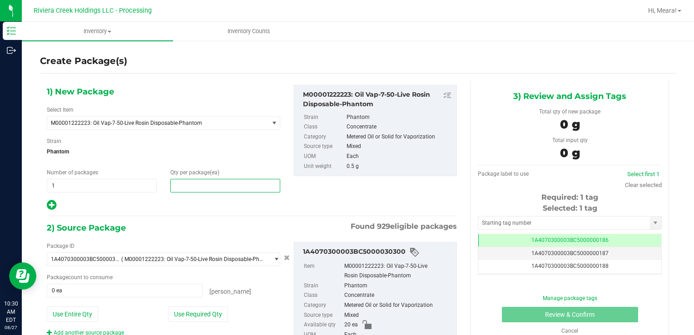
click at [205, 186] on span at bounding box center [225, 186] width 110 height 14
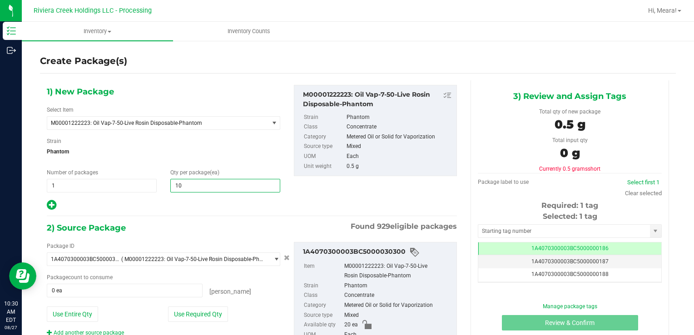
type input "10"
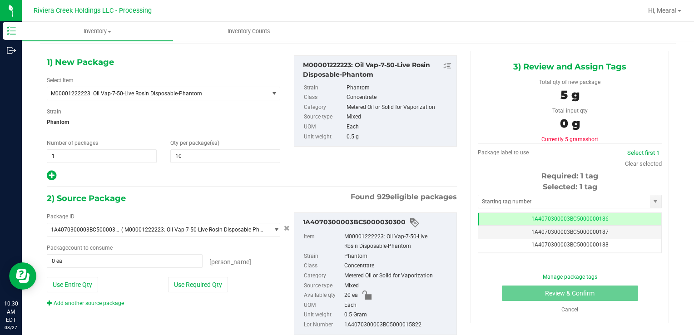
scroll to position [54, 0]
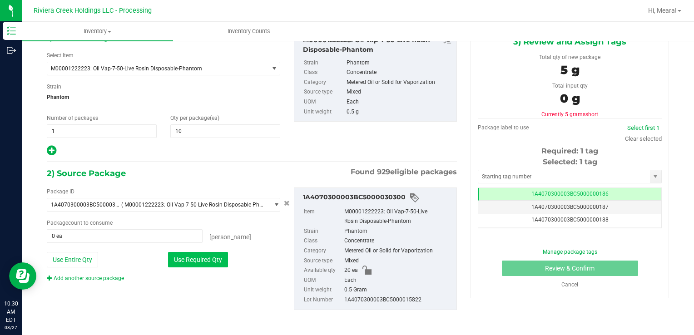
click at [196, 253] on button "Use Required Qty" at bounding box center [198, 259] width 60 height 15
type input "10 ea"
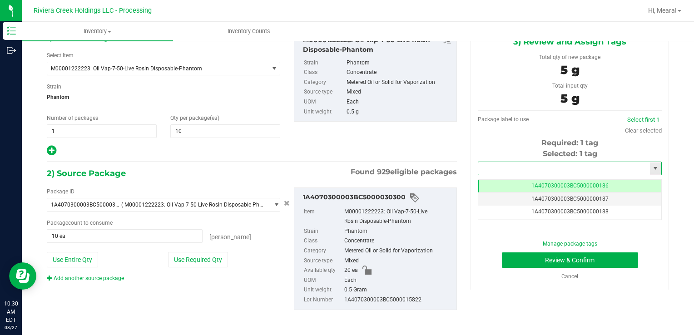
click at [526, 163] on input "text" at bounding box center [564, 168] width 172 height 13
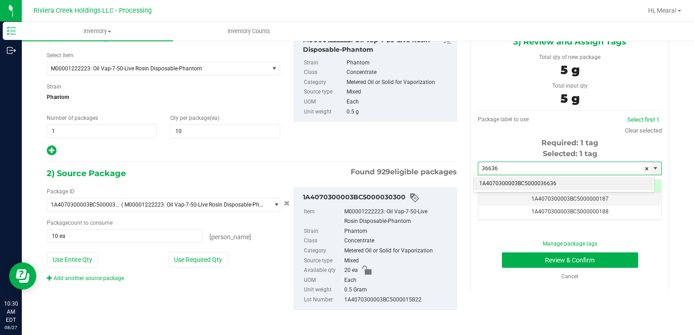
click at [534, 186] on li "1A4070300003BC5000036636" at bounding box center [563, 184] width 181 height 14
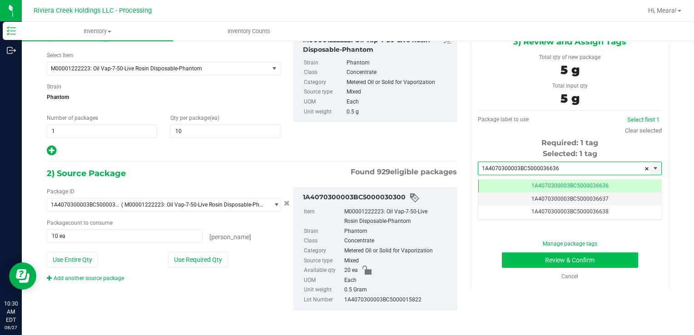
scroll to position [0, 0]
type input "1A4070300003BC5000036636"
click at [543, 254] on button "Review & Confirm" at bounding box center [570, 259] width 136 height 15
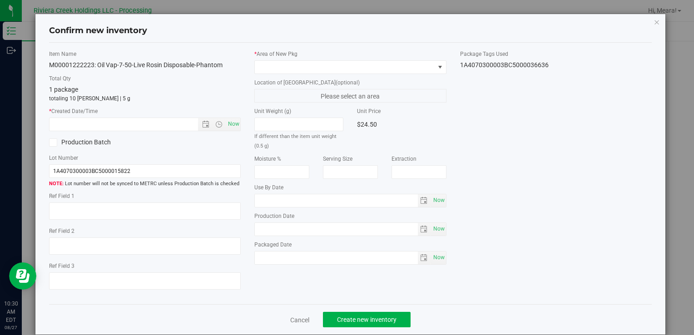
type input "[DATE]"
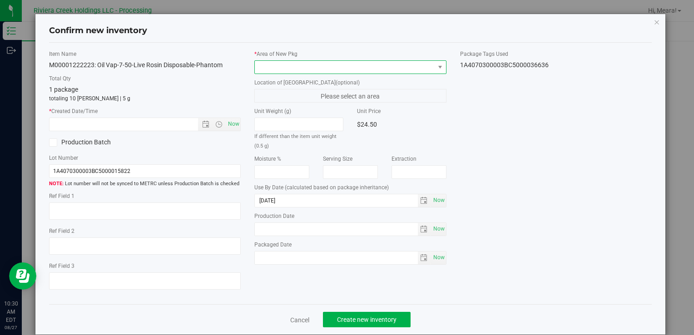
click at [380, 70] on span at bounding box center [344, 67] width 179 height 13
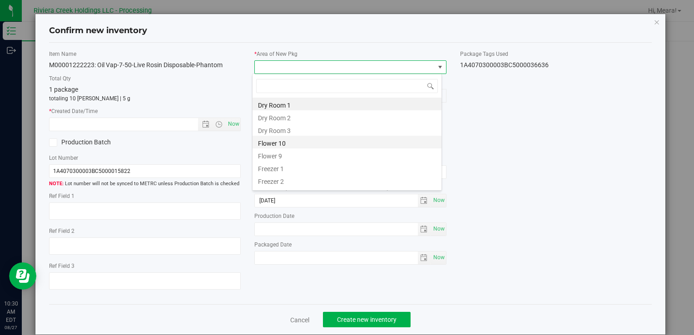
click at [330, 141] on li "Flower 10" at bounding box center [346, 142] width 189 height 13
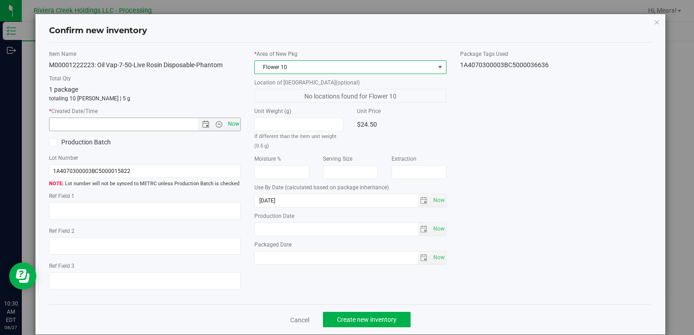
click at [236, 125] on span "Now" at bounding box center [233, 124] width 15 height 13
type input "8/27/2025 10:30 AM"
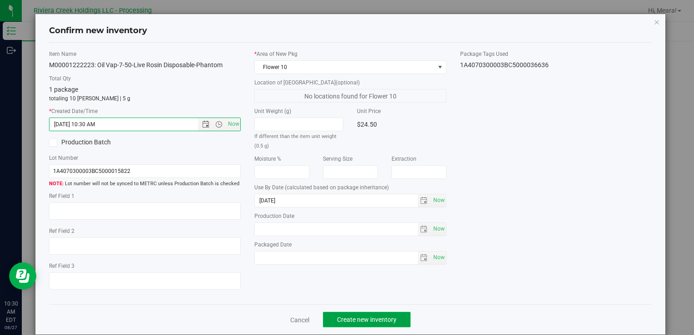
click at [348, 316] on span "Create new inventory" at bounding box center [366, 319] width 59 height 7
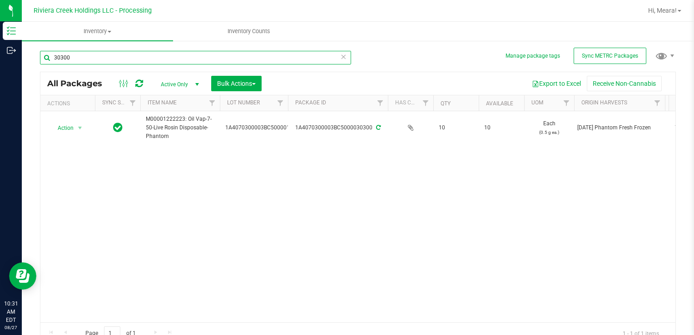
click at [219, 58] on input "30300" at bounding box center [195, 58] width 311 height 14
type input "30969"
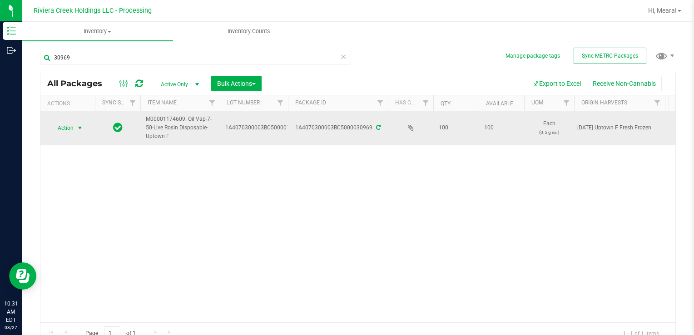
click at [76, 128] on span "select" at bounding box center [79, 128] width 11 height 13
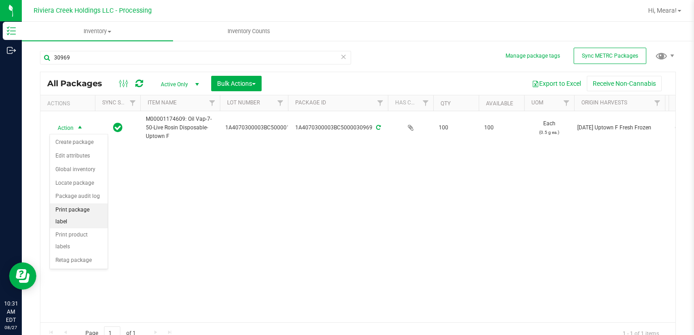
click at [64, 206] on li "Print package label" at bounding box center [79, 215] width 58 height 25
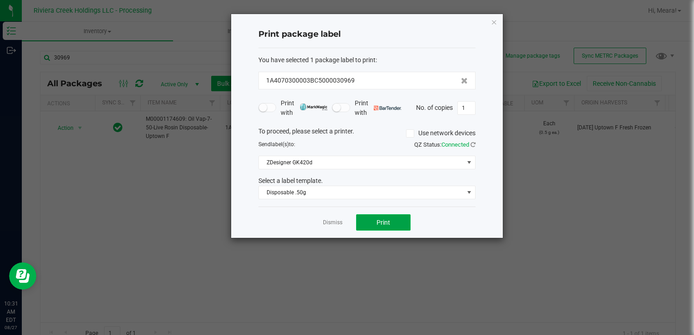
click at [376, 224] on span "Print" at bounding box center [383, 222] width 14 height 7
click at [341, 222] on link "Dismiss" at bounding box center [333, 223] width 20 height 8
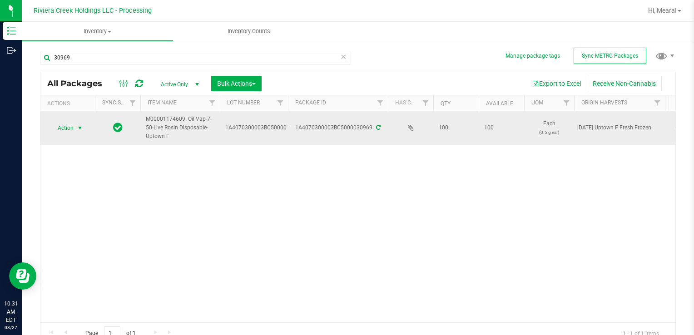
click at [82, 131] on span "select" at bounding box center [79, 128] width 11 height 13
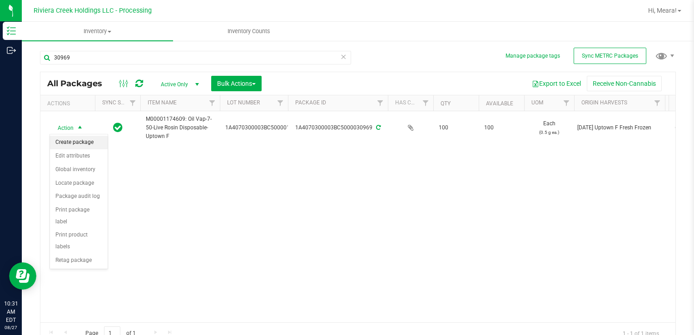
click at [84, 139] on li "Create package" at bounding box center [79, 143] width 58 height 14
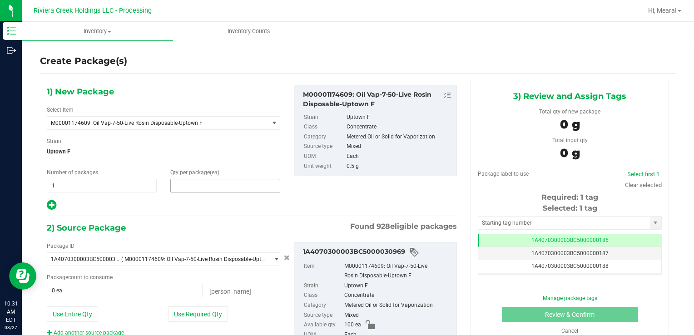
click at [209, 188] on span at bounding box center [225, 186] width 110 height 14
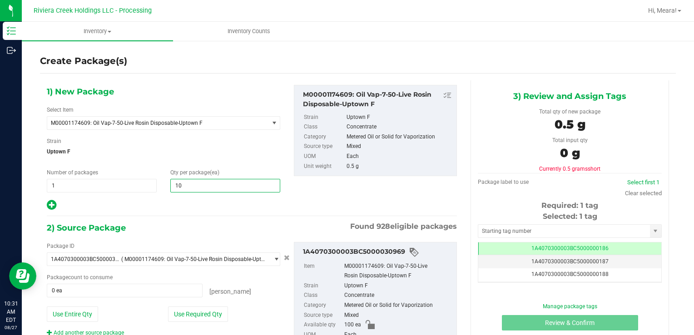
type input "10"
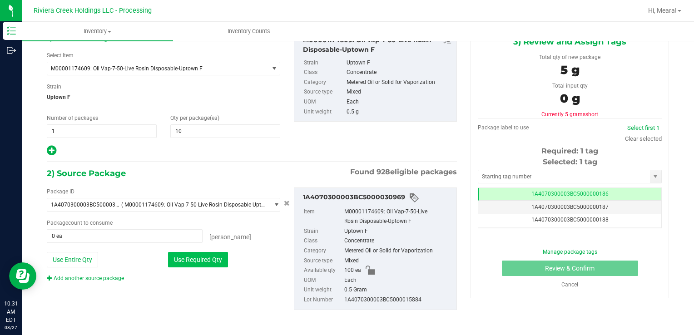
click at [220, 262] on button "Use Required Qty" at bounding box center [198, 259] width 60 height 15
type input "10 ea"
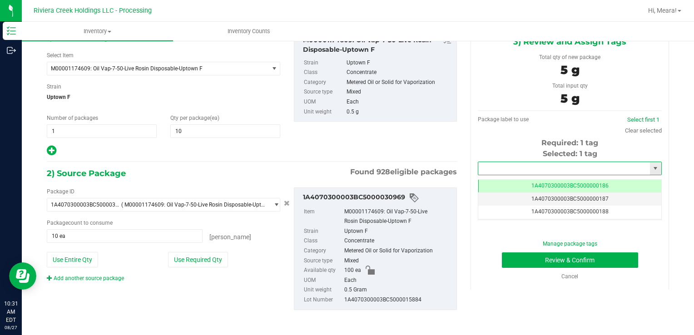
click at [615, 171] on input "text" at bounding box center [564, 168] width 172 height 13
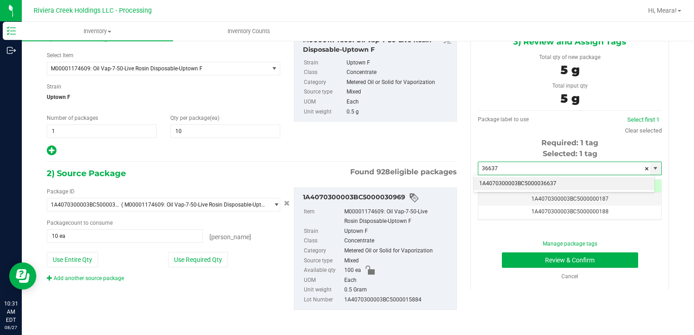
click at [613, 186] on li "1A4070300003BC5000036637" at bounding box center [563, 184] width 181 height 14
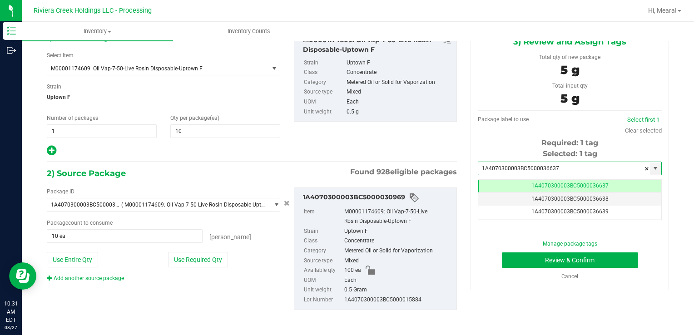
scroll to position [0, 0]
type input "1A4070300003BC5000036637"
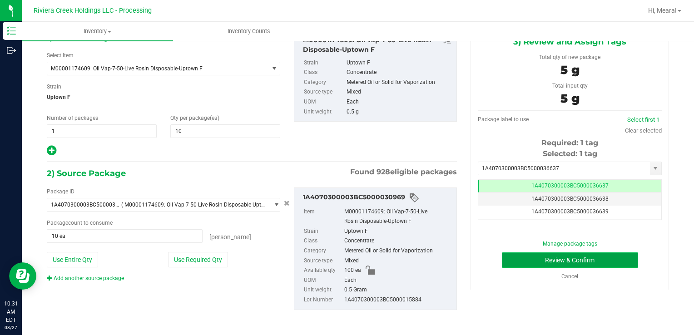
click at [607, 259] on button "Review & Confirm" at bounding box center [570, 259] width 136 height 15
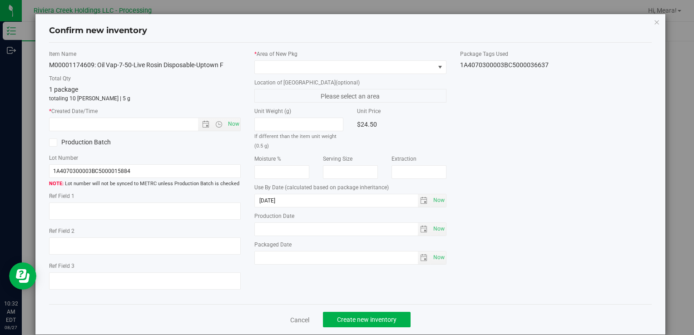
click at [284, 59] on div "* Area of [GEOGRAPHIC_DATA]" at bounding box center [350, 62] width 192 height 24
click at [285, 70] on span at bounding box center [344, 67] width 179 height 13
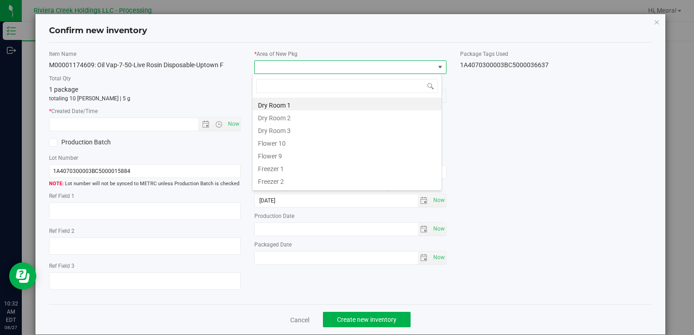
drag, startPoint x: 287, startPoint y: 143, endPoint x: 271, endPoint y: 131, distance: 20.7
click at [286, 142] on li "Flower 10" at bounding box center [346, 142] width 189 height 13
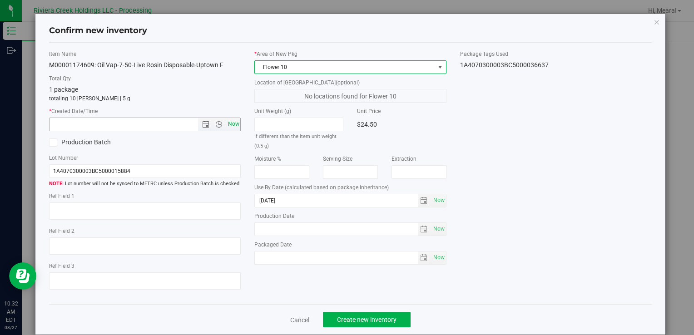
click at [232, 128] on span "Now" at bounding box center [233, 124] width 15 height 13
type input "8/27/2025 10:32 AM"
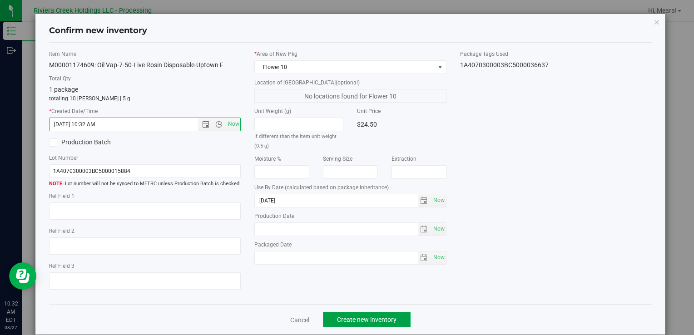
click at [359, 322] on span "Create new inventory" at bounding box center [366, 319] width 59 height 7
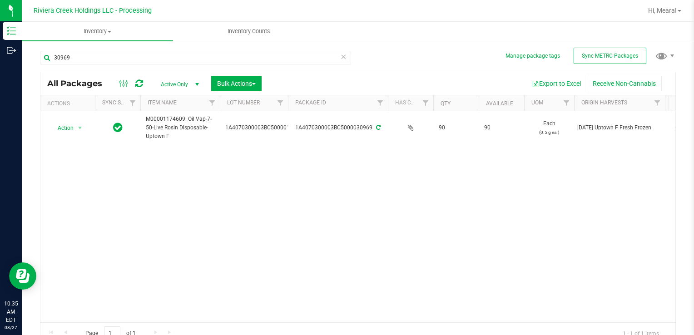
click at [342, 57] on icon at bounding box center [343, 56] width 6 height 11
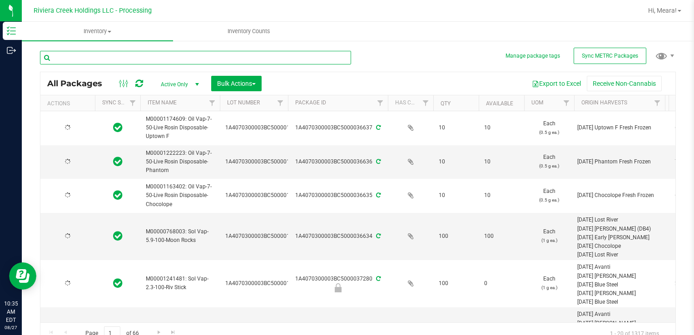
click at [306, 59] on input "text" at bounding box center [195, 58] width 311 height 14
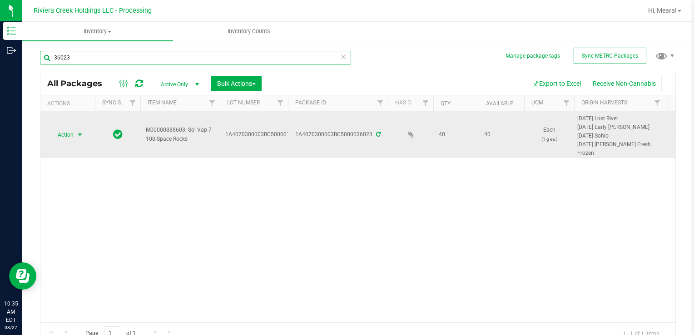
type input "36023"
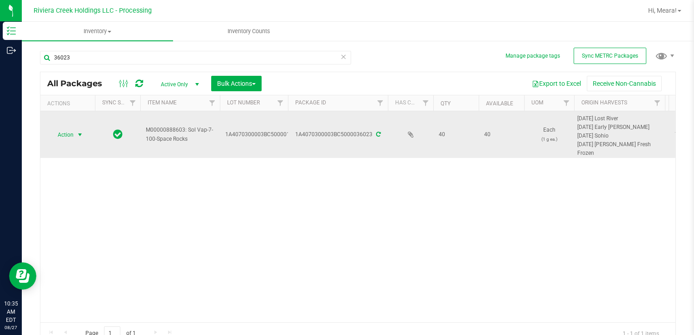
click at [73, 133] on span "Action" at bounding box center [61, 134] width 25 height 13
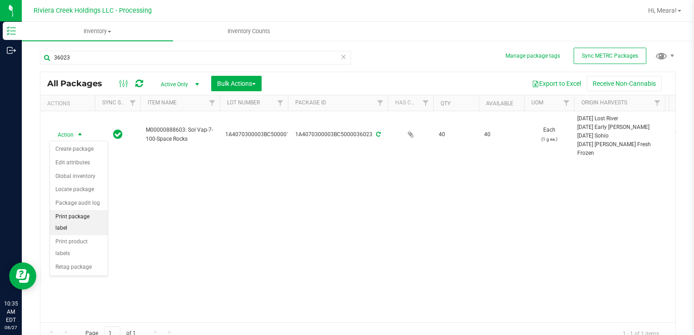
click at [85, 214] on li "Print package label" at bounding box center [79, 222] width 58 height 25
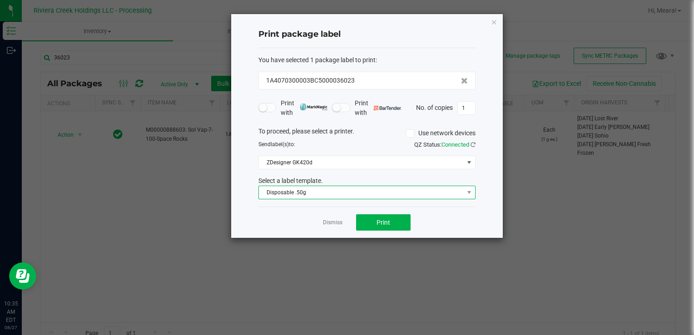
click at [283, 195] on span "Disposable .50g" at bounding box center [361, 192] width 205 height 13
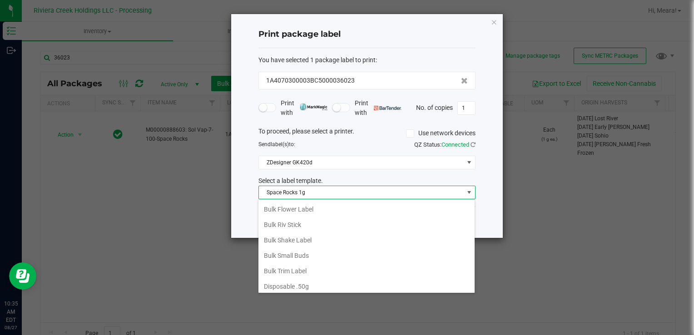
scroll to position [412, 0]
click at [291, 283] on li "Space Rocks 1g" at bounding box center [366, 289] width 216 height 15
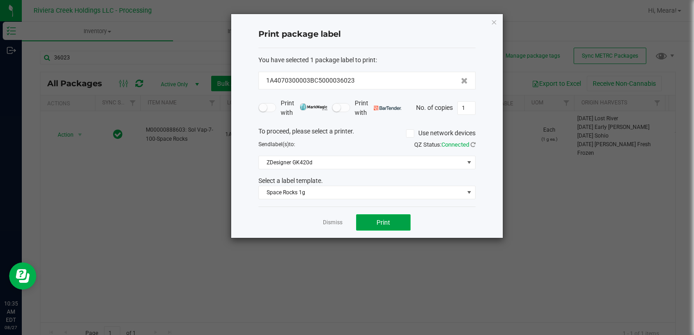
click at [371, 219] on button "Print" at bounding box center [383, 222] width 54 height 16
click at [337, 223] on link "Dismiss" at bounding box center [333, 223] width 20 height 8
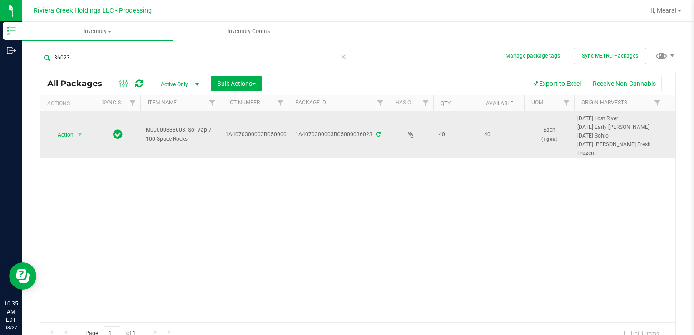
click at [64, 127] on td "Action Action Create package Edit attributes Global inventory Locate package Pa…" at bounding box center [67, 134] width 54 height 47
click at [68, 136] on span "Action" at bounding box center [61, 134] width 25 height 13
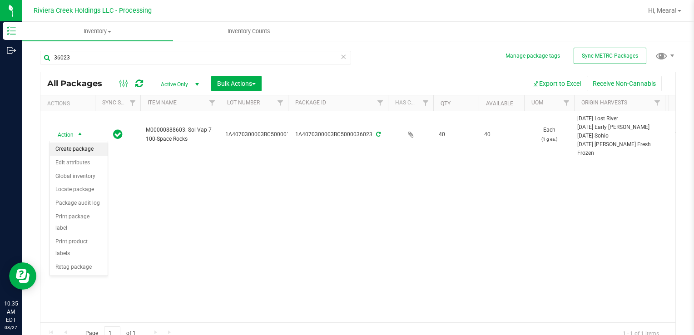
click at [74, 149] on li "Create package" at bounding box center [79, 150] width 58 height 14
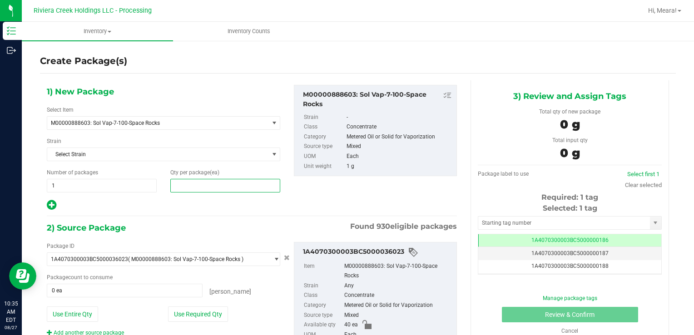
click at [181, 184] on span at bounding box center [225, 186] width 110 height 14
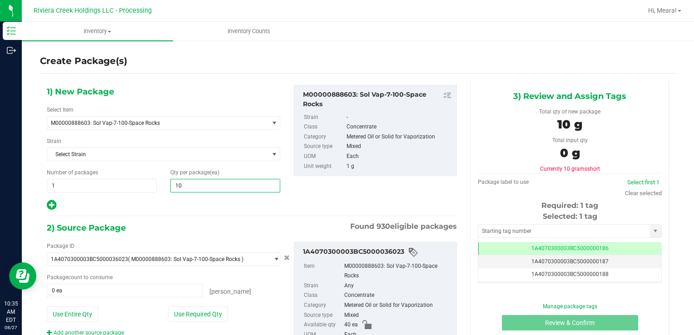
type input "100"
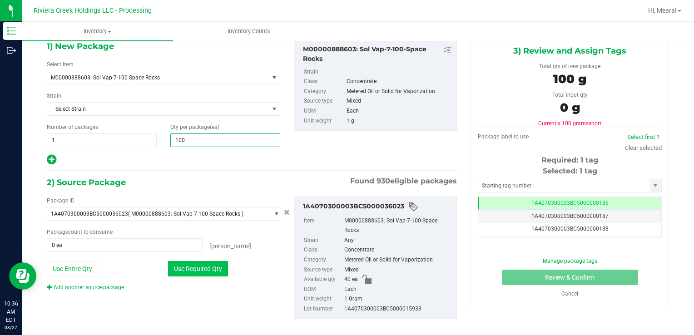
type input "100"
click at [203, 272] on button "Use Required Qty" at bounding box center [198, 268] width 60 height 15
type input "40 ea"
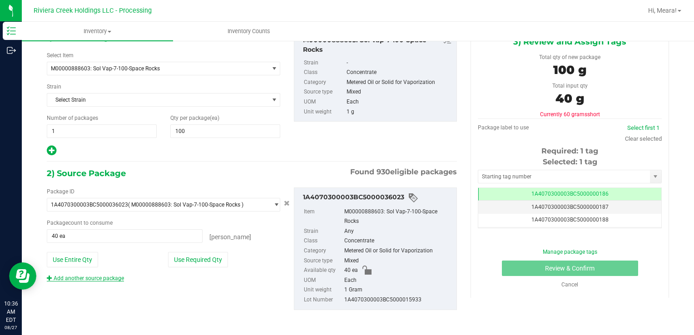
click at [99, 276] on link "Add another source package" at bounding box center [85, 278] width 77 height 6
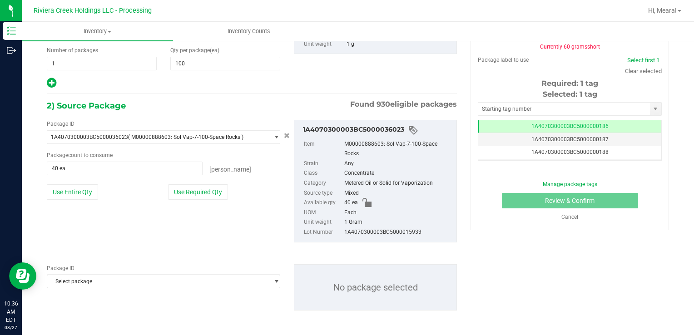
click at [101, 279] on span "Select package" at bounding box center [157, 281] width 221 height 13
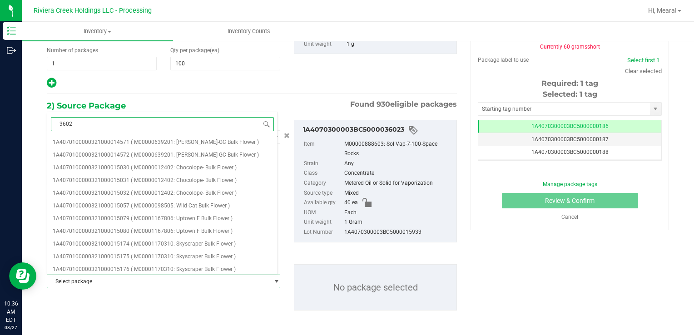
type input "36020"
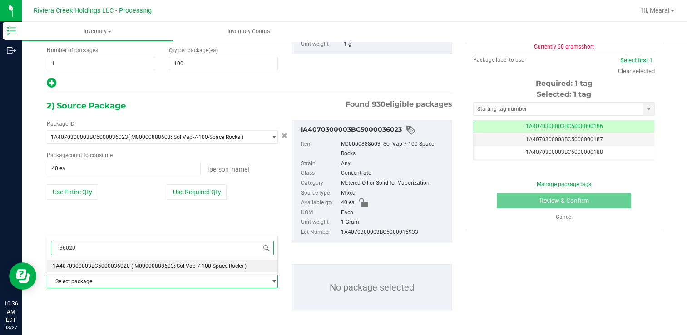
click at [157, 267] on span "( M00000888603: Sol Vap-7-100-Space Rocks )" at bounding box center [188, 266] width 115 height 6
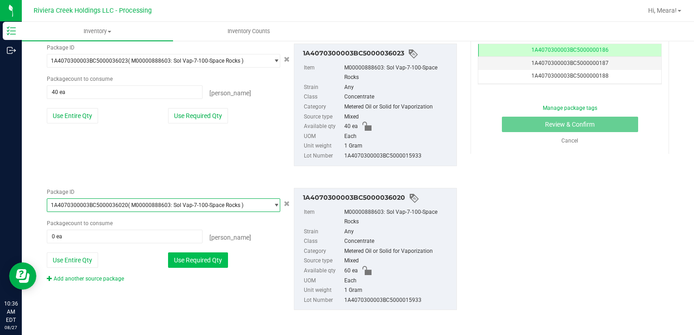
click at [192, 257] on button "Use Required Qty" at bounding box center [198, 259] width 60 height 15
type input "60 ea"
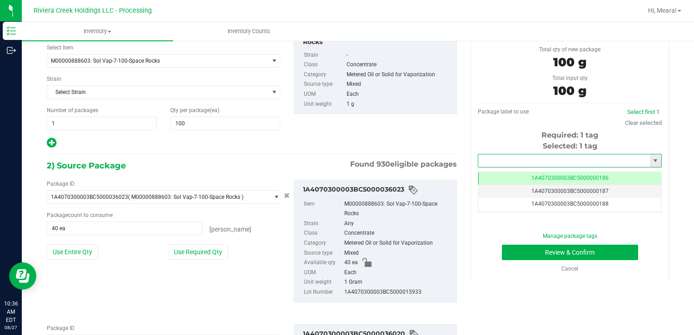
click at [519, 161] on input "text" at bounding box center [564, 160] width 172 height 13
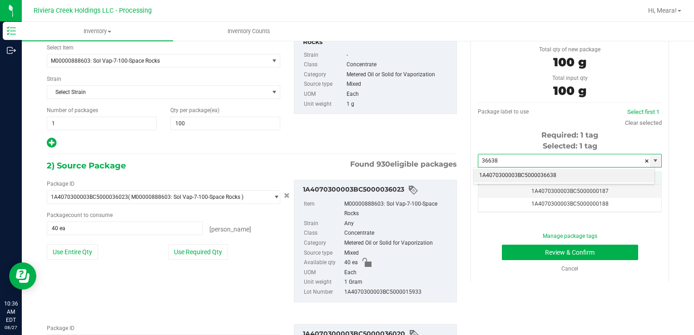
click at [517, 171] on li "1A4070300003BC5000036638" at bounding box center [563, 176] width 181 height 14
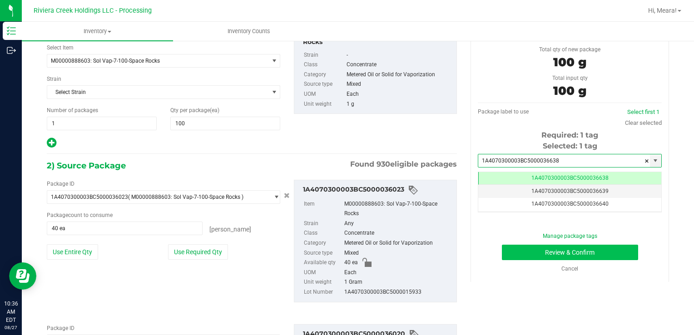
type input "1A4070300003BC5000036638"
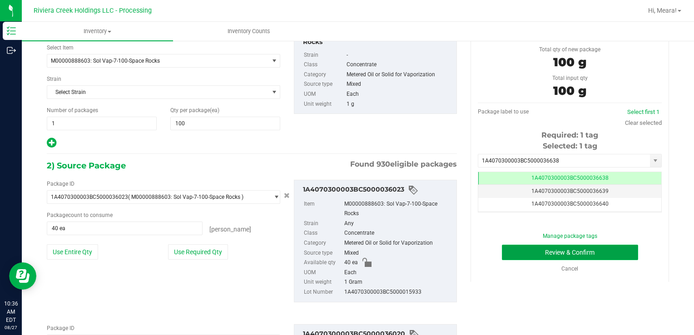
click at [534, 257] on button "Review & Confirm" at bounding box center [570, 252] width 136 height 15
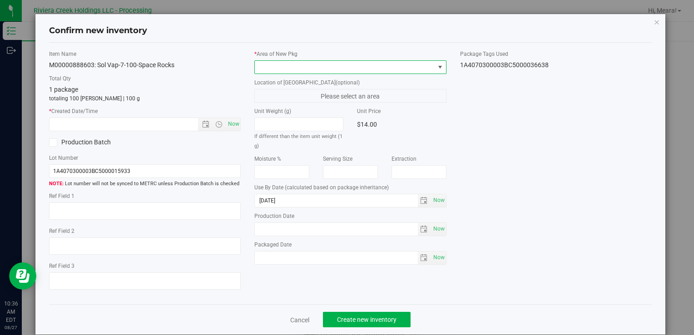
click at [354, 71] on span at bounding box center [344, 67] width 179 height 13
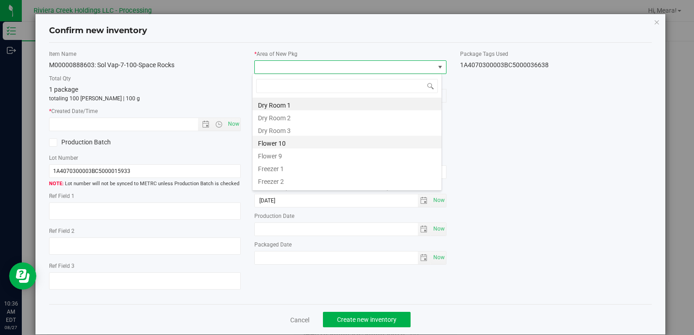
click at [318, 141] on li "Flower 10" at bounding box center [346, 142] width 189 height 13
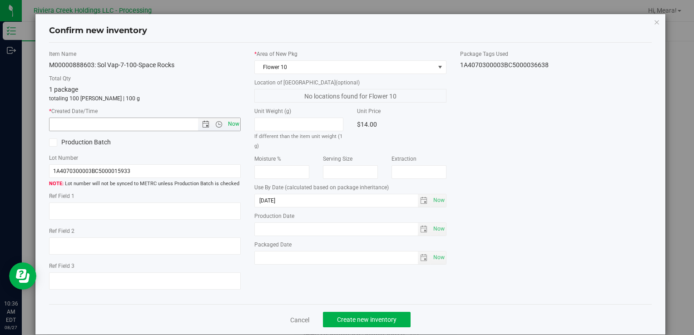
click at [227, 124] on span "Now" at bounding box center [233, 124] width 15 height 13
type input "8/27/2025 10:36 AM"
click at [366, 320] on span "Create new inventory" at bounding box center [366, 319] width 59 height 7
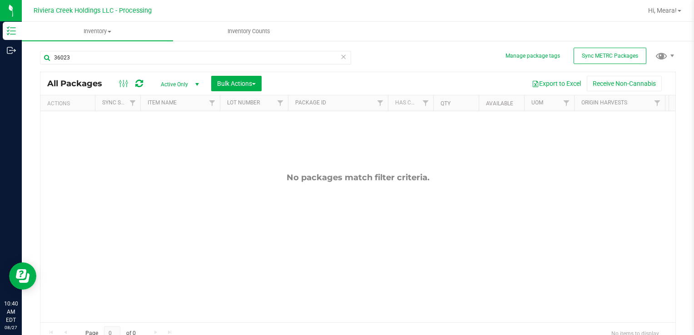
click at [211, 47] on div "36023" at bounding box center [199, 57] width 318 height 29
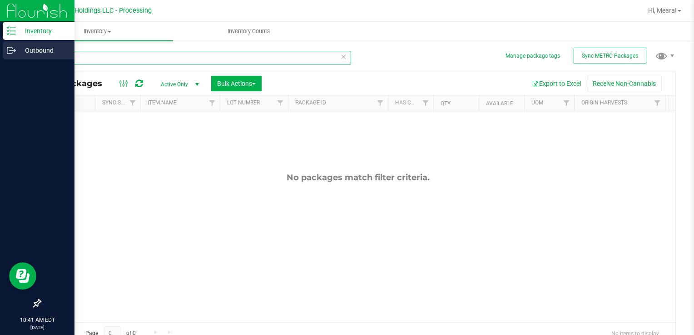
drag, startPoint x: 202, startPoint y: 55, endPoint x: 20, endPoint y: 59, distance: 182.1
click at [20, 59] on div "Inventory Outbound 10:41 AM EDT 08/27/2025 08/27 Riviera Creek Holdings LLC - P…" at bounding box center [347, 167] width 694 height 335
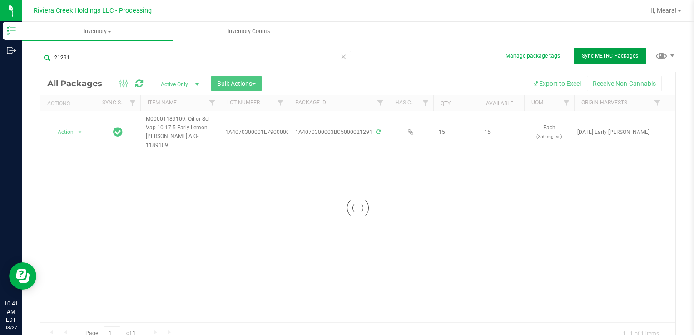
click at [593, 57] on span "Sync METRC Packages" at bounding box center [610, 56] width 56 height 6
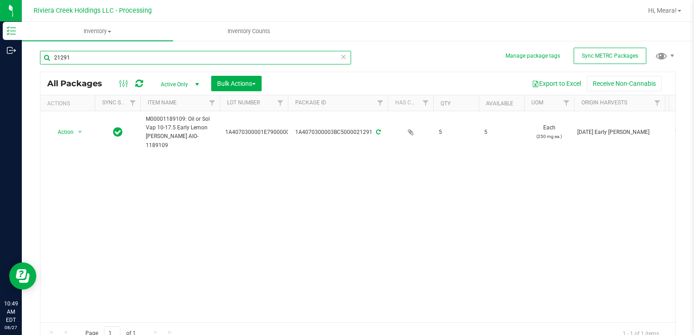
drag, startPoint x: 98, startPoint y: 63, endPoint x: -2, endPoint y: 61, distance: 99.9
click at [0, 61] on html "Inventory Outbound 10:49 AM EDT 08/27/2025 08/27 Riviera Creek Holdings LLC - P…" at bounding box center [347, 167] width 694 height 335
type input "35809"
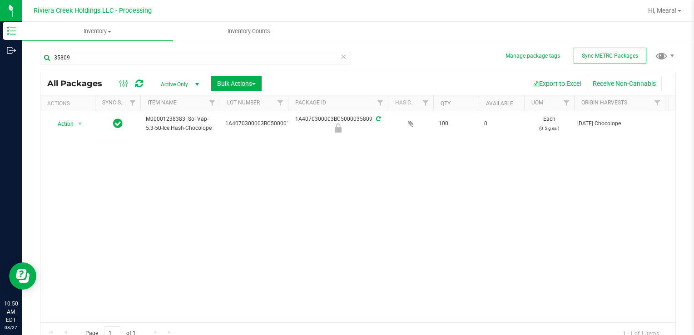
click at [139, 87] on icon at bounding box center [139, 83] width 8 height 9
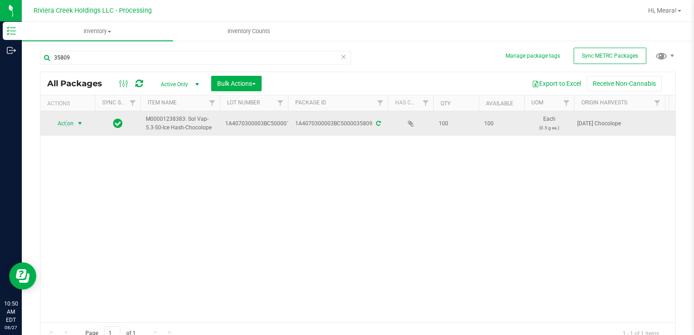
drag, startPoint x: 65, startPoint y: 117, endPoint x: 69, endPoint y: 121, distance: 5.5
click at [67, 117] on span "Action" at bounding box center [61, 123] width 25 height 13
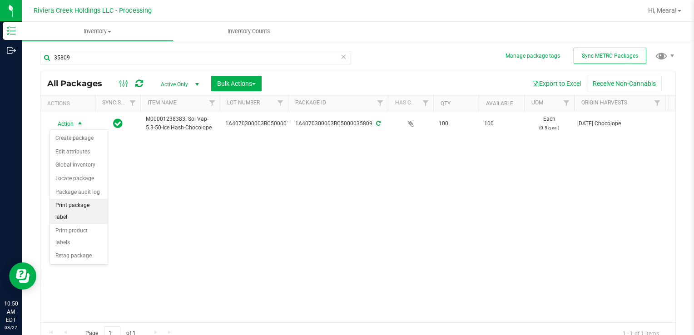
click at [105, 208] on li "Print package label" at bounding box center [79, 211] width 58 height 25
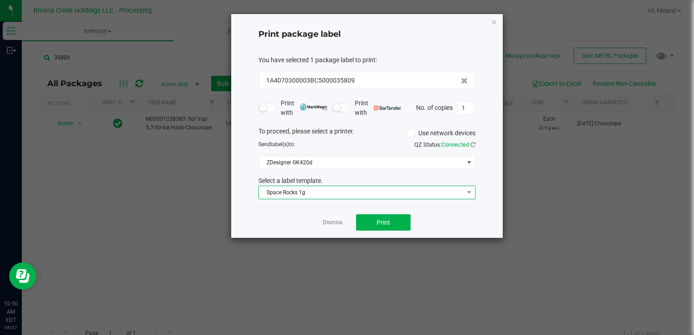
drag, startPoint x: 297, startPoint y: 195, endPoint x: 301, endPoint y: 198, distance: 4.8
click at [298, 195] on span "Space Rocks 1g" at bounding box center [361, 192] width 205 height 13
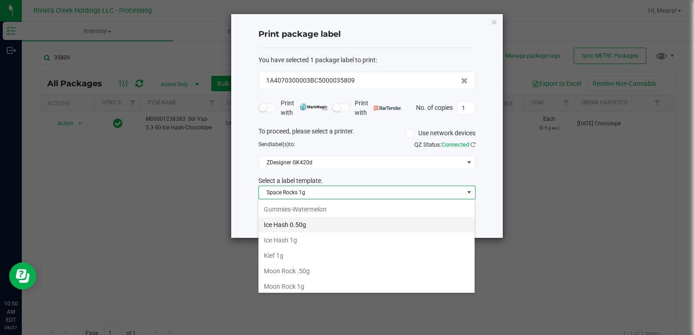
scroll to position [276, 0]
drag, startPoint x: 318, startPoint y: 235, endPoint x: 370, endPoint y: 226, distance: 52.5
click at [318, 236] on li "Ice Hash 0.50g" at bounding box center [366, 240] width 216 height 15
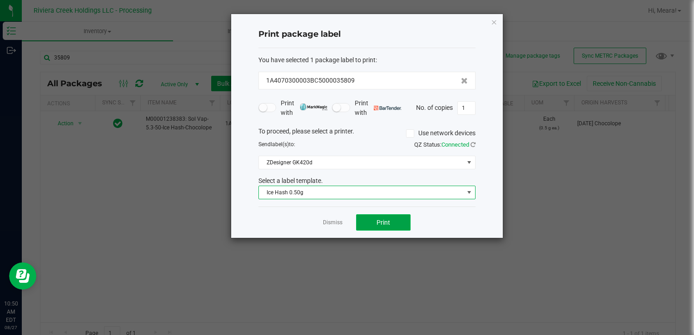
click at [372, 226] on button "Print" at bounding box center [383, 222] width 54 height 16
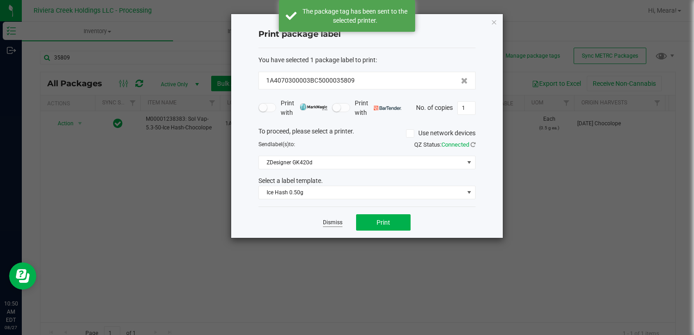
click at [339, 222] on link "Dismiss" at bounding box center [333, 223] width 20 height 8
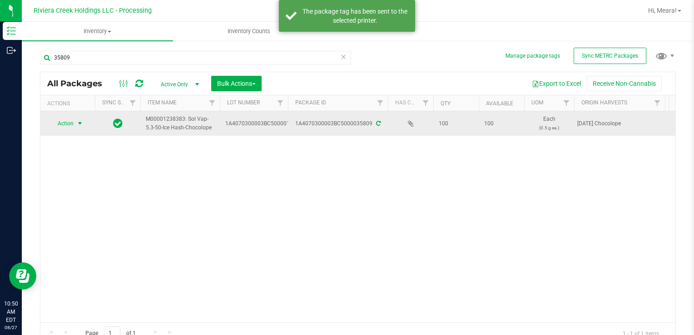
click at [73, 122] on span "Action" at bounding box center [61, 123] width 25 height 13
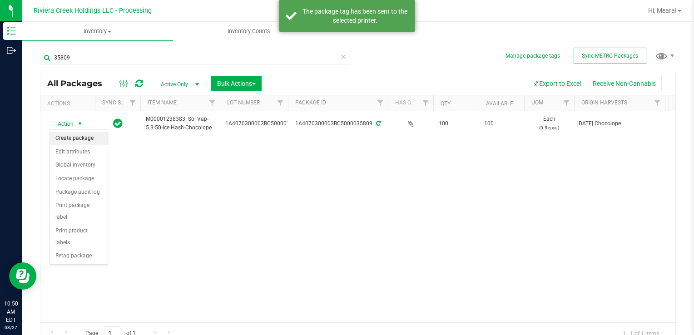
click at [83, 137] on li "Create package" at bounding box center [79, 139] width 58 height 14
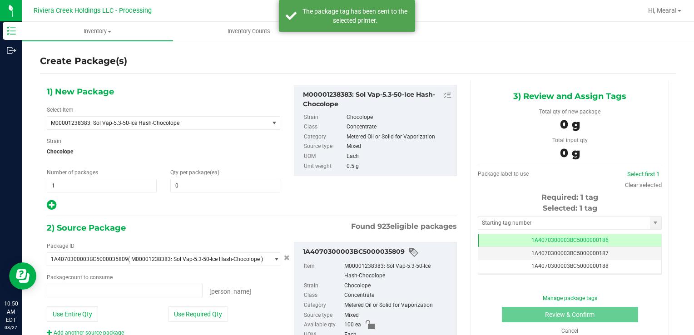
type input "0 ea"
click at [251, 190] on span at bounding box center [225, 186] width 110 height 14
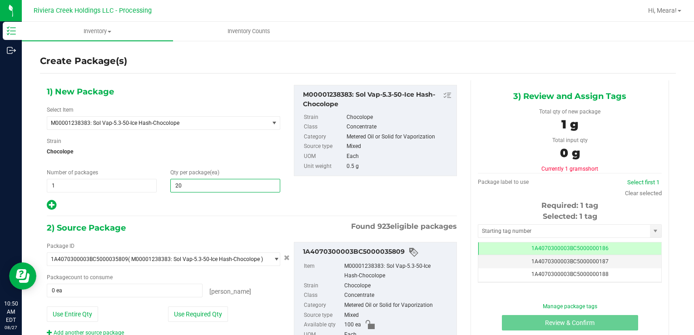
type input "200"
drag, startPoint x: 228, startPoint y: 310, endPoint x: 222, endPoint y: 309, distance: 6.5
click at [227, 310] on div "Use Required Qty" at bounding box center [224, 313] width 112 height 15
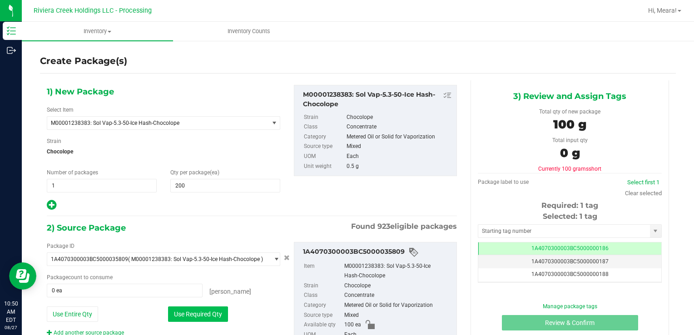
click at [216, 306] on button "Use Required Qty" at bounding box center [198, 313] width 60 height 15
type input "100 ea"
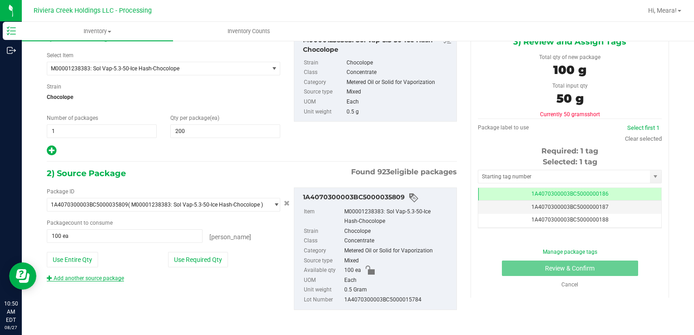
click at [109, 277] on link "Add another source package" at bounding box center [85, 278] width 77 height 6
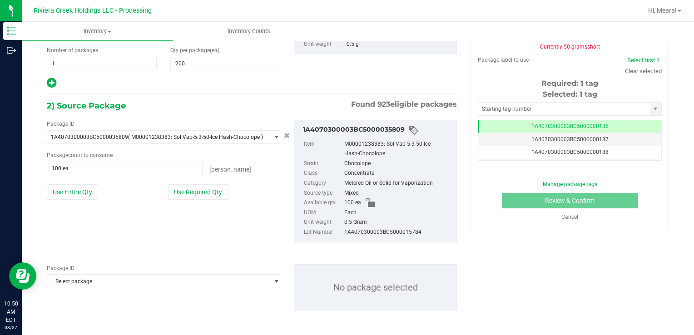
click at [121, 282] on span "Select package" at bounding box center [157, 281] width 221 height 13
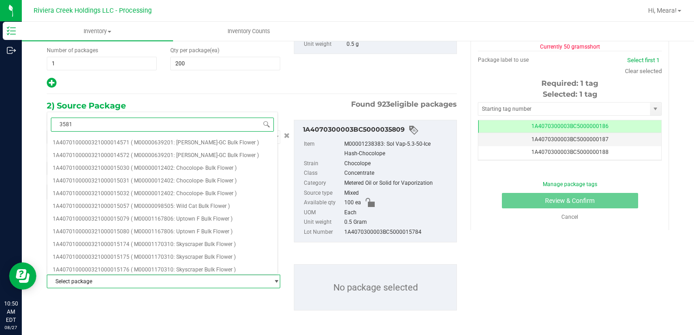
type input "35813"
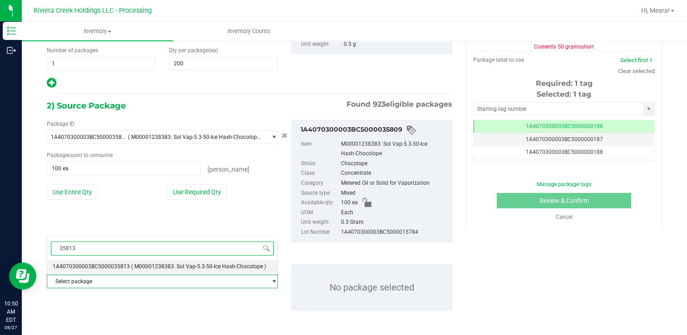
click at [242, 261] on li "1A4070300003BC5000035813 ( M00001238383: Sol Vap-5.3-50-Ice Hash-Chocolope )" at bounding box center [162, 266] width 230 height 13
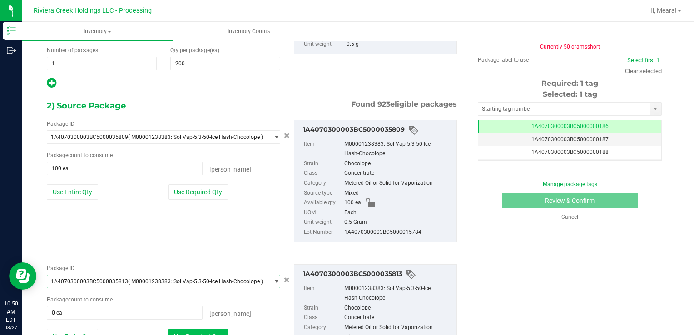
click at [222, 330] on button "Use Required Qty" at bounding box center [198, 336] width 60 height 15
type input "100 ea"
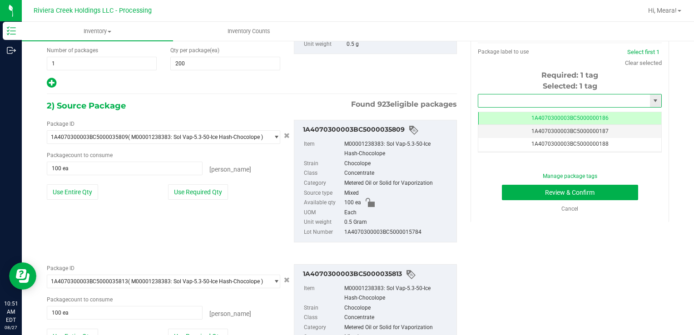
drag, startPoint x: 492, startPoint y: 104, endPoint x: 494, endPoint y: 99, distance: 5.7
click at [492, 104] on input "text" at bounding box center [564, 100] width 172 height 13
click at [508, 116] on li "1A4070300003BC5000036640" at bounding box center [563, 116] width 181 height 14
type input "1A4070300003BC5000036640"
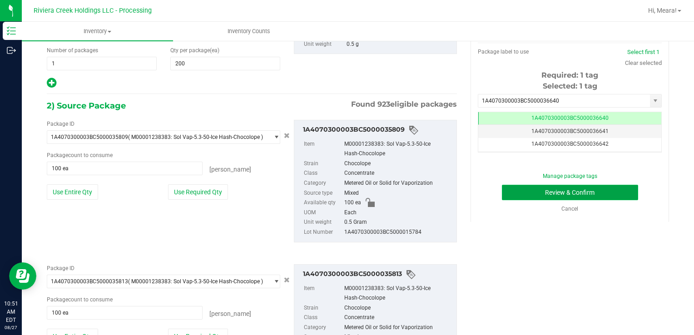
click at [513, 188] on button "Review & Confirm" at bounding box center [570, 192] width 136 height 15
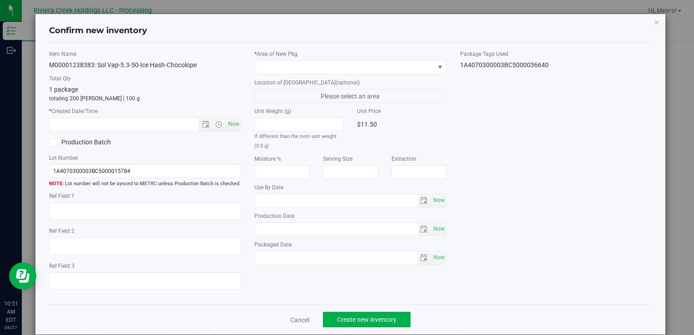
type input "[DATE]"
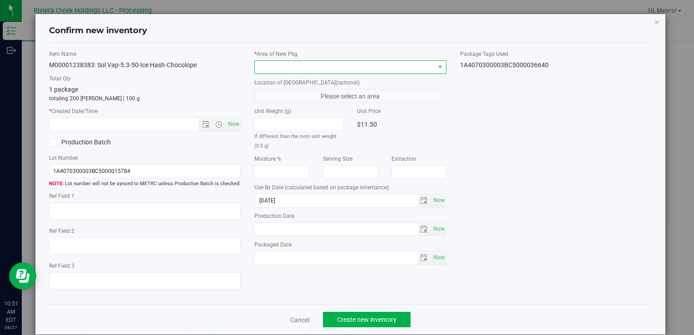
click at [409, 65] on span at bounding box center [344, 67] width 179 height 13
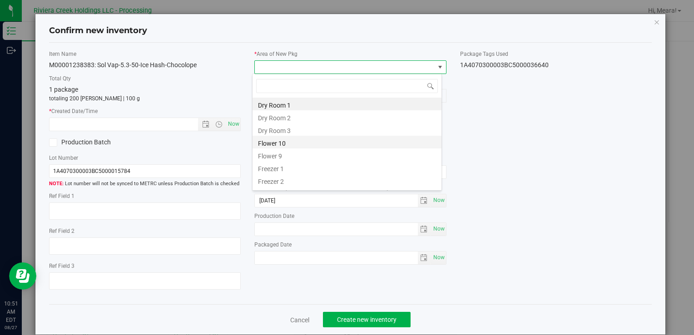
click at [286, 145] on li "Flower 10" at bounding box center [346, 142] width 189 height 13
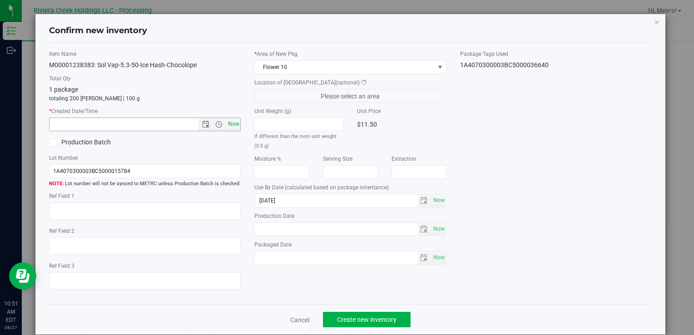
drag, startPoint x: 235, startPoint y: 126, endPoint x: 281, endPoint y: 177, distance: 68.7
click at [231, 124] on span "Now" at bounding box center [233, 124] width 15 height 13
type input "8/27/2025 10:51 AM"
click at [390, 322] on span "Create new inventory" at bounding box center [366, 319] width 59 height 7
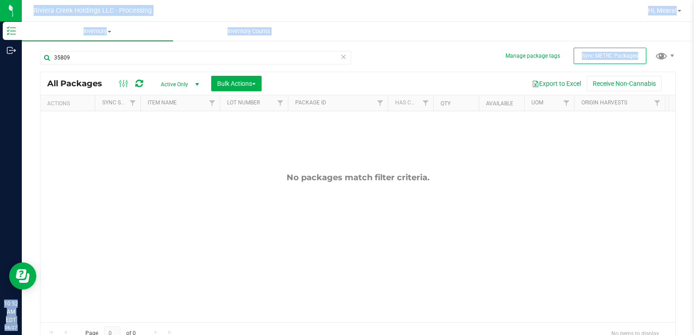
drag, startPoint x: 69, startPoint y: 54, endPoint x: -2, endPoint y: 55, distance: 71.3
click at [0, 55] on html "Inventory Outbound 10:52 AM EDT 08/27/2025 08/27 Riviera Creek Holdings LLC - P…" at bounding box center [347, 167] width 694 height 335
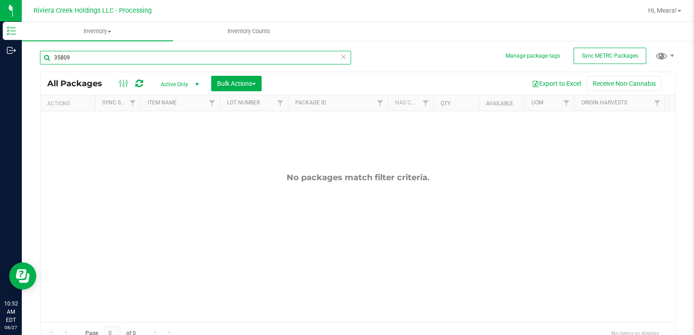
click at [151, 56] on input "35809" at bounding box center [195, 58] width 311 height 14
type input "35811"
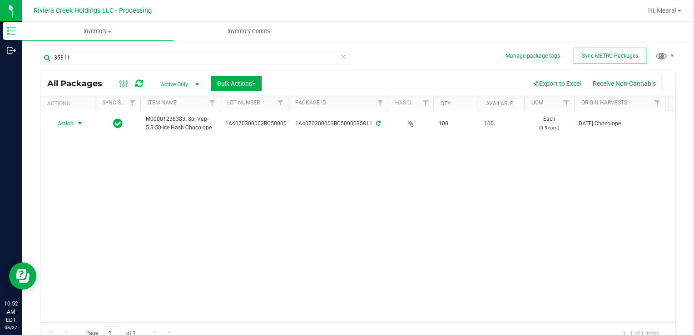
click at [73, 128] on span "Action" at bounding box center [61, 123] width 25 height 13
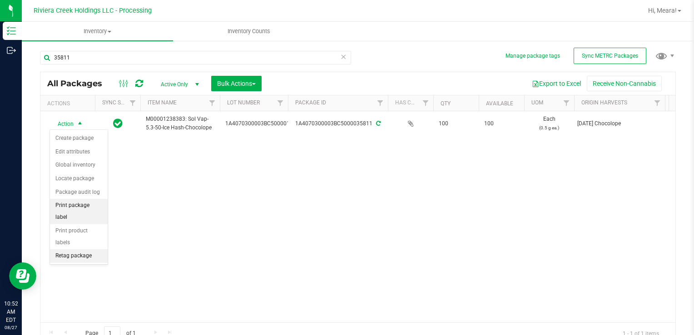
drag, startPoint x: 97, startPoint y: 206, endPoint x: 105, endPoint y: 204, distance: 8.4
click at [97, 206] on li "Print package label" at bounding box center [79, 211] width 58 height 25
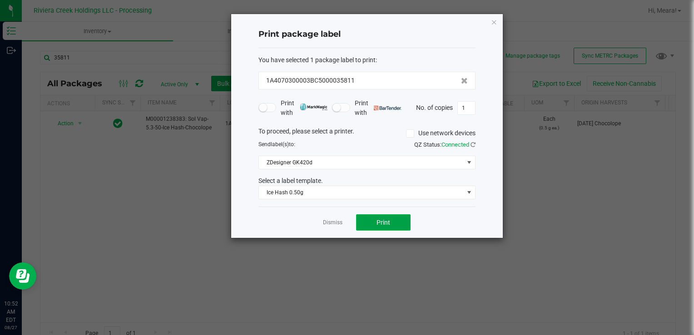
click at [380, 219] on span "Print" at bounding box center [383, 222] width 14 height 7
click at [331, 222] on div at bounding box center [366, 126] width 271 height 224
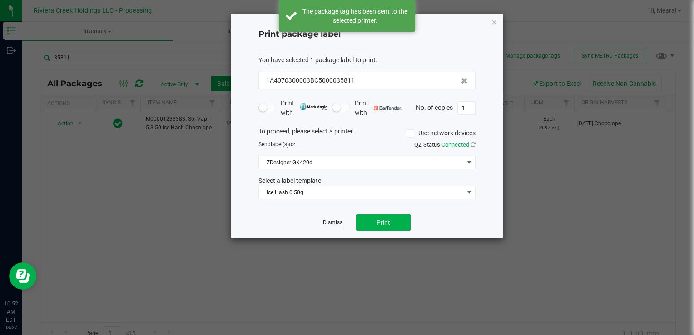
click at [329, 222] on link "Dismiss" at bounding box center [333, 223] width 20 height 8
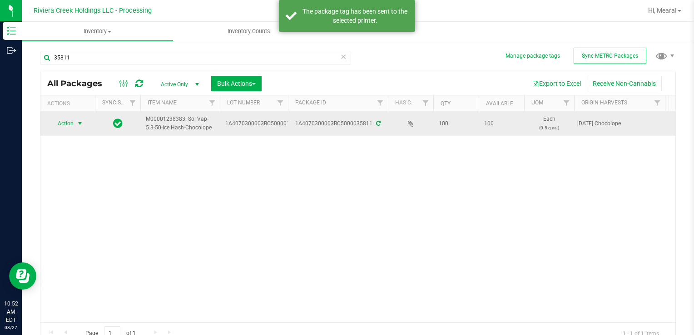
click at [68, 124] on span "Action" at bounding box center [61, 123] width 25 height 13
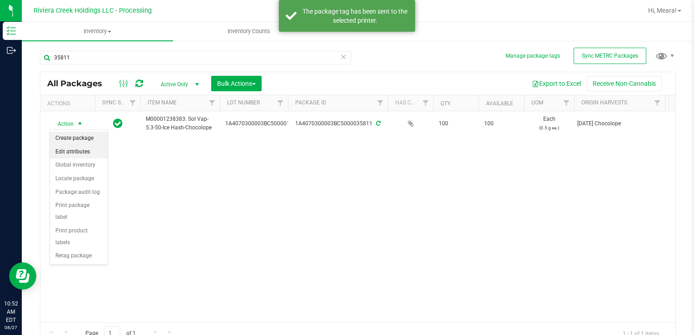
click at [74, 135] on li "Create package" at bounding box center [79, 139] width 58 height 14
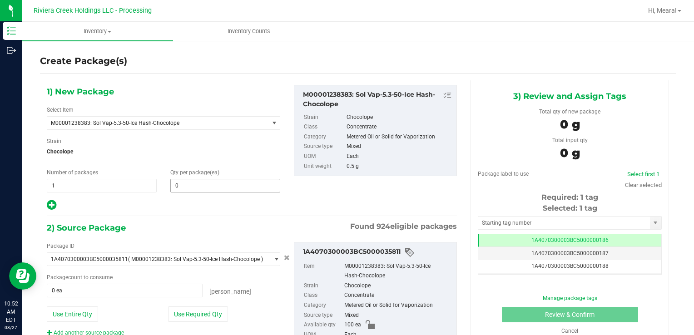
click at [230, 192] on div "1) New Package Select Item M00001238383: Sol Vap-5.3-50-Ice Hash-Chocolope M000…" at bounding box center [163, 148] width 247 height 126
click at [230, 189] on span at bounding box center [225, 186] width 110 height 14
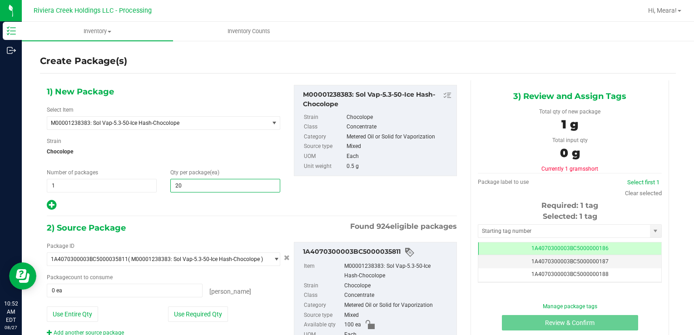
type input "200"
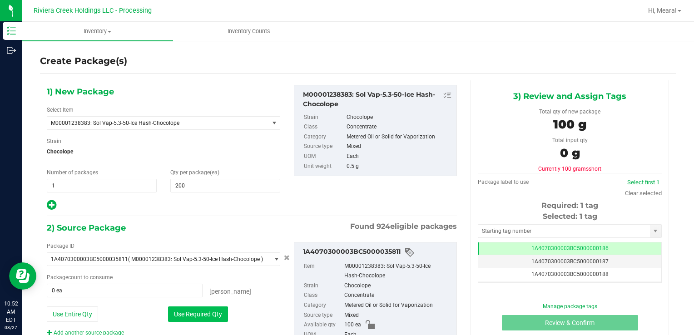
click at [198, 314] on button "Use Required Qty" at bounding box center [198, 313] width 60 height 15
type input "100 ea"
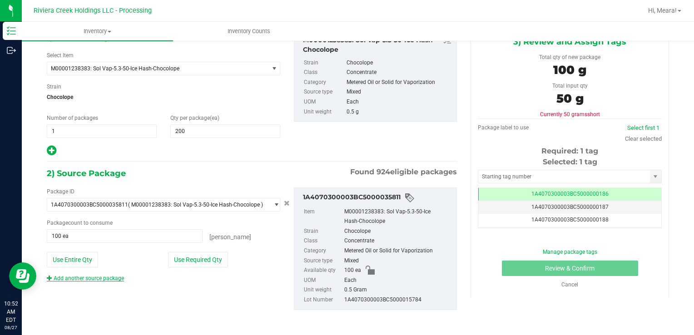
click at [109, 278] on link "Add another source package" at bounding box center [85, 278] width 77 height 6
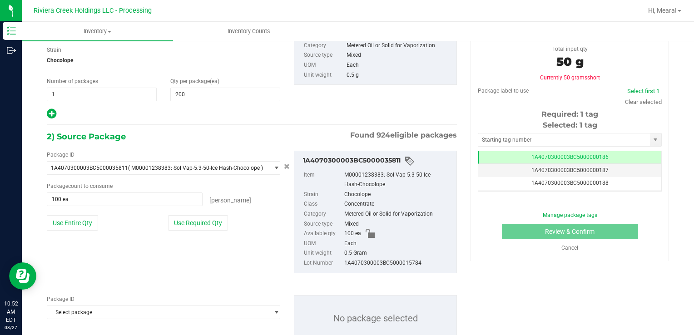
scroll to position [122, 0]
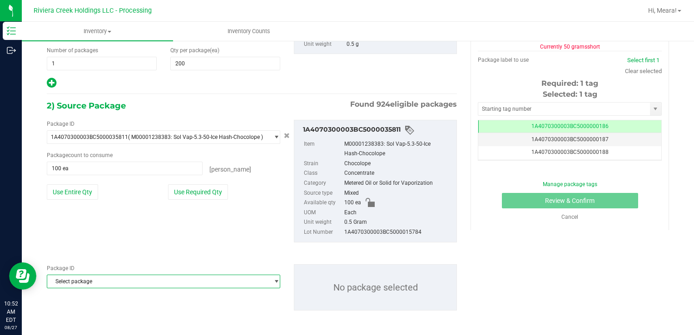
click at [120, 284] on span "Select package" at bounding box center [157, 281] width 221 height 13
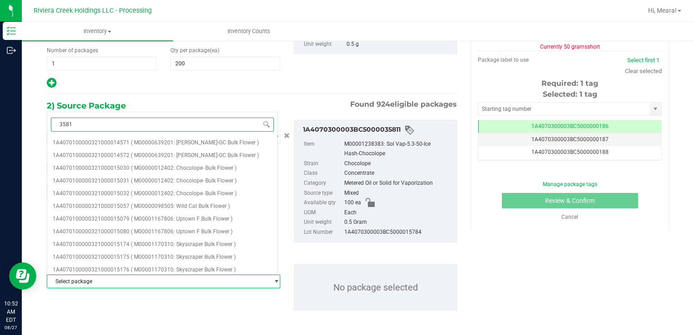
type input "35816"
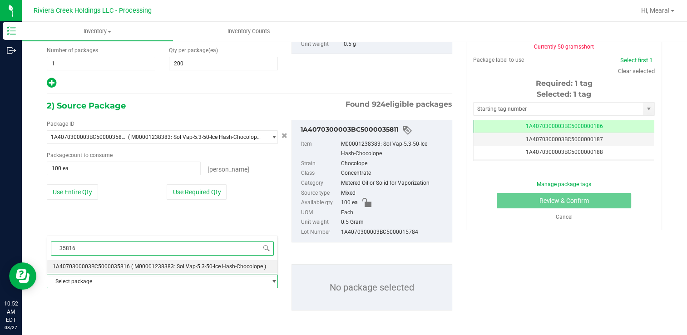
click at [163, 266] on span "( M00001238383: Sol Vap-5.3-50-Ice Hash-Chocolope )" at bounding box center [198, 266] width 135 height 6
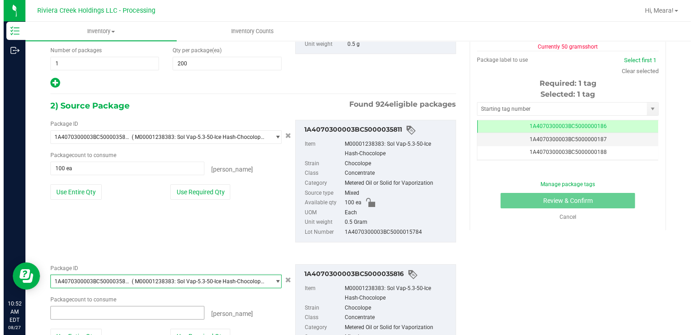
scroll to position [0, 0]
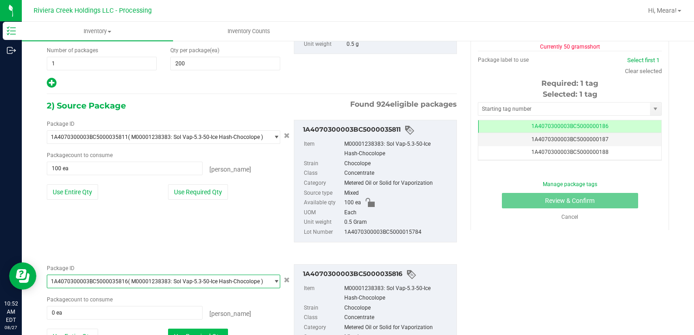
click at [196, 330] on button "Use Required Qty" at bounding box center [198, 336] width 60 height 15
type input "100 ea"
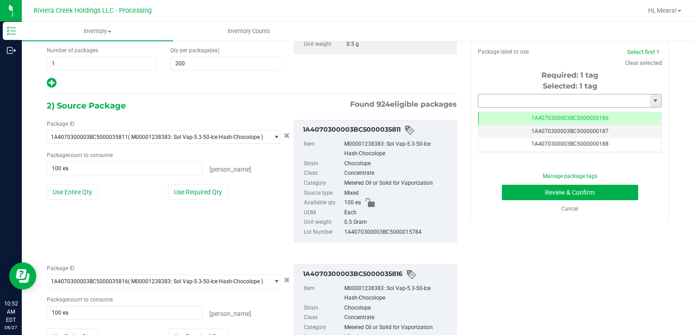
click at [502, 96] on input "text" at bounding box center [564, 100] width 172 height 13
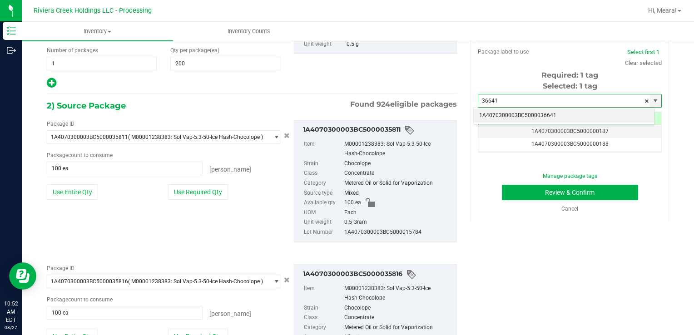
click at [503, 115] on li "1A4070300003BC5000036641" at bounding box center [563, 116] width 181 height 14
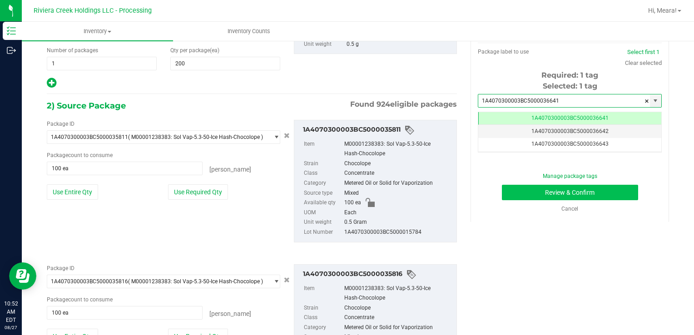
type input "1A4070300003BC5000036641"
click at [518, 198] on button "Review & Confirm" at bounding box center [570, 192] width 136 height 15
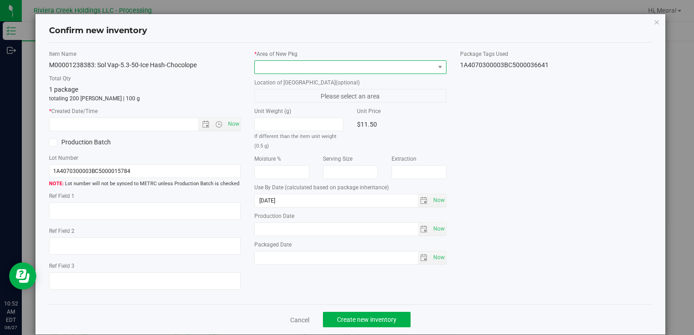
click at [386, 66] on span at bounding box center [344, 67] width 179 height 13
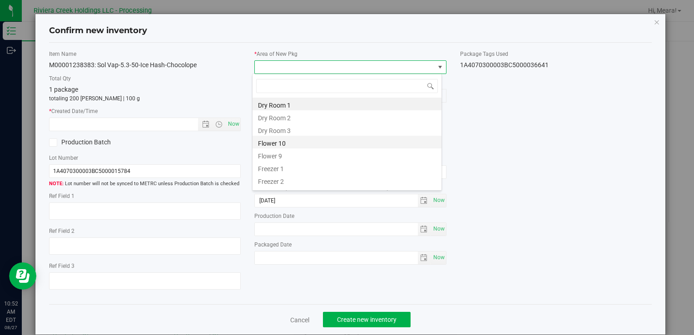
click at [291, 142] on li "Flower 10" at bounding box center [346, 142] width 189 height 13
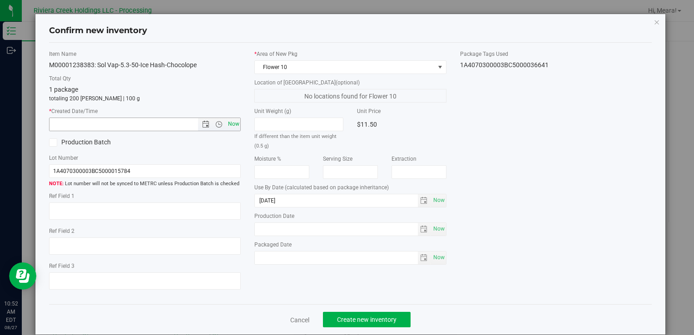
click at [237, 130] on span "Now" at bounding box center [233, 124] width 15 height 13
click at [232, 126] on span "Now" at bounding box center [233, 124] width 15 height 13
click at [361, 314] on button "Create new inventory" at bounding box center [367, 319] width 88 height 15
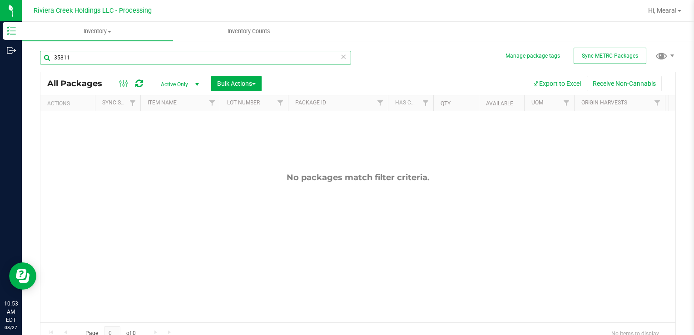
drag, startPoint x: 104, startPoint y: 58, endPoint x: 67, endPoint y: 62, distance: 36.5
click at [59, 59] on input "35811" at bounding box center [195, 58] width 311 height 14
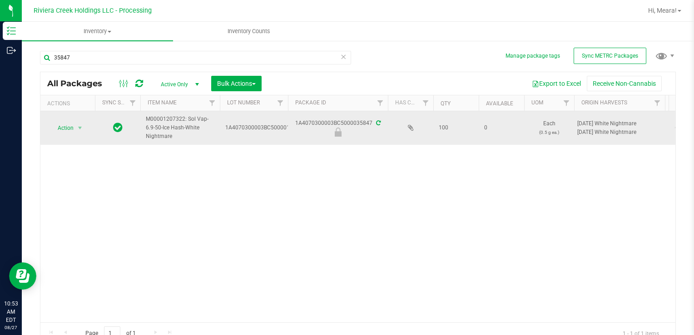
click at [59, 118] on td "Action Action Edit attributes Global inventory Locate package Package audit log…" at bounding box center [67, 128] width 54 height 34
click at [64, 126] on span "Action" at bounding box center [61, 128] width 25 height 13
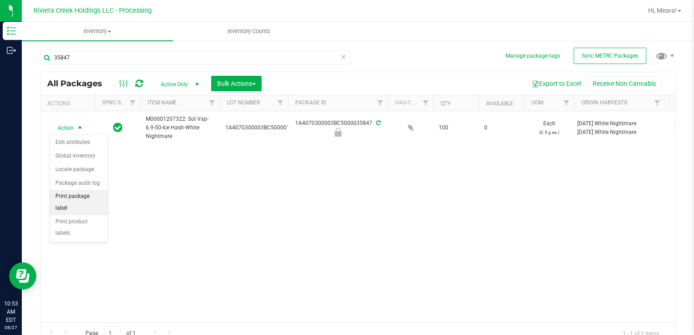
drag, startPoint x: 91, startPoint y: 196, endPoint x: 107, endPoint y: 195, distance: 15.9
click at [91, 196] on li "Print package label" at bounding box center [79, 202] width 58 height 25
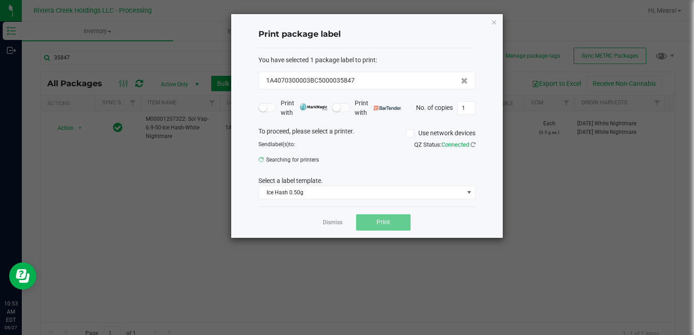
click at [384, 218] on span "Print" at bounding box center [383, 221] width 14 height 7
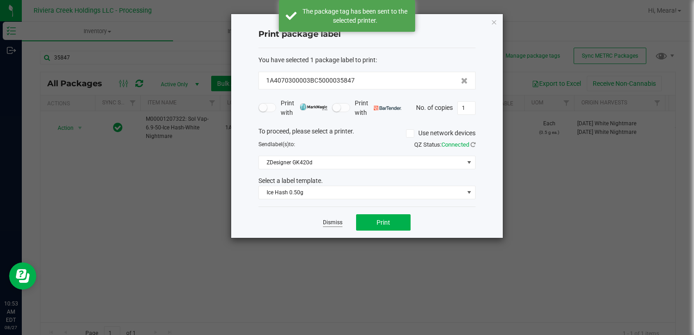
click at [329, 224] on link "Dismiss" at bounding box center [333, 223] width 20 height 8
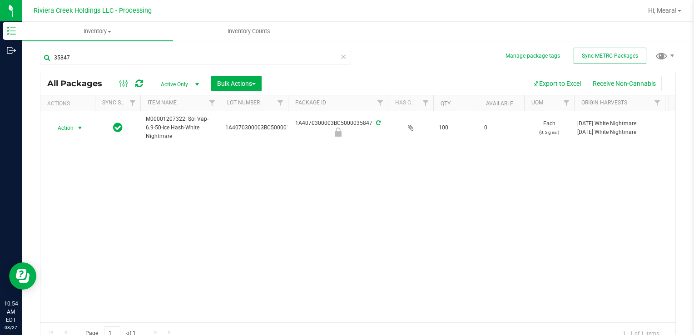
click at [144, 82] on div at bounding box center [131, 83] width 30 height 11
click at [138, 81] on icon at bounding box center [139, 83] width 8 height 9
click at [77, 130] on span "select" at bounding box center [79, 127] width 7 height 7
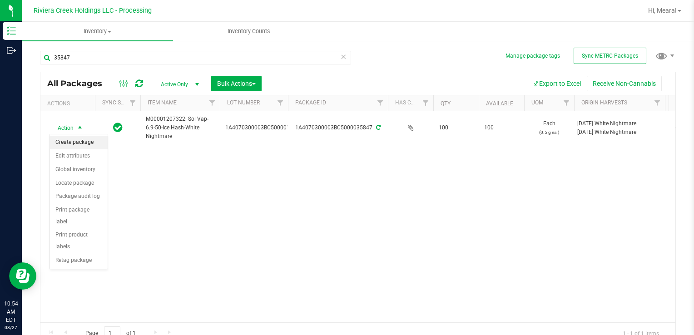
click at [83, 141] on li "Create package" at bounding box center [79, 143] width 58 height 14
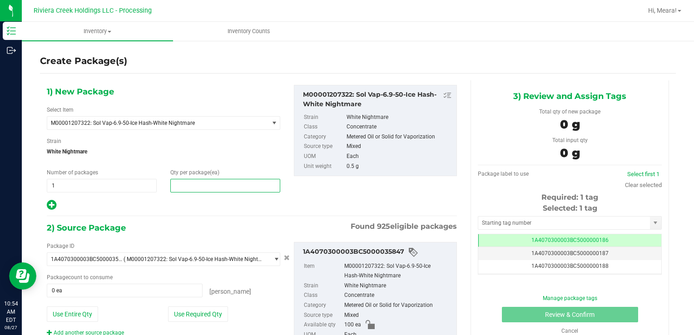
click at [200, 190] on span at bounding box center [225, 186] width 110 height 14
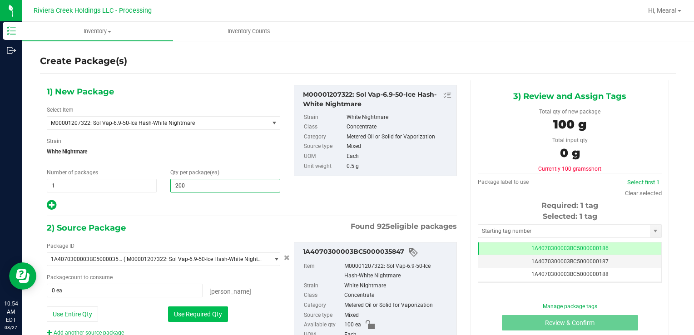
click at [213, 316] on button "Use Required Qty" at bounding box center [198, 313] width 60 height 15
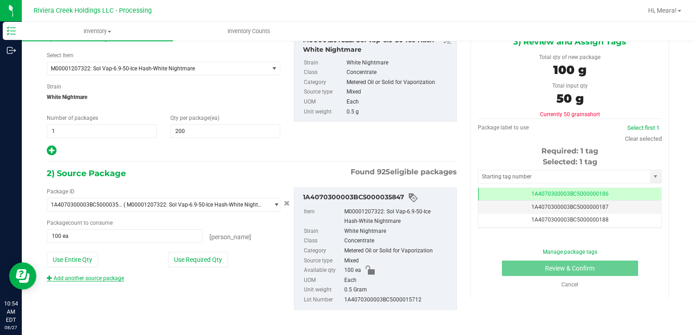
click at [113, 275] on link "Add another source package" at bounding box center [85, 278] width 77 height 6
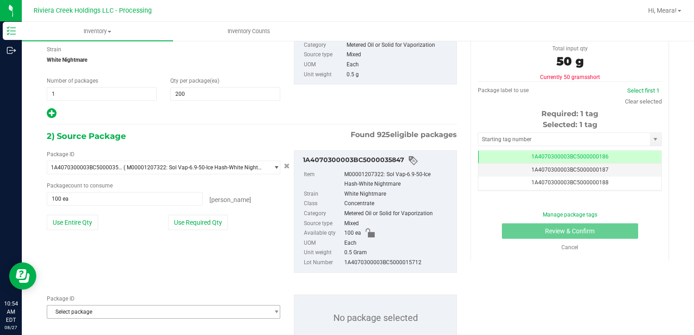
scroll to position [122, 0]
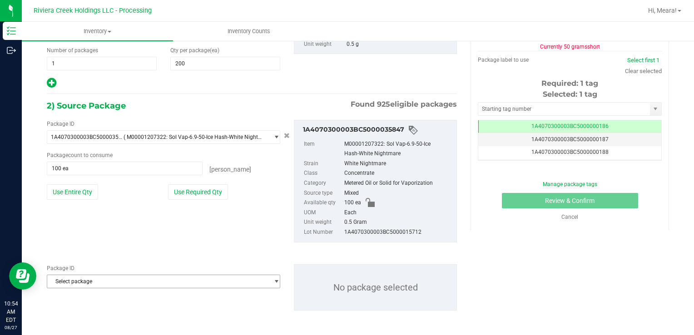
click at [131, 282] on span "Select package" at bounding box center [157, 281] width 221 height 13
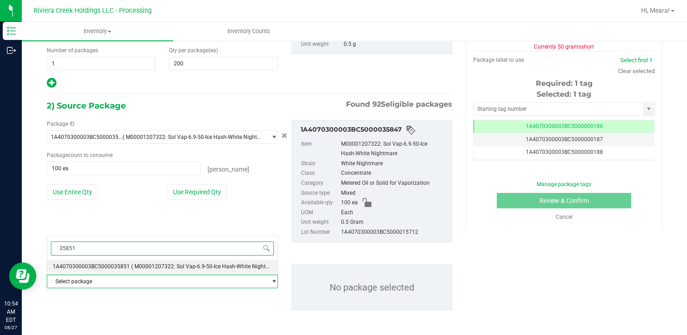
click at [154, 268] on span "( M00001207322: Sol Vap-6.9-50-Ice Hash-White Nightmare )" at bounding box center [206, 266] width 150 height 6
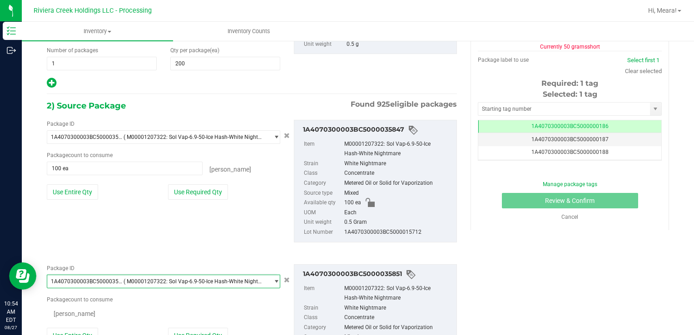
scroll to position [0, 0]
click at [195, 332] on button "Use Required Qty" at bounding box center [198, 336] width 60 height 15
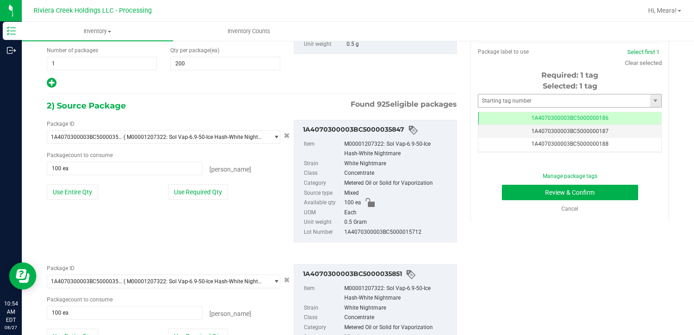
click at [498, 94] on div "Selected: 1 tag Tag 1A4070300003BC5000000186 1A4070300003BC5000000187 1A4070300…" at bounding box center [570, 117] width 184 height 72
click at [500, 99] on input "text" at bounding box center [564, 100] width 172 height 13
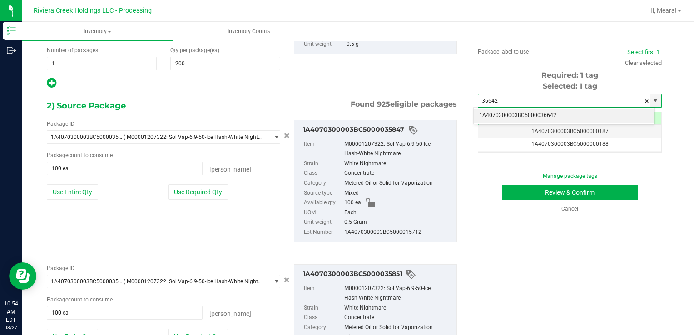
click at [514, 115] on li "1A4070300003BC5000036642" at bounding box center [563, 116] width 181 height 14
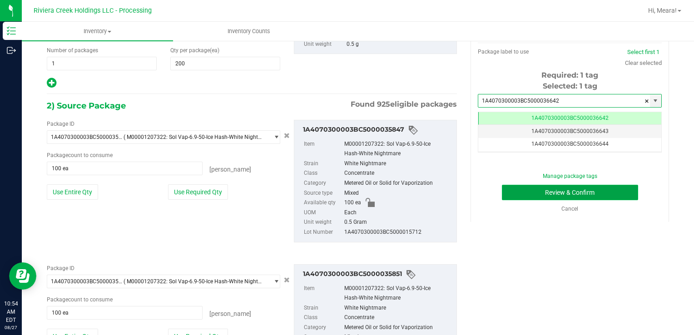
click at [523, 190] on button "Review & Confirm" at bounding box center [570, 192] width 136 height 15
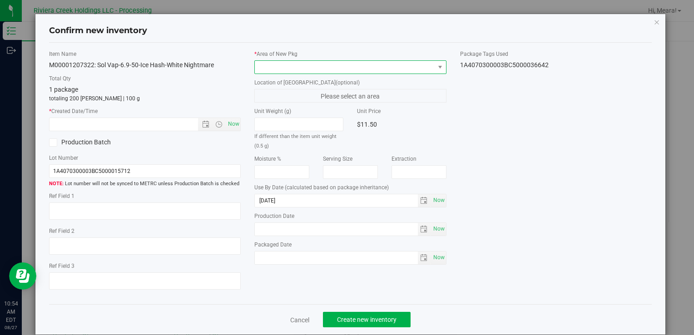
drag, startPoint x: 381, startPoint y: 63, endPoint x: 374, endPoint y: 70, distance: 9.6
click at [381, 64] on span at bounding box center [344, 67] width 179 height 13
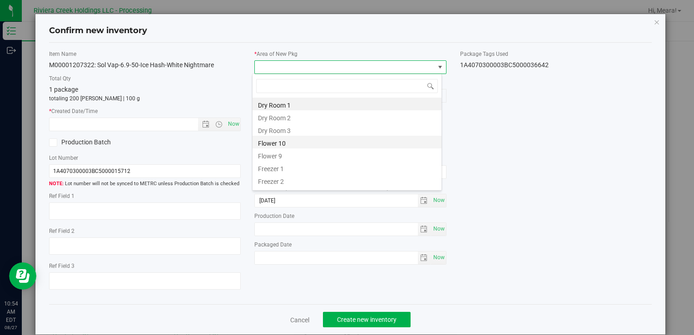
drag, startPoint x: 286, startPoint y: 143, endPoint x: 247, endPoint y: 136, distance: 40.0
click at [286, 143] on li "Flower 10" at bounding box center [346, 142] width 189 height 13
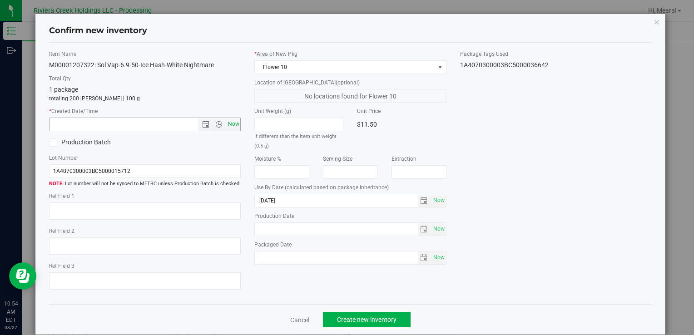
click at [229, 126] on span "Now" at bounding box center [233, 124] width 15 height 13
click at [373, 319] on span "Create new inventory" at bounding box center [366, 319] width 59 height 7
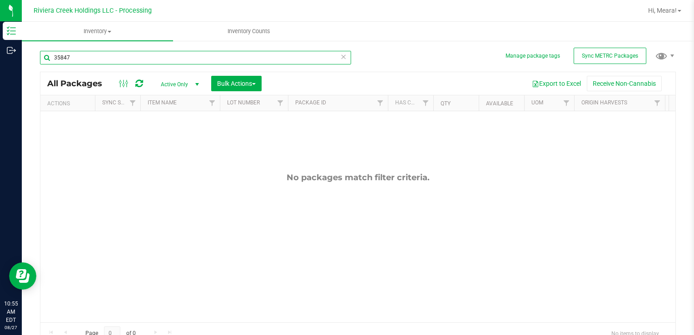
drag, startPoint x: 99, startPoint y: 59, endPoint x: 34, endPoint y: 58, distance: 65.8
click at [35, 58] on div "Manage package tags Sync METRC Packages 35847 All Packages Active Only Active O…" at bounding box center [358, 178] width 672 height 277
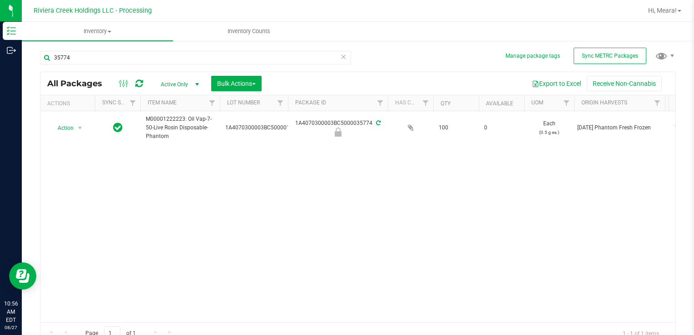
click at [144, 82] on div "All Packages" at bounding box center [100, 83] width 106 height 11
click at [141, 81] on icon at bounding box center [139, 83] width 8 height 9
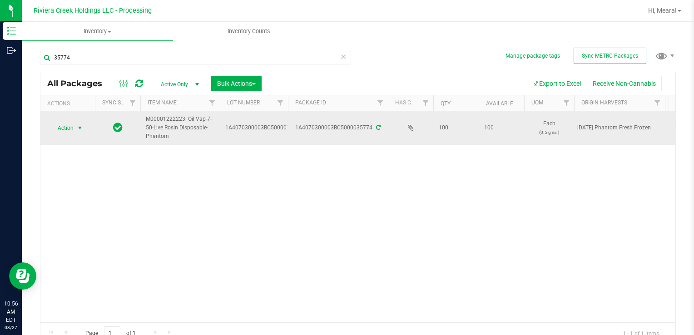
click at [74, 133] on span "select" at bounding box center [79, 128] width 11 height 13
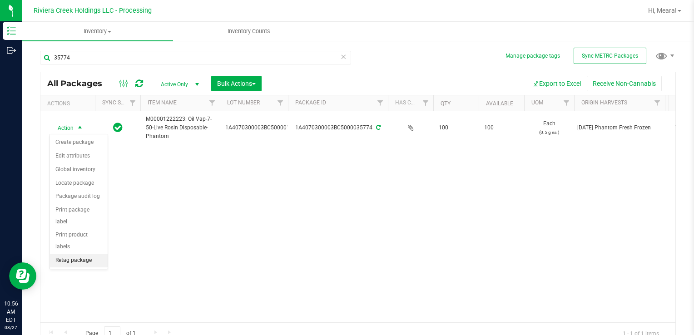
click at [97, 254] on li "Retag package" at bounding box center [79, 261] width 58 height 14
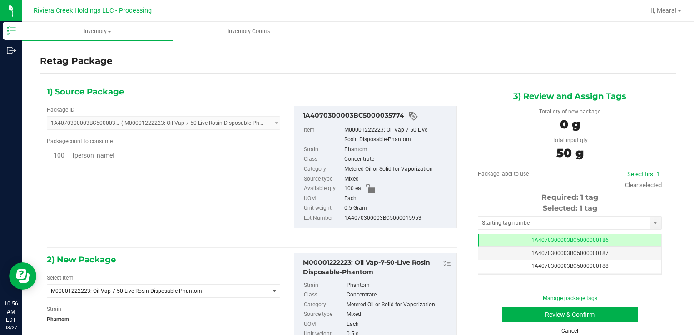
click at [565, 330] on link "Cancel" at bounding box center [569, 331] width 17 height 6
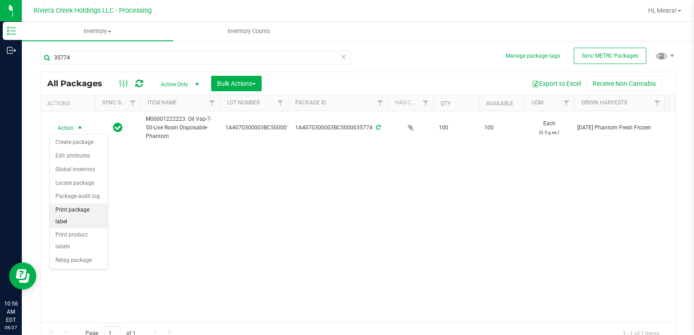
click at [98, 207] on li "Print package label" at bounding box center [79, 215] width 58 height 25
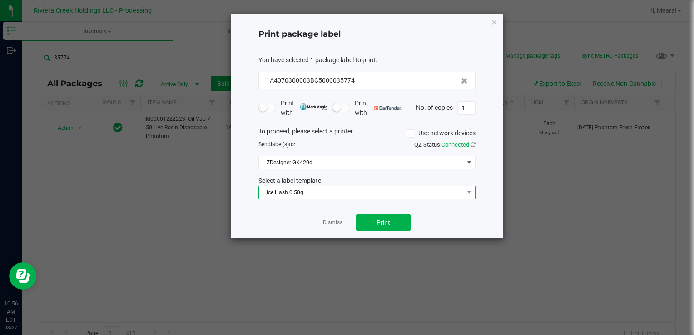
click at [331, 197] on span "Ice Hash 0.50g" at bounding box center [361, 192] width 205 height 13
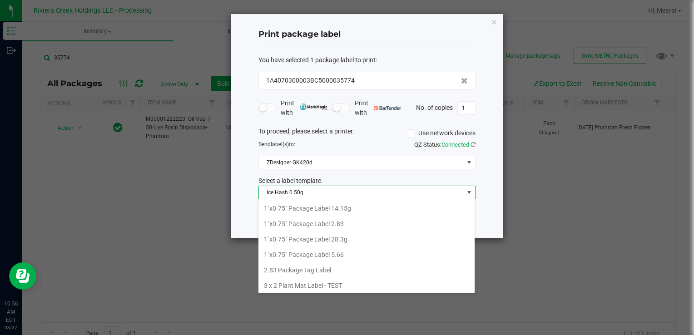
scroll to position [13, 217]
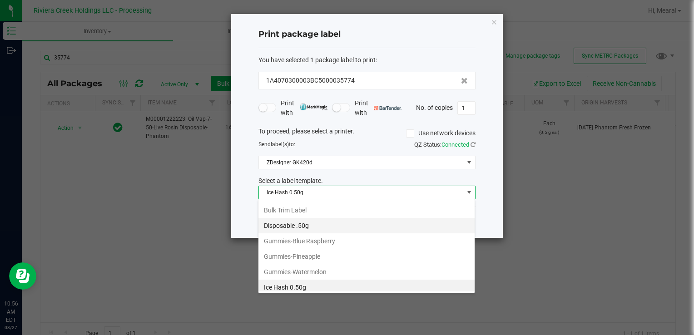
click at [294, 222] on li "Disposable .50g" at bounding box center [366, 225] width 216 height 15
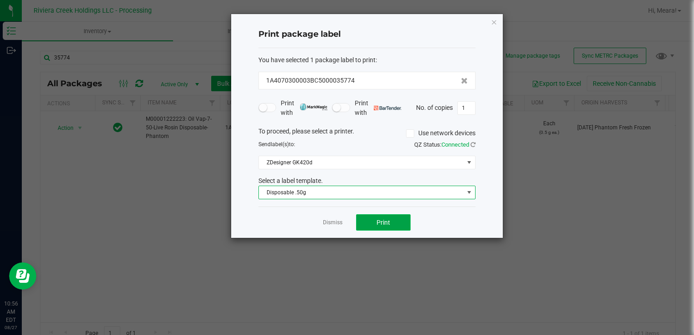
click at [370, 220] on button "Print" at bounding box center [383, 222] width 54 height 16
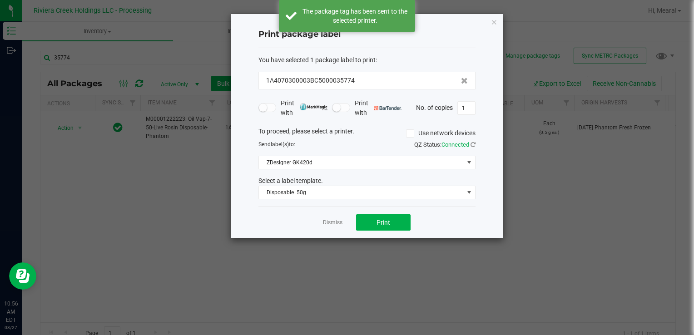
click at [334, 219] on link "Dismiss" at bounding box center [333, 223] width 20 height 8
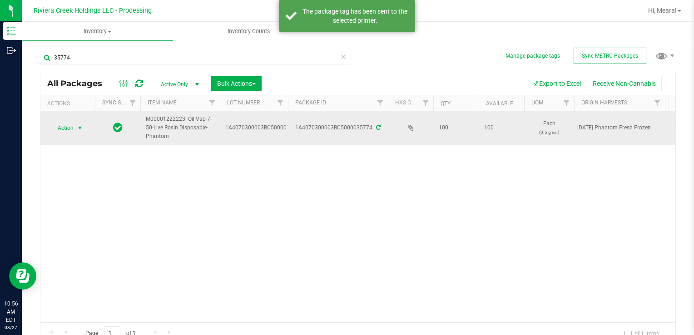
click at [61, 128] on span "Action" at bounding box center [61, 128] width 25 height 13
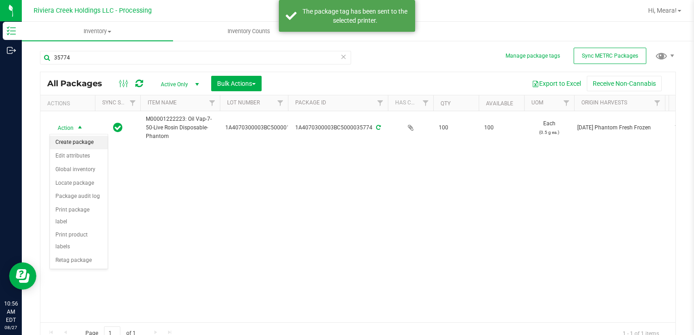
click at [67, 141] on li "Create package" at bounding box center [79, 143] width 58 height 14
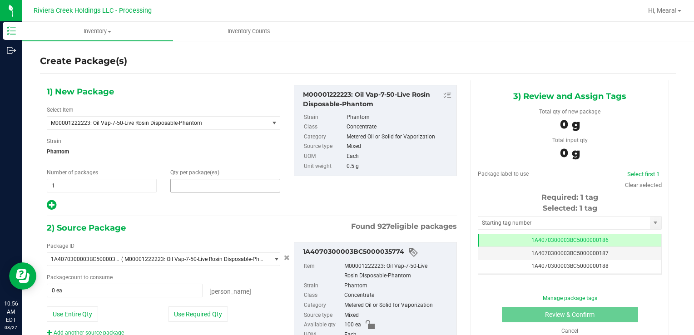
click at [273, 186] on span at bounding box center [225, 186] width 110 height 14
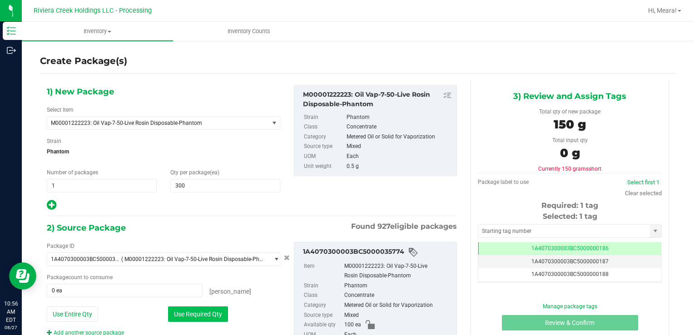
click at [198, 310] on button "Use Required Qty" at bounding box center [198, 313] width 60 height 15
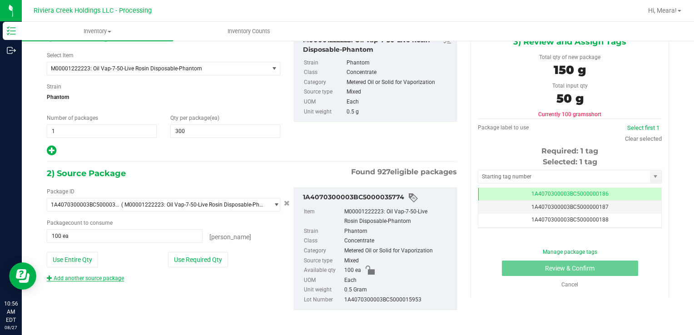
click at [107, 278] on link "Add another source package" at bounding box center [85, 278] width 77 height 6
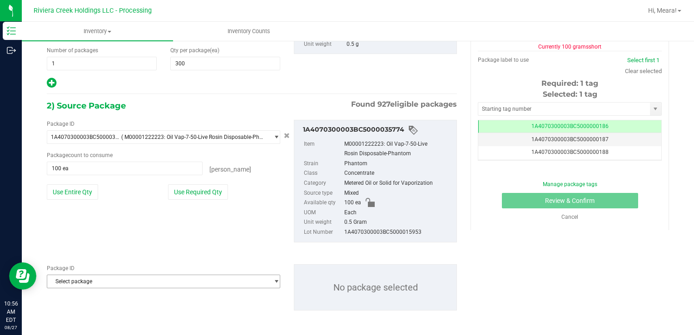
click at [140, 280] on span "Select package" at bounding box center [157, 281] width 221 height 13
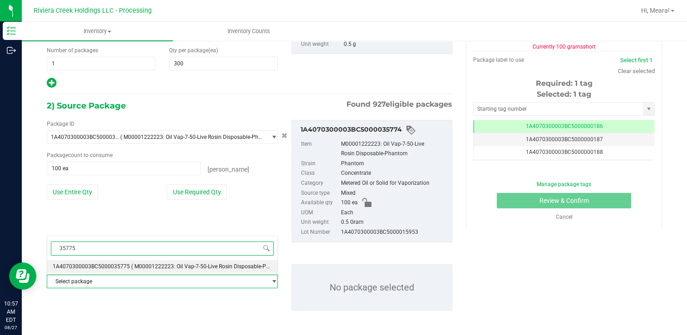
click at [246, 268] on span "( M00001222223: Oil Vap-7-50-Live Rosin Disposable-Phantom )" at bounding box center [210, 266] width 158 height 6
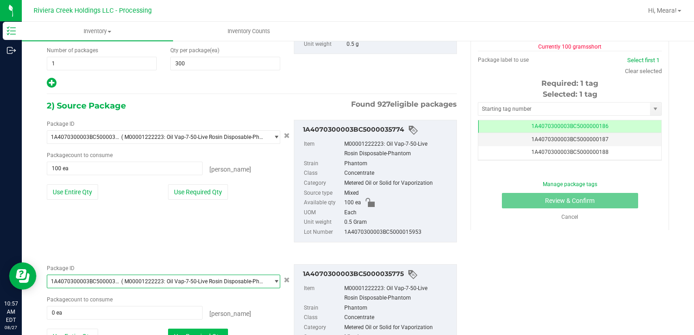
click at [218, 330] on button "Use Required Qty" at bounding box center [198, 336] width 60 height 15
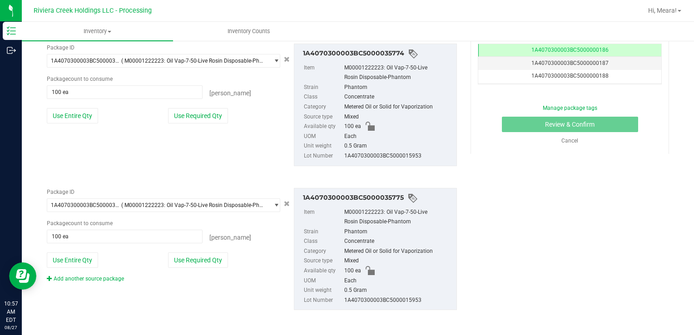
click at [102, 275] on div "Add another source package" at bounding box center [92, 279] width 91 height 8
click at [113, 276] on link "Add another source package" at bounding box center [85, 279] width 77 height 6
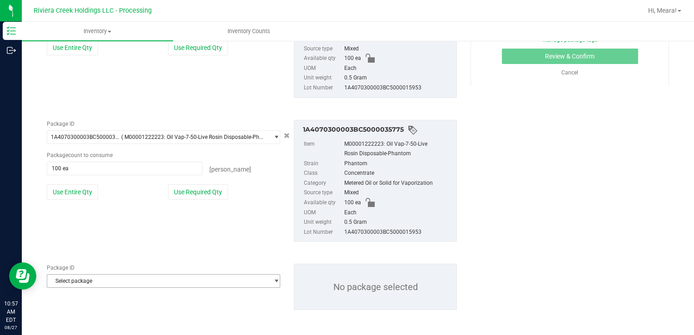
click at [118, 281] on span "Select package" at bounding box center [157, 281] width 221 height 13
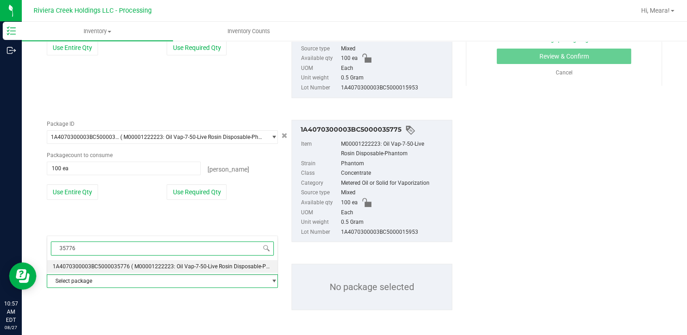
click at [125, 270] on li "1A4070300003BC5000035776 ( M00001222223: Oil Vap-7-50-Live Rosin Disposable-Pha…" at bounding box center [162, 266] width 230 height 13
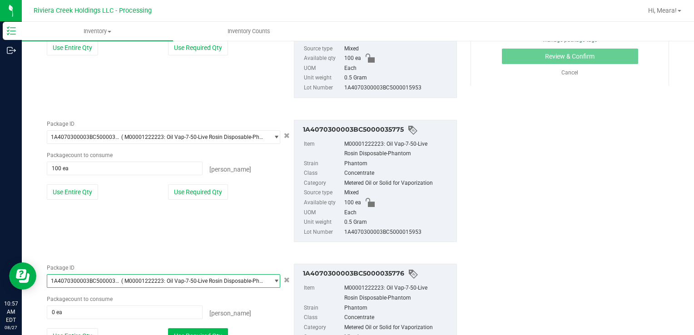
click at [185, 328] on button "Use Required Qty" at bounding box center [198, 335] width 60 height 15
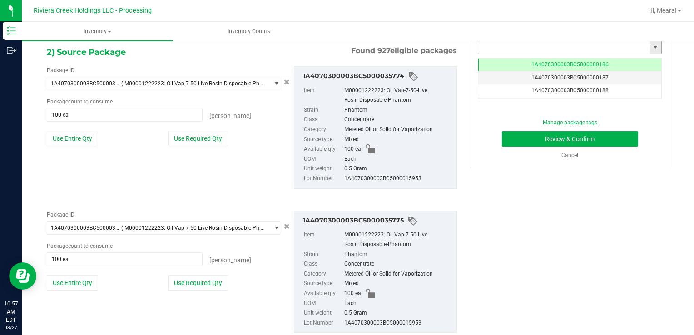
click at [496, 47] on input "text" at bounding box center [564, 47] width 172 height 13
click at [503, 58] on li "1A4070300003BC5000036643" at bounding box center [563, 62] width 181 height 14
click at [506, 135] on button "Review & Confirm" at bounding box center [570, 138] width 136 height 15
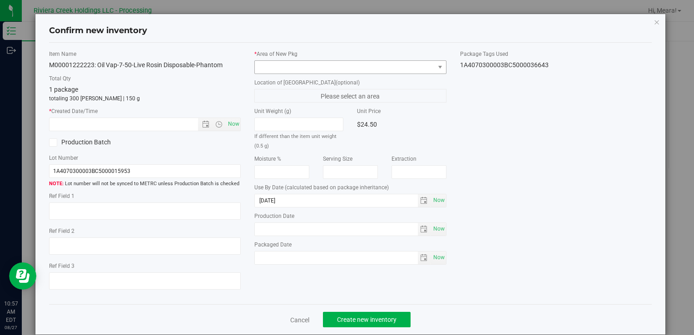
drag, startPoint x: 413, startPoint y: 57, endPoint x: 411, endPoint y: 65, distance: 7.9
click at [413, 59] on div "* Area of [GEOGRAPHIC_DATA]" at bounding box center [350, 62] width 192 height 24
drag, startPoint x: 410, startPoint y: 66, endPoint x: 401, endPoint y: 70, distance: 10.0
click at [410, 67] on span at bounding box center [344, 67] width 179 height 13
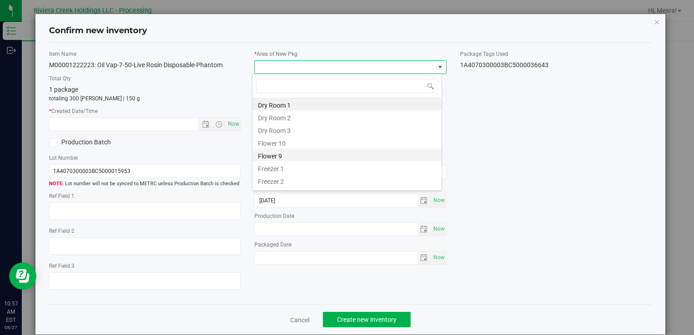
click at [280, 150] on li "Flower 9" at bounding box center [346, 154] width 189 height 13
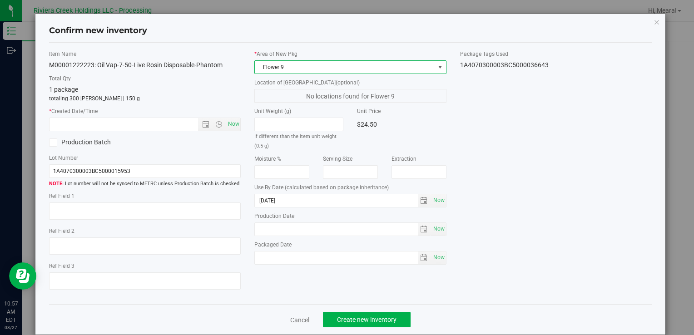
click at [272, 70] on span "Flower 9" at bounding box center [344, 67] width 179 height 13
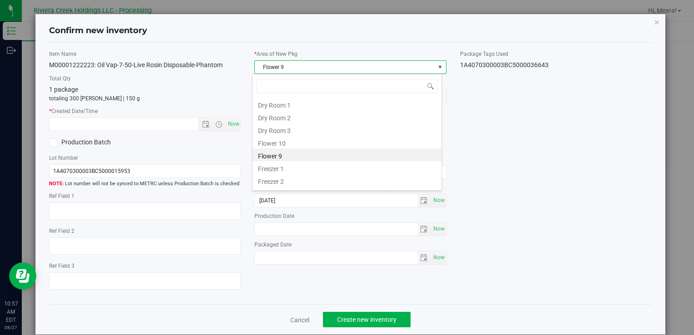
click at [282, 146] on li "Flower 10" at bounding box center [346, 142] width 189 height 13
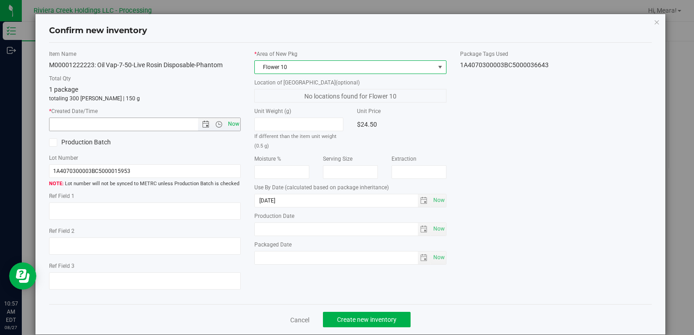
click at [237, 128] on span "Now" at bounding box center [233, 124] width 15 height 13
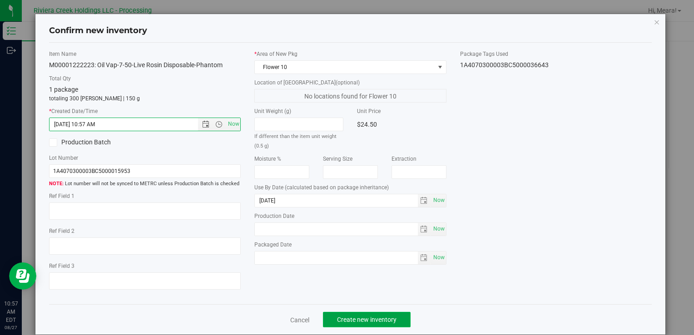
click at [382, 317] on span "Create new inventory" at bounding box center [366, 319] width 59 height 7
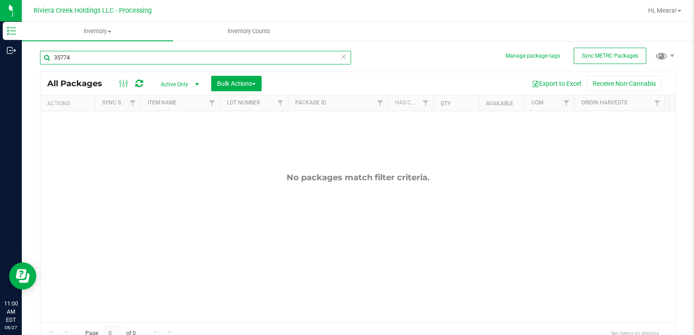
drag, startPoint x: 95, startPoint y: 62, endPoint x: 305, endPoint y: 90, distance: 211.6
click at [0, 62] on html "Inventory Outbound 11:00 AM EDT 08/27/2025 08/27 Riviera Creek Holdings LLC - P…" at bounding box center [347, 167] width 694 height 335
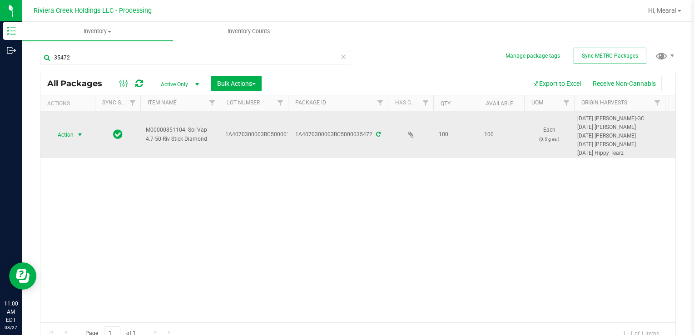
click at [73, 133] on span "Action" at bounding box center [61, 134] width 25 height 13
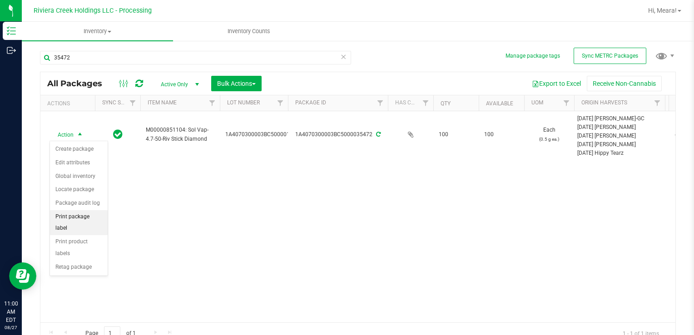
click at [93, 217] on li "Print package label" at bounding box center [79, 222] width 58 height 25
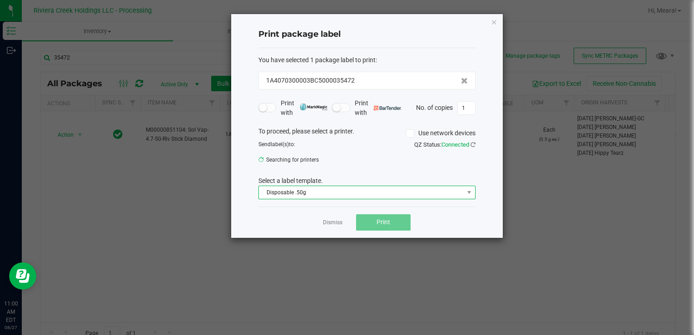
click at [342, 193] on span "Disposable .50g" at bounding box center [361, 192] width 205 height 13
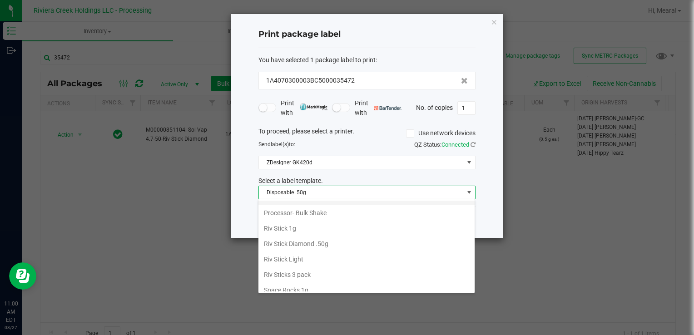
scroll to position [428, 0]
click at [324, 224] on li "Riv Stick Diamond .50g" at bounding box center [366, 228] width 216 height 15
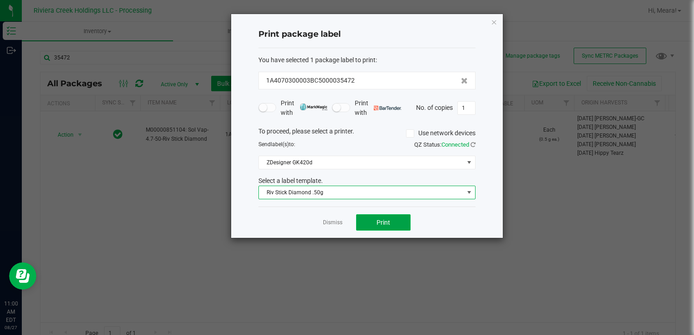
click at [370, 220] on button "Print" at bounding box center [383, 222] width 54 height 16
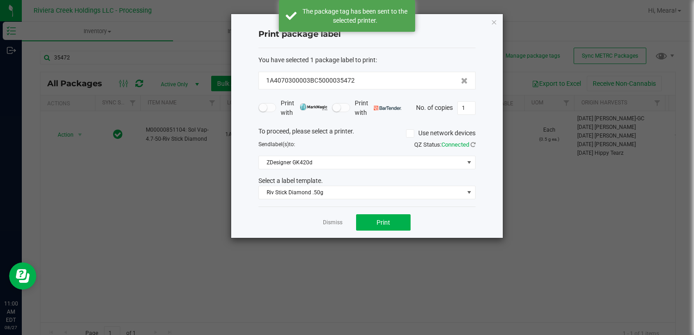
drag, startPoint x: 329, startPoint y: 223, endPoint x: 216, endPoint y: 190, distance: 117.9
click at [329, 223] on link "Dismiss" at bounding box center [333, 223] width 20 height 8
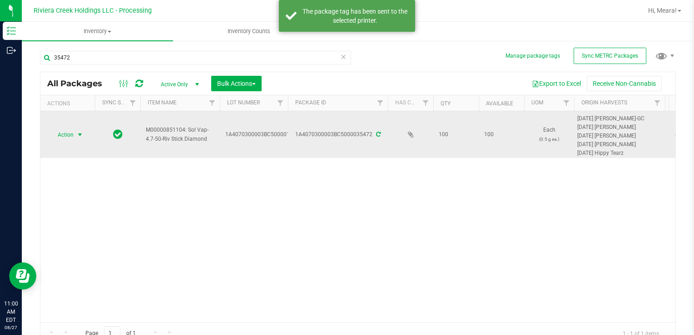
drag, startPoint x: 63, startPoint y: 134, endPoint x: 77, endPoint y: 136, distance: 13.7
click at [64, 134] on span "Action" at bounding box center [61, 134] width 25 height 13
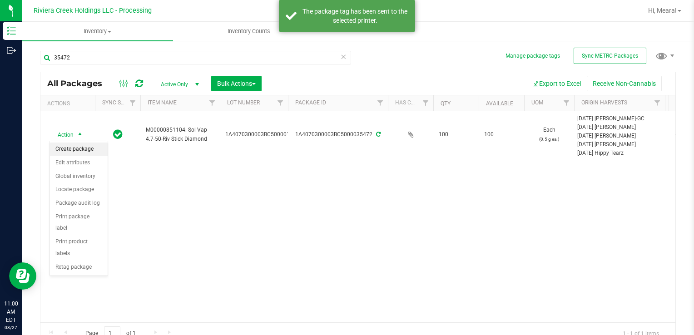
click at [80, 145] on li "Create package" at bounding box center [79, 150] width 58 height 14
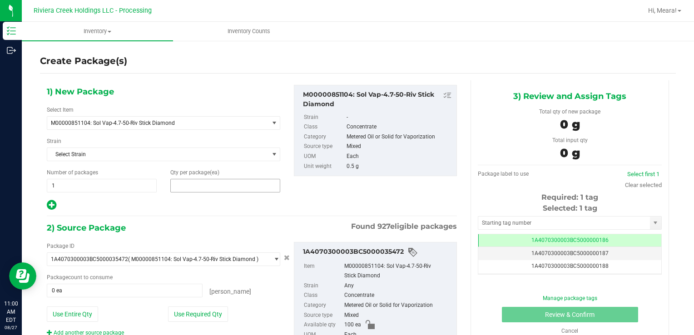
drag, startPoint x: 247, startPoint y: 185, endPoint x: 248, endPoint y: 167, distance: 18.7
click at [247, 181] on span at bounding box center [225, 186] width 110 height 14
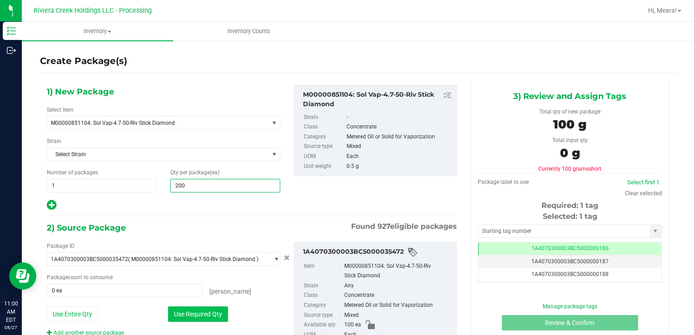
click at [202, 317] on button "Use Required Qty" at bounding box center [198, 313] width 60 height 15
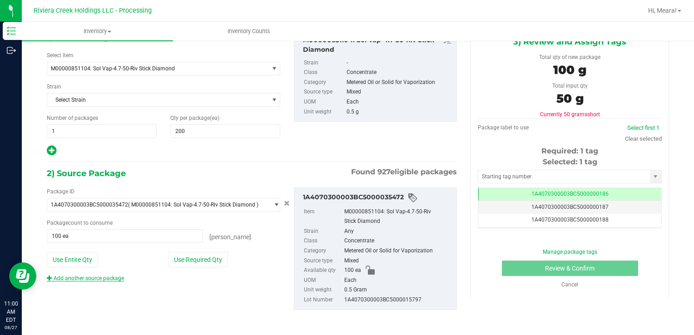
click at [110, 275] on link "Add another source package" at bounding box center [85, 278] width 77 height 6
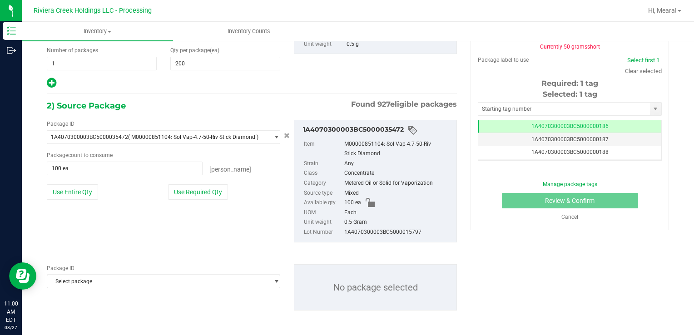
click at [125, 284] on span "Select package" at bounding box center [157, 281] width 221 height 13
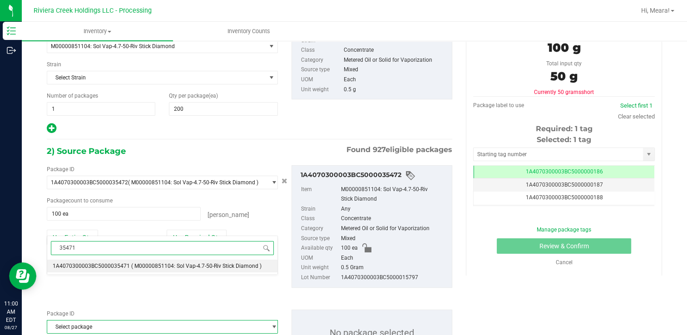
click at [236, 270] on li "1A4070300003BC5000035471 ( M00000851104: Sol Vap-4.7-50-Riv Stick Diamond )" at bounding box center [162, 266] width 230 height 13
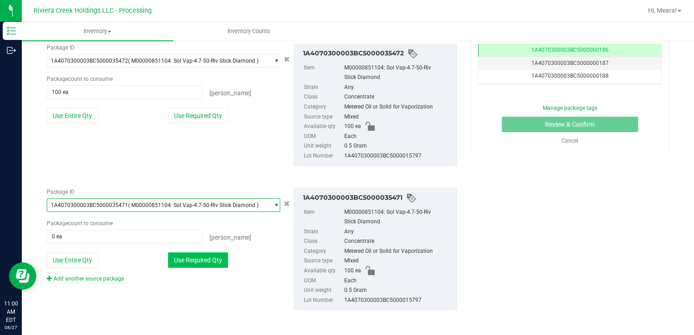
click at [216, 260] on button "Use Required Qty" at bounding box center [198, 259] width 60 height 15
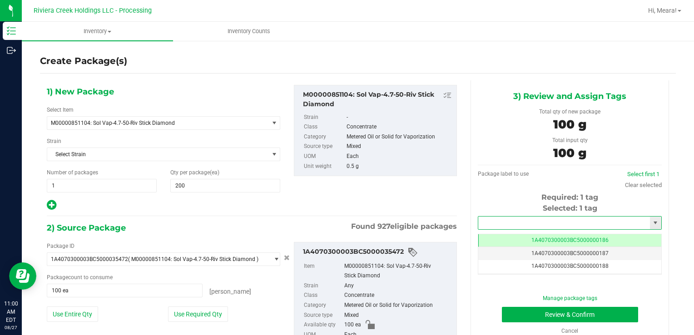
click at [531, 219] on input "text" at bounding box center [564, 223] width 172 height 13
click at [526, 237] on li "1A4070300003BC5000036644" at bounding box center [563, 239] width 181 height 14
click at [508, 309] on button "Review & Confirm" at bounding box center [570, 314] width 136 height 15
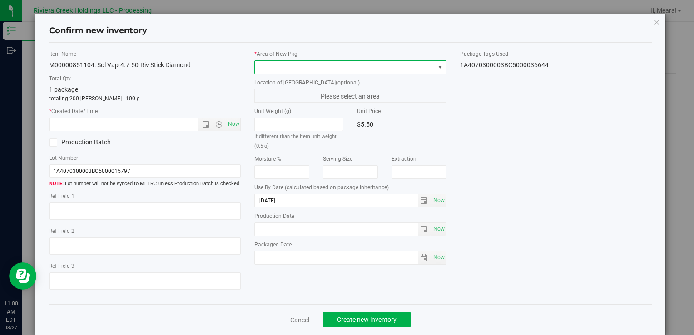
click at [386, 68] on span at bounding box center [344, 67] width 179 height 13
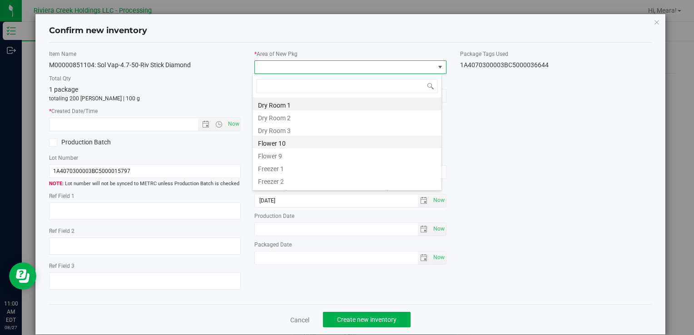
click at [287, 141] on li "Flower 10" at bounding box center [346, 142] width 189 height 13
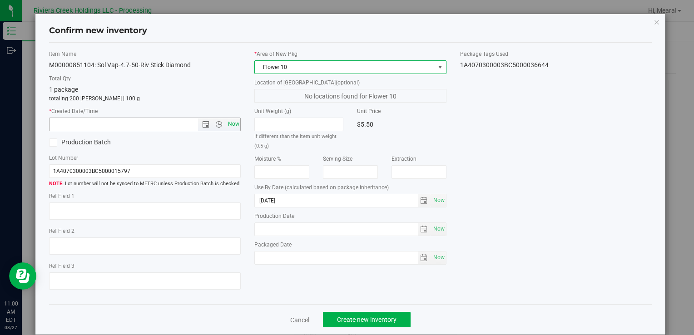
click at [237, 123] on span "Now" at bounding box center [233, 124] width 15 height 13
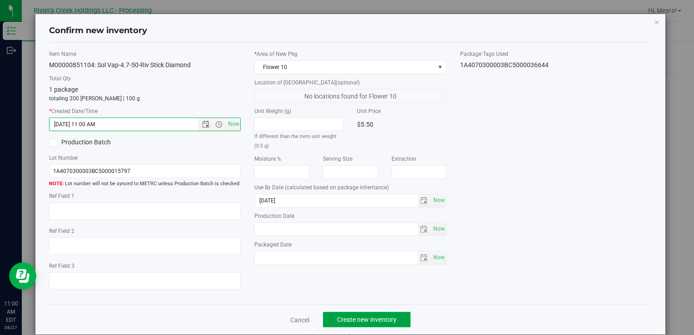
click at [369, 319] on span "Create new inventory" at bounding box center [366, 319] width 59 height 7
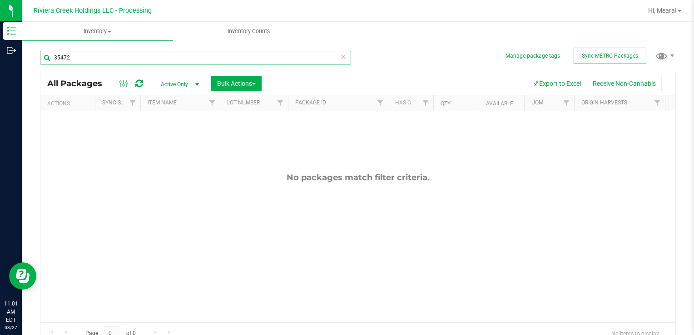
drag, startPoint x: 121, startPoint y: 61, endPoint x: 29, endPoint y: 51, distance: 93.1
click at [29, 51] on div "Manage package tags Sync METRC Packages 35472 All Packages Active Only Active O…" at bounding box center [358, 178] width 672 height 277
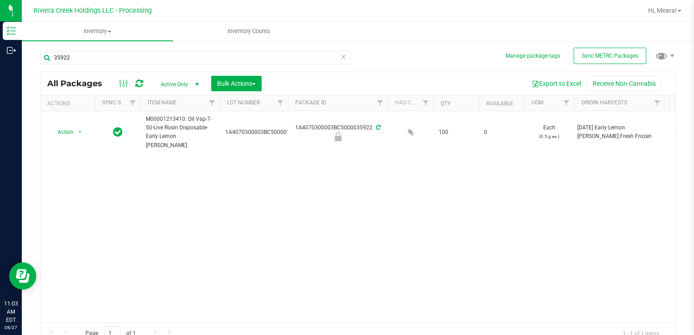
click at [142, 83] on icon at bounding box center [139, 83] width 8 height 9
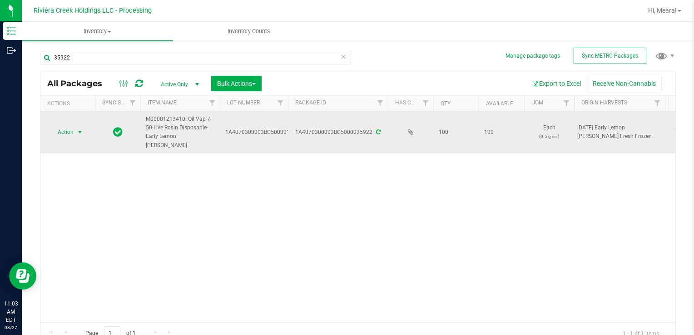
click at [74, 132] on span "select" at bounding box center [79, 132] width 11 height 13
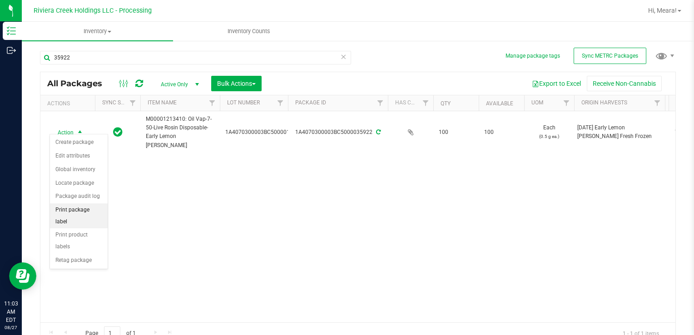
click at [84, 210] on li "Print package label" at bounding box center [79, 215] width 58 height 25
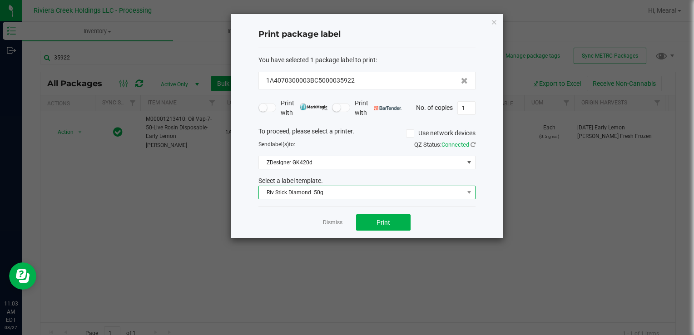
click at [337, 192] on span "Riv Stick Diamond .50g" at bounding box center [361, 192] width 205 height 13
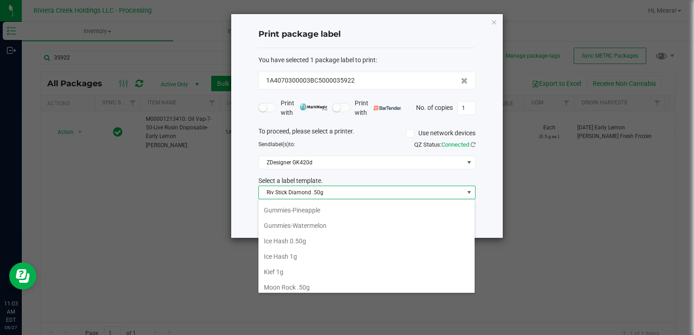
scroll to position [231, 0]
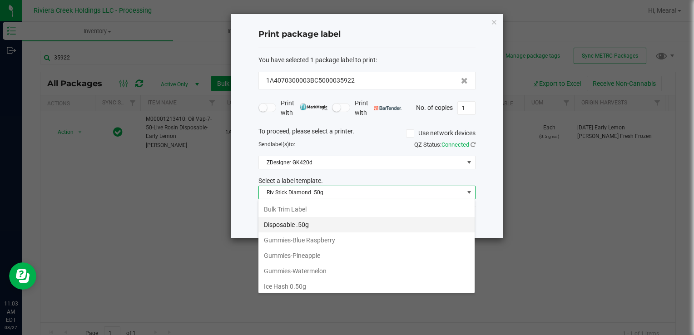
click at [309, 223] on li "Disposable .50g" at bounding box center [366, 224] width 216 height 15
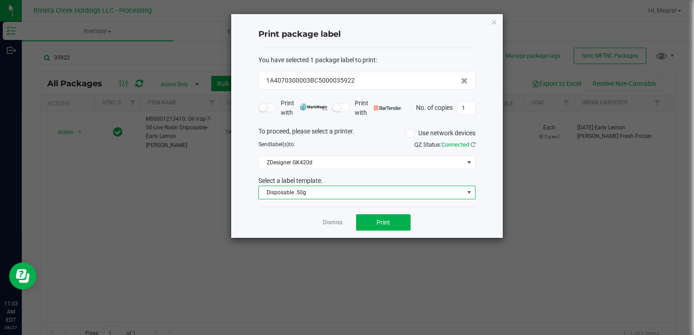
click at [348, 224] on div "Dismiss Print" at bounding box center [366, 222] width 217 height 31
click at [352, 224] on div "Dismiss Print" at bounding box center [366, 222] width 217 height 31
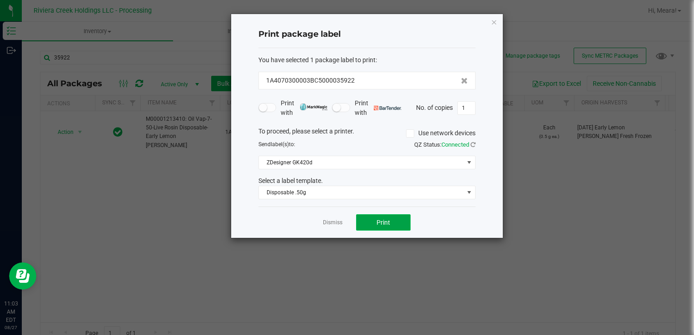
click at [363, 225] on button "Print" at bounding box center [383, 222] width 54 height 16
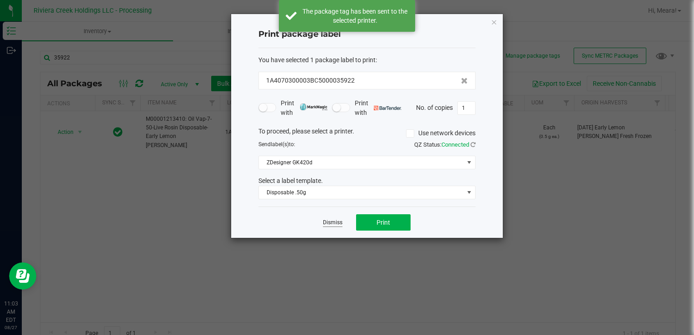
click at [331, 221] on link "Dismiss" at bounding box center [333, 223] width 20 height 8
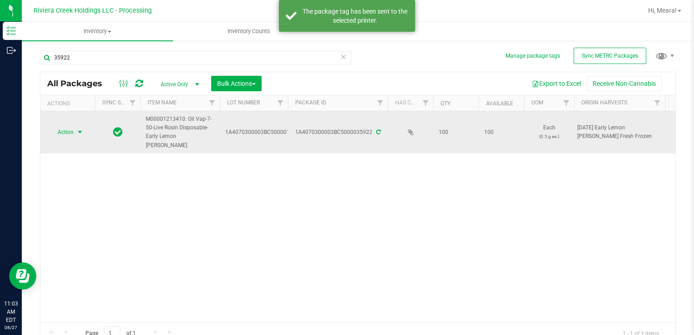
click at [79, 132] on span "select" at bounding box center [79, 132] width 11 height 13
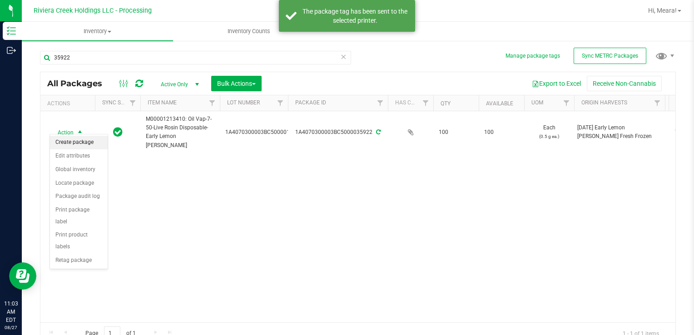
click at [74, 141] on li "Create package" at bounding box center [79, 143] width 58 height 14
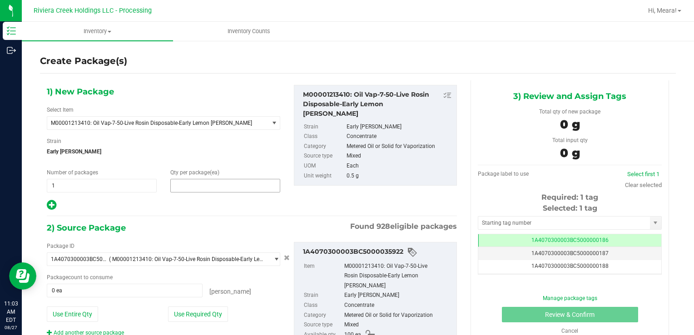
click at [242, 190] on span at bounding box center [225, 186] width 110 height 14
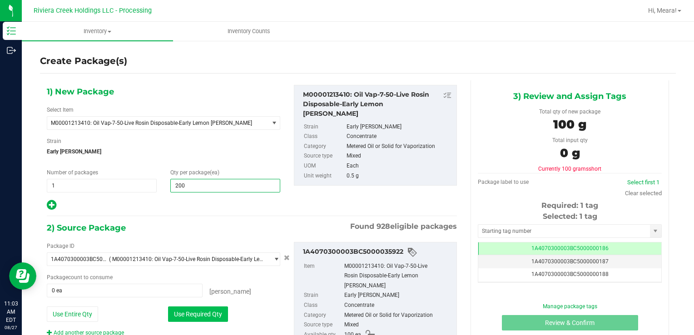
click at [202, 308] on button "Use Required Qty" at bounding box center [198, 313] width 60 height 15
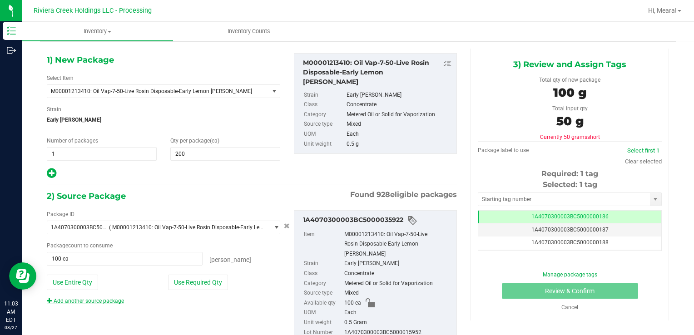
scroll to position [54, 0]
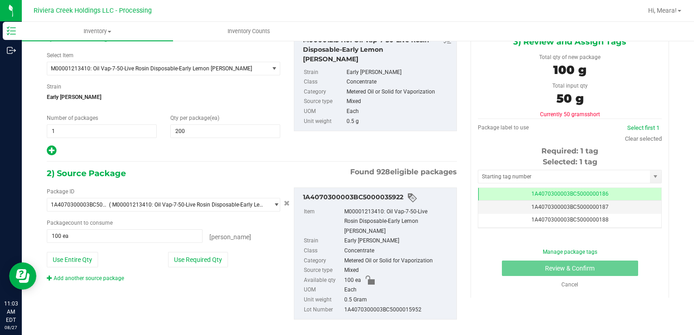
click at [84, 282] on div "Package ID 1A4070300003BC5000035922 ( M00001213410: Oil Vap-7-50-Live Rosin Dis…" at bounding box center [252, 253] width 424 height 147
click at [84, 279] on link "Add another source package" at bounding box center [85, 278] width 77 height 6
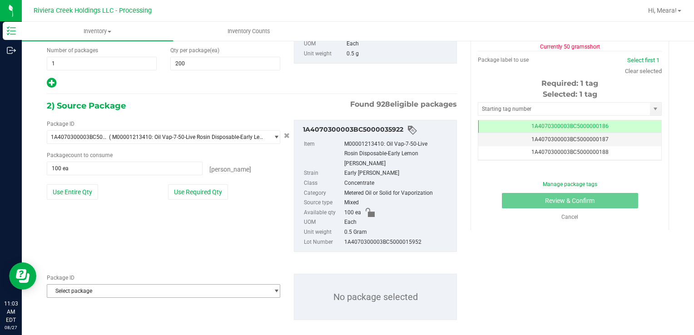
click at [170, 285] on span "Select package" at bounding box center [157, 291] width 221 height 13
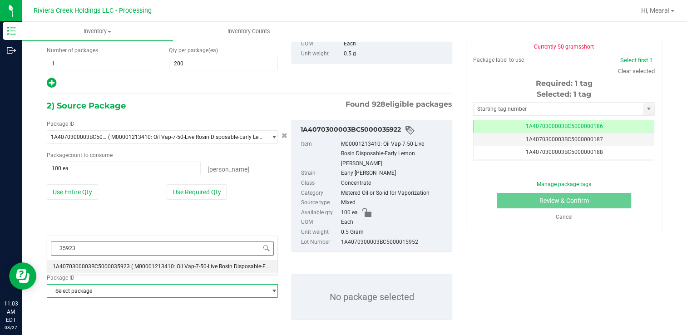
click at [182, 263] on span "( M00001213410: Oil Vap-7-50-Live Rosin Disposable-Early Lemon [PERSON_NAME] )" at bounding box center [234, 266] width 207 height 6
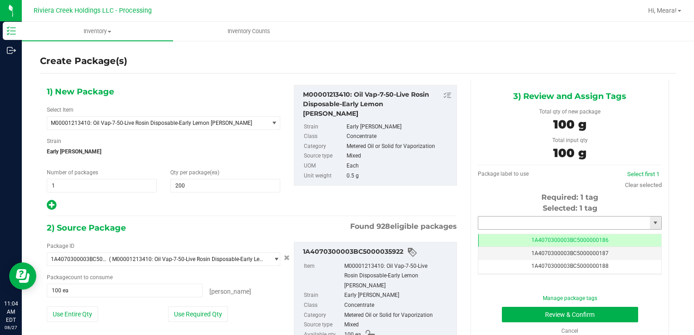
click at [499, 226] on input "text" at bounding box center [564, 223] width 172 height 13
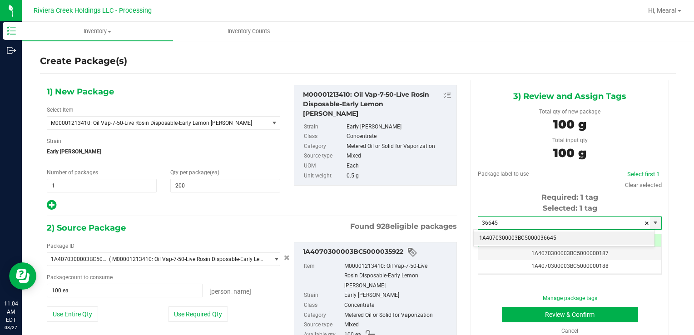
click at [500, 238] on li "1A4070300003BC5000036645" at bounding box center [563, 239] width 181 height 14
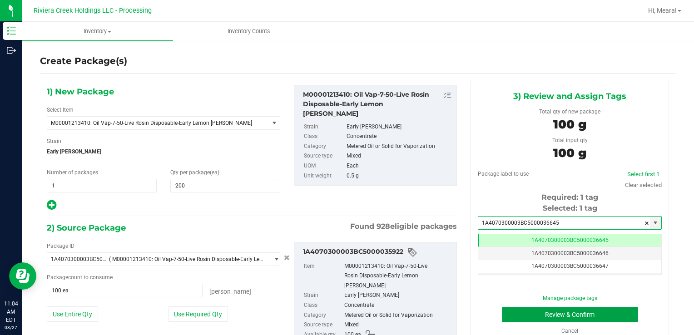
click at [522, 315] on button "Review & Confirm" at bounding box center [570, 314] width 136 height 15
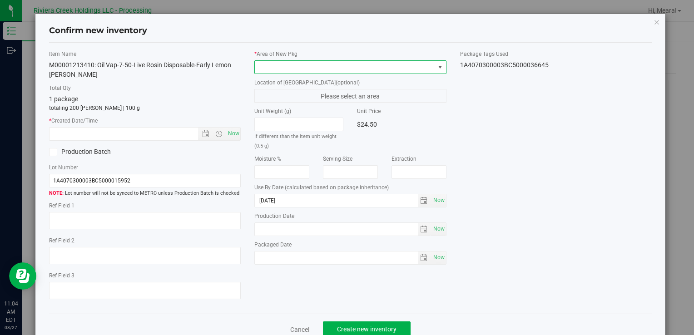
click at [387, 73] on span at bounding box center [344, 67] width 179 height 13
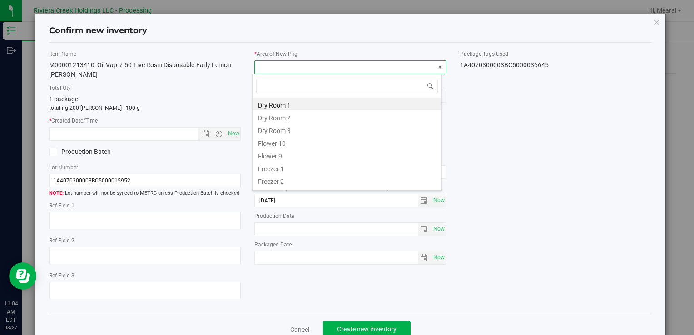
click at [292, 143] on li "Flower 10" at bounding box center [346, 142] width 189 height 13
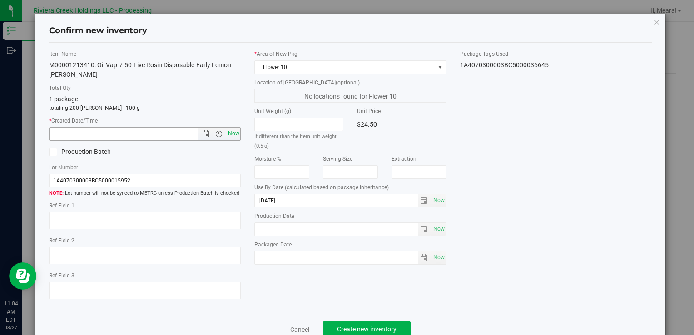
click at [237, 133] on span "Now" at bounding box center [233, 133] width 15 height 13
click at [394, 329] on button "Create new inventory" at bounding box center [367, 328] width 88 height 15
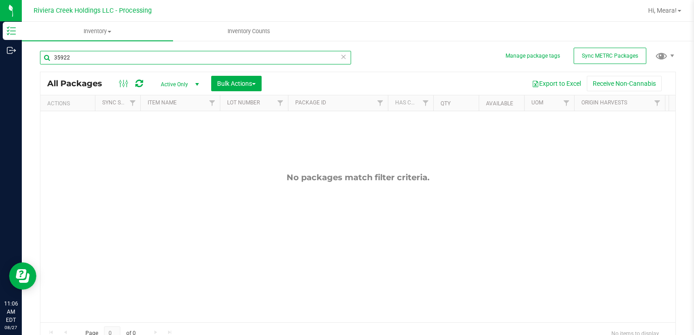
drag, startPoint x: 74, startPoint y: 56, endPoint x: 693, endPoint y: 329, distance: 676.3
click at [19, 55] on div "Inventory Outbound 11:06 AM EDT 08/27/2025 08/27 Riviera Creek Holdings LLC - P…" at bounding box center [347, 167] width 694 height 335
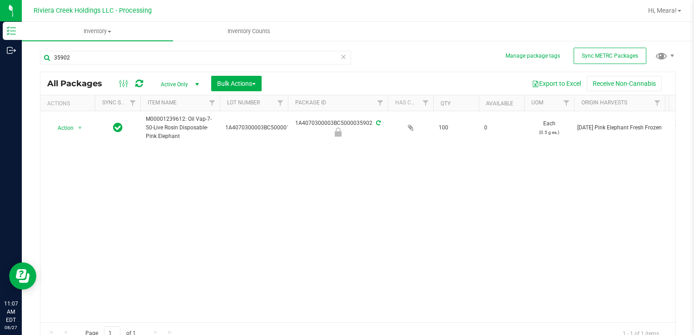
click at [138, 83] on icon at bounding box center [139, 83] width 8 height 9
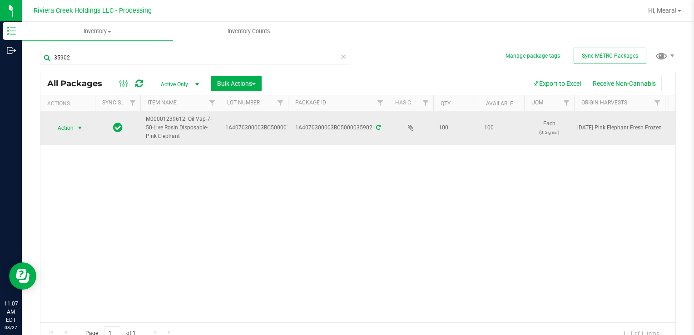
click at [63, 131] on span "Action" at bounding box center [61, 128] width 25 height 13
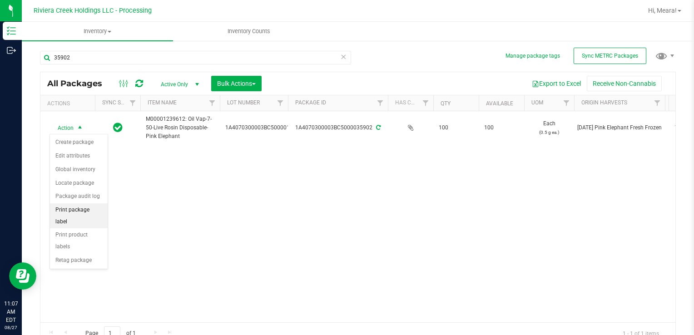
click at [94, 207] on li "Print package label" at bounding box center [79, 215] width 58 height 25
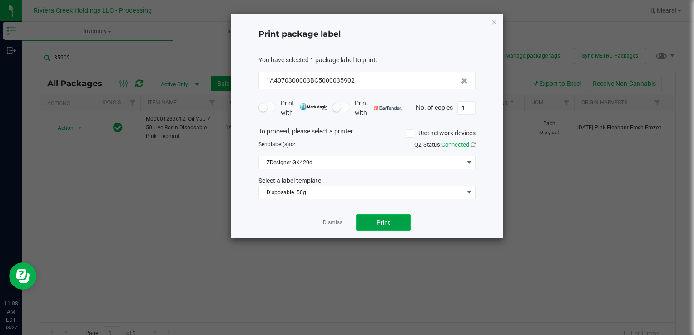
click at [362, 217] on button "Print" at bounding box center [383, 222] width 54 height 16
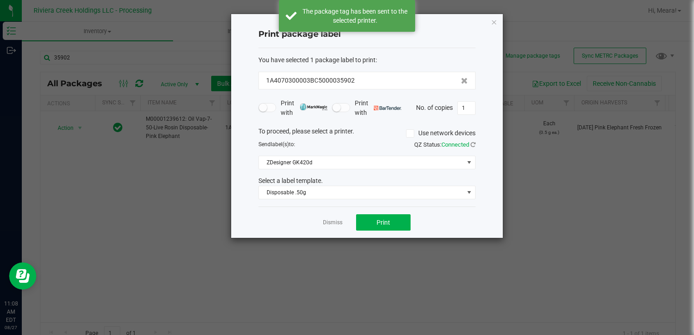
click at [338, 222] on link "Dismiss" at bounding box center [333, 223] width 20 height 8
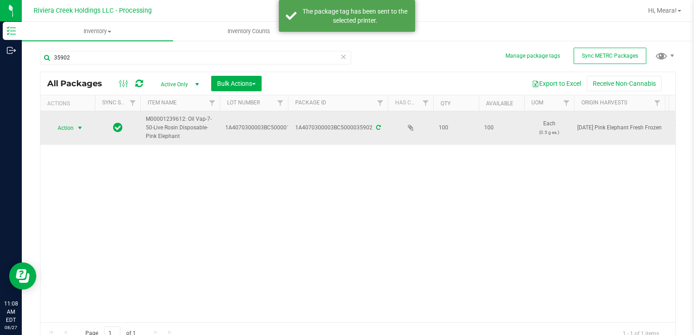
click at [73, 131] on span "Action" at bounding box center [61, 128] width 25 height 13
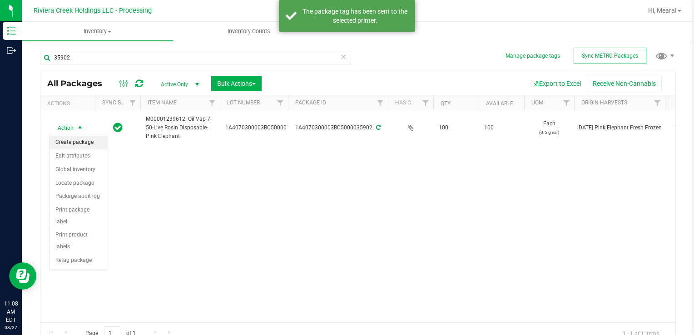
click at [77, 140] on li "Create package" at bounding box center [79, 143] width 58 height 14
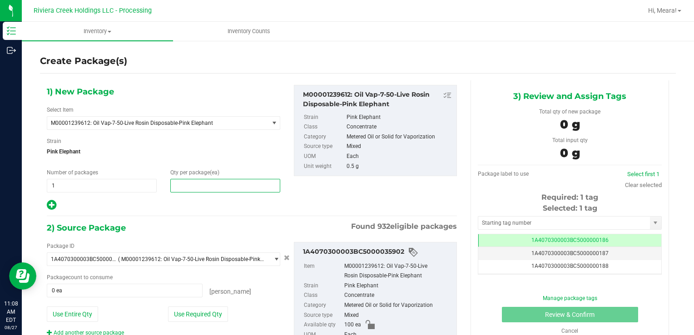
click at [240, 188] on span at bounding box center [225, 186] width 110 height 14
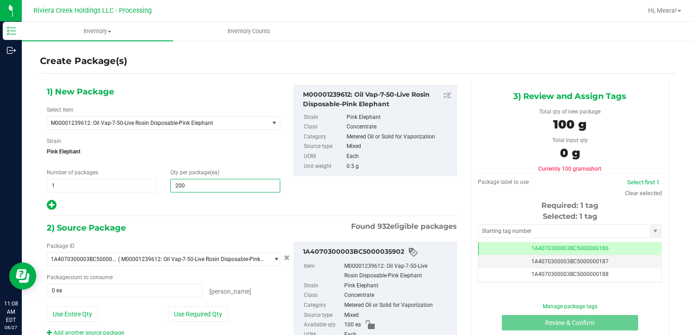
drag, startPoint x: 202, startPoint y: 316, endPoint x: 144, endPoint y: 304, distance: 59.3
click at [202, 315] on button "Use Required Qty" at bounding box center [198, 313] width 60 height 15
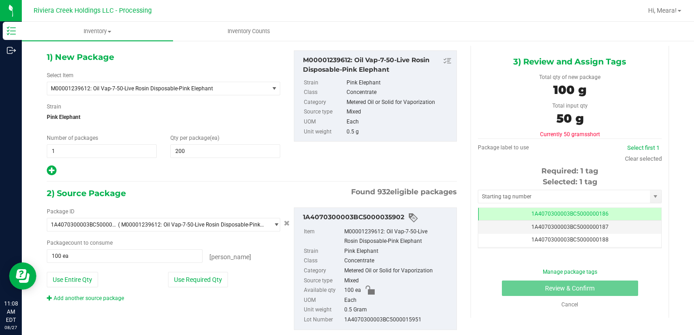
scroll to position [54, 0]
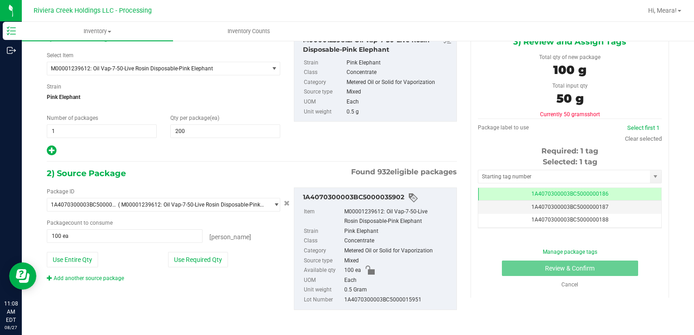
click at [106, 271] on div "Package ID 1A4070300003BC5000035902 ( M00001239612: Oil Vap-7-50-Live Rosin Dis…" at bounding box center [163, 234] width 247 height 95
click at [112, 276] on link "Add another source package" at bounding box center [85, 278] width 77 height 6
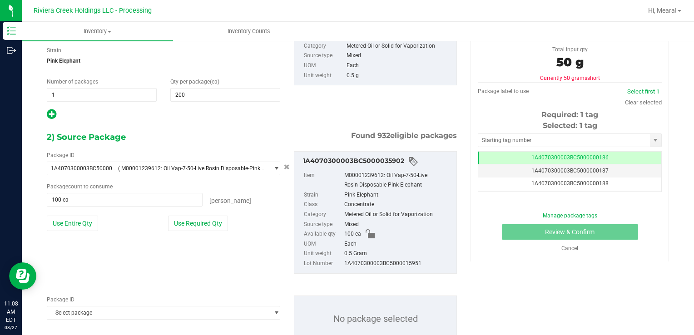
scroll to position [122, 0]
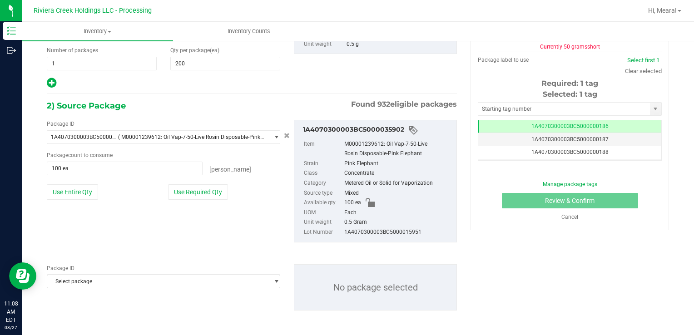
click at [116, 282] on span "Select package" at bounding box center [157, 281] width 221 height 13
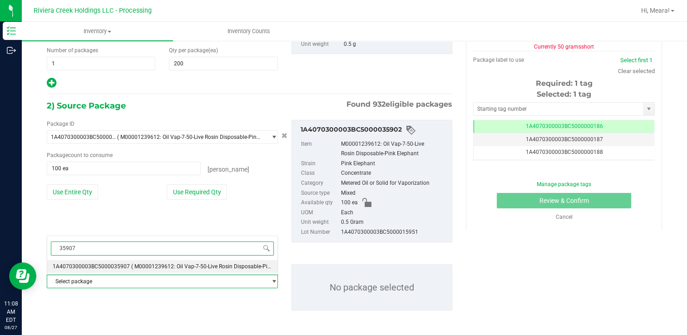
click at [233, 264] on span "( M00001239612: Oil Vap-7-50-Live Rosin Disposable-Pink Elephant )" at bounding box center [215, 266] width 168 height 6
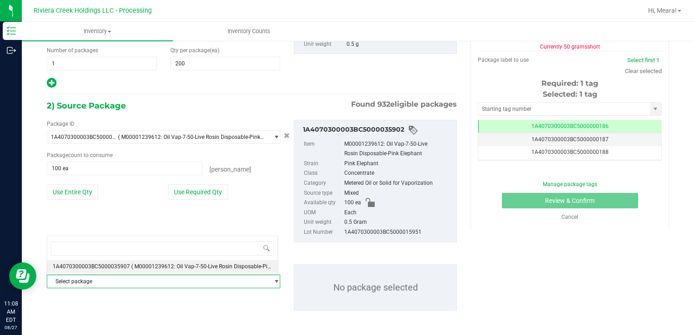
scroll to position [9152, 0]
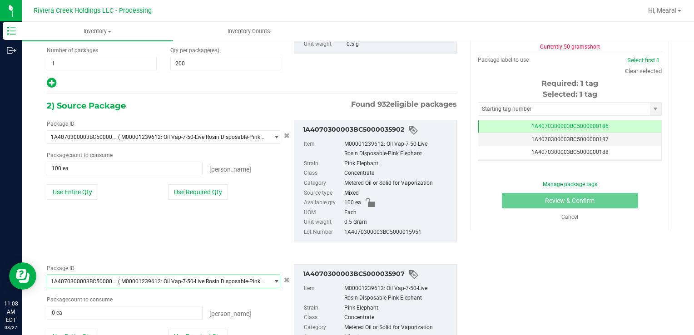
click at [214, 327] on div "Package ID 1A4070300003BC5000035907 ( M00001239612: Oil Vap-7-50-Live Rosin Dis…" at bounding box center [163, 311] width 247 height 95
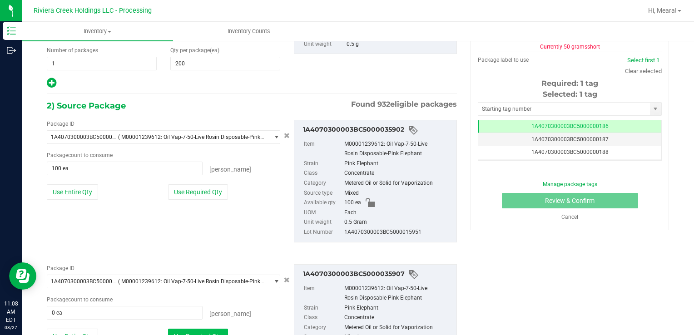
click at [214, 329] on button "Use Required Qty" at bounding box center [198, 336] width 60 height 15
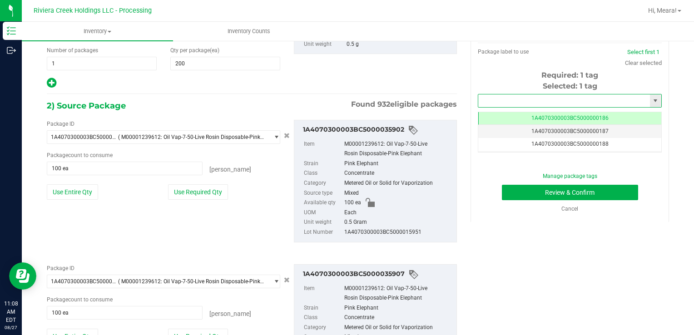
click at [530, 101] on input "text" at bounding box center [564, 100] width 172 height 13
click at [536, 113] on li "1A4070300003BC5000036646" at bounding box center [563, 116] width 181 height 14
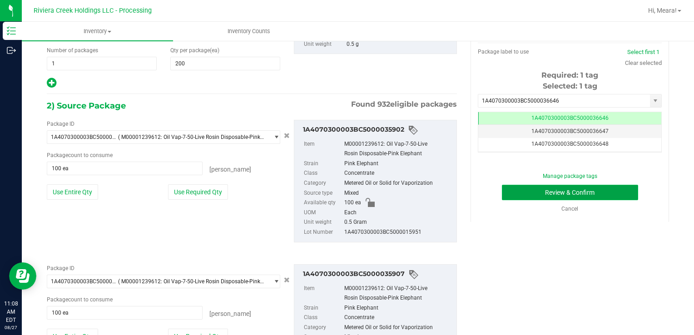
click at [511, 189] on button "Review & Confirm" at bounding box center [570, 192] width 136 height 15
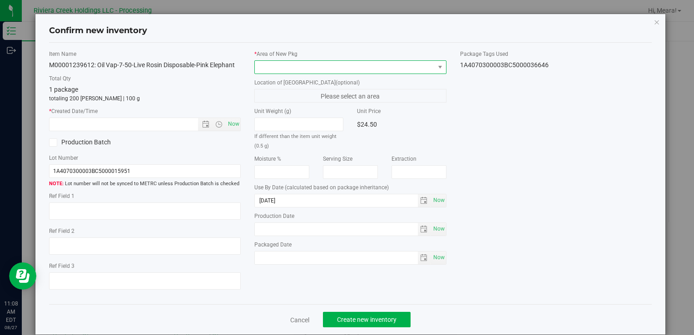
click at [419, 68] on span at bounding box center [344, 67] width 179 height 13
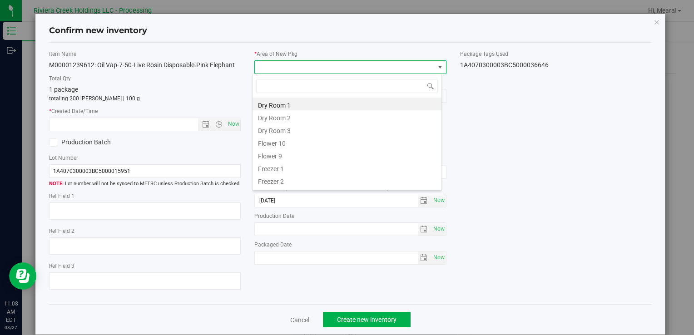
click at [294, 142] on li "Flower 10" at bounding box center [346, 142] width 189 height 13
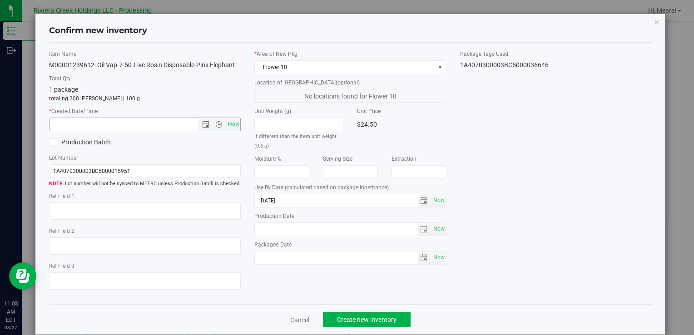
drag, startPoint x: 233, startPoint y: 122, endPoint x: 332, endPoint y: 239, distance: 153.3
click at [232, 122] on span "Now" at bounding box center [233, 124] width 15 height 13
type input "8/27/2025 11:08 AM"
click at [365, 317] on span "Create new inventory" at bounding box center [366, 319] width 59 height 7
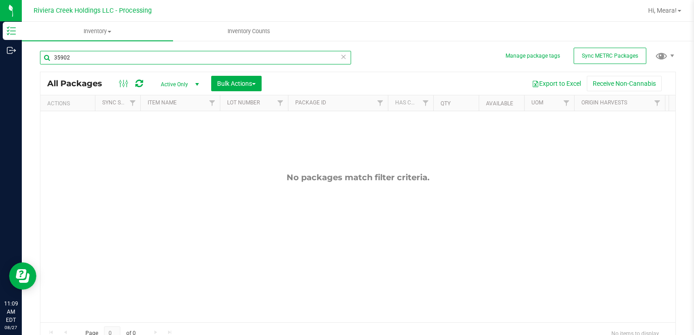
click at [78, 55] on input "35902" at bounding box center [195, 58] width 311 height 14
type input "35903"
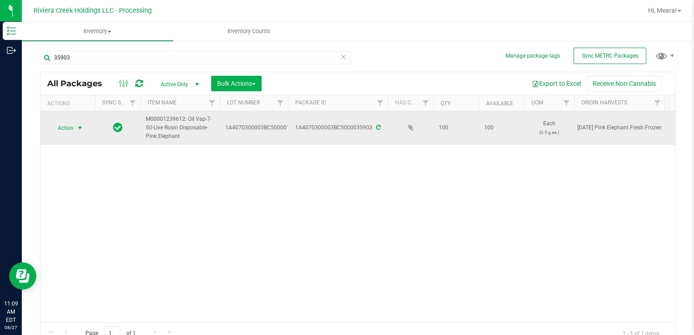
click at [73, 129] on span "Action" at bounding box center [61, 128] width 25 height 13
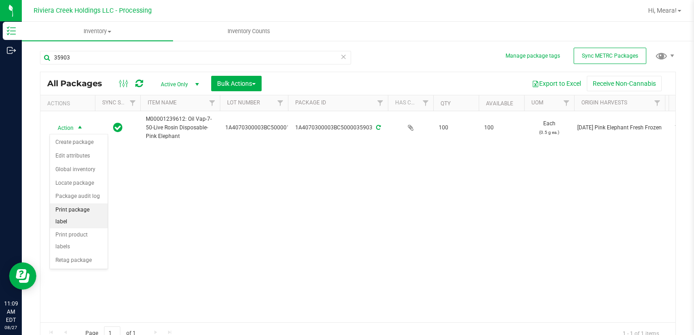
click at [87, 210] on li "Print package label" at bounding box center [79, 215] width 58 height 25
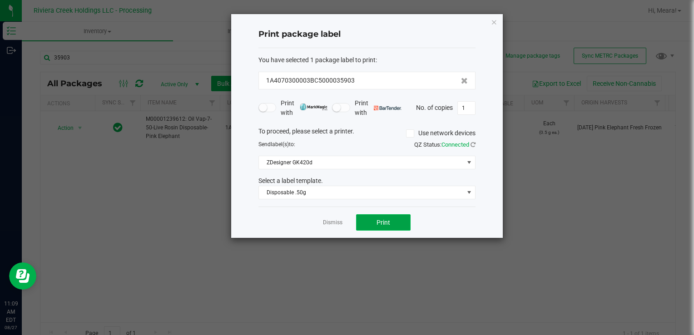
click at [399, 225] on button "Print" at bounding box center [383, 222] width 54 height 16
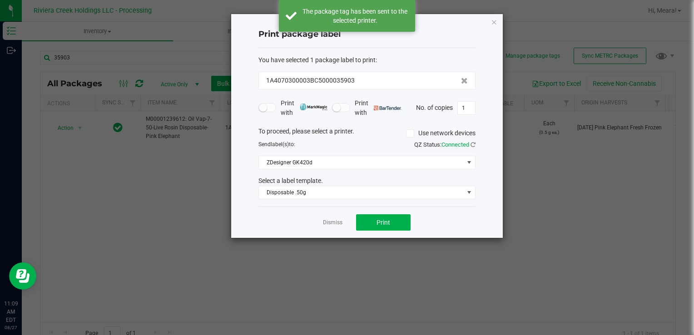
drag, startPoint x: 341, startPoint y: 221, endPoint x: 327, endPoint y: 221, distance: 14.1
click at [340, 221] on link "Dismiss" at bounding box center [333, 223] width 20 height 8
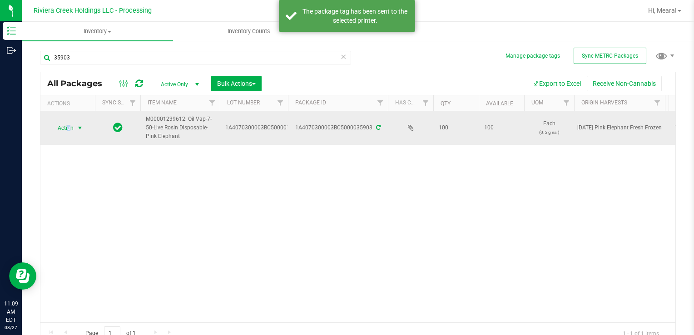
drag, startPoint x: 69, startPoint y: 124, endPoint x: 73, endPoint y: 130, distance: 6.5
click at [69, 126] on span "Action" at bounding box center [61, 128] width 25 height 13
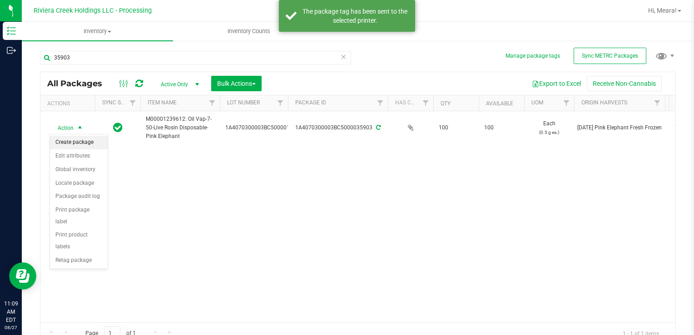
click at [75, 140] on li "Create package" at bounding box center [79, 143] width 58 height 14
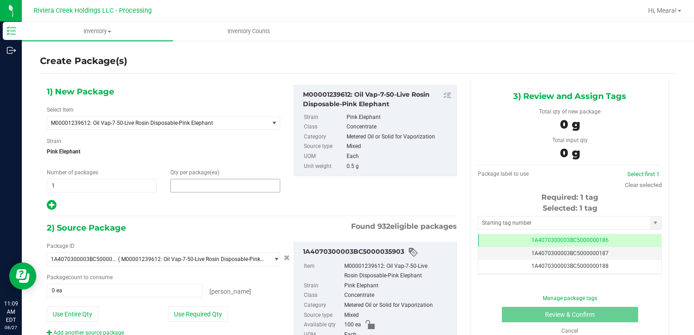
click at [243, 184] on span at bounding box center [225, 186] width 110 height 14
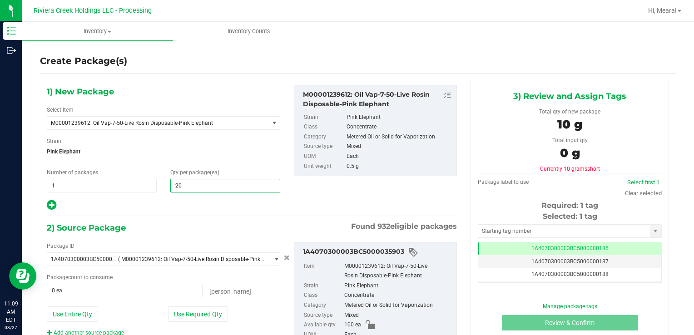
type input "200"
click at [214, 308] on button "Use Required Qty" at bounding box center [198, 313] width 60 height 15
type input "100 ea"
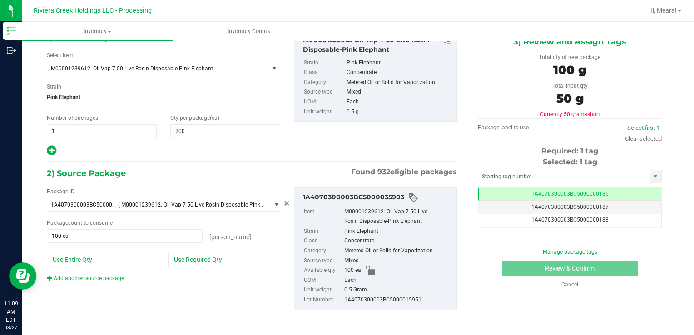
click at [113, 276] on link "Add another source package" at bounding box center [85, 278] width 77 height 6
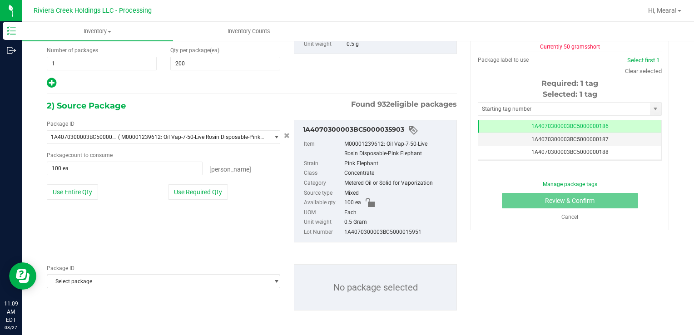
click at [113, 282] on span "Select package" at bounding box center [157, 281] width 221 height 13
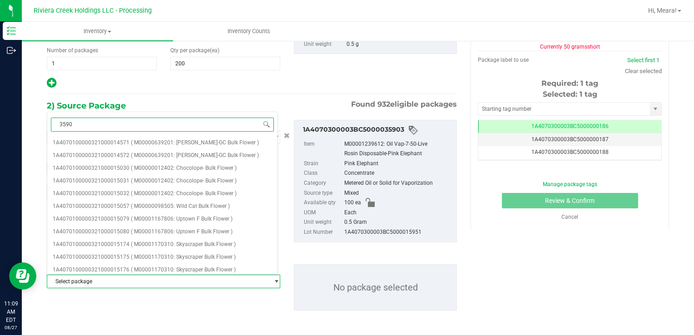
type input "35904"
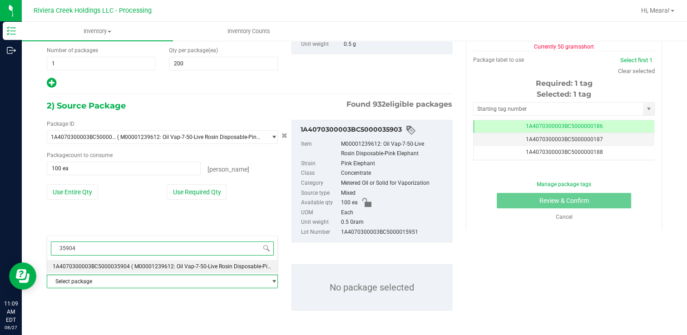
click at [225, 269] on span "( M00001239612: Oil Vap-7-50-Live Rosin Disposable-Pink Elephant )" at bounding box center [215, 266] width 168 height 6
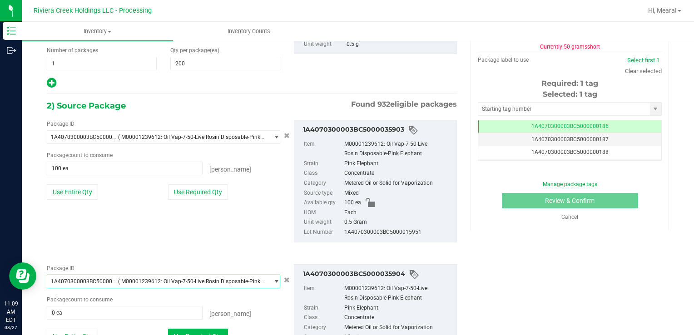
click at [221, 334] on button "Use Required Qty" at bounding box center [198, 336] width 60 height 15
type input "100 ea"
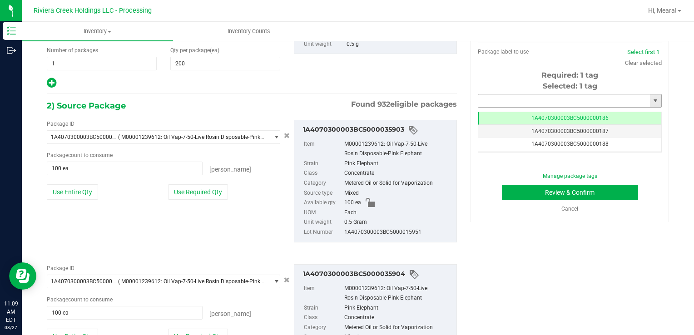
click at [519, 106] on input "text" at bounding box center [564, 100] width 172 height 13
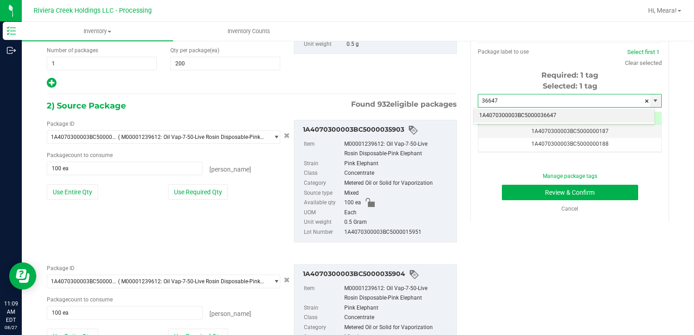
click at [523, 109] on li "1A4070300003BC5000036647" at bounding box center [563, 116] width 181 height 14
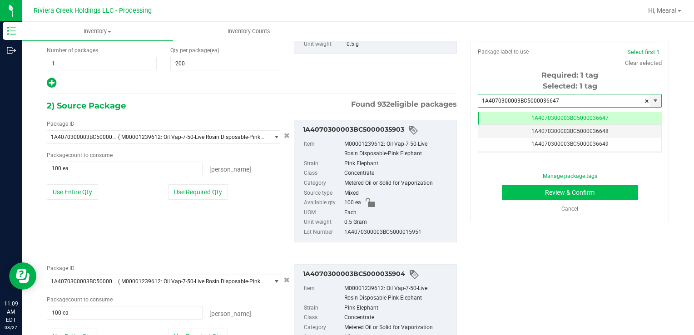
type input "1A4070300003BC5000036647"
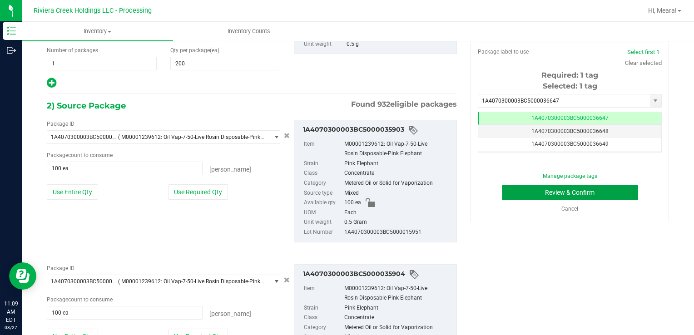
click at [518, 188] on button "Review & Confirm" at bounding box center [570, 192] width 136 height 15
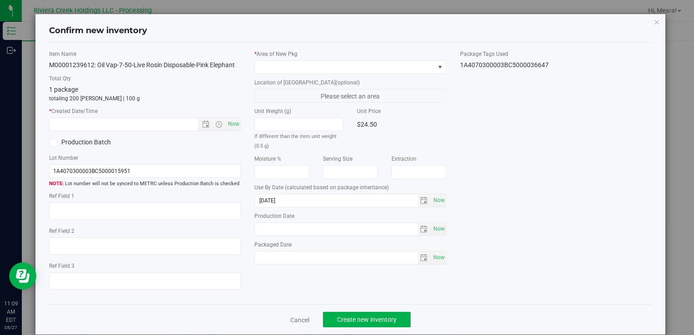
click at [355, 59] on div "* Area of [GEOGRAPHIC_DATA]" at bounding box center [350, 62] width 192 height 24
click at [292, 62] on span at bounding box center [344, 67] width 179 height 13
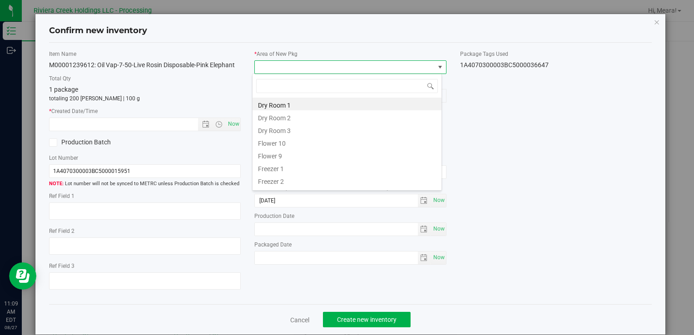
click at [230, 117] on div "* Created Date/Time Now" at bounding box center [145, 119] width 192 height 24
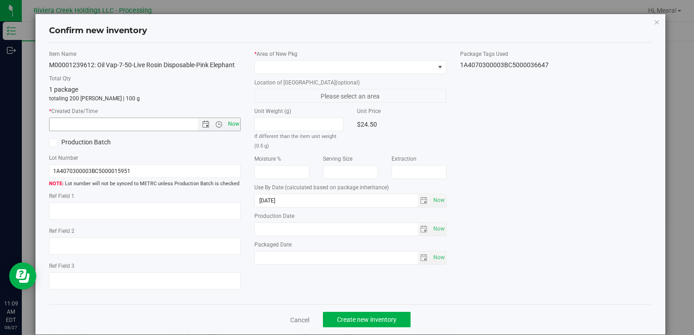
click at [232, 128] on span "Now" at bounding box center [233, 124] width 15 height 13
type input "8/27/2025 11:09 AM"
drag, startPoint x: 294, startPoint y: 54, endPoint x: 295, endPoint y: 61, distance: 6.4
click at [295, 55] on label "* Area of [GEOGRAPHIC_DATA]" at bounding box center [350, 54] width 192 height 8
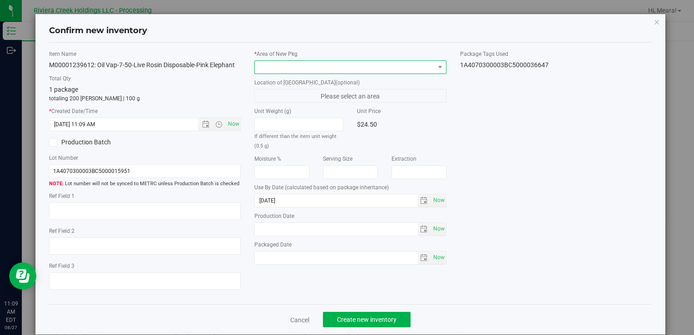
click at [295, 63] on span at bounding box center [344, 67] width 179 height 13
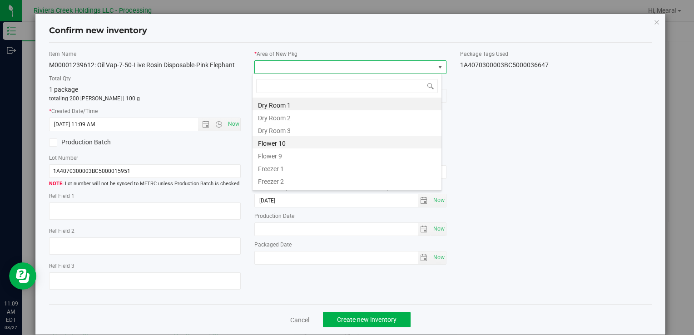
click at [310, 141] on li "Flower 10" at bounding box center [346, 142] width 189 height 13
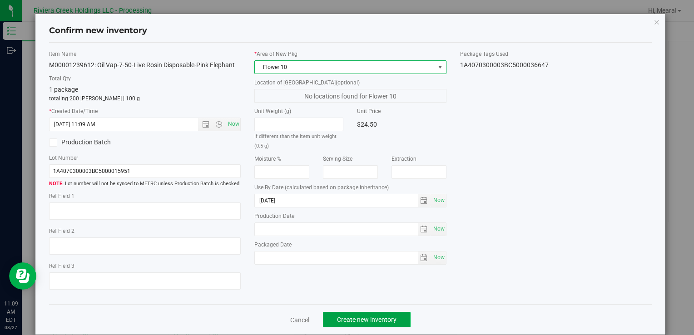
click at [380, 316] on span "Create new inventory" at bounding box center [366, 319] width 59 height 7
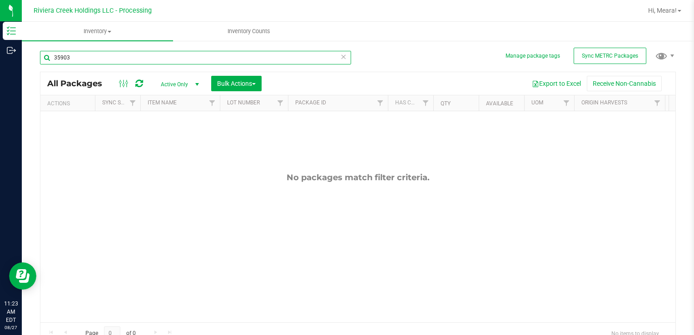
drag, startPoint x: 80, startPoint y: 56, endPoint x: 118, endPoint y: 75, distance: 42.4
click at [0, 56] on html "Inventory Outbound 11:23 AM EDT 08/27/2025 08/27 Riviera Creek Holdings LLC - P…" at bounding box center [347, 167] width 694 height 335
type input "35857"
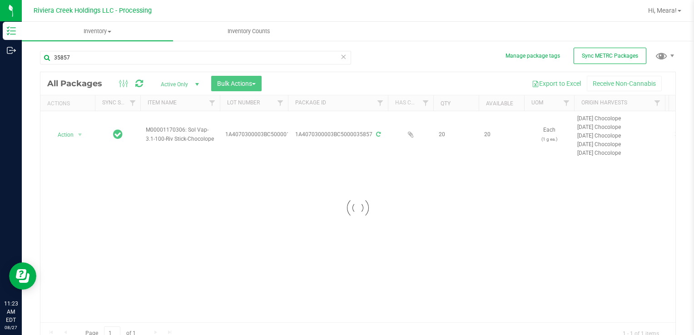
click at [65, 132] on div at bounding box center [357, 208] width 635 height 272
click at [67, 137] on div at bounding box center [357, 208] width 635 height 272
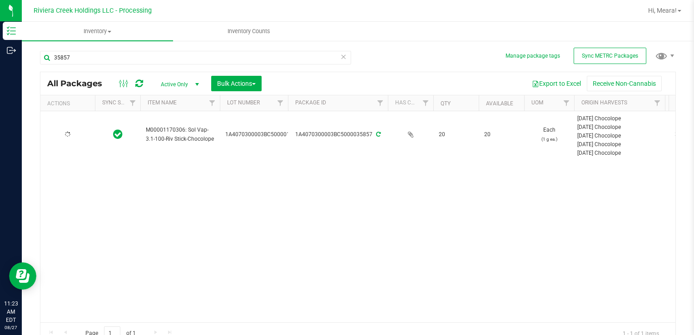
click at [67, 134] on icon at bounding box center [67, 134] width 5 height 5
click at [67, 134] on span "Action" at bounding box center [61, 134] width 25 height 13
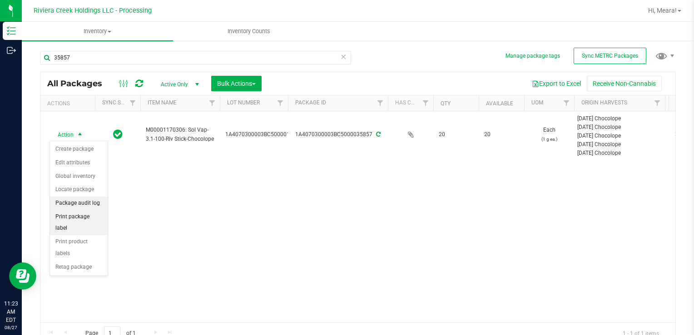
click at [97, 210] on li "Print package label" at bounding box center [79, 222] width 58 height 25
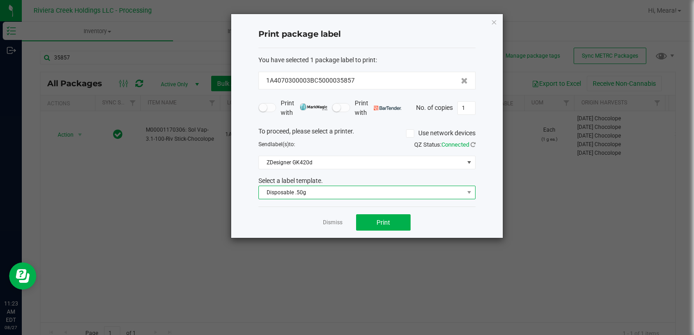
click at [308, 192] on span "Disposable .50g" at bounding box center [361, 192] width 205 height 13
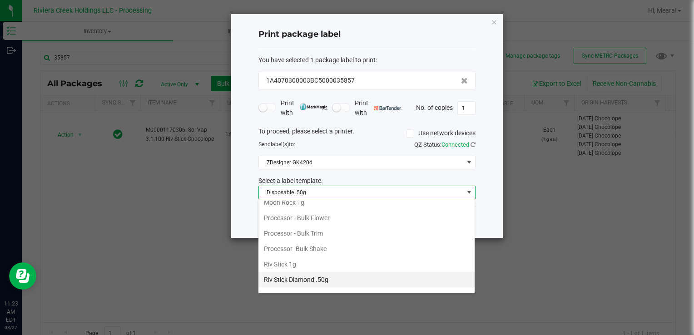
scroll to position [396, 0]
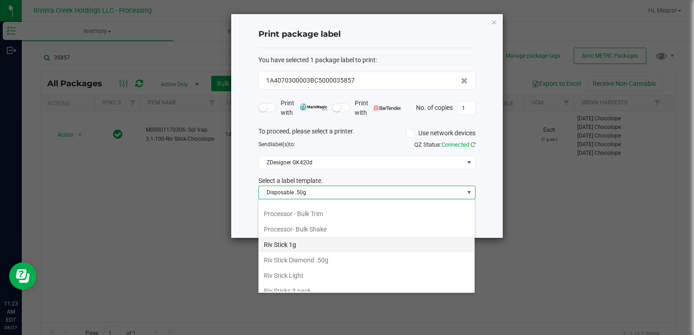
click at [324, 237] on li "Riv Stick 1g" at bounding box center [366, 244] width 216 height 15
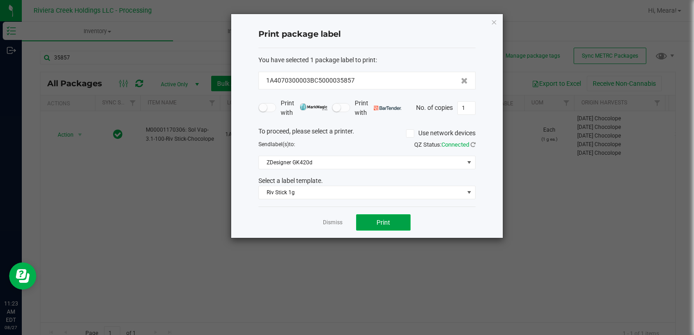
click at [399, 219] on button "Print" at bounding box center [383, 222] width 54 height 16
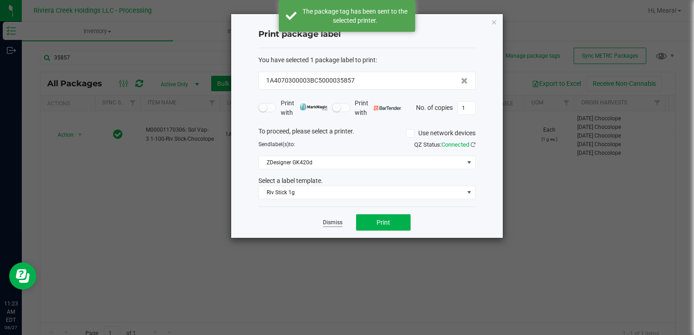
click at [330, 222] on link "Dismiss" at bounding box center [333, 223] width 20 height 8
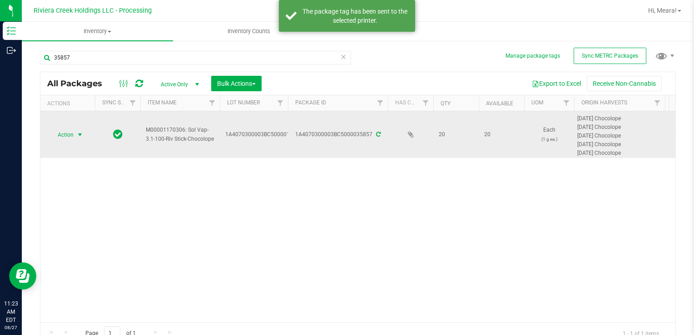
click at [64, 143] on td "Action Action Create package Edit attributes Global inventory Locate package Pa…" at bounding box center [67, 134] width 54 height 47
click at [63, 137] on span "Action" at bounding box center [61, 134] width 25 height 13
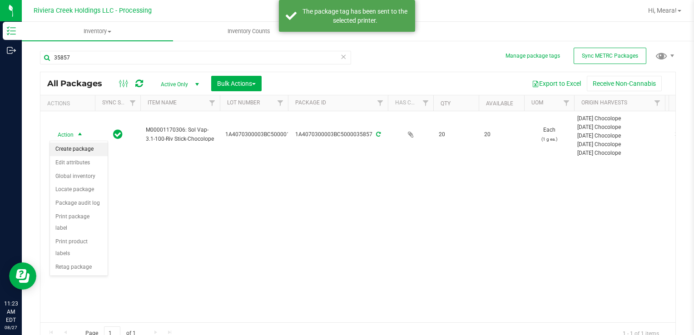
click at [70, 146] on li "Create package" at bounding box center [79, 150] width 58 height 14
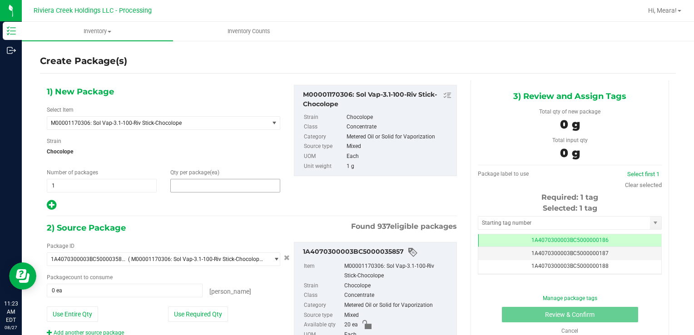
click at [237, 188] on span at bounding box center [225, 186] width 110 height 14
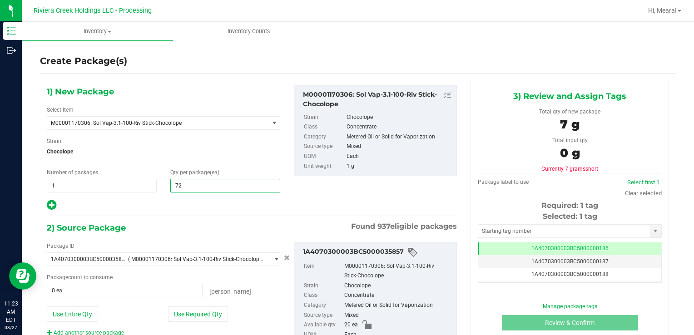
type input "720"
click at [202, 312] on button "Use Required Qty" at bounding box center [198, 313] width 60 height 15
type input "20 ea"
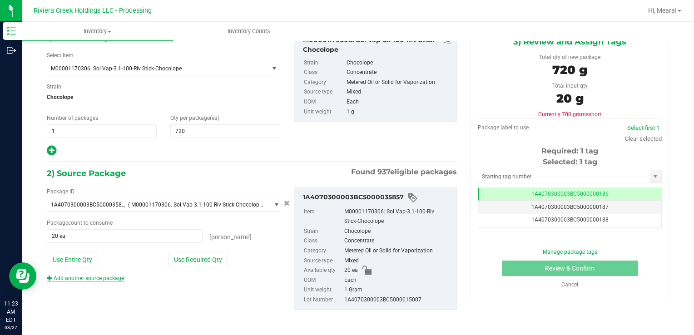
click at [102, 275] on link "Add another source package" at bounding box center [85, 278] width 77 height 6
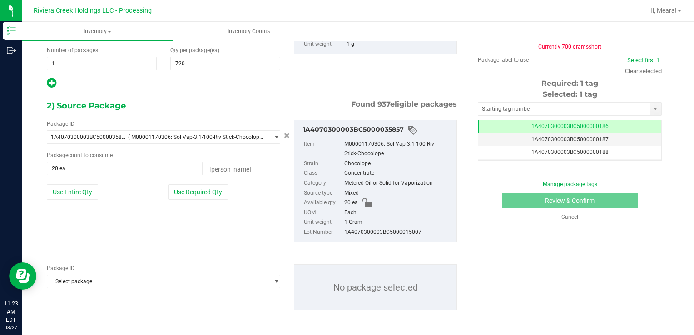
click at [122, 143] on span "Select package" at bounding box center [157, 137] width 221 height 13
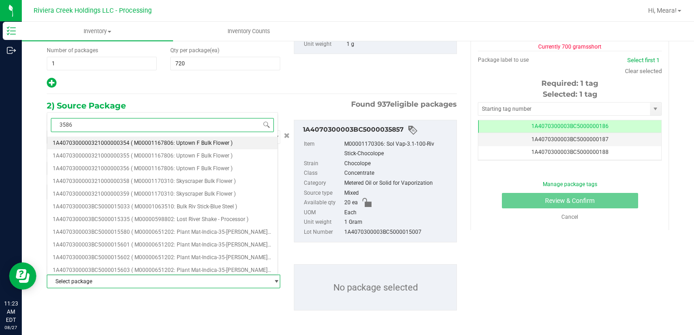
type input "35861"
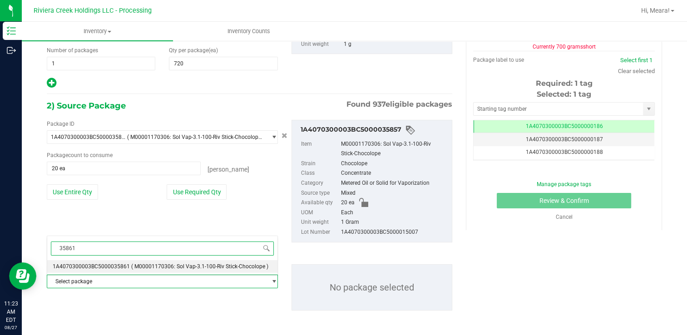
click at [124, 269] on span "1A4070300003BC5000035861" at bounding box center [91, 266] width 77 height 6
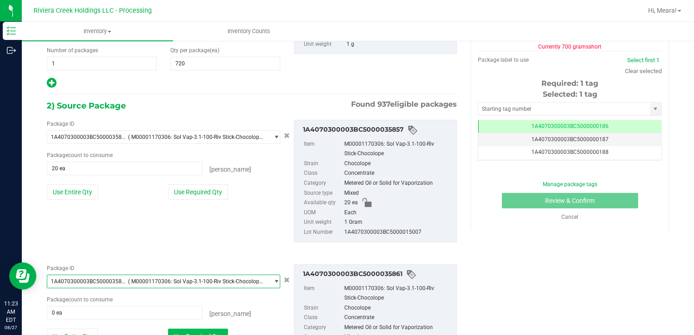
click at [194, 333] on button "Use Required Qty" at bounding box center [198, 336] width 60 height 15
type input "100 ea"
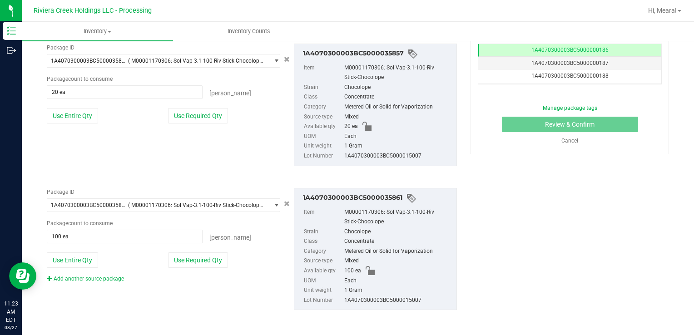
click at [109, 281] on div "Add another source package" at bounding box center [92, 279] width 91 height 8
click at [107, 277] on link "Add another source package" at bounding box center [85, 279] width 77 height 6
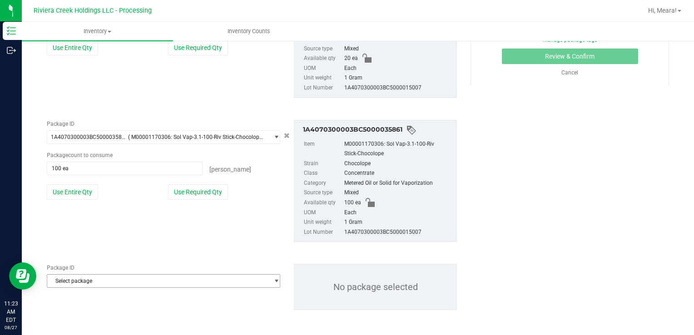
click at [117, 277] on span "Select package" at bounding box center [157, 281] width 221 height 13
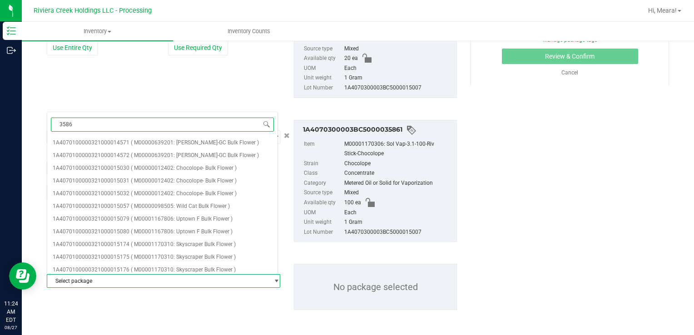
type input "35860"
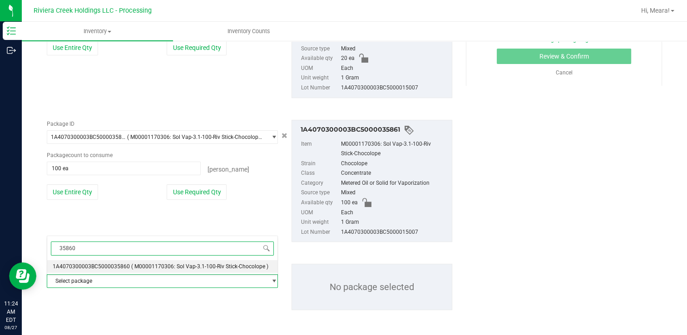
click at [145, 262] on li "1A4070300003BC5000035860 ( M00001170306: Sol Vap-3.1-100-Riv Stick-Chocolope )" at bounding box center [162, 266] width 230 height 13
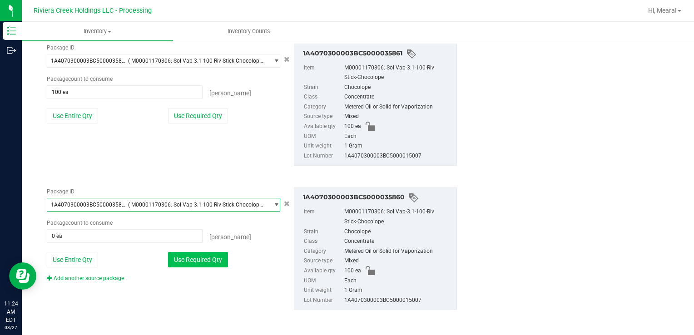
click at [196, 252] on button "Use Required Qty" at bounding box center [198, 259] width 60 height 15
type input "100 ea"
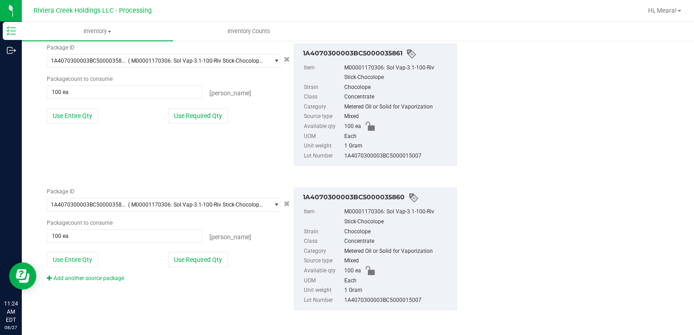
click at [114, 281] on div "Add another source package" at bounding box center [92, 278] width 91 height 8
click at [113, 280] on link "Add another source package" at bounding box center [85, 278] width 77 height 6
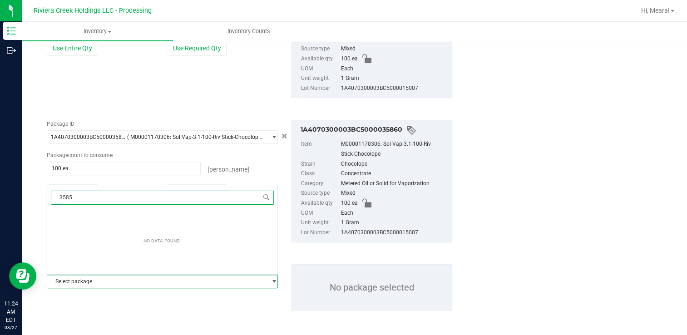
type input "35859"
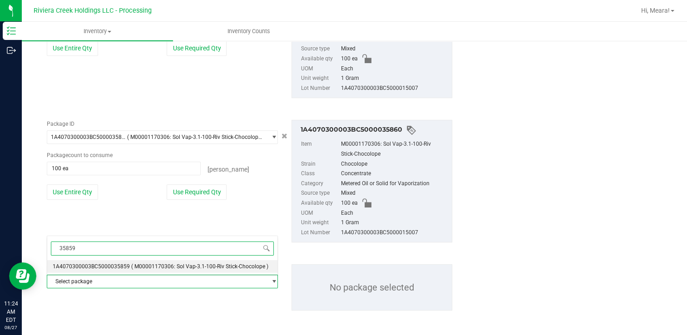
click at [126, 263] on li "1A4070300003BC5000035859 ( M00001170306: Sol Vap-3.1-100-Riv Stick-Chocolope )" at bounding box center [162, 266] width 230 height 13
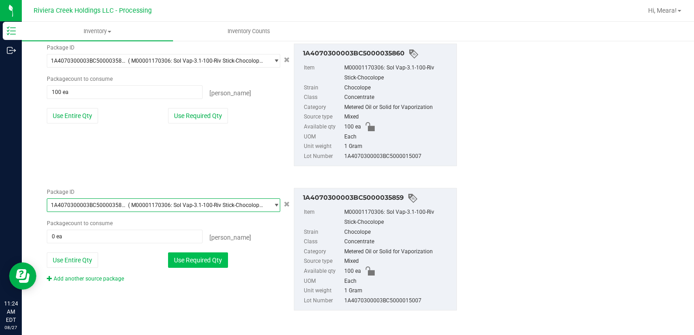
click at [178, 264] on button "Use Required Qty" at bounding box center [198, 259] width 60 height 15
type input "100 ea"
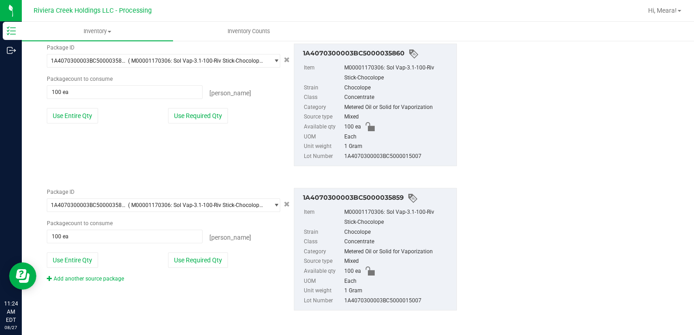
click at [116, 276] on link "Add another source package" at bounding box center [85, 279] width 77 height 6
click at [114, 279] on div "Package ID 1A4070300003BC5000035859 ( M00001170306: Sol Vap-3.1-100-Riv Stick-C…" at bounding box center [252, 249] width 424 height 137
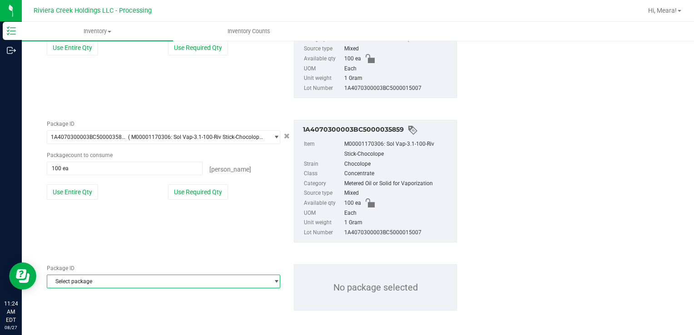
click at [116, 280] on span "Select package" at bounding box center [157, 281] width 221 height 13
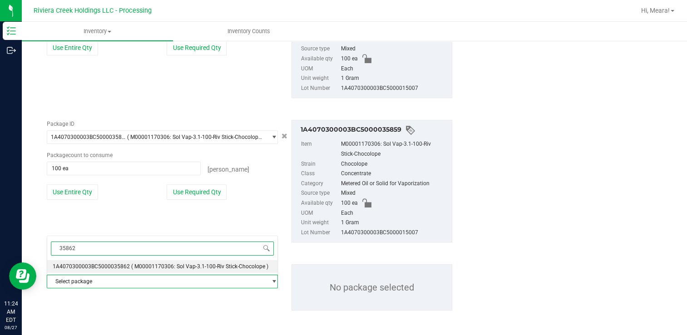
type input "35862"
click at [120, 274] on div "35862 Select package 1A4070300003BC5000035862 ( M00001170306: Sol Vap-3.1-100-R…" at bounding box center [162, 317] width 231 height 162
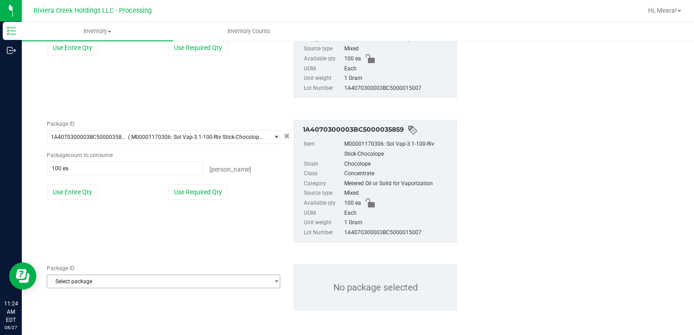
drag, startPoint x: 120, startPoint y: 274, endPoint x: 125, endPoint y: 281, distance: 8.4
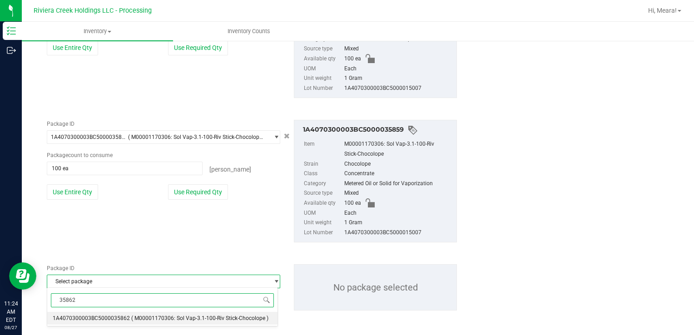
click at [133, 316] on span "( M00001170306: Sol Vap-3.1-100-Riv Stick-Chocolope )" at bounding box center [199, 318] width 137 height 6
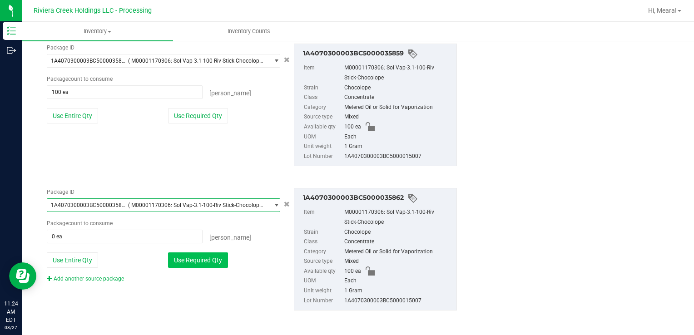
click at [199, 252] on button "Use Required Qty" at bounding box center [198, 259] width 60 height 15
type input "100 ea"
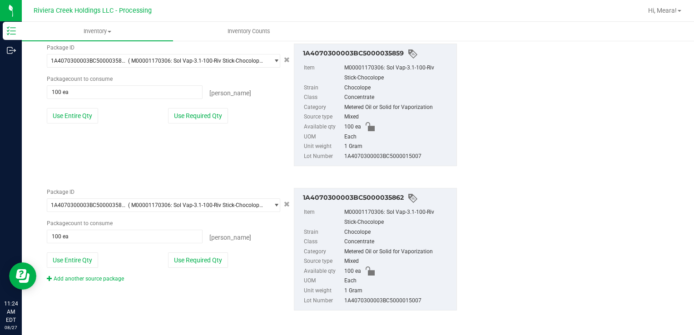
click at [111, 276] on link "Add another source package" at bounding box center [85, 279] width 77 height 6
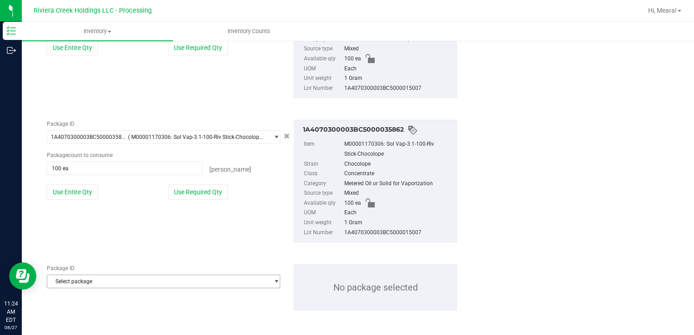
click at [116, 285] on span "Select package" at bounding box center [157, 281] width 221 height 13
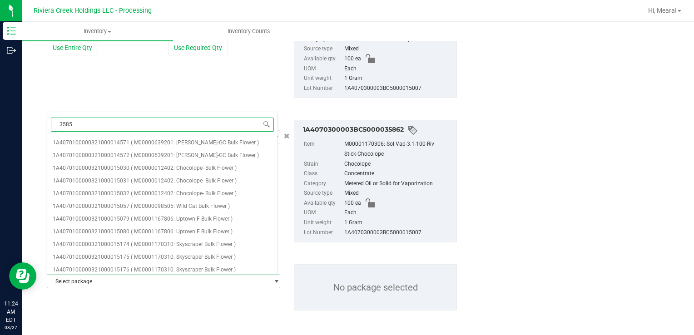
type input "35858"
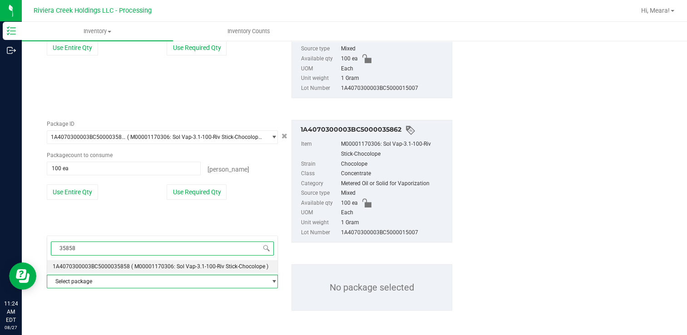
click at [123, 267] on span "1A4070300003BC5000035858" at bounding box center [91, 266] width 77 height 6
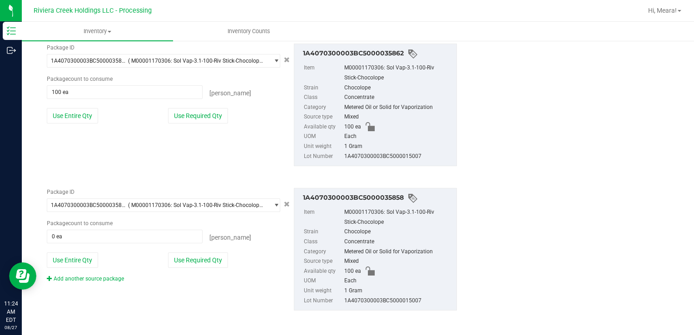
drag, startPoint x: 186, startPoint y: 268, endPoint x: 181, endPoint y: 263, distance: 7.1
click at [185, 268] on div "Package ID 1A4070300003BC5000035858 ( M00001170306: Sol Vap-3.1-100-Riv Stick-C…" at bounding box center [163, 235] width 247 height 95
drag, startPoint x: 181, startPoint y: 262, endPoint x: 173, endPoint y: 264, distance: 8.3
click at [180, 262] on button "Use Required Qty" at bounding box center [198, 259] width 60 height 15
type input "100 ea"
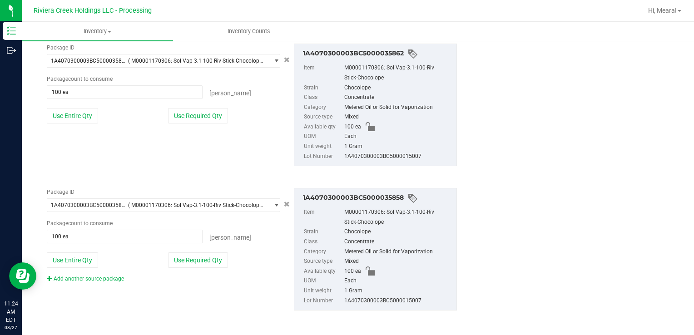
click at [109, 270] on div "Package ID 1A4070300003BC5000035858 ( M00001170306: Sol Vap-3.1-100-Riv Stick-C…" at bounding box center [163, 235] width 247 height 95
click at [111, 279] on link "Add another source package" at bounding box center [85, 279] width 77 height 6
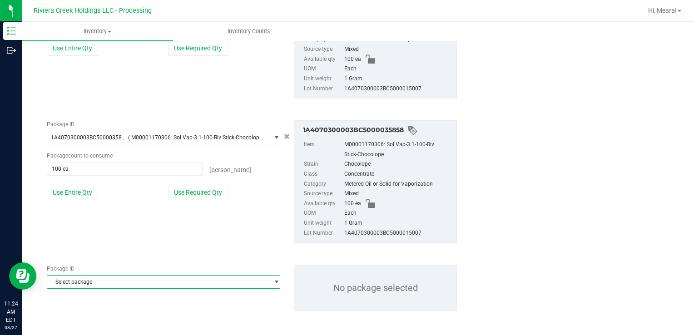
click at [112, 282] on span "Select package" at bounding box center [157, 282] width 221 height 13
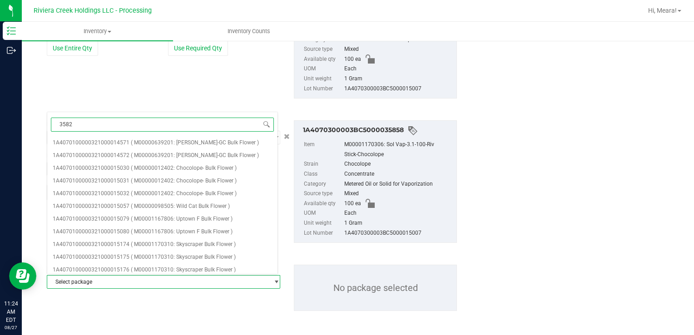
type input "35825"
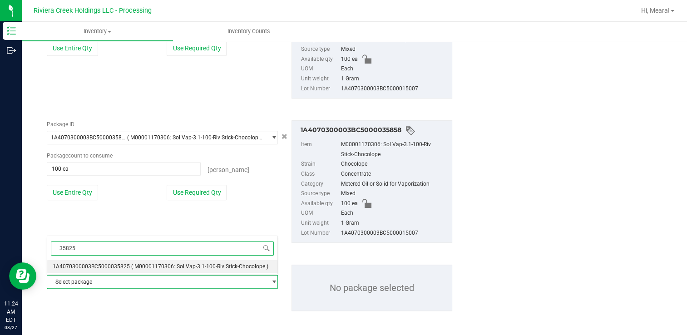
click at [133, 269] on div "35825 Select package 1A4070300003BC5000035825 ( M00001170306: Sol Vap-3.1-100-R…" at bounding box center [162, 255] width 231 height 39
click at [133, 266] on span "( M00001170306: Sol Vap-3.1-100-Riv Stick-Chocolope )" at bounding box center [199, 266] width 137 height 6
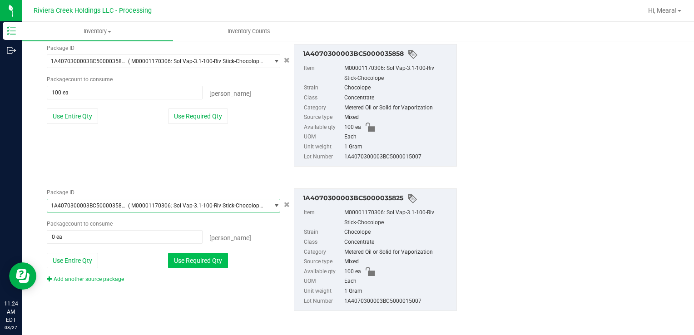
drag, startPoint x: 186, startPoint y: 255, endPoint x: 123, endPoint y: 265, distance: 63.5
click at [186, 254] on button "Use Required Qty" at bounding box center [198, 260] width 60 height 15
type input "100 ea"
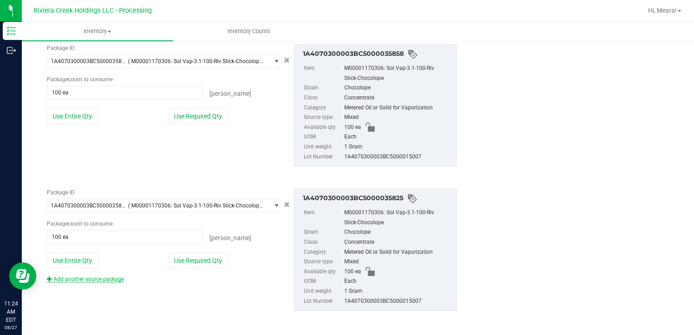
click at [100, 280] on link "Add another source package" at bounding box center [85, 279] width 77 height 6
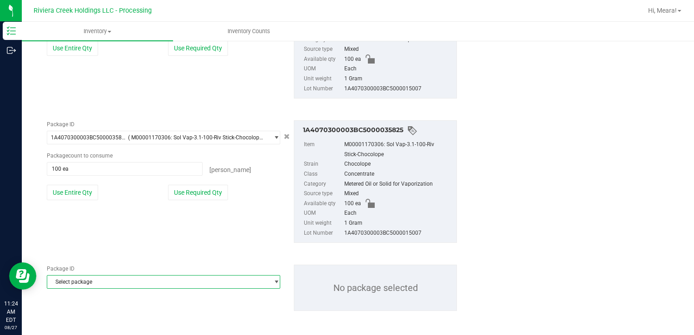
click at [102, 282] on span "Select package" at bounding box center [157, 282] width 221 height 13
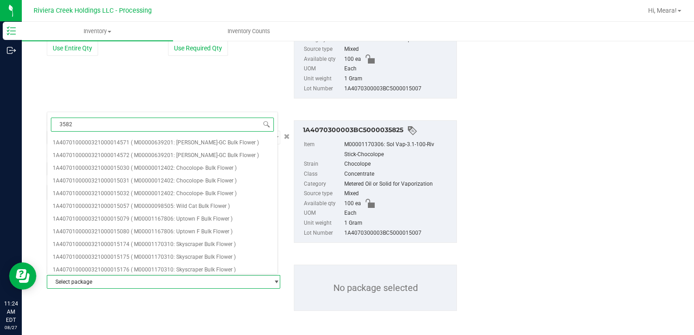
type input "35821"
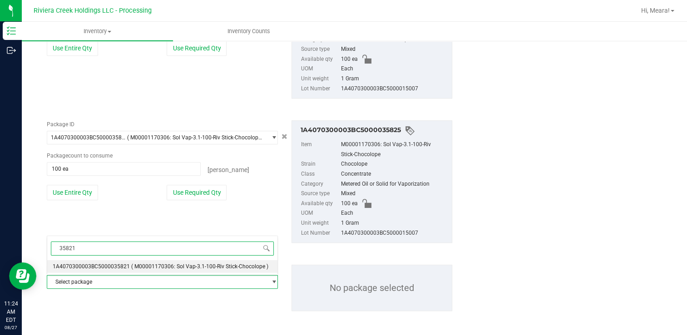
click at [119, 266] on span "1A4070300003BC5000035821" at bounding box center [91, 266] width 77 height 6
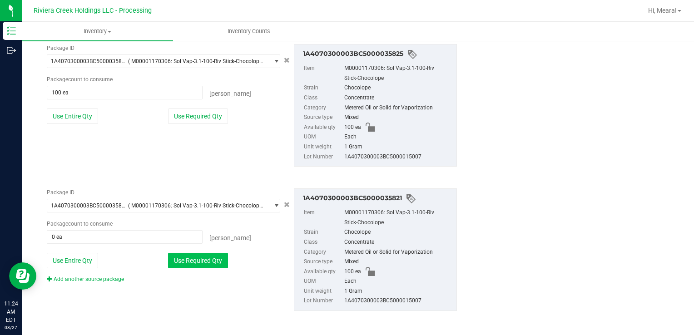
click at [198, 266] on button "Use Required Qty" at bounding box center [198, 260] width 60 height 15
type input "100 ea"
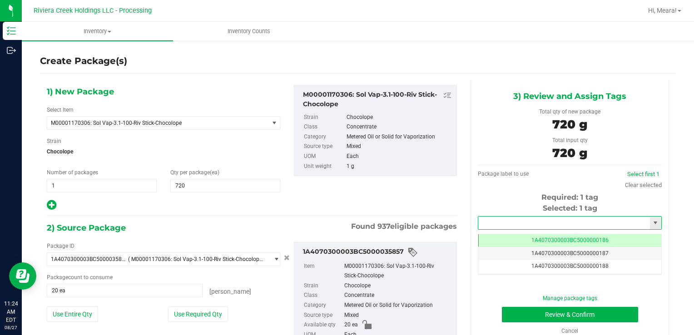
click at [510, 222] on input "text" at bounding box center [564, 223] width 172 height 13
click at [521, 235] on li "1A4070300003BC5000036648" at bounding box center [563, 239] width 181 height 14
type input "1A4070300003BC5000036648"
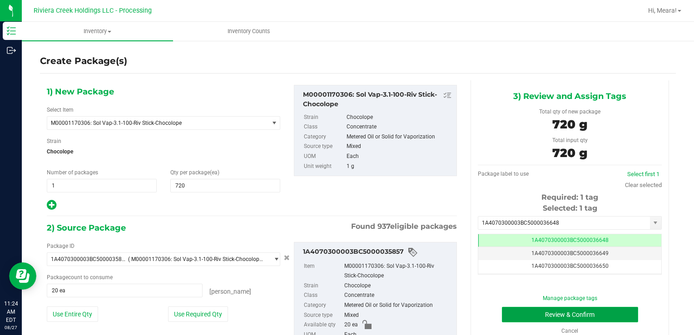
click at [521, 315] on button "Review & Confirm" at bounding box center [570, 314] width 136 height 15
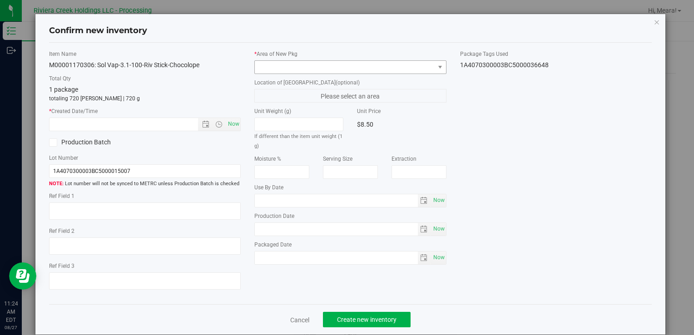
type input "[DATE]"
click at [395, 68] on span at bounding box center [344, 67] width 179 height 13
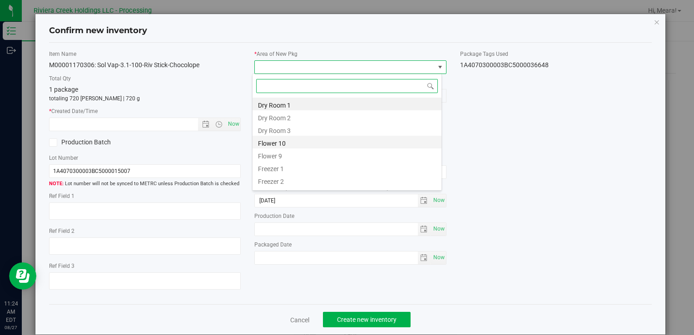
click at [282, 139] on li "Flower 10" at bounding box center [346, 142] width 189 height 13
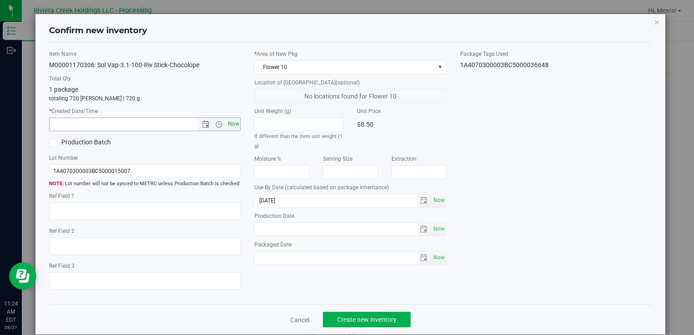
click at [227, 124] on span "Now" at bounding box center [233, 124] width 15 height 13
type input "8/27/2025 11:24 AM"
click at [391, 316] on span "Create new inventory" at bounding box center [366, 319] width 59 height 7
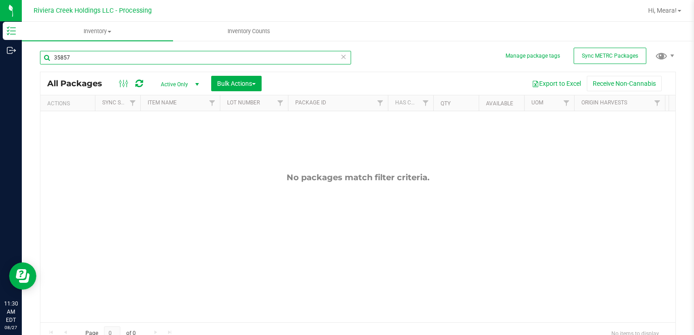
drag, startPoint x: 84, startPoint y: 53, endPoint x: 382, endPoint y: 168, distance: 319.5
click at [0, 49] on html "Inventory Outbound 11:30 AM EDT 08/27/2025 08/27 Riviera Creek Holdings LLC - P…" at bounding box center [347, 167] width 694 height 335
type input "35766"
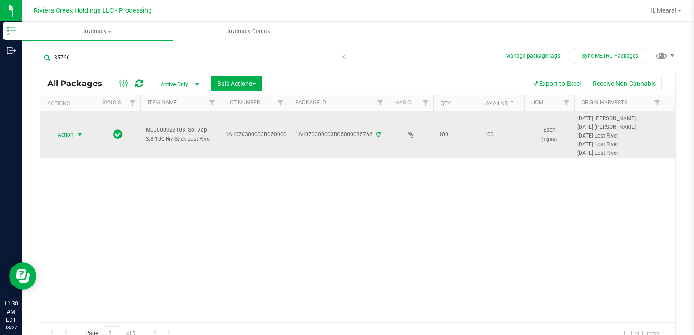
click at [74, 133] on span "Action" at bounding box center [61, 134] width 25 height 13
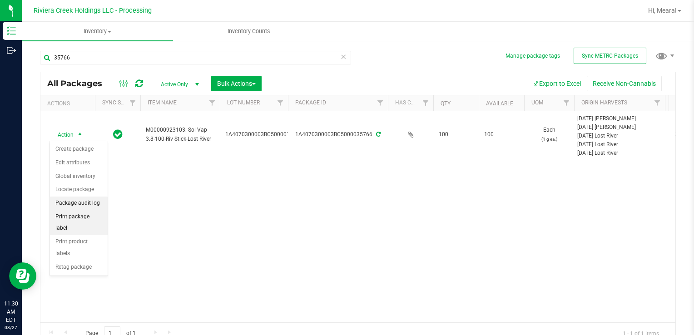
click at [93, 214] on li "Print package label" at bounding box center [79, 222] width 58 height 25
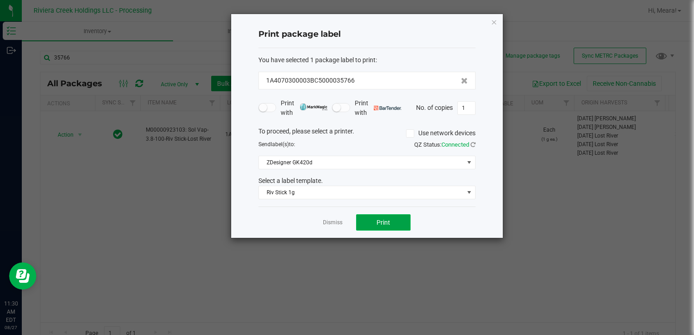
click at [363, 221] on button "Print" at bounding box center [383, 222] width 54 height 16
click at [333, 221] on link "Dismiss" at bounding box center [333, 223] width 20 height 8
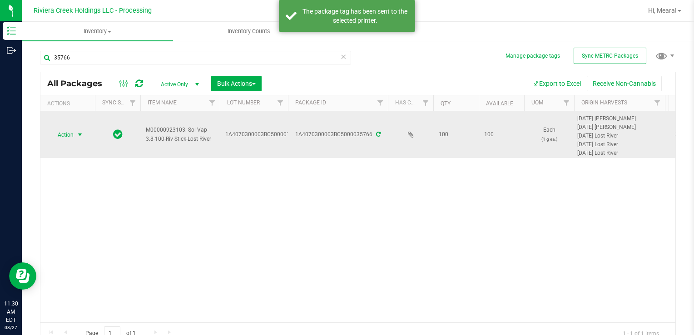
click at [79, 139] on span "select" at bounding box center [79, 134] width 11 height 13
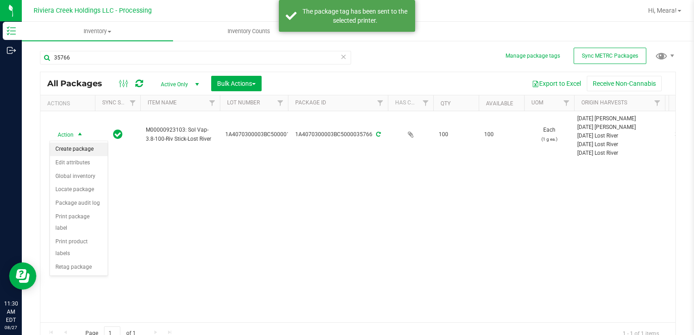
click at [79, 145] on li "Create package" at bounding box center [79, 150] width 58 height 14
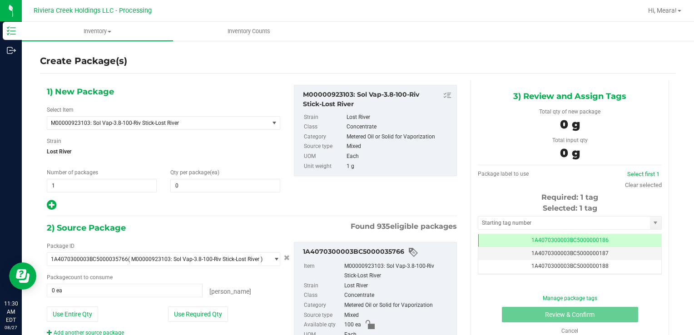
click at [232, 197] on div "1) New Package Select Item M00000923103: Sol Vap-3.8-100-Riv Stick-Lost River M…" at bounding box center [163, 148] width 247 height 126
click at [231, 186] on span at bounding box center [225, 186] width 110 height 14
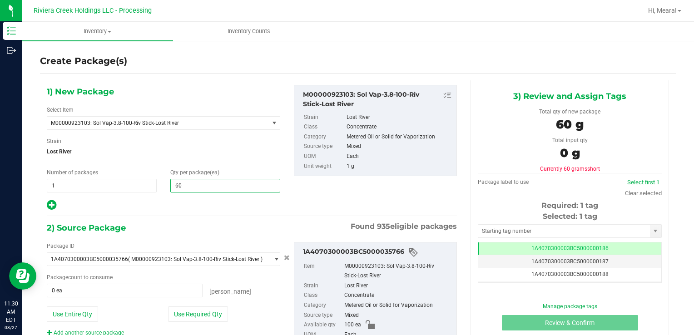
type input "600"
click at [215, 315] on button "Use Required Qty" at bounding box center [198, 313] width 60 height 15
type input "100 ea"
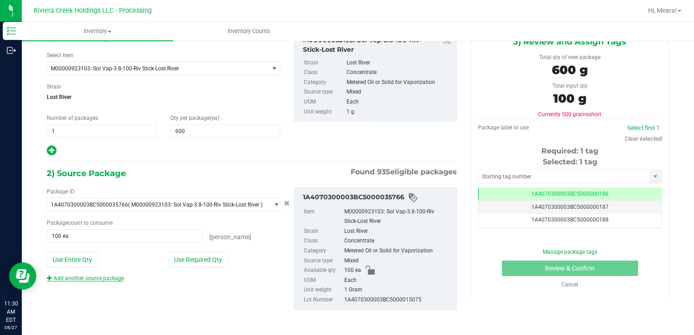
click at [112, 275] on link "Add another source package" at bounding box center [85, 278] width 77 height 6
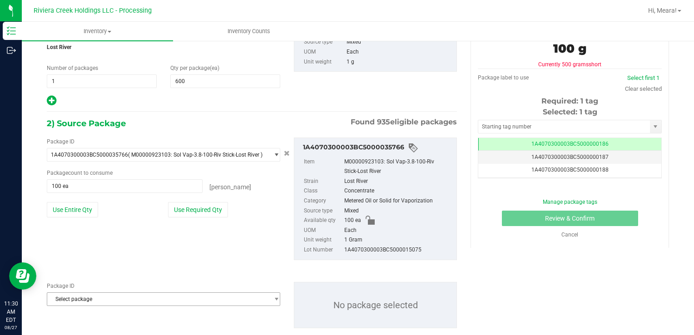
scroll to position [122, 0]
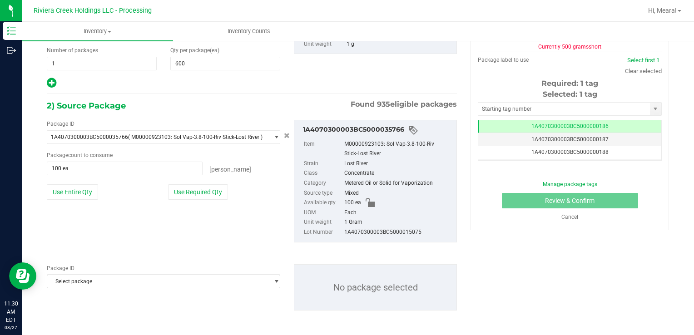
click at [123, 281] on span "Select package" at bounding box center [157, 281] width 221 height 13
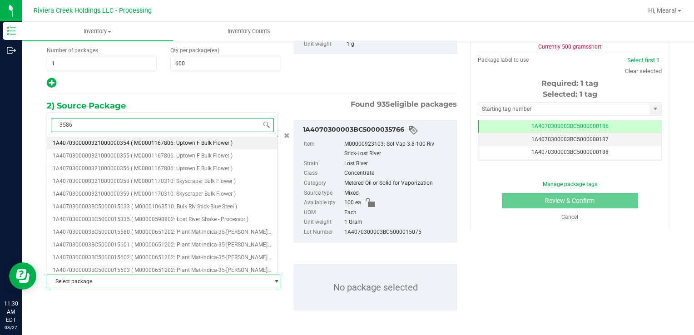
type input "35863"
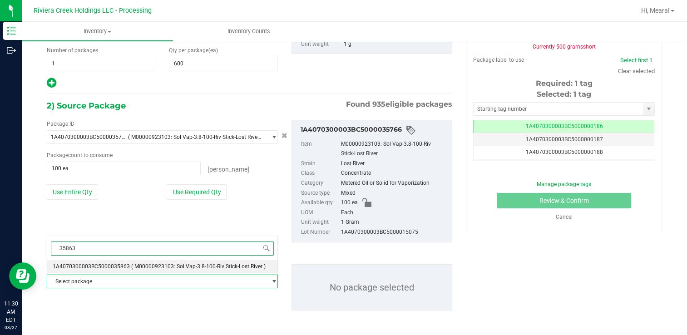
click at [154, 269] on li "1A4070300003BC5000035863 ( M00000923103: Sol Vap-3.8-100-Riv Stick-Lost River )" at bounding box center [162, 266] width 230 height 13
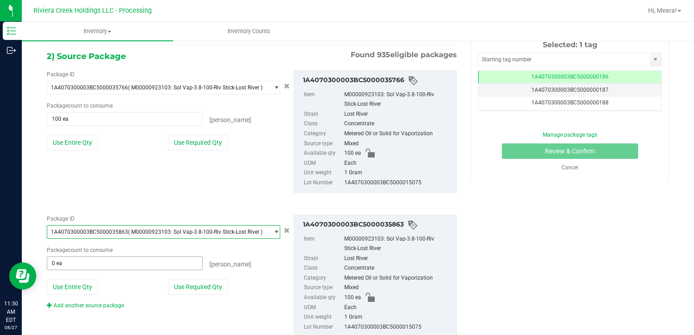
scroll to position [198, 0]
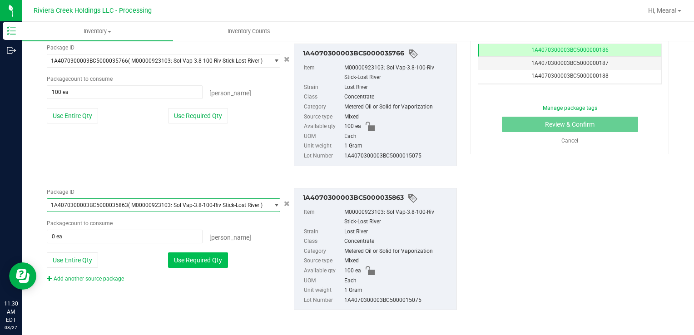
click at [186, 261] on button "Use Required Qty" at bounding box center [198, 259] width 60 height 15
type input "100 ea"
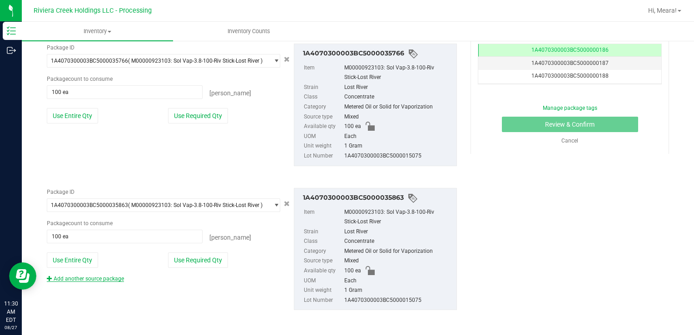
click at [113, 276] on link "Add another source package" at bounding box center [85, 279] width 77 height 6
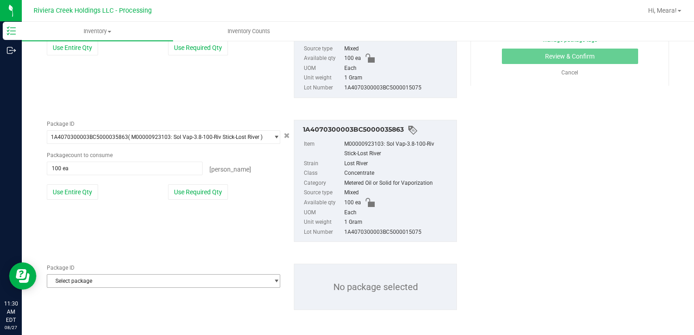
click at [113, 277] on span "Select package" at bounding box center [157, 281] width 221 height 13
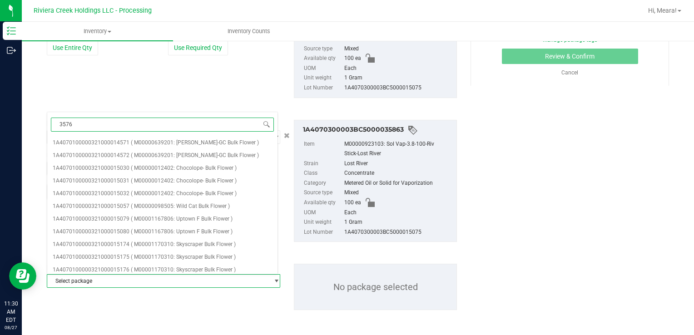
type input "35769"
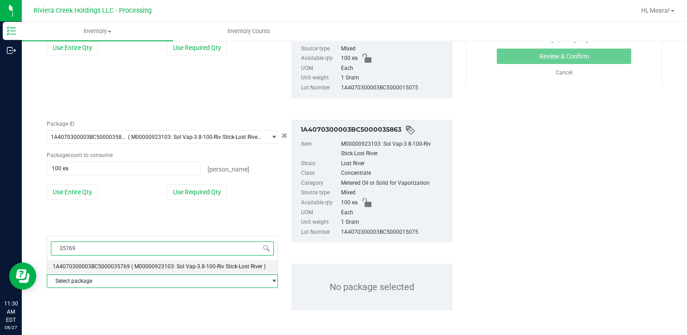
drag, startPoint x: 139, startPoint y: 257, endPoint x: 140, endPoint y: 266, distance: 8.6
click at [139, 257] on span "35769" at bounding box center [162, 248] width 230 height 21
click at [140, 266] on span "( M00000923103: Sol Vap-3.8-100-Riv Stick-Lost River )" at bounding box center [198, 266] width 134 height 6
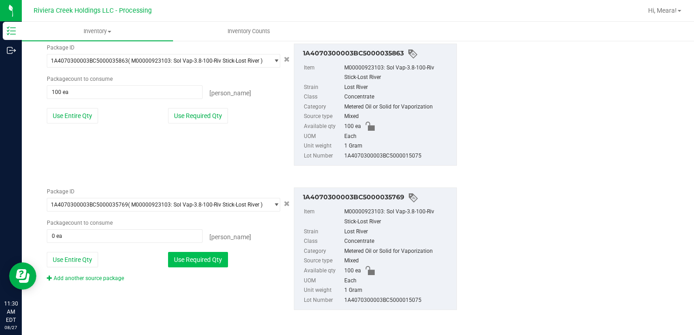
click at [186, 254] on button "Use Required Qty" at bounding box center [198, 259] width 60 height 15
type input "100 ea"
click at [104, 275] on link "Add another source package" at bounding box center [85, 278] width 77 height 6
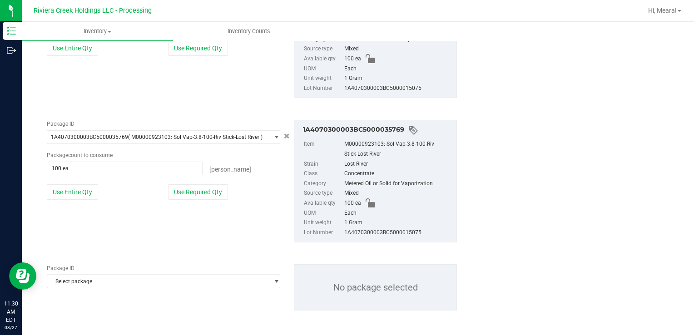
click at [99, 284] on span "Select package" at bounding box center [157, 281] width 221 height 13
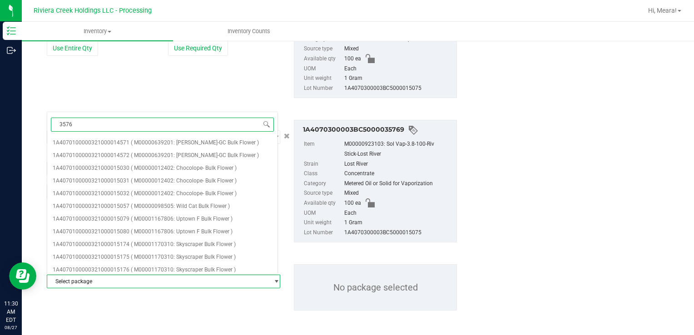
type input "35767"
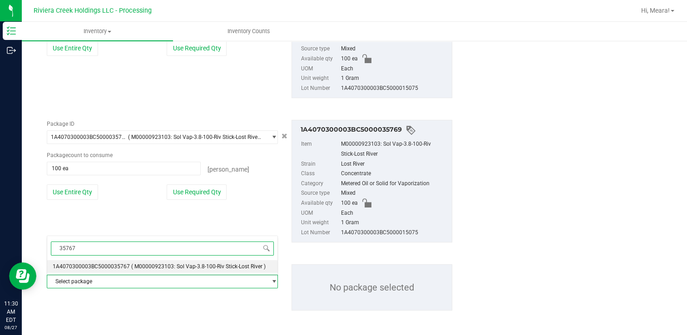
click at [116, 273] on div "35767 Select package 1A4070300003BC5000035767 ( M00000923103: Sol Vap-3.8-100-R…" at bounding box center [162, 255] width 231 height 39
click at [116, 270] on li "1A4070300003BC5000035767 ( M00000923103: Sol Vap-3.8-100-Riv Stick-Lost River )" at bounding box center [162, 266] width 230 height 13
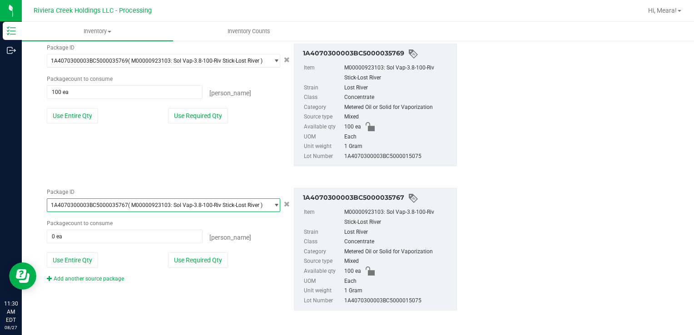
drag, startPoint x: 200, startPoint y: 254, endPoint x: 158, endPoint y: 268, distance: 44.1
click at [198, 256] on button "Use Required Qty" at bounding box center [198, 259] width 60 height 15
type input "100 ea"
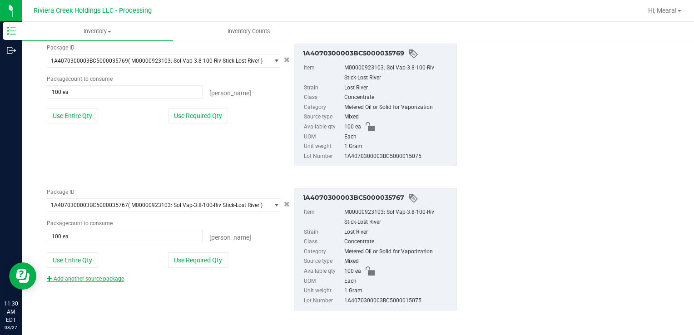
click at [113, 279] on link "Add another source package" at bounding box center [85, 279] width 77 height 6
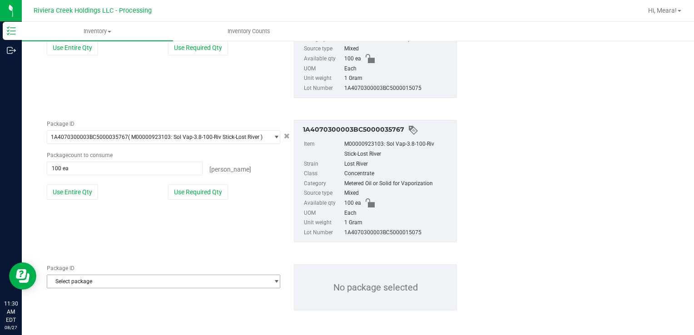
click at [109, 286] on span "Select package" at bounding box center [157, 281] width 221 height 13
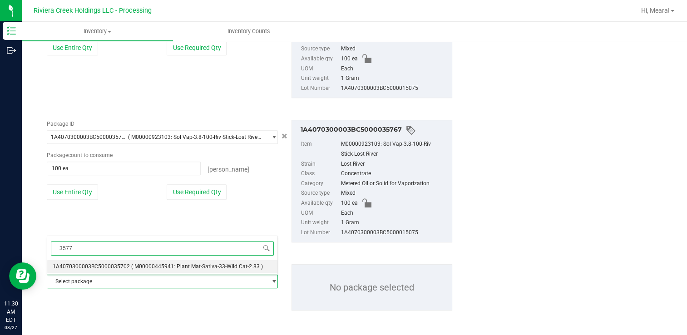
type input "35770"
click at [128, 263] on li "1A4070300003BC5000035770 ( M00000923103: Sol Vap-3.8-100-Riv Stick-Lost River )" at bounding box center [162, 266] width 230 height 13
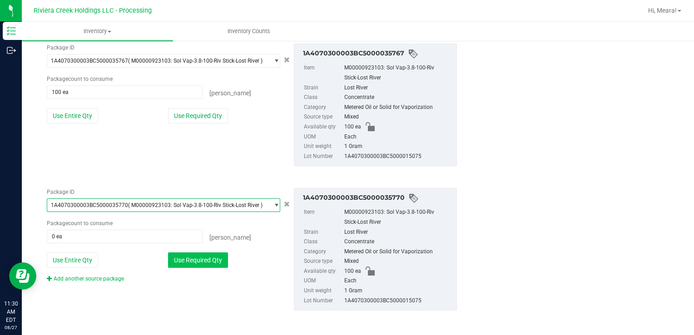
click at [195, 265] on button "Use Required Qty" at bounding box center [198, 259] width 60 height 15
type input "100 ea"
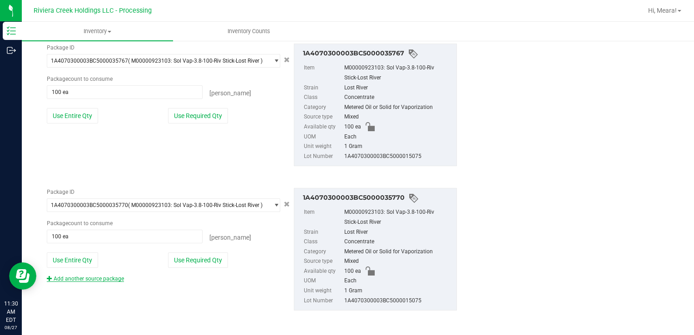
click at [108, 276] on link "Add another source package" at bounding box center [85, 279] width 77 height 6
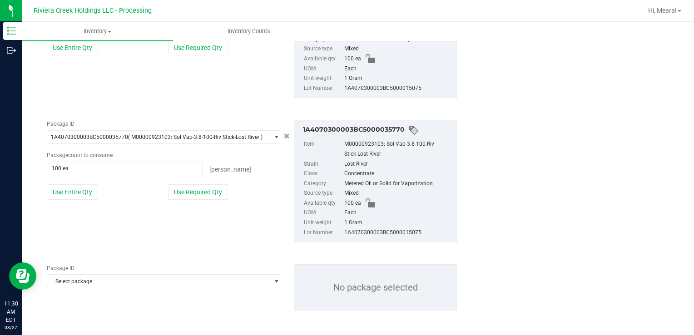
click at [105, 280] on span "Select package" at bounding box center [157, 281] width 221 height 13
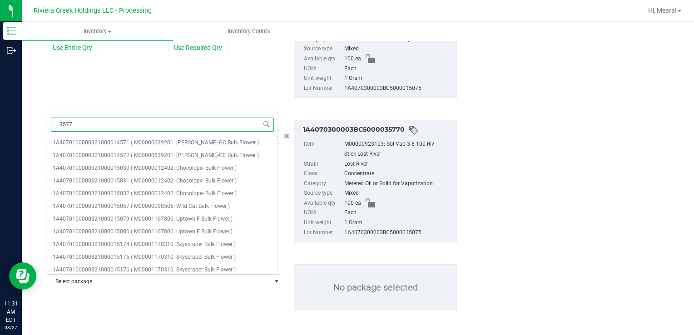
type input "35771"
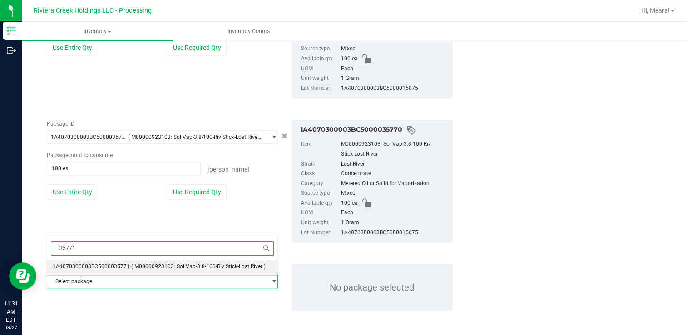
click at [123, 266] on span "1A4070300003BC5000035771" at bounding box center [91, 266] width 77 height 6
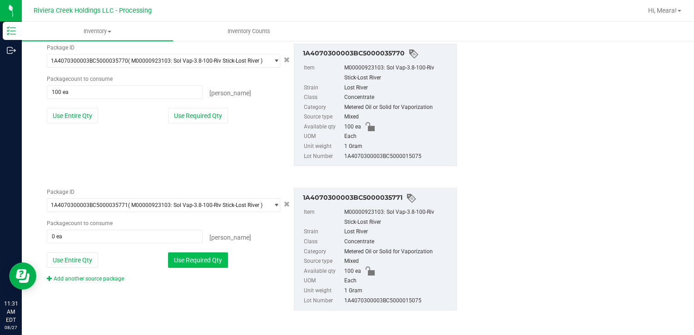
click at [205, 261] on button "Use Required Qty" at bounding box center [198, 259] width 60 height 15
type input "100 ea"
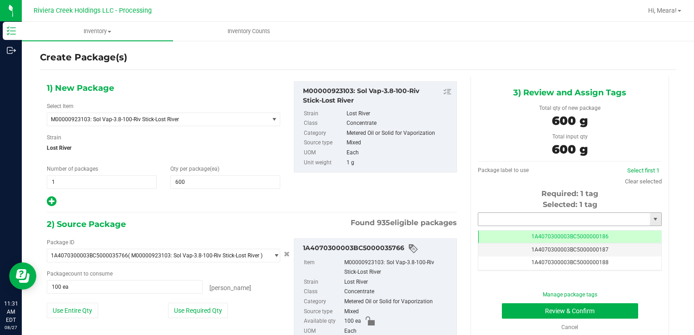
click at [504, 224] on input "text" at bounding box center [564, 219] width 172 height 13
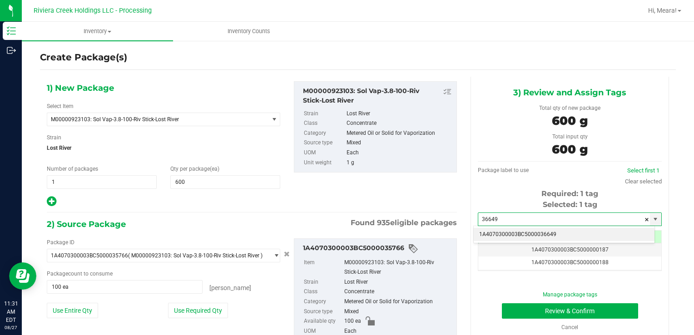
click at [507, 232] on li "1A4070300003BC5000036649" at bounding box center [563, 235] width 181 height 14
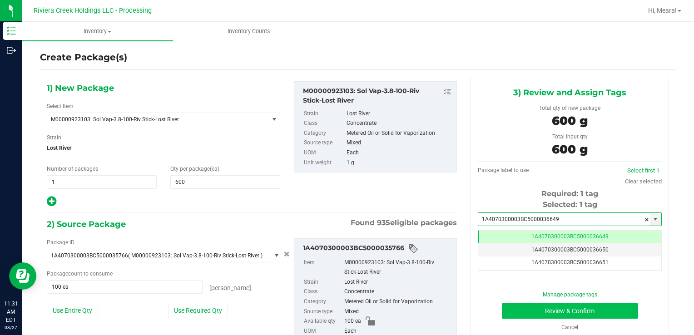
type input "1A4070300003BC5000036649"
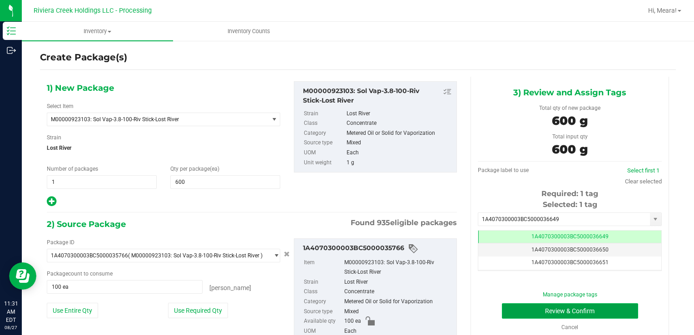
click at [518, 314] on button "Review & Confirm" at bounding box center [570, 310] width 136 height 15
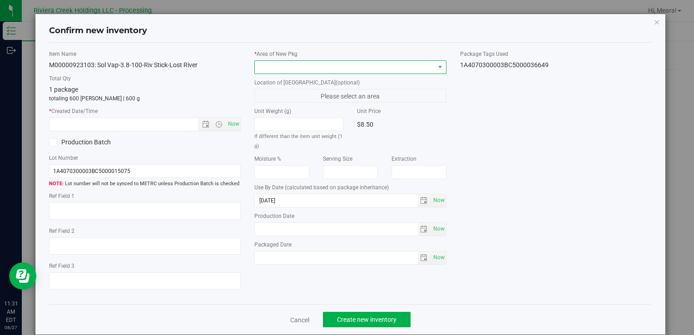
click at [396, 66] on span at bounding box center [344, 67] width 179 height 13
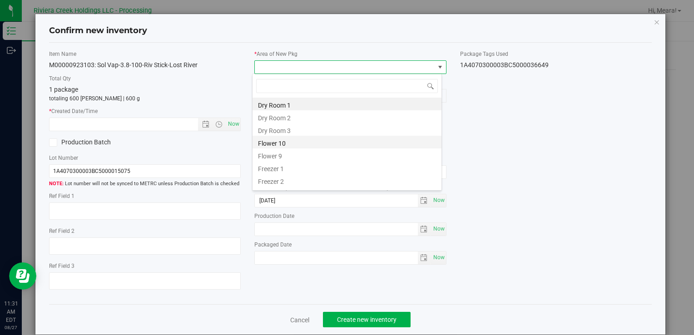
click at [289, 143] on li "Flower 10" at bounding box center [346, 142] width 189 height 13
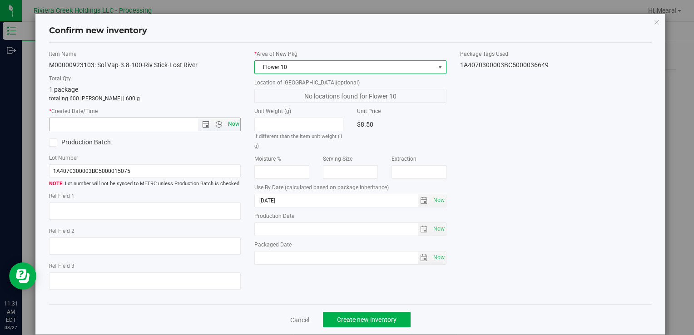
click at [228, 120] on span "Now" at bounding box center [233, 124] width 15 height 13
type input "8/27/2025 11:31 AM"
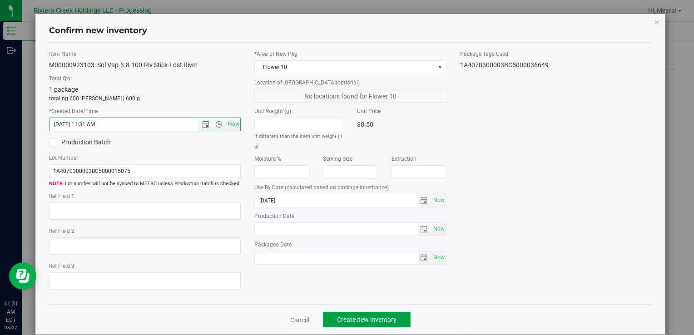
click at [386, 316] on span "Create new inventory" at bounding box center [366, 319] width 59 height 7
